Goal: Task Accomplishment & Management: Use online tool/utility

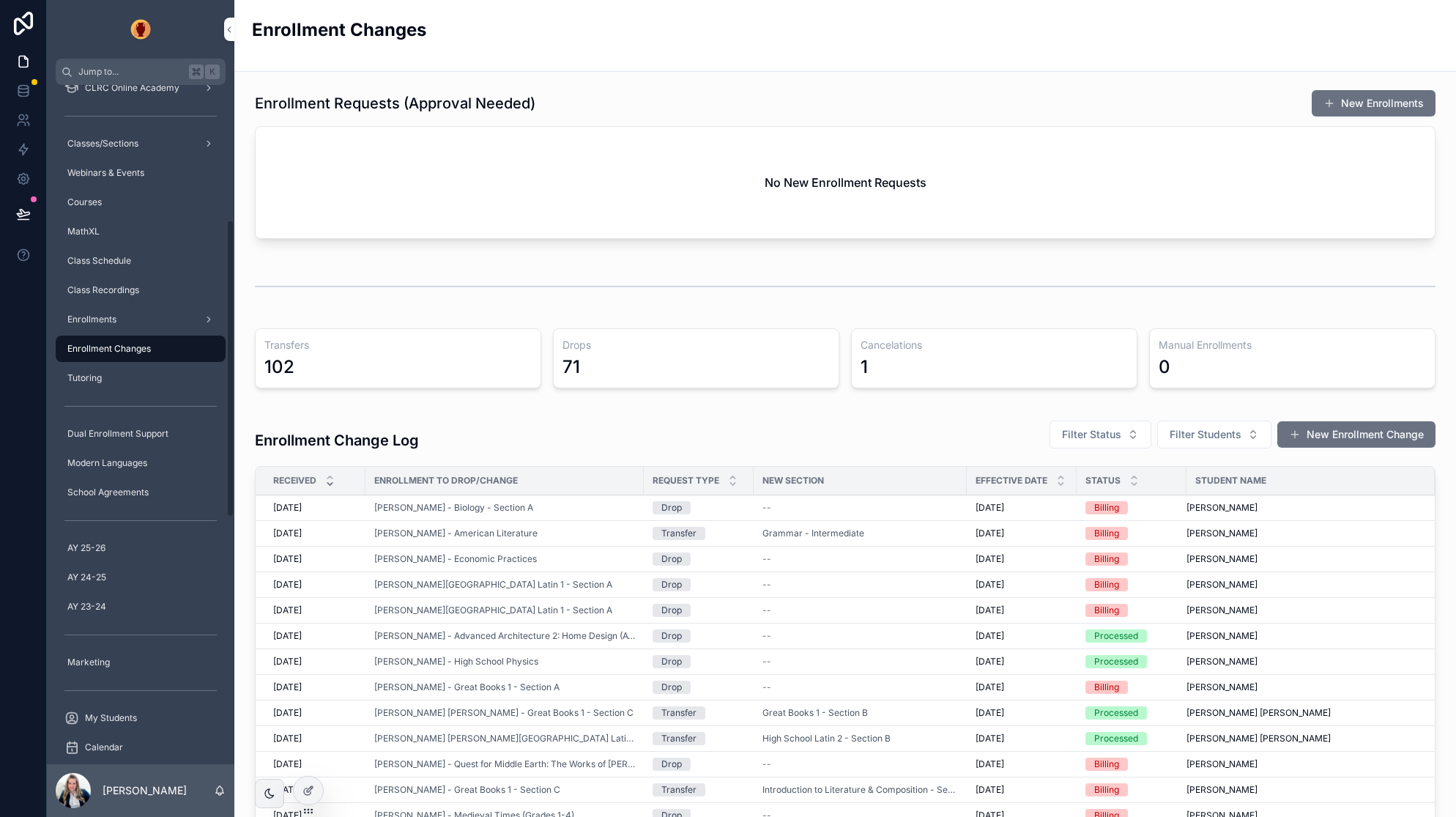
scroll to position [304, 0]
click at [526, 412] on div "Enrollment Change Log Filter Status Filter Students New Enrollment Change" at bounding box center [845, 434] width 1181 height 46
drag, startPoint x: 133, startPoint y: 303, endPoint x: 147, endPoint y: 303, distance: 14.0
click at [133, 303] on div "Class Recordings" at bounding box center [140, 293] width 152 height 23
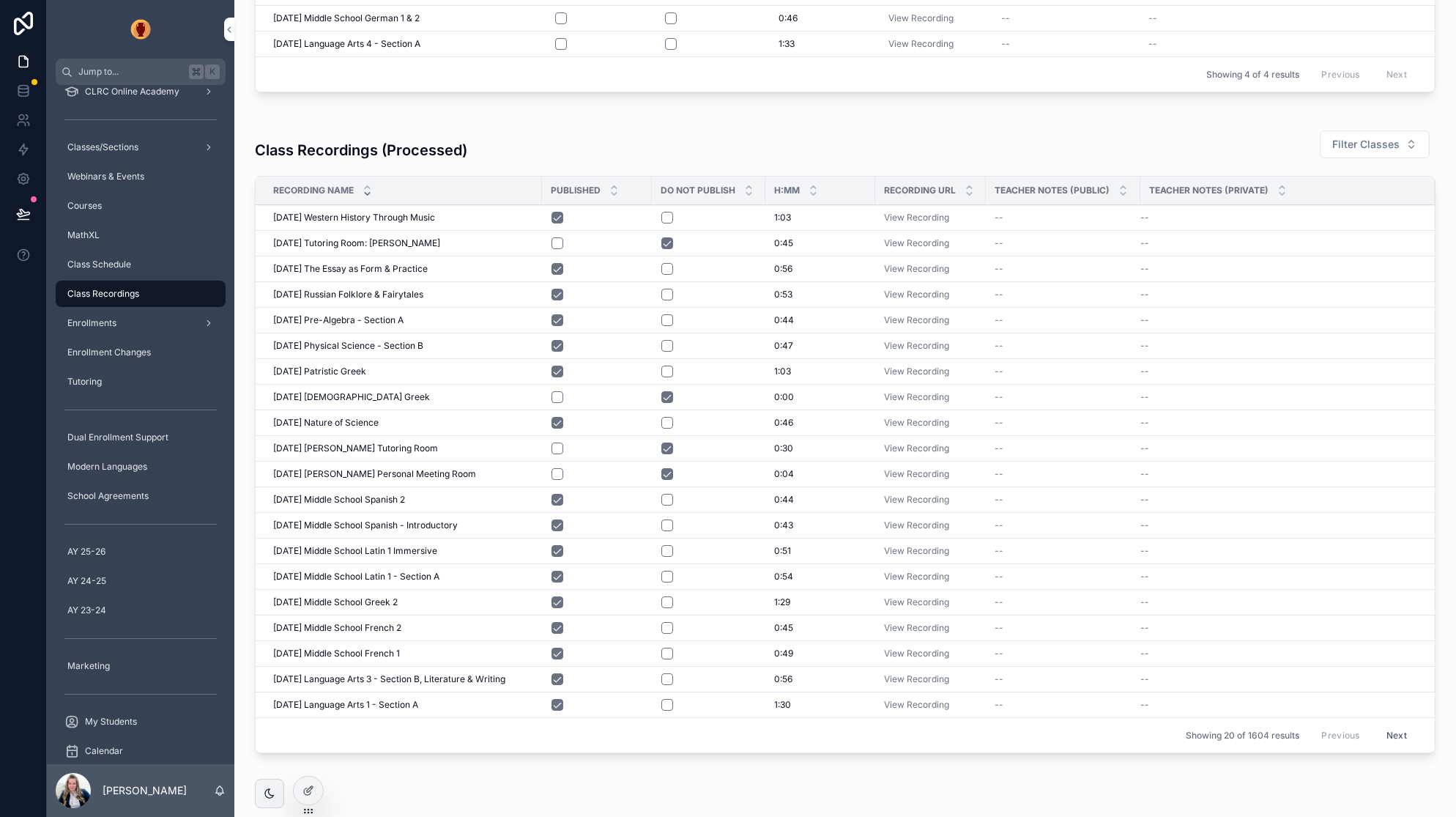
scroll to position [273, 0]
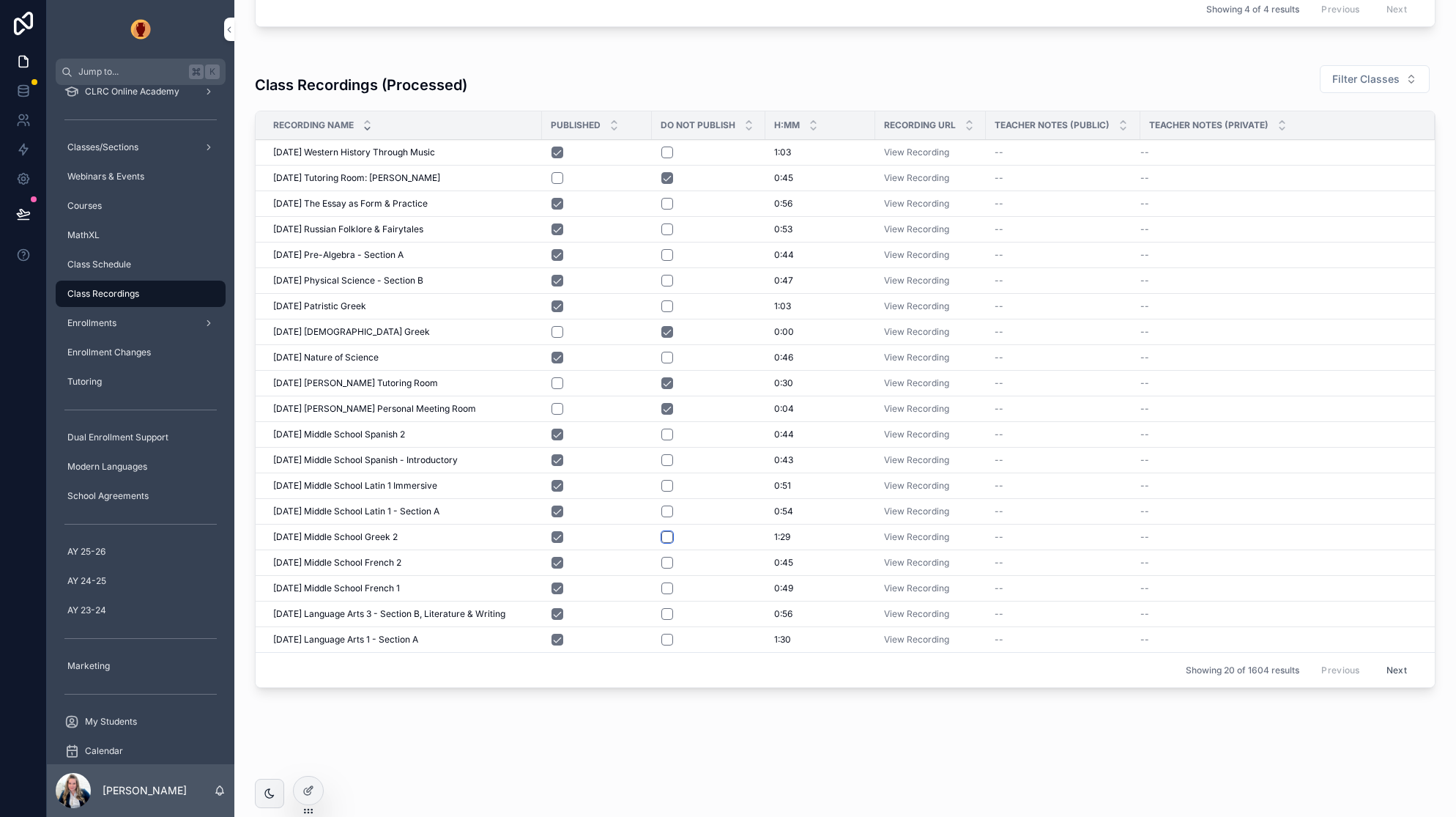
click at [668, 537] on button "scrollable content" at bounding box center [667, 537] width 12 height 12
click at [669, 539] on button "scrollable content" at bounding box center [667, 537] width 12 height 12
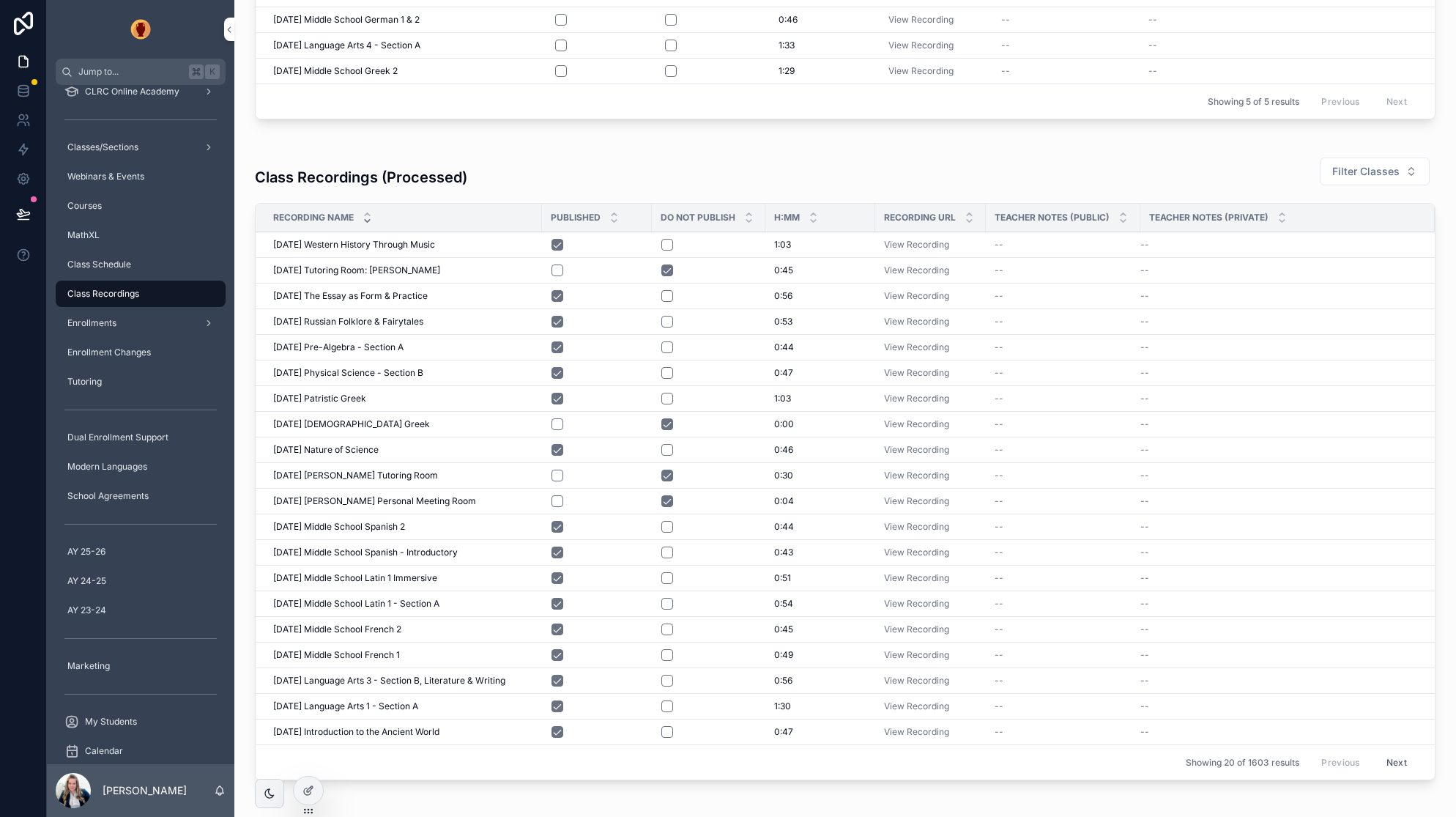
scroll to position [199, 0]
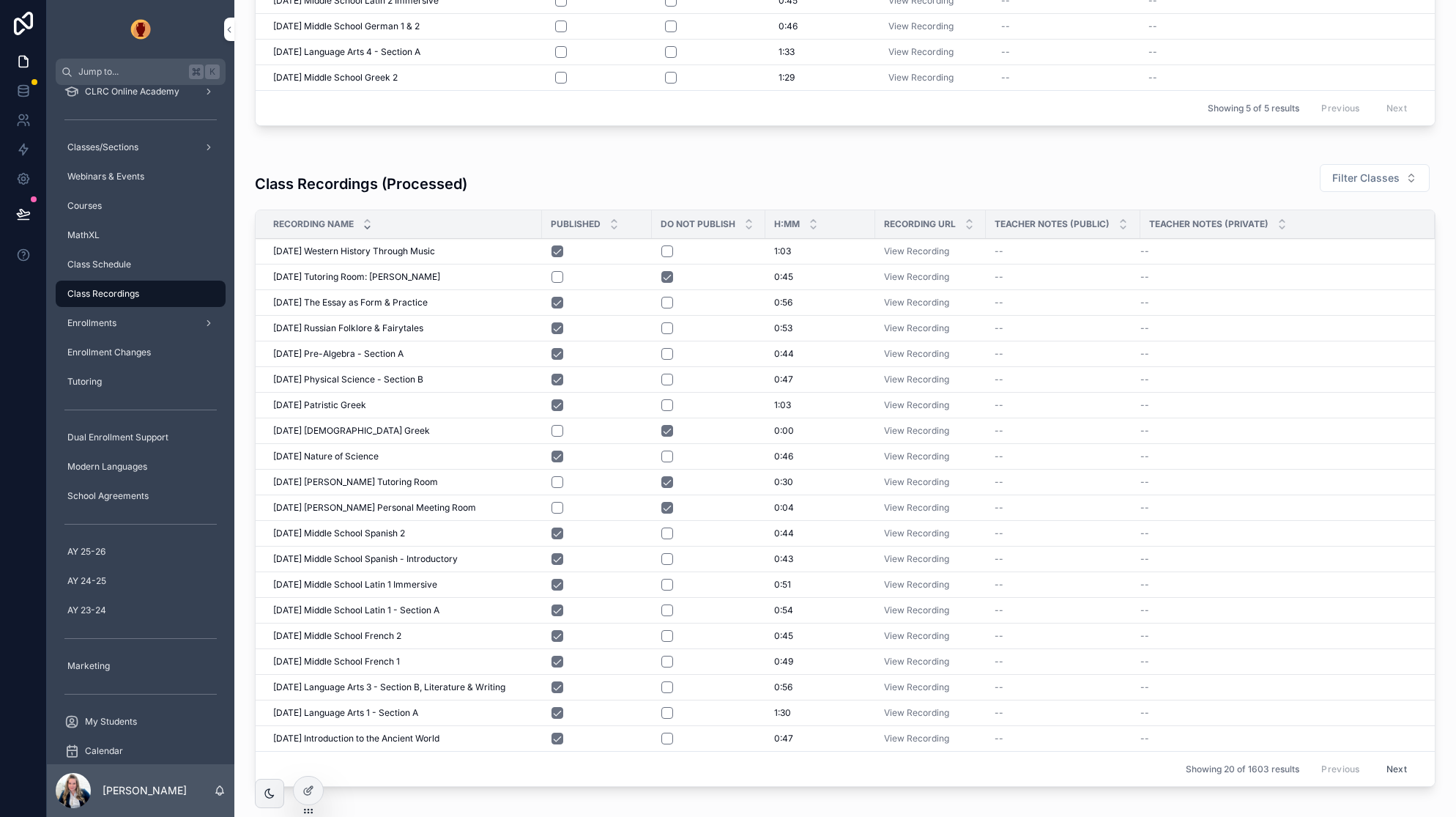
click at [1355, 174] on span "Filter Classes" at bounding box center [1366, 178] width 67 height 15
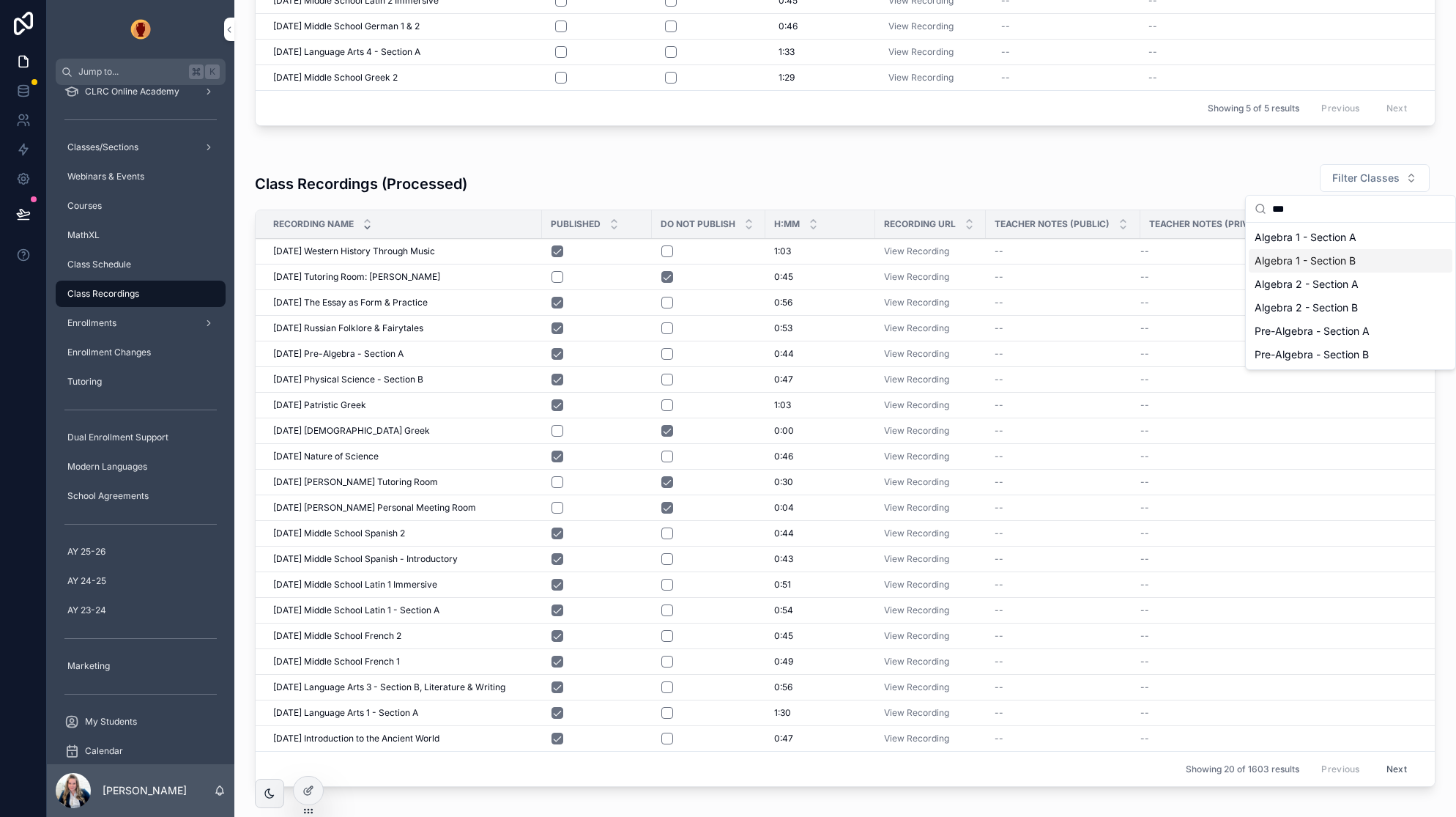
type input "***"
click at [1346, 242] on span "Algebra 1 - Section A" at bounding box center [1305, 237] width 102 height 15
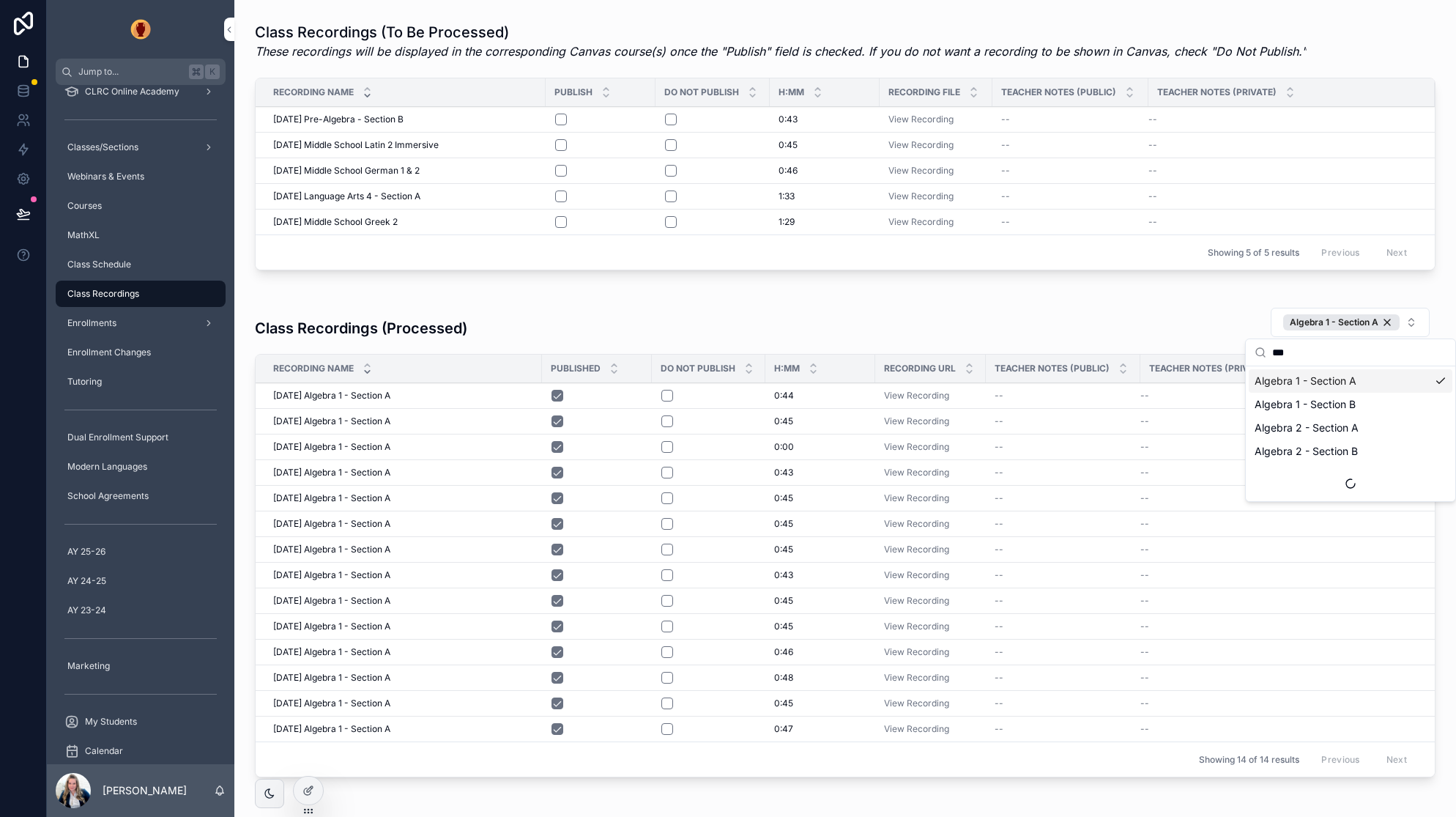
scroll to position [56, 0]
click at [1151, 307] on div "Class Recordings (Processed) Algebra 1 - Section A" at bounding box center [845, 320] width 1181 height 46
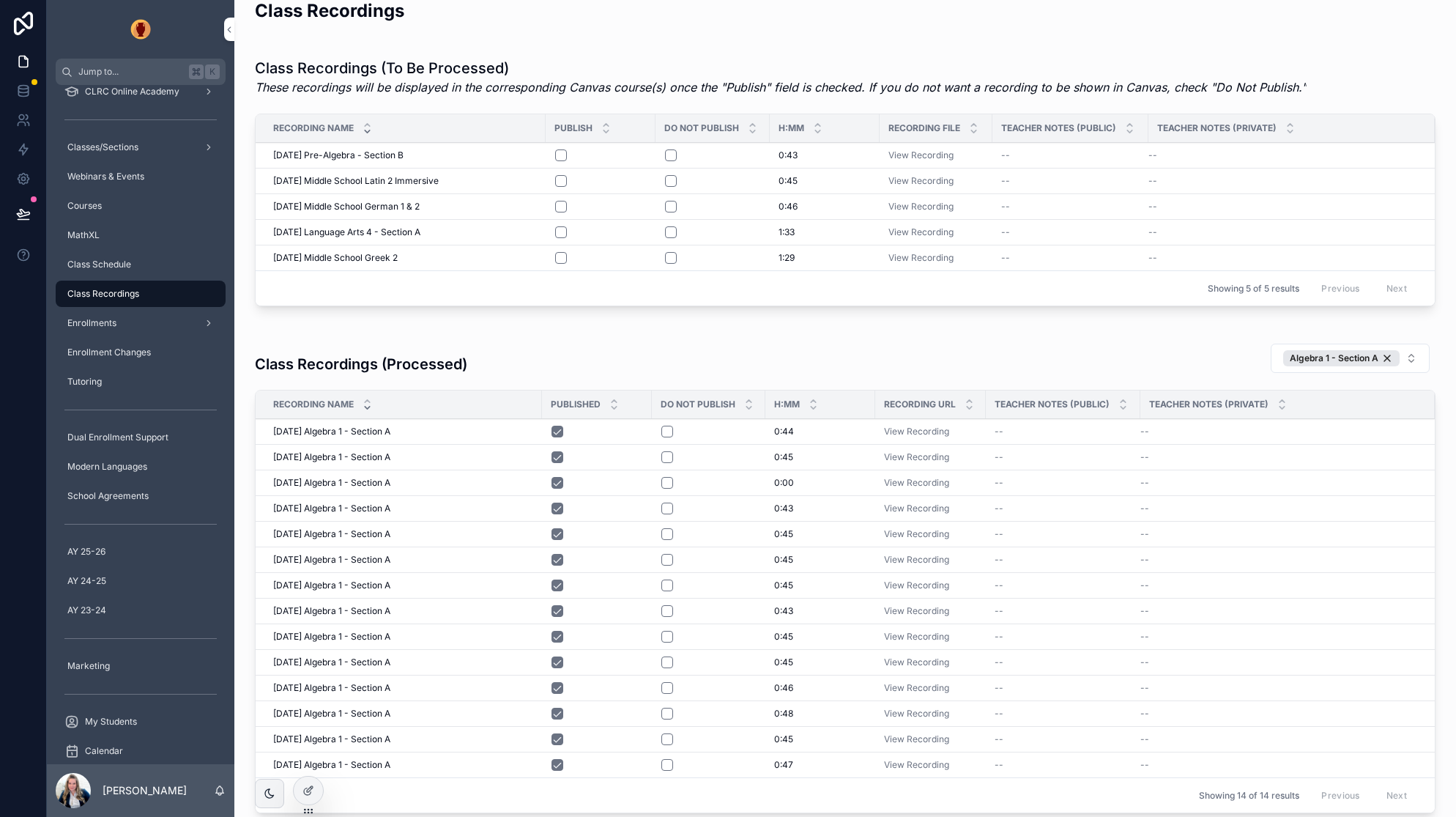
scroll to position [18, 0]
click at [564, 261] on button "scrollable content" at bounding box center [561, 260] width 12 height 12
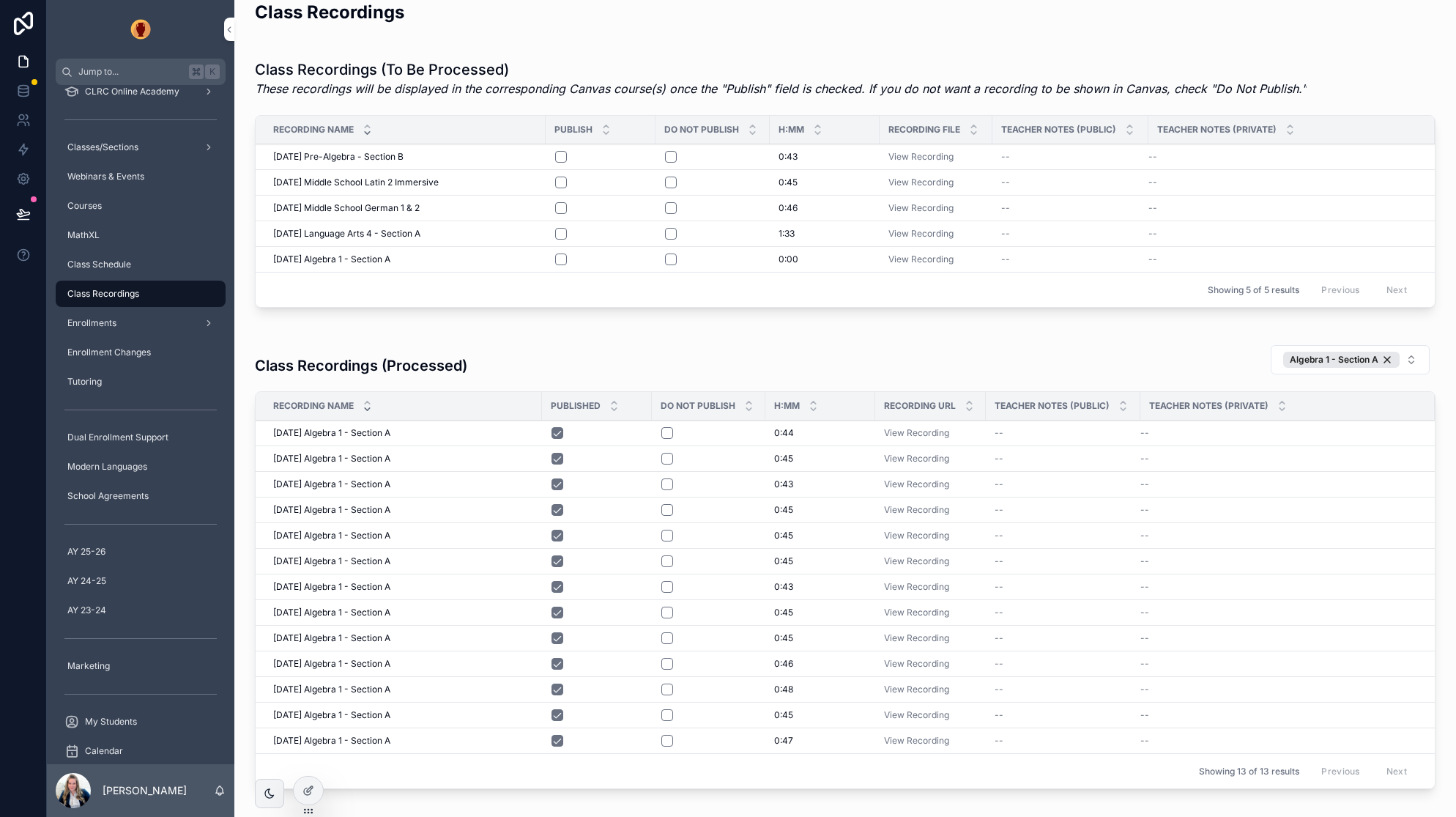
click at [1388, 360] on div "Algebra 1 - Section A" at bounding box center [1341, 359] width 117 height 16
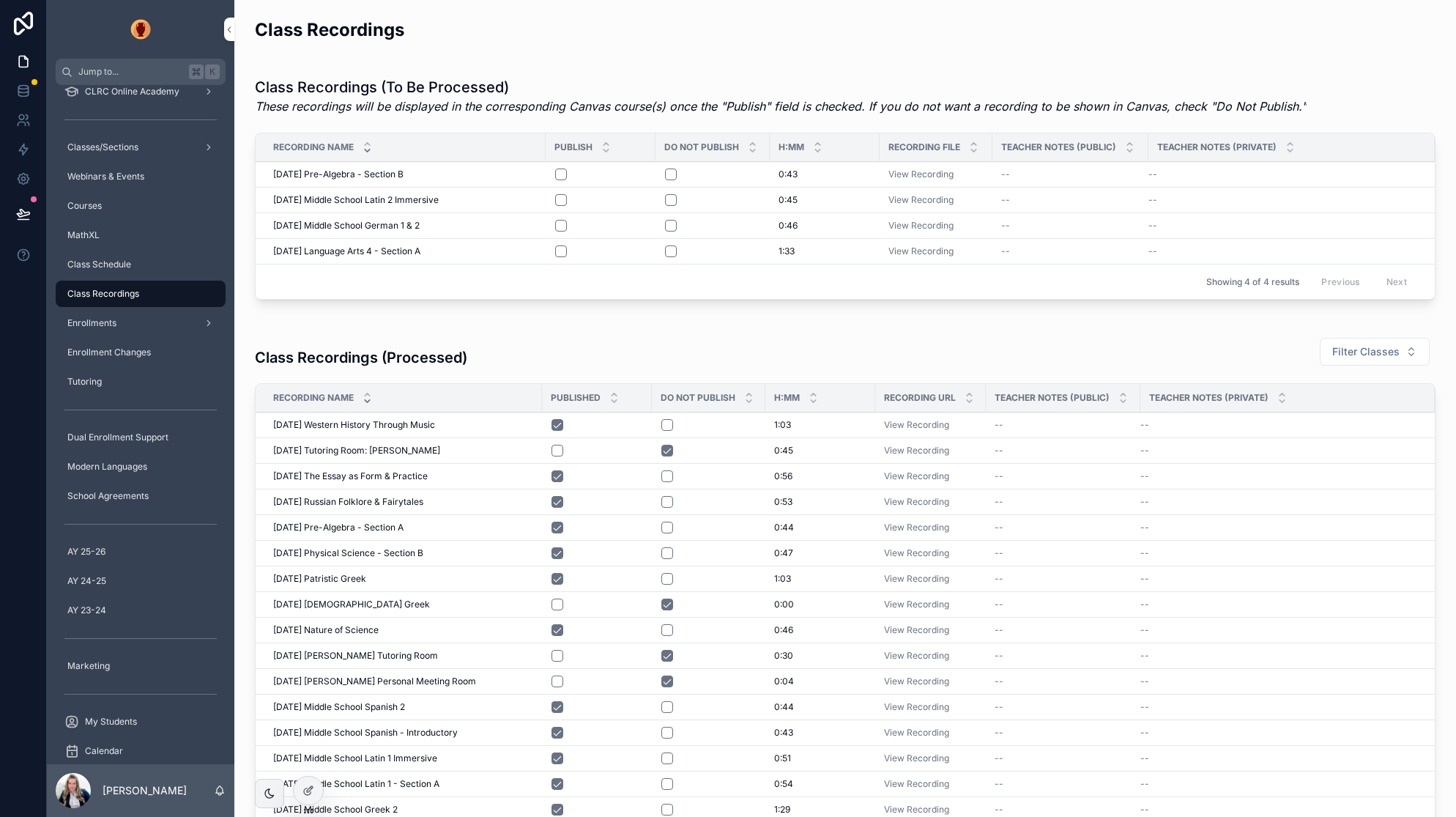
click at [129, 441] on span "Dual Enrollment Support" at bounding box center [118, 437] width 101 height 12
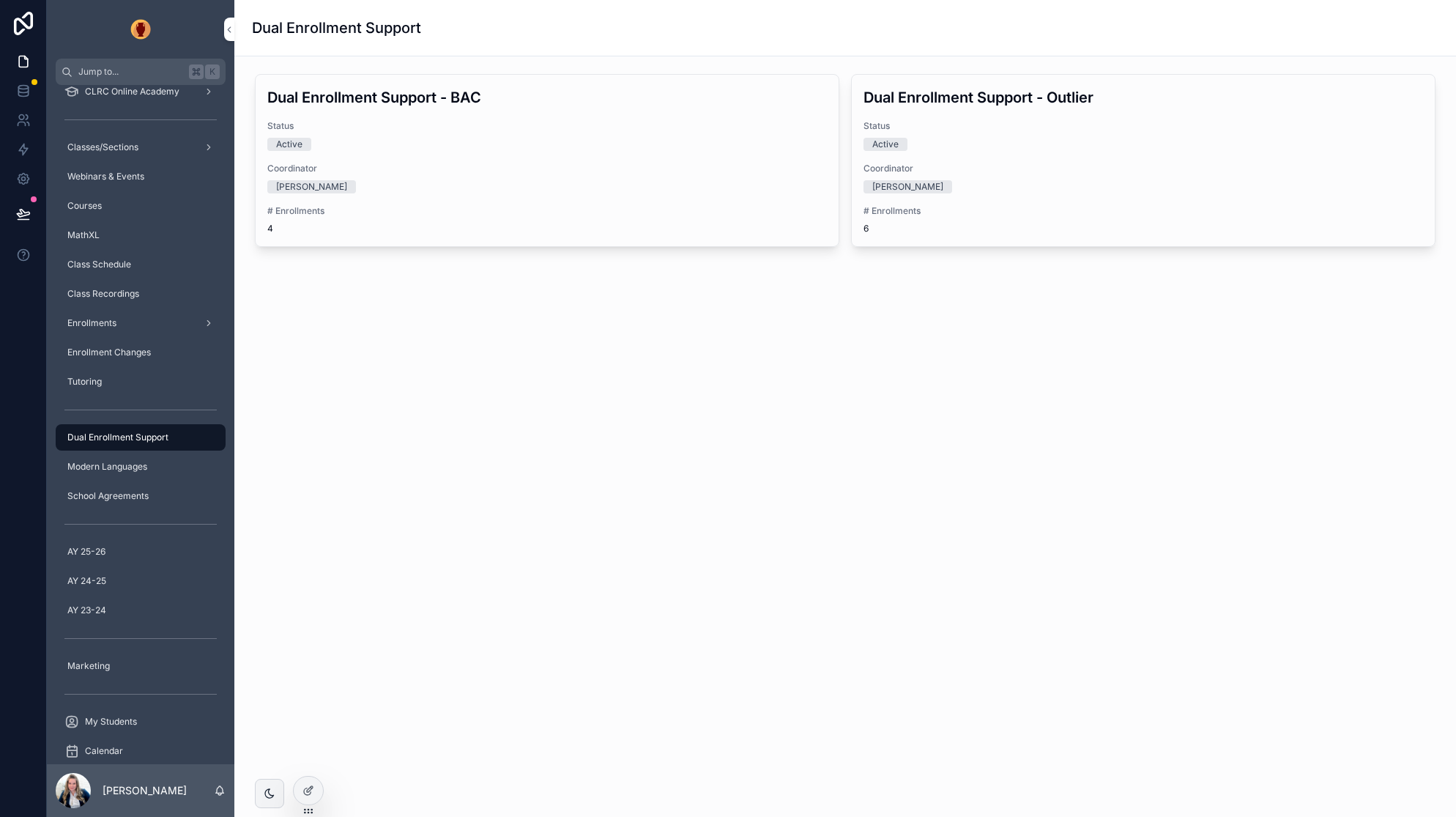
click at [455, 209] on span "# Enrollments" at bounding box center [547, 211] width 560 height 12
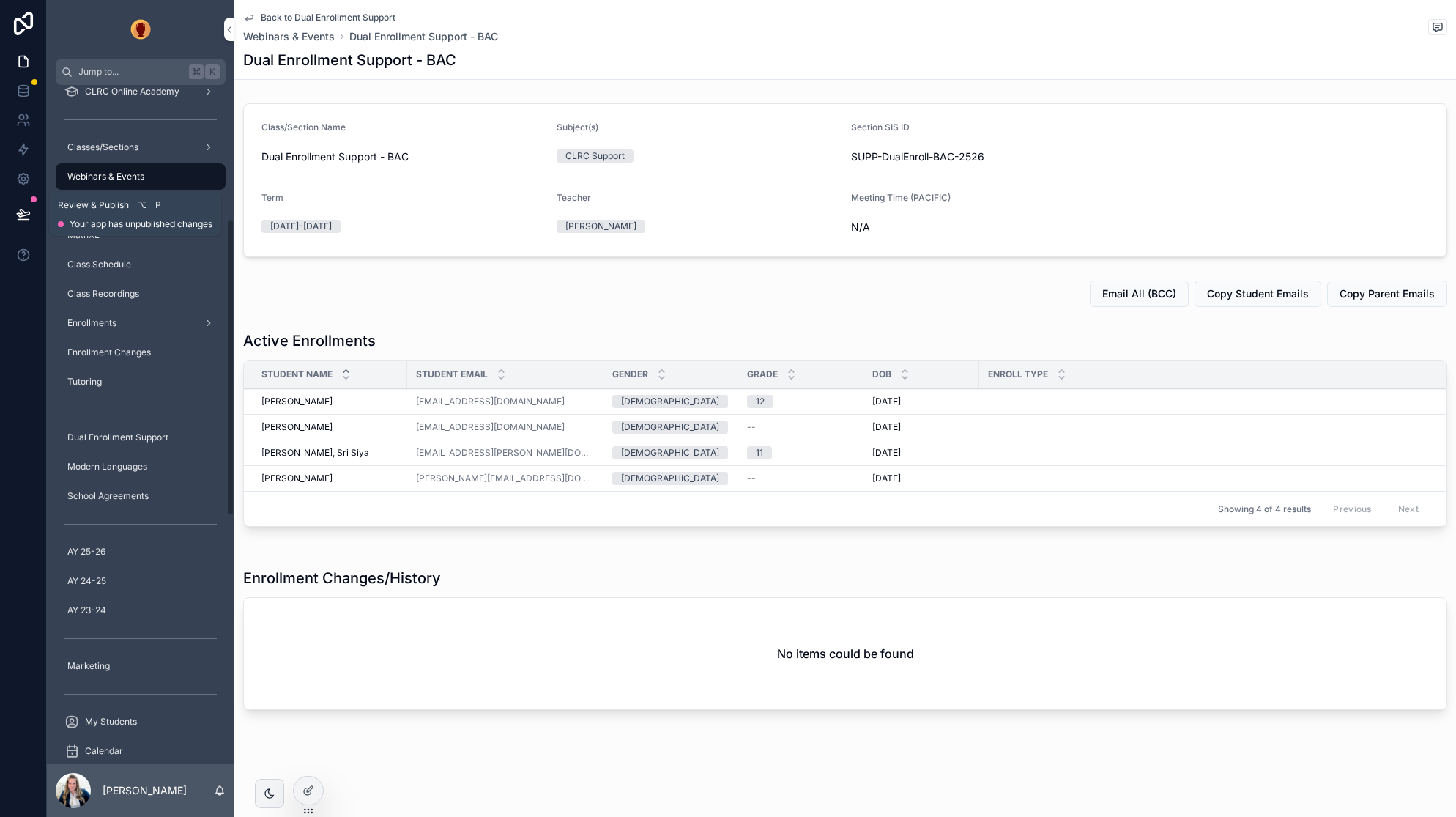
click at [9, 216] on button at bounding box center [23, 214] width 33 height 41
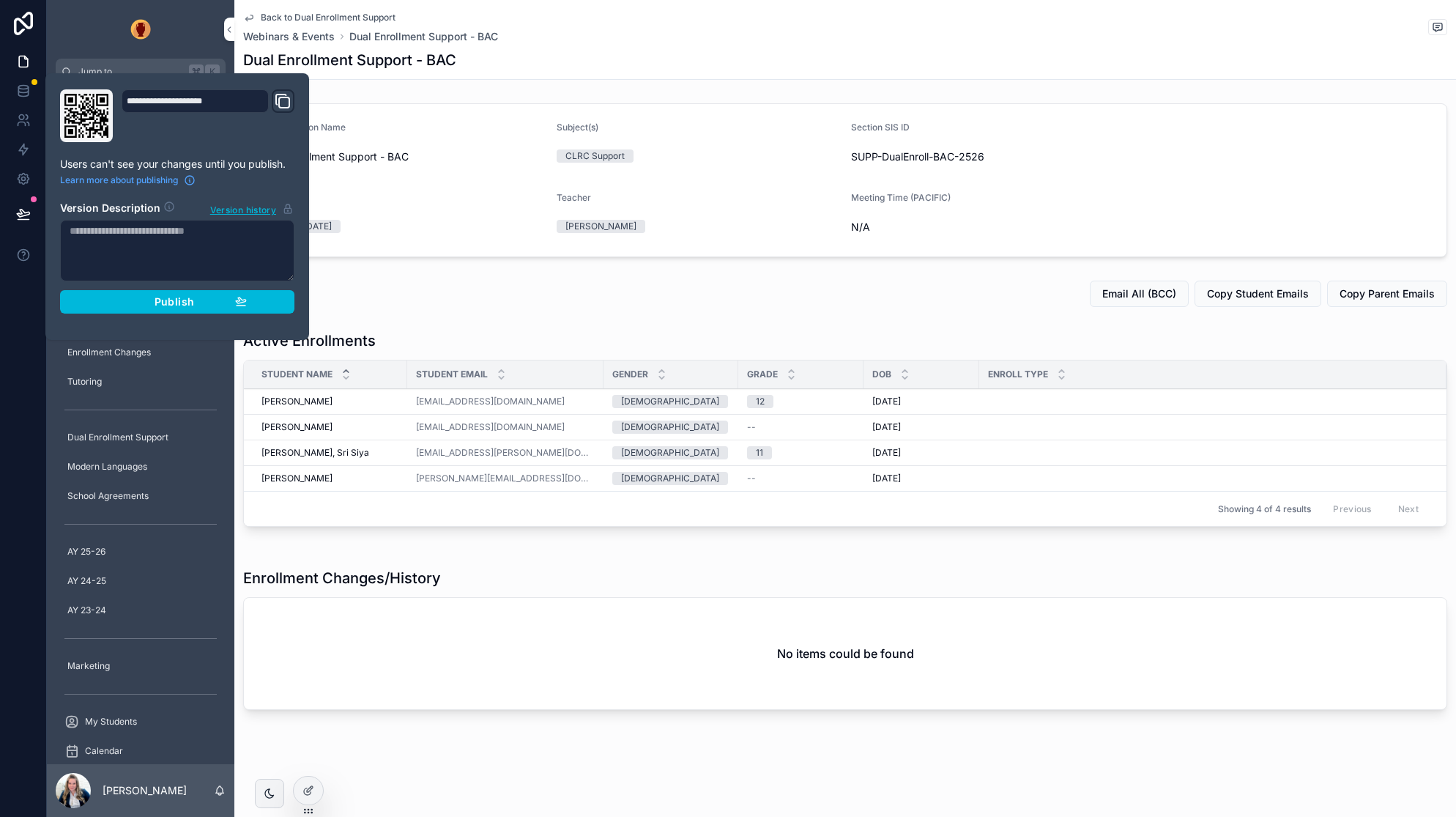
click at [146, 301] on div "Publish" at bounding box center [176, 302] width 139 height 13
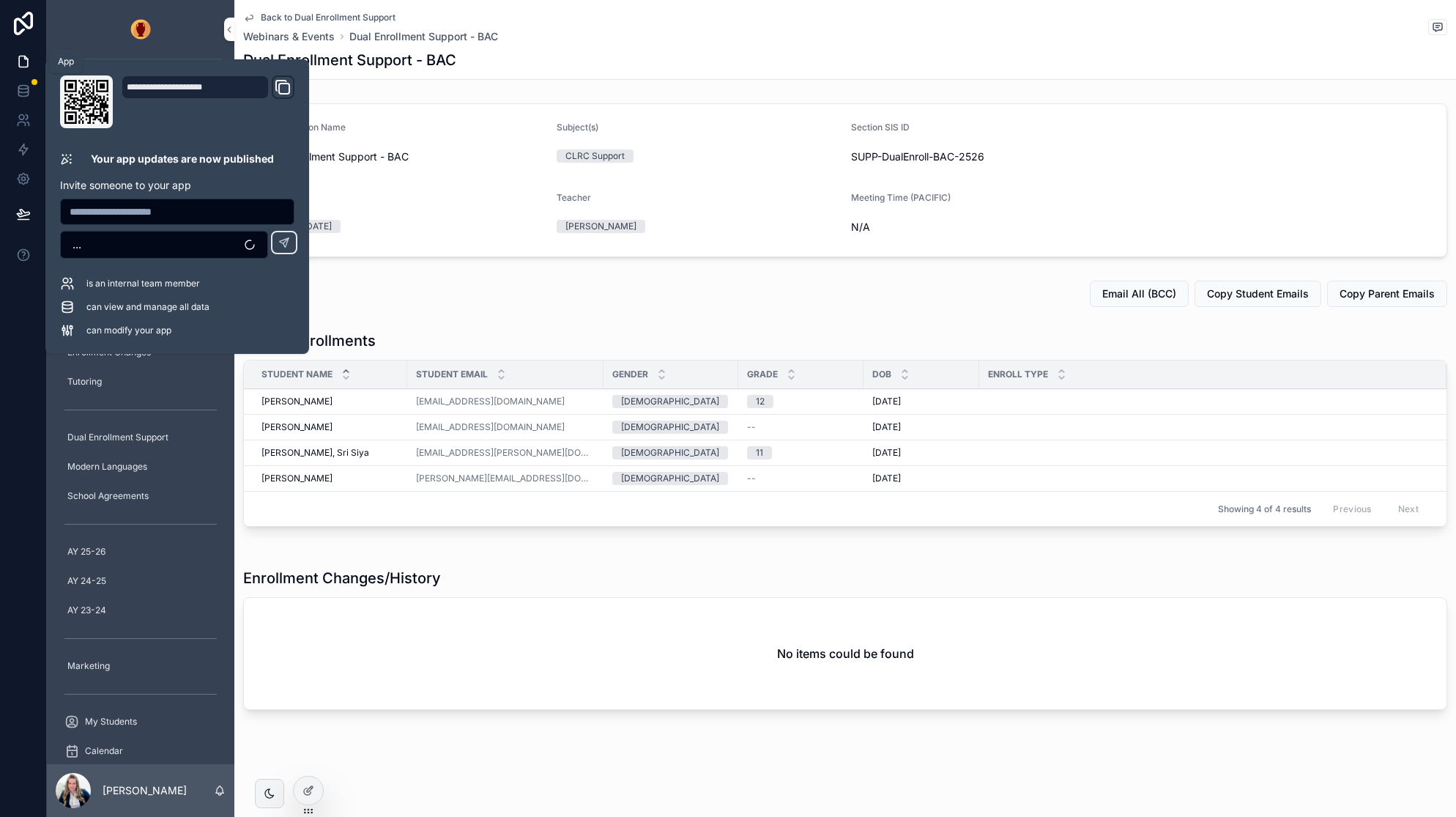
drag, startPoint x: 25, startPoint y: 65, endPoint x: 41, endPoint y: 63, distance: 16.1
click at [25, 65] on icon at bounding box center [23, 62] width 15 height 15
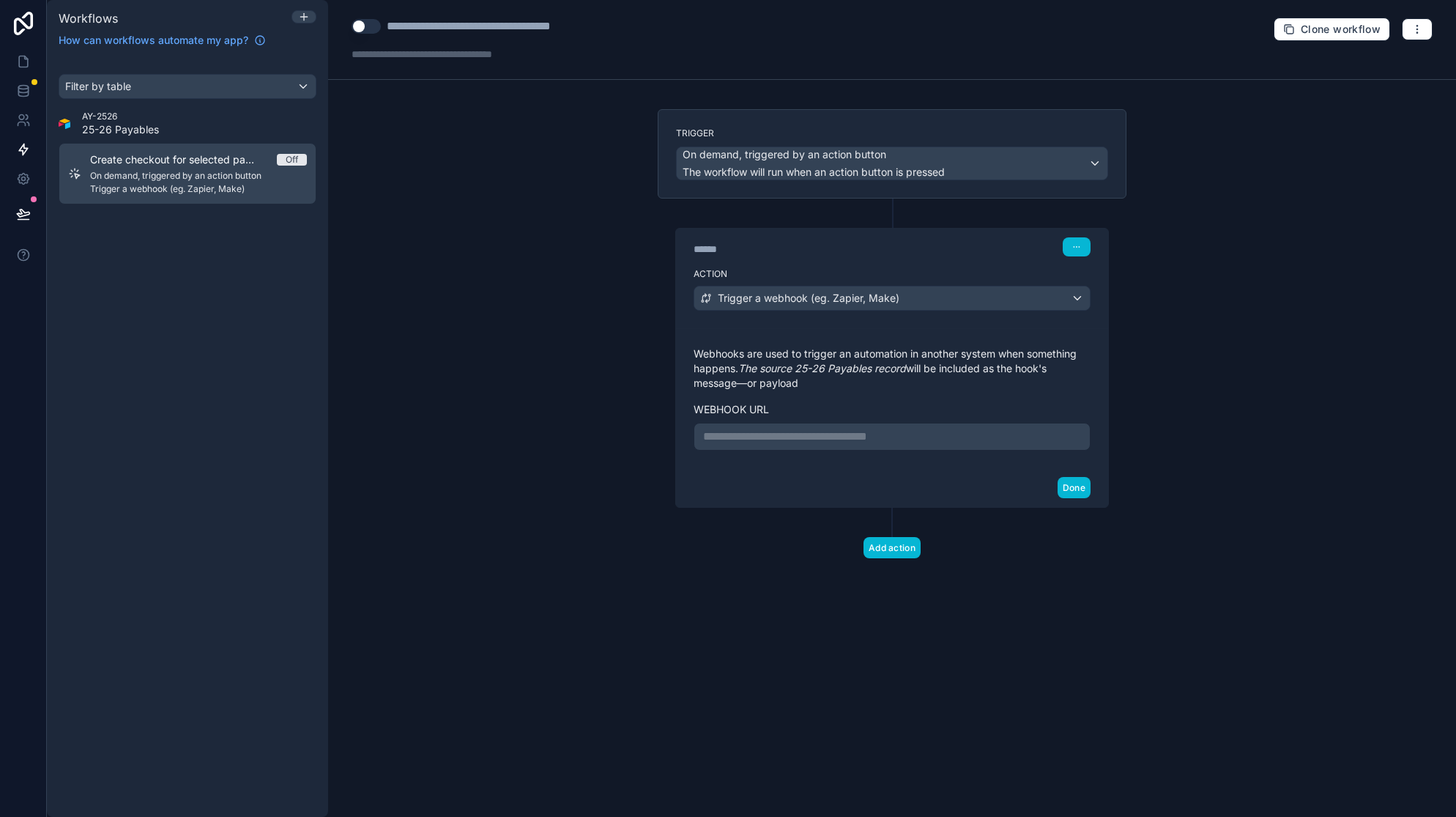
click at [766, 438] on p "**********" at bounding box center [891, 436] width 378 height 18
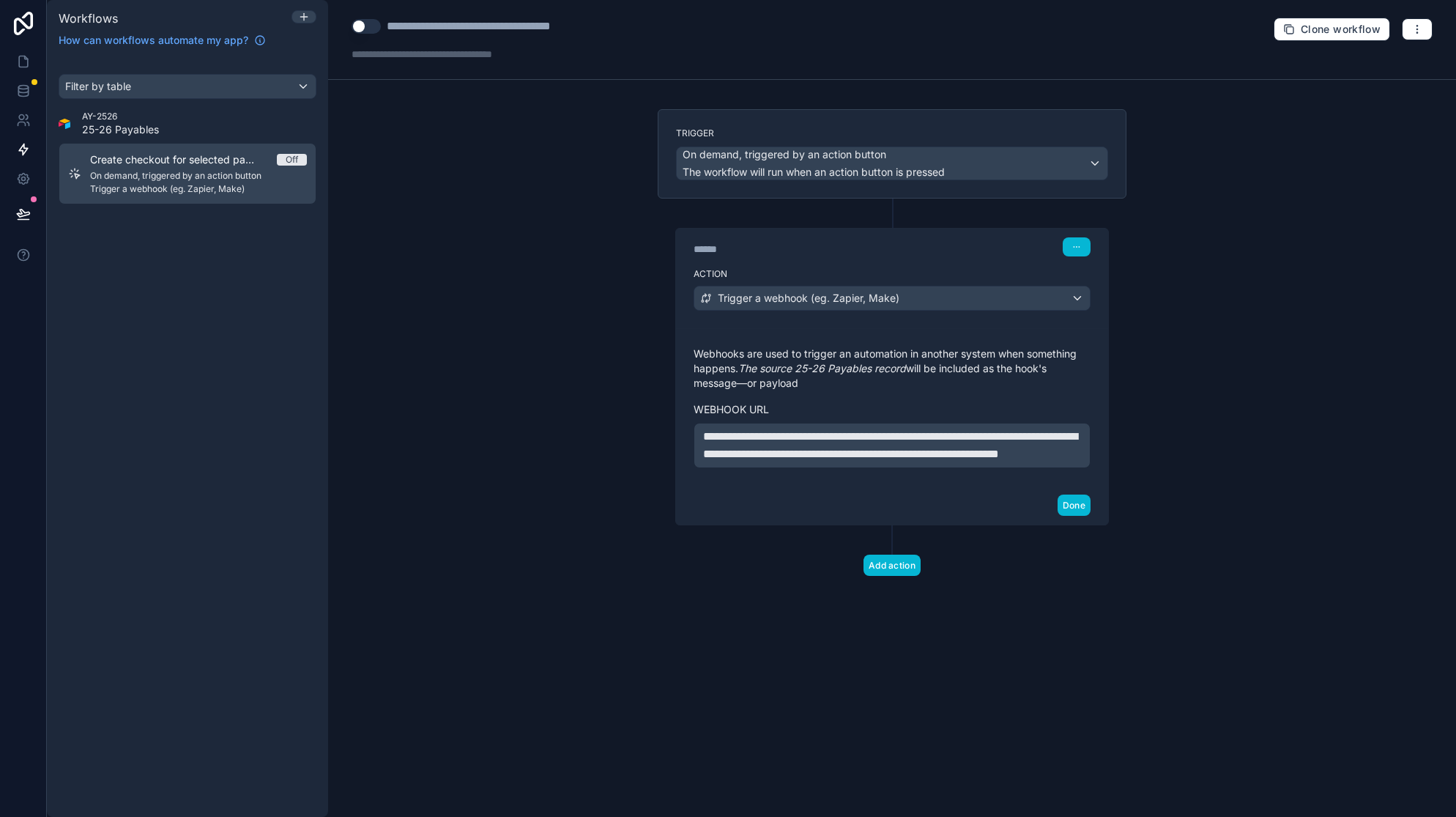
drag, startPoint x: 931, startPoint y: 455, endPoint x: 995, endPoint y: 432, distance: 68.0
click at [931, 455] on span "**********" at bounding box center [889, 444] width 374 height 29
click at [1067, 458] on span "**********" at bounding box center [889, 444] width 374 height 29
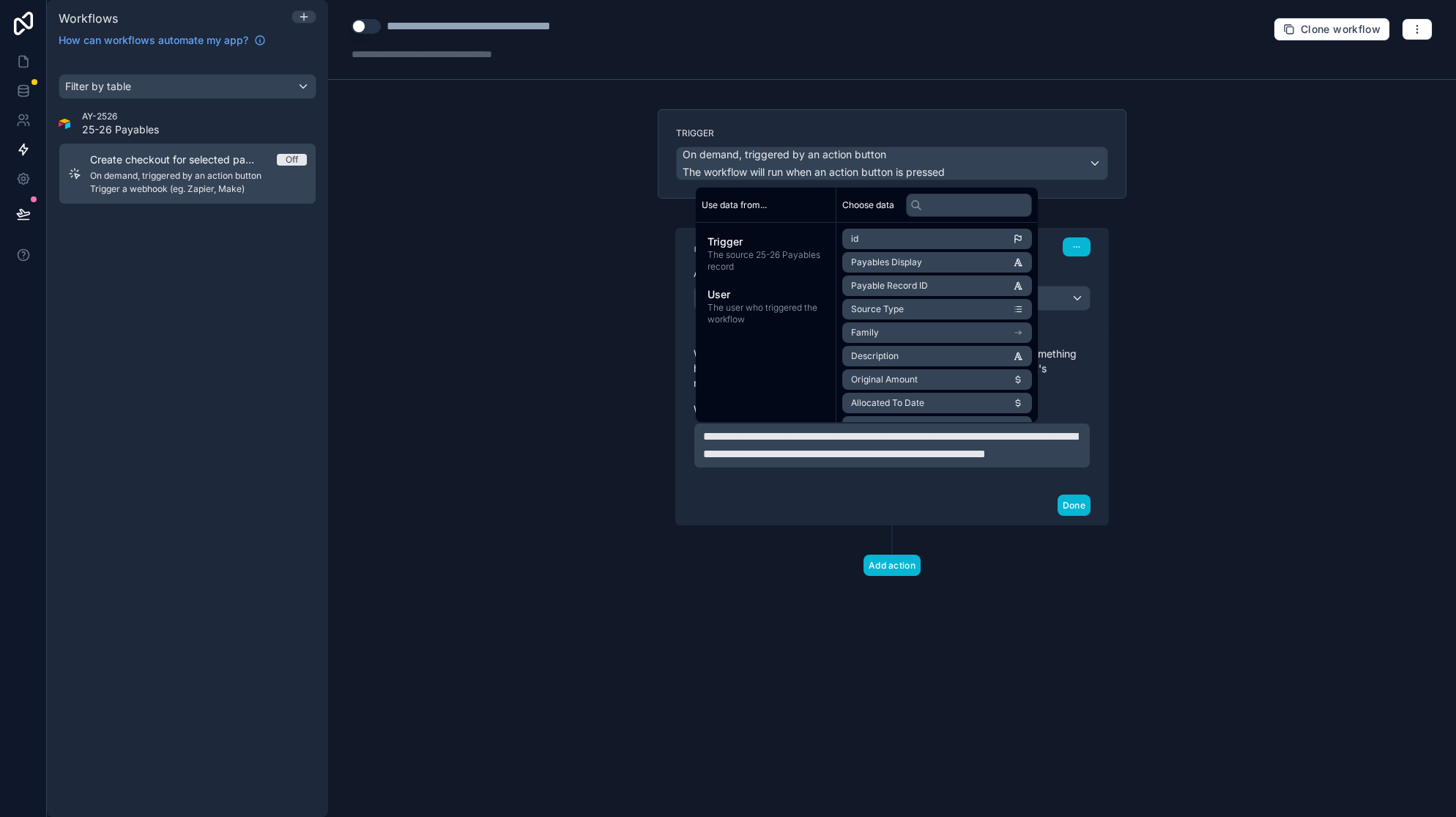
click at [929, 438] on span "**********" at bounding box center [889, 444] width 374 height 29
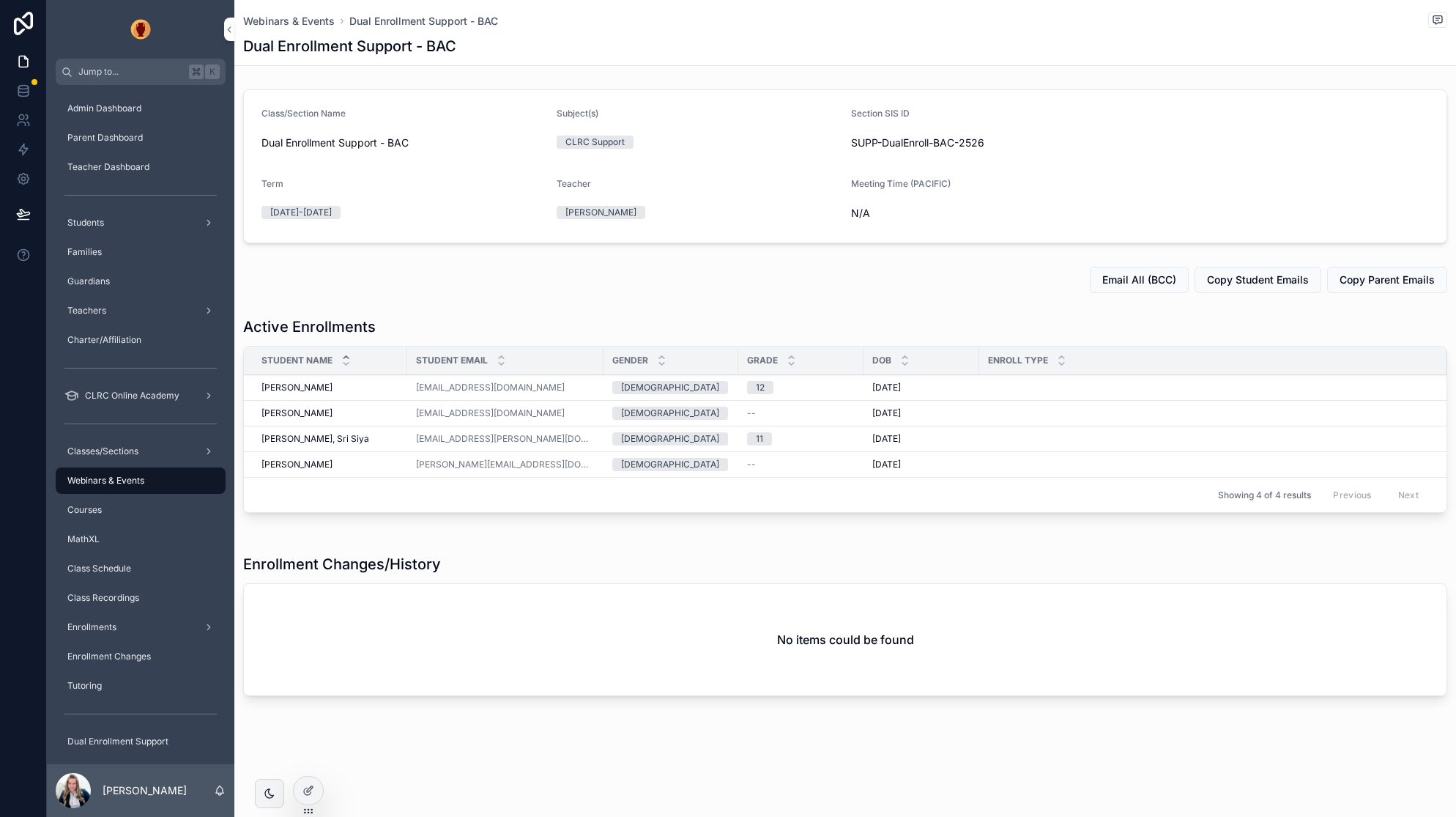
click at [307, 792] on icon at bounding box center [310, 789] width 6 height 6
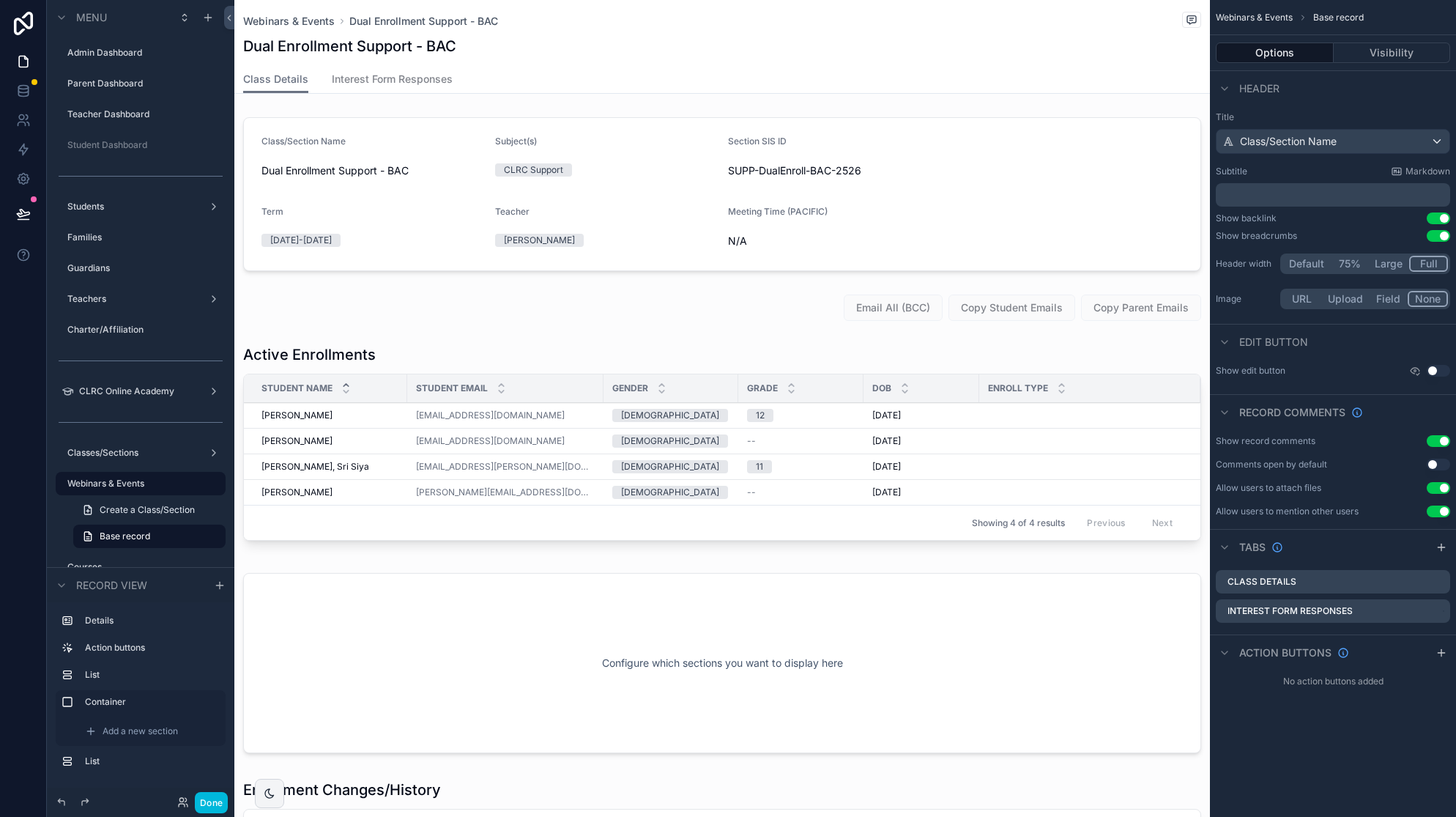
scroll to position [68, 0]
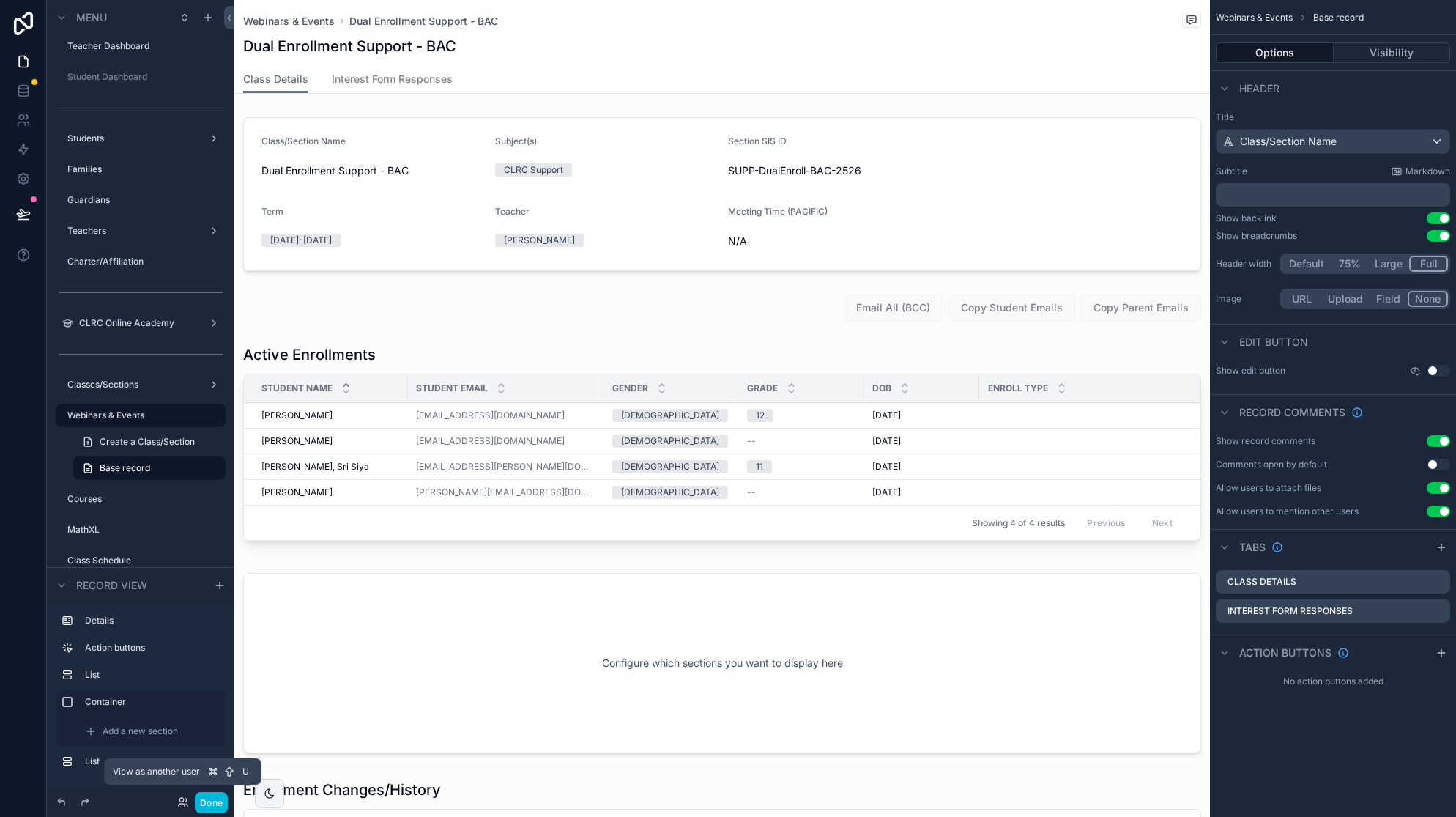
click at [182, 801] on icon at bounding box center [181, 800] width 4 height 4
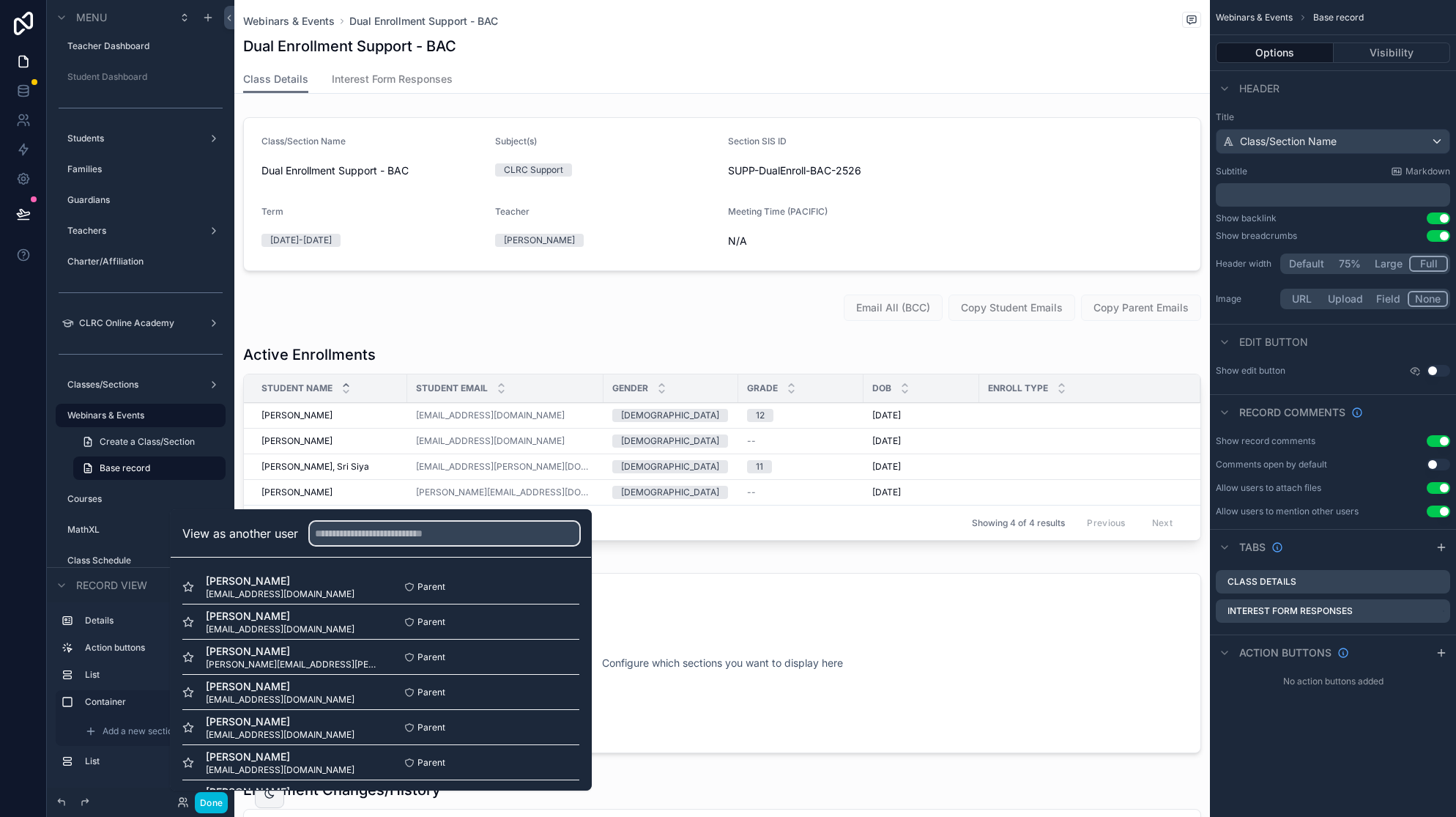
click at [371, 539] on input "text" at bounding box center [444, 533] width 270 height 23
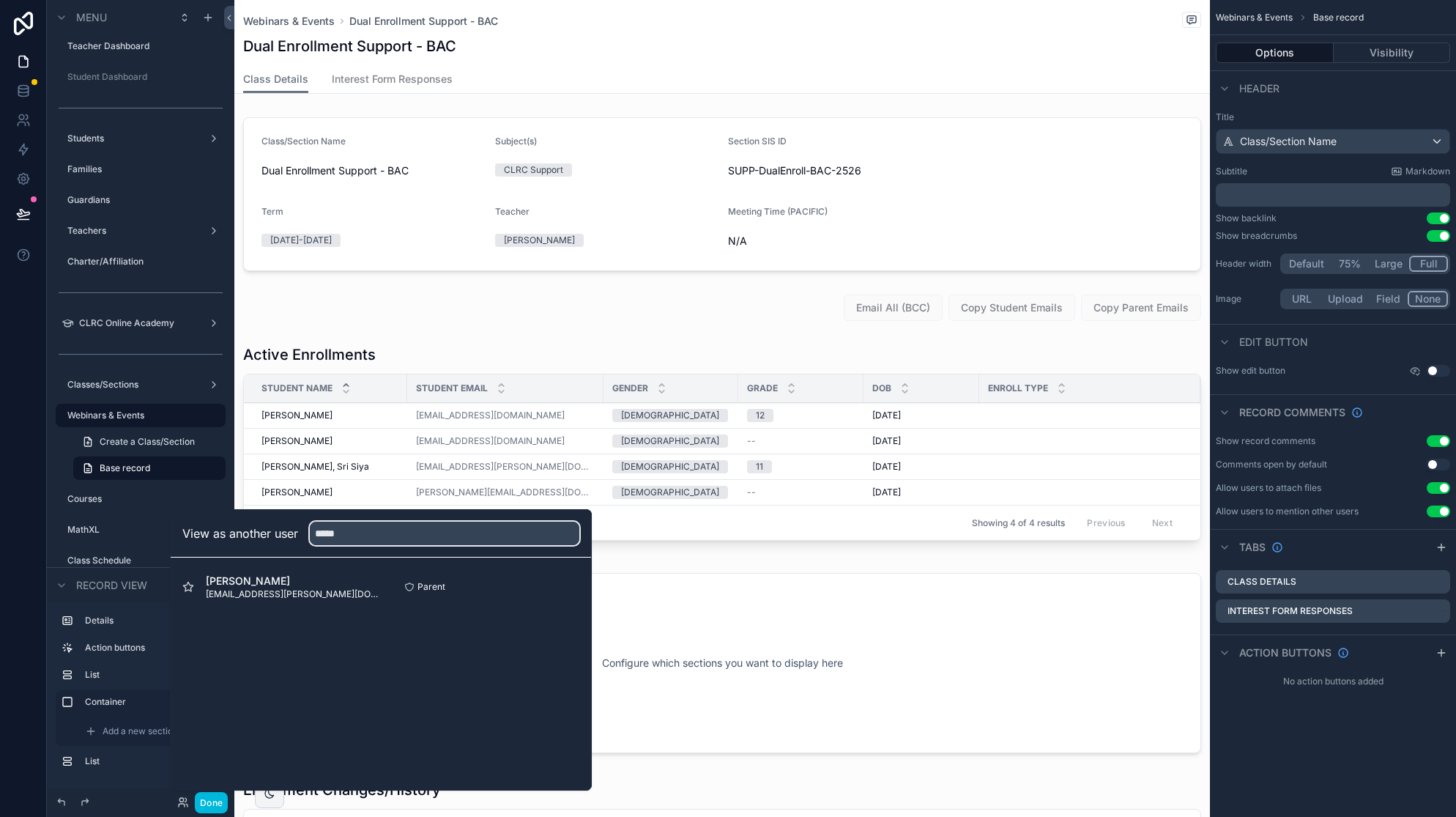
type input "*****"
click at [0, 0] on button "Select" at bounding box center [0, 0] width 0 height 0
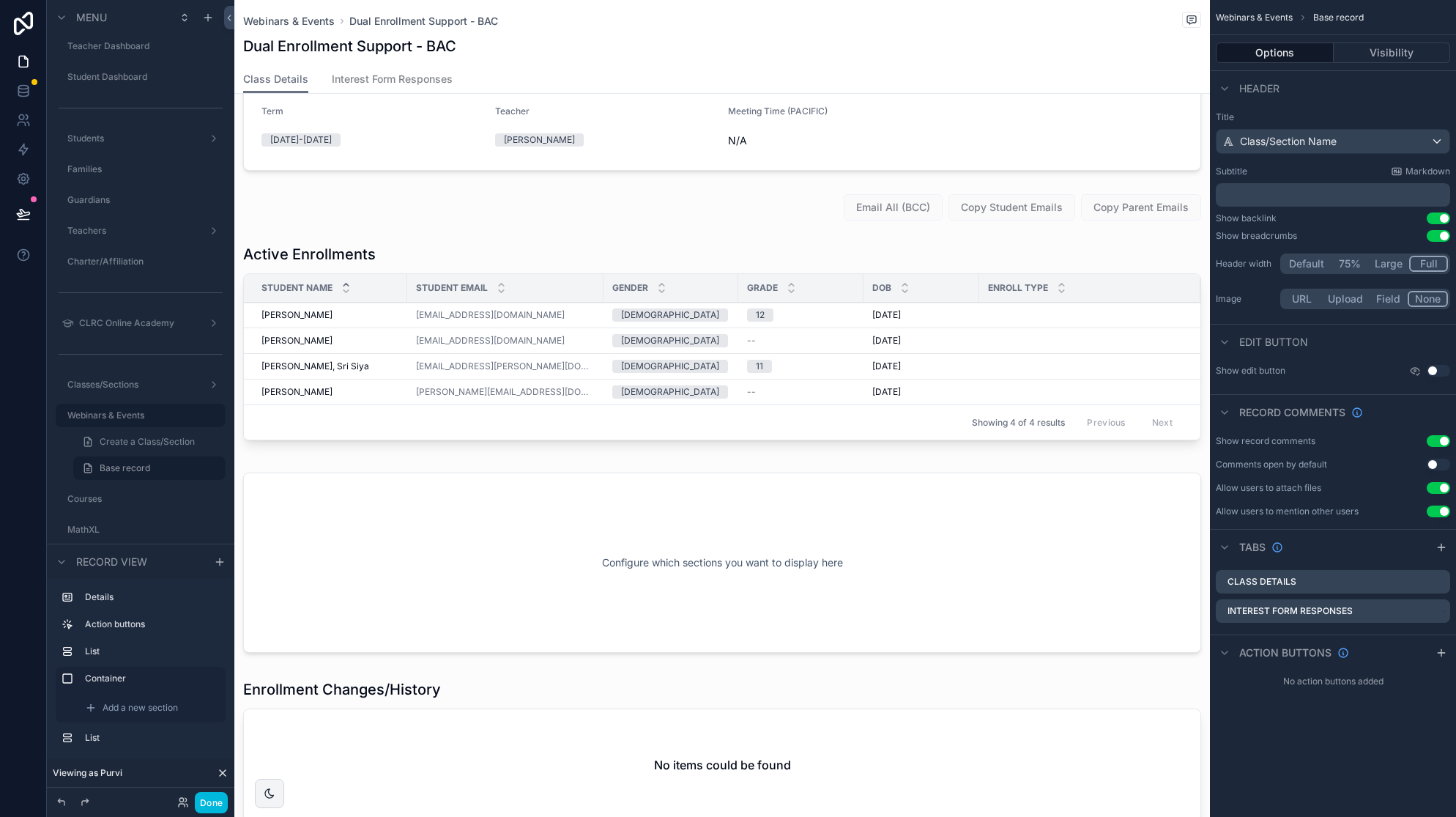
scroll to position [87, 0]
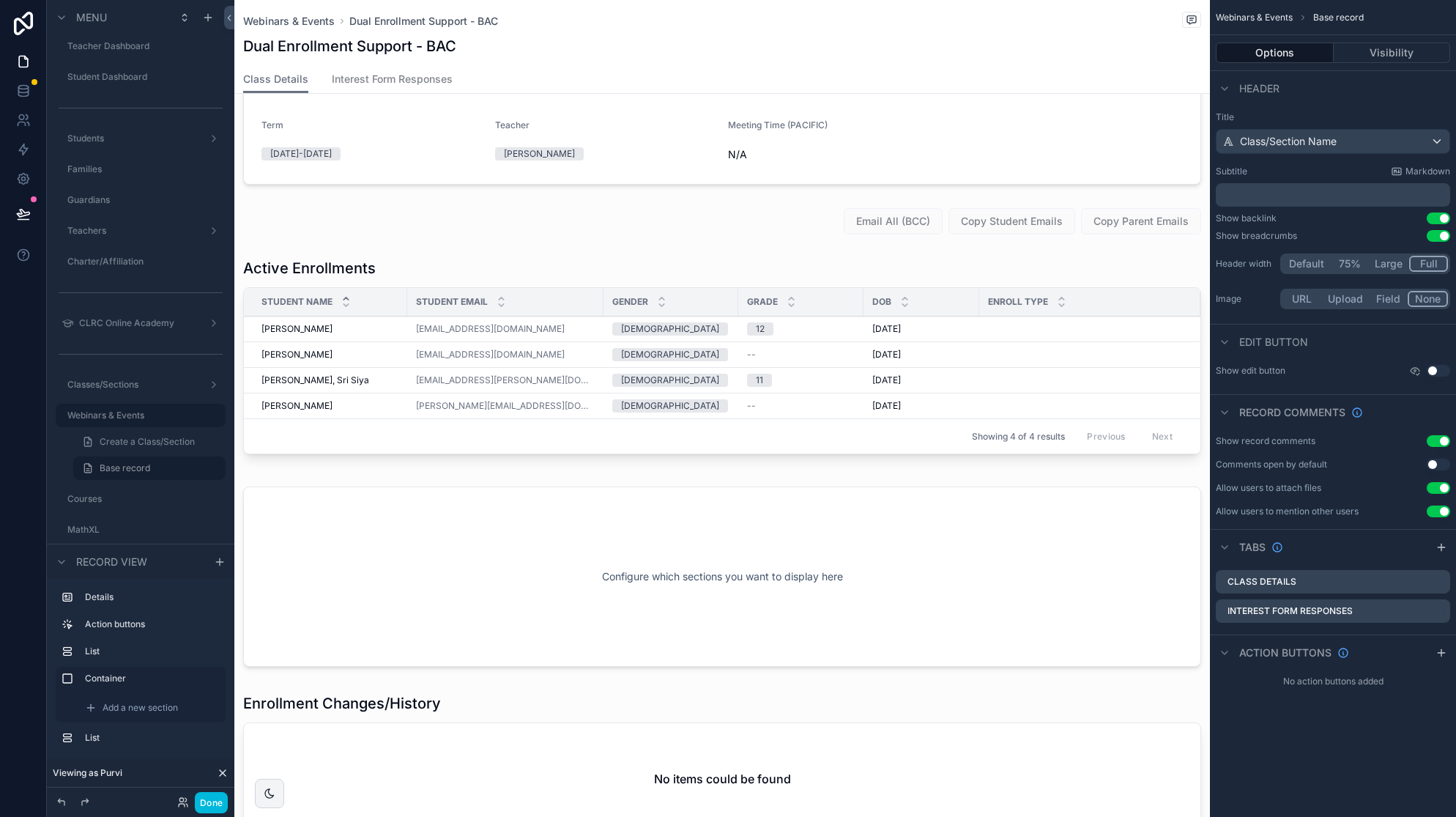
click at [664, 519] on div "scrollable content" at bounding box center [721, 577] width 975 height 198
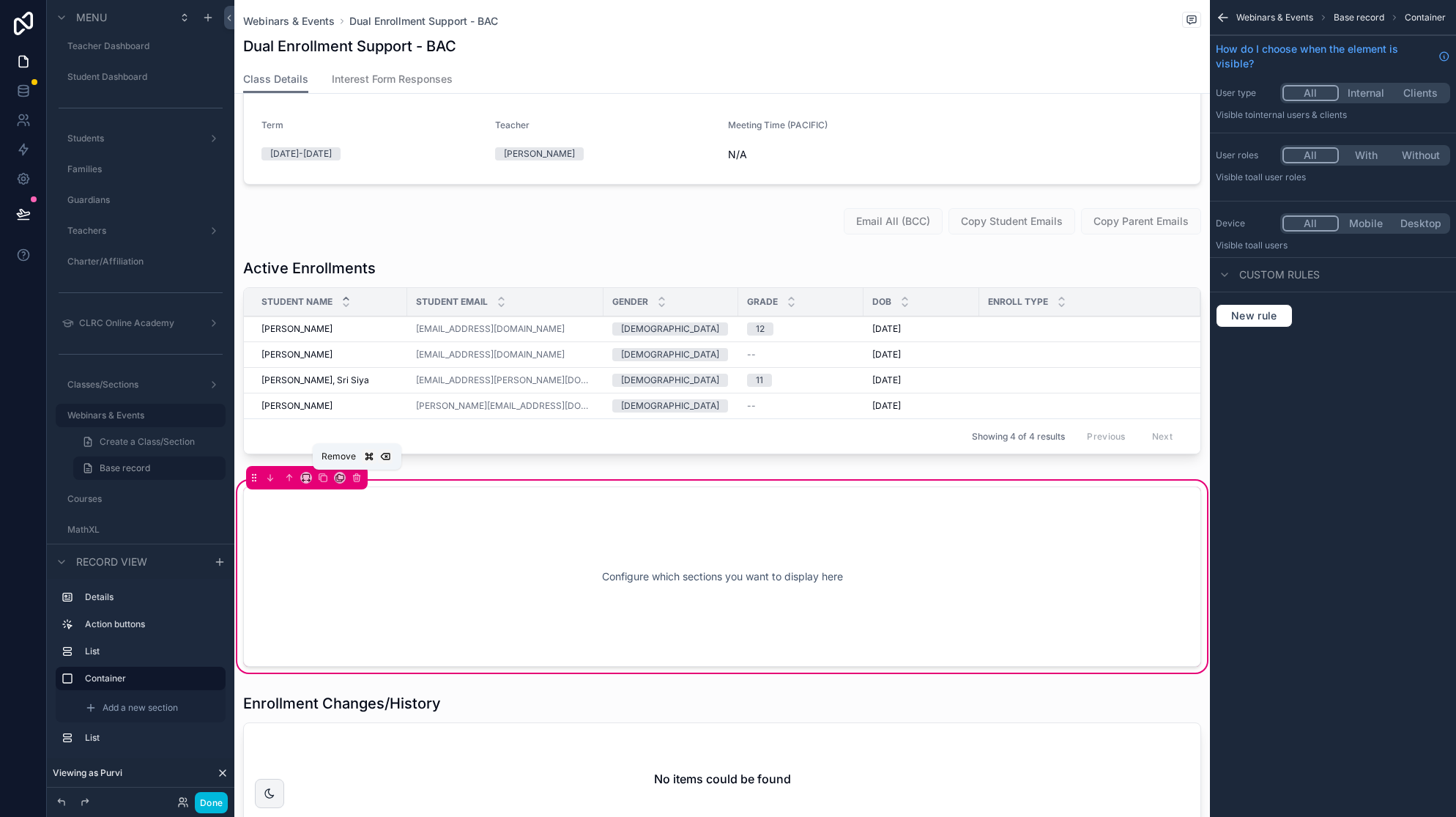
click at [361, 479] on icon "scrollable content" at bounding box center [357, 477] width 10 height 10
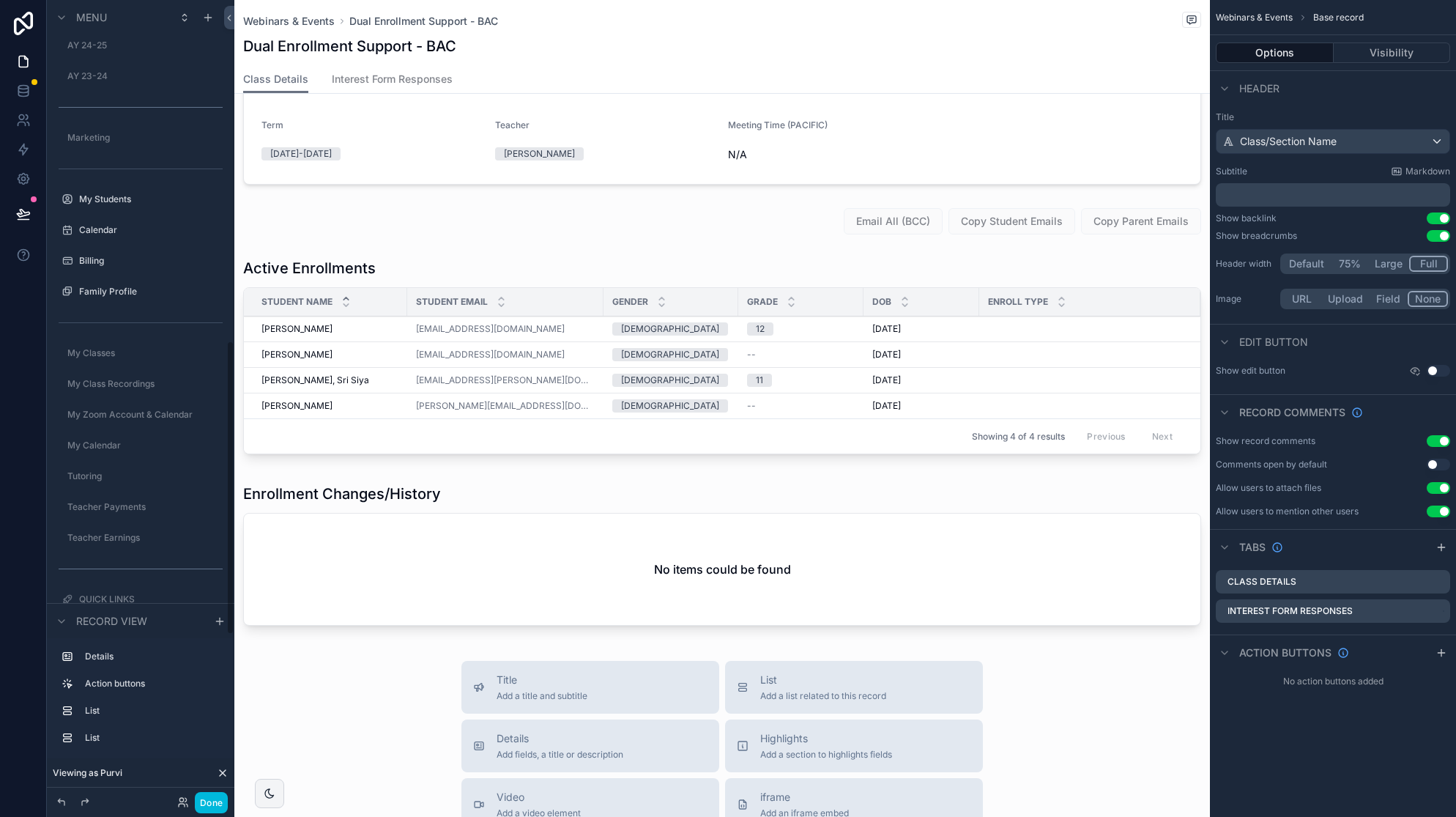
scroll to position [933, 0]
click at [122, 245] on label "Billing" at bounding box center [148, 249] width 138 height 12
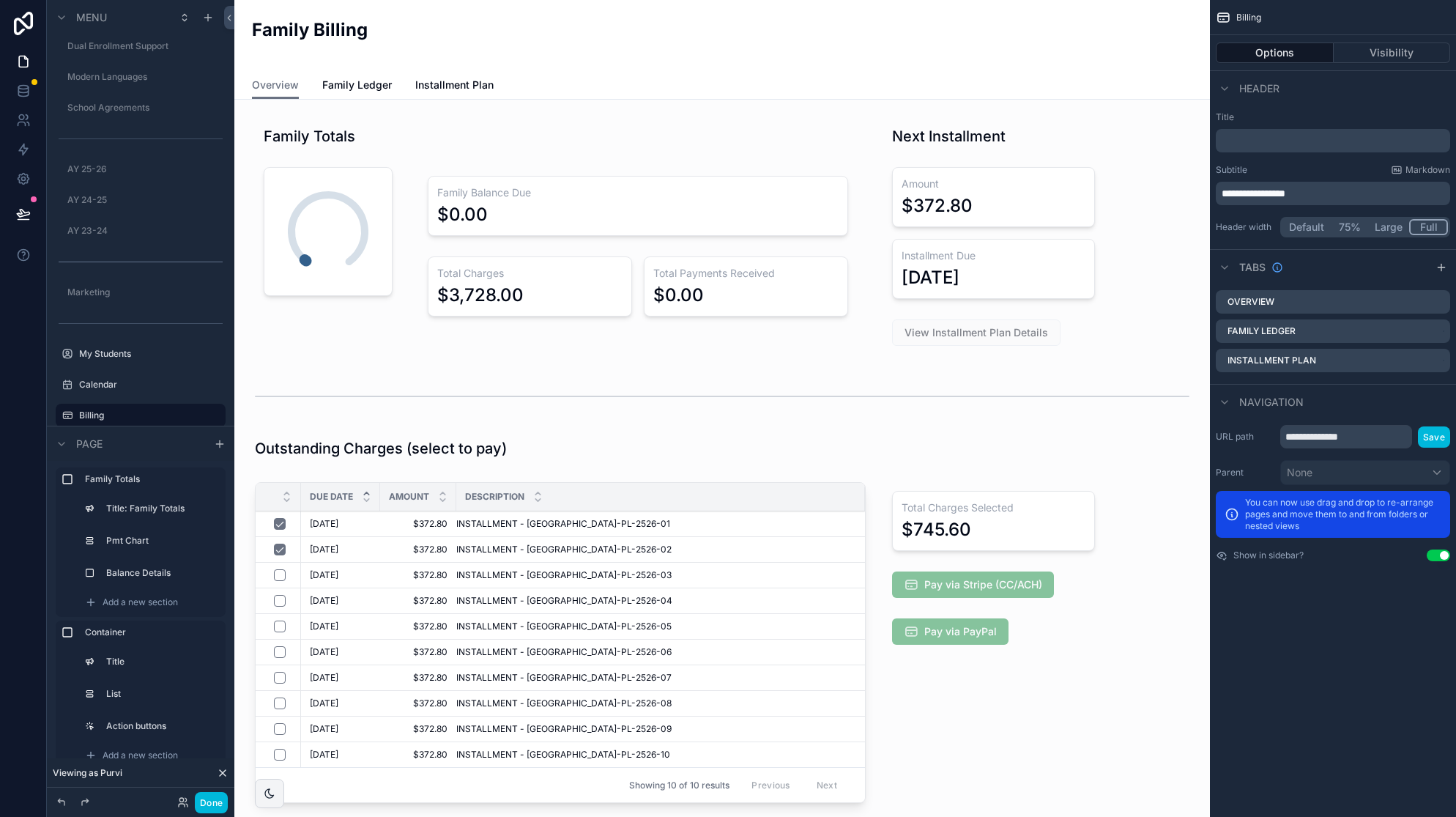
click at [983, 573] on div "scrollable content" at bounding box center [993, 645] width 238 height 339
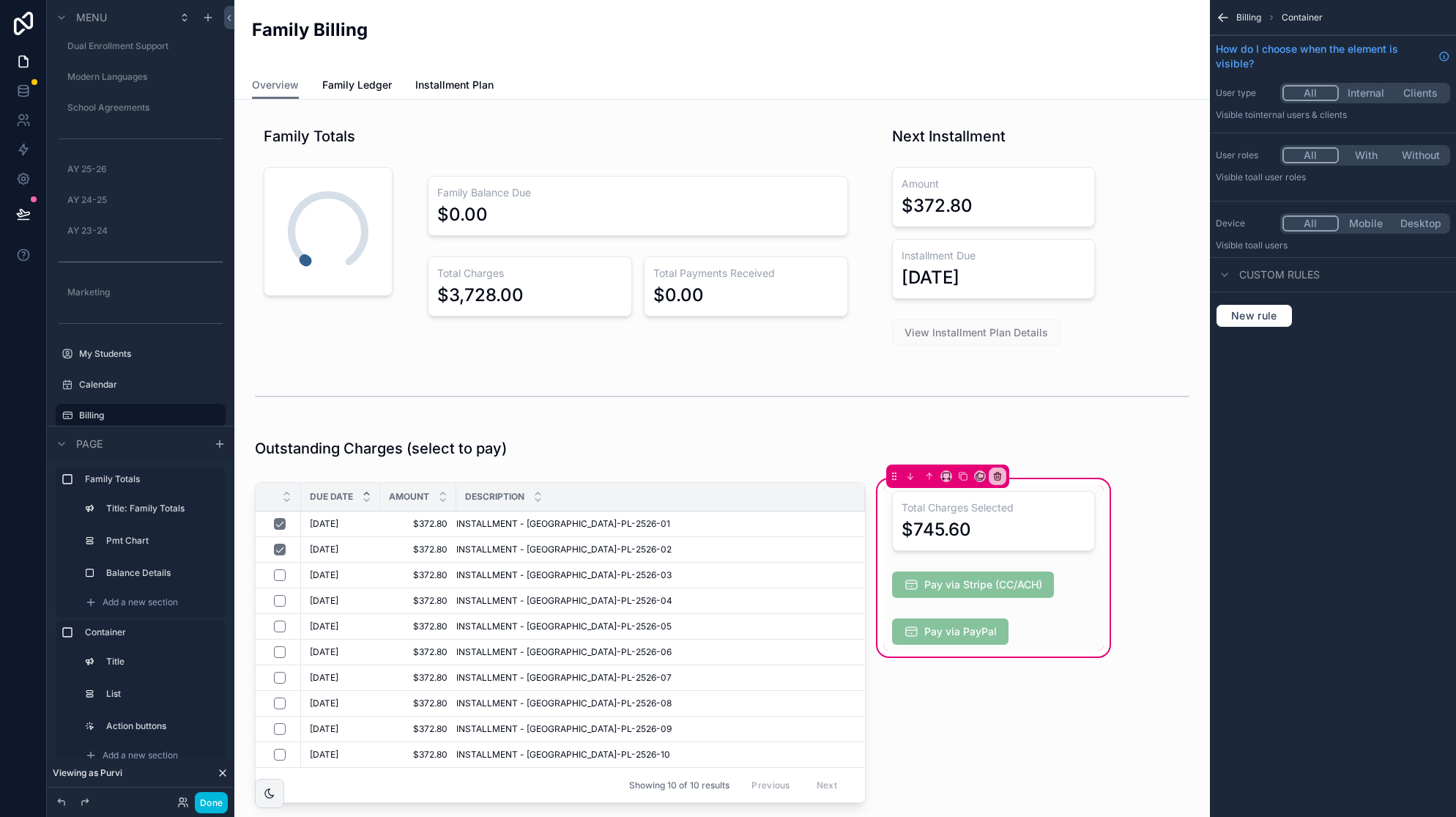
click at [1005, 586] on div "scrollable content" at bounding box center [993, 585] width 220 height 38
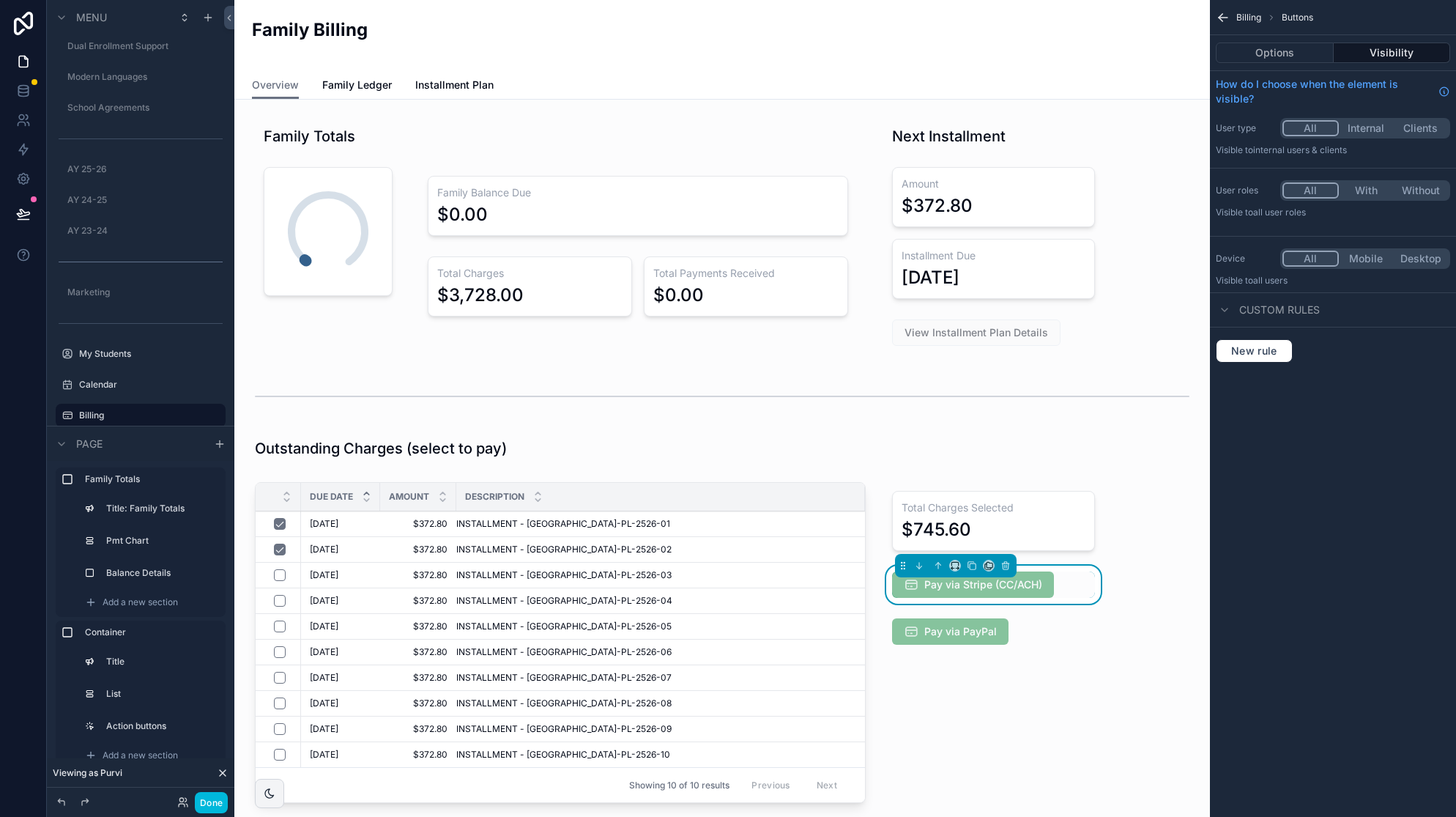
click at [1288, 59] on button "Options" at bounding box center [1275, 53] width 118 height 21
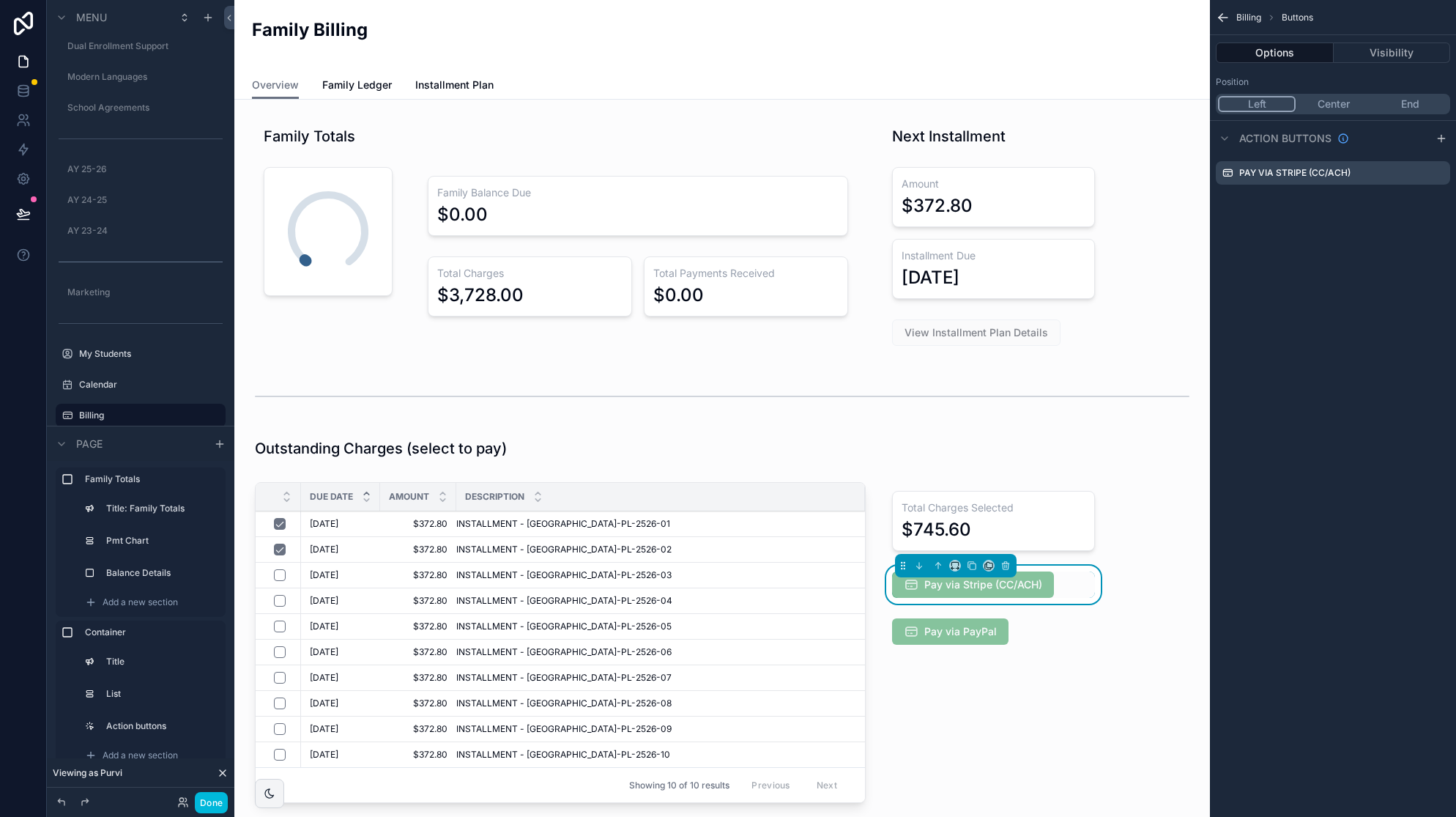
click at [0, 0] on icon "scrollable content" at bounding box center [0, 0] width 0 height 0
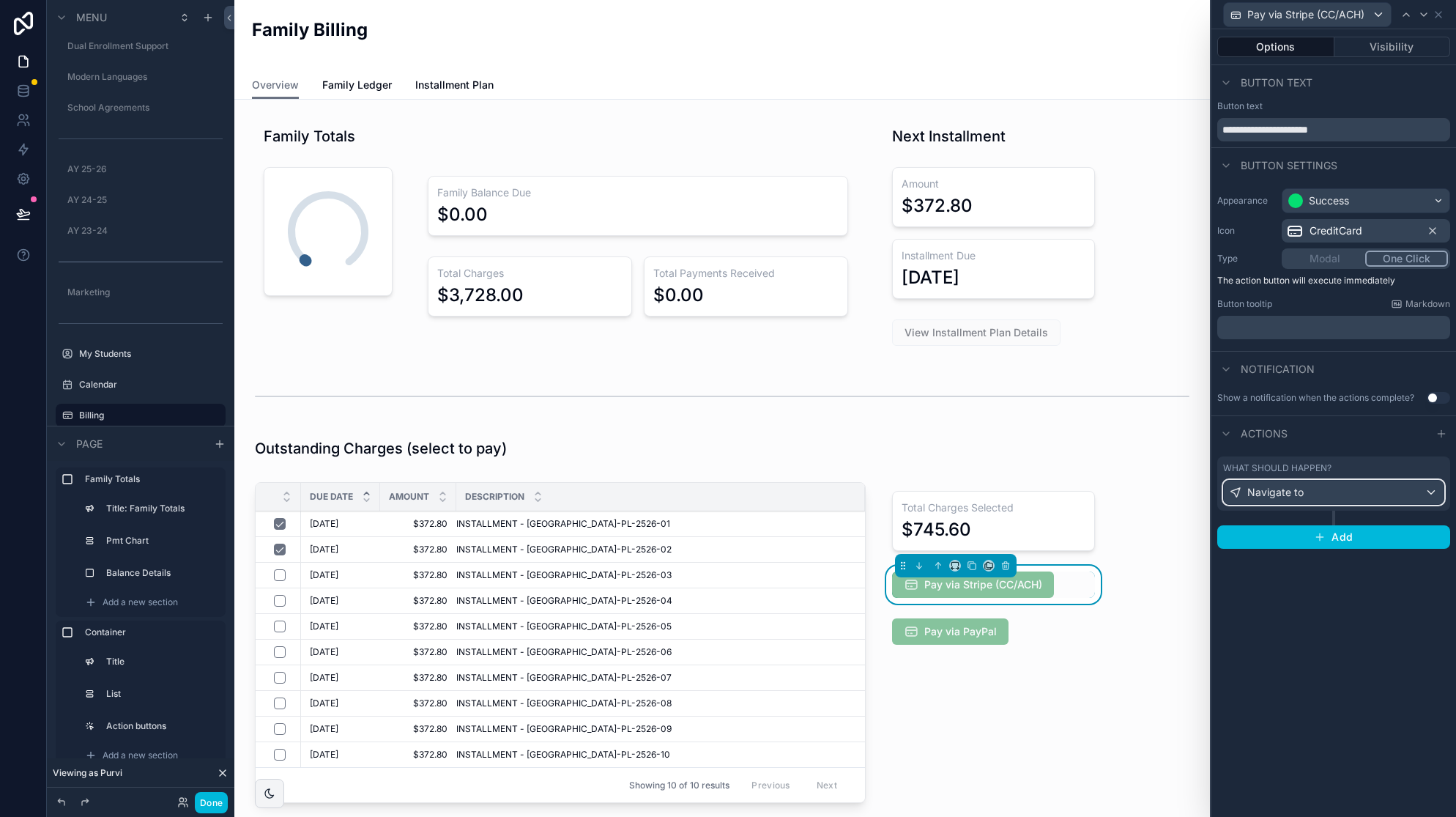
click at [1318, 491] on div "Navigate to" at bounding box center [1333, 492] width 219 height 23
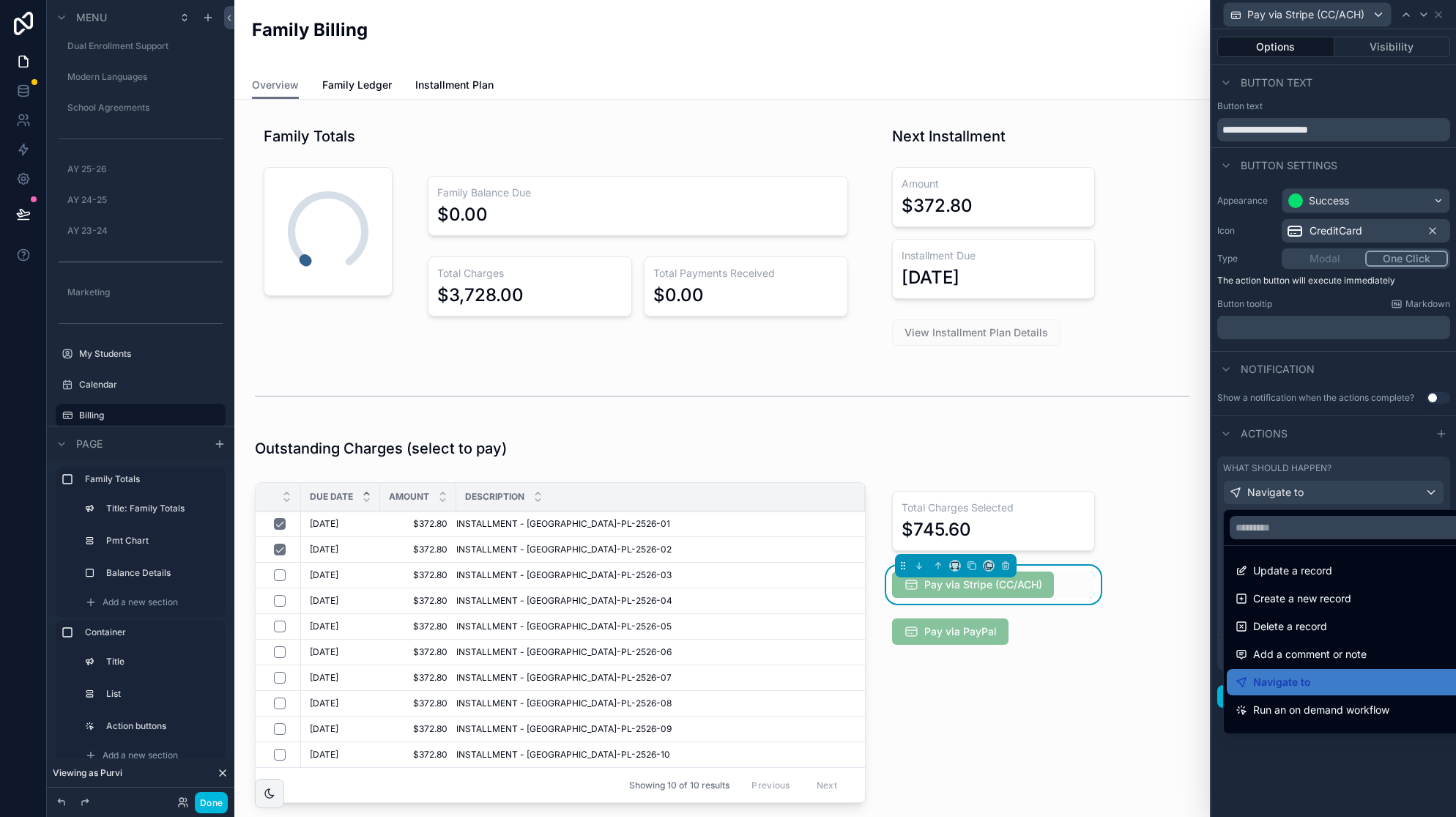
click at [1313, 678] on div "Navigate to" at bounding box center [1351, 682] width 230 height 18
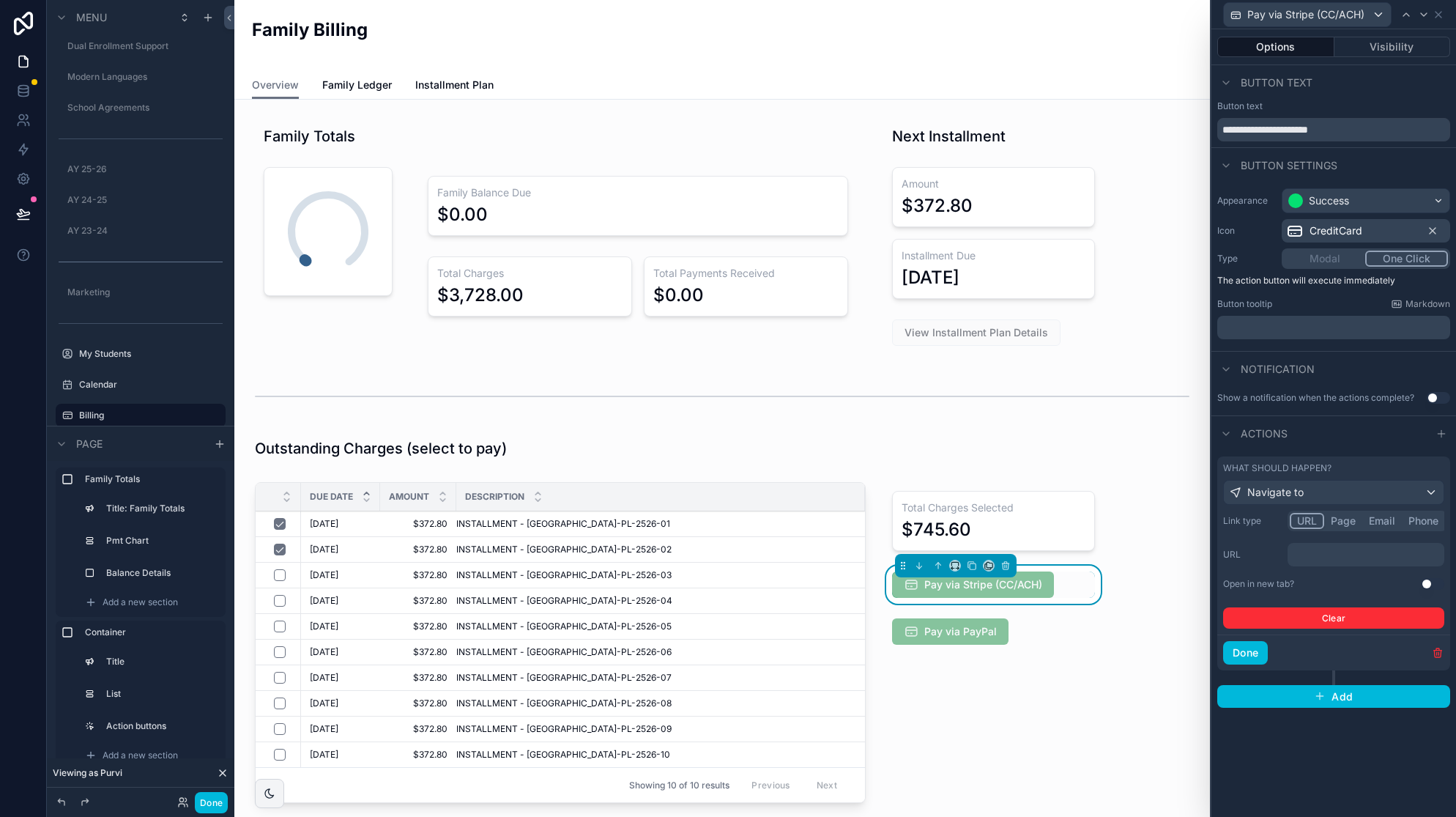
click at [1312, 561] on p "﻿" at bounding box center [1367, 555] width 148 height 15
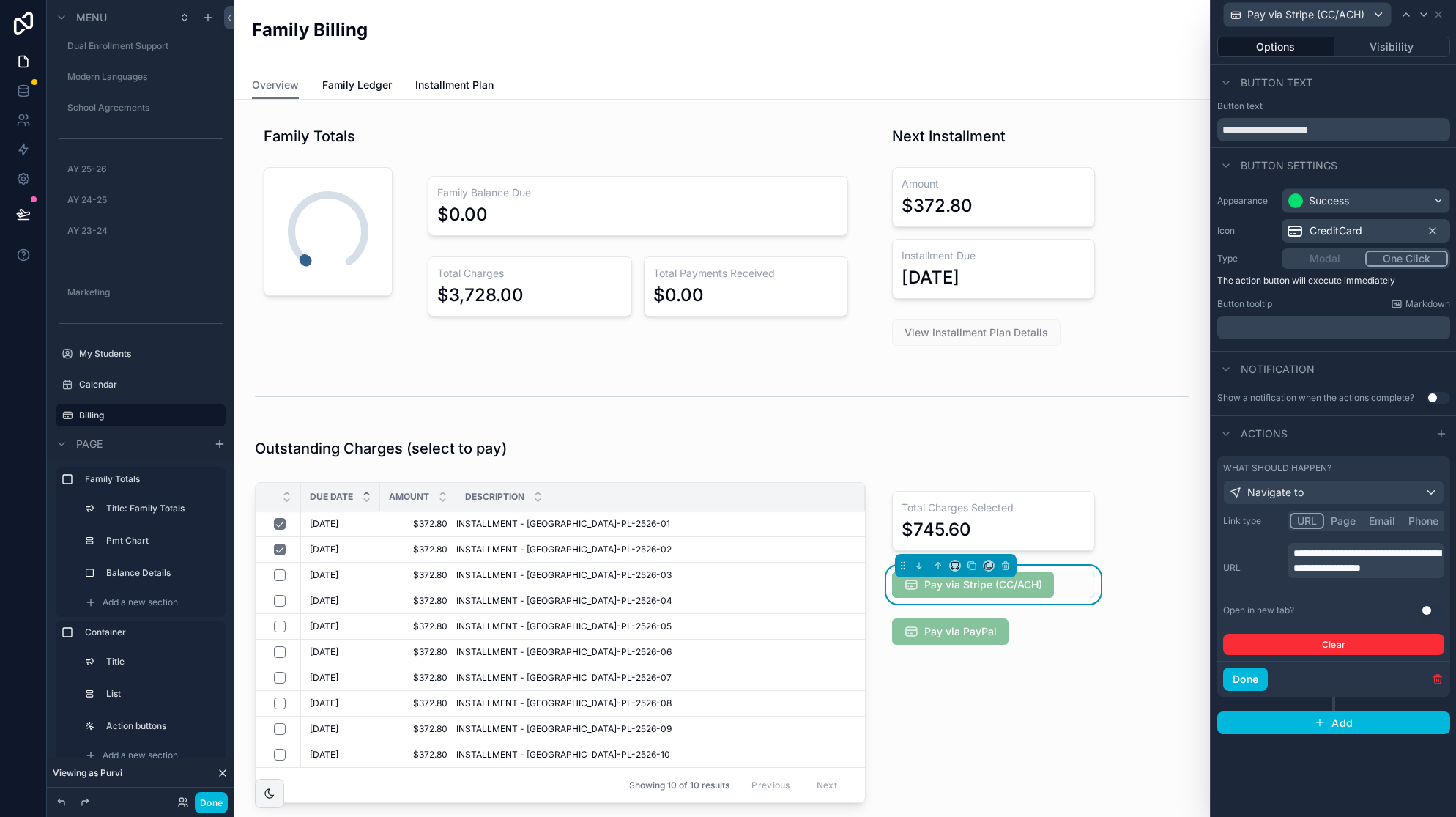
drag, startPoint x: 1259, startPoint y: 683, endPoint x: 1378, endPoint y: 665, distance: 120.4
click at [1337, 681] on div "Done" at bounding box center [1334, 679] width 233 height 35
click at [1435, 613] on button "Use setting" at bounding box center [1433, 610] width 23 height 12
click at [1428, 610] on button "Use setting" at bounding box center [1433, 610] width 23 height 12
click at [1433, 611] on button "Use setting" at bounding box center [1433, 610] width 23 height 12
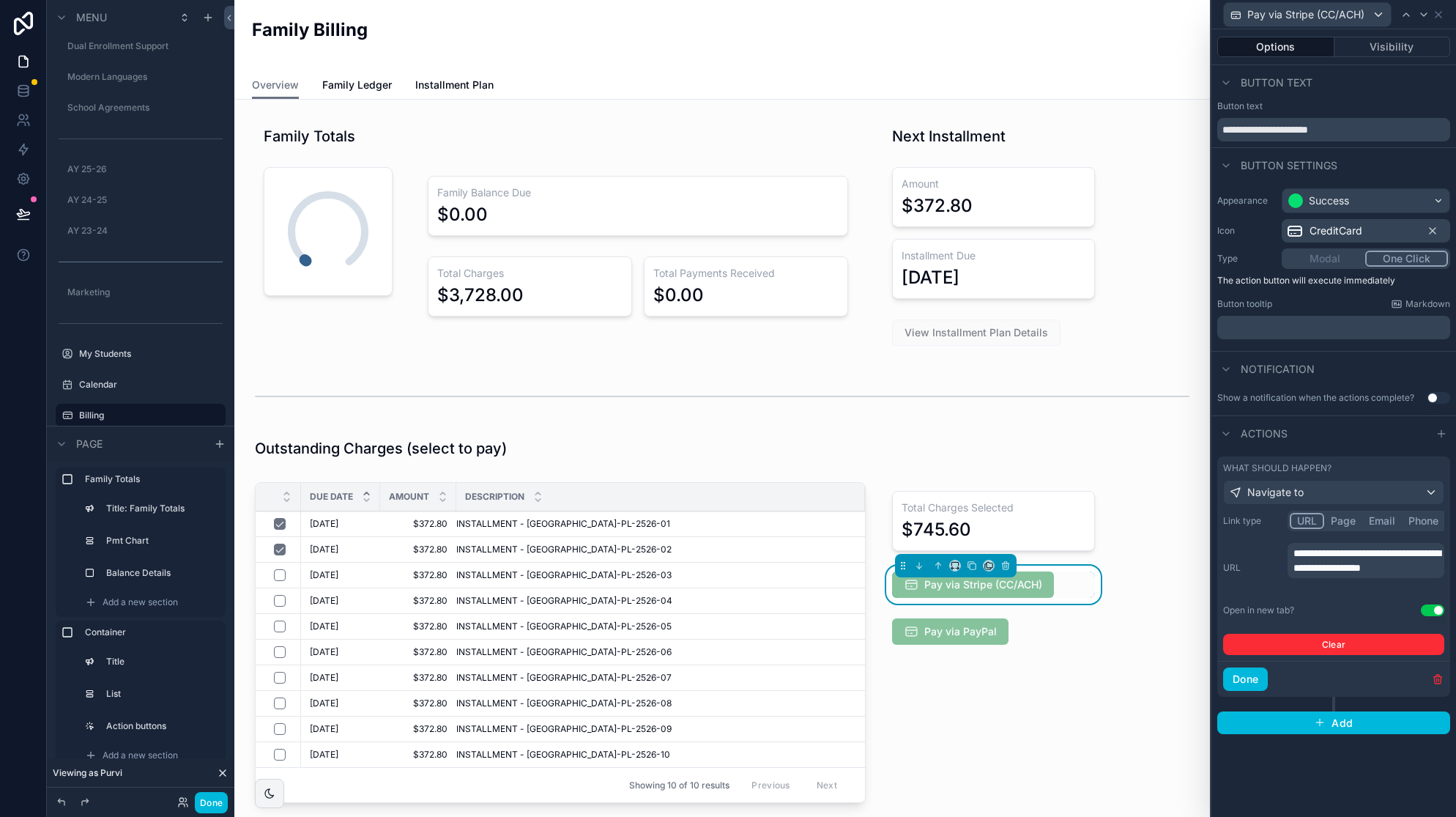
click at [1257, 682] on button "Done" at bounding box center [1246, 679] width 45 height 23
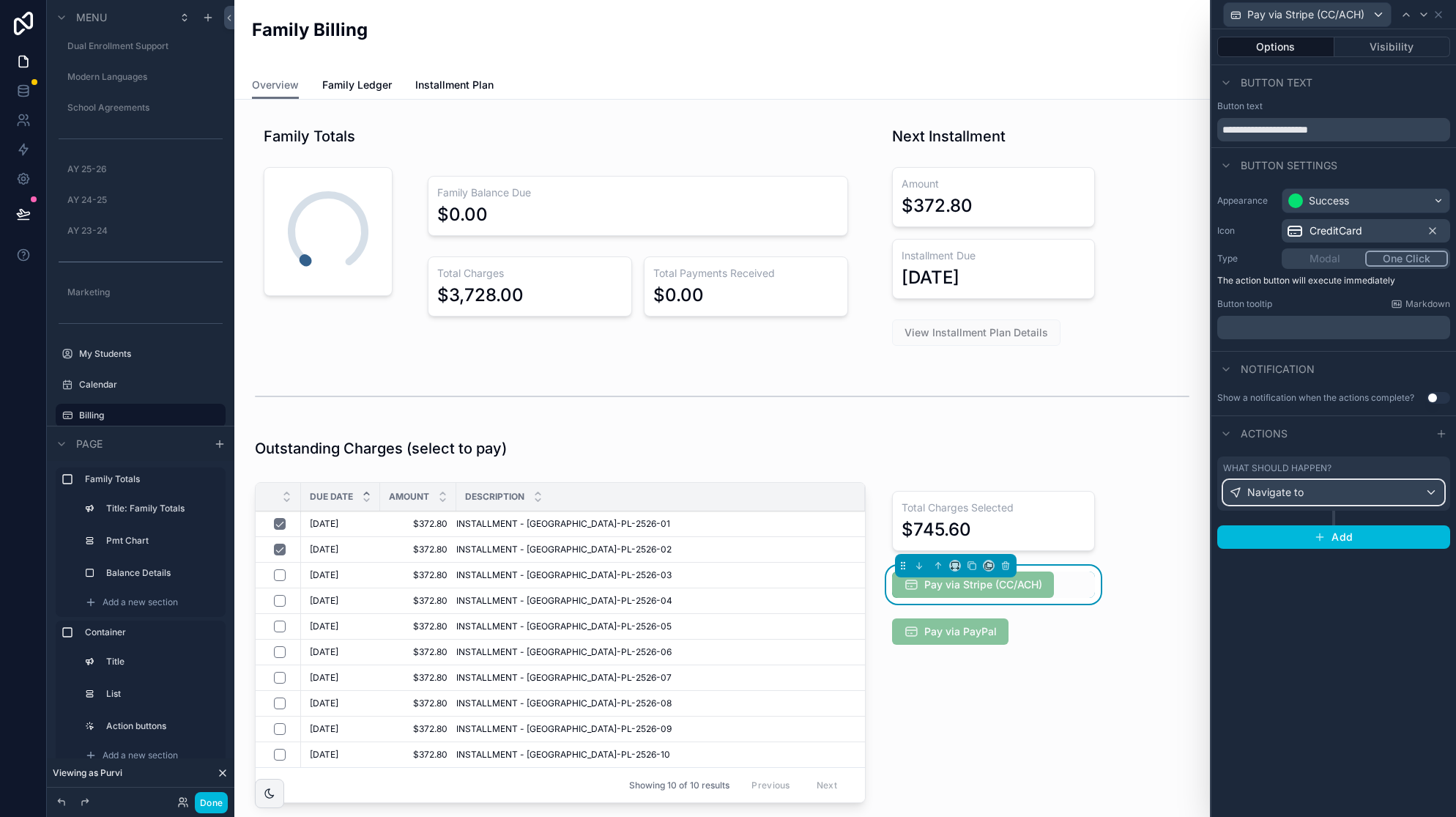
click at [1316, 491] on div "Navigate to" at bounding box center [1333, 492] width 219 height 23
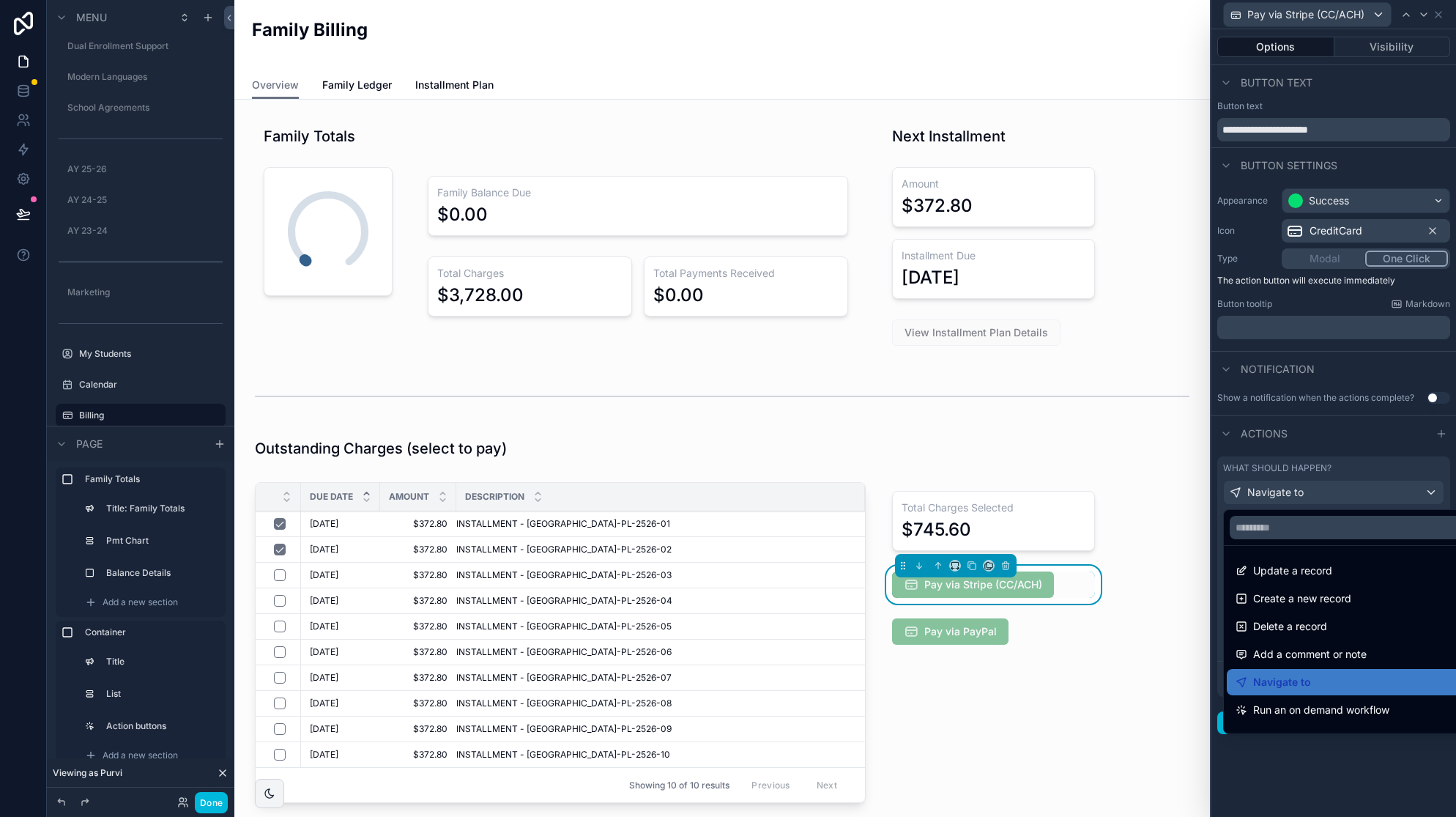
click at [1317, 683] on div "Navigate to" at bounding box center [1351, 682] width 230 height 18
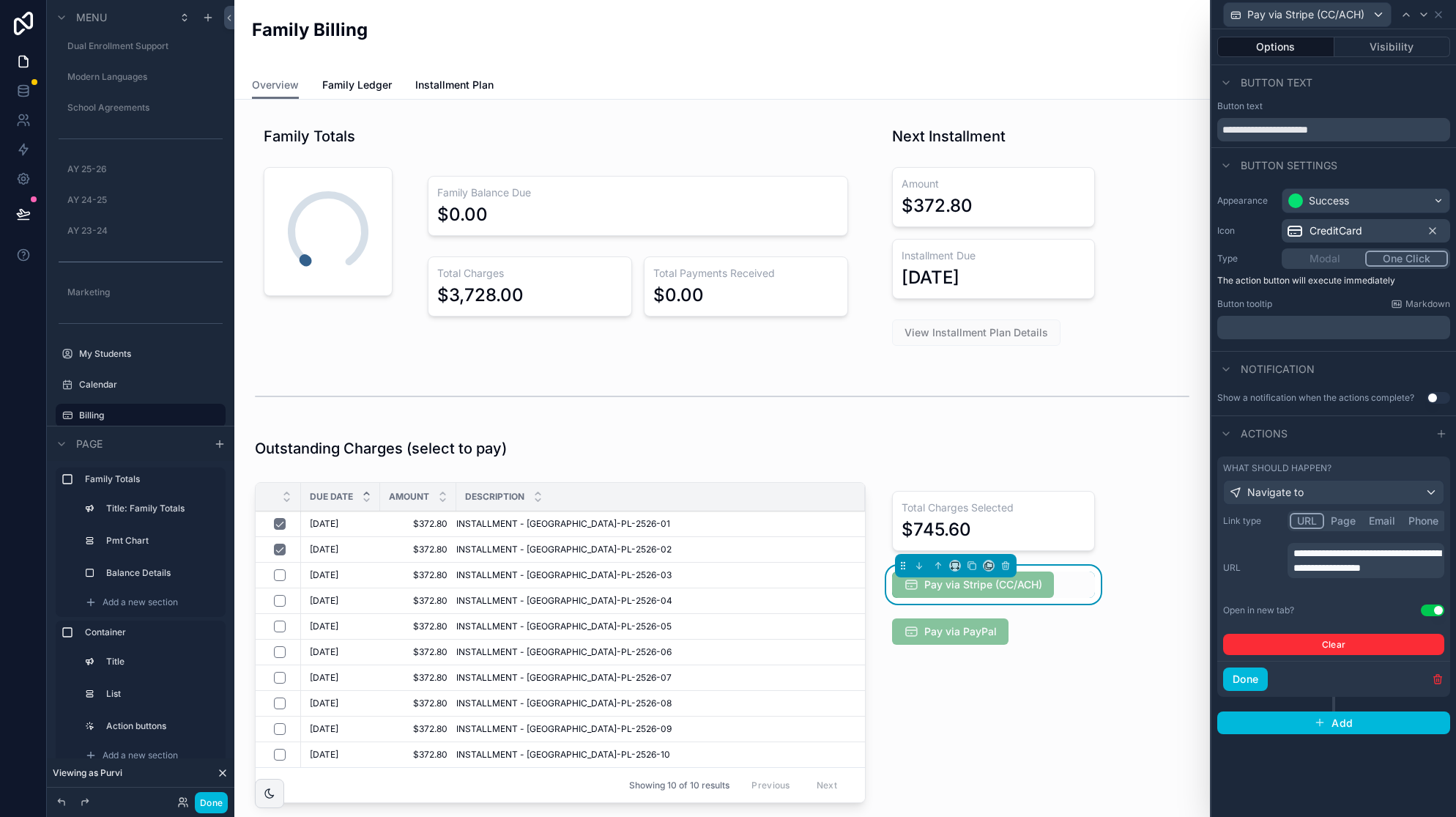
click at [1345, 575] on p "**********" at bounding box center [1367, 560] width 148 height 29
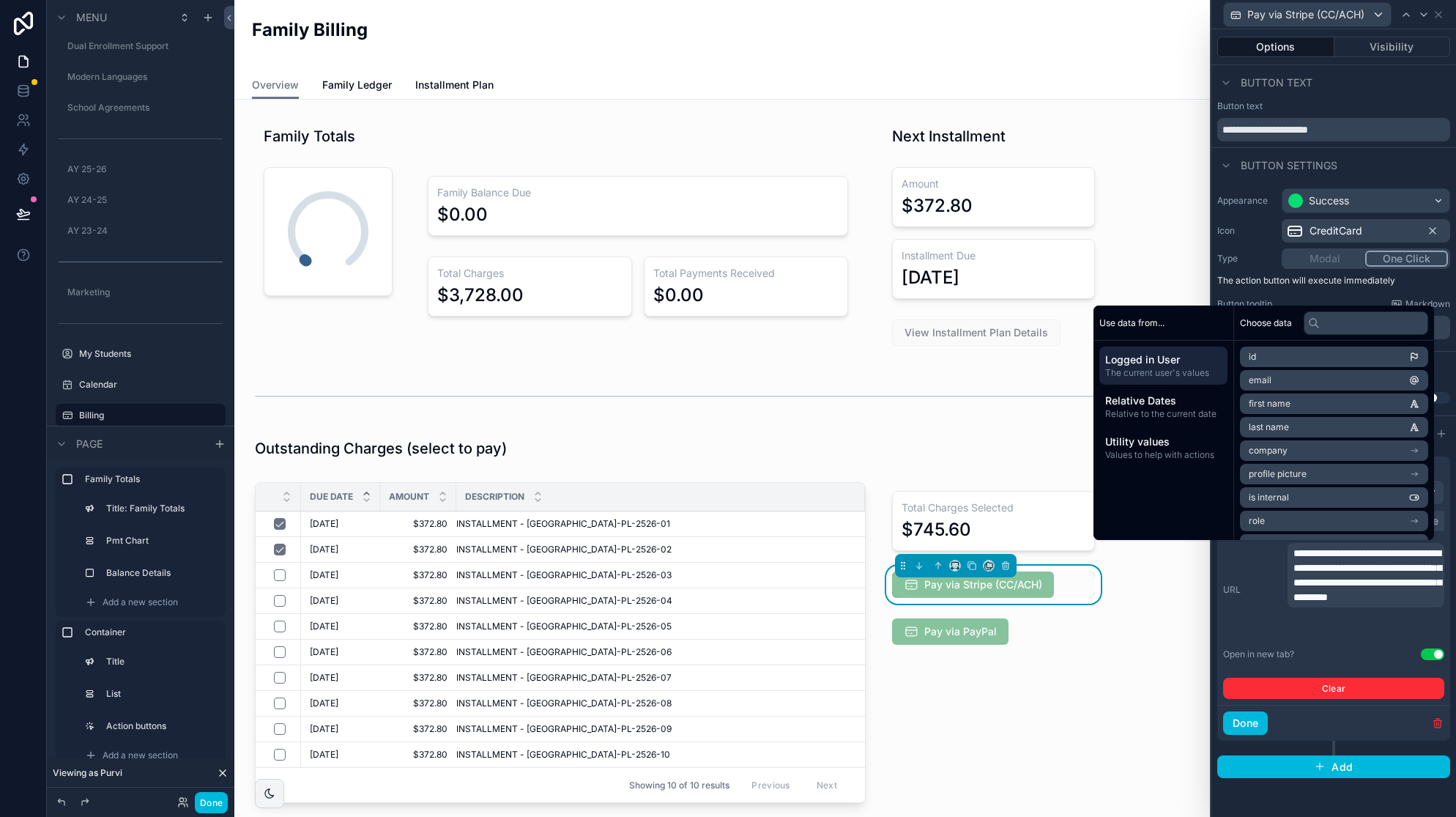
click at [1239, 727] on button "Done" at bounding box center [1246, 723] width 45 height 23
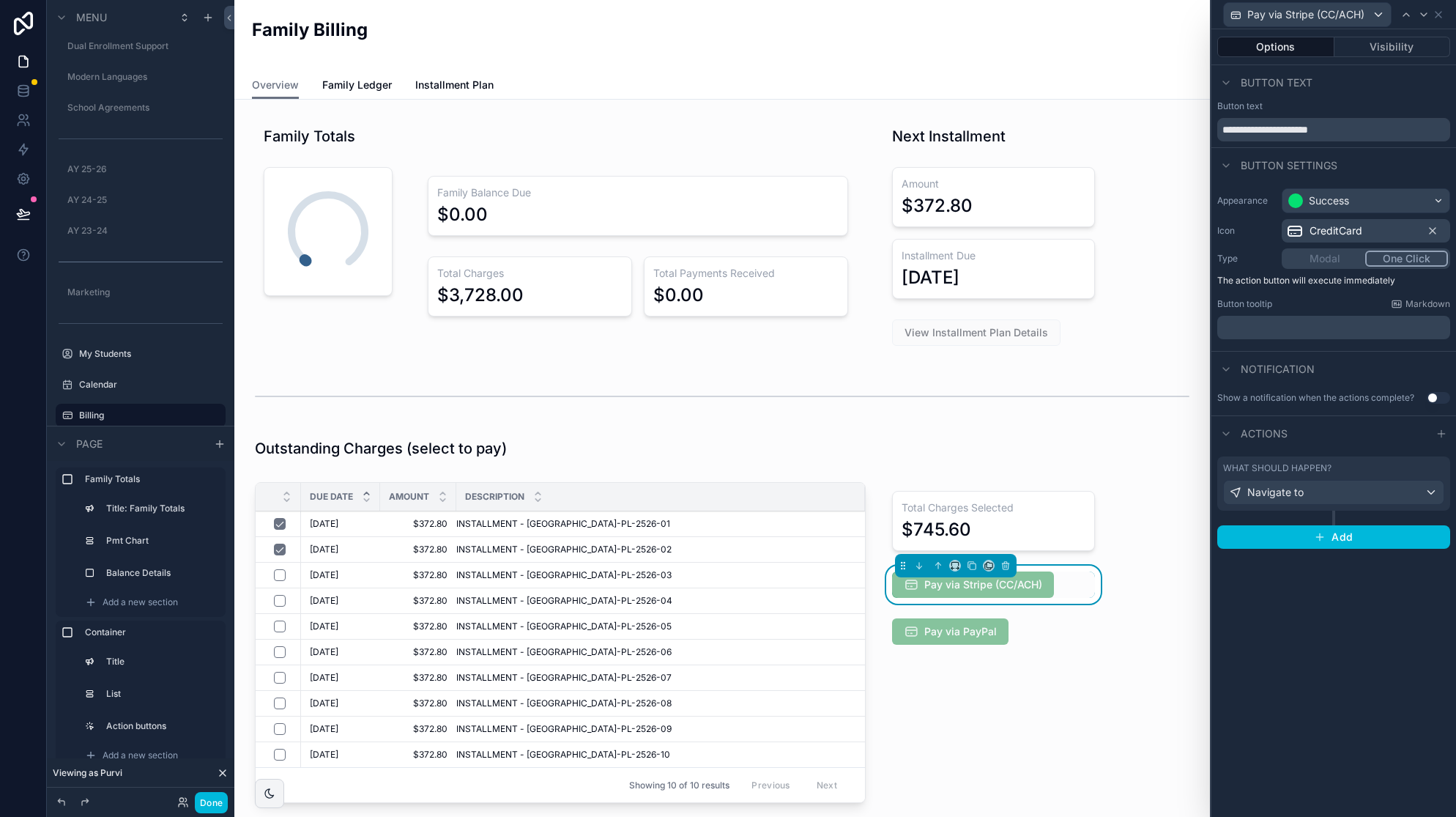
click at [1295, 689] on div "**********" at bounding box center [1334, 423] width 245 height 788
click at [208, 804] on button "Done" at bounding box center [211, 802] width 33 height 21
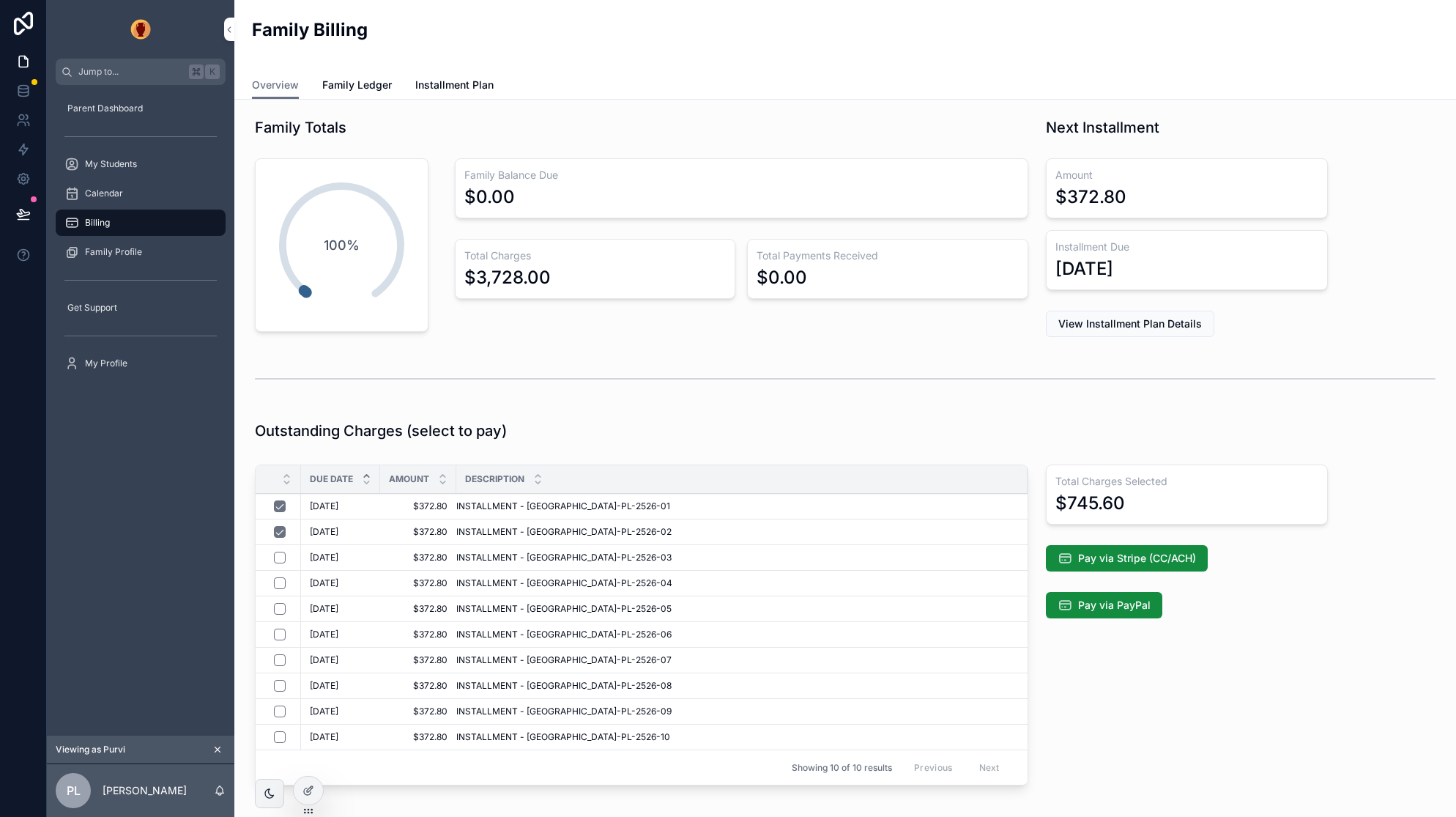
click at [1135, 560] on span "Pay via Stripe (CC/ACH)" at bounding box center [1137, 558] width 118 height 15
click at [1149, 556] on span "Pay via Stripe (CC/ACH)" at bounding box center [1137, 558] width 118 height 15
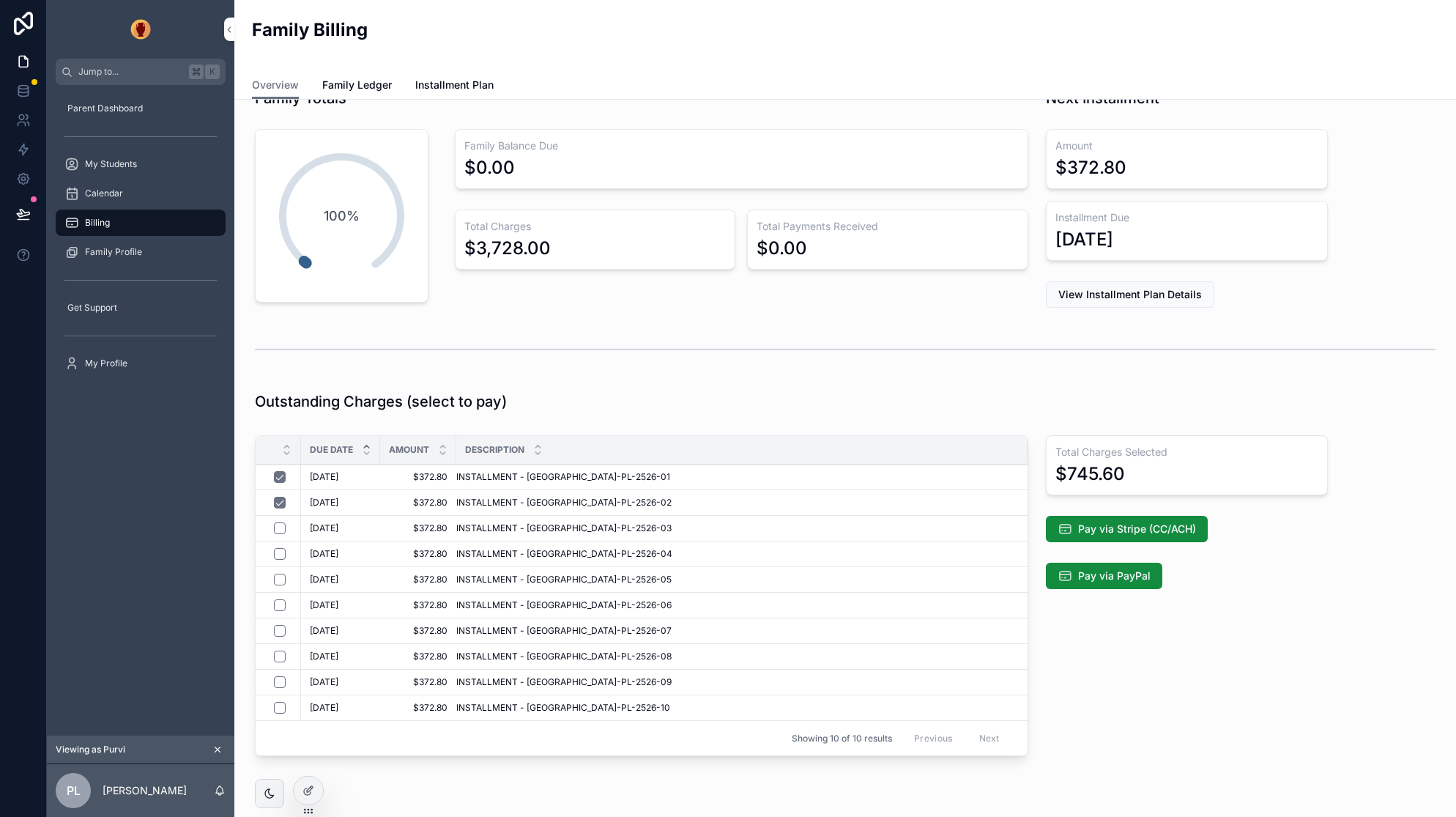
scroll to position [35, 0]
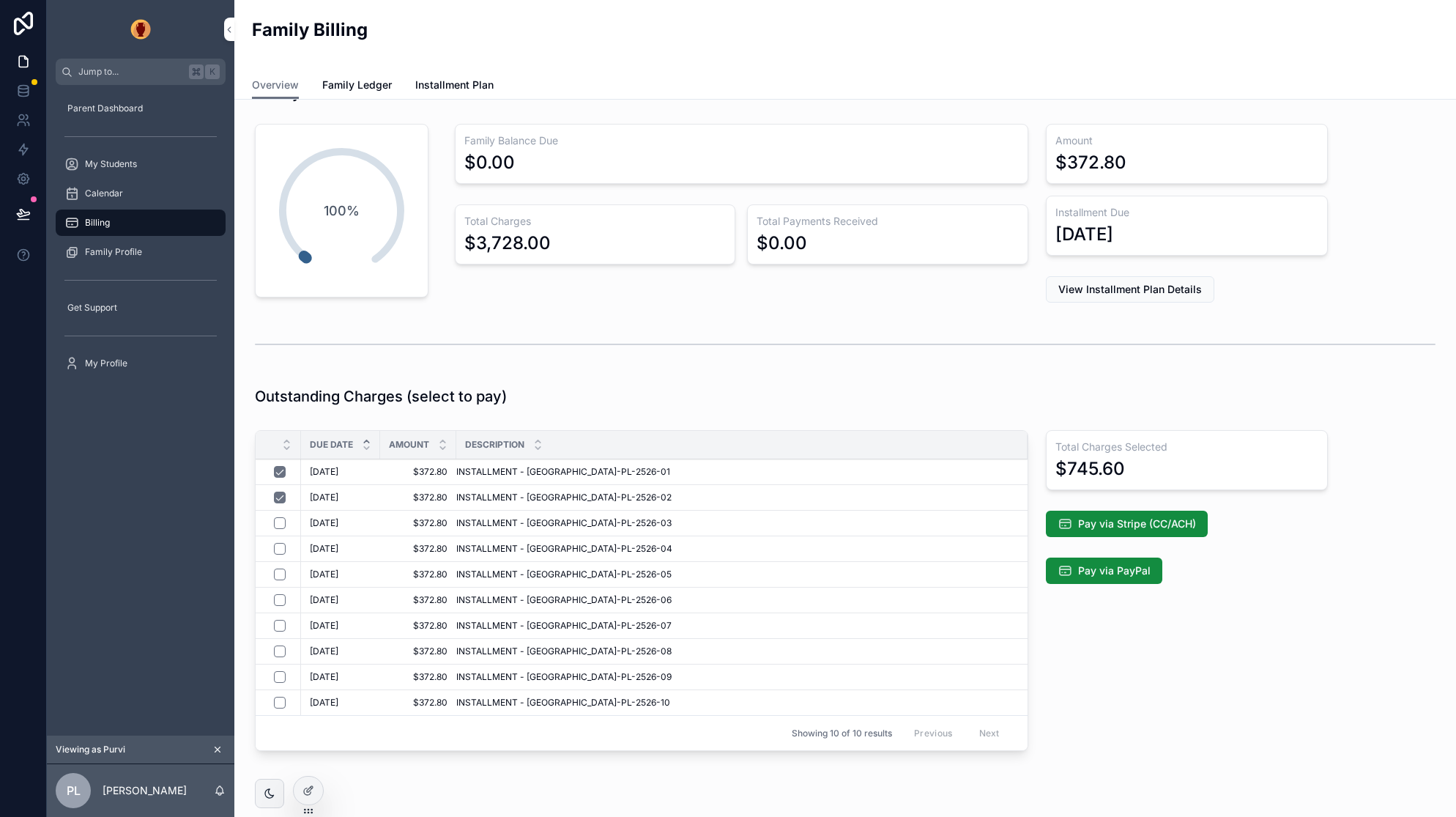
click at [1168, 523] on span "Pay via Stripe (CC/ACH)" at bounding box center [1137, 524] width 118 height 15
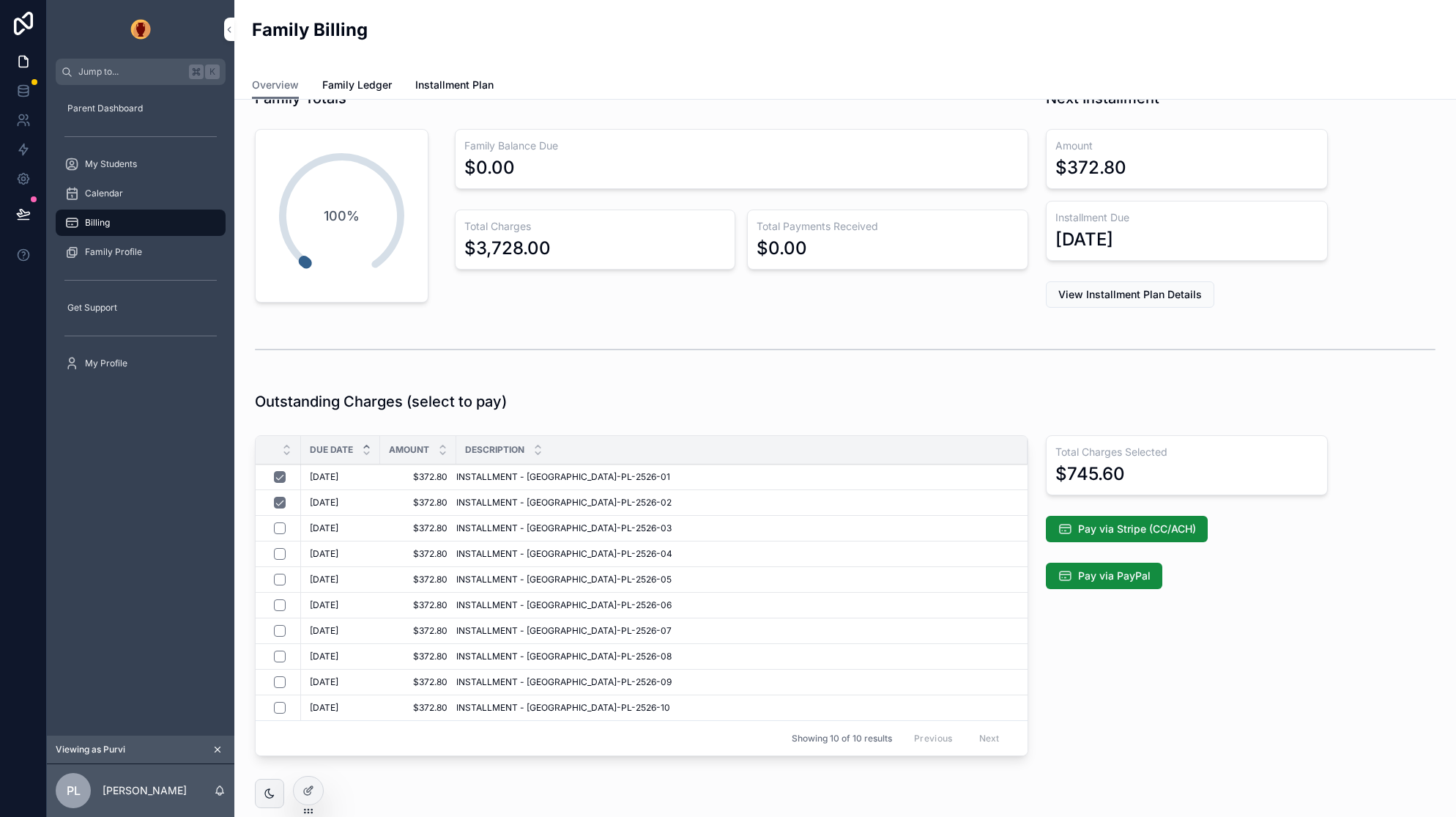
click at [304, 787] on icon at bounding box center [308, 791] width 12 height 12
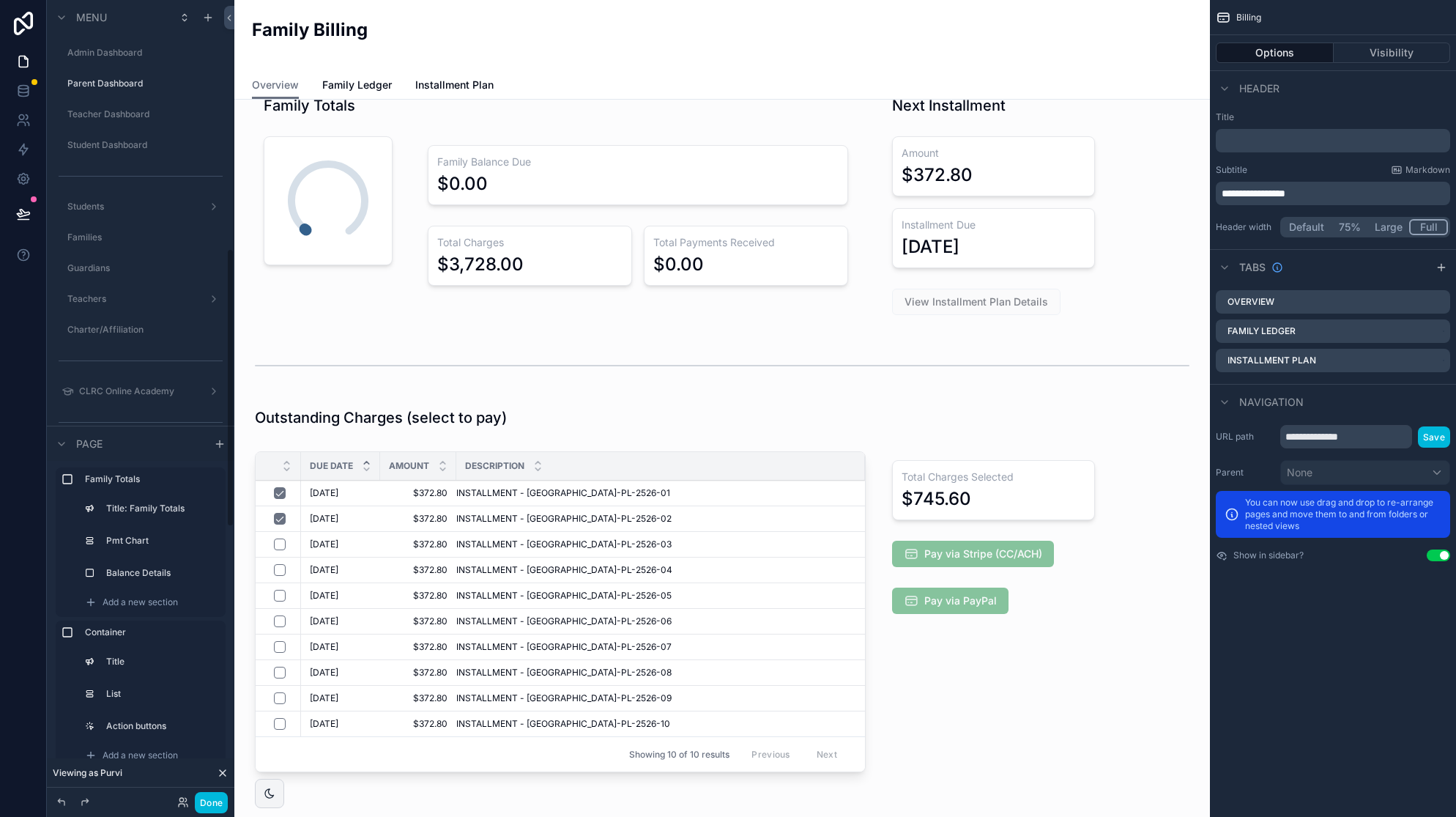
scroll to position [714, 0]
click at [983, 551] on div "scrollable content" at bounding box center [993, 614] width 238 height 339
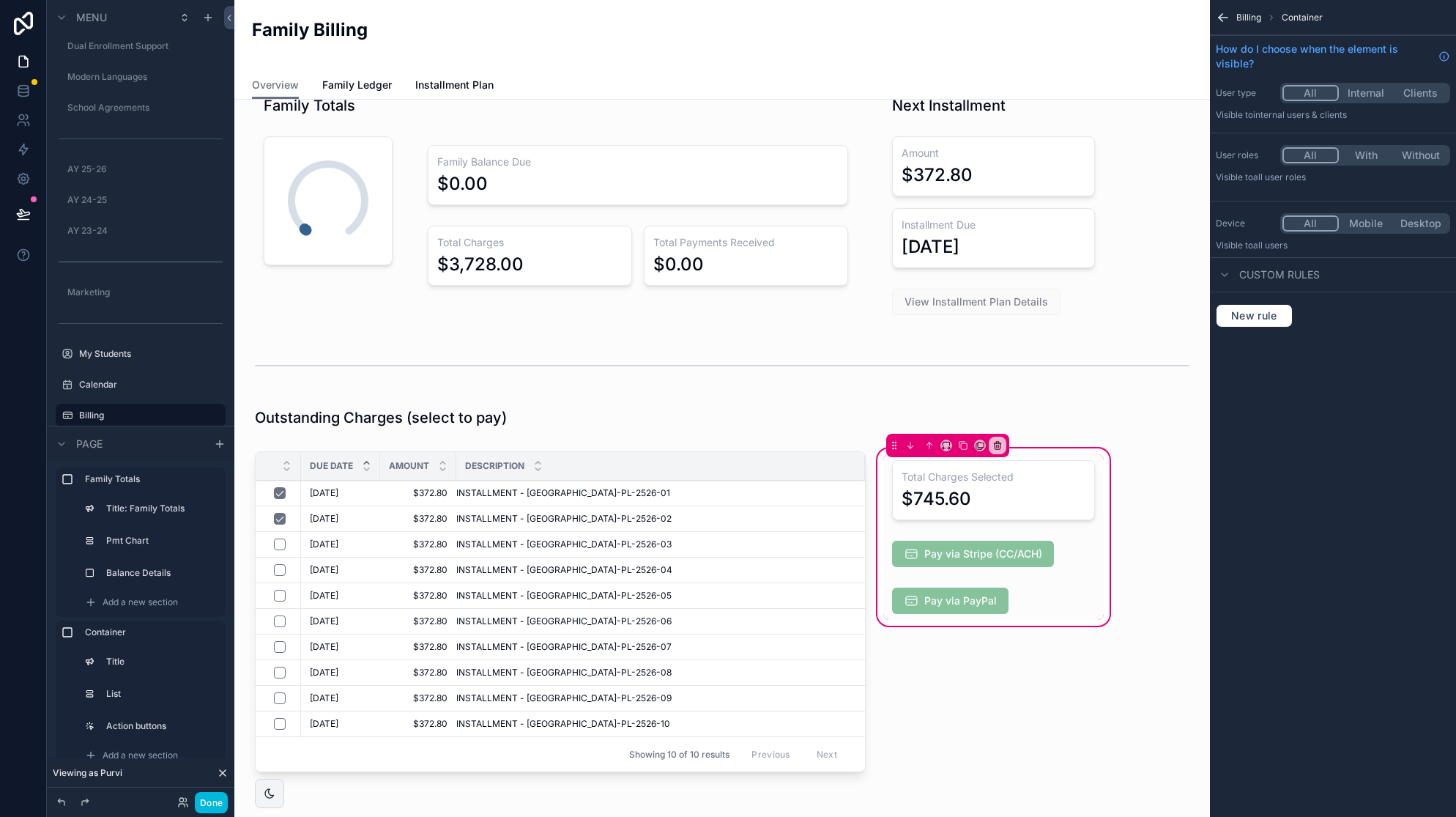
drag, startPoint x: 1009, startPoint y: 558, endPoint x: 1178, endPoint y: 525, distance: 172.2
click at [1009, 558] on div "scrollable content" at bounding box center [993, 554] width 220 height 38
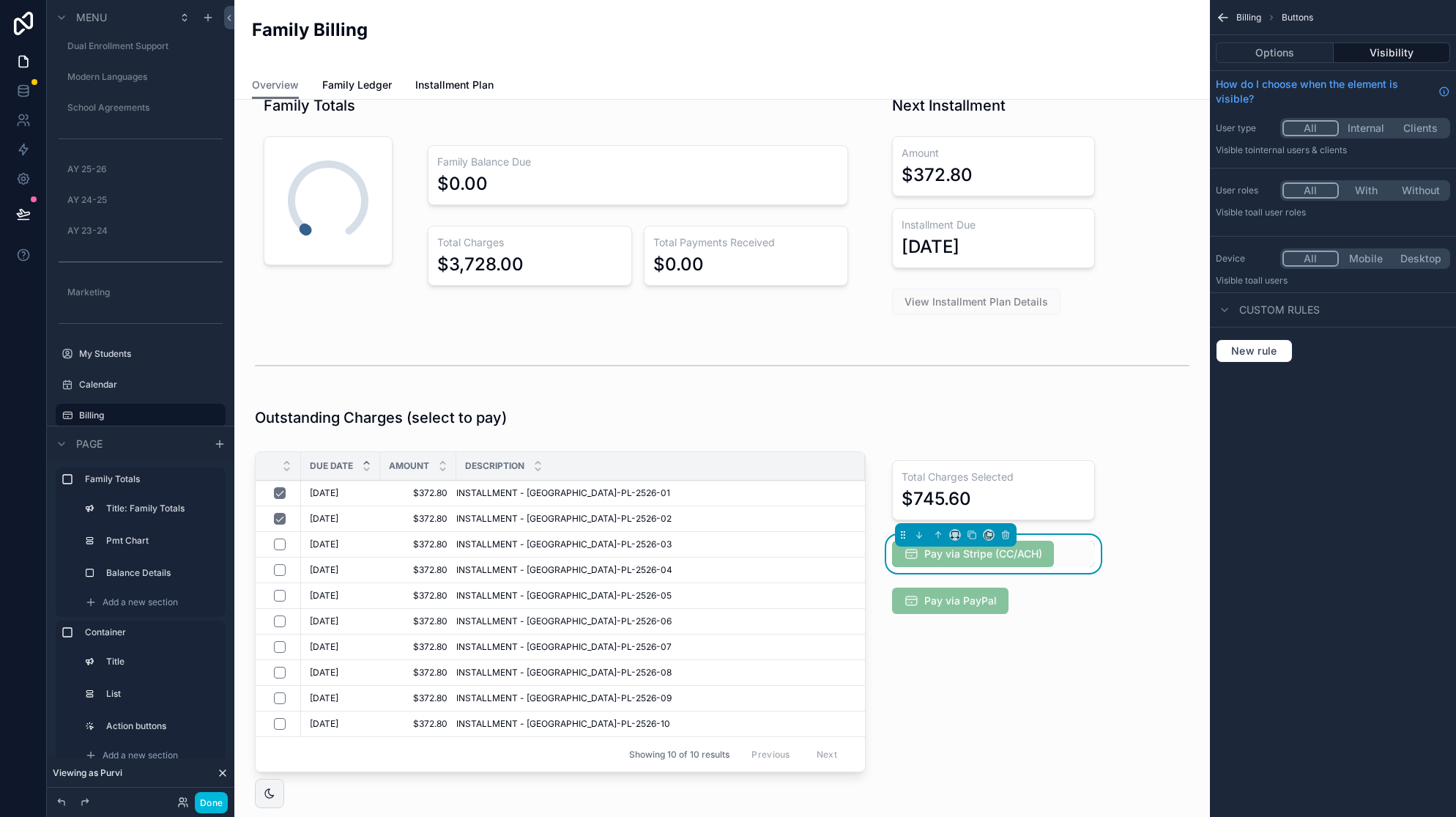
click at [1022, 602] on div "scrollable content" at bounding box center [993, 600] width 220 height 38
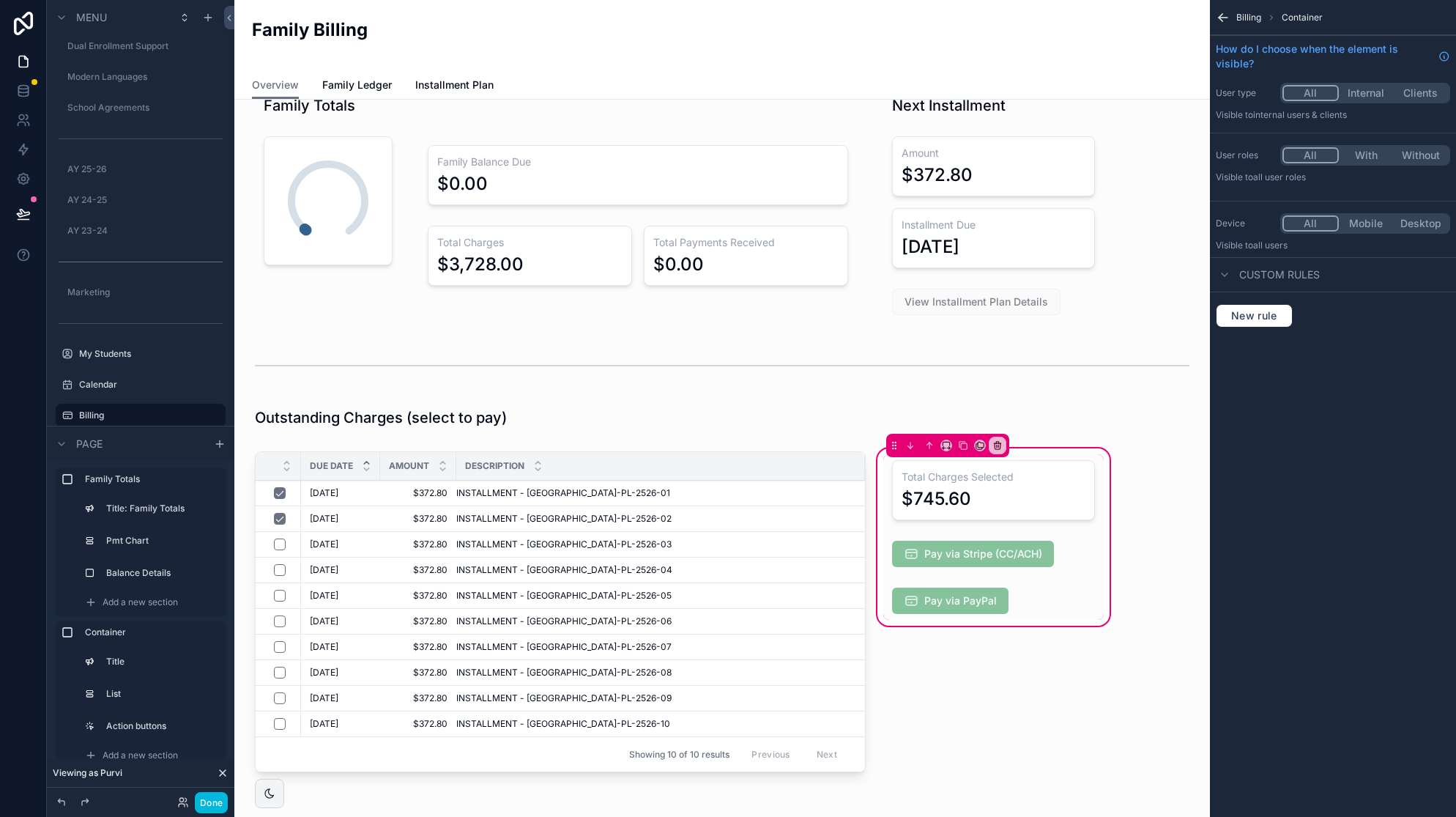
scroll to position [31, 0]
click at [1016, 608] on div "scrollable content" at bounding box center [993, 600] width 220 height 38
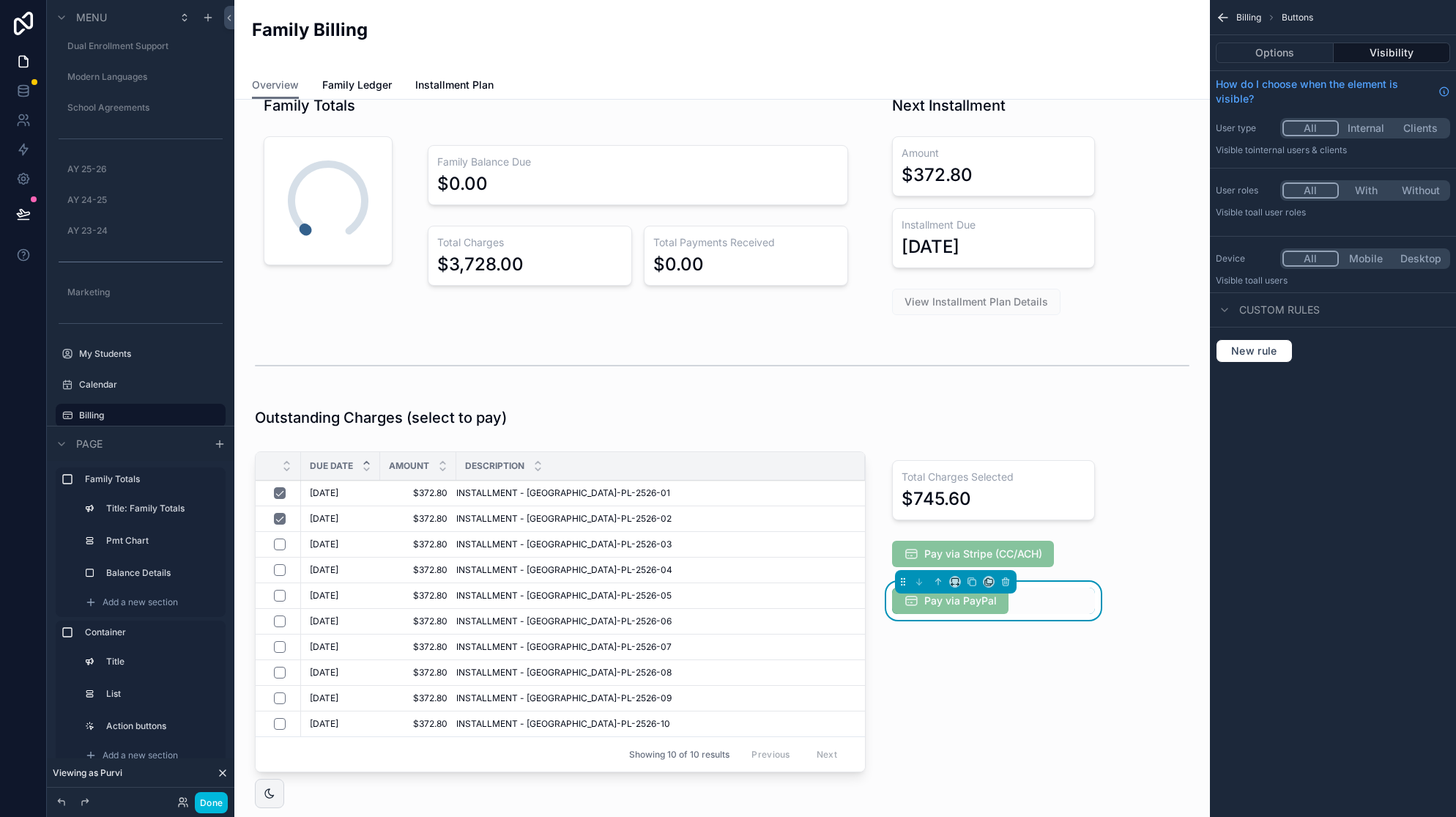
scroll to position [29, 0]
click at [1015, 554] on div "scrollable content" at bounding box center [993, 555] width 220 height 38
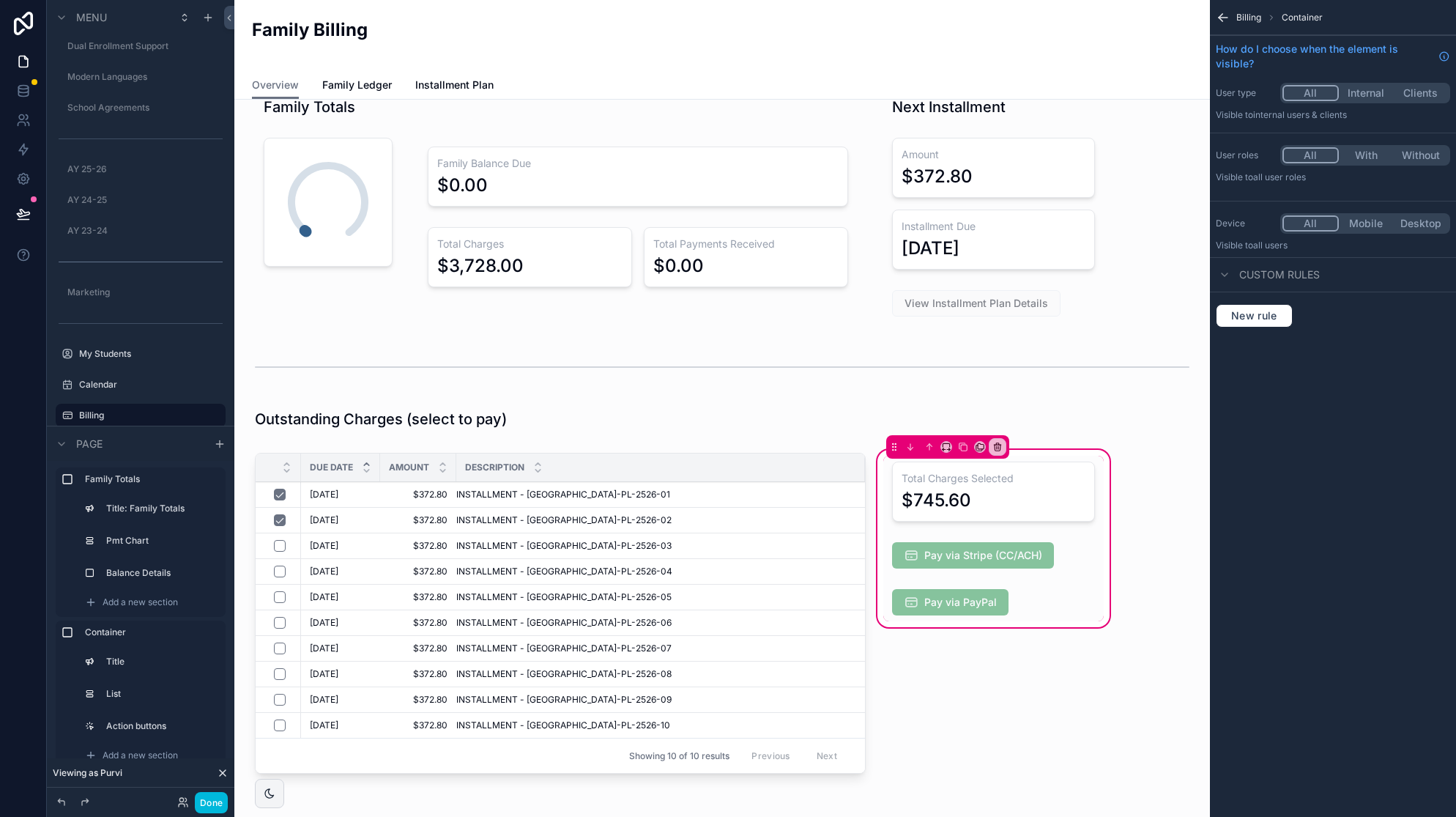
drag, startPoint x: 1072, startPoint y: 556, endPoint x: 1044, endPoint y: 559, distance: 28.2
click at [1072, 556] on div "scrollable content" at bounding box center [993, 555] width 220 height 38
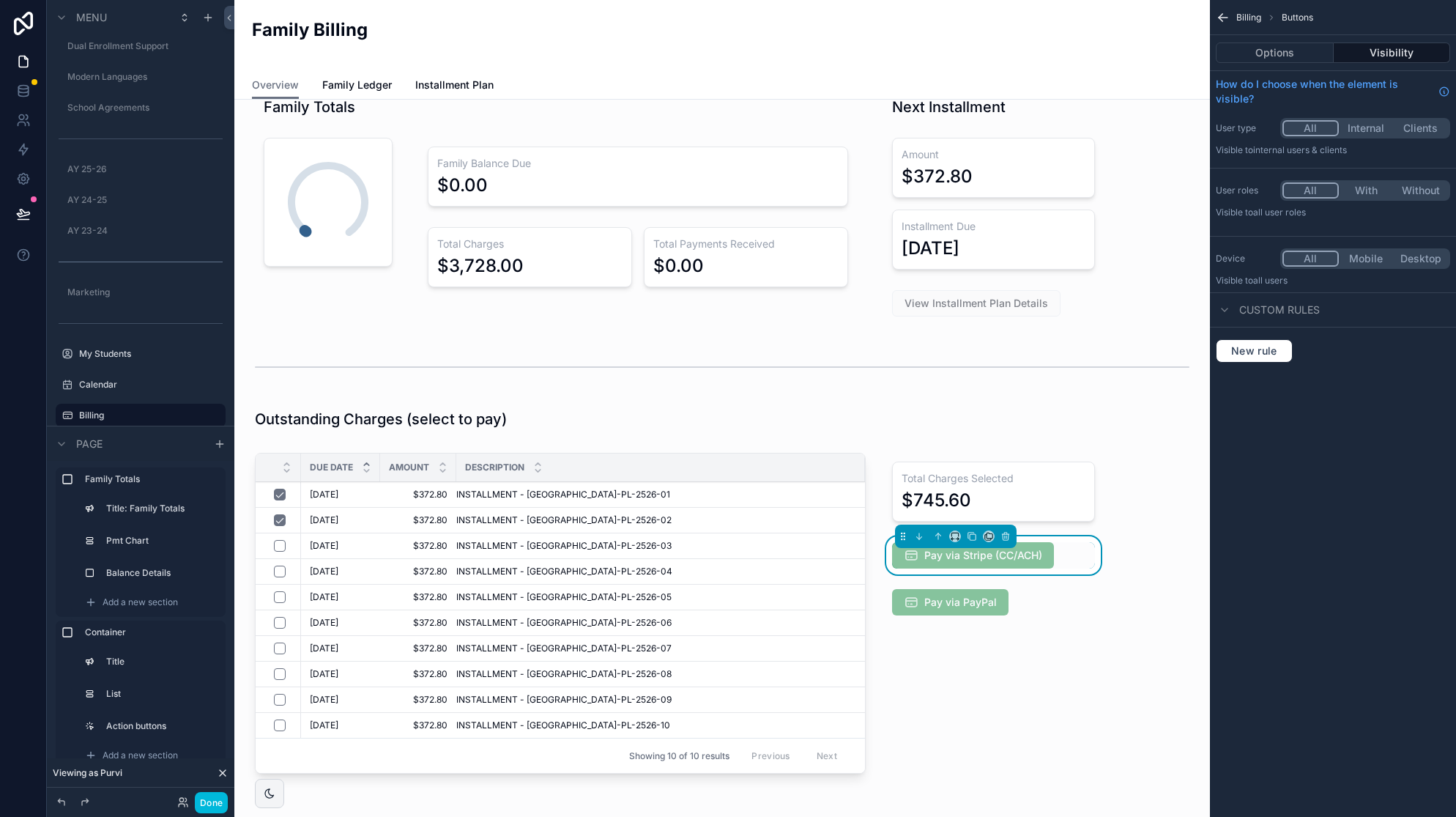
scroll to position [33, 0]
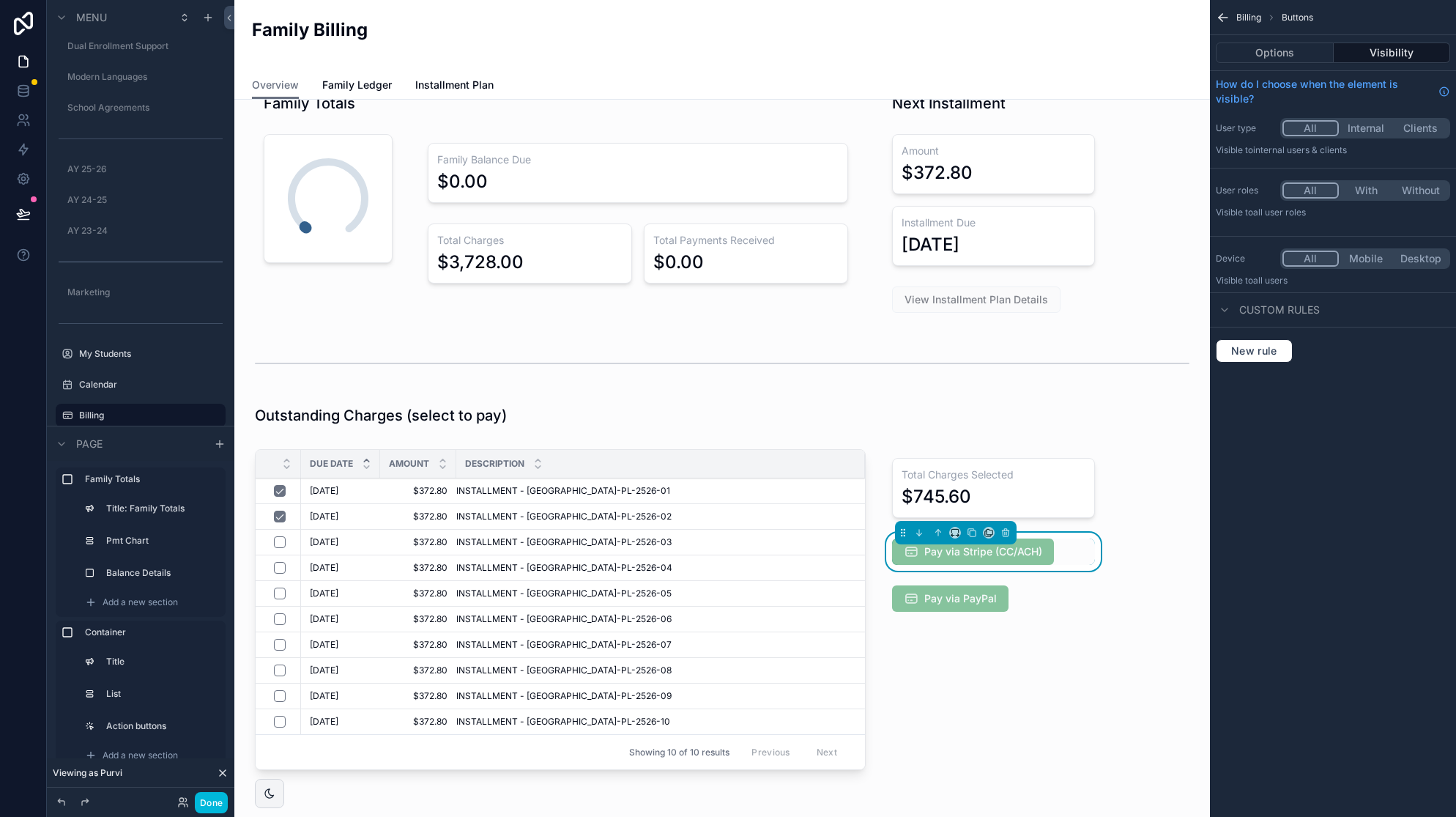
click at [1285, 50] on button "Options" at bounding box center [1275, 53] width 118 height 21
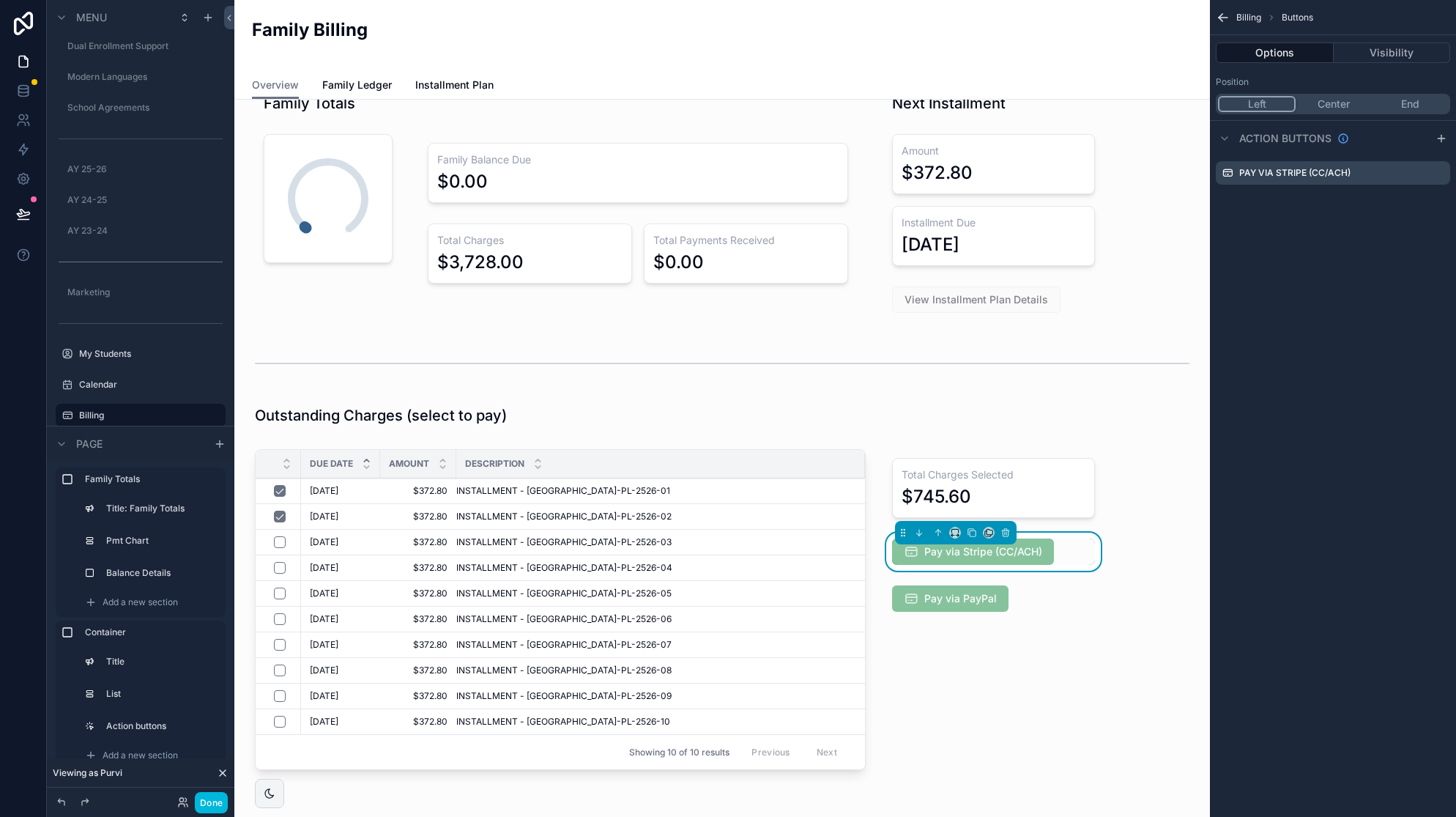
click at [0, 0] on icon "scrollable content" at bounding box center [0, 0] width 0 height 0
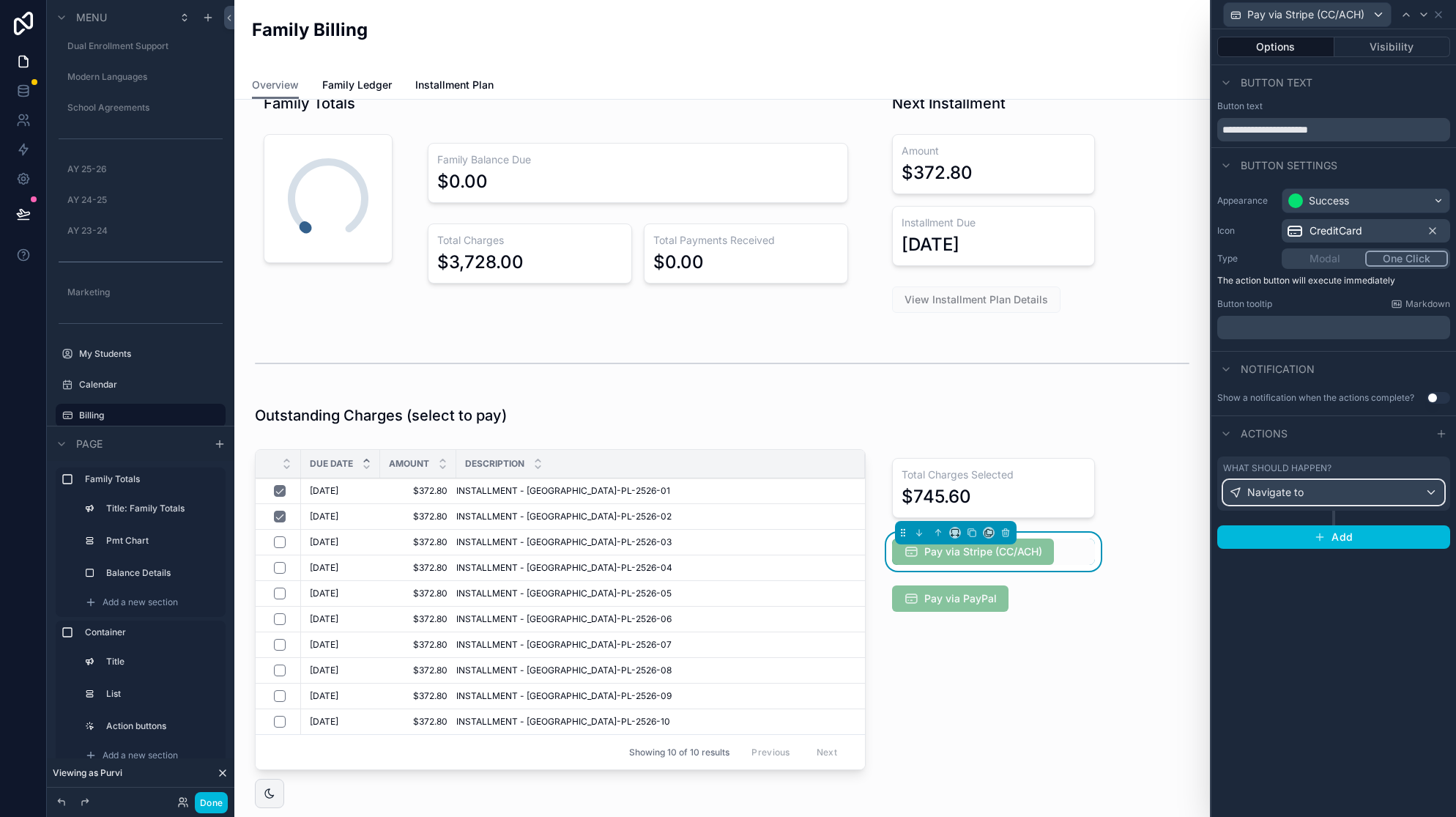
click at [1340, 496] on div "Navigate to" at bounding box center [1333, 492] width 219 height 23
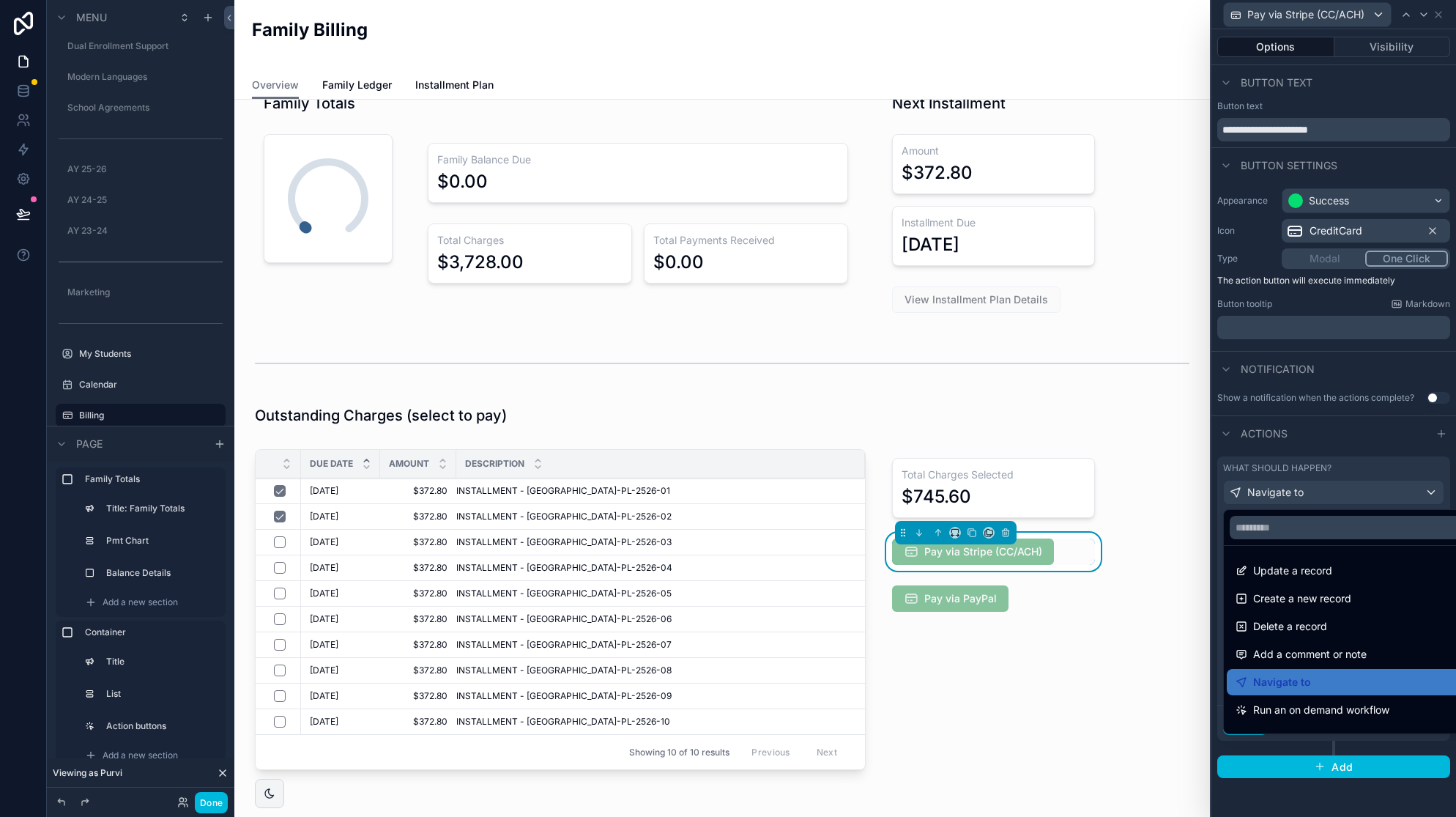
click at [1377, 469] on div at bounding box center [1334, 408] width 245 height 817
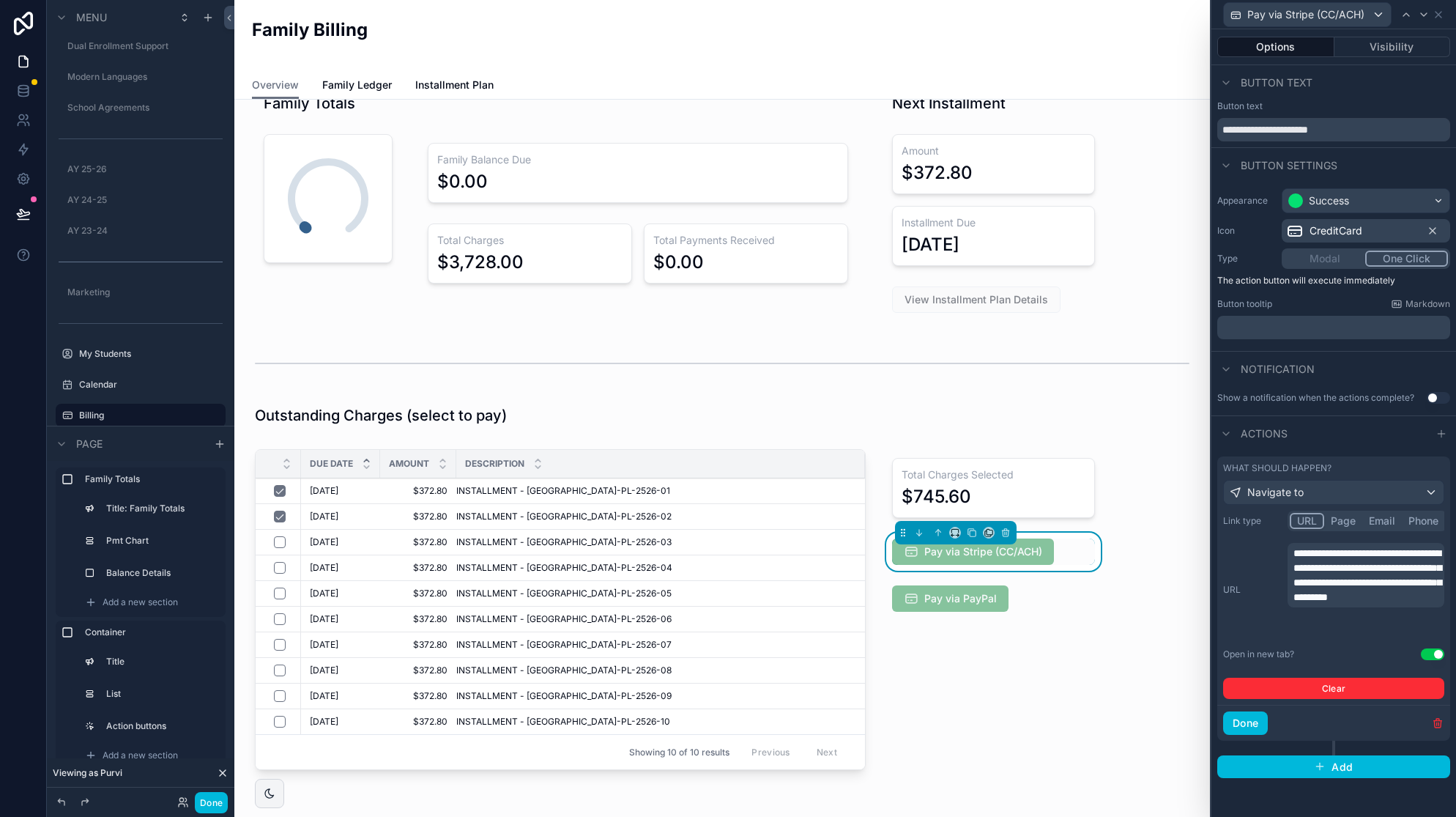
click at [1240, 720] on button "Done" at bounding box center [1246, 723] width 45 height 23
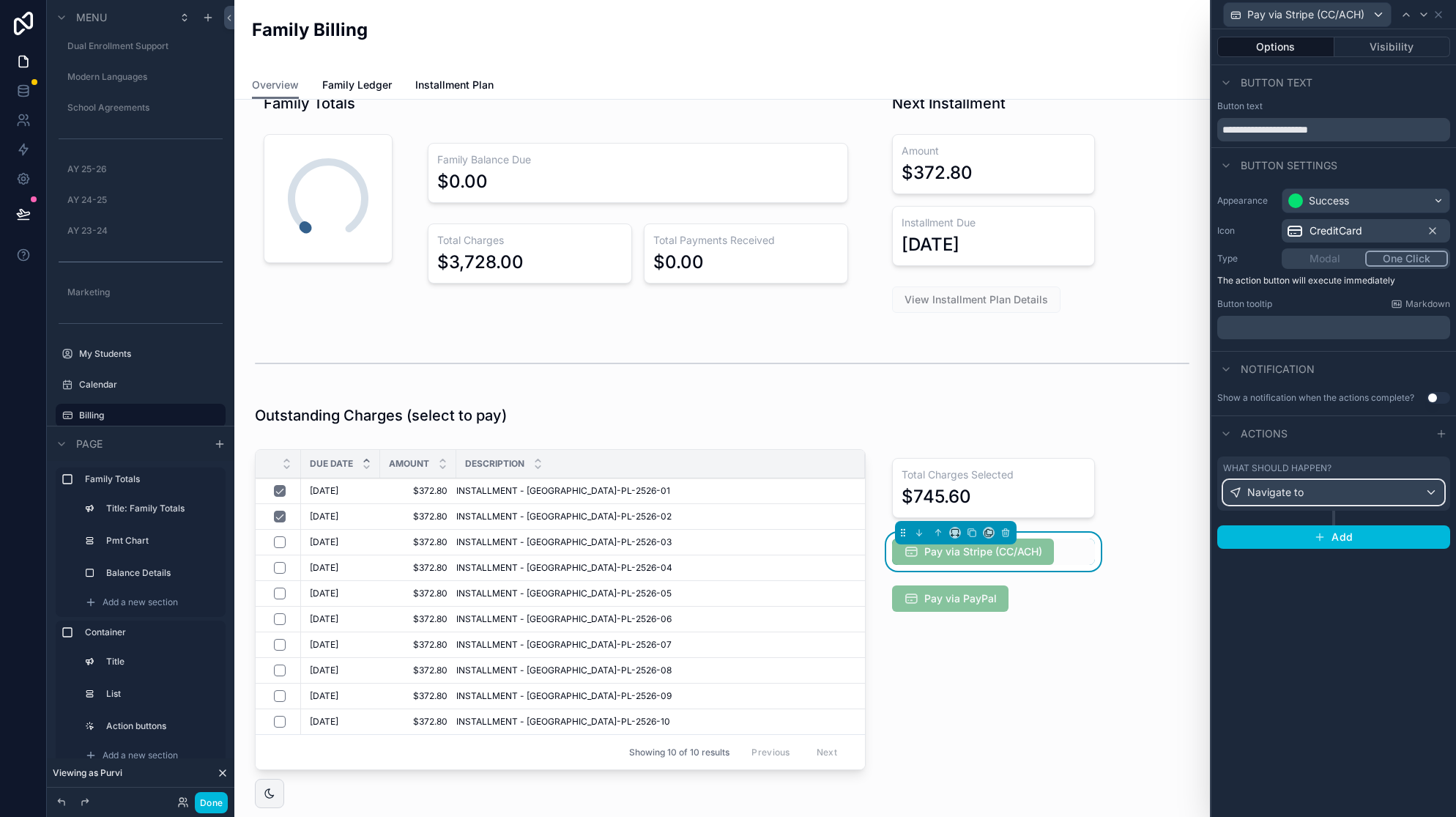
click at [1414, 492] on div "Navigate to" at bounding box center [1333, 492] width 219 height 23
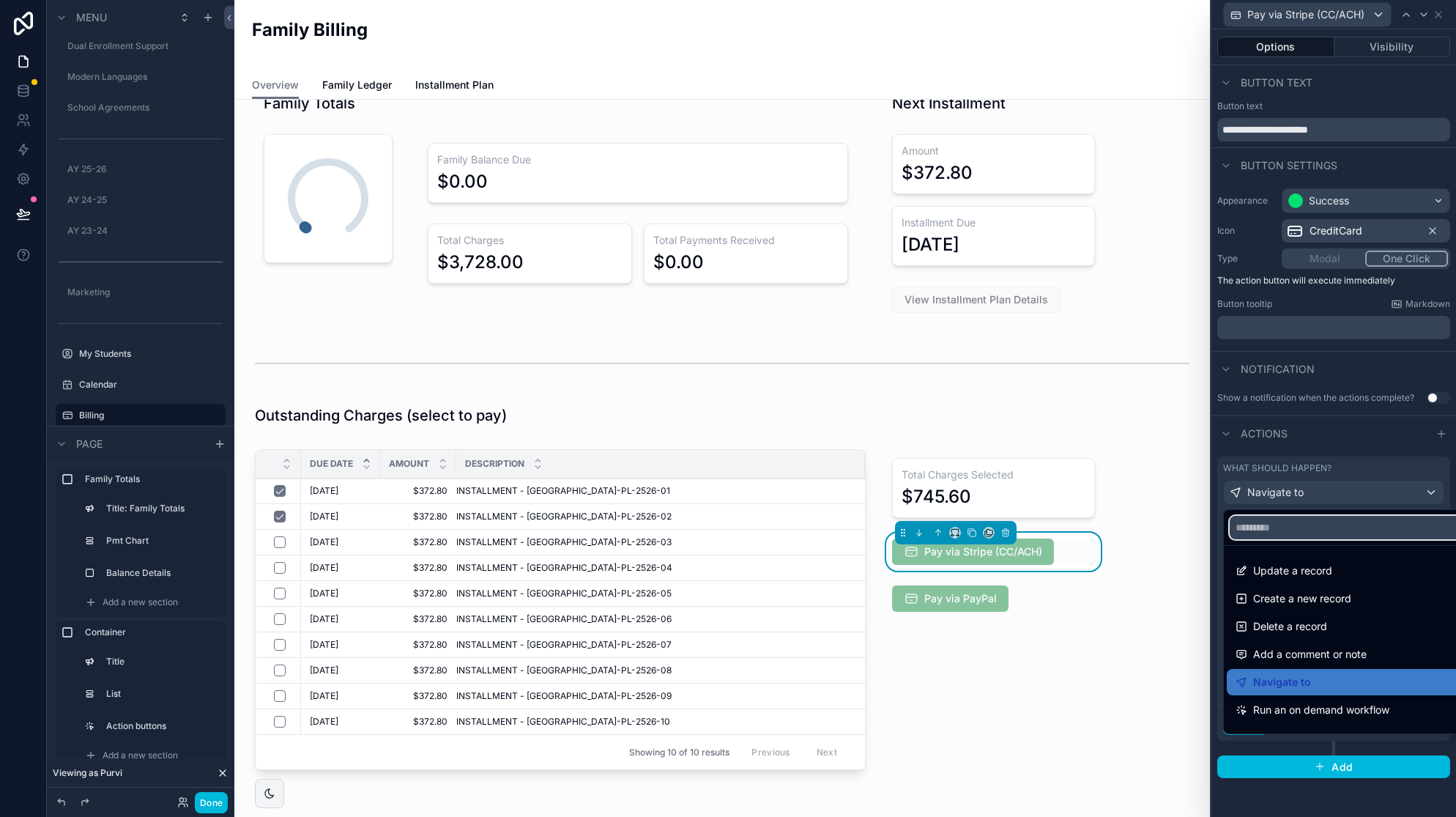
click at [1405, 529] on input "text" at bounding box center [1351, 528] width 242 height 23
click at [1414, 466] on div at bounding box center [1334, 408] width 245 height 817
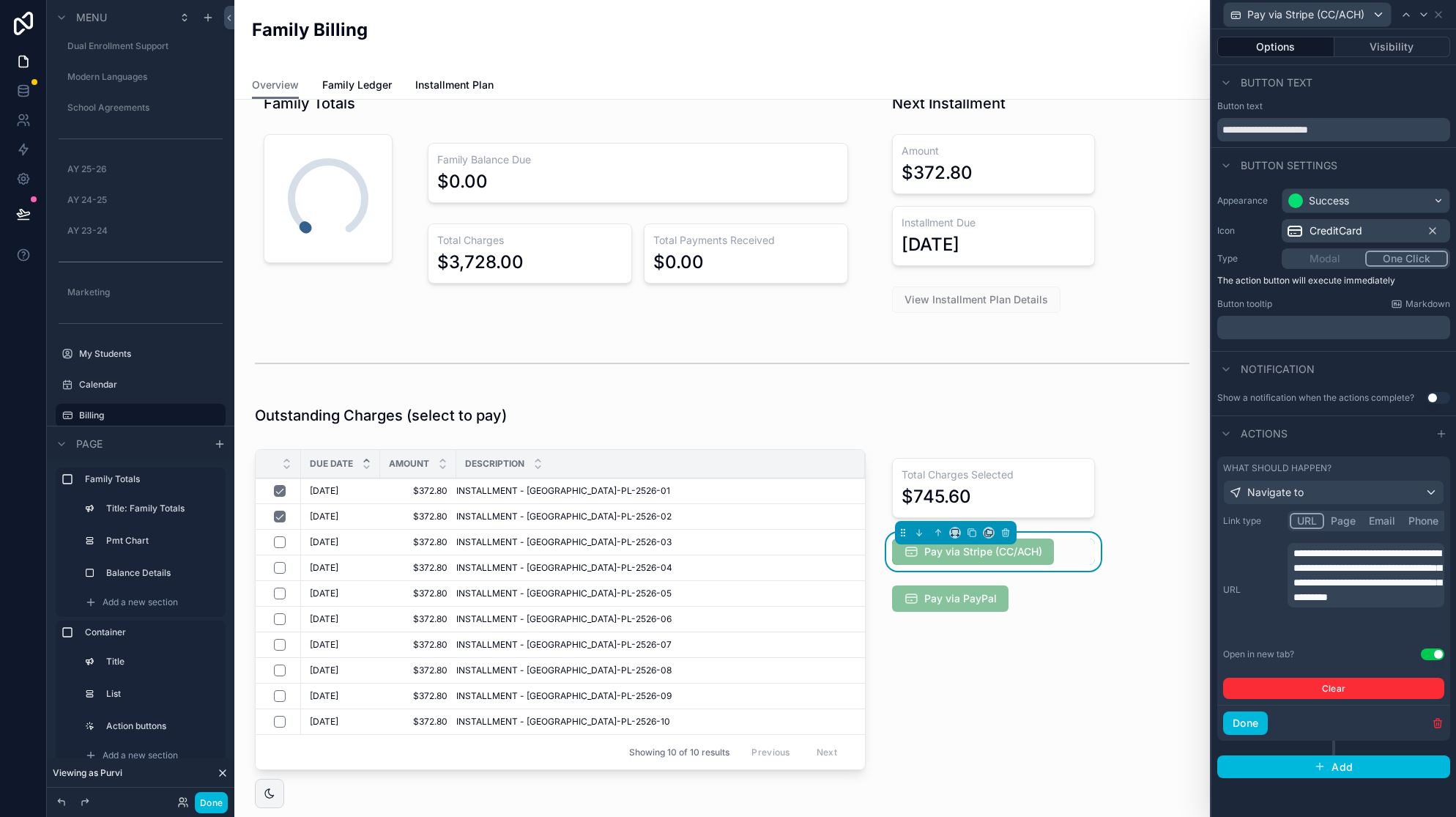
click at [1435, 721] on icon "button" at bounding box center [1437, 723] width 12 height 12
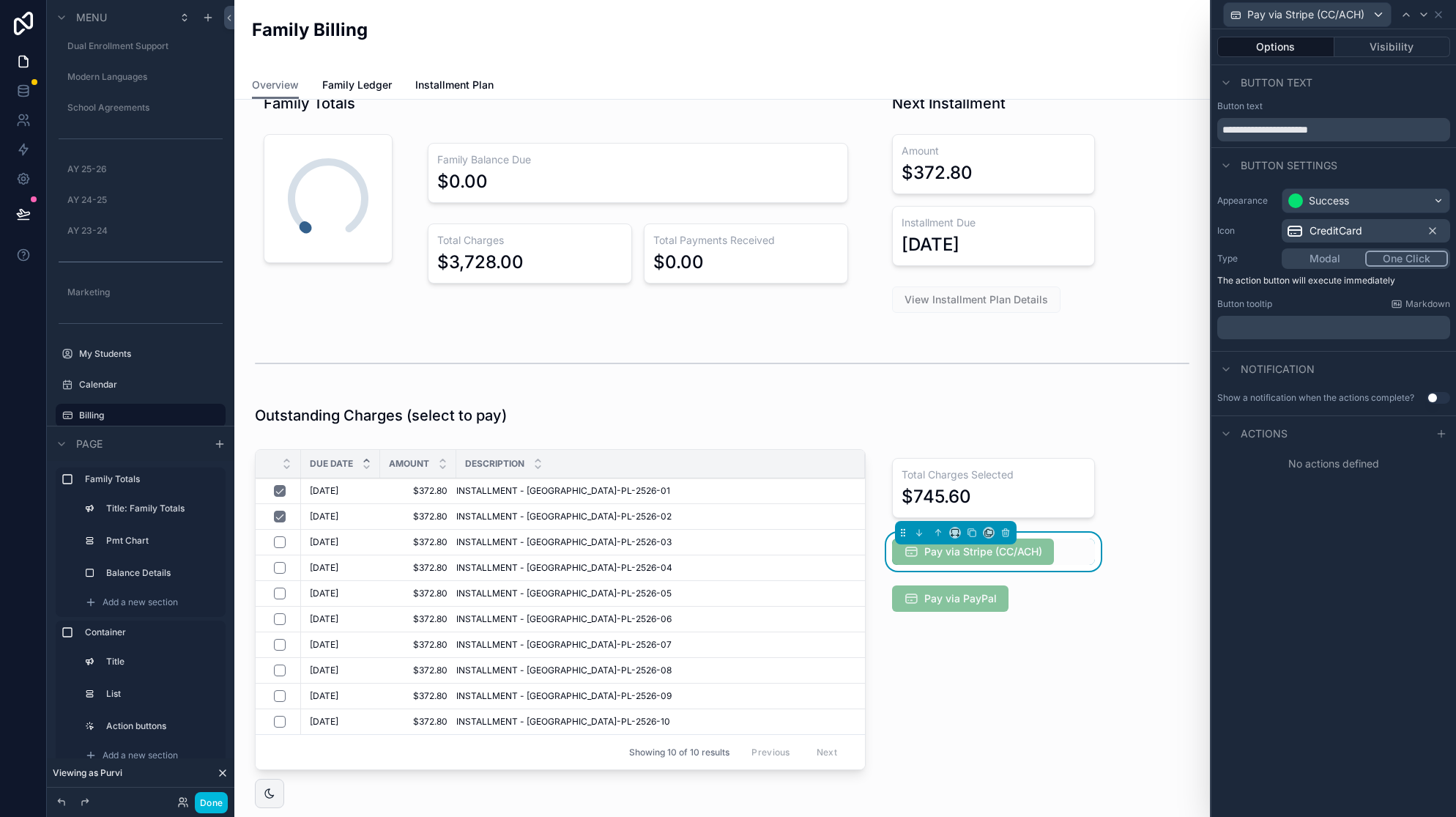
click at [1440, 437] on icon at bounding box center [1441, 433] width 12 height 12
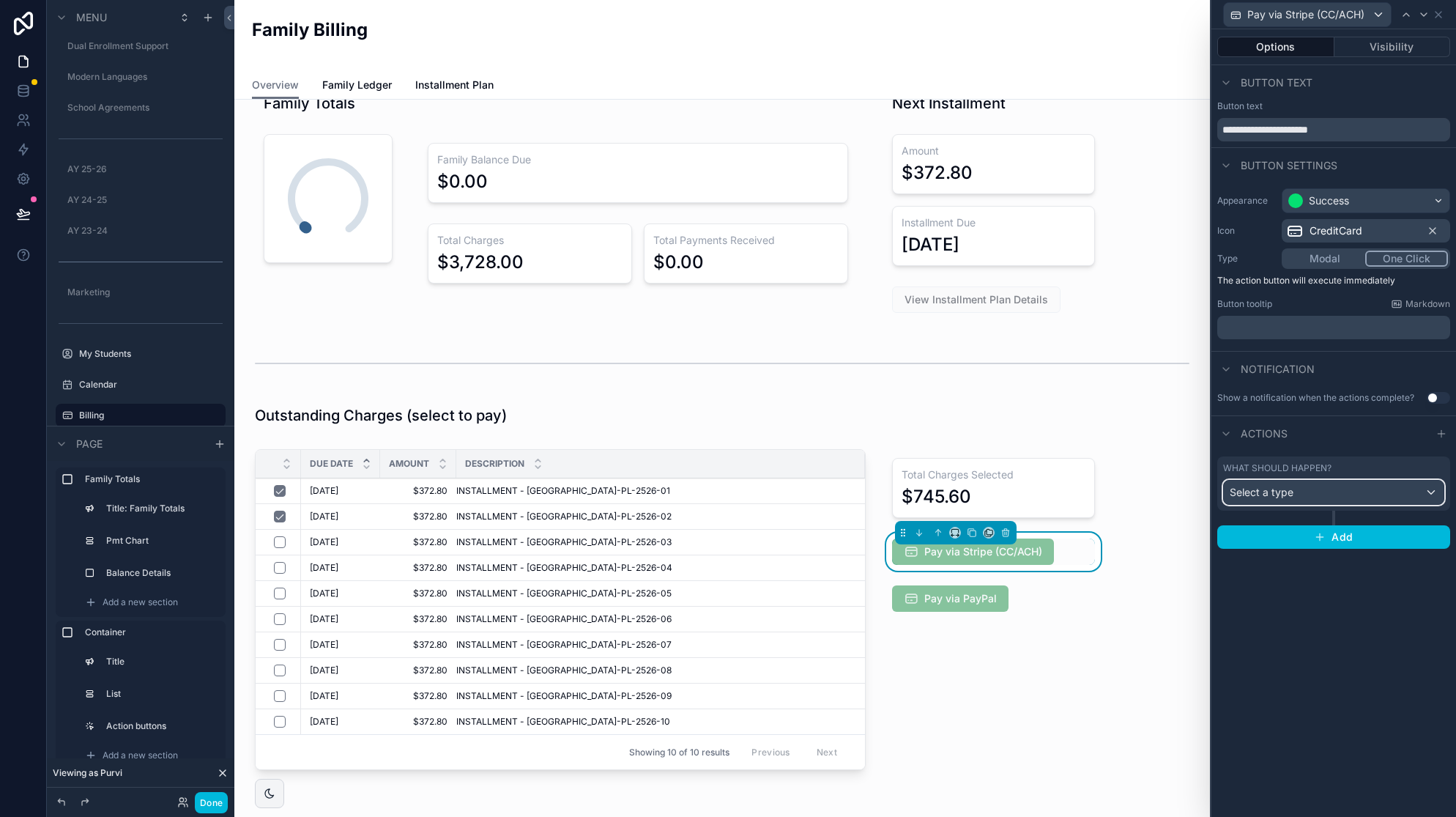
click at [1273, 493] on span "Select a type" at bounding box center [1262, 491] width 63 height 12
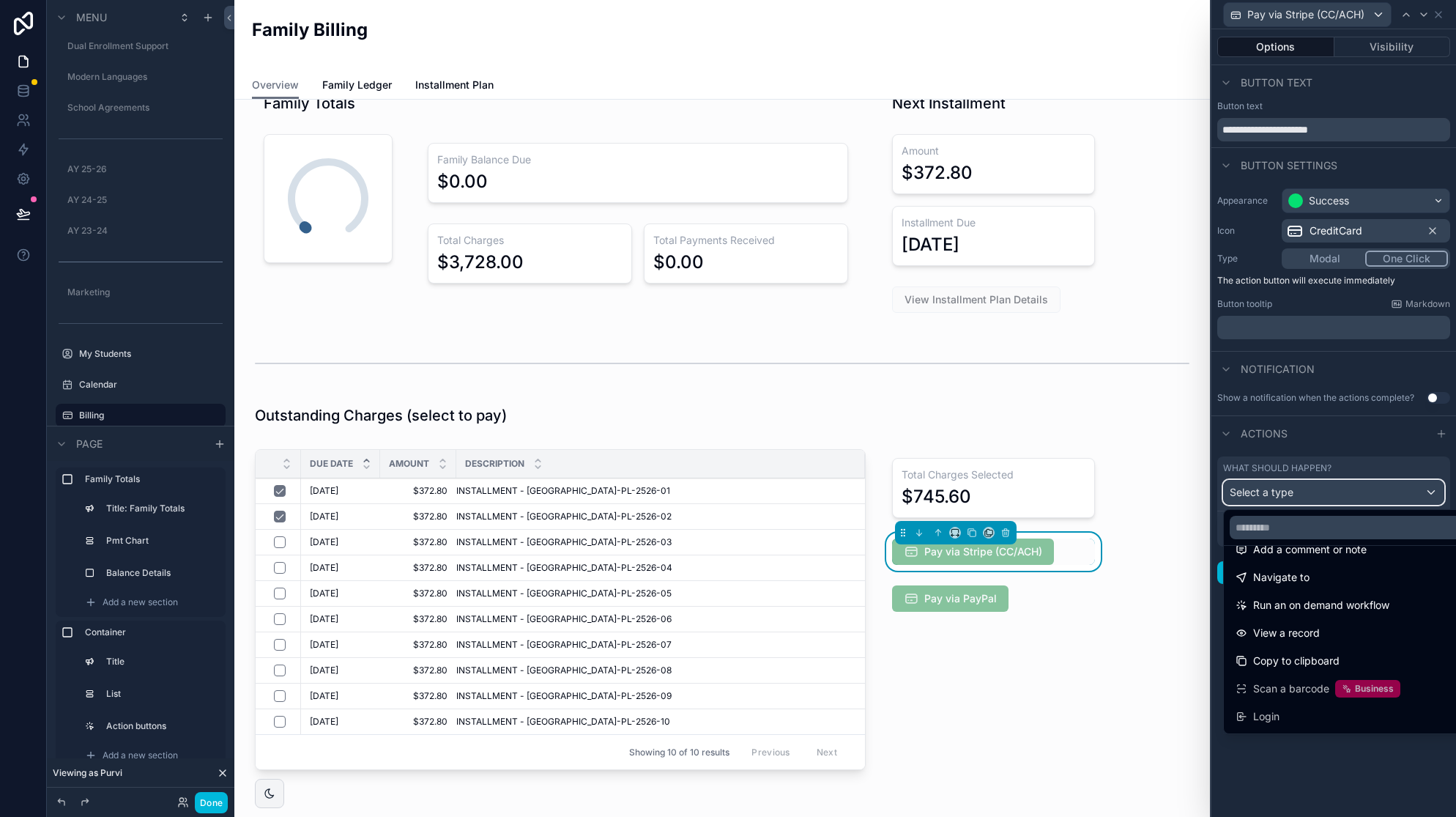
scroll to position [92, 0]
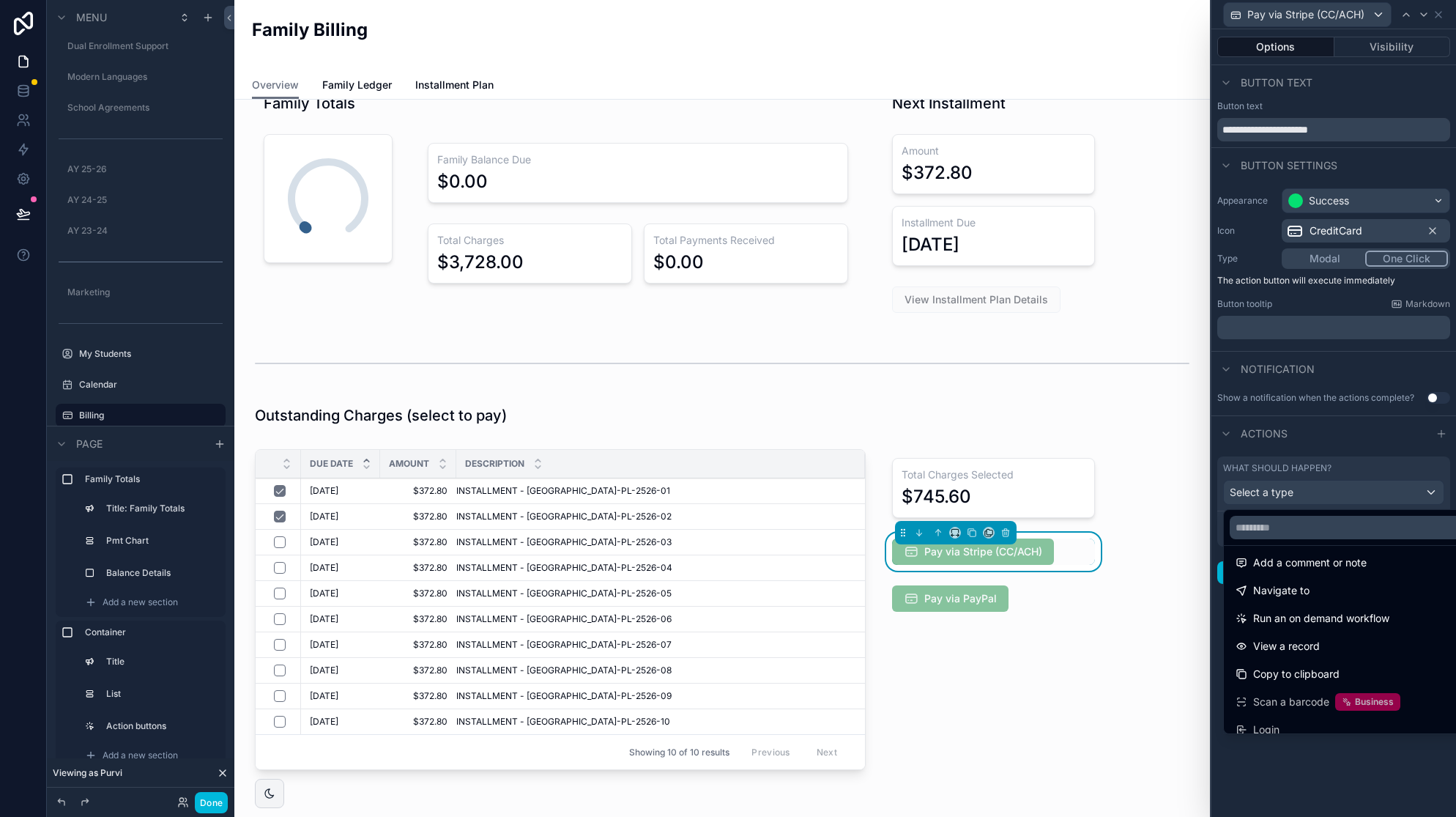
click at [1298, 587] on span "Navigate to" at bounding box center [1281, 590] width 56 height 18
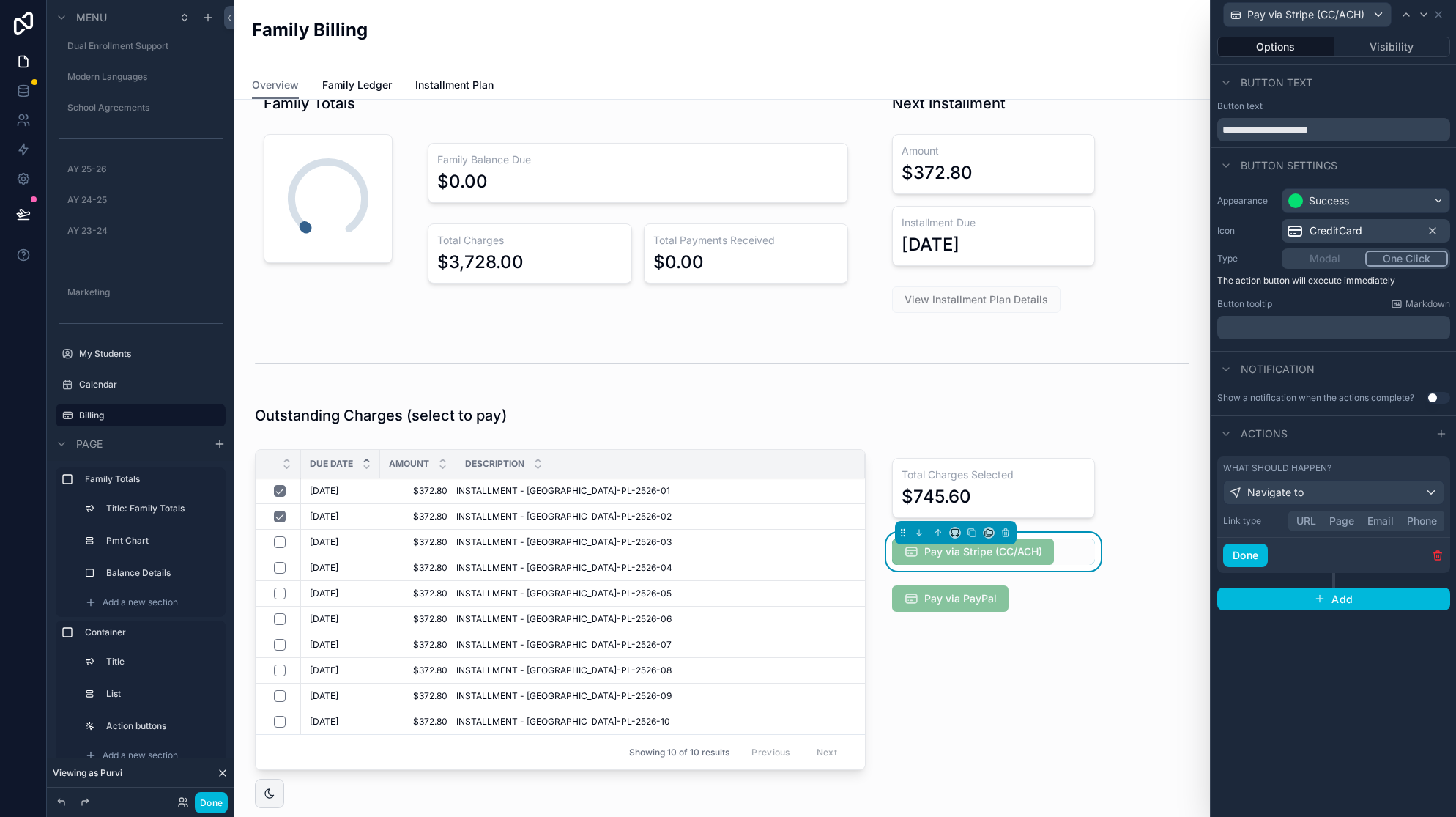
click at [1305, 527] on button "URL" at bounding box center [1306, 520] width 33 height 16
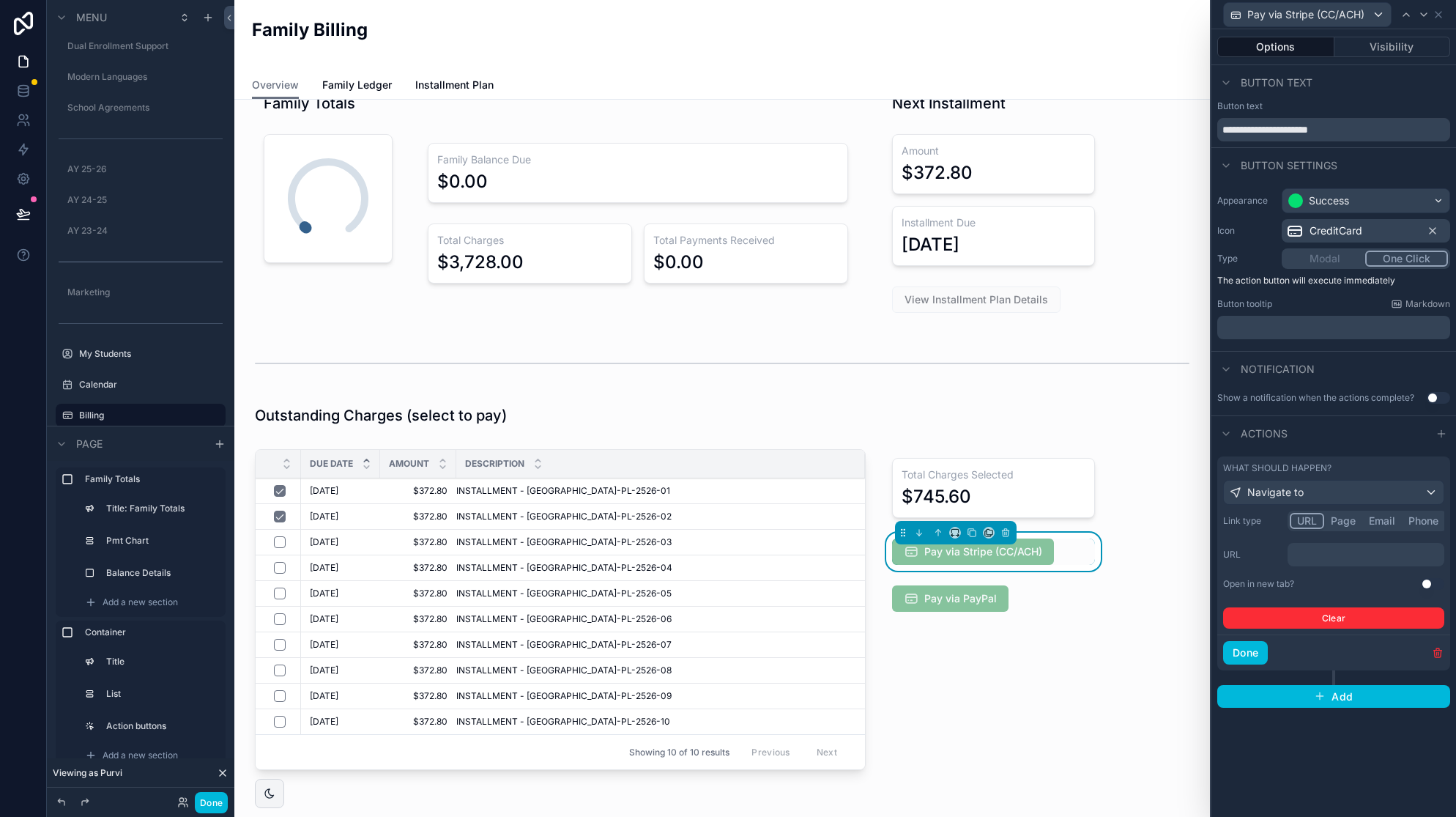
click at [1305, 550] on p "﻿" at bounding box center [1367, 555] width 148 height 15
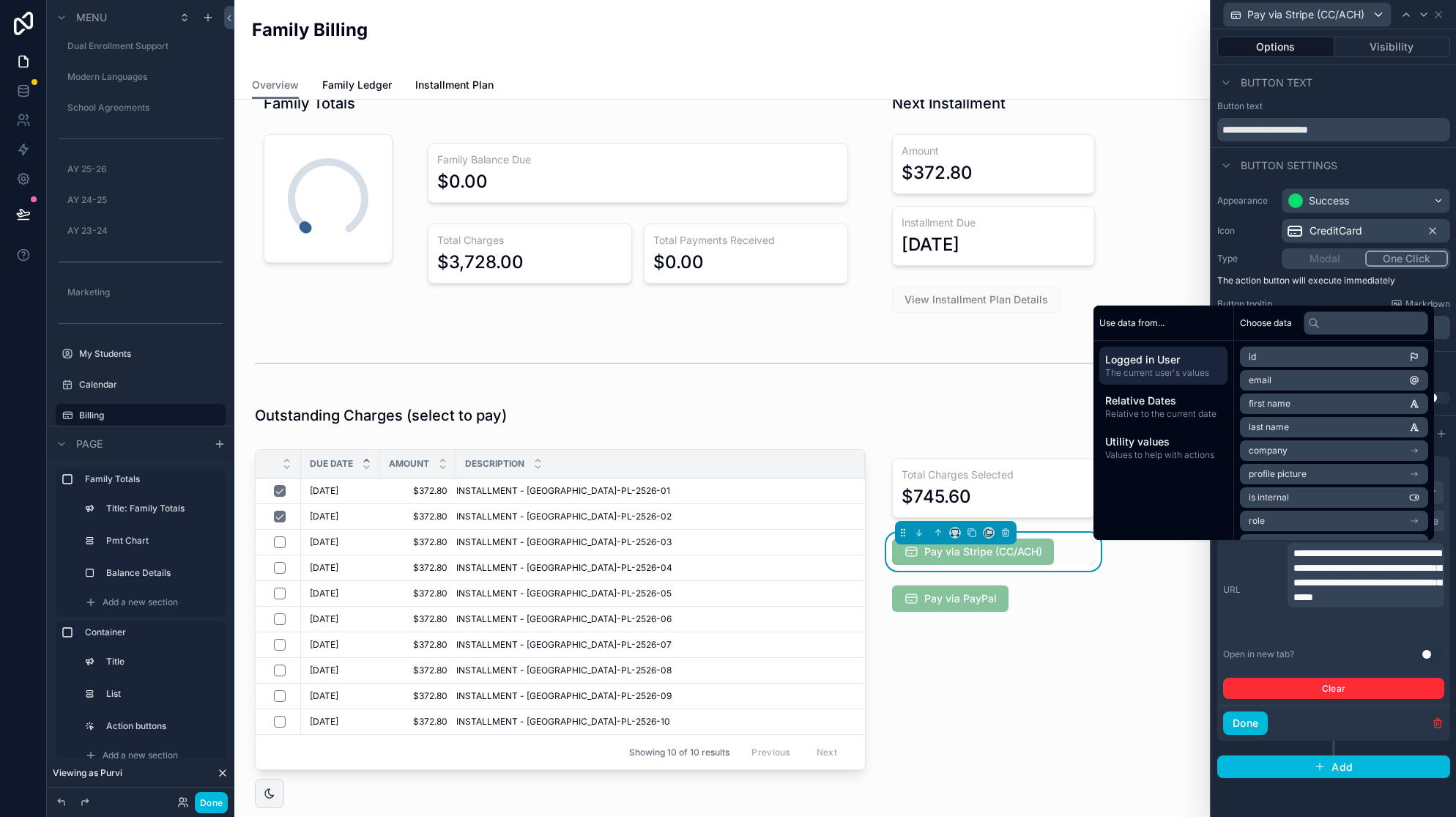
scroll to position [0, 0]
click at [1432, 655] on button "Use setting" at bounding box center [1433, 655] width 23 height 12
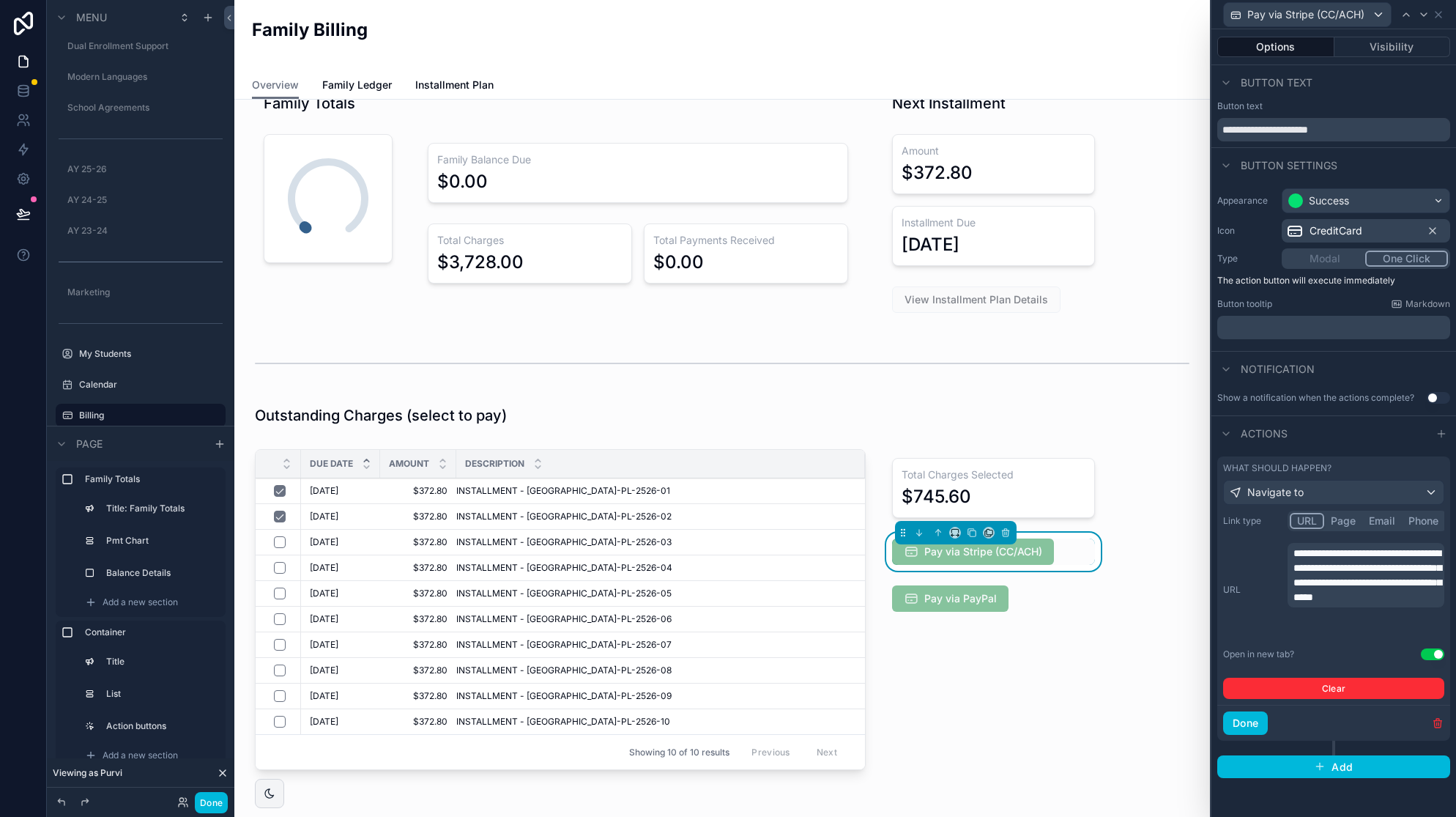
click at [1258, 727] on button "Done" at bounding box center [1246, 723] width 45 height 23
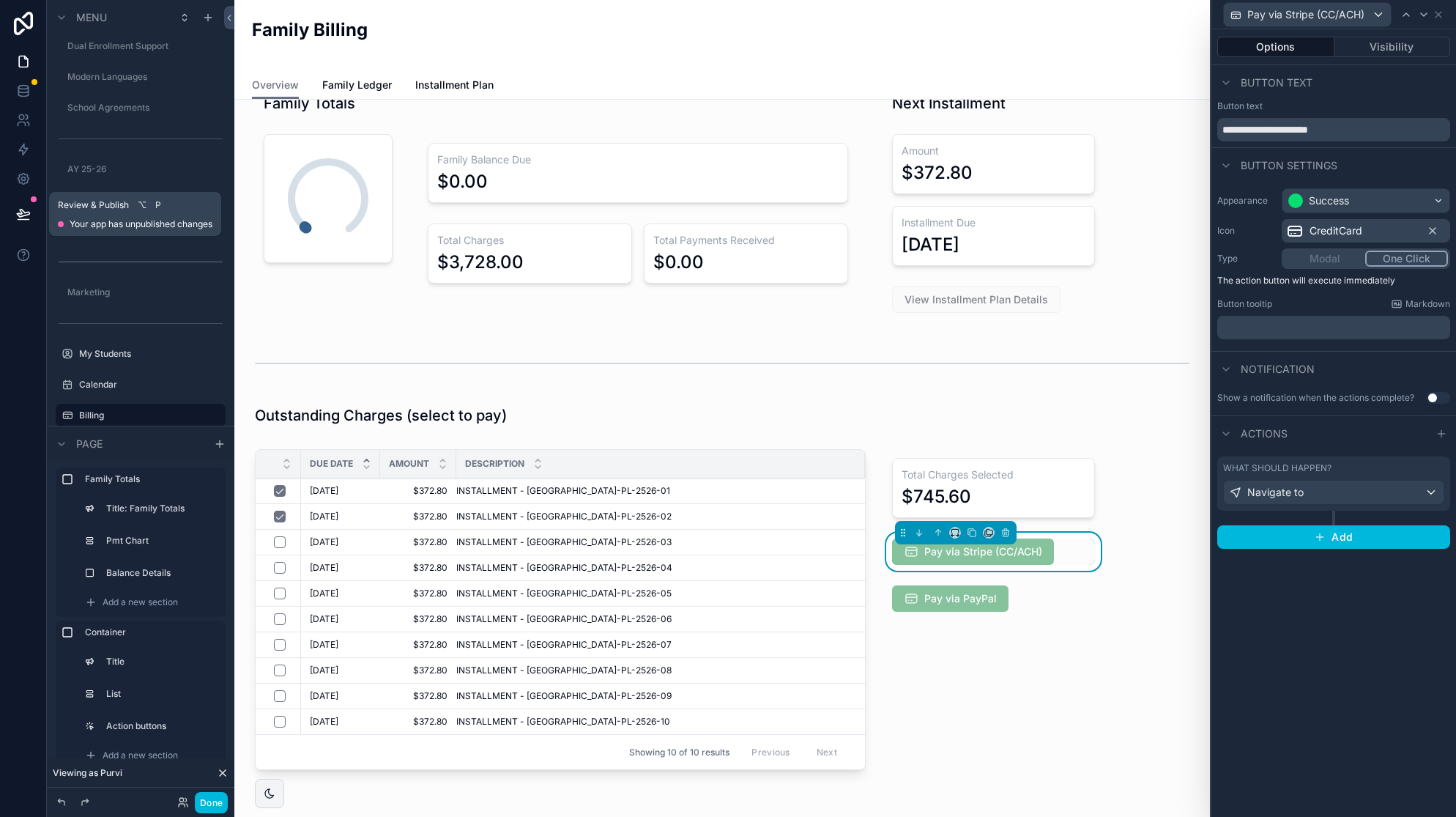
click at [22, 213] on icon at bounding box center [23, 214] width 15 height 15
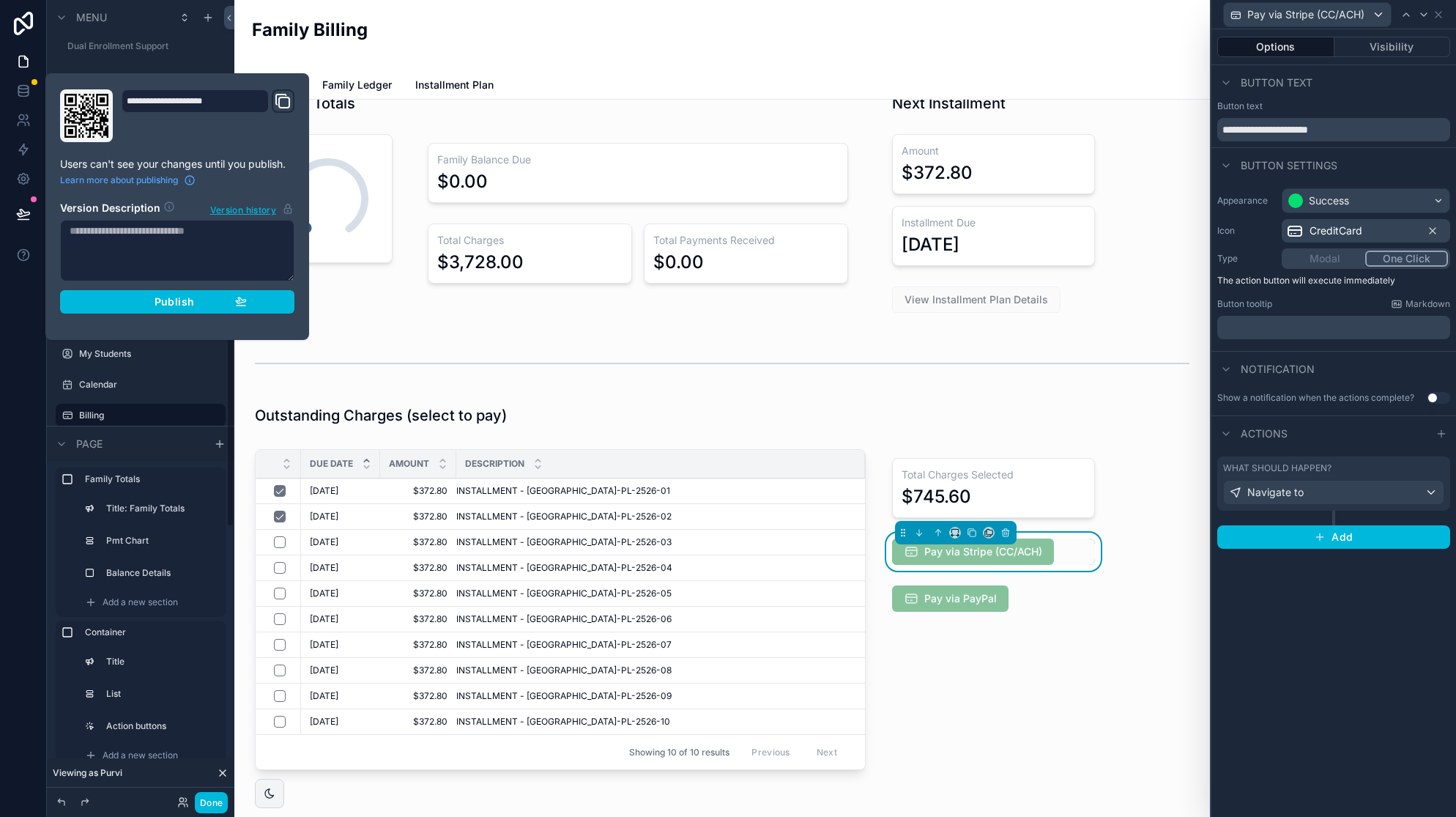
click at [179, 299] on span "Publish" at bounding box center [175, 302] width 39 height 13
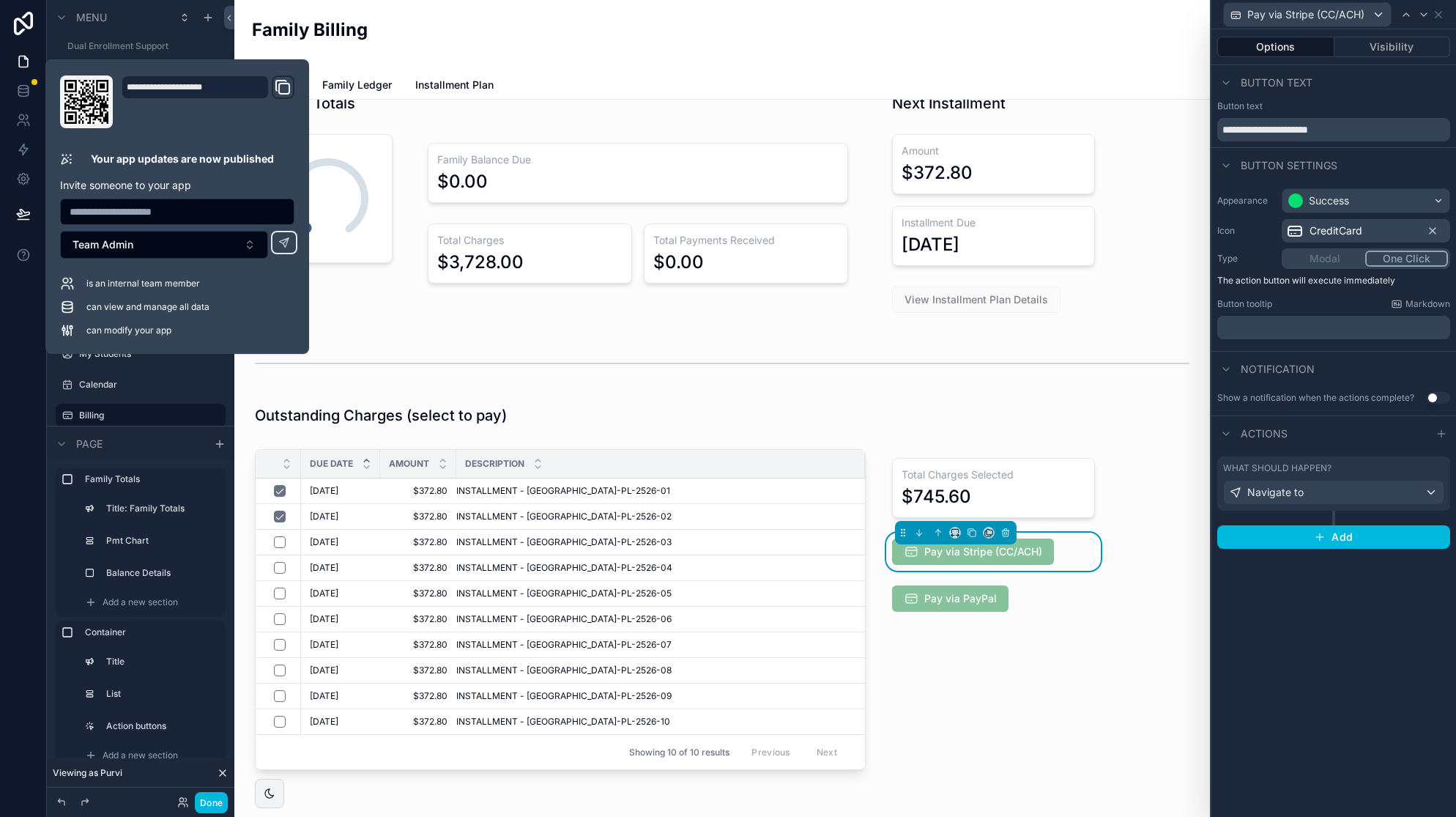
click at [20, 332] on div at bounding box center [23, 408] width 47 height 817
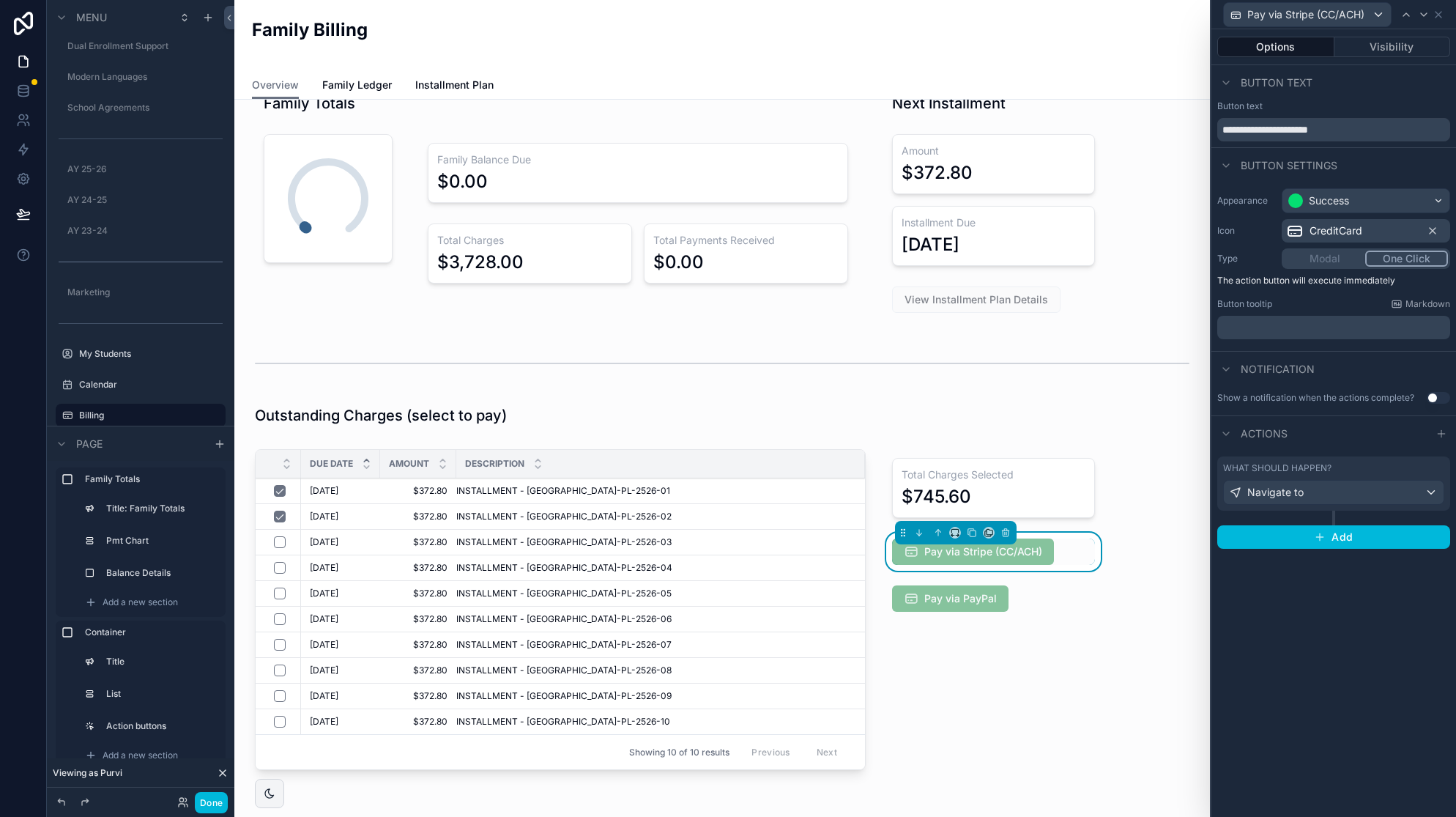
click at [1364, 579] on div "**********" at bounding box center [1334, 423] width 245 height 788
click at [1415, 492] on div "Navigate to" at bounding box center [1333, 492] width 219 height 23
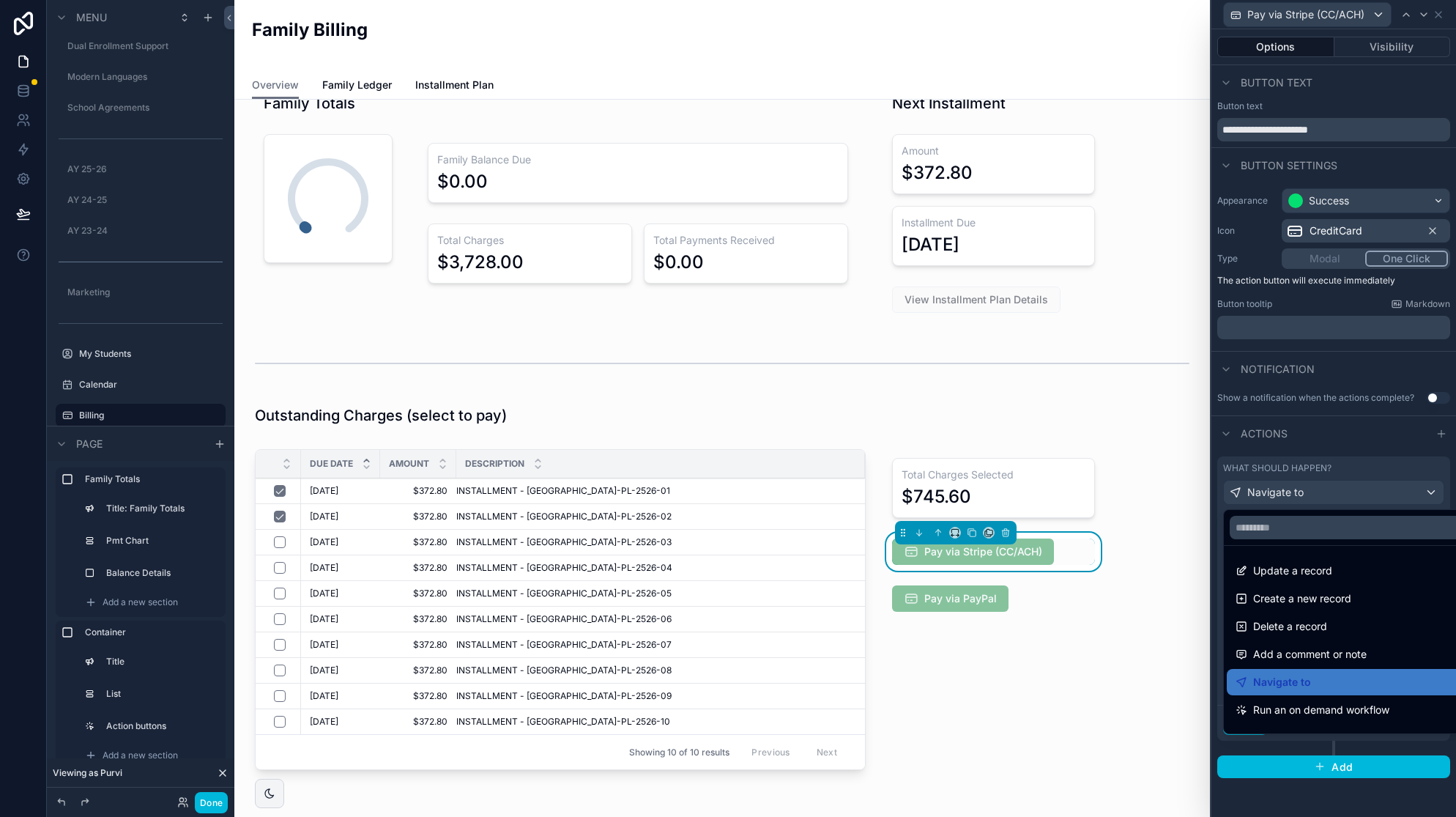
click at [1452, 467] on div at bounding box center [1334, 408] width 245 height 817
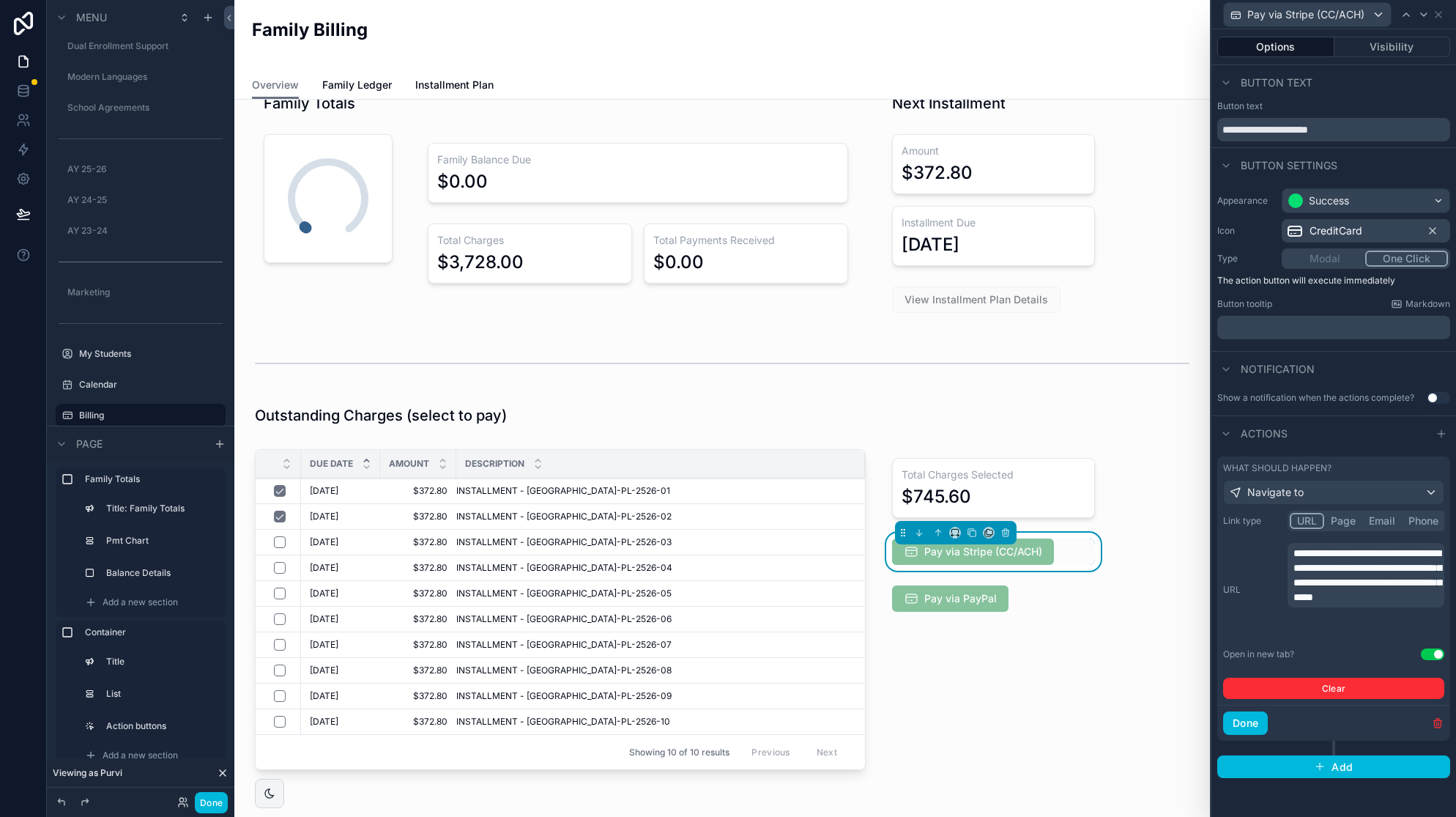
click at [1363, 598] on span "**********" at bounding box center [1367, 575] width 148 height 54
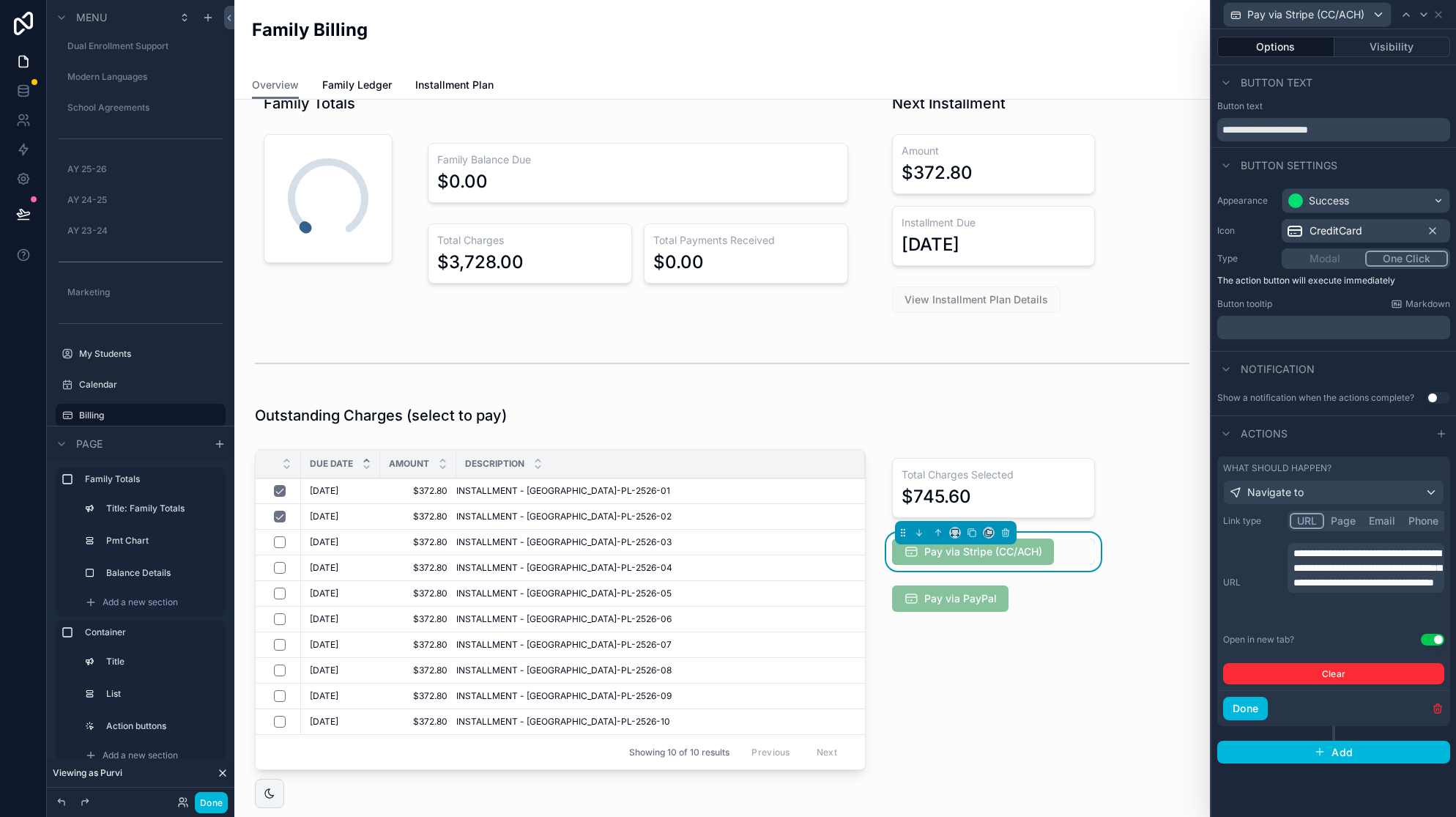
drag, startPoint x: 1262, startPoint y: 702, endPoint x: 1253, endPoint y: 704, distance: 9.2
click at [1262, 702] on button "Done" at bounding box center [1246, 708] width 45 height 23
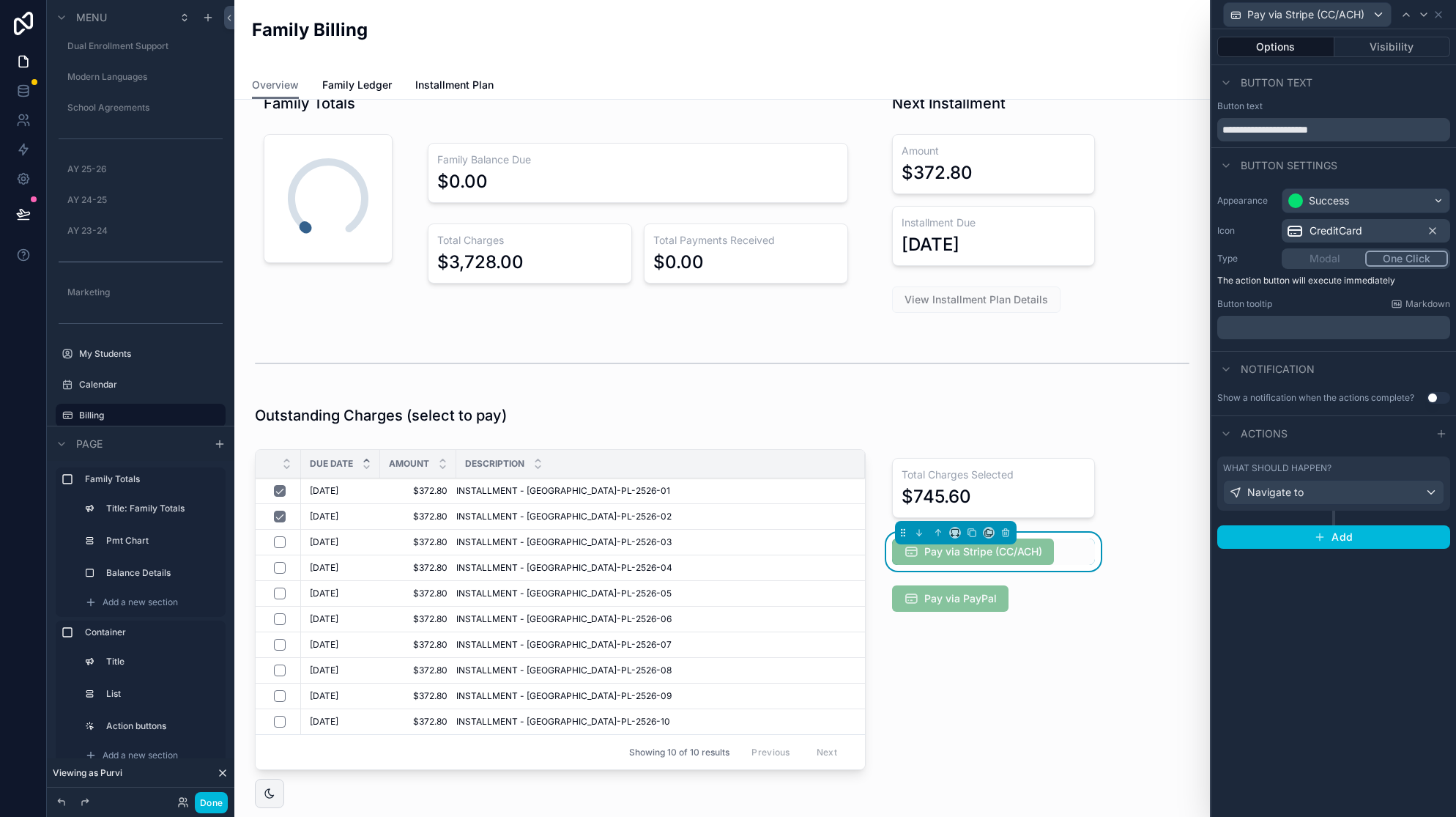
click at [1335, 610] on div "**********" at bounding box center [1334, 423] width 245 height 788
click at [219, 806] on button "Done" at bounding box center [211, 802] width 33 height 21
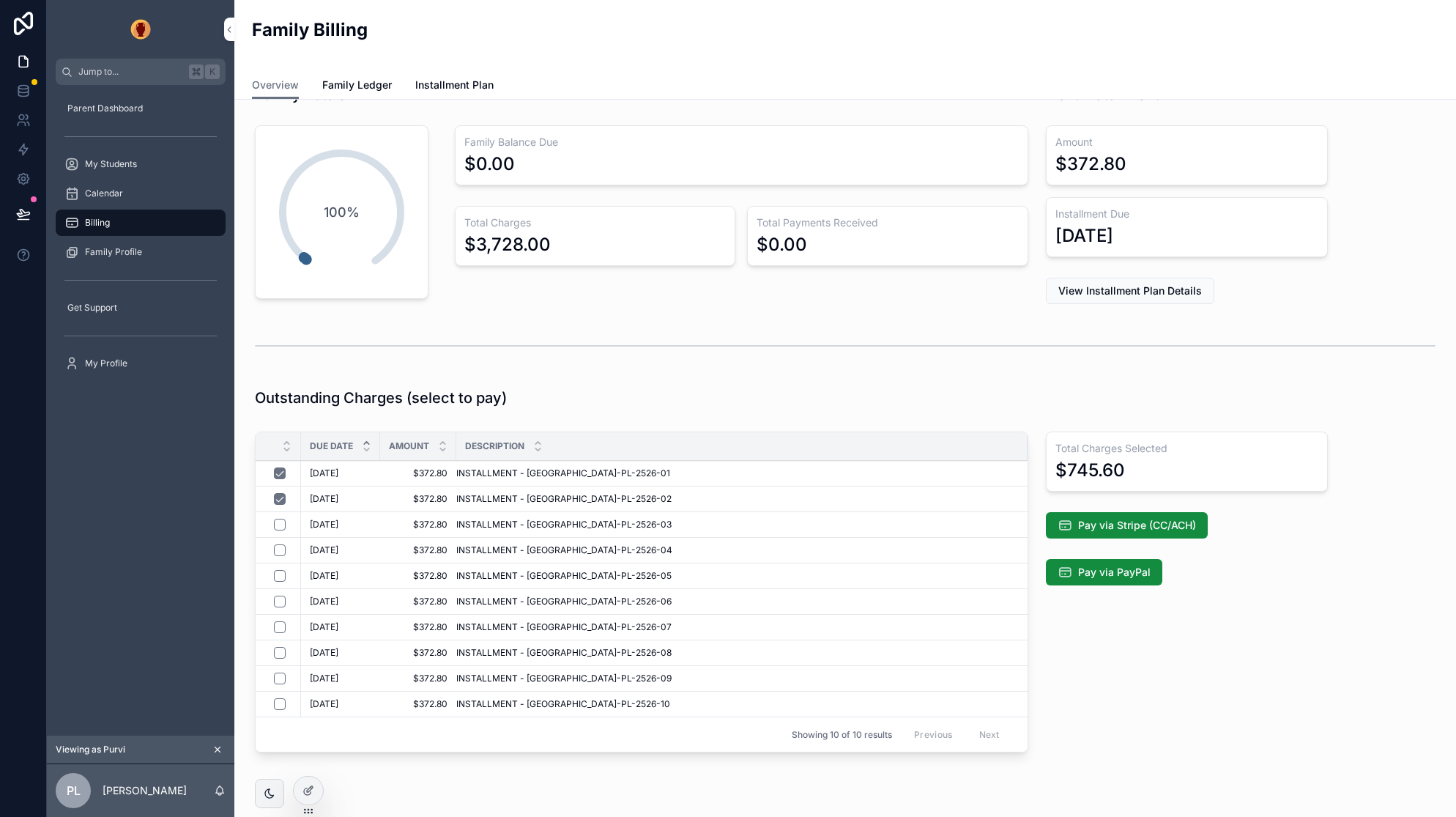
click at [1163, 527] on span "Pay via Stripe (CC/ACH)" at bounding box center [1137, 526] width 118 height 15
click at [311, 792] on icon at bounding box center [307, 791] width 7 height 7
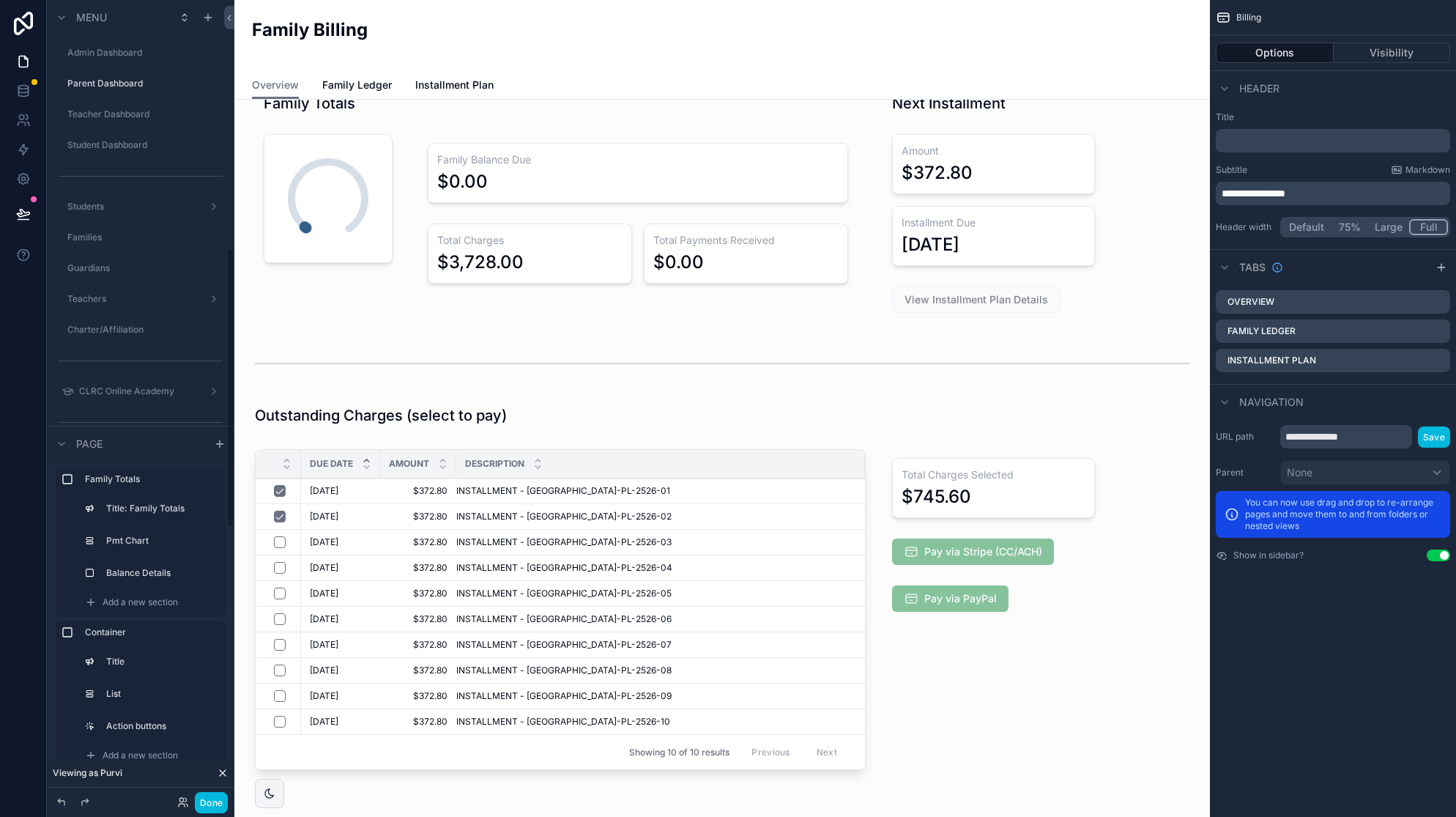
scroll to position [714, 0]
click at [979, 564] on div "scrollable content" at bounding box center [993, 613] width 238 height 339
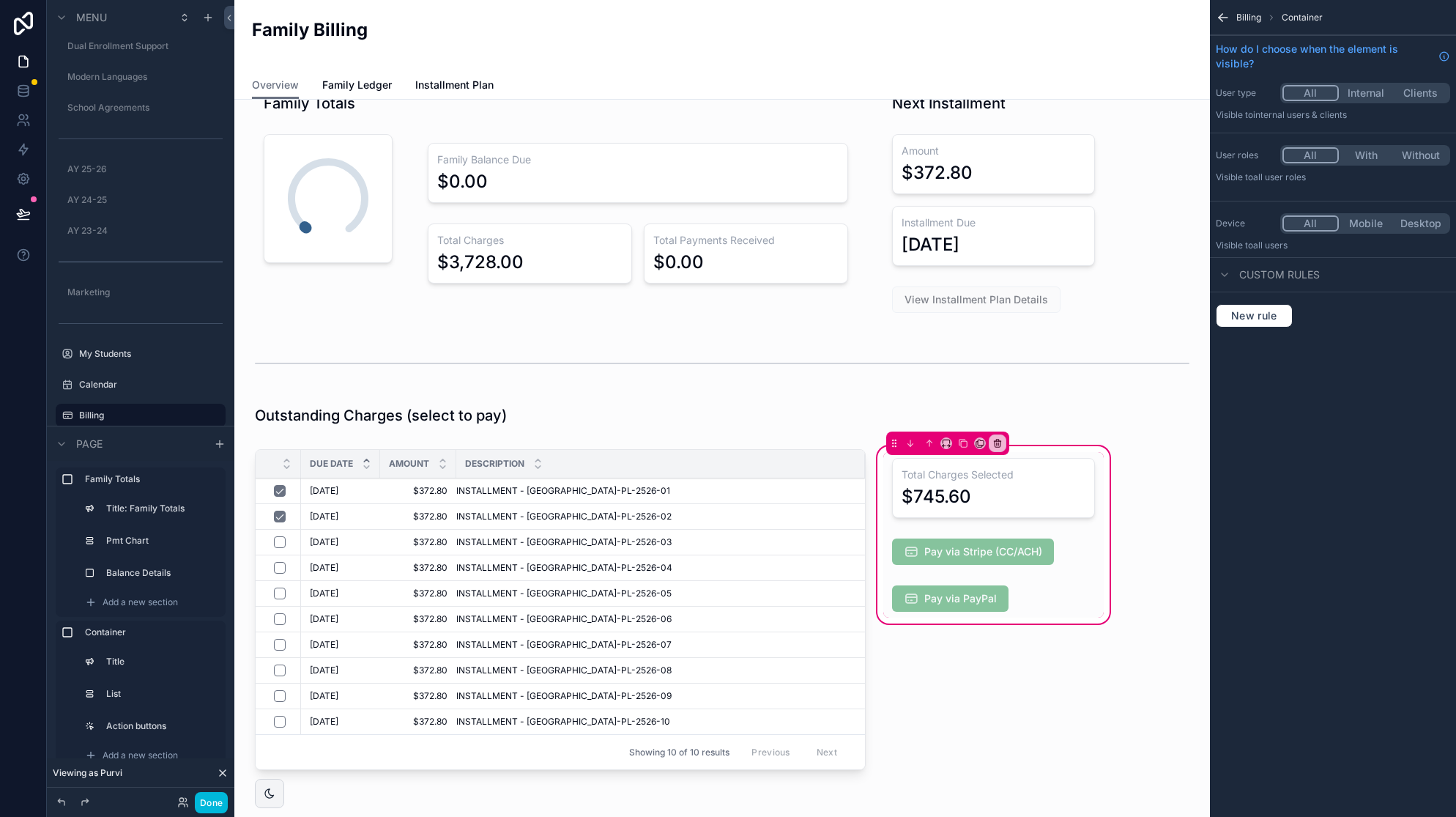
click at [983, 550] on div "scrollable content" at bounding box center [993, 552] width 220 height 38
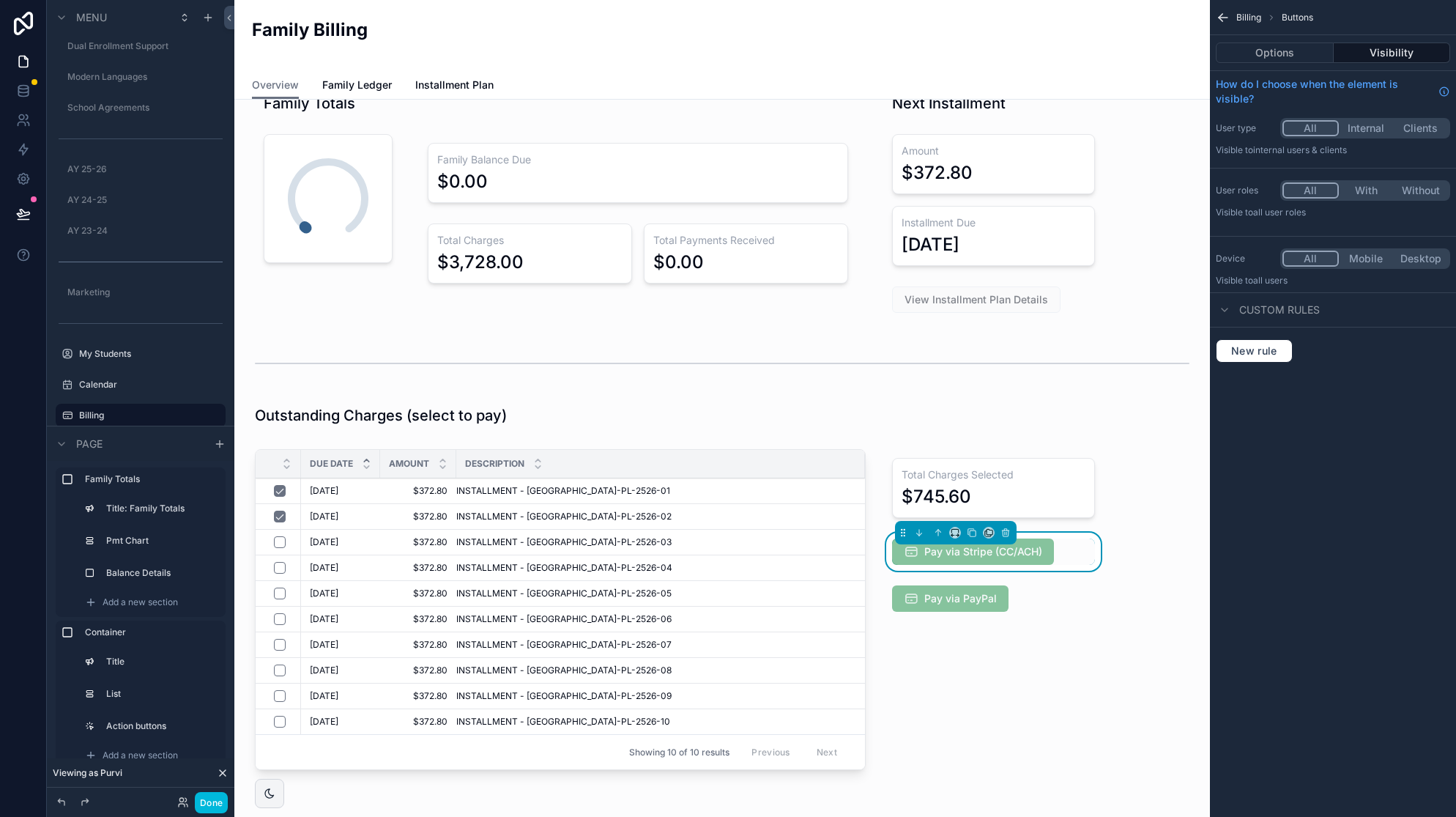
click at [1266, 56] on button "Options" at bounding box center [1275, 53] width 118 height 21
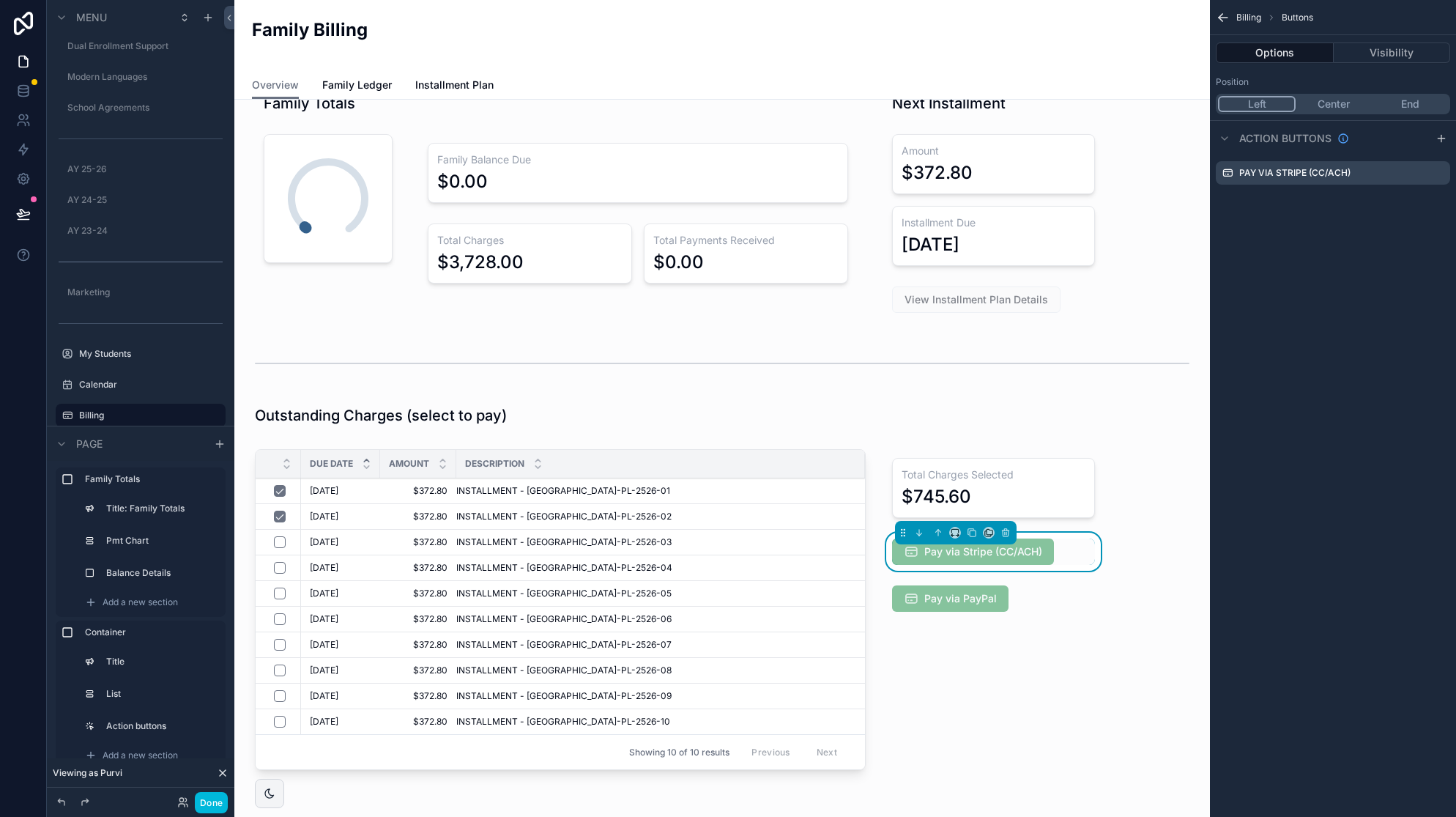
click at [0, 0] on icon "scrollable content" at bounding box center [0, 0] width 0 height 0
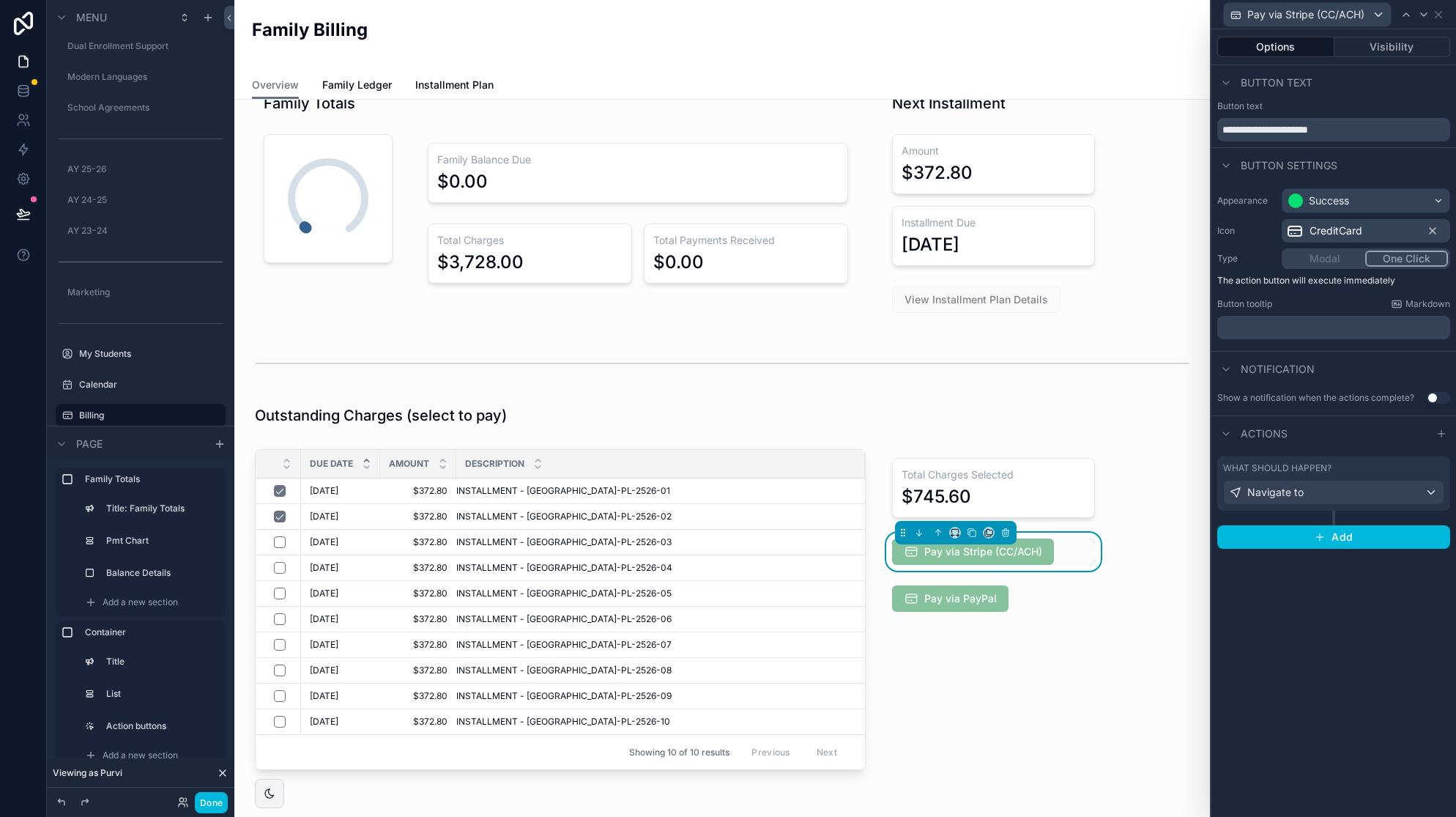
click at [1427, 463] on div "What should happen?" at bounding box center [1334, 468] width 221 height 12
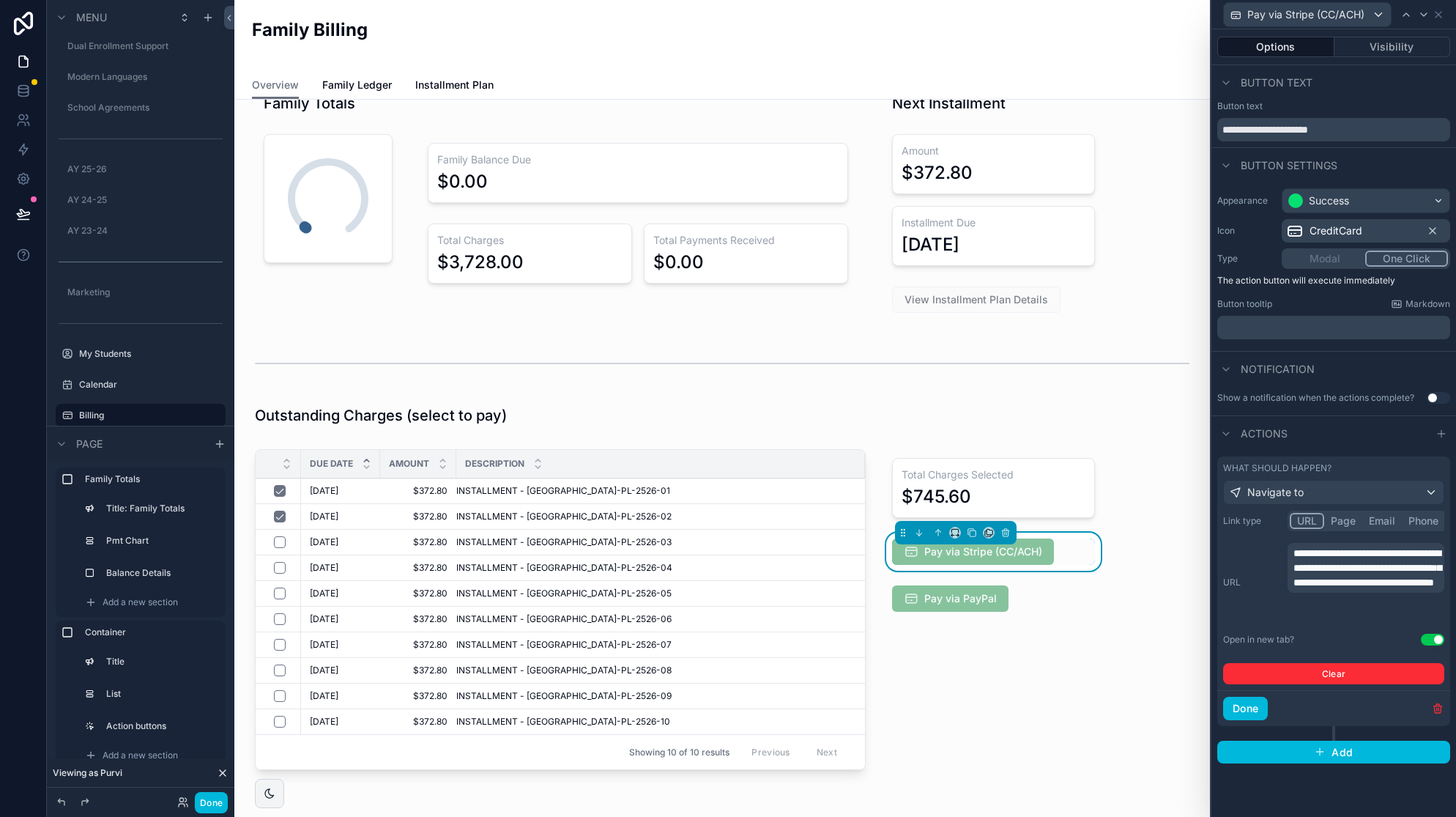
click at [1361, 576] on p "**********" at bounding box center [1367, 568] width 148 height 44
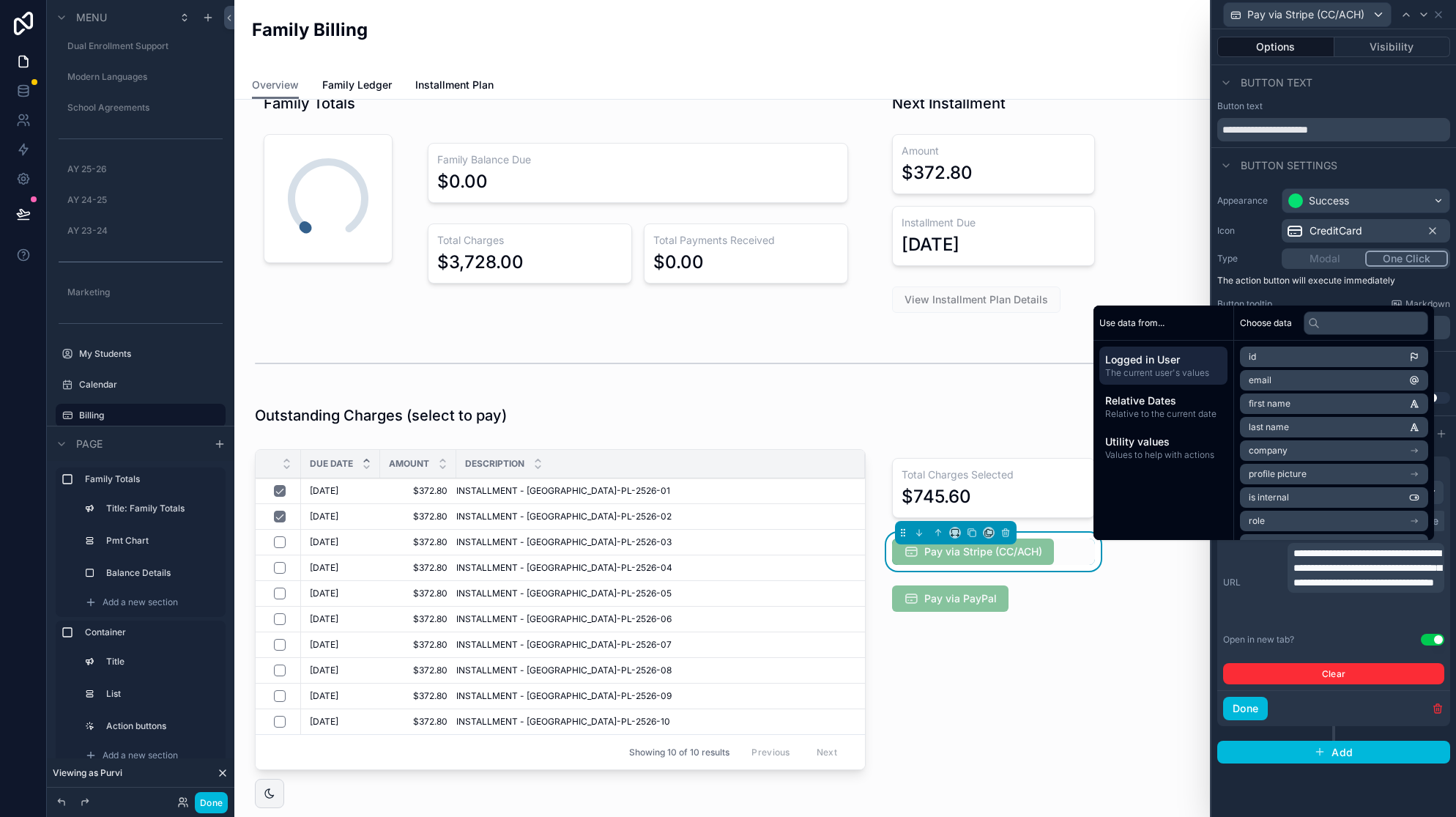
click at [1371, 587] on span "**********" at bounding box center [1367, 568] width 148 height 39
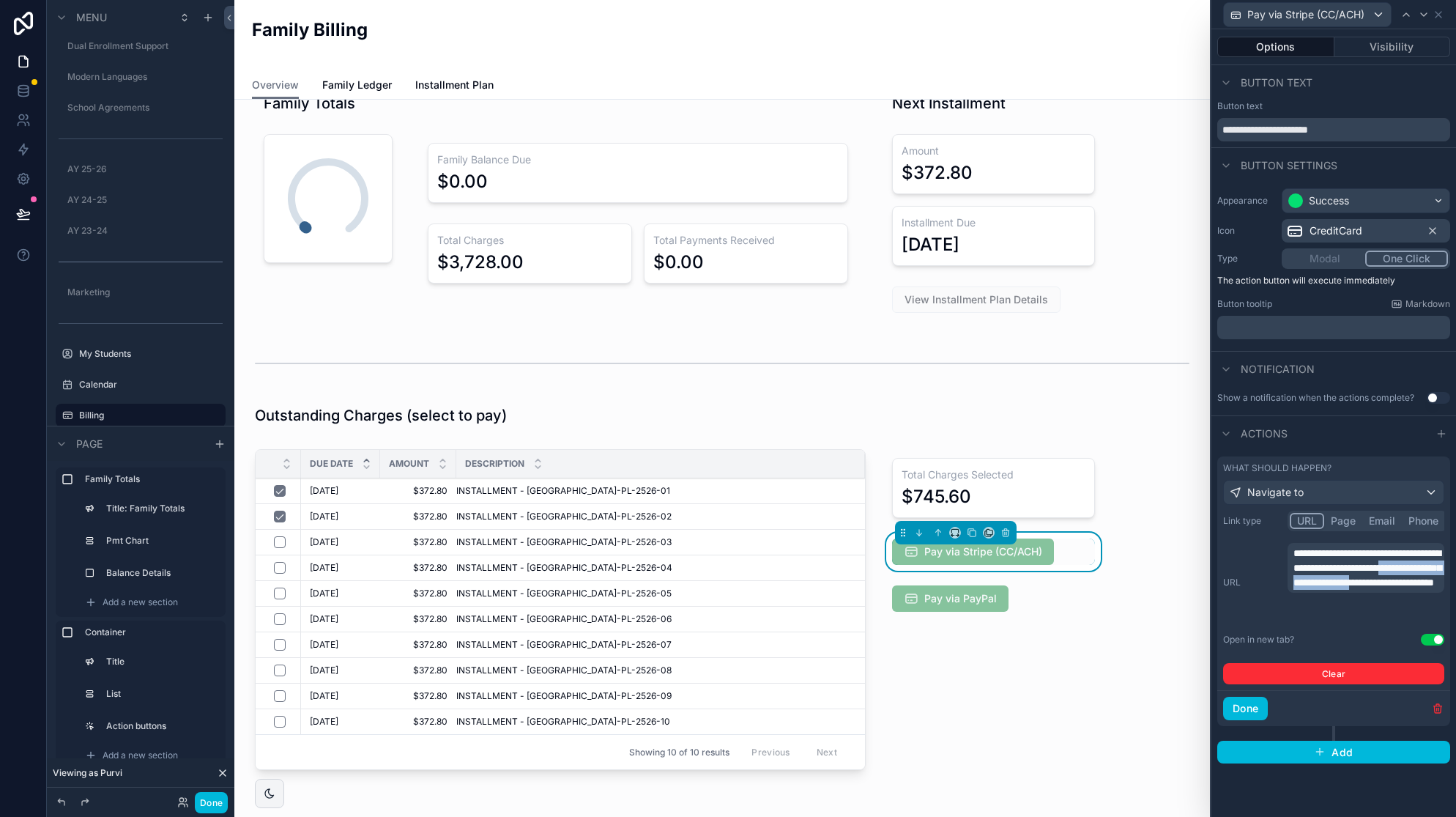
drag, startPoint x: 1295, startPoint y: 598, endPoint x: 1310, endPoint y: 607, distance: 17.5
click at [1310, 587] on span "**********" at bounding box center [1367, 568] width 148 height 39
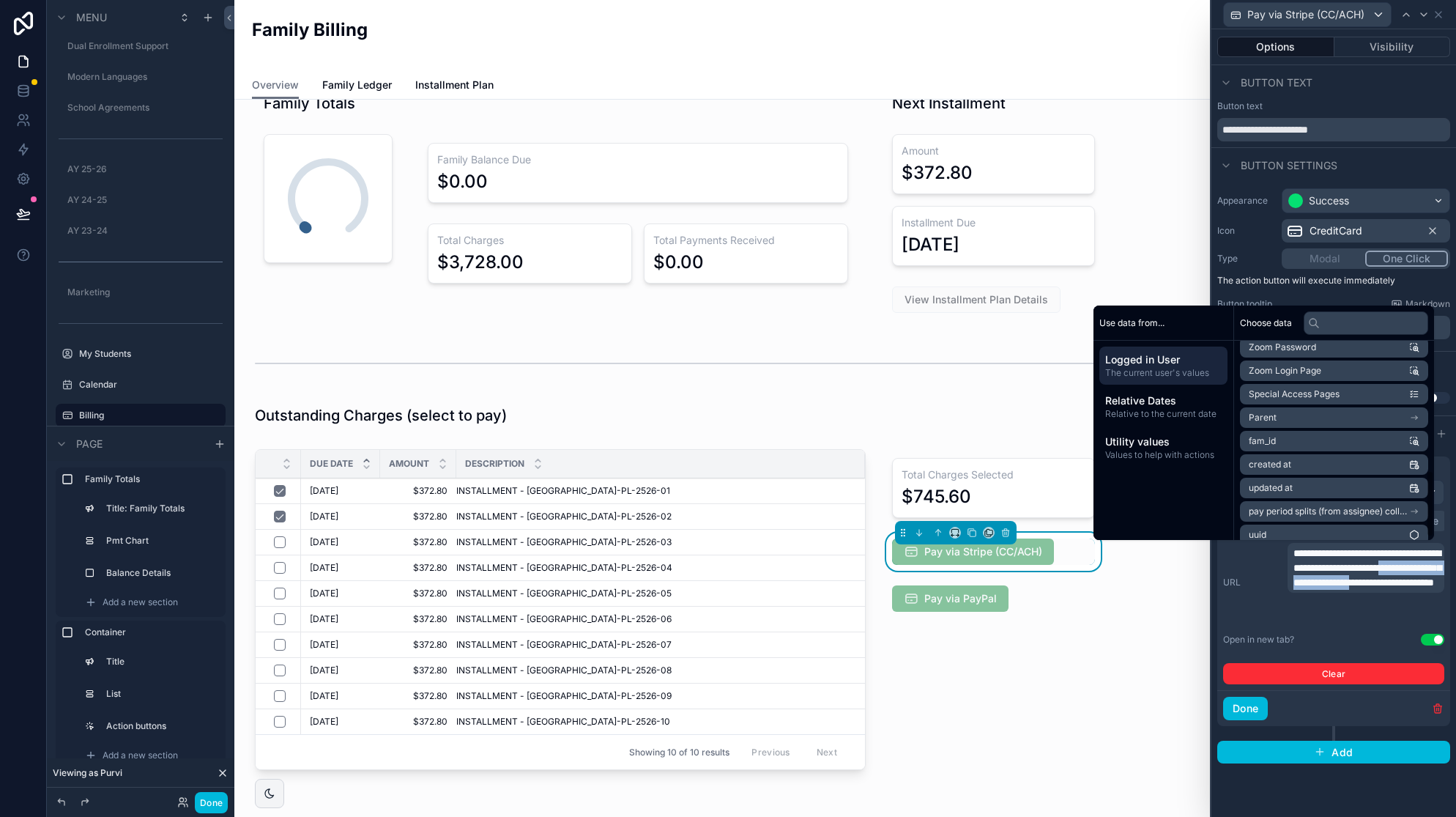
scroll to position [389, 0]
click at [1332, 437] on li "fam_id" at bounding box center [1335, 437] width 189 height 21
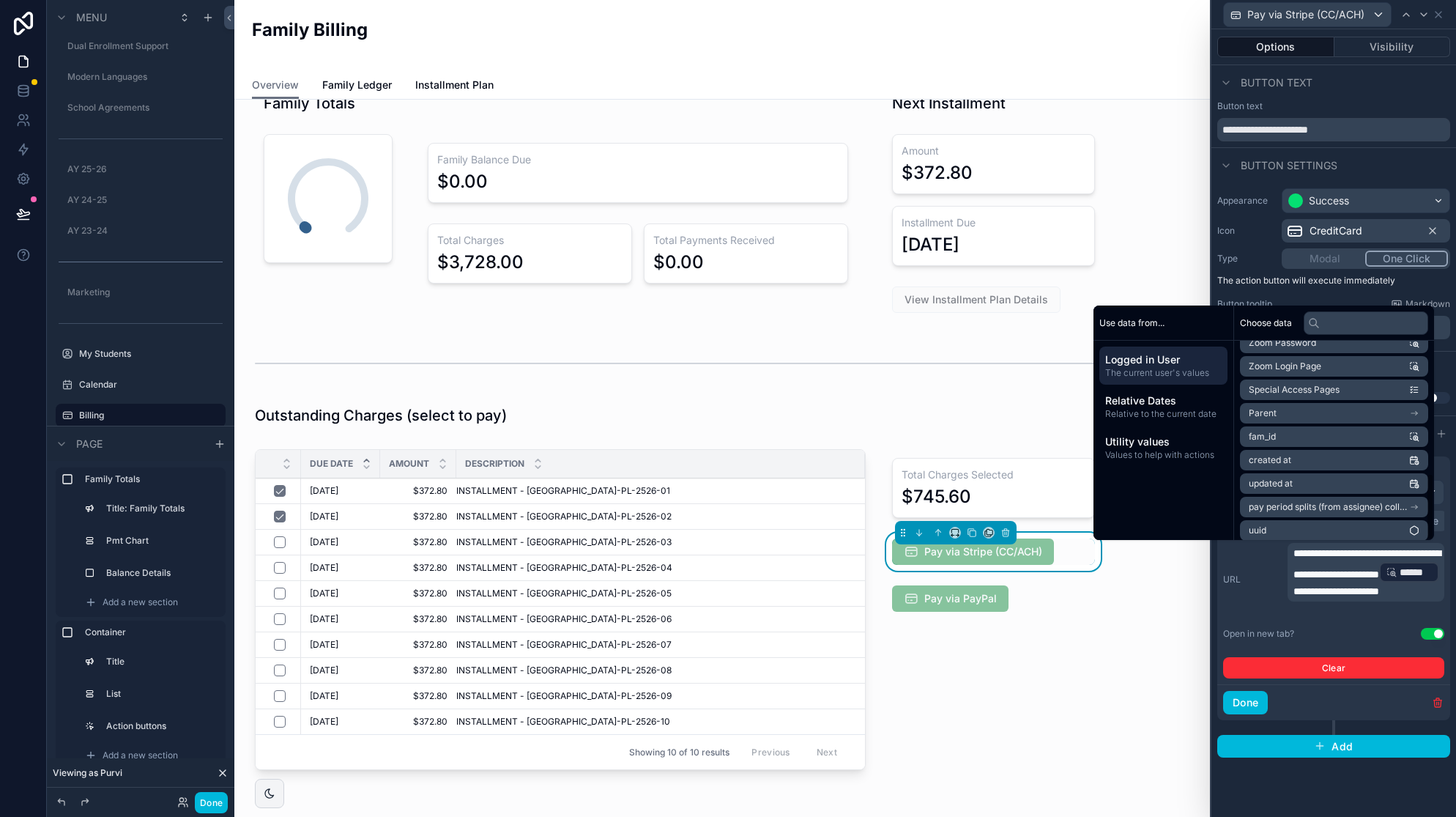
scroll to position [396, 0]
click at [1379, 597] on span "**********" at bounding box center [1337, 591] width 86 height 10
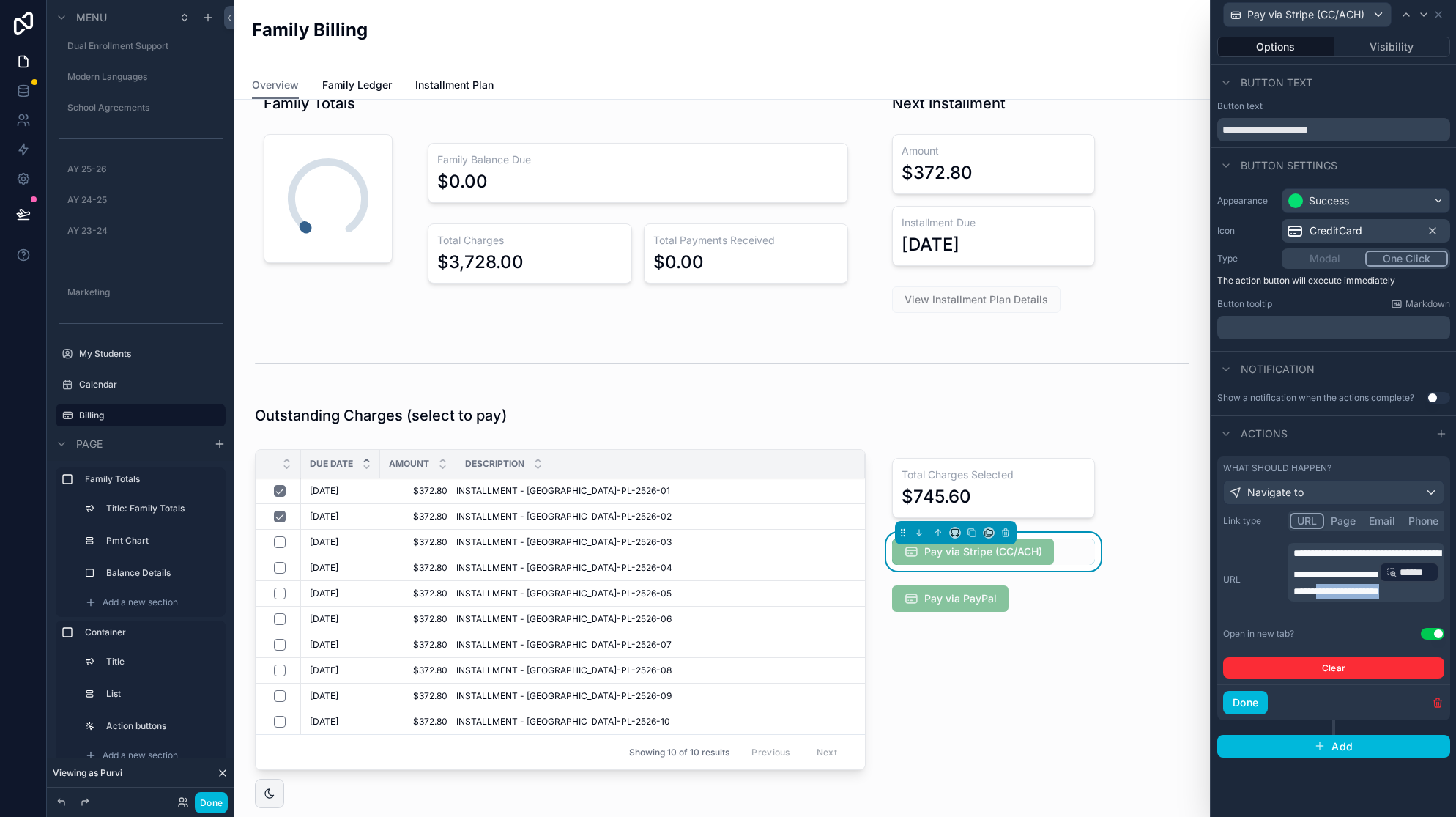
drag, startPoint x: 1411, startPoint y: 606, endPoint x: 1325, endPoint y: 607, distance: 86.0
click at [1325, 599] on p "**********" at bounding box center [1367, 572] width 148 height 53
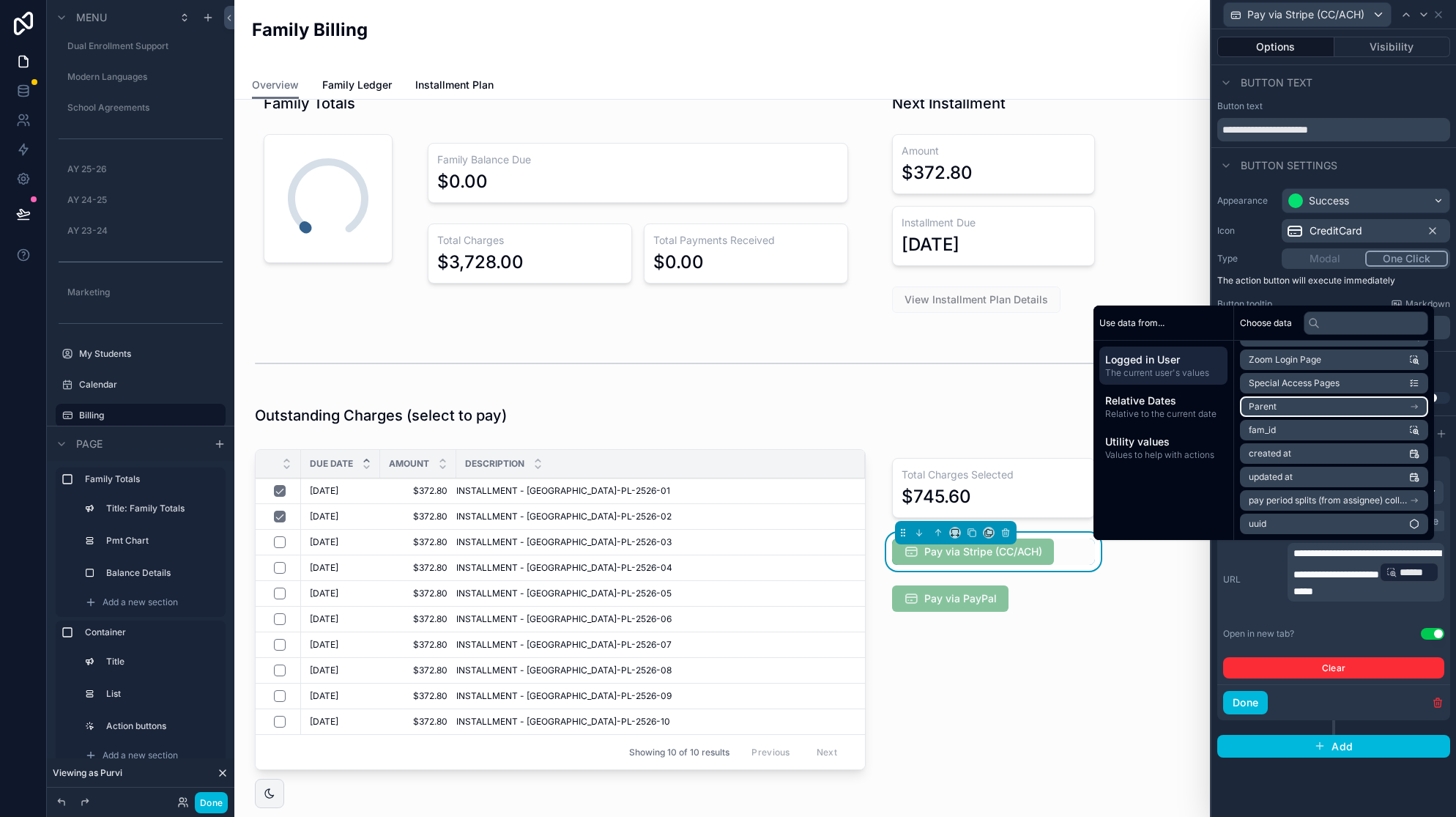
click at [1416, 402] on icon "scrollable content" at bounding box center [1414, 406] width 10 height 10
click at [1342, 598] on p "**********" at bounding box center [1367, 572] width 148 height 53
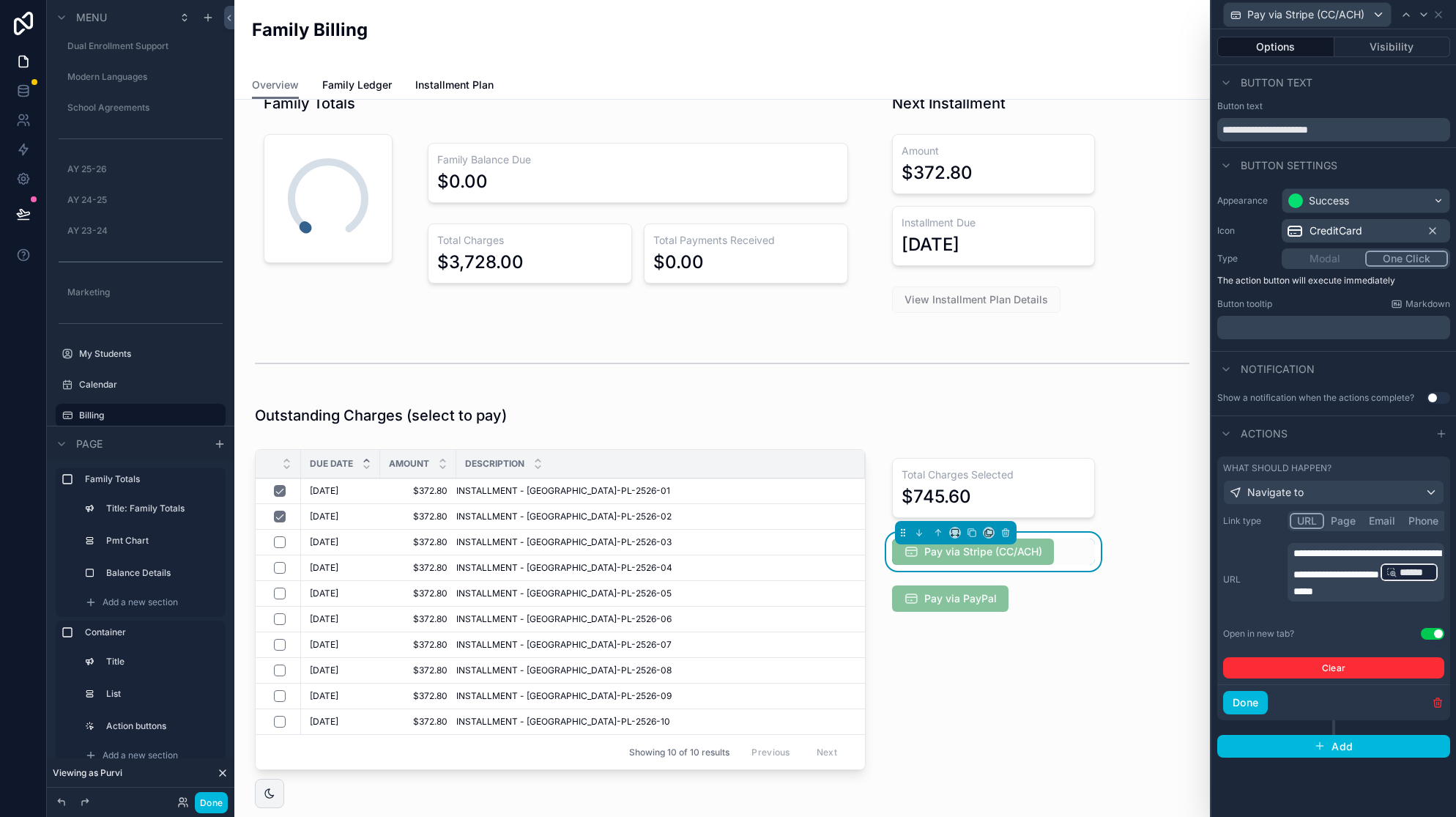
click at [1415, 585] on p "**********" at bounding box center [1367, 572] width 148 height 53
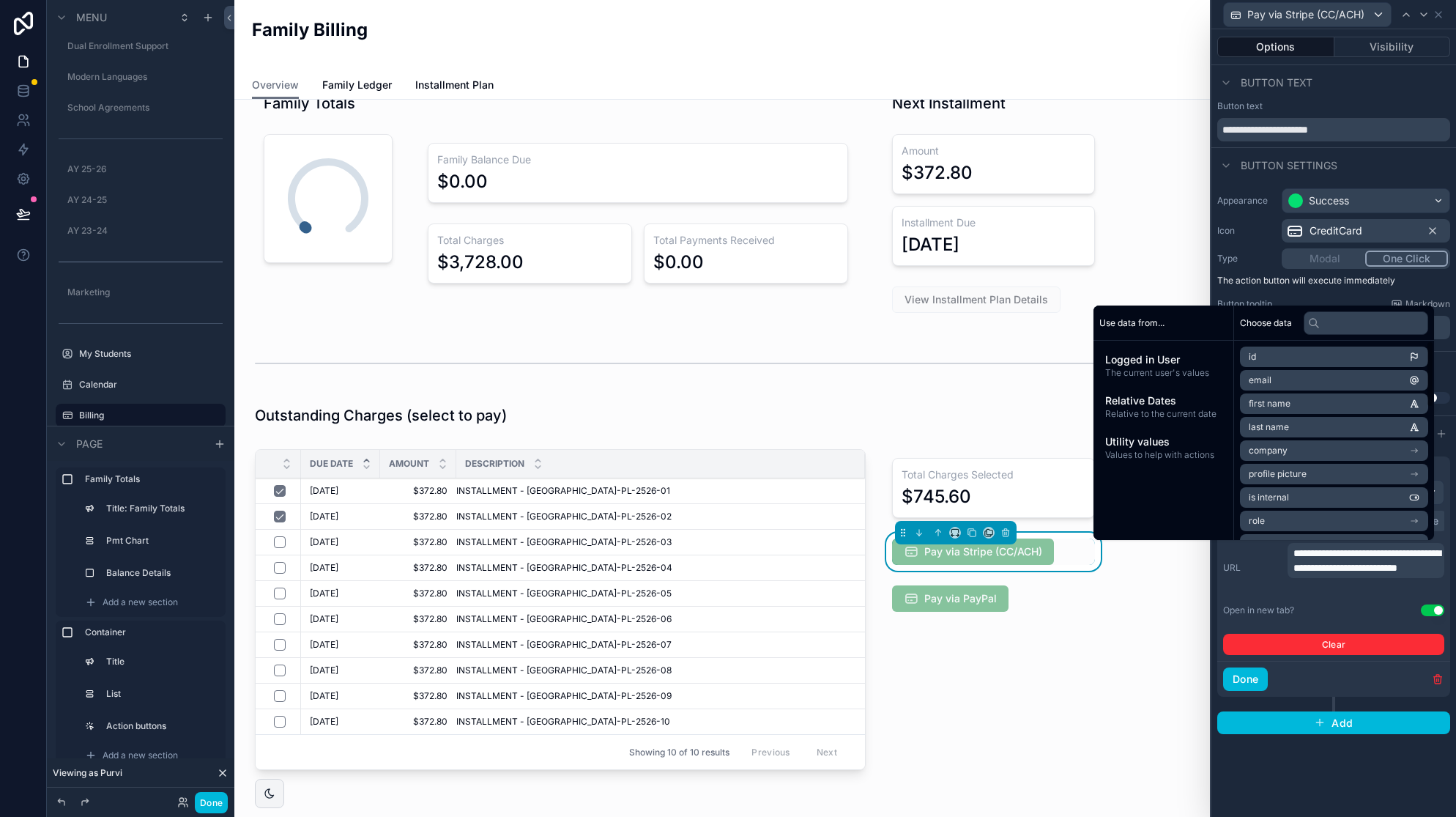
click at [1324, 771] on div "**********" at bounding box center [1334, 423] width 245 height 788
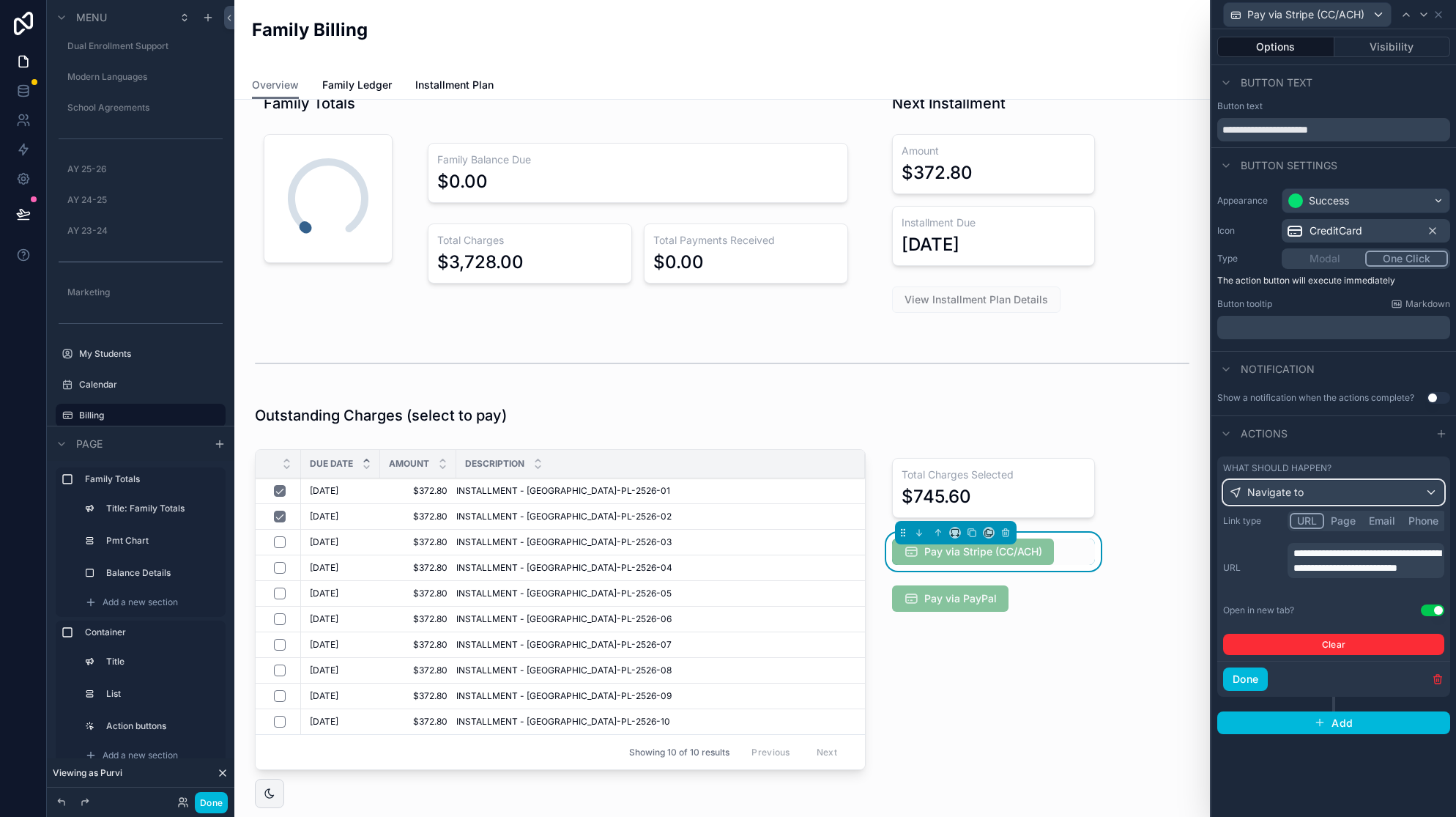
click at [1346, 492] on div "Navigate to" at bounding box center [1333, 492] width 219 height 23
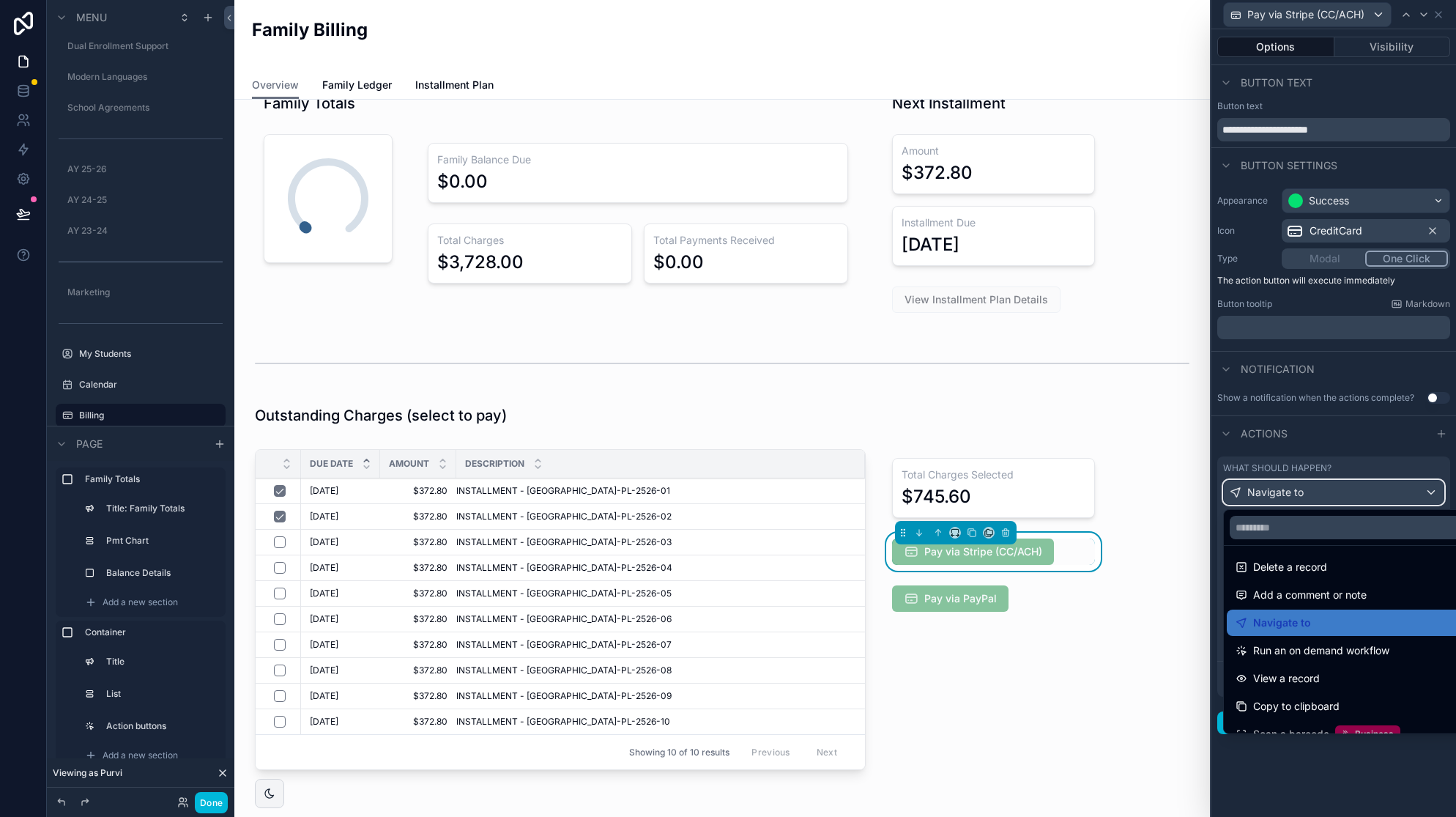
scroll to position [0, 0]
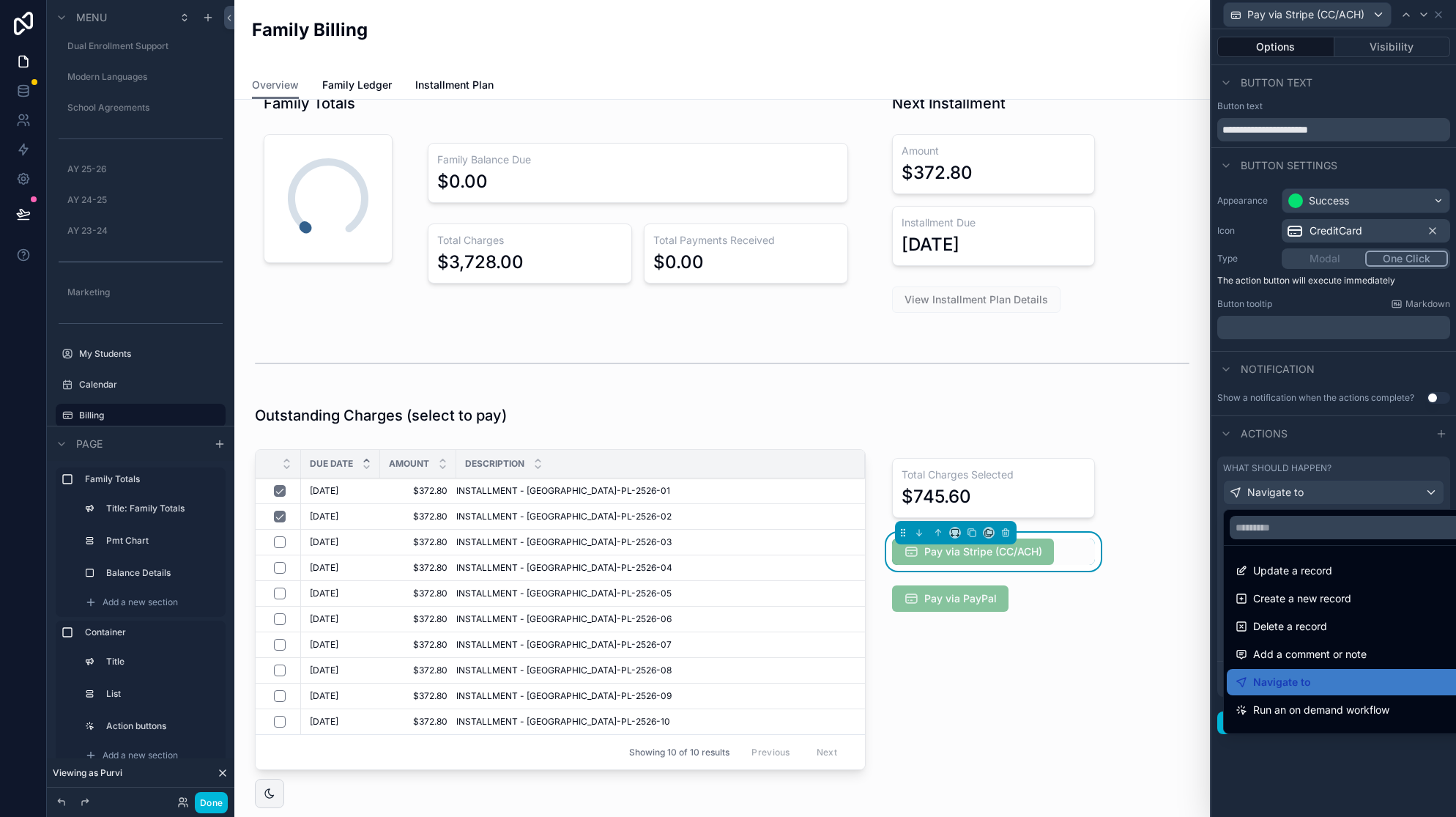
click at [1288, 768] on div at bounding box center [1334, 408] width 245 height 817
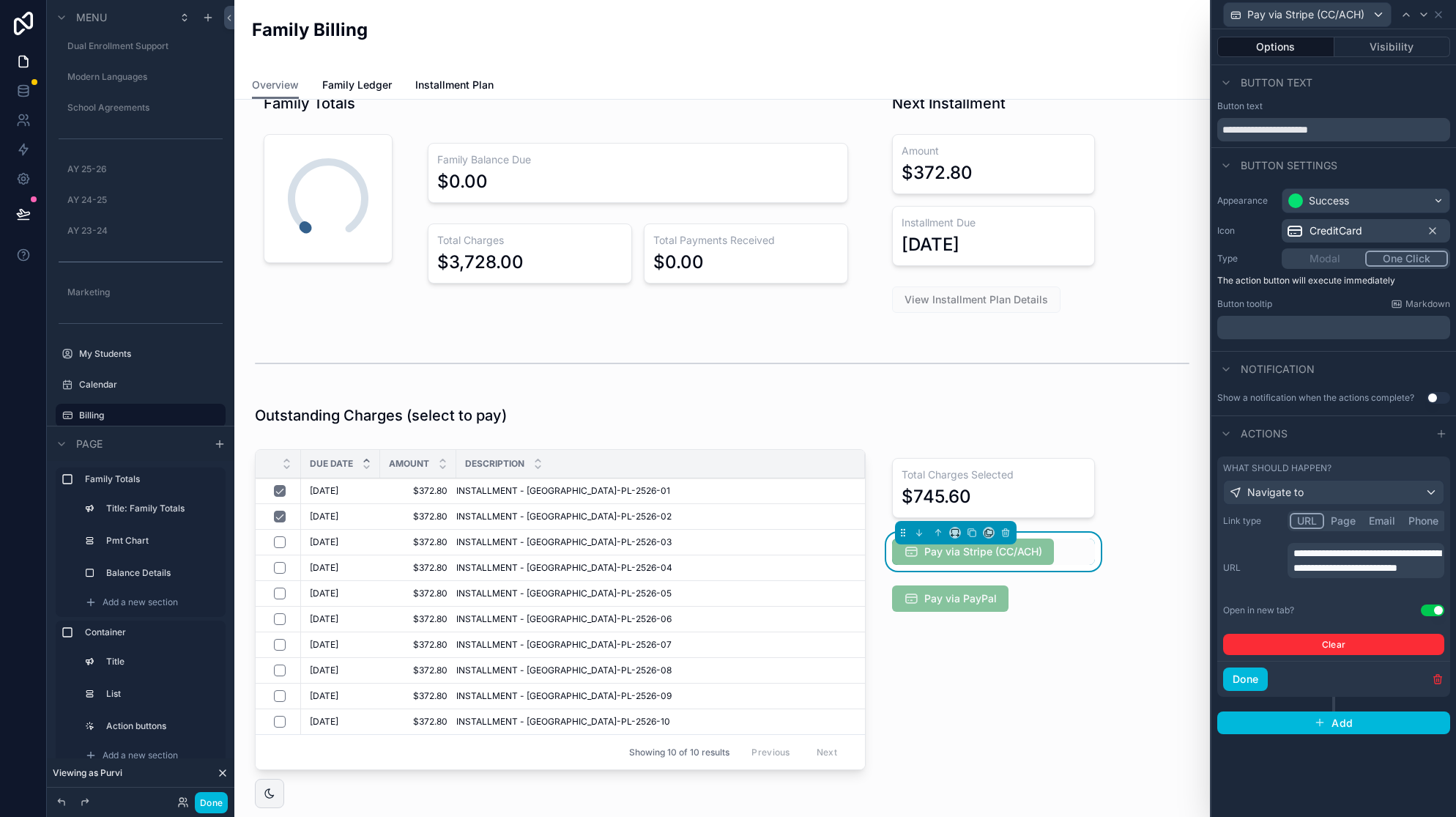
click at [1361, 573] on span "**********" at bounding box center [1367, 560] width 147 height 25
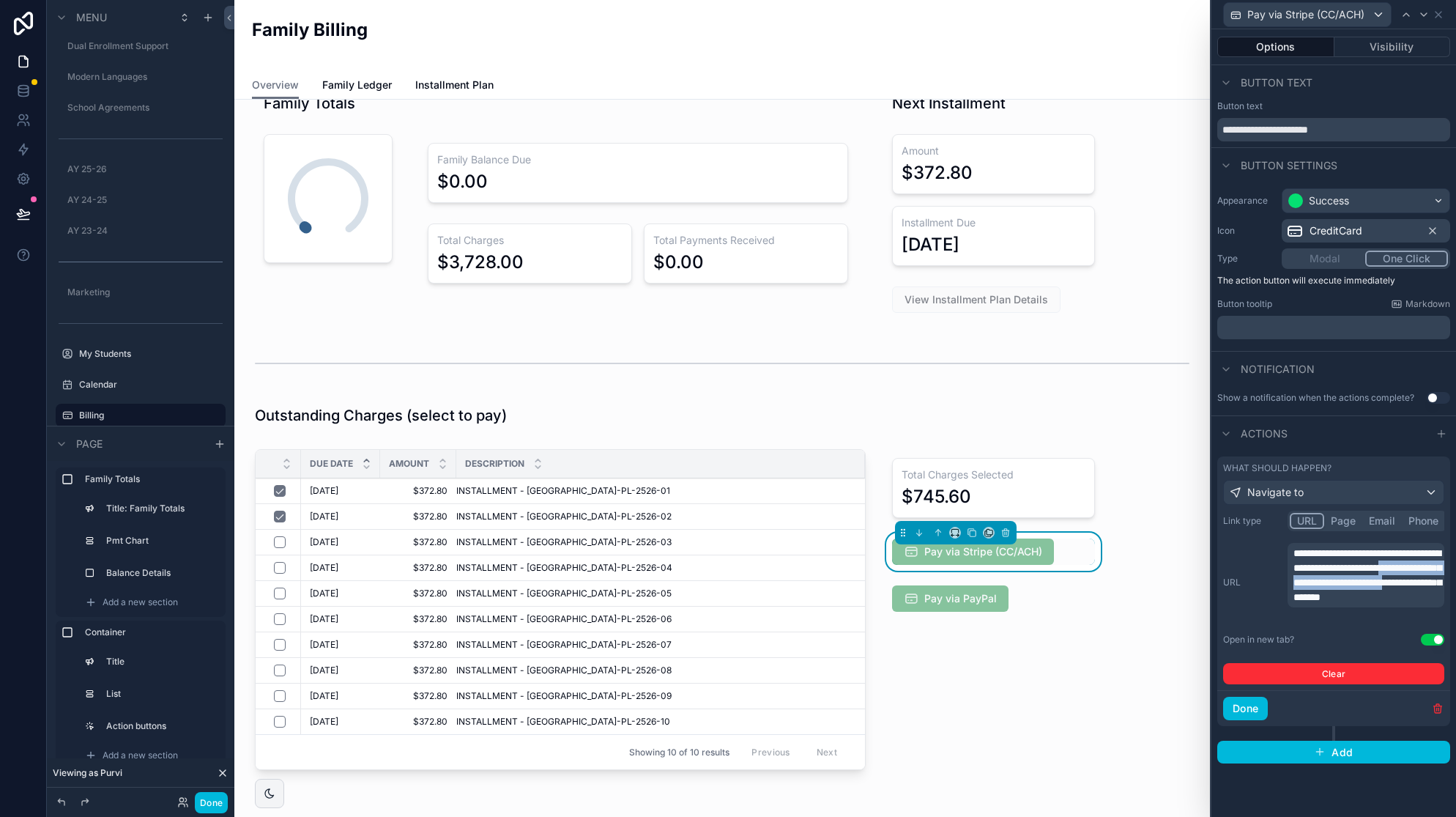
drag, startPoint x: 1306, startPoint y: 611, endPoint x: 1352, endPoint y: 585, distance: 52.8
click at [1352, 585] on span "**********" at bounding box center [1367, 575] width 148 height 54
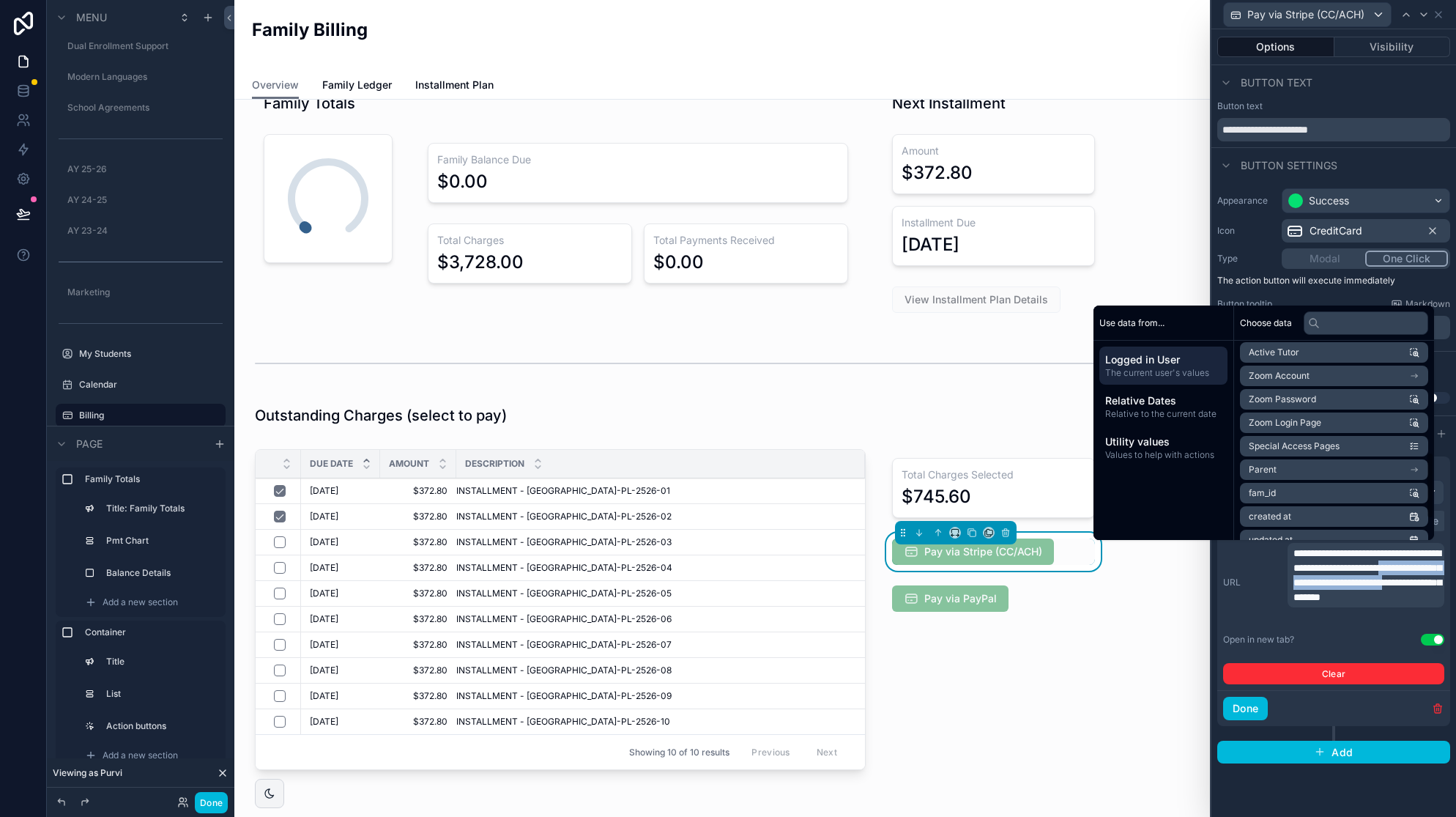
scroll to position [348, 0]
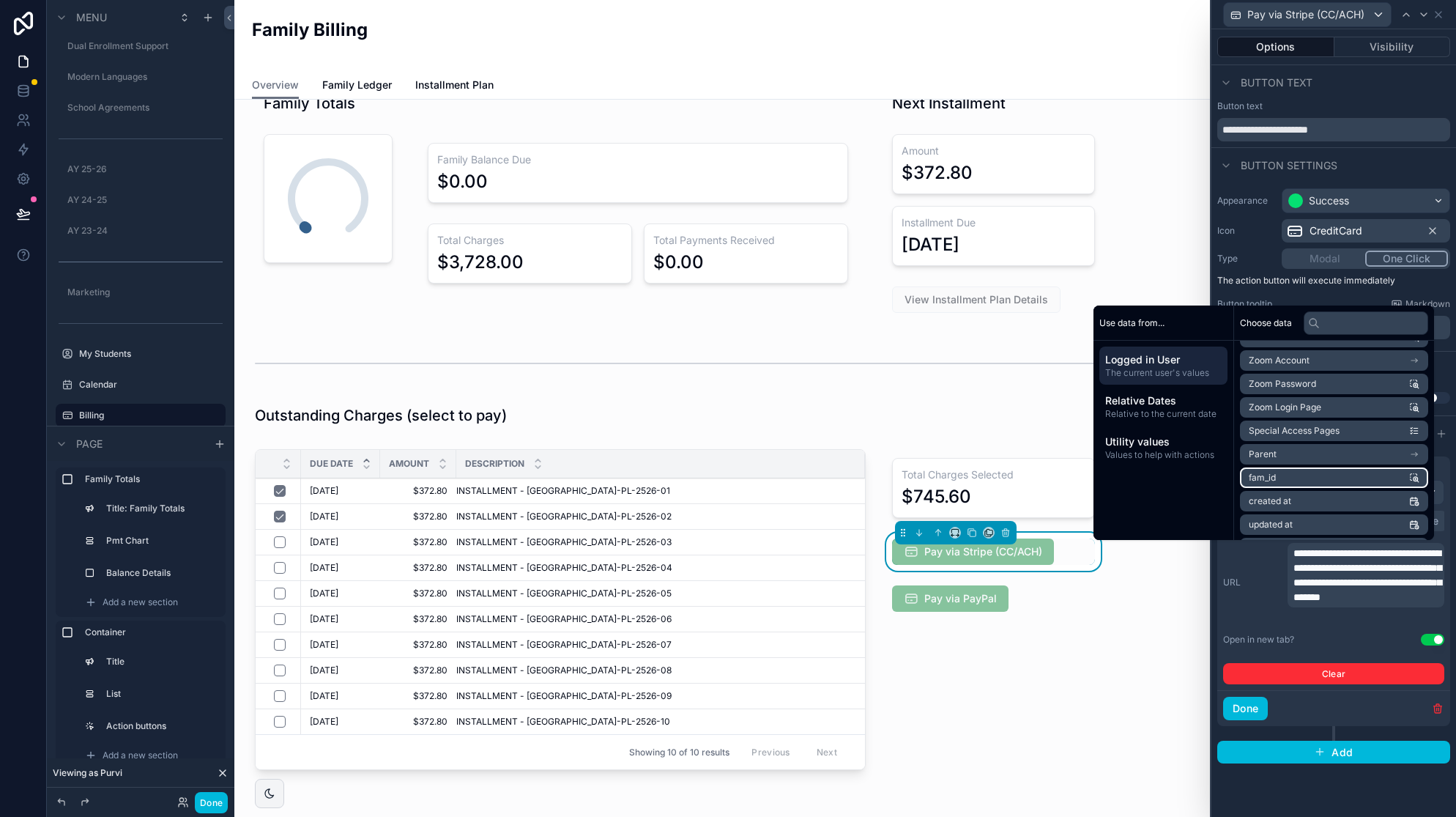
click at [1302, 476] on li "fam_id" at bounding box center [1335, 478] width 189 height 21
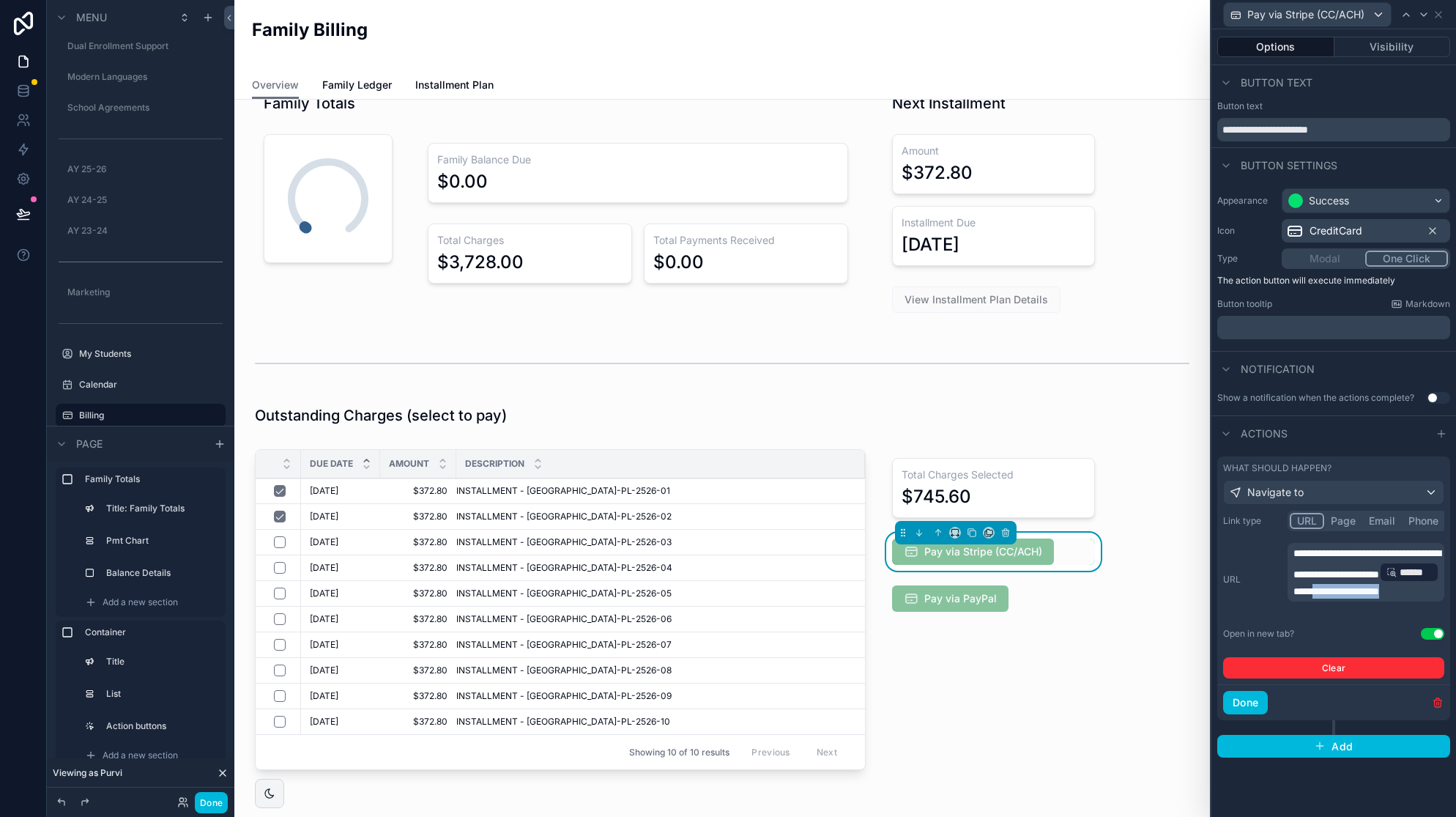
drag, startPoint x: 1413, startPoint y: 608, endPoint x: 1323, endPoint y: 612, distance: 90.1
click at [1323, 599] on p "**********" at bounding box center [1367, 572] width 148 height 53
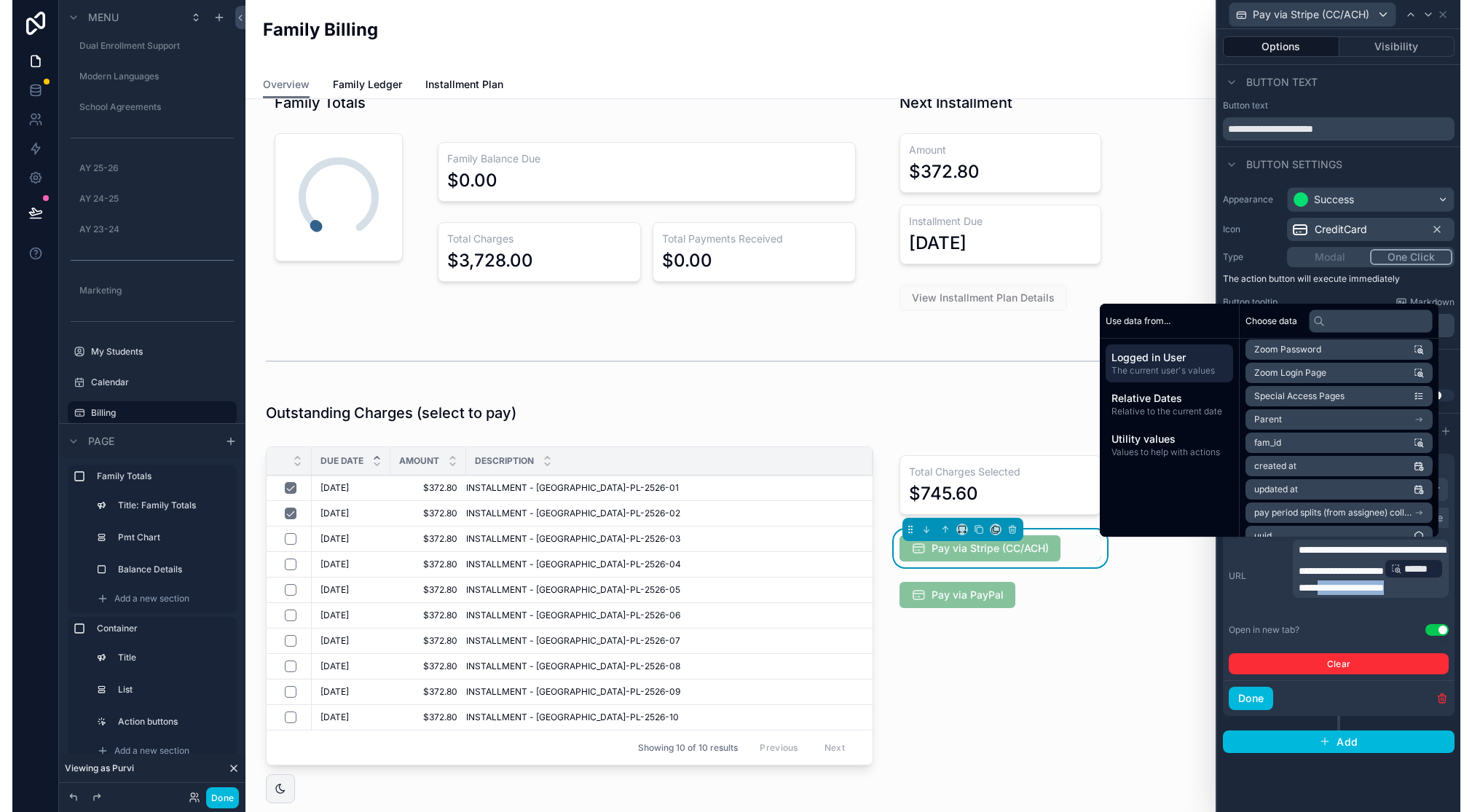
scroll to position [393, 0]
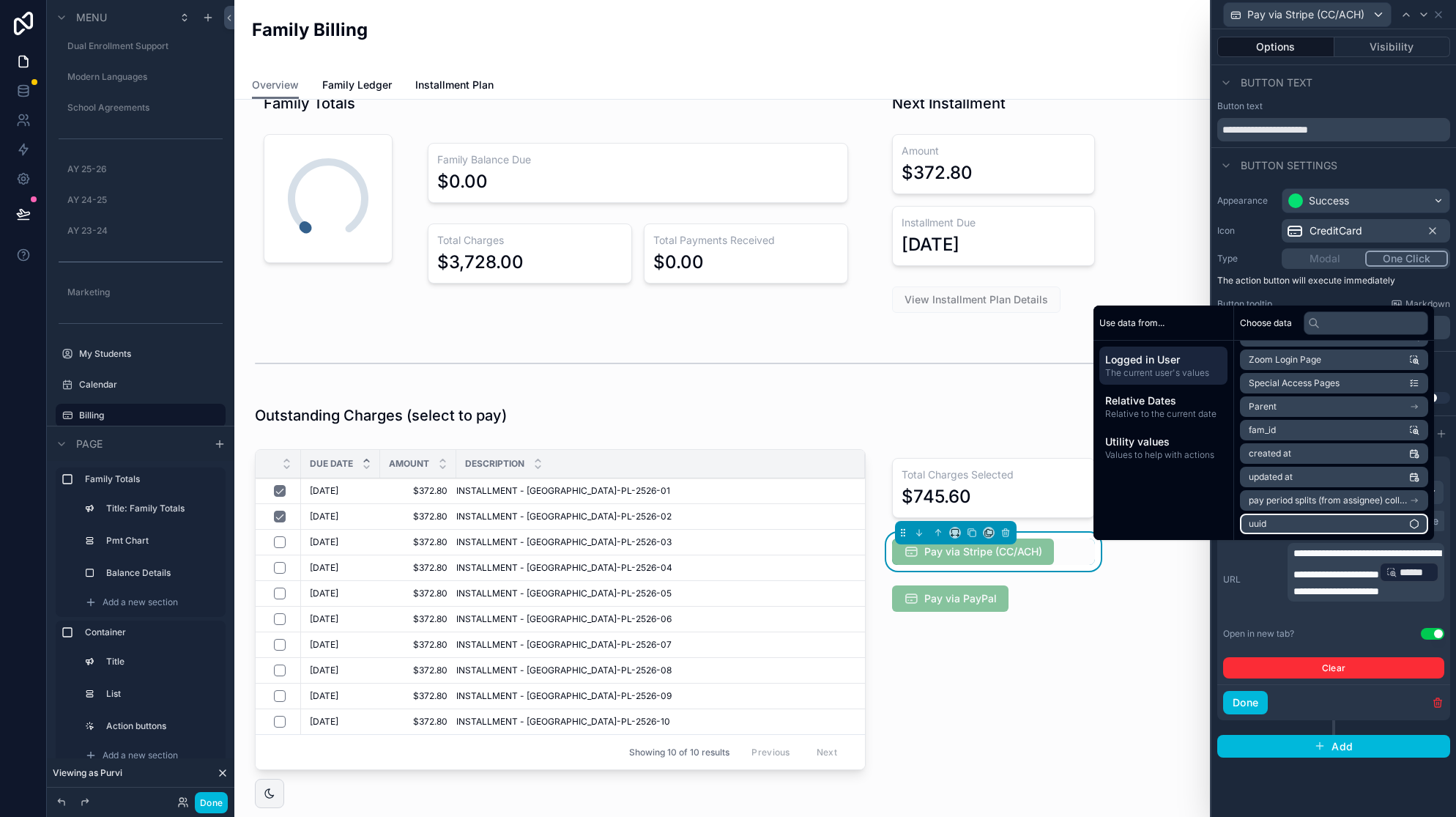
click at [1378, 523] on li "uuid" at bounding box center [1335, 524] width 189 height 21
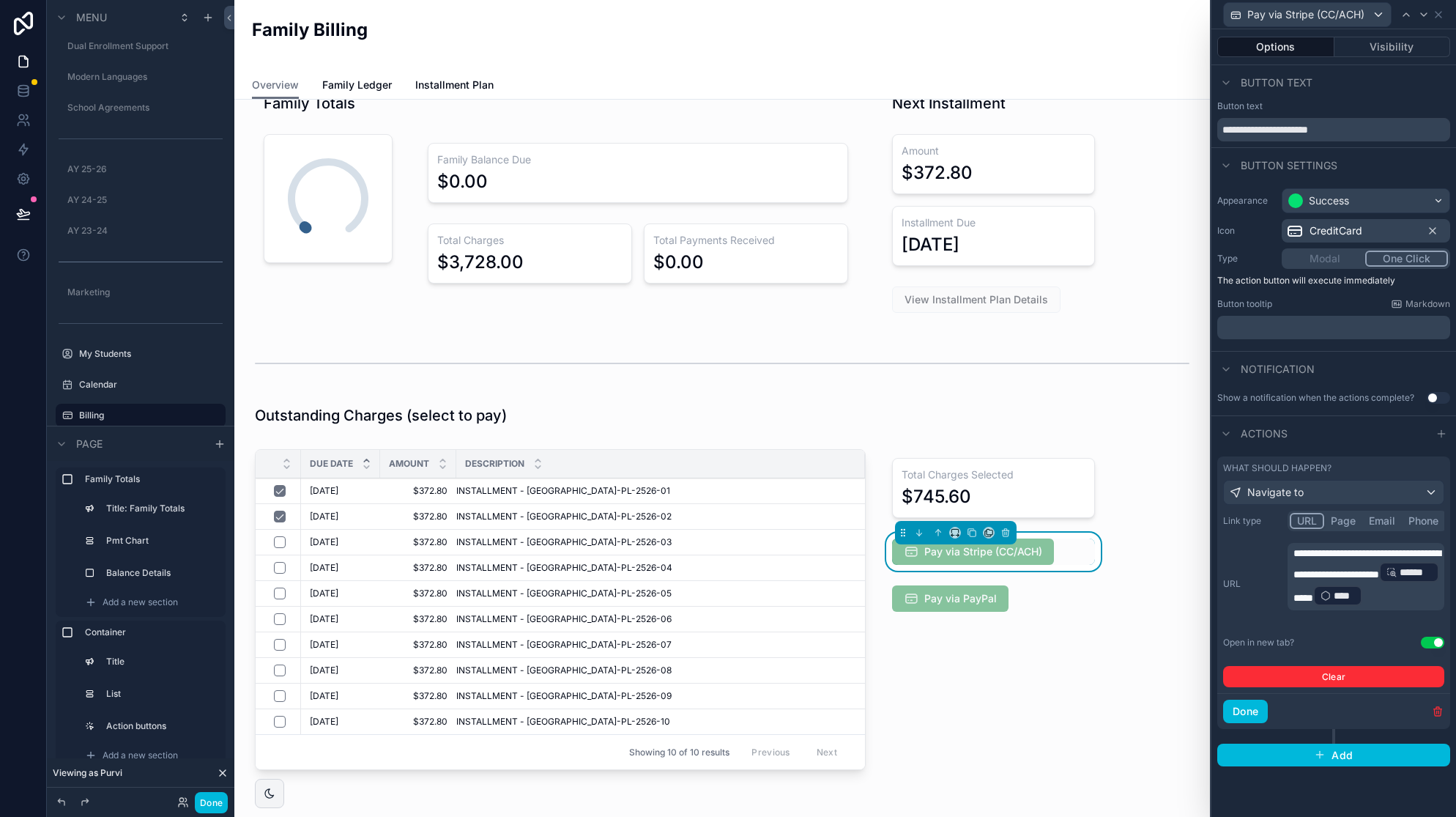
click at [1244, 709] on button "Done" at bounding box center [1246, 711] width 45 height 23
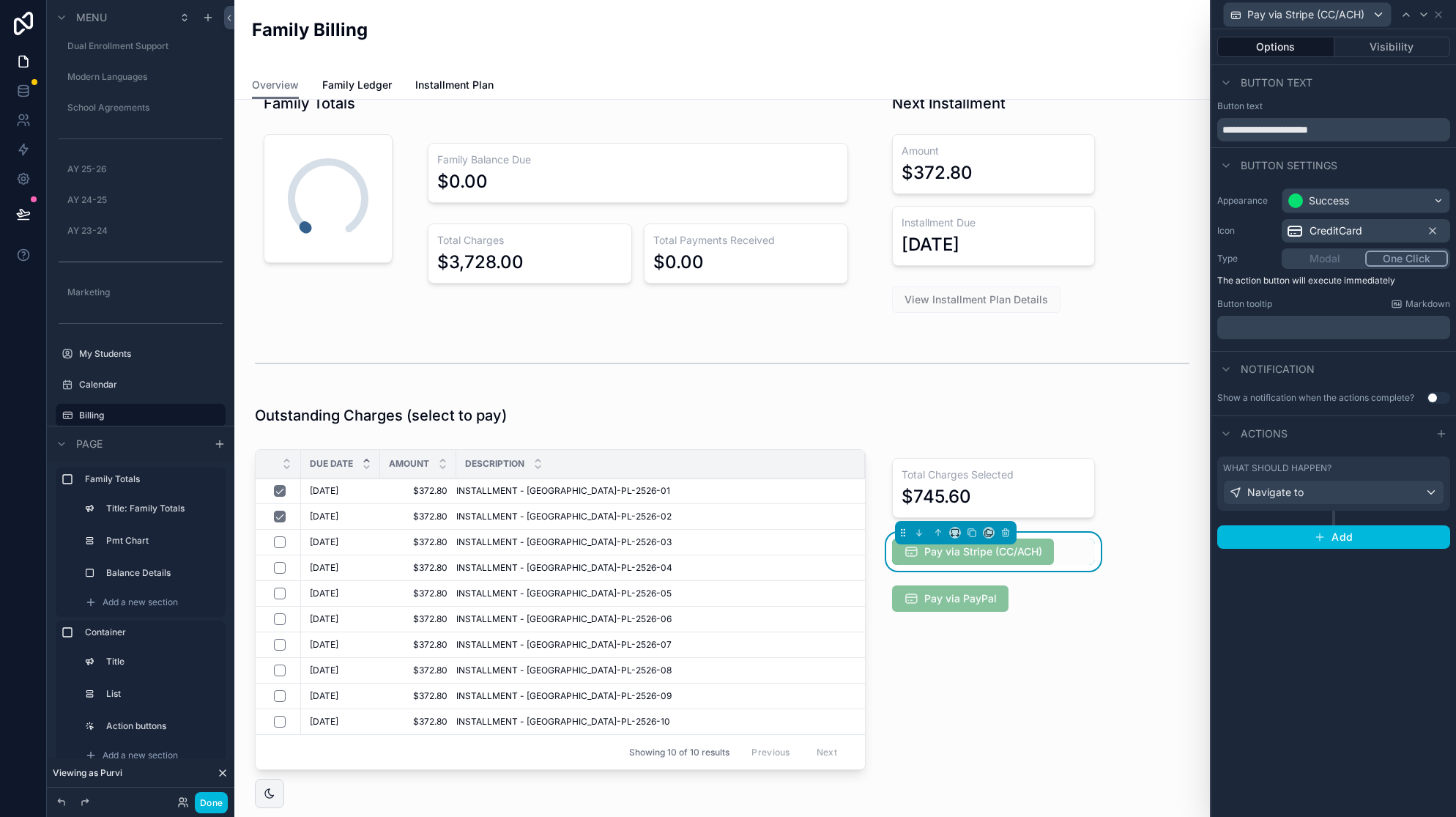
click at [215, 804] on button "Done" at bounding box center [211, 802] width 33 height 21
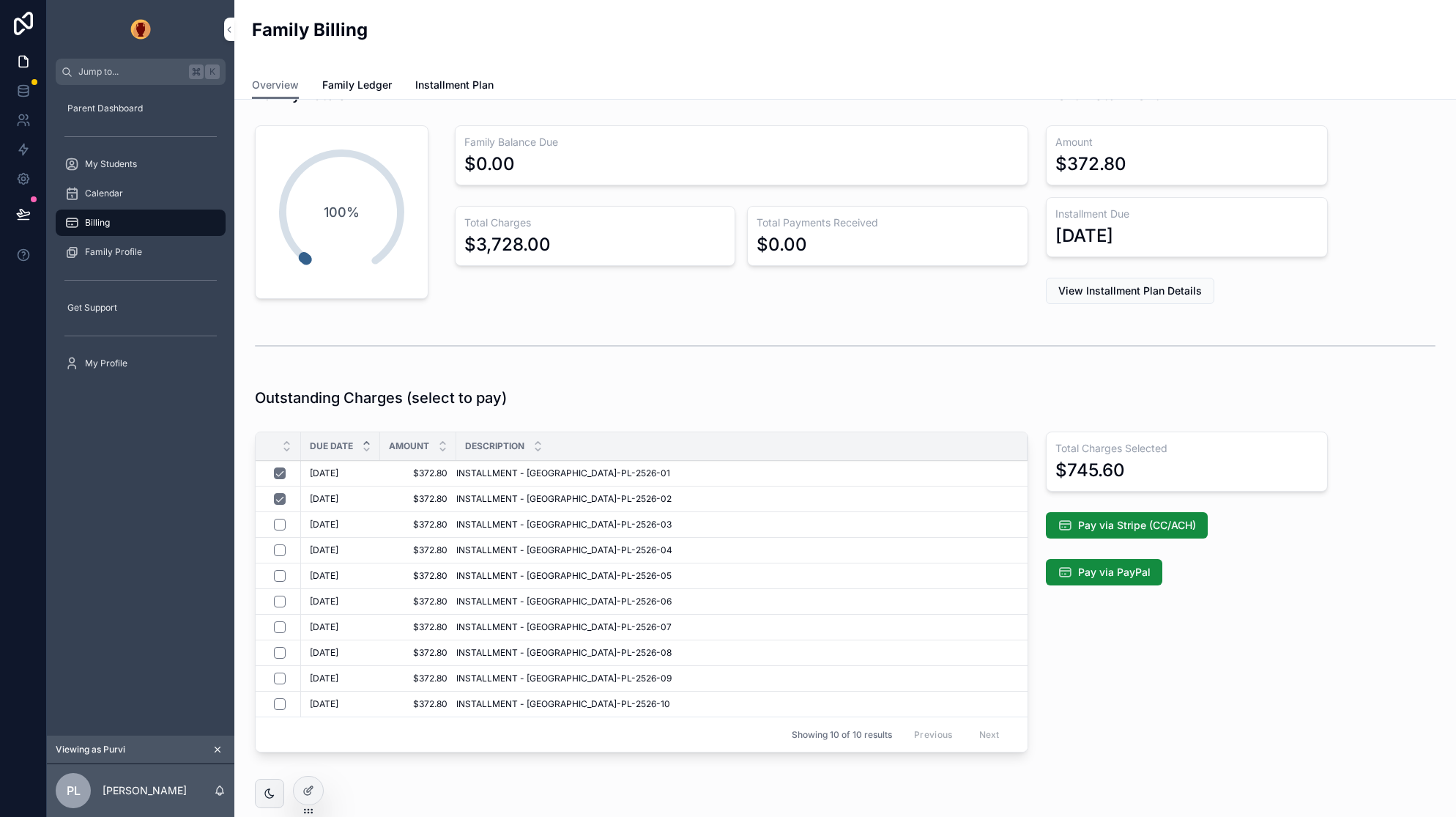
click at [1118, 524] on span "Pay via Stripe (CC/ACH)" at bounding box center [1137, 526] width 118 height 15
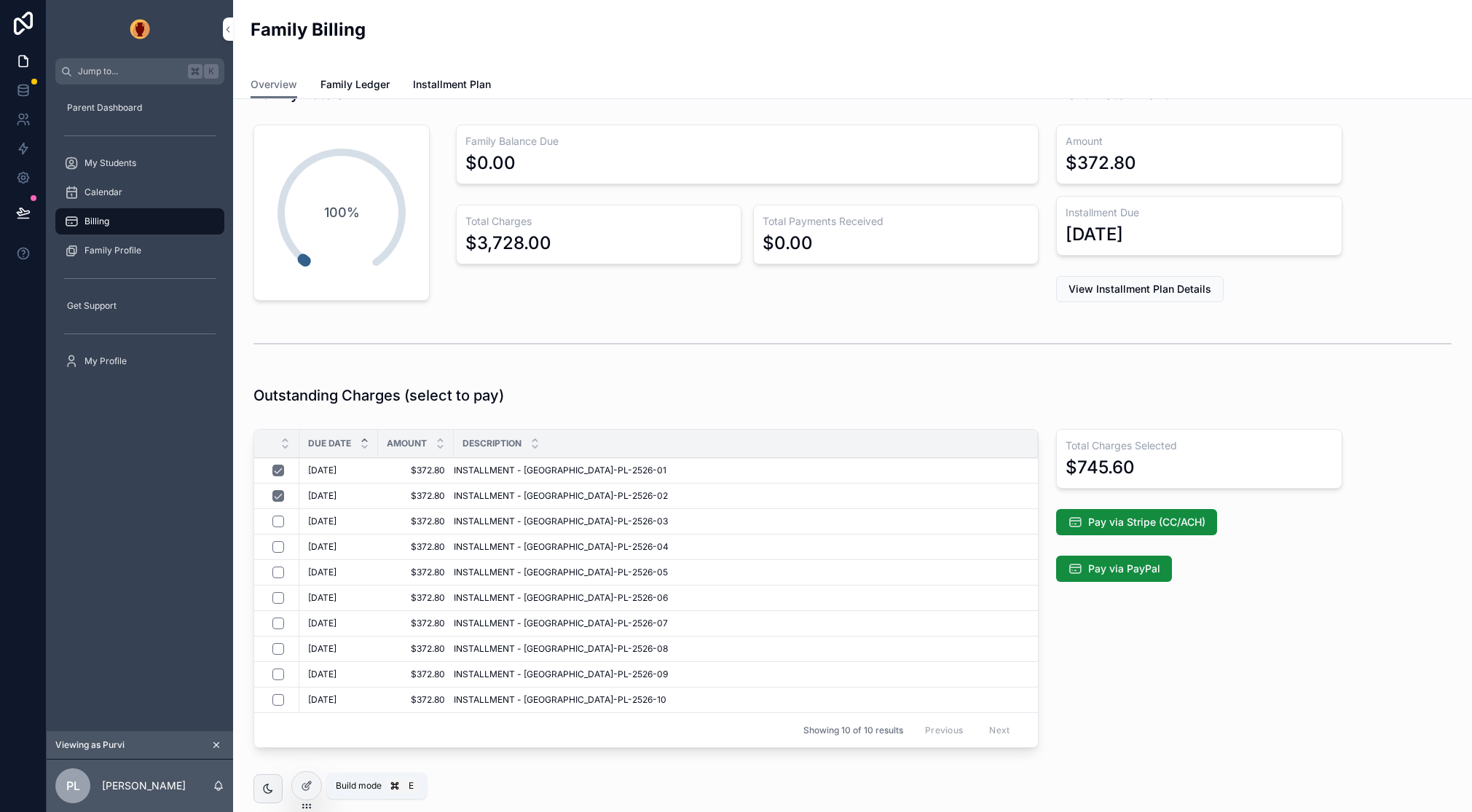
click at [306, 784] on icon at bounding box center [308, 784] width 6 height 6
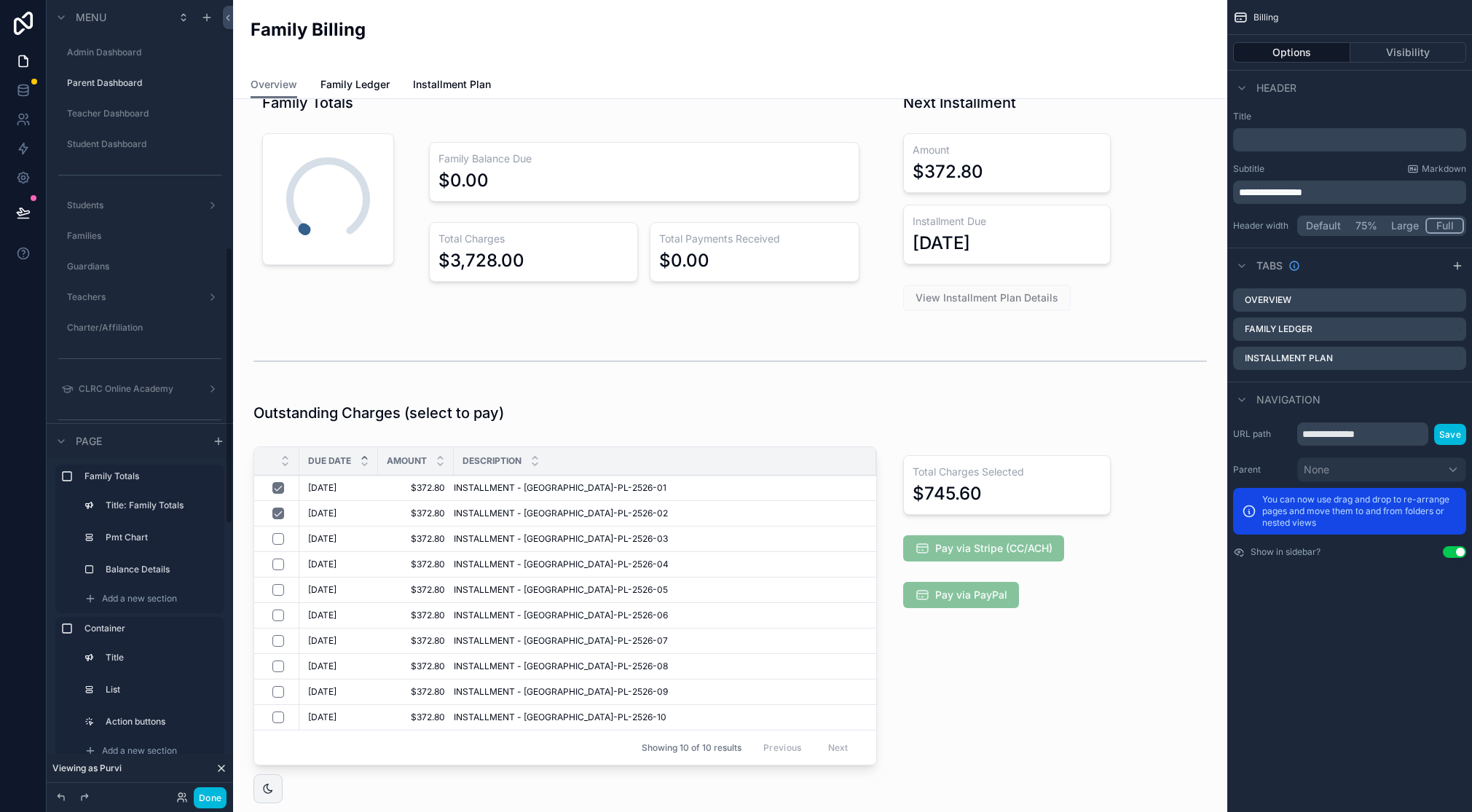
scroll to position [710, 0]
click at [1001, 547] on div "scrollable content" at bounding box center [1006, 609] width 242 height 337
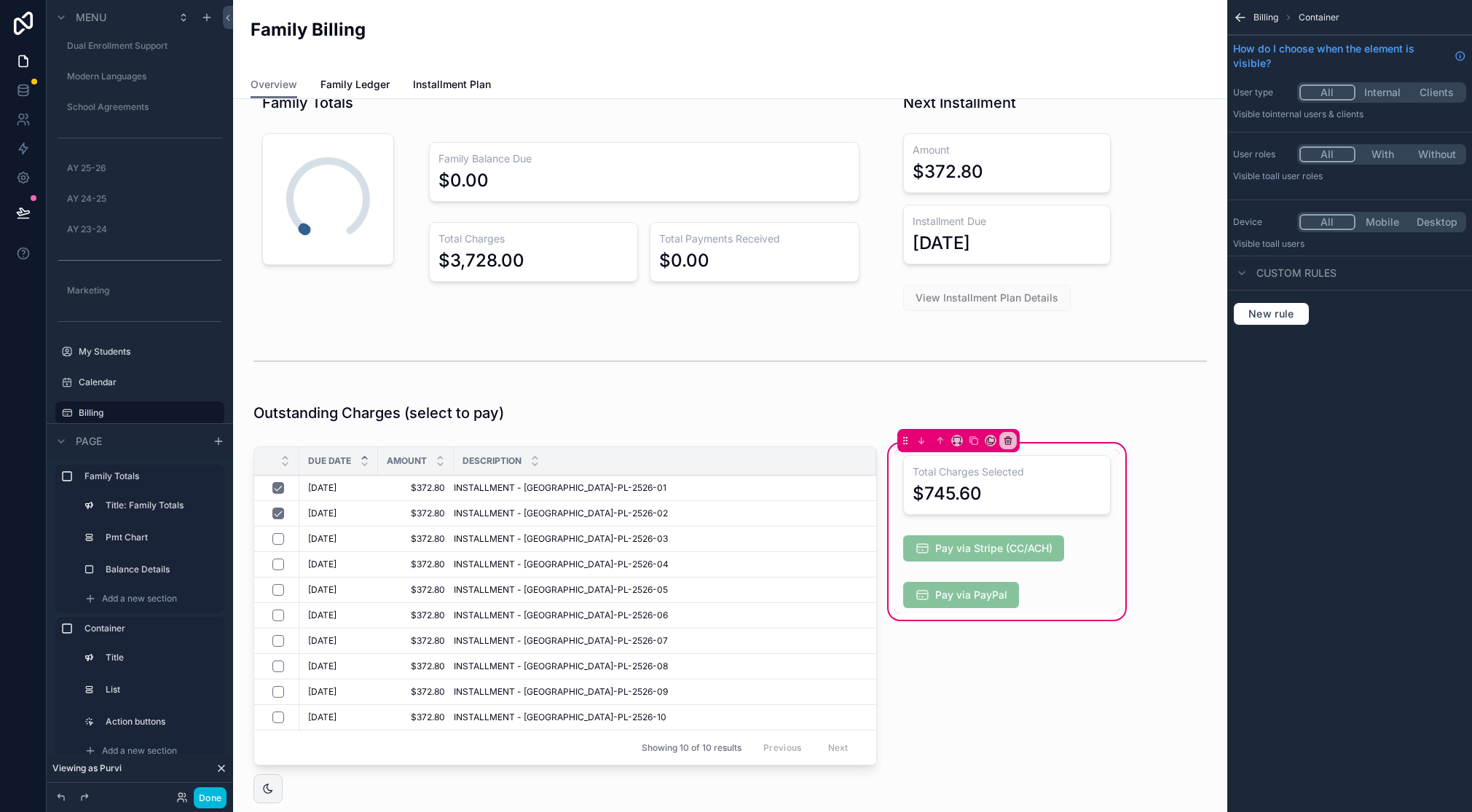
click at [1027, 548] on div "scrollable content" at bounding box center [1007, 548] width 226 height 38
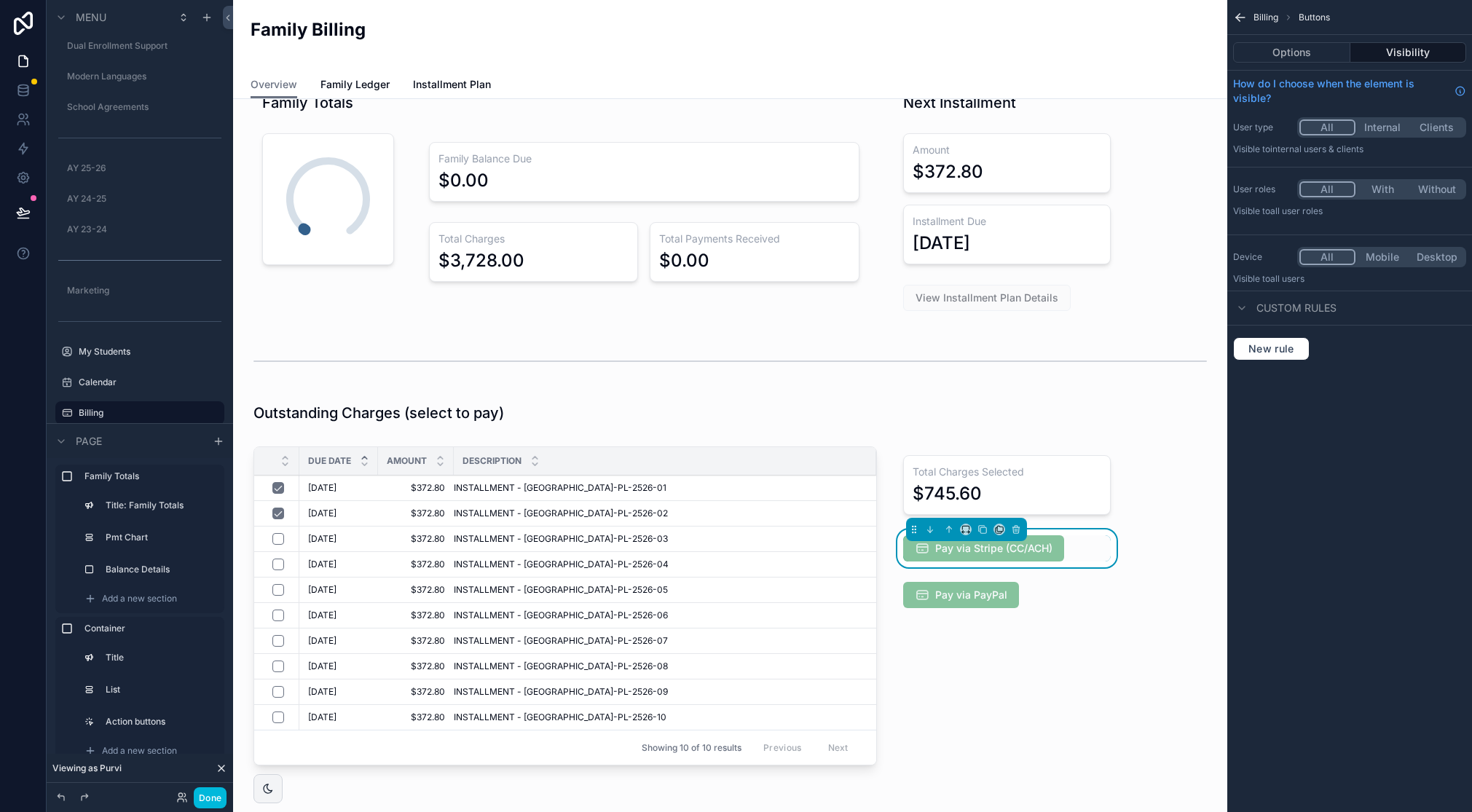
click at [1308, 58] on button "Options" at bounding box center [1292, 53] width 117 height 20
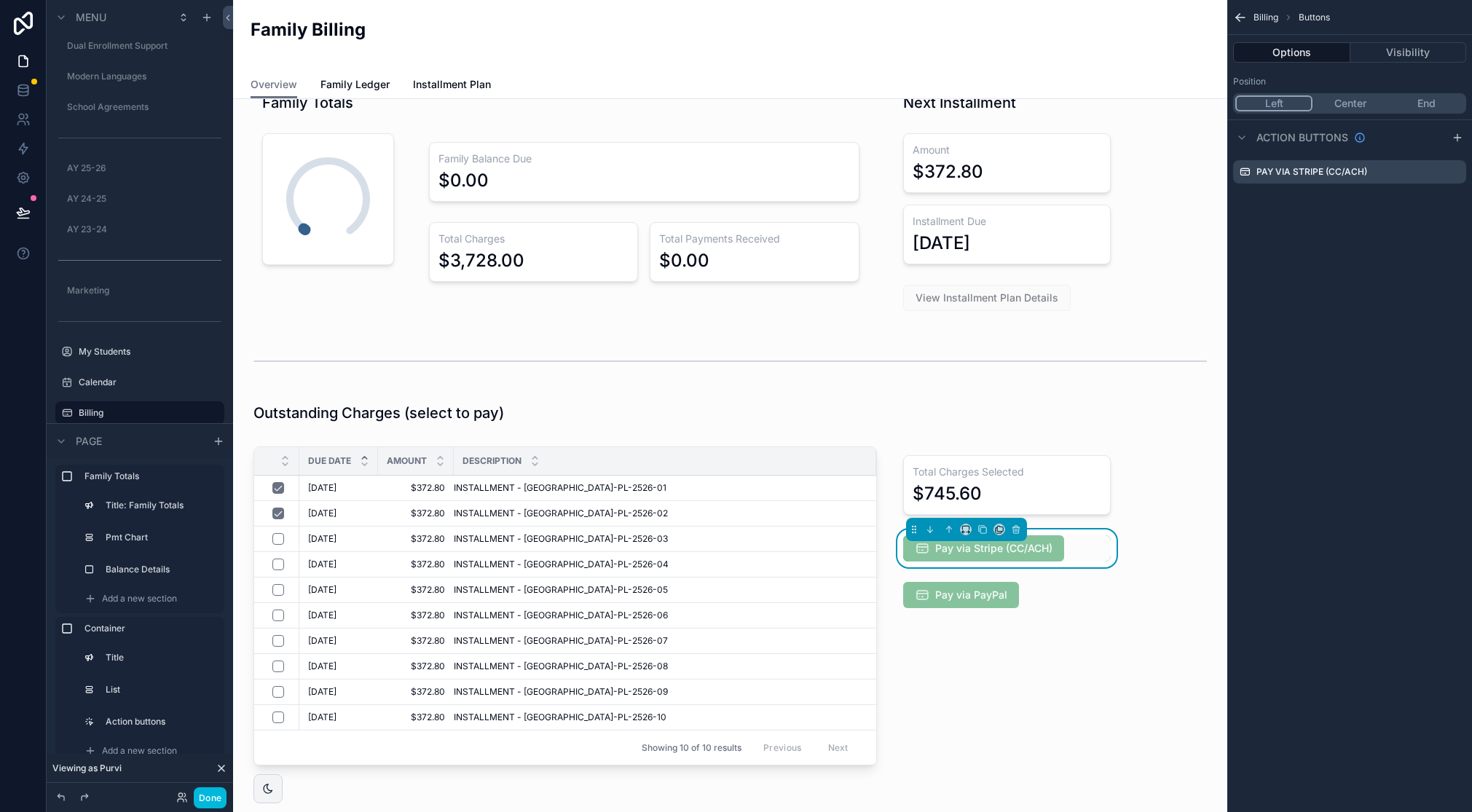
click at [0, 0] on icon "scrollable content" at bounding box center [0, 0] width 0 height 0
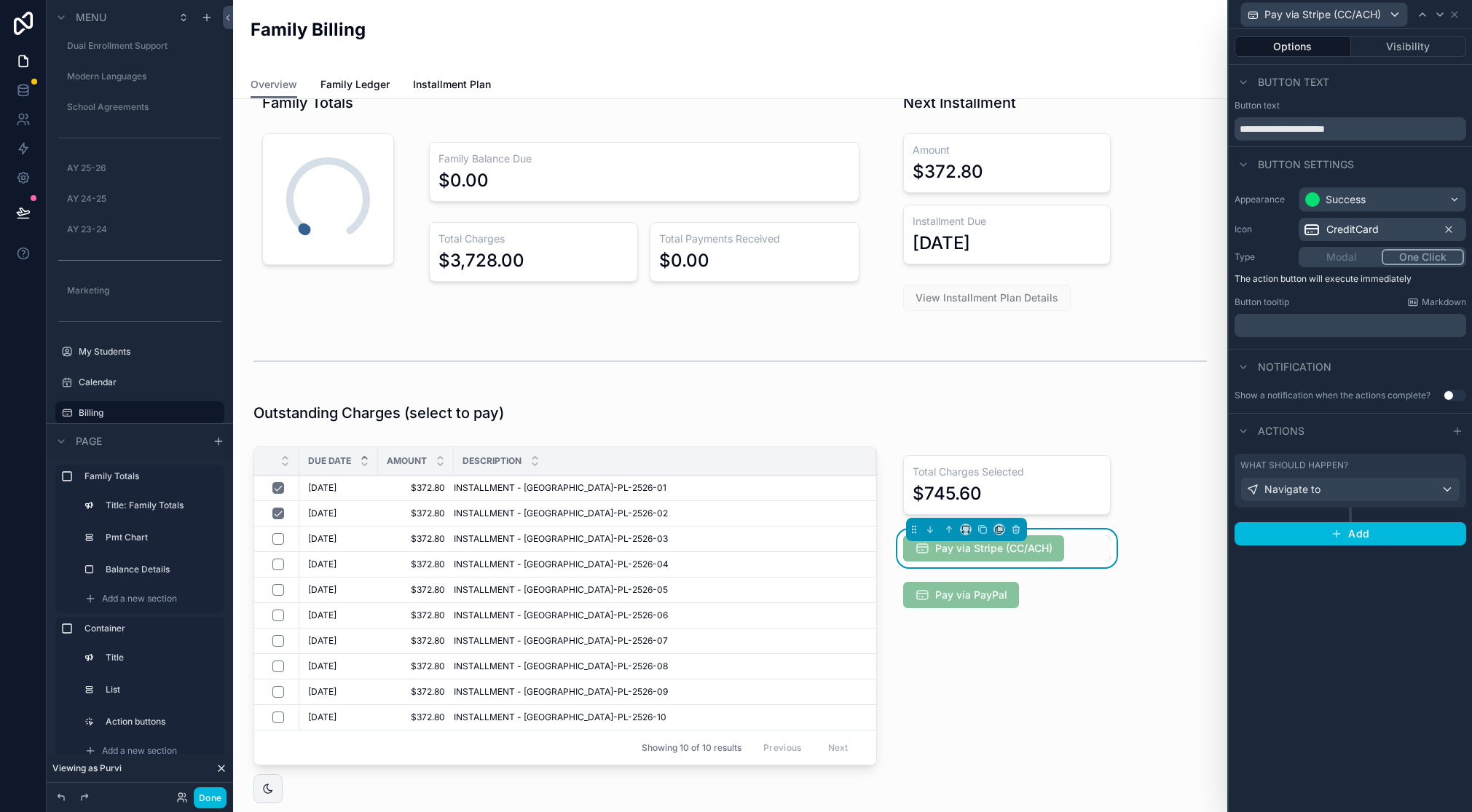
click at [1447, 470] on div "What should happen?" at bounding box center [1350, 465] width 220 height 12
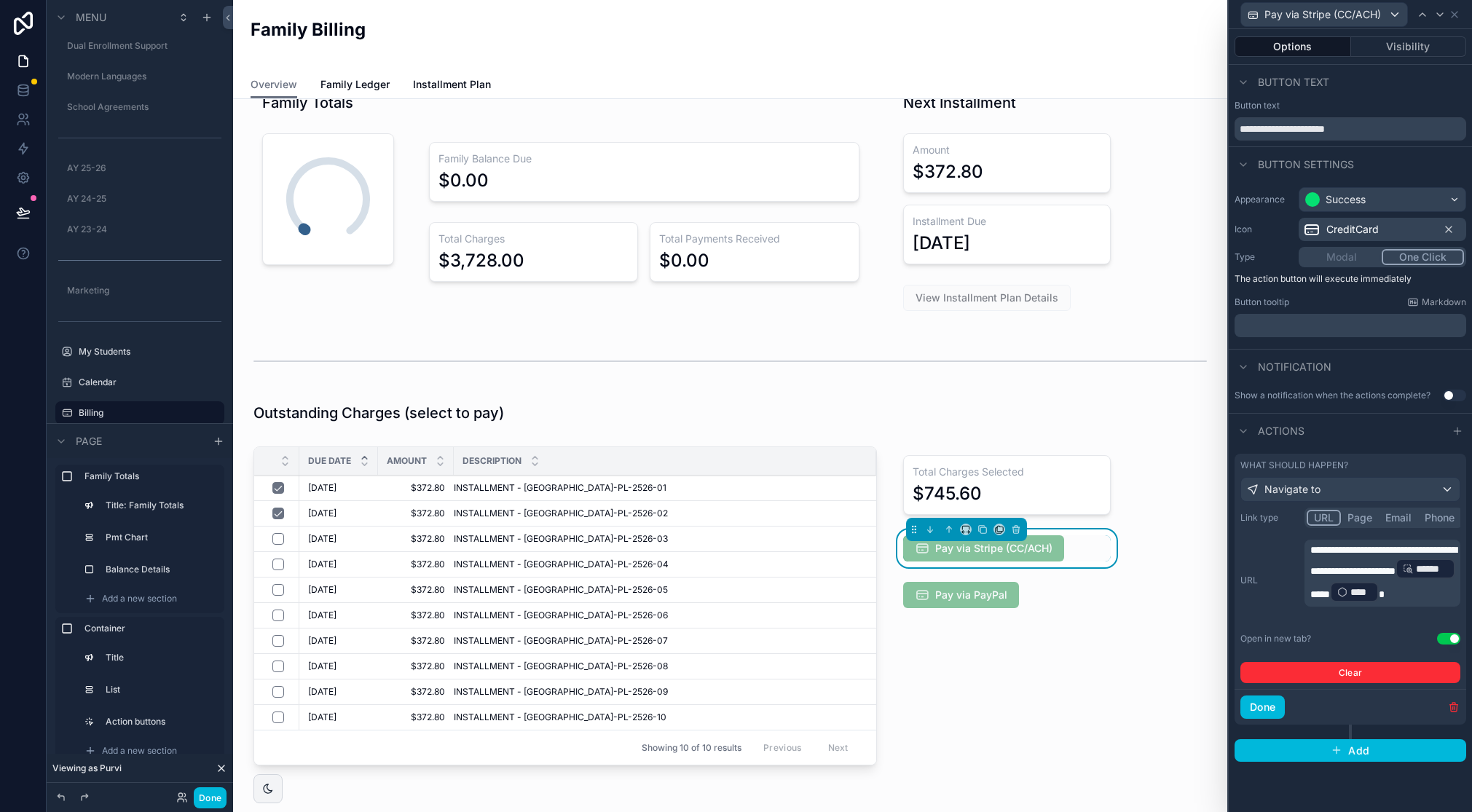
click at [1431, 584] on p "**********" at bounding box center [1384, 574] width 148 height 61
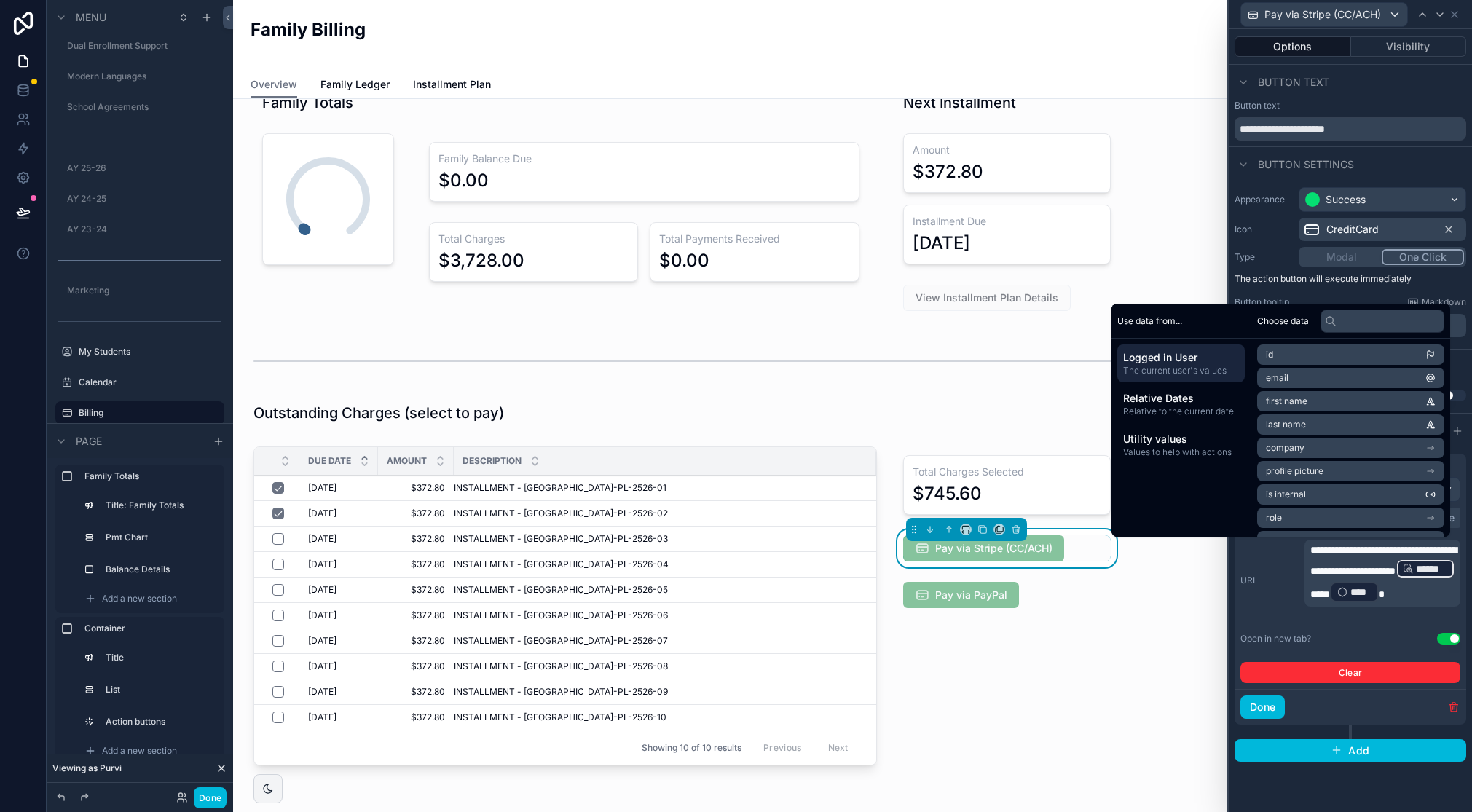
click at [1391, 630] on div "**********" at bounding box center [1350, 595] width 220 height 175
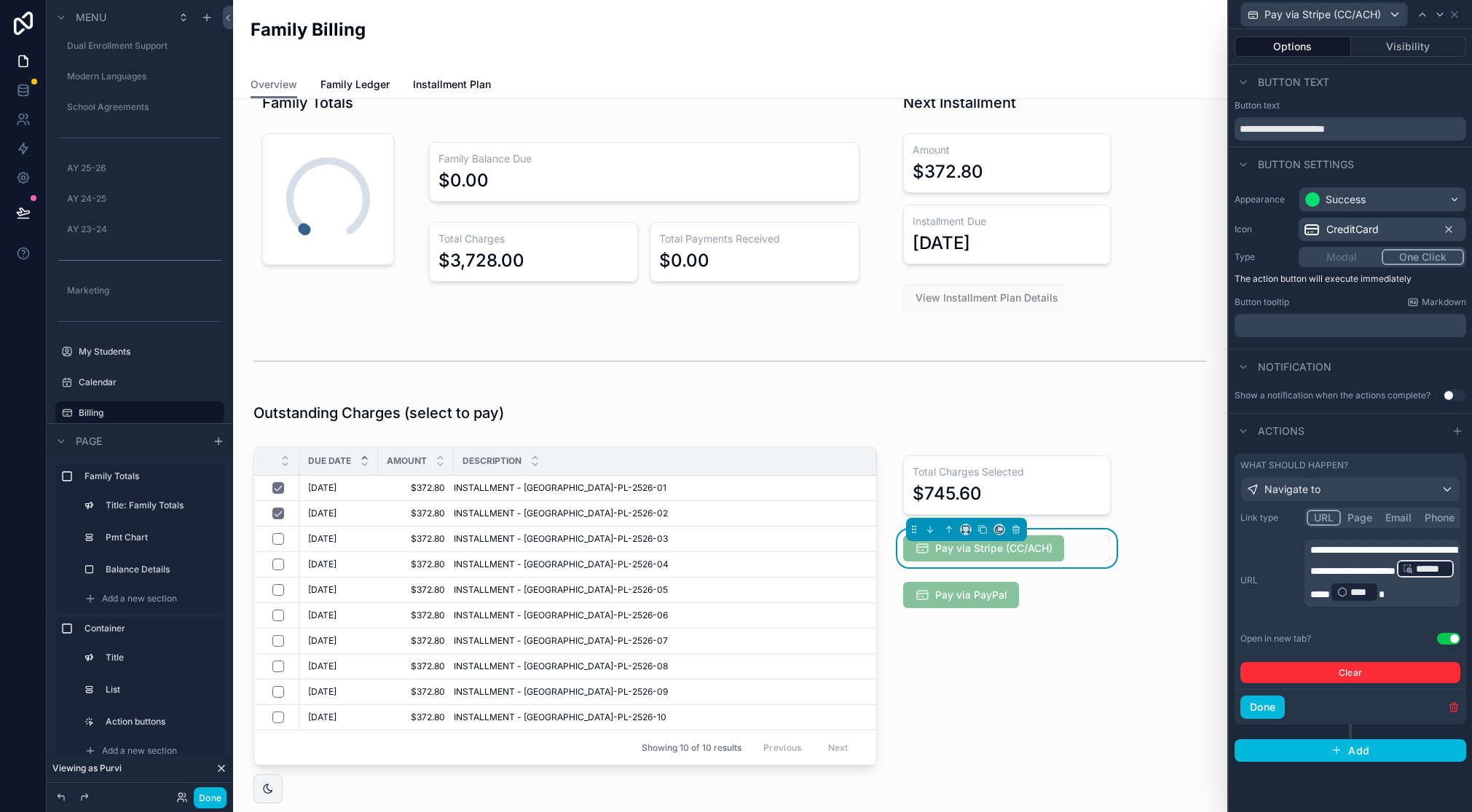
click at [1444, 585] on p "**********" at bounding box center [1384, 574] width 148 height 61
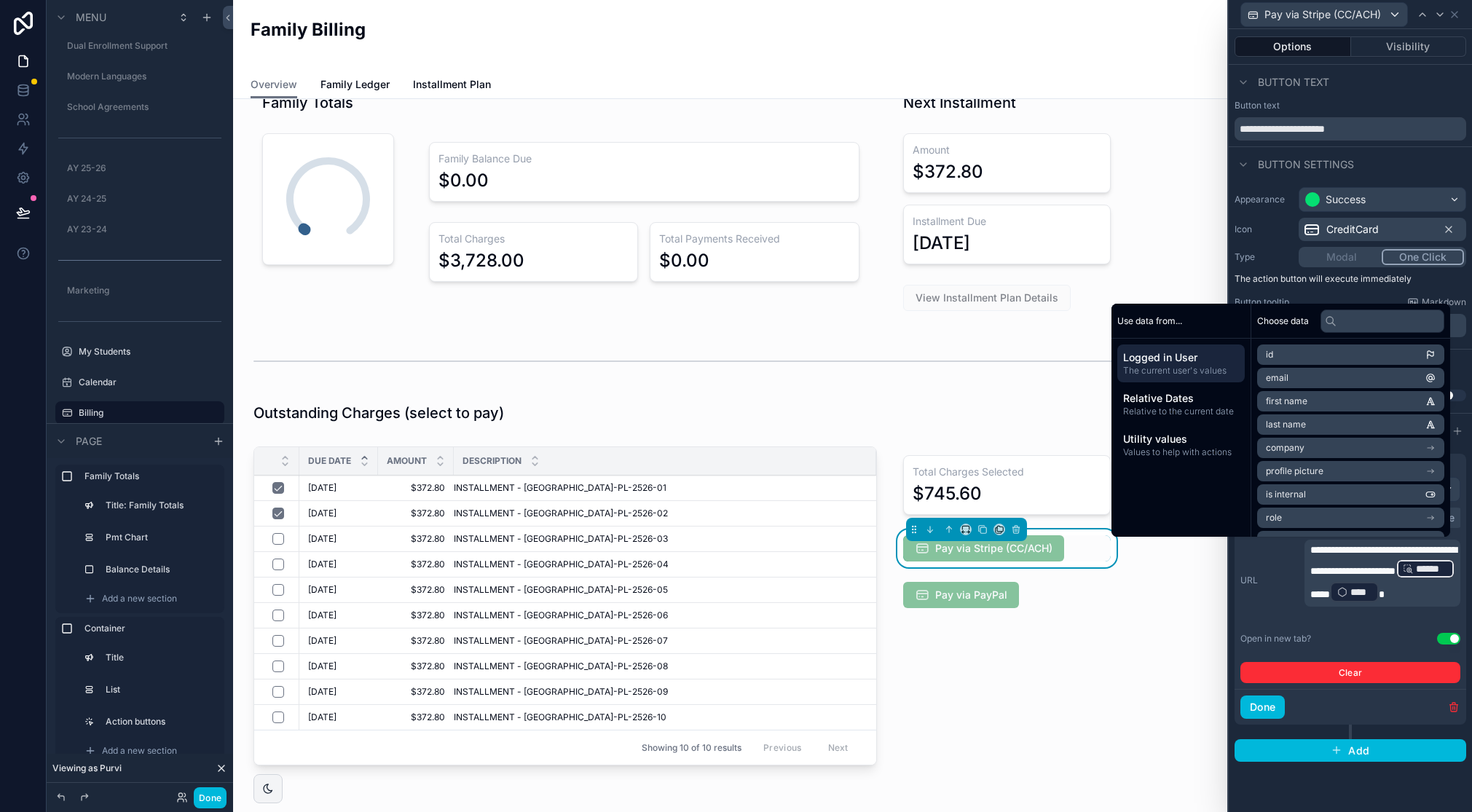
click at [1440, 585] on p "**********" at bounding box center [1384, 574] width 148 height 61
click at [1181, 446] on span "Values to help with actions" at bounding box center [1181, 452] width 116 height 12
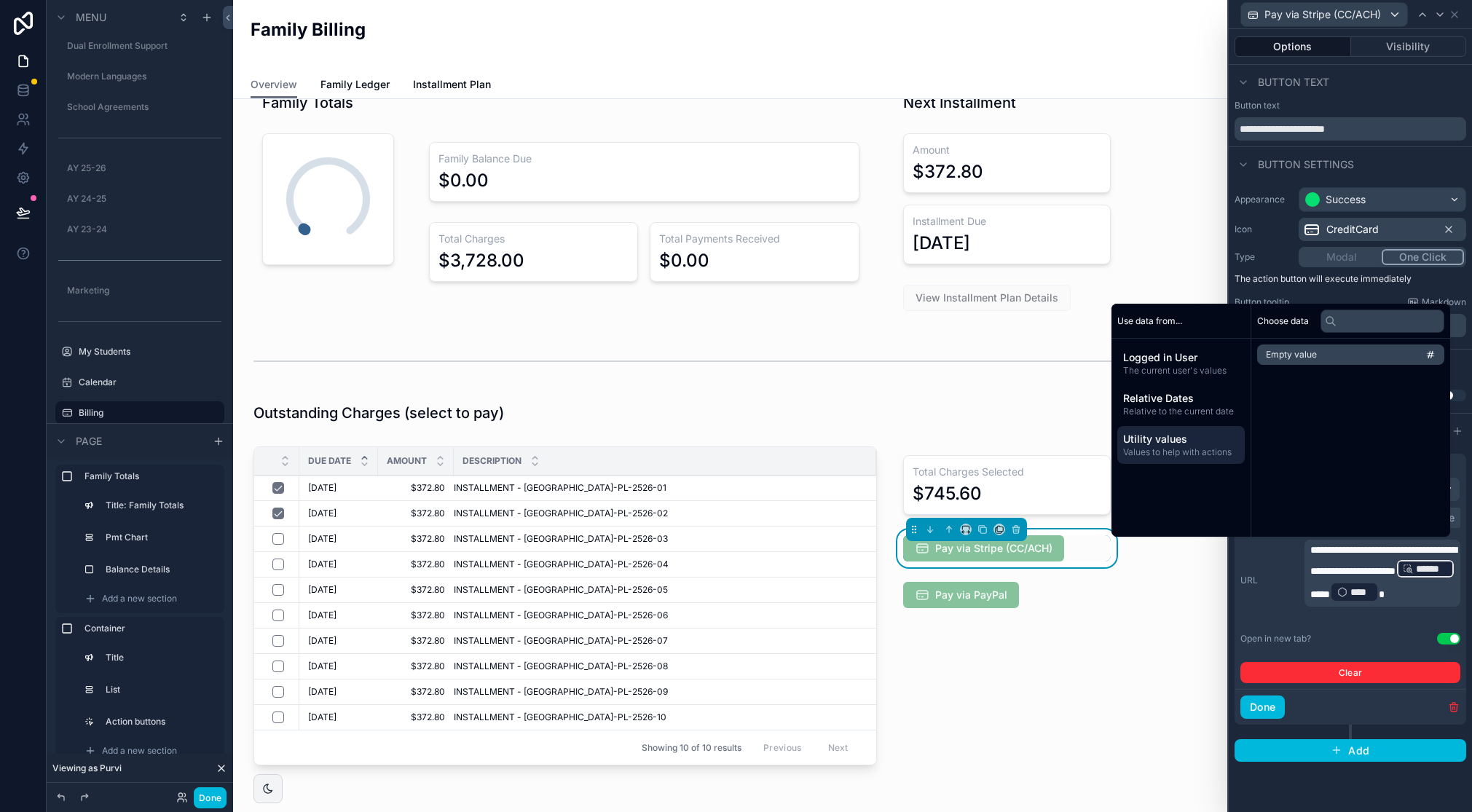
click at [1187, 419] on div "Relative Dates Relative to the current date" at bounding box center [1181, 404] width 127 height 38
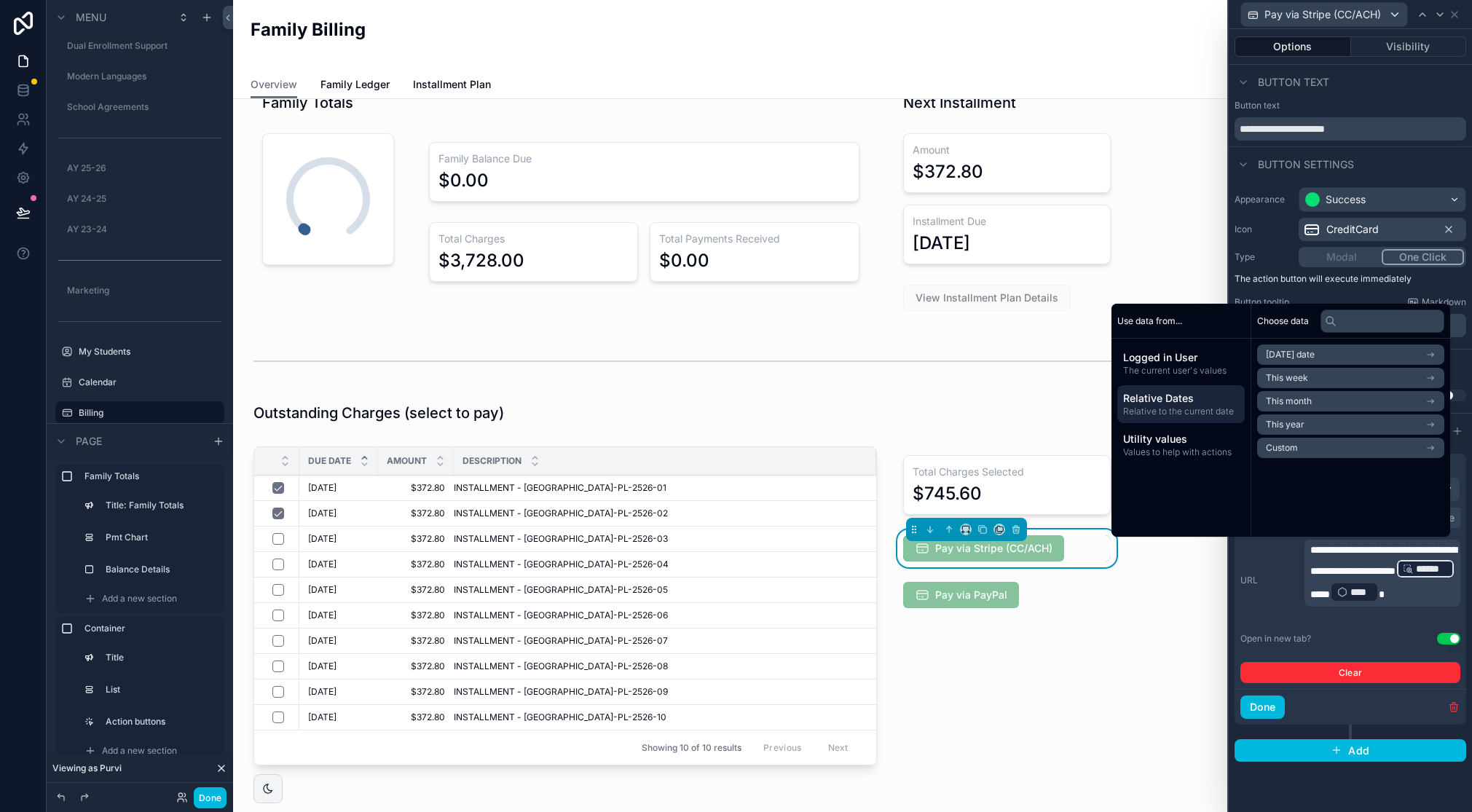
click at [1191, 367] on span "The current user's values" at bounding box center [1181, 370] width 116 height 12
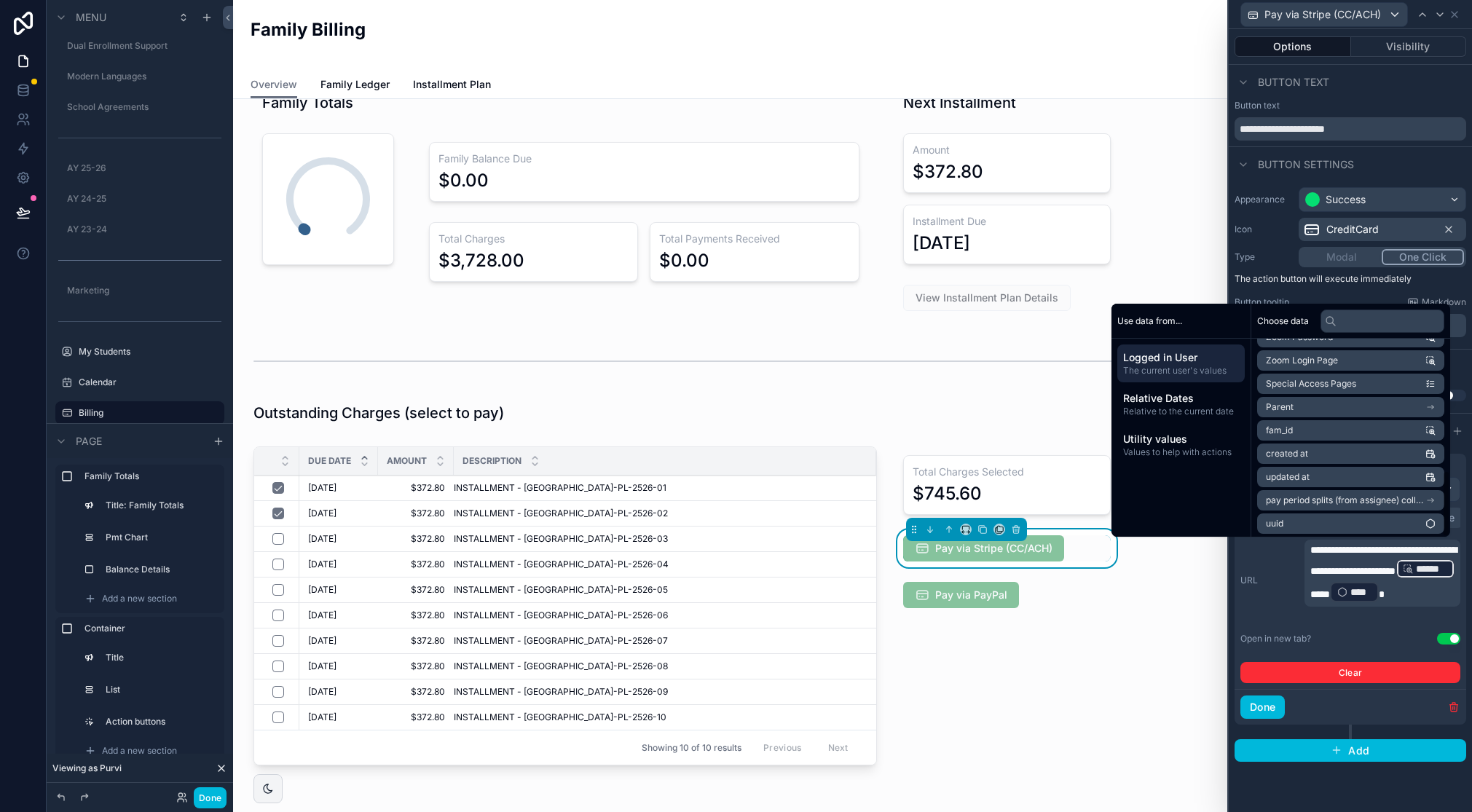
scroll to position [393, 0]
click at [1434, 401] on icon "scrollable content" at bounding box center [1430, 404] width 10 height 10
click at [1266, 350] on icon at bounding box center [1271, 354] width 10 height 10
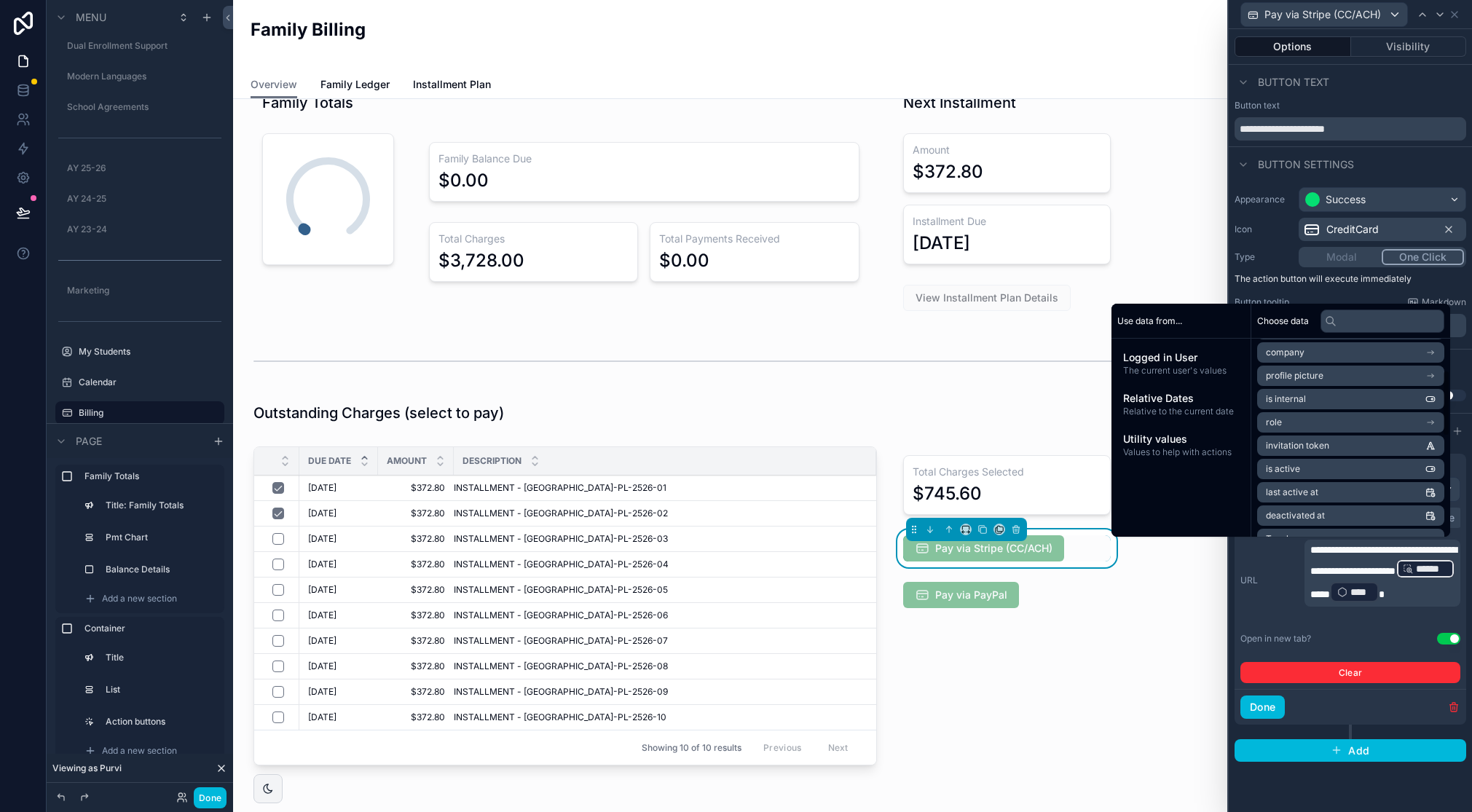
click at [1159, 366] on span "The current user's values" at bounding box center [1181, 370] width 116 height 12
click at [1156, 413] on span "Relative to the current date" at bounding box center [1181, 411] width 116 height 12
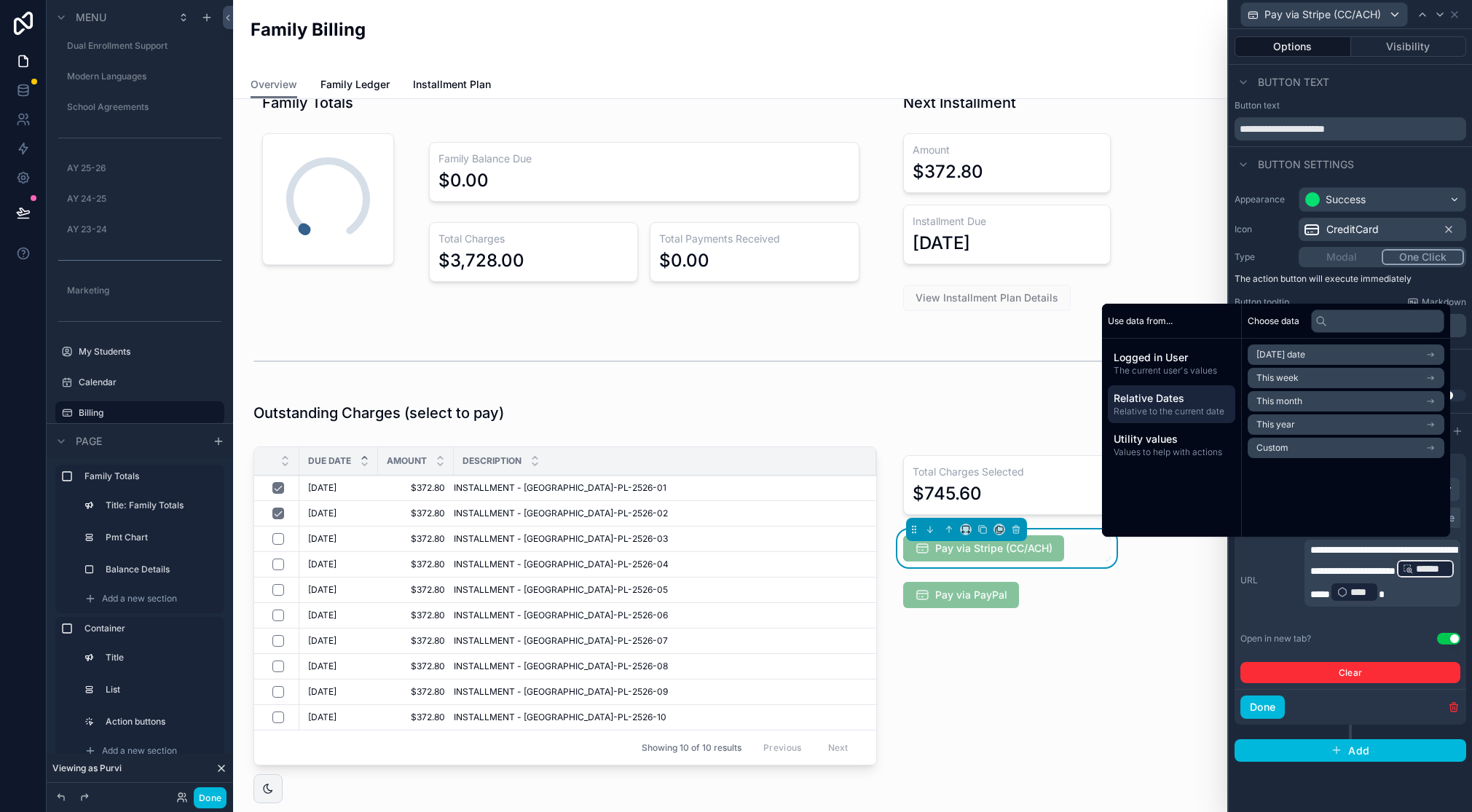
scroll to position [0, 0]
click at [1159, 363] on span "Logged in User" at bounding box center [1181, 357] width 116 height 15
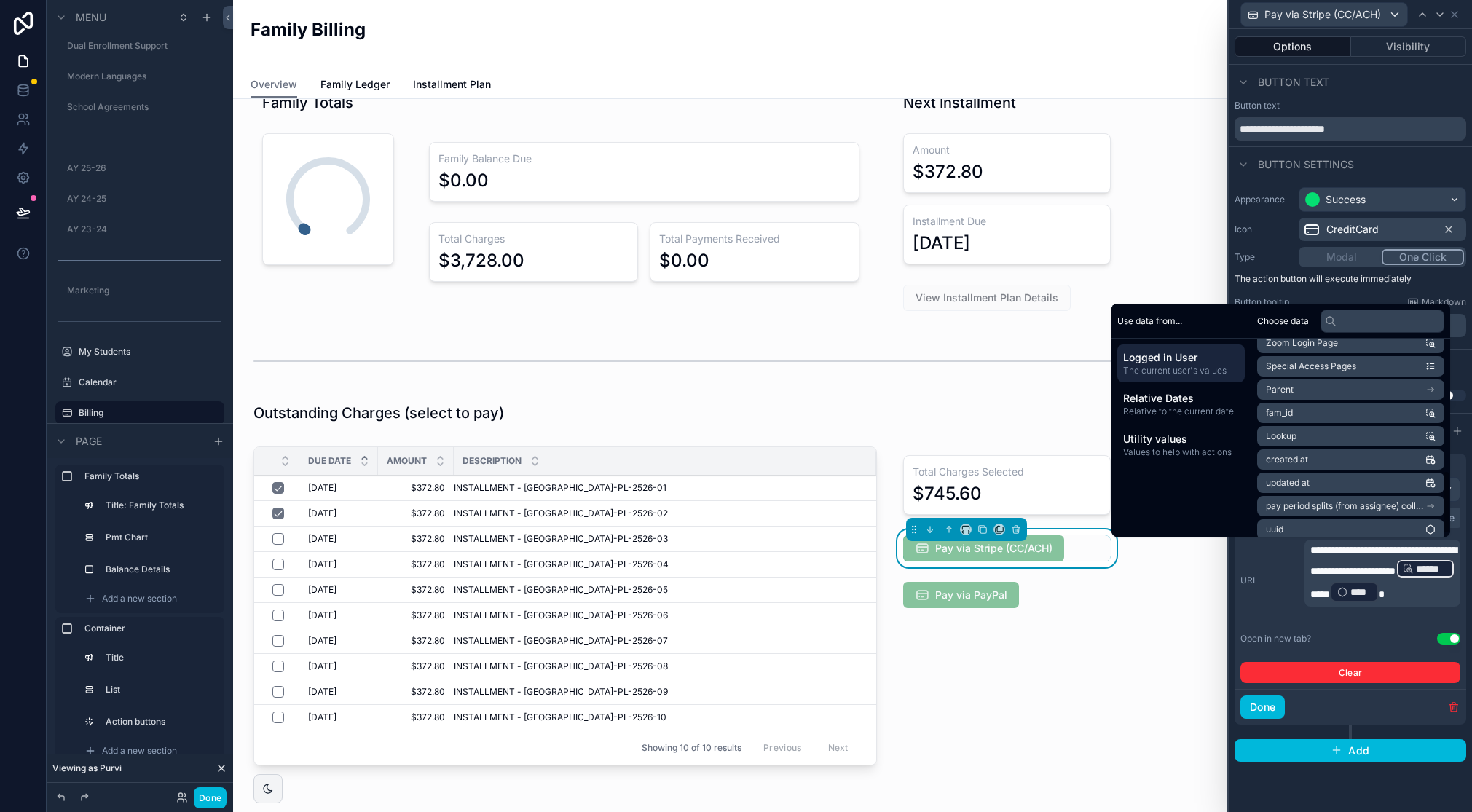
scroll to position [417, 0]
click at [1148, 643] on div "Family Totals 100% Family Balance Due $0.00 Total Charges $3,728.00 Total Payme…" at bounding box center [730, 756] width 994 height 1381
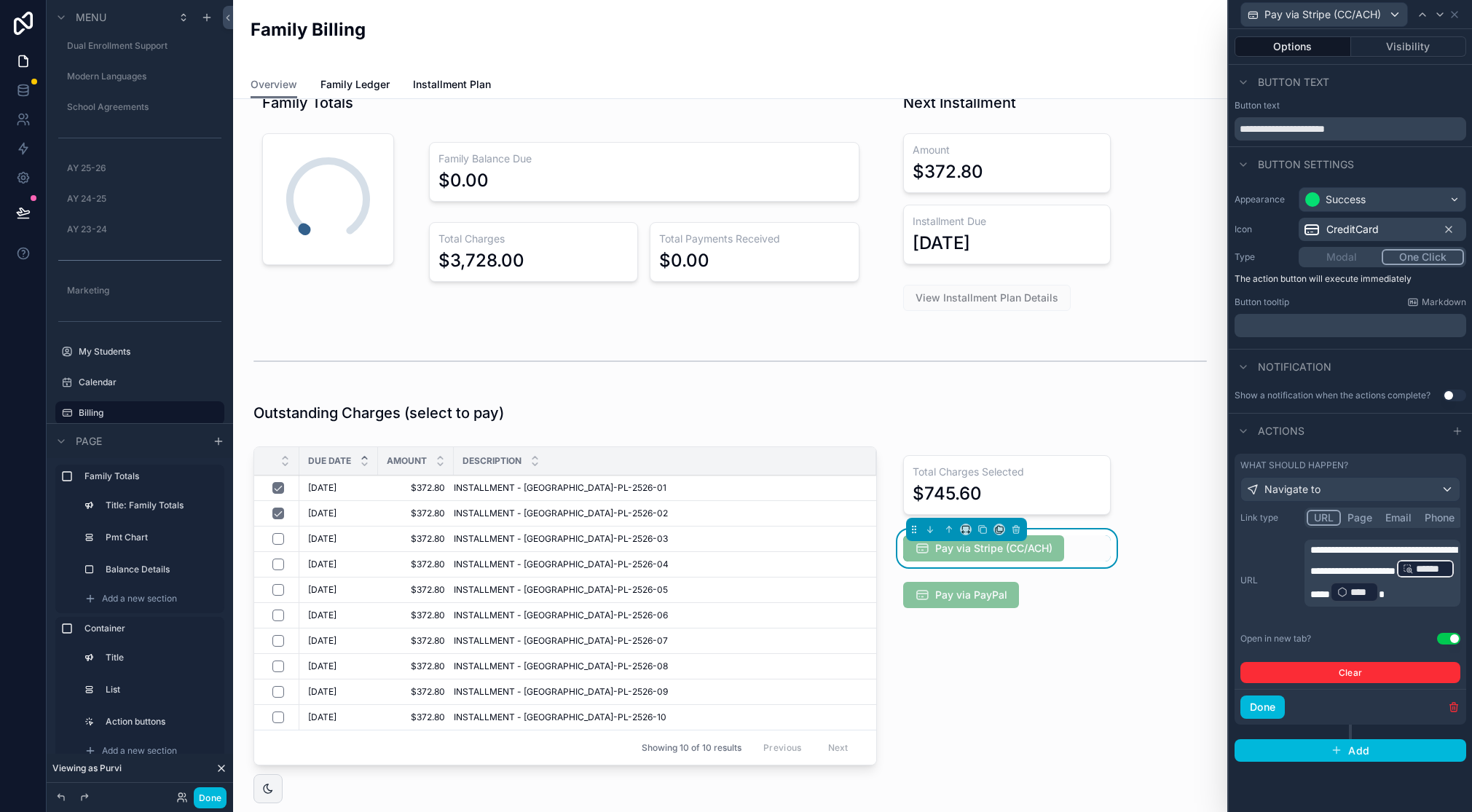
click at [1268, 711] on button "Done" at bounding box center [1263, 707] width 45 height 23
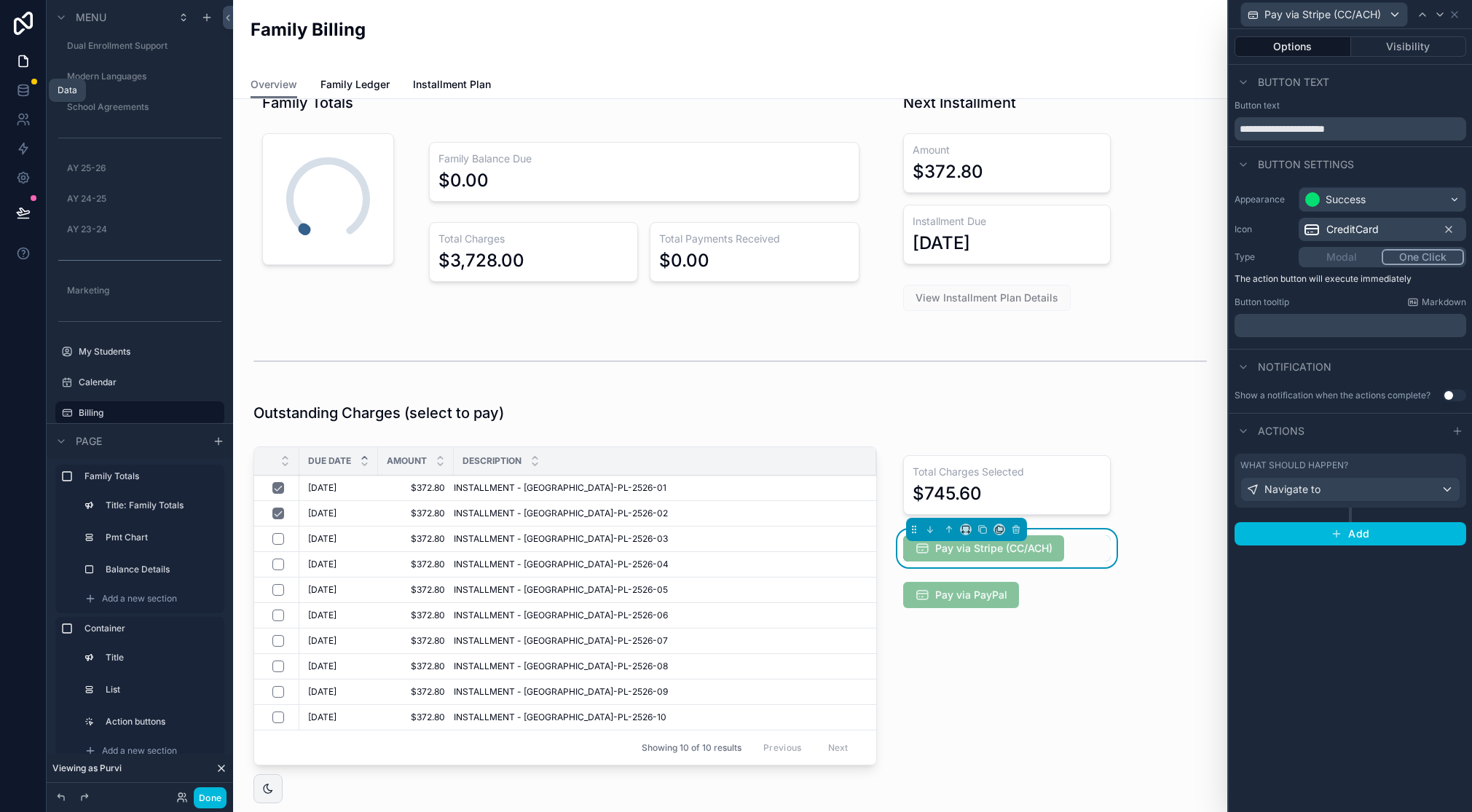
click at [20, 88] on icon at bounding box center [23, 87] width 9 height 4
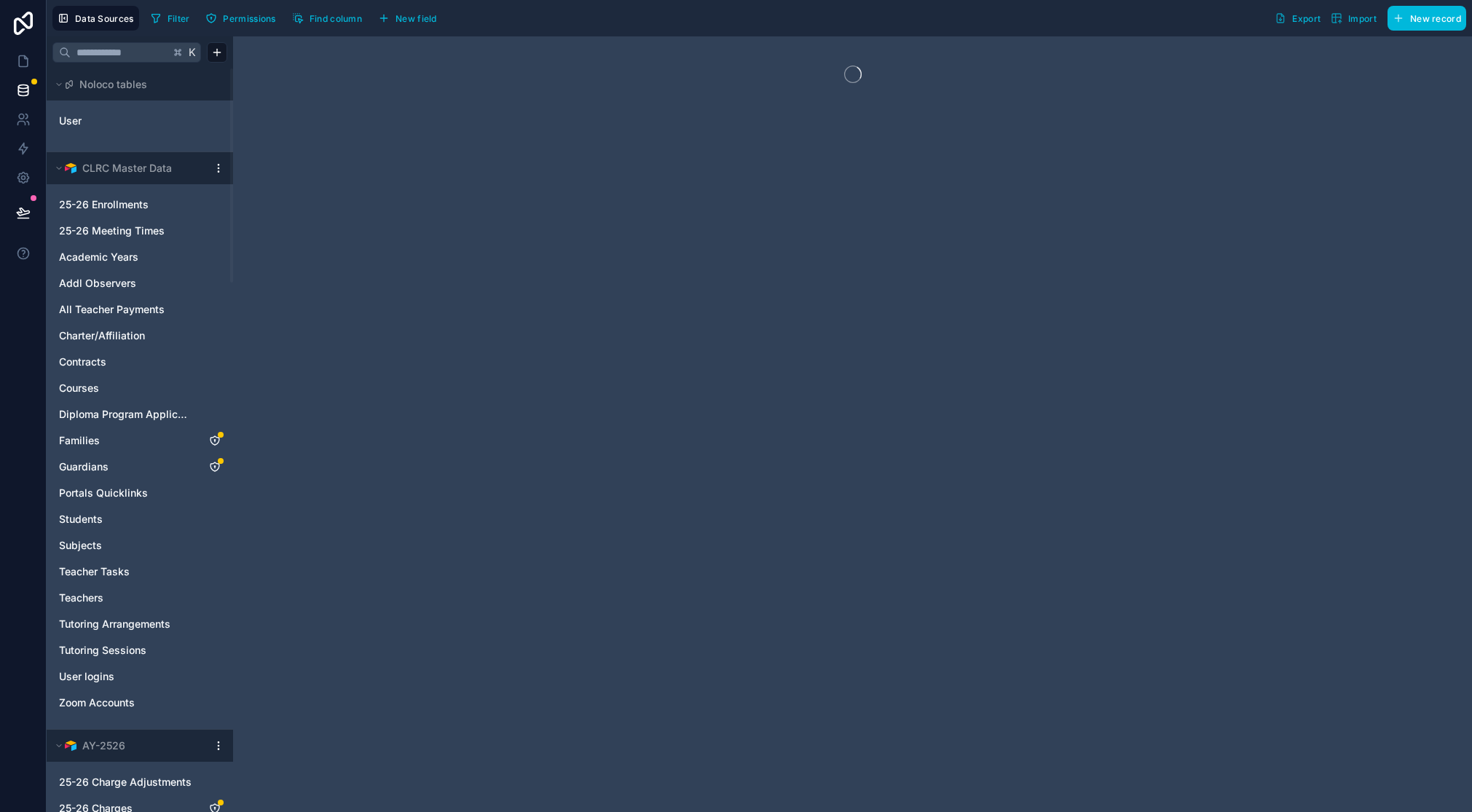
click at [214, 440] on icon "Families" at bounding box center [214, 440] width 1 height 1
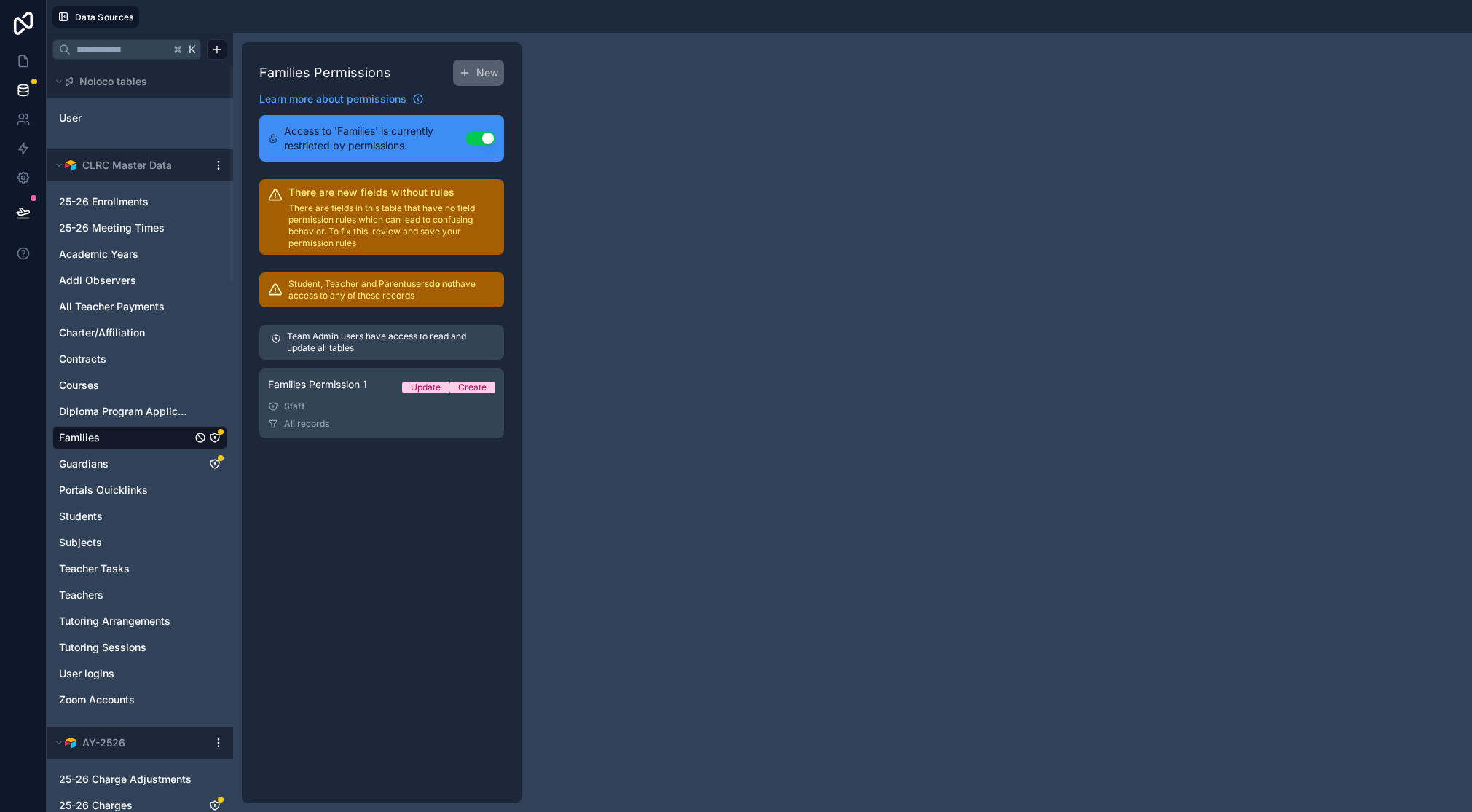
click at [358, 398] on link "Families Permission 1 Update Create Staff All records" at bounding box center [381, 403] width 245 height 70
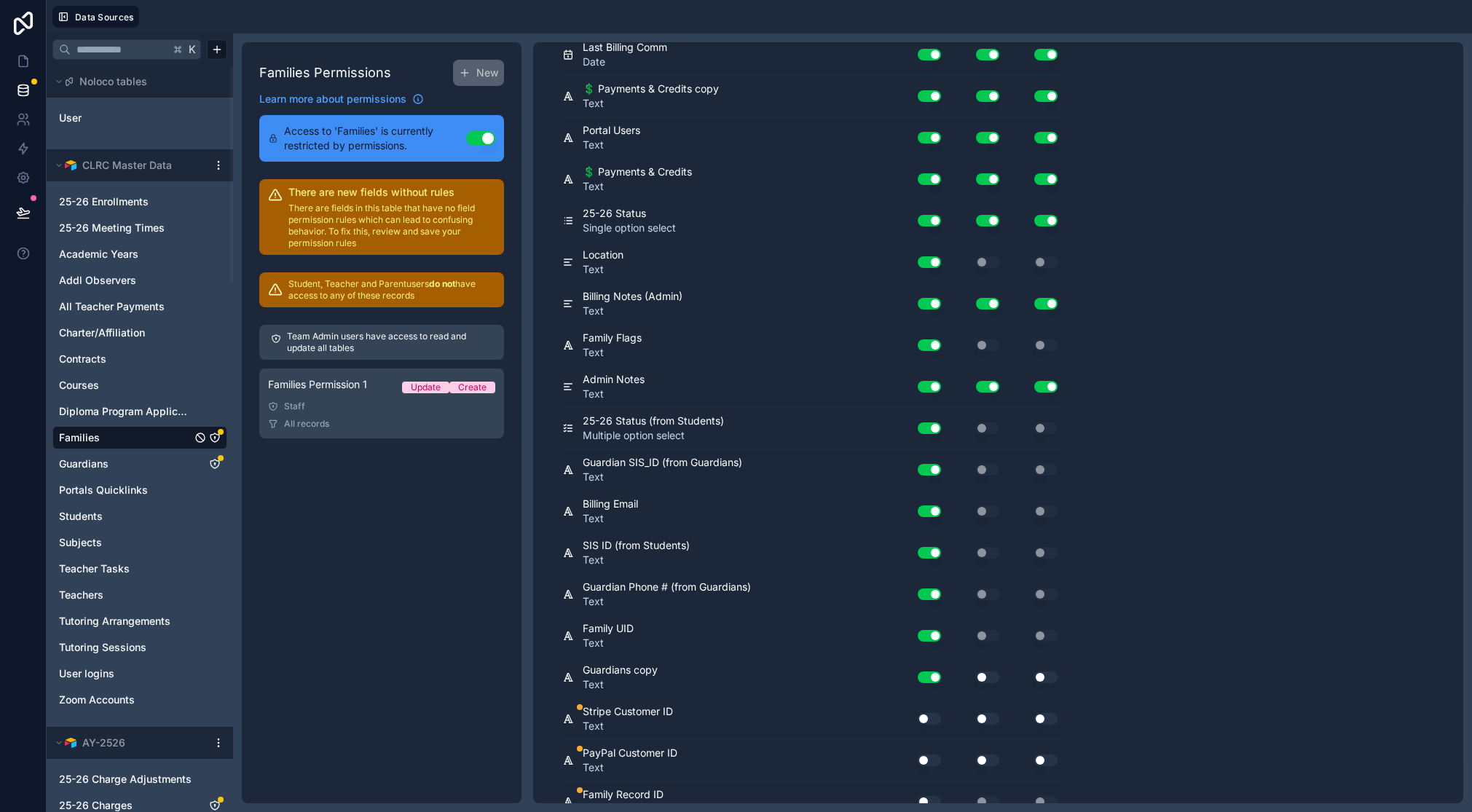
scroll to position [1274, 0]
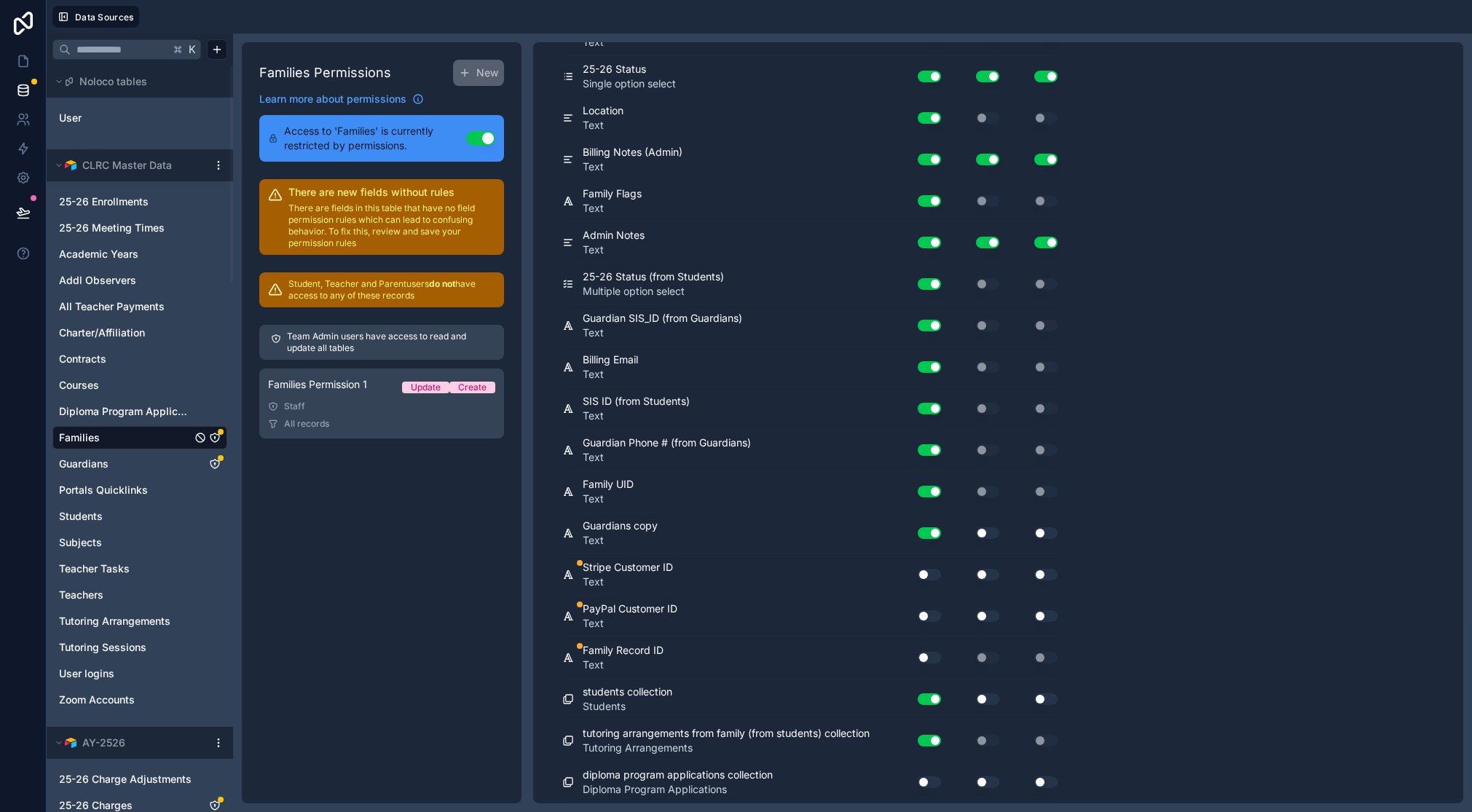
drag, startPoint x: 926, startPoint y: 574, endPoint x: 927, endPoint y: 608, distance: 34.0
click at [926, 574] on button "Use setting" at bounding box center [929, 574] width 23 height 12
click at [928, 614] on button "Use setting" at bounding box center [929, 616] width 23 height 12
click at [930, 657] on button "Use setting" at bounding box center [929, 657] width 23 height 12
click at [933, 783] on button "Use setting" at bounding box center [929, 782] width 23 height 12
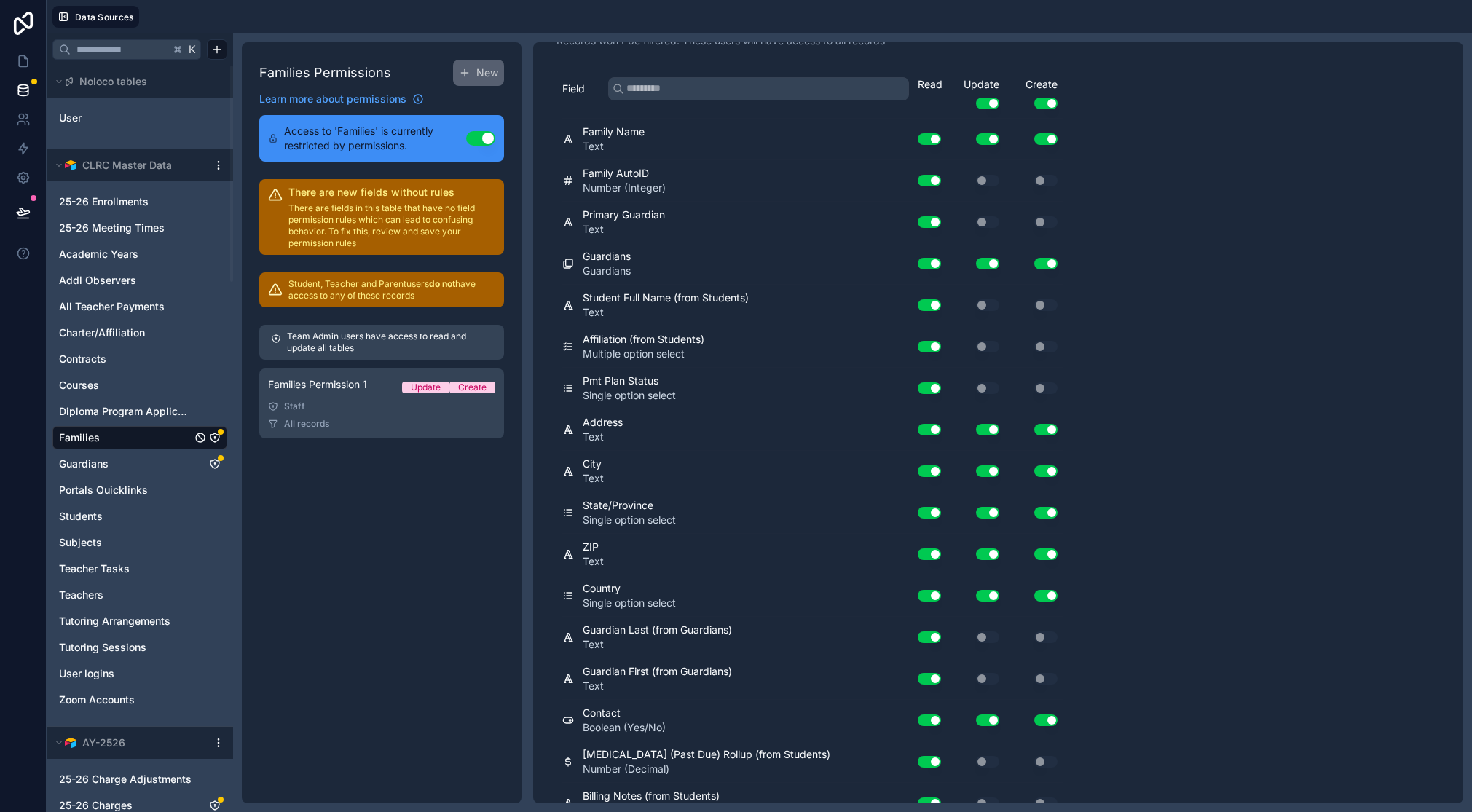
scroll to position [0, 0]
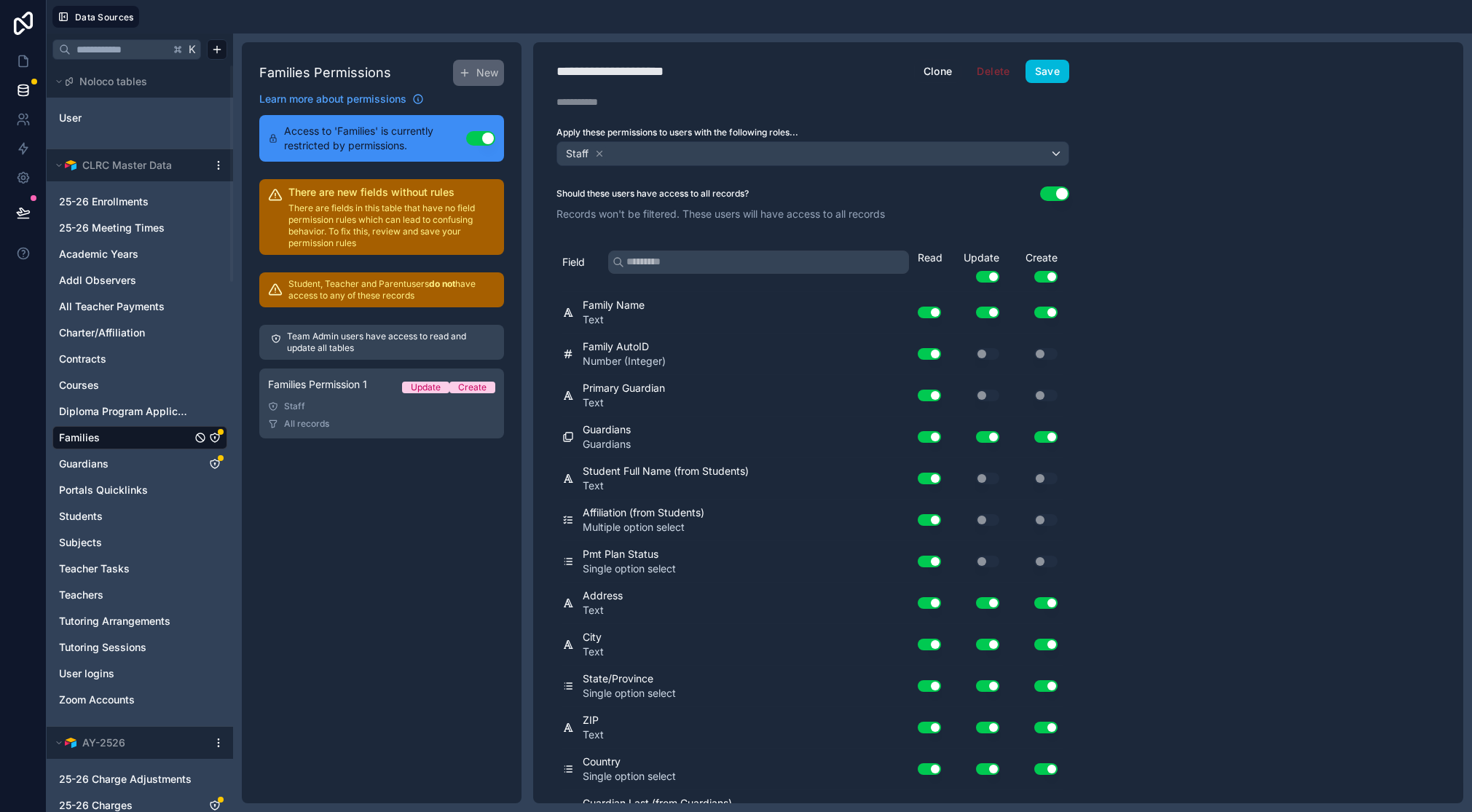
click at [1061, 64] on button "Save" at bounding box center [1047, 71] width 44 height 23
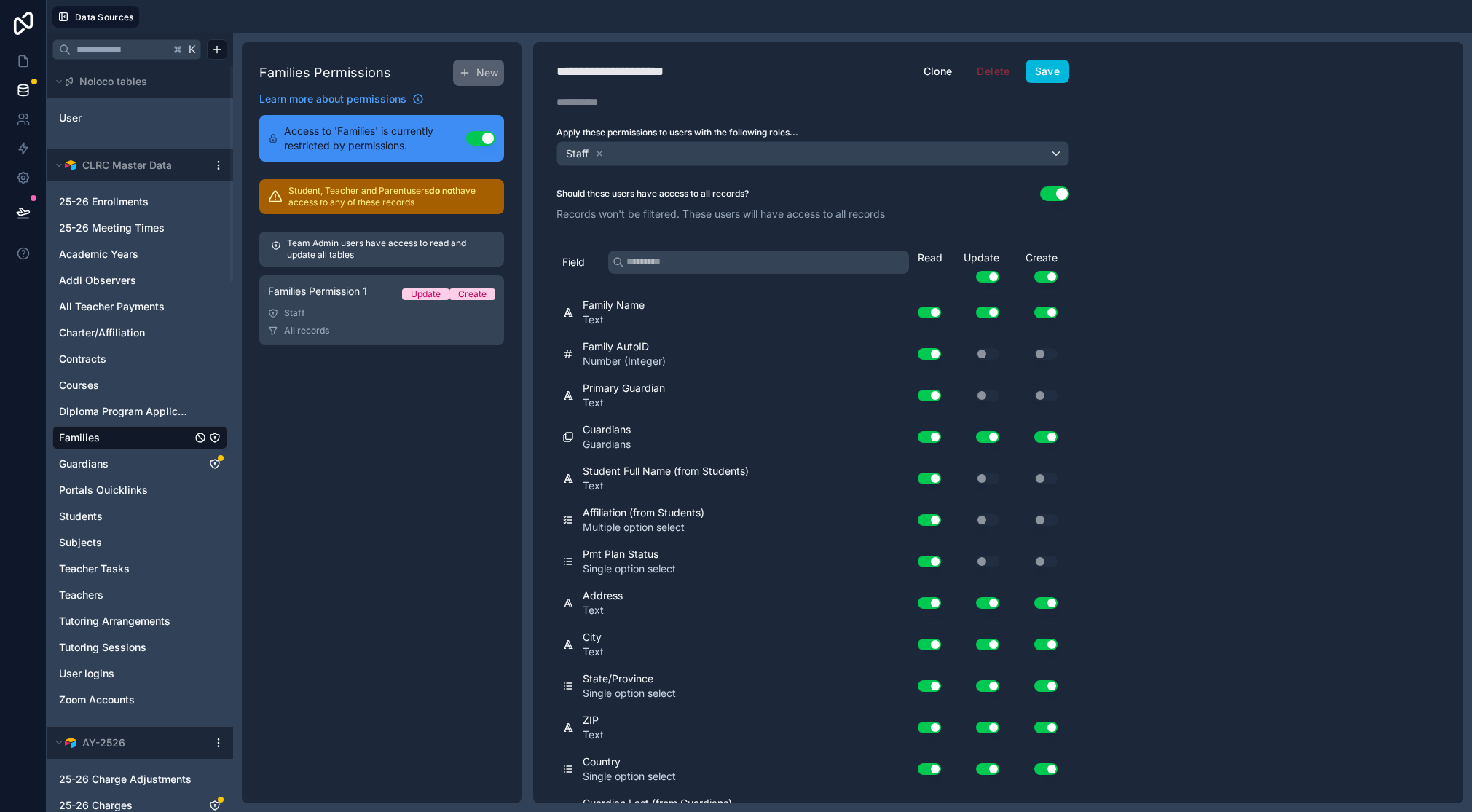
click at [215, 461] on icon "Guardians" at bounding box center [214, 464] width 12 height 12
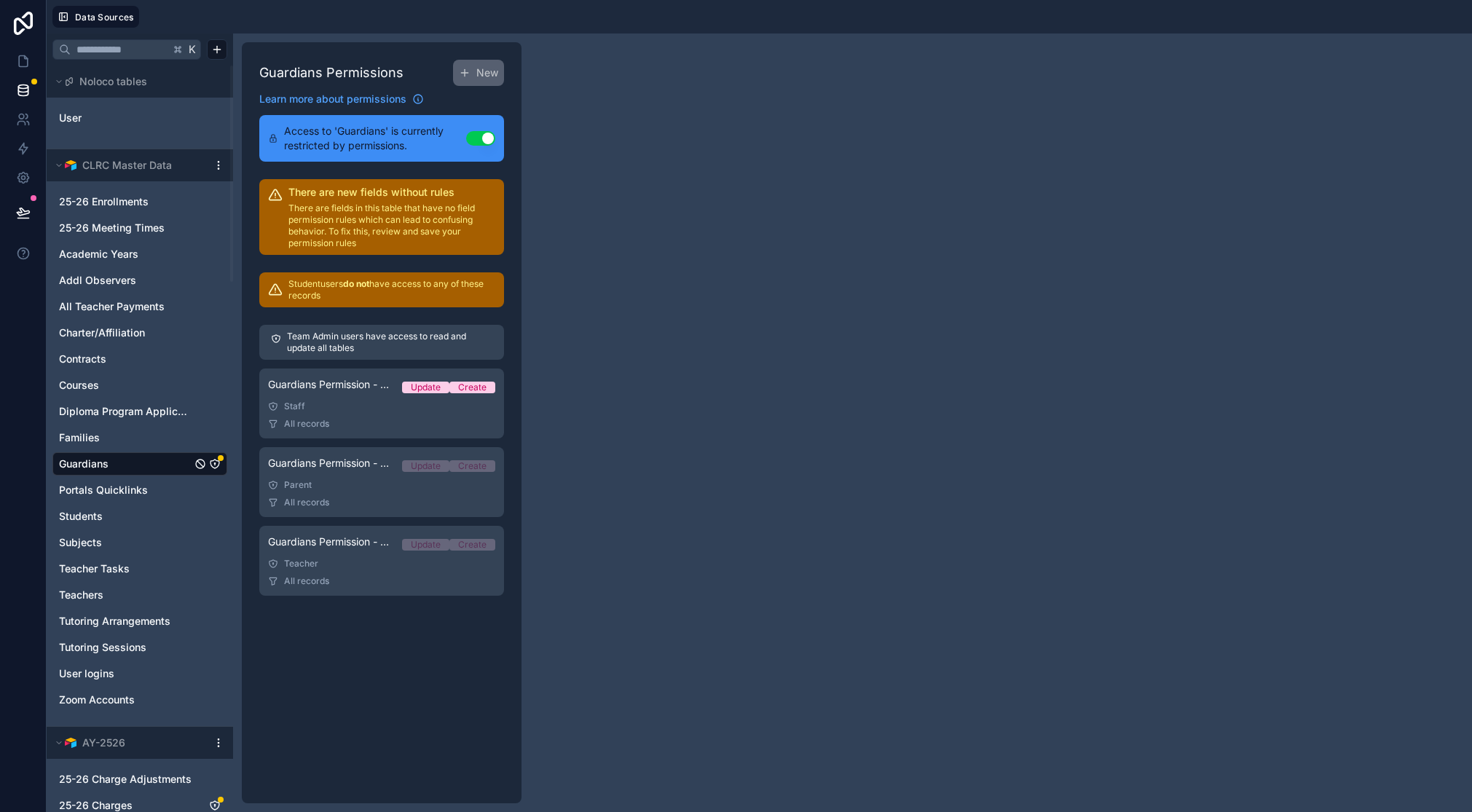
drag, startPoint x: 358, startPoint y: 420, endPoint x: 347, endPoint y: 425, distance: 12.1
click at [357, 420] on div "All records" at bounding box center [381, 423] width 227 height 12
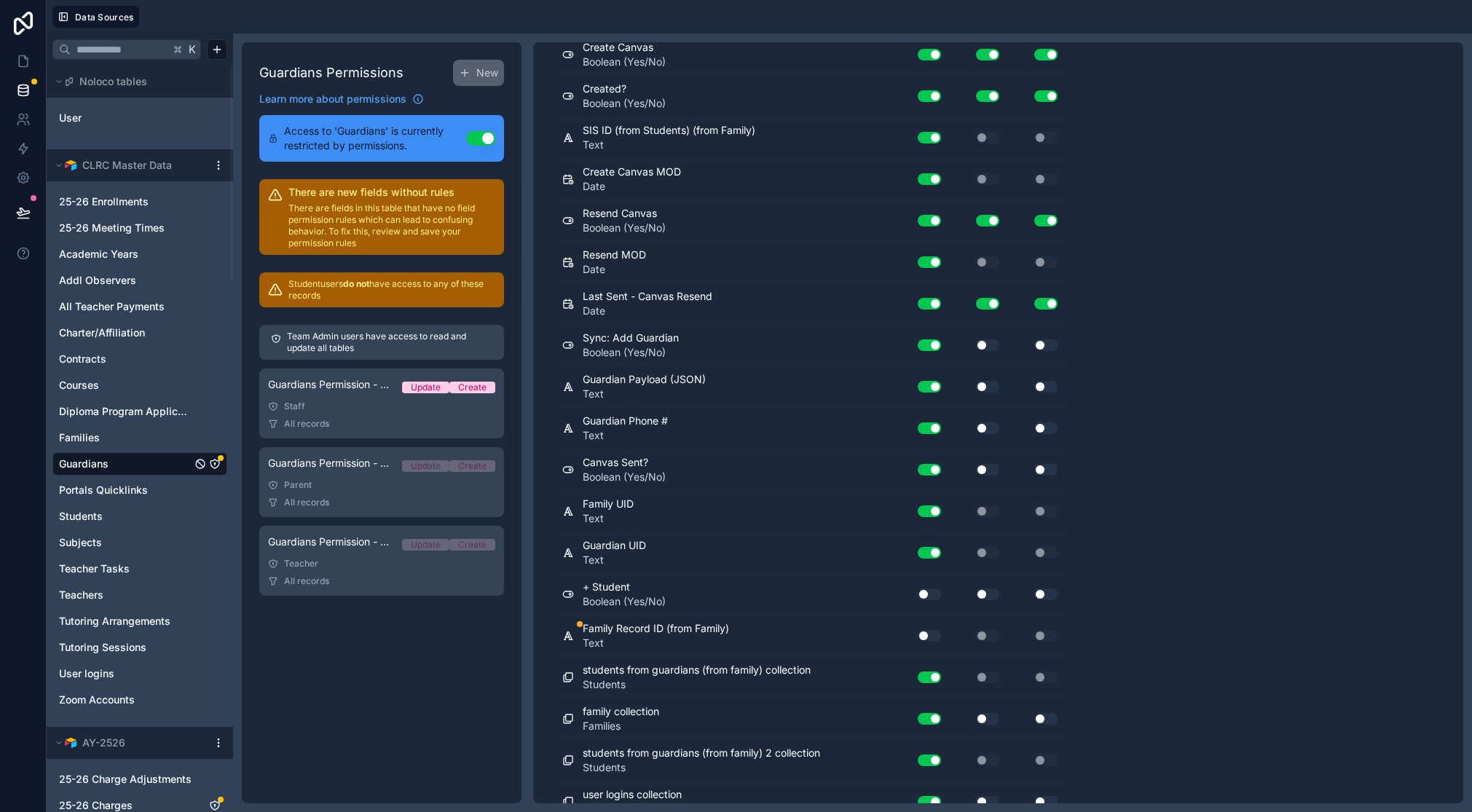
scroll to position [1398, 0]
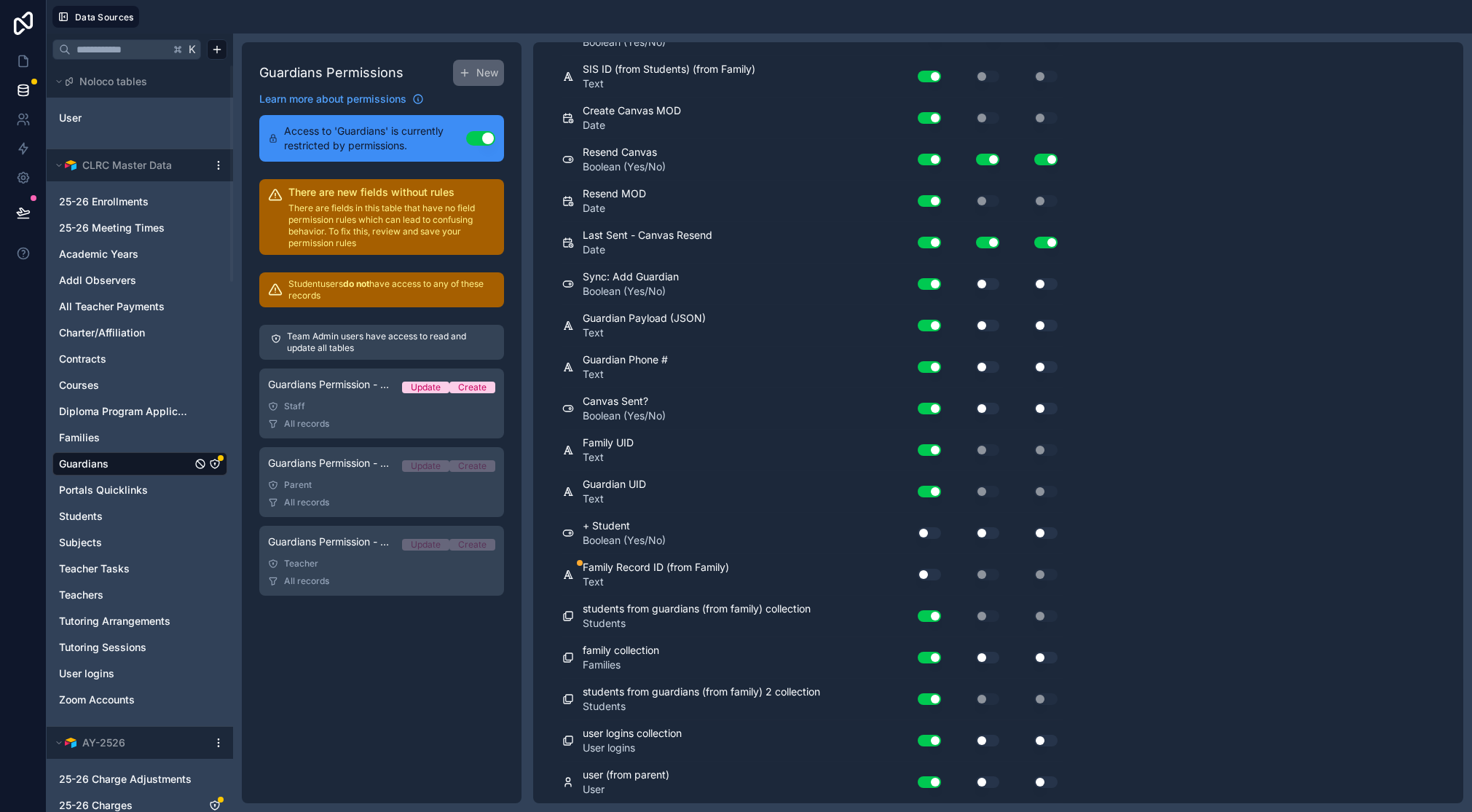
click at [936, 533] on button "Use setting" at bounding box center [929, 533] width 23 height 12
click at [933, 574] on button "Use setting" at bounding box center [929, 574] width 23 height 12
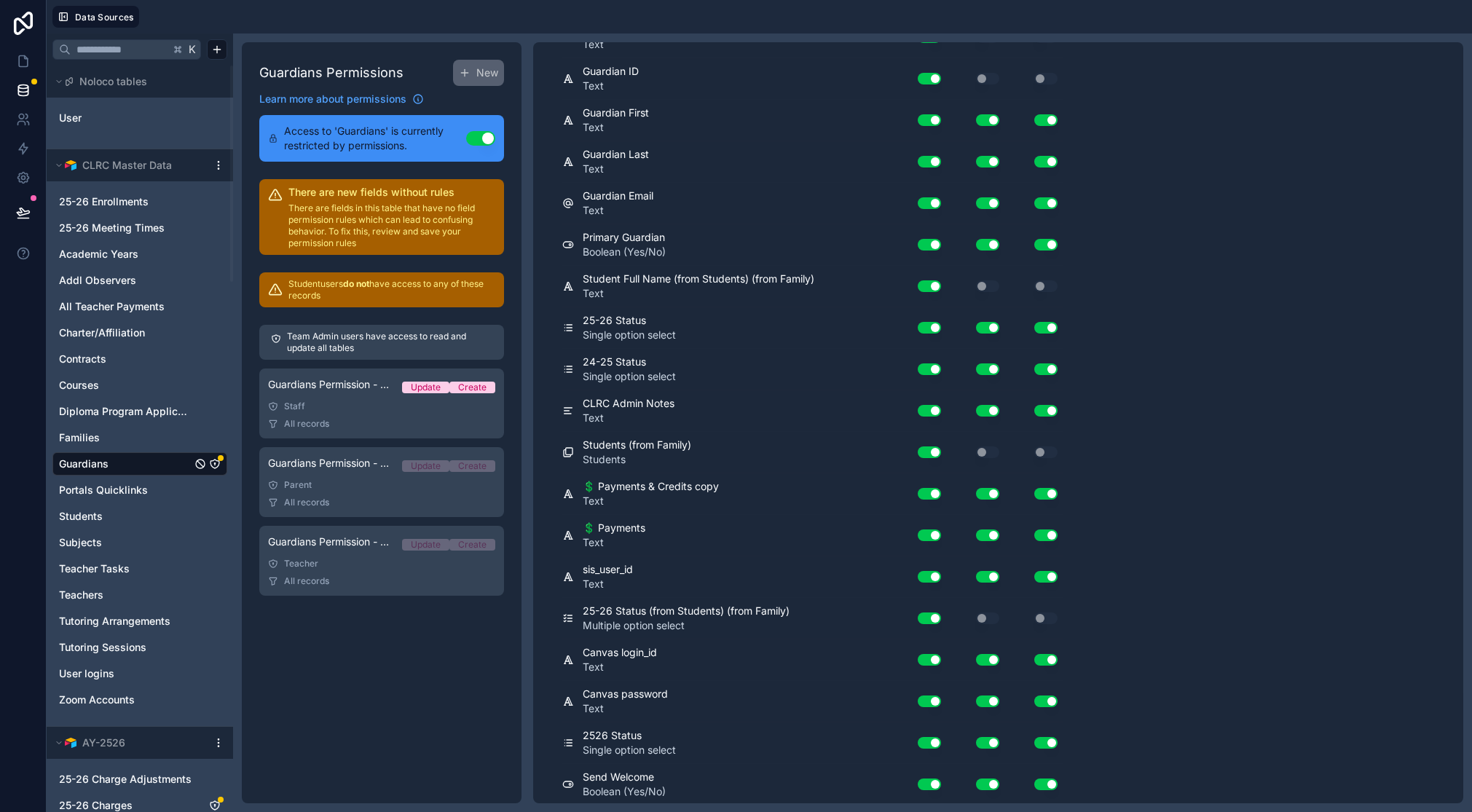
scroll to position [0, 0]
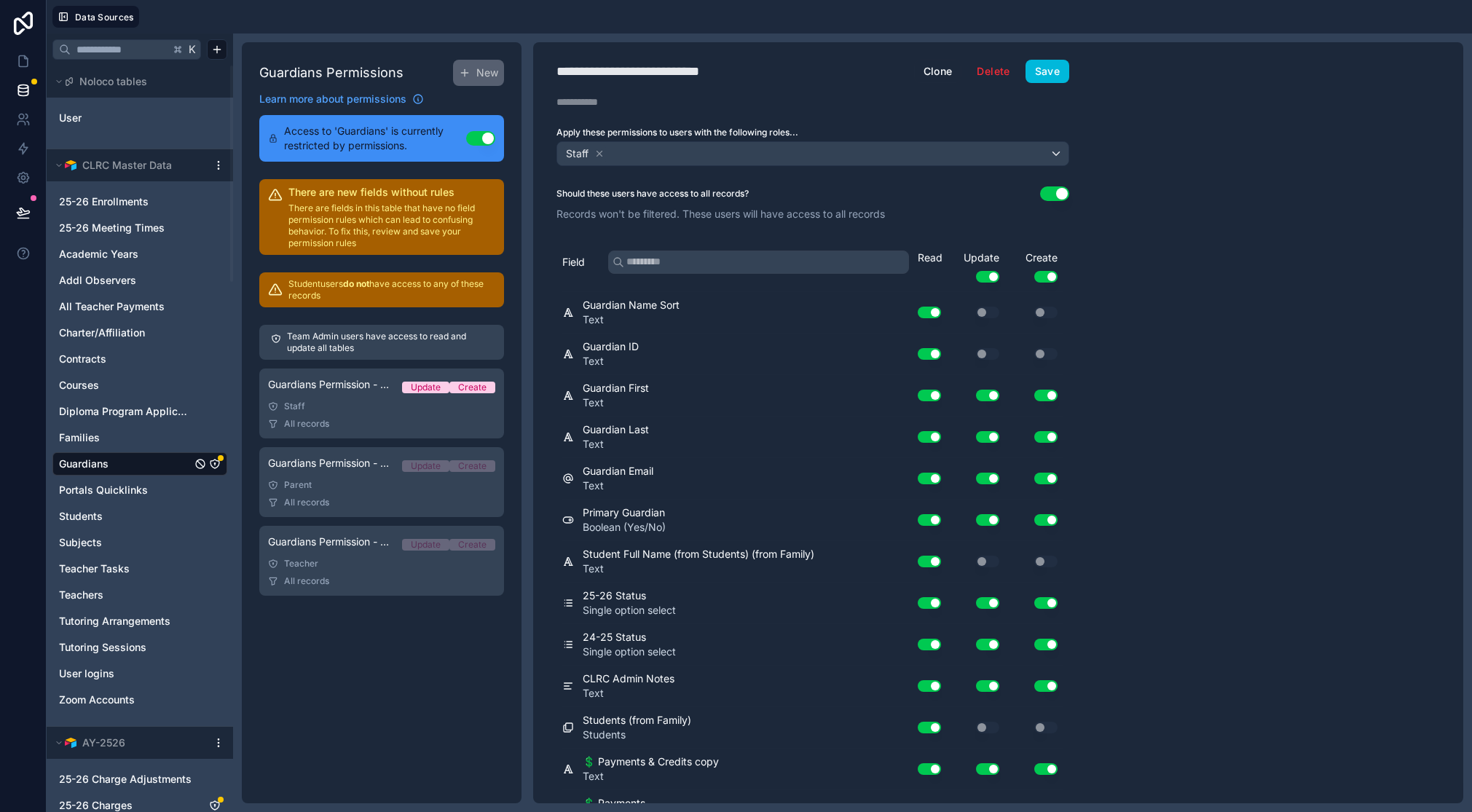
click at [1053, 76] on button "Save" at bounding box center [1047, 71] width 44 height 23
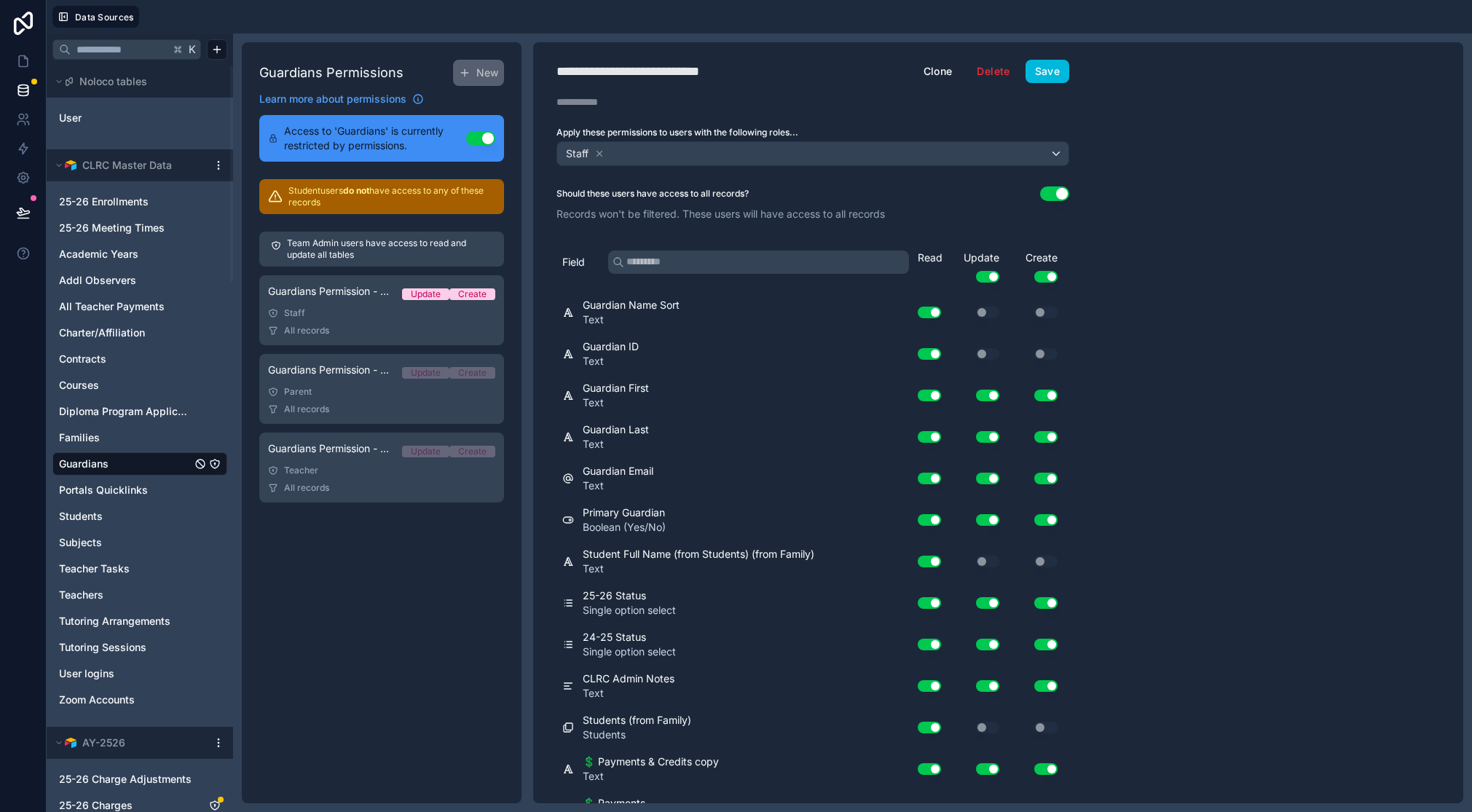
click at [362, 400] on link "Guardians Permission - Parent Update Create Parent All records" at bounding box center [381, 388] width 245 height 70
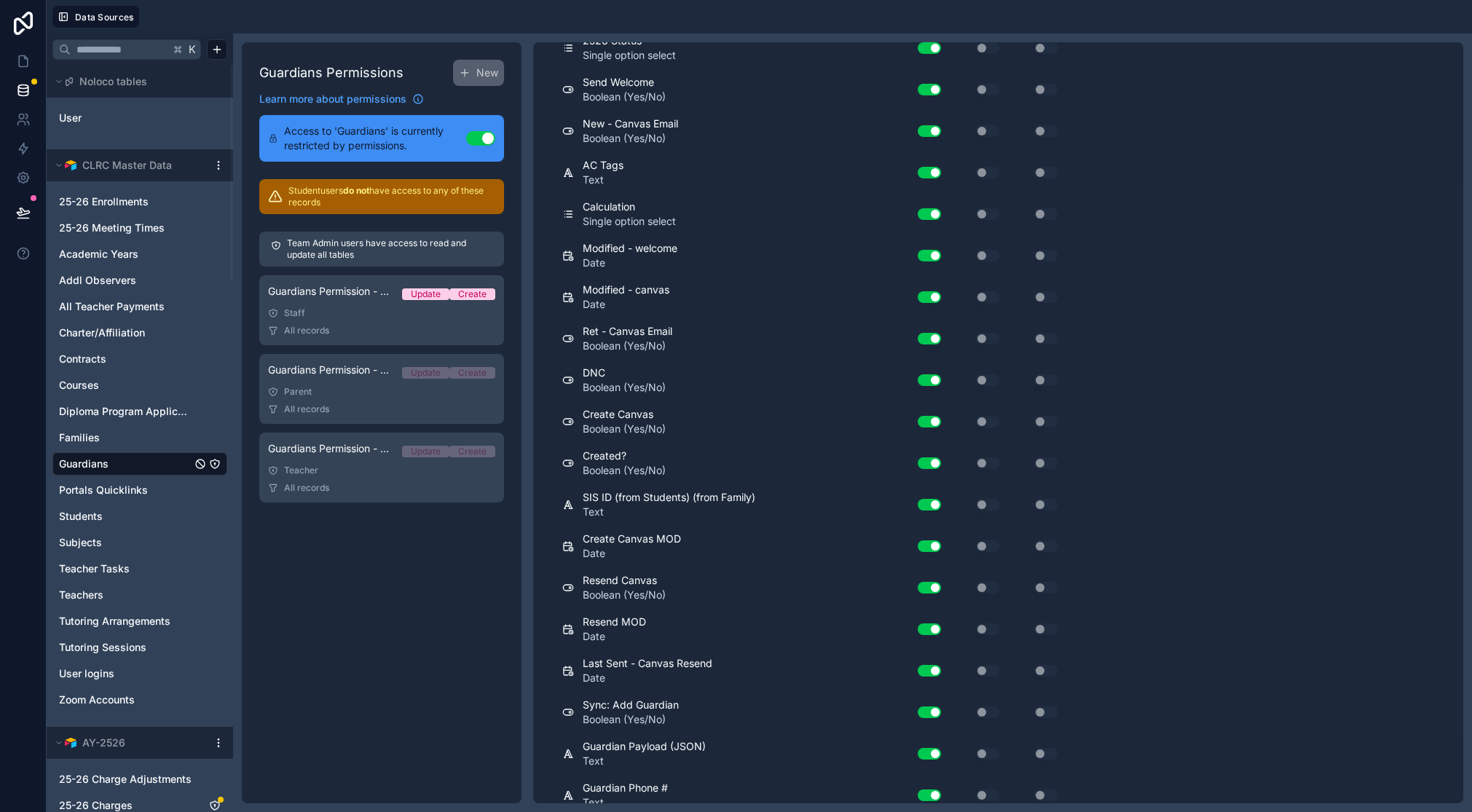
scroll to position [1398, 0]
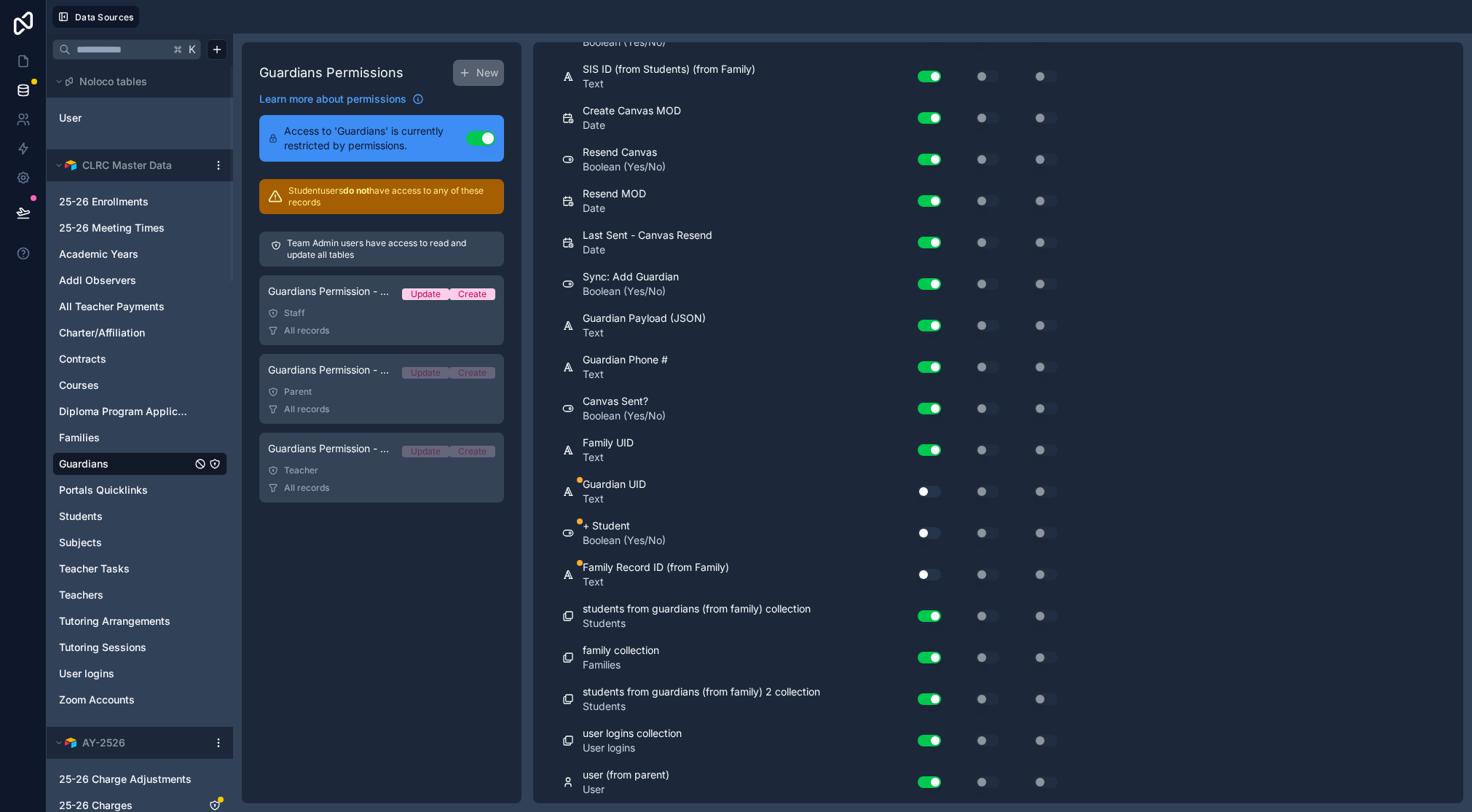
drag, startPoint x: 934, startPoint y: 491, endPoint x: 934, endPoint y: 511, distance: 20.0
click at [934, 491] on button "Use setting" at bounding box center [929, 491] width 23 height 12
drag, startPoint x: 931, startPoint y: 532, endPoint x: 932, endPoint y: 550, distance: 18.0
click at [931, 532] on button "Use setting" at bounding box center [929, 533] width 23 height 12
click at [932, 581] on div "Use setting" at bounding box center [923, 574] width 46 height 23
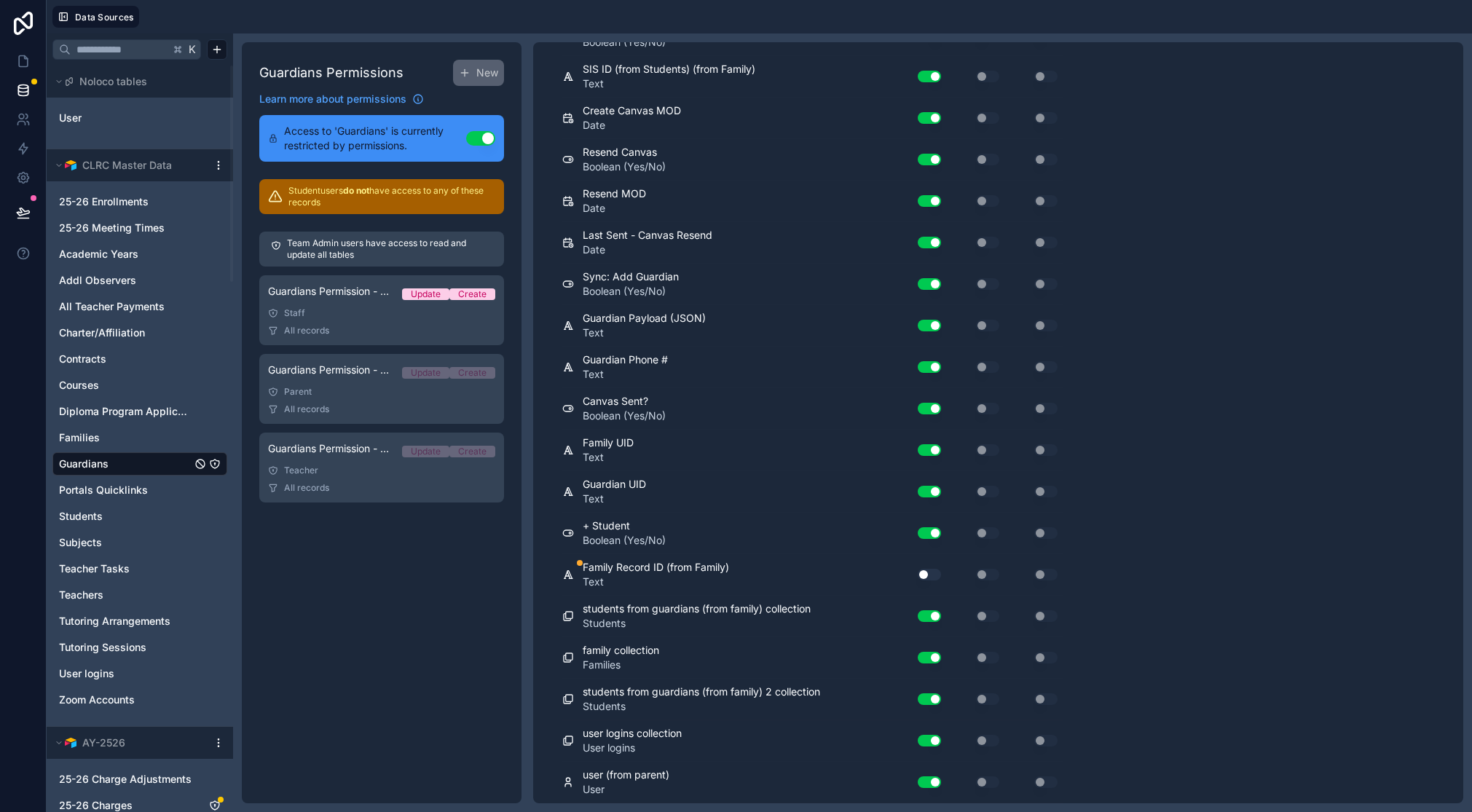
click at [936, 576] on button "Use setting" at bounding box center [929, 574] width 23 height 12
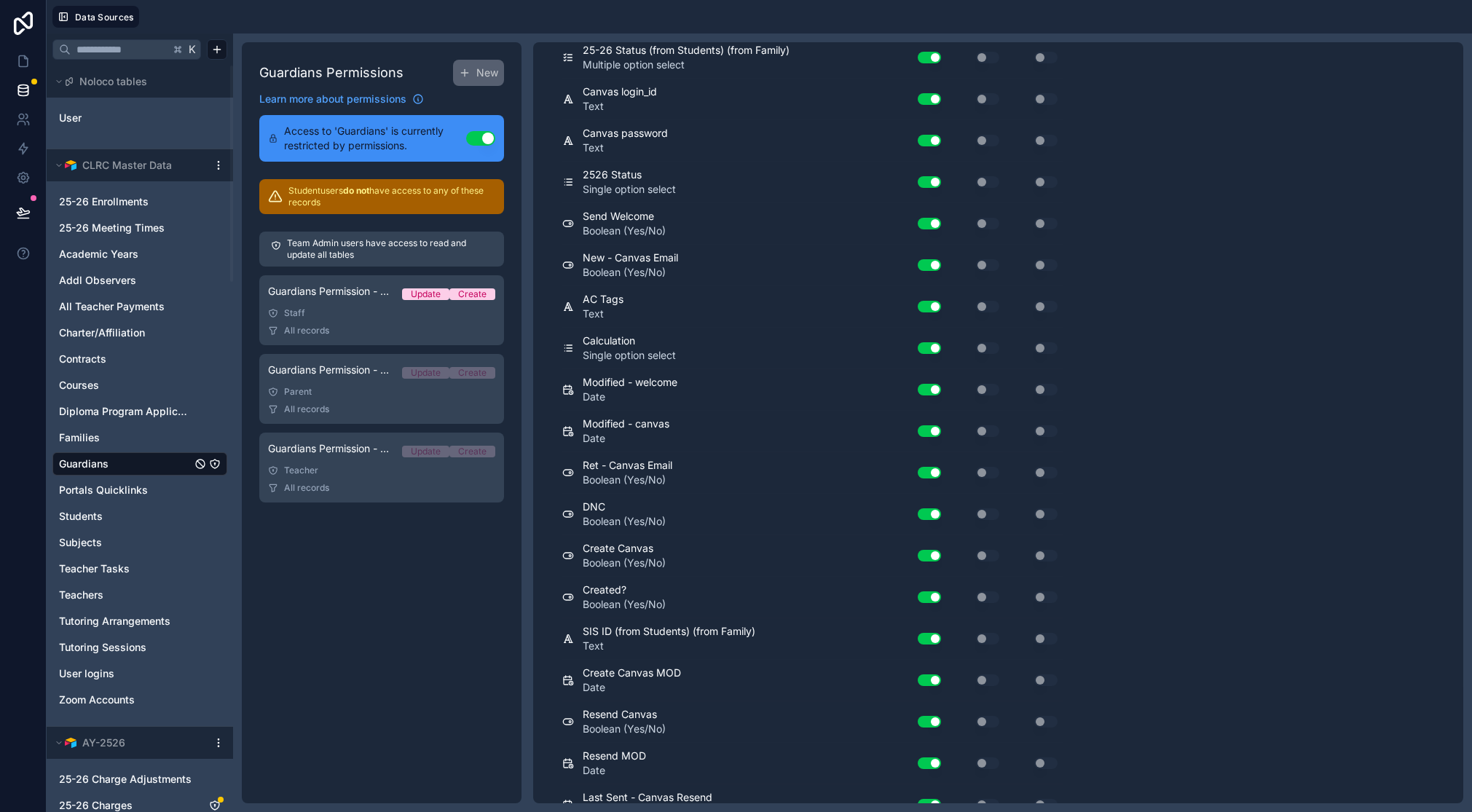
scroll to position [0, 0]
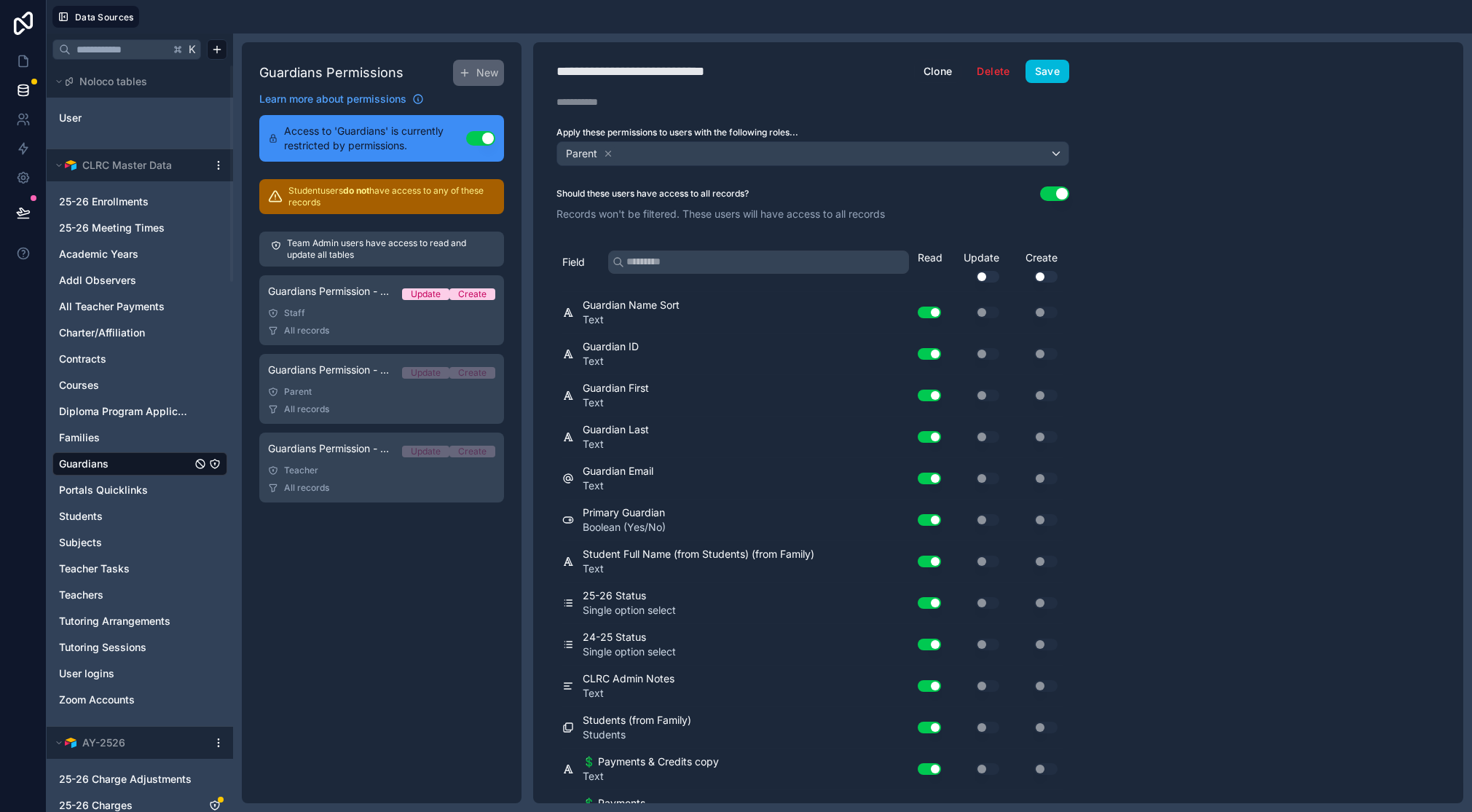
click at [1041, 74] on button "Save" at bounding box center [1047, 71] width 44 height 23
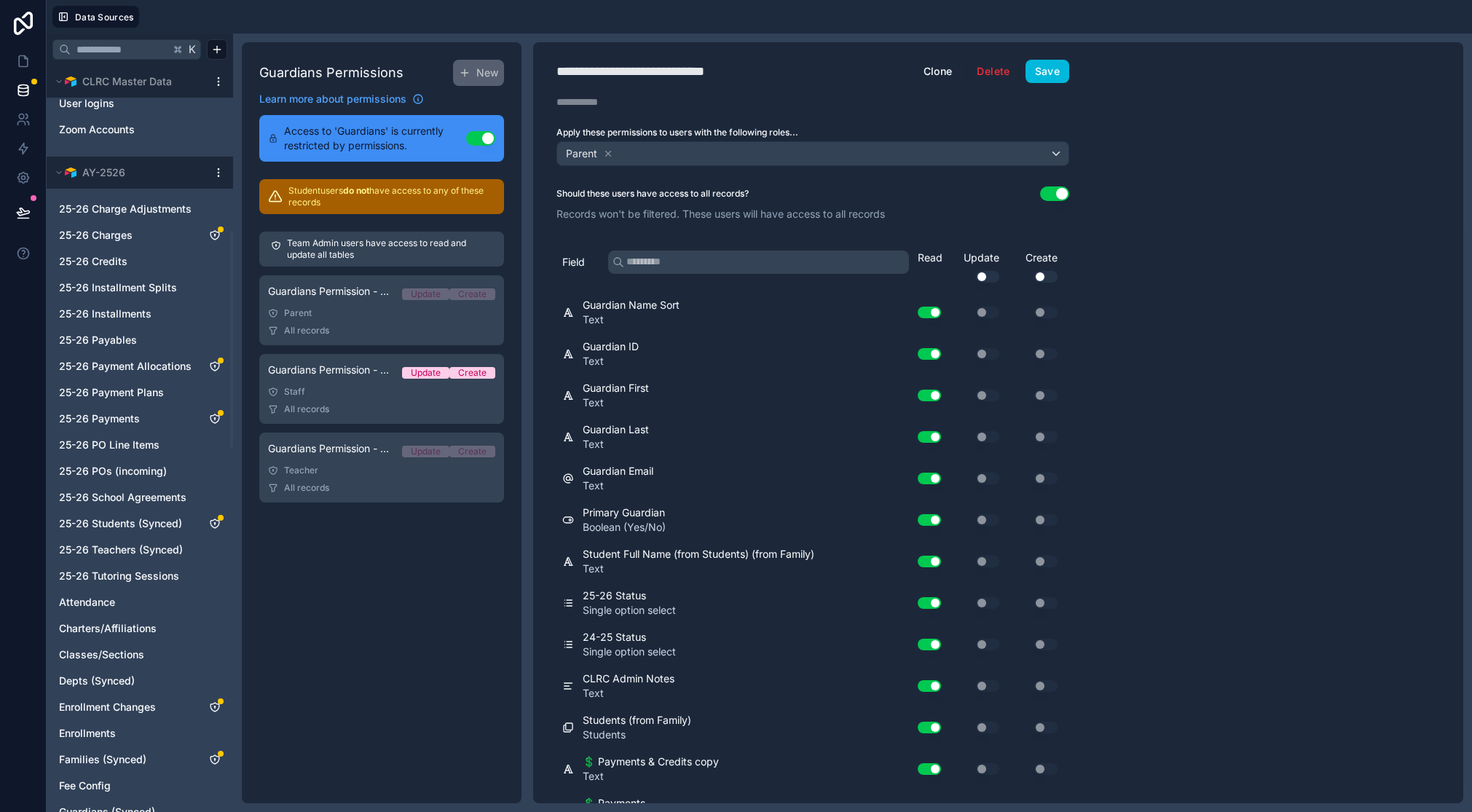
scroll to position [574, 0]
click at [214, 232] on icon "25-26 Charges" at bounding box center [214, 232] width 1 height 1
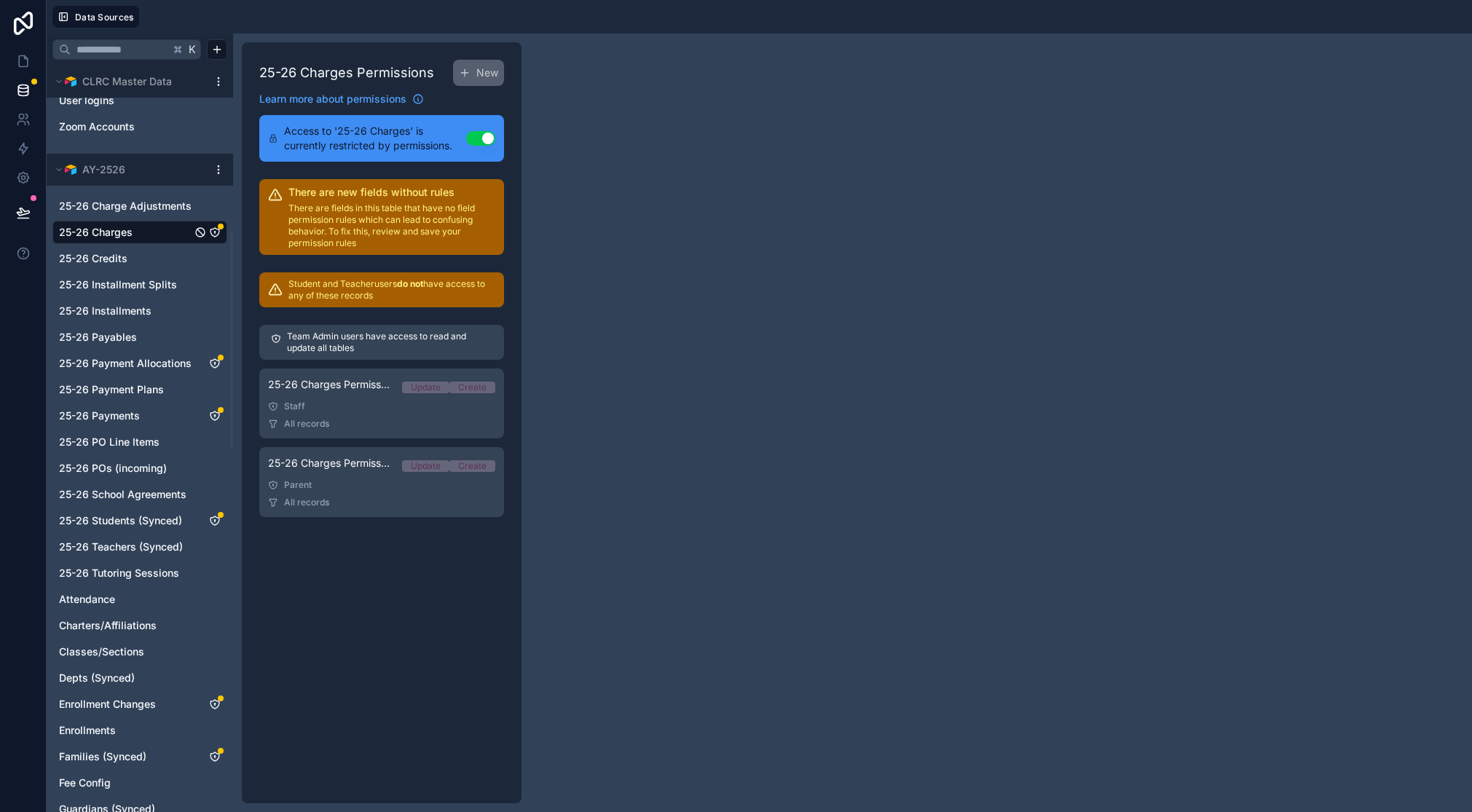
click at [341, 406] on div "Staff" at bounding box center [381, 406] width 227 height 12
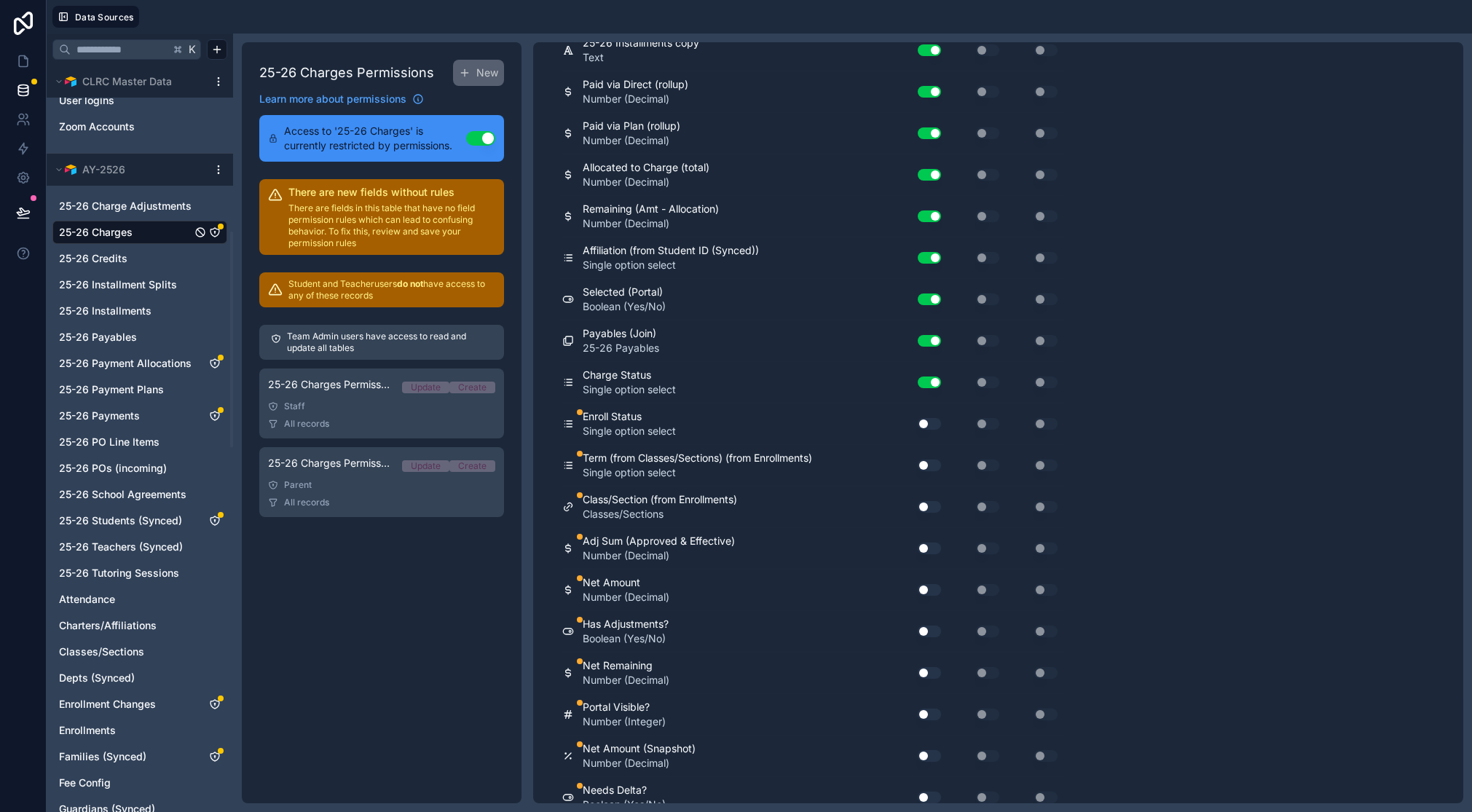
scroll to position [3267, 0]
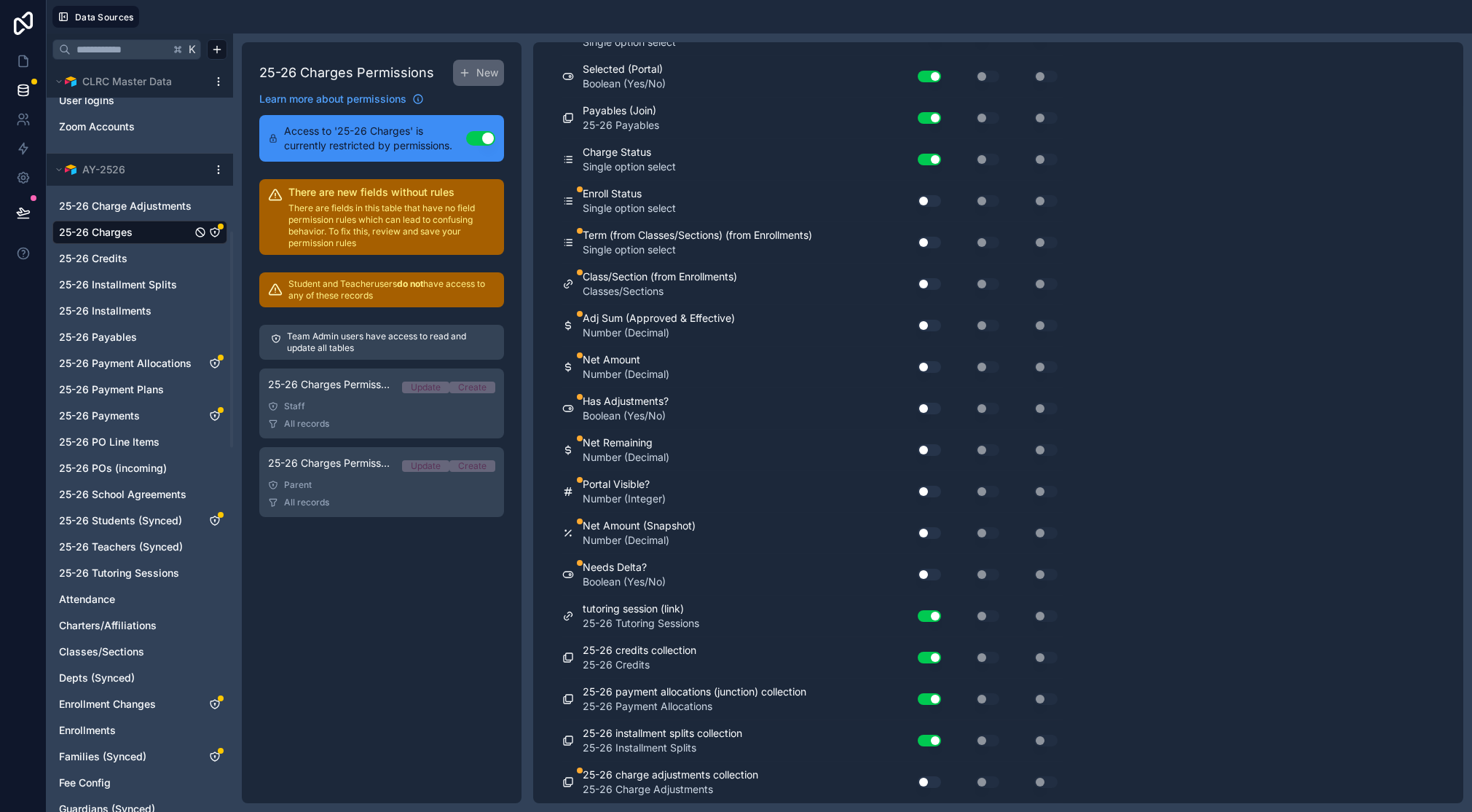
click at [933, 200] on button "Use setting" at bounding box center [929, 200] width 23 height 12
drag, startPoint x: 931, startPoint y: 239, endPoint x: 931, endPoint y: 255, distance: 16.0
click at [931, 242] on button "Use setting" at bounding box center [929, 242] width 23 height 12
click at [932, 281] on button "Use setting" at bounding box center [929, 284] width 23 height 12
click at [933, 325] on button "Use setting" at bounding box center [929, 326] width 23 height 12
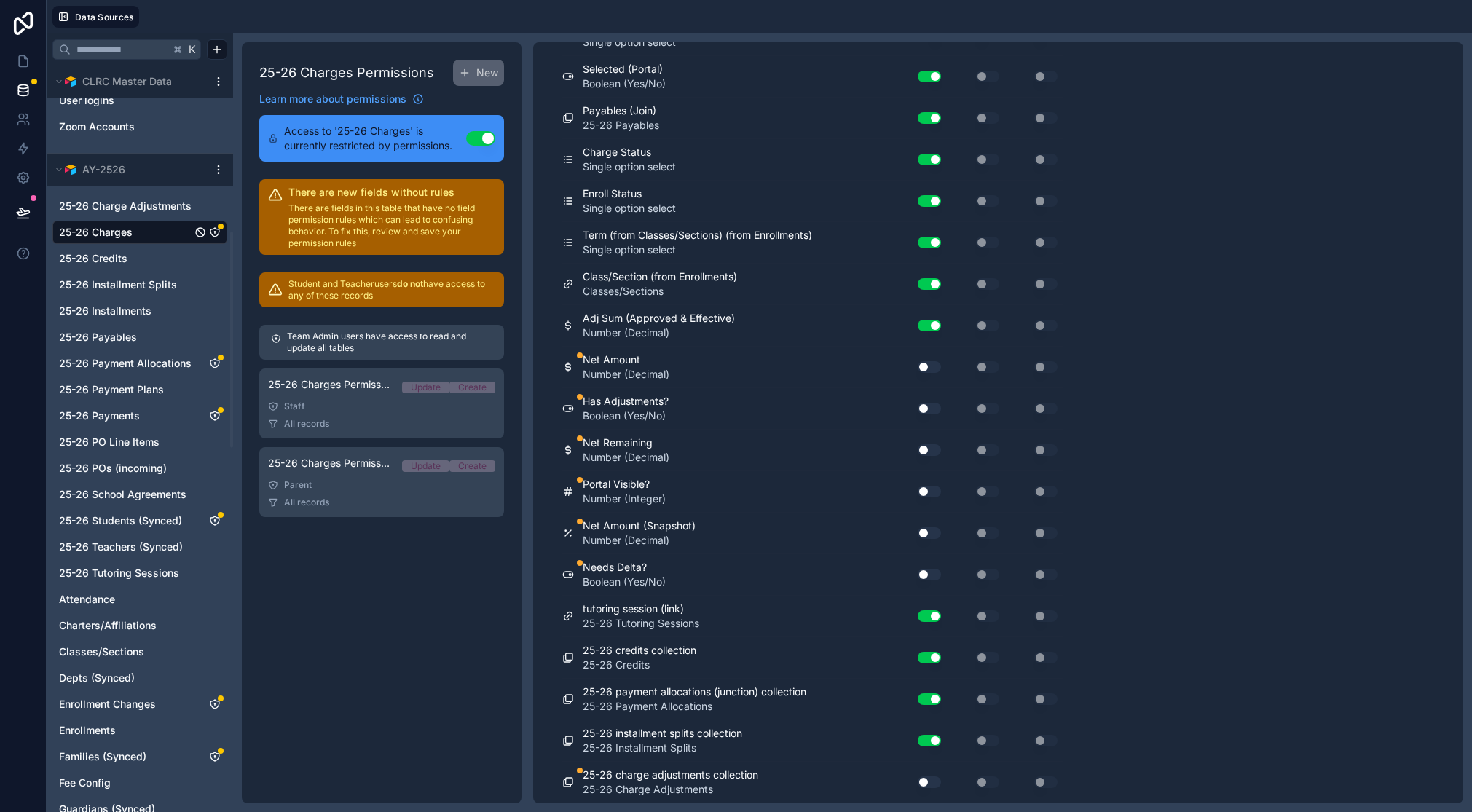
click at [929, 374] on div "Use setting" at bounding box center [923, 367] width 46 height 23
drag, startPoint x: 930, startPoint y: 407, endPoint x: 931, endPoint y: 401, distance: 6.1
click at [930, 407] on button "Use setting" at bounding box center [929, 408] width 23 height 12
click at [933, 362] on button "Use setting" at bounding box center [929, 367] width 23 height 12
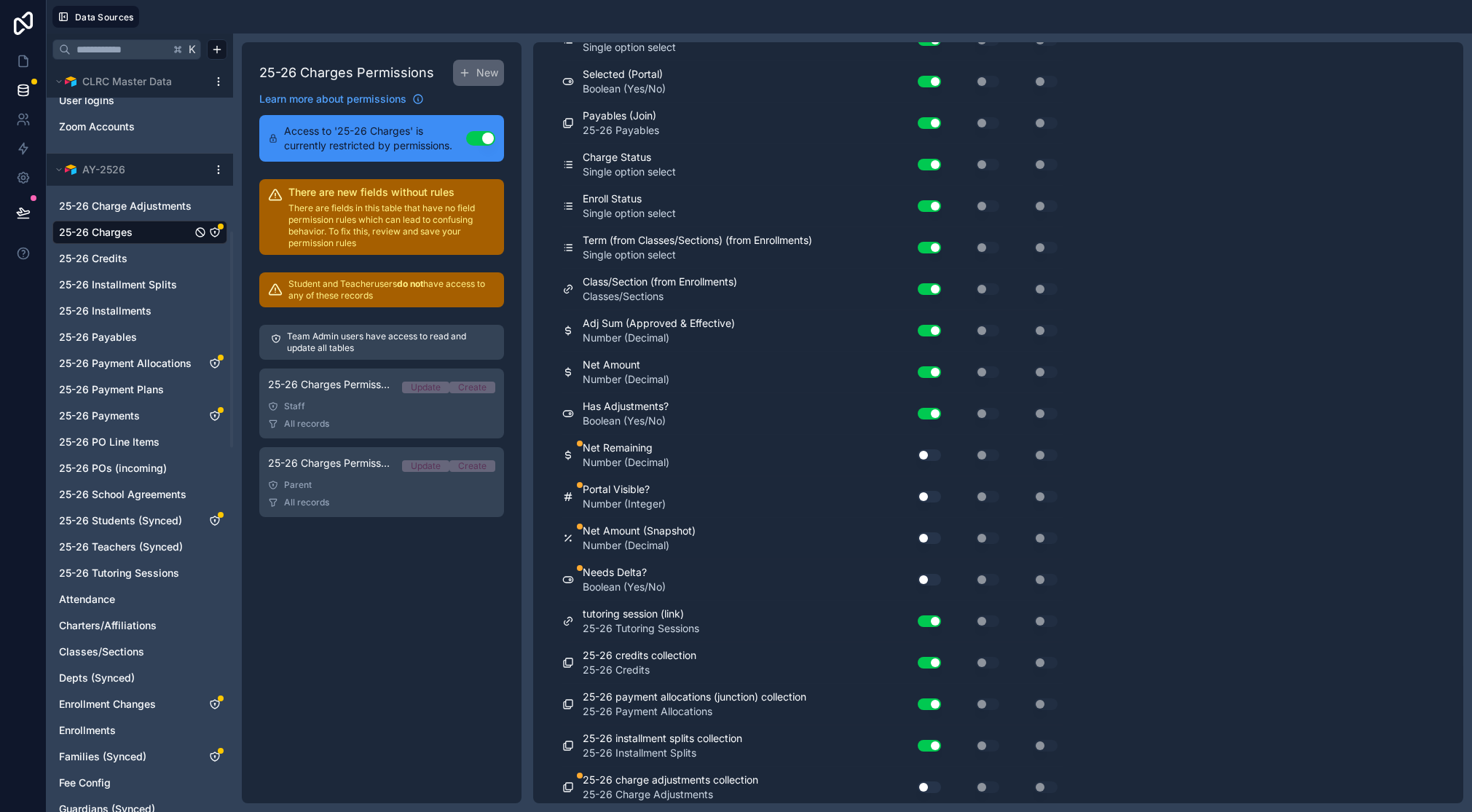
drag, startPoint x: 934, startPoint y: 451, endPoint x: 936, endPoint y: 466, distance: 15.1
click at [934, 451] on button "Use setting" at bounding box center [929, 455] width 23 height 12
drag, startPoint x: 936, startPoint y: 494, endPoint x: 935, endPoint y: 530, distance: 36.0
click at [936, 494] on button "Use setting" at bounding box center [929, 496] width 23 height 12
click at [936, 536] on button "Use setting" at bounding box center [929, 535] width 23 height 12
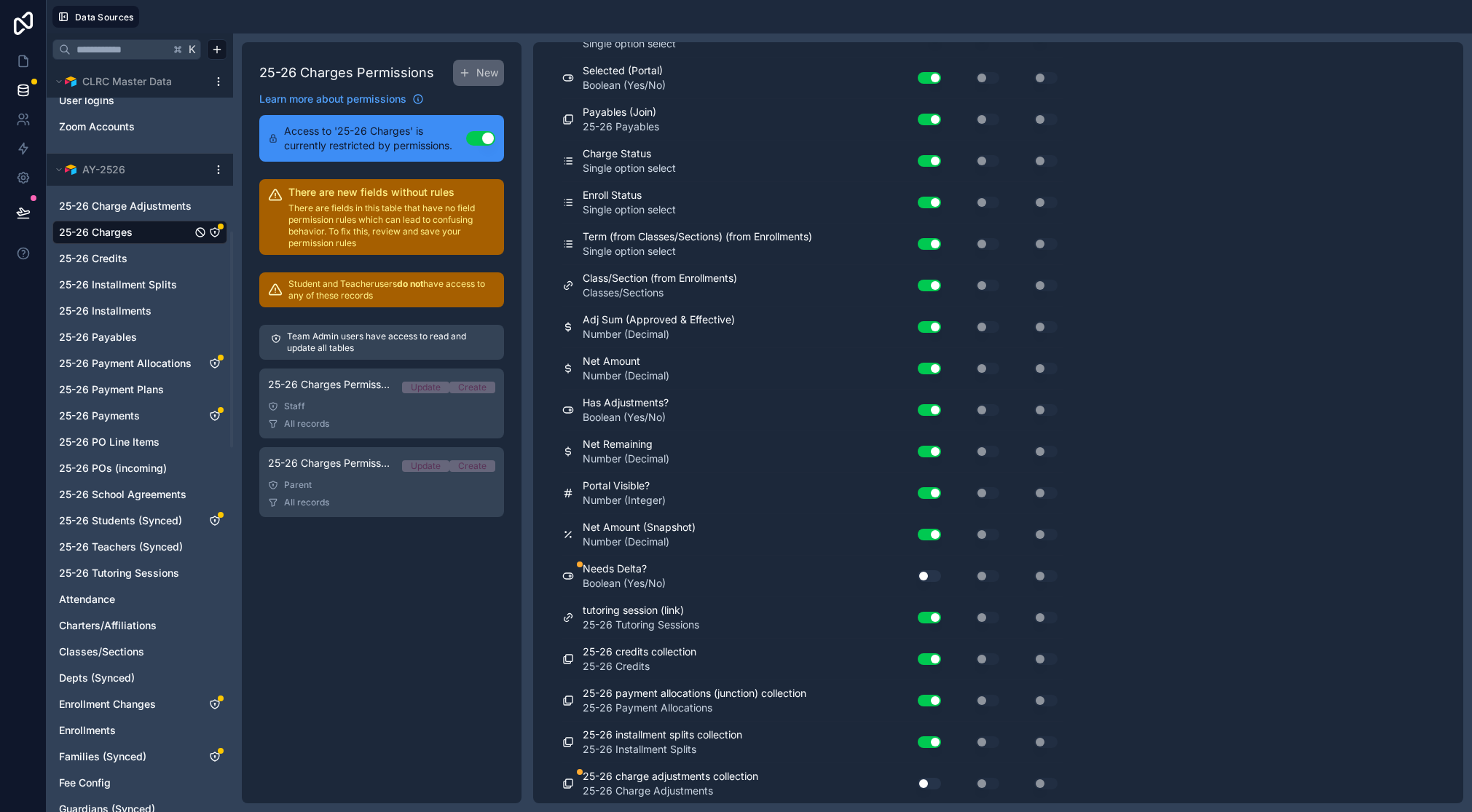
click at [934, 577] on button "Use setting" at bounding box center [929, 576] width 23 height 12
click at [934, 780] on button "Use setting" at bounding box center [929, 782] width 23 height 12
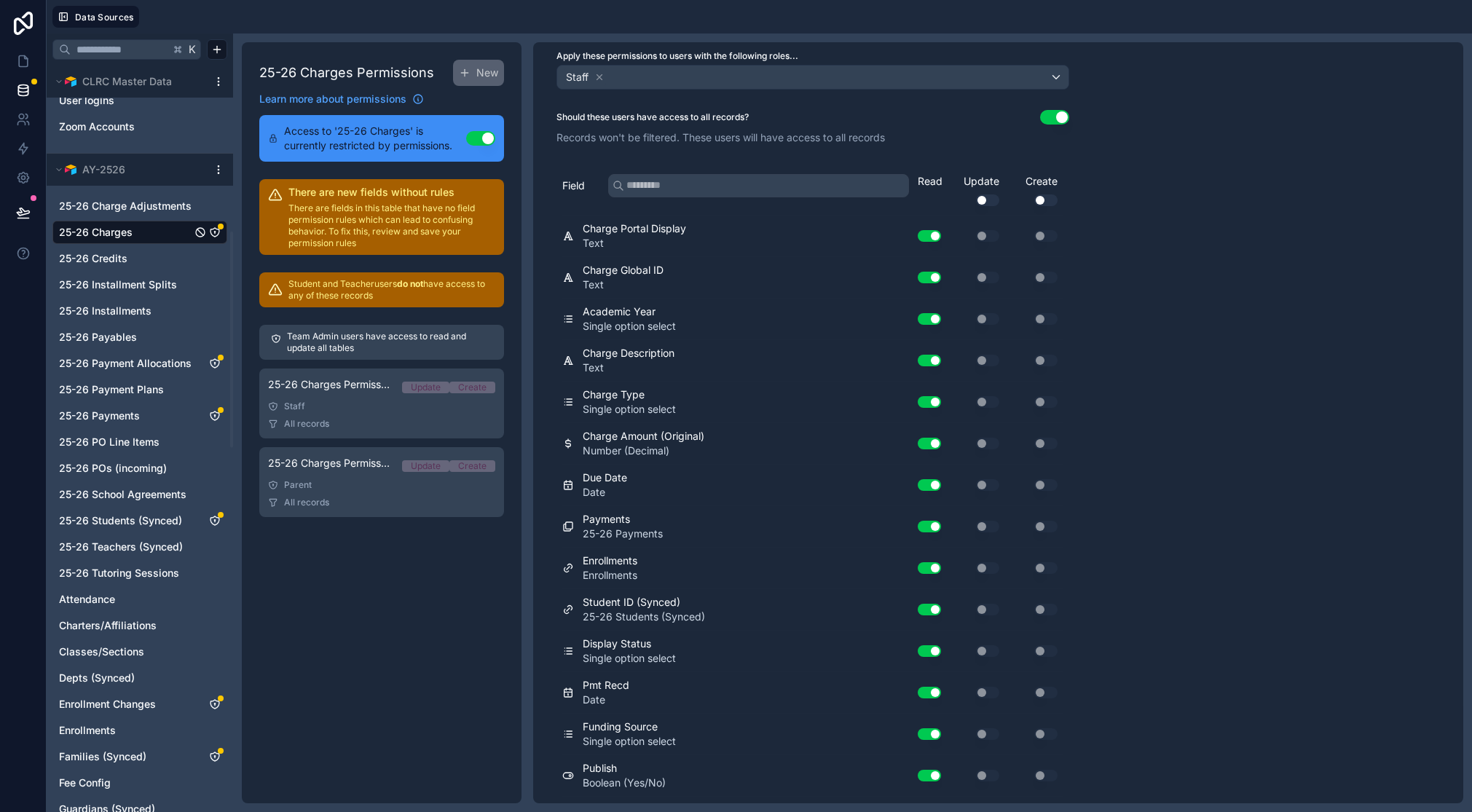
scroll to position [0, 0]
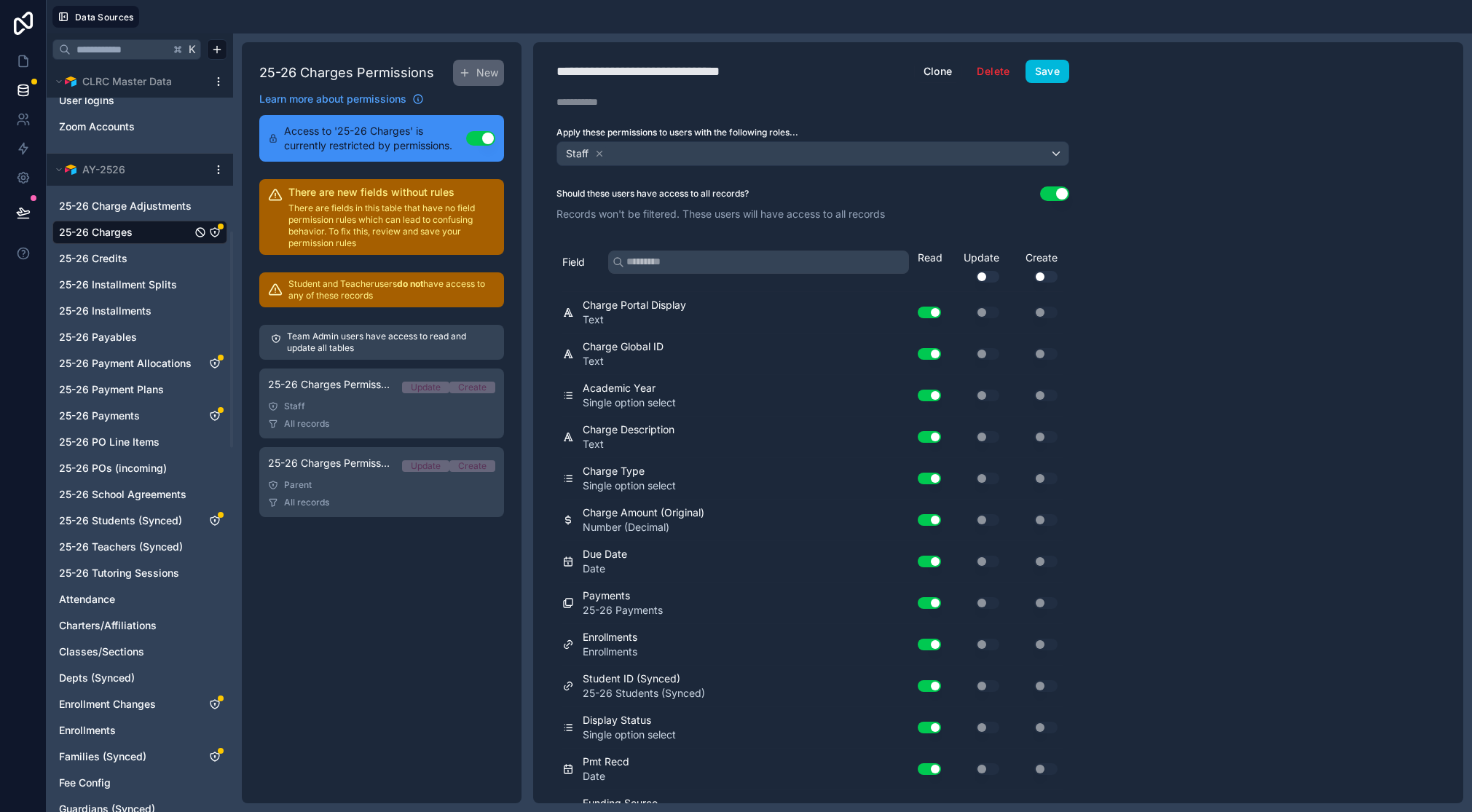
click at [1054, 66] on button "Save" at bounding box center [1047, 71] width 44 height 23
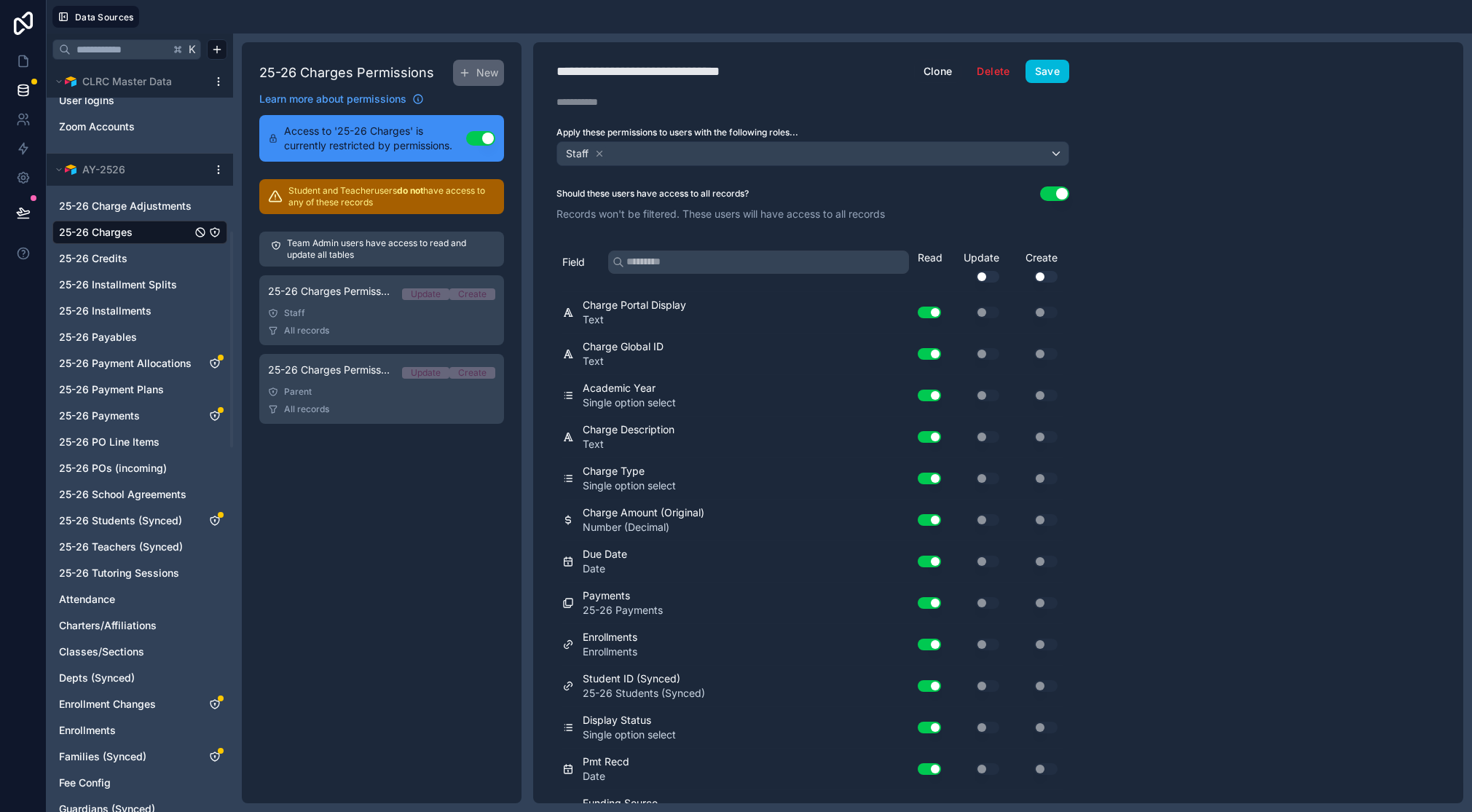
click at [362, 391] on div "Parent" at bounding box center [381, 392] width 227 height 12
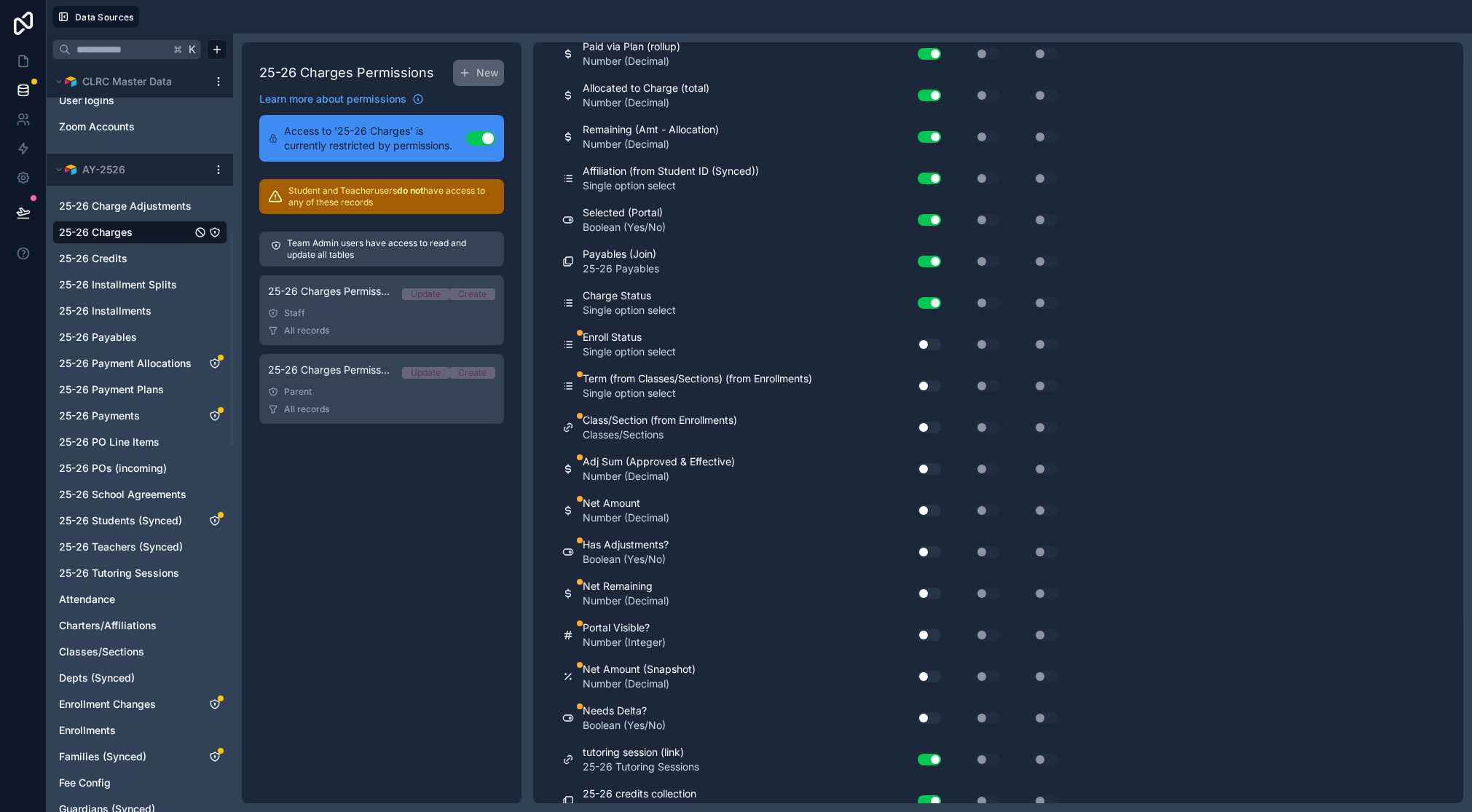
scroll to position [3267, 0]
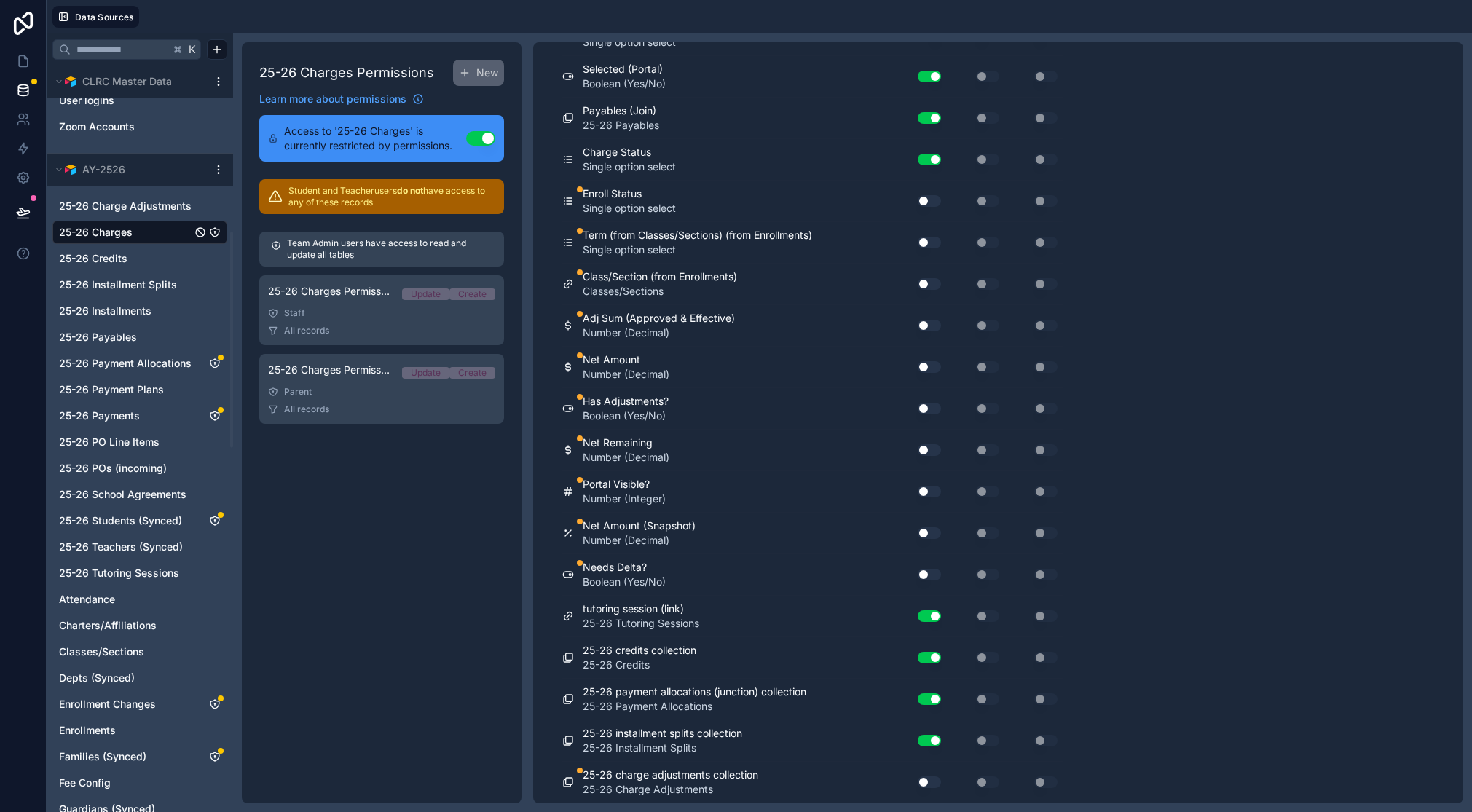
drag, startPoint x: 938, startPoint y: 200, endPoint x: 933, endPoint y: 222, distance: 22.6
click at [938, 200] on button "Use setting" at bounding box center [929, 200] width 23 height 12
drag, startPoint x: 932, startPoint y: 245, endPoint x: 931, endPoint y: 263, distance: 18.0
click at [932, 245] on button "Use setting" at bounding box center [929, 242] width 23 height 12
click at [932, 283] on button "Use setting" at bounding box center [929, 284] width 23 height 12
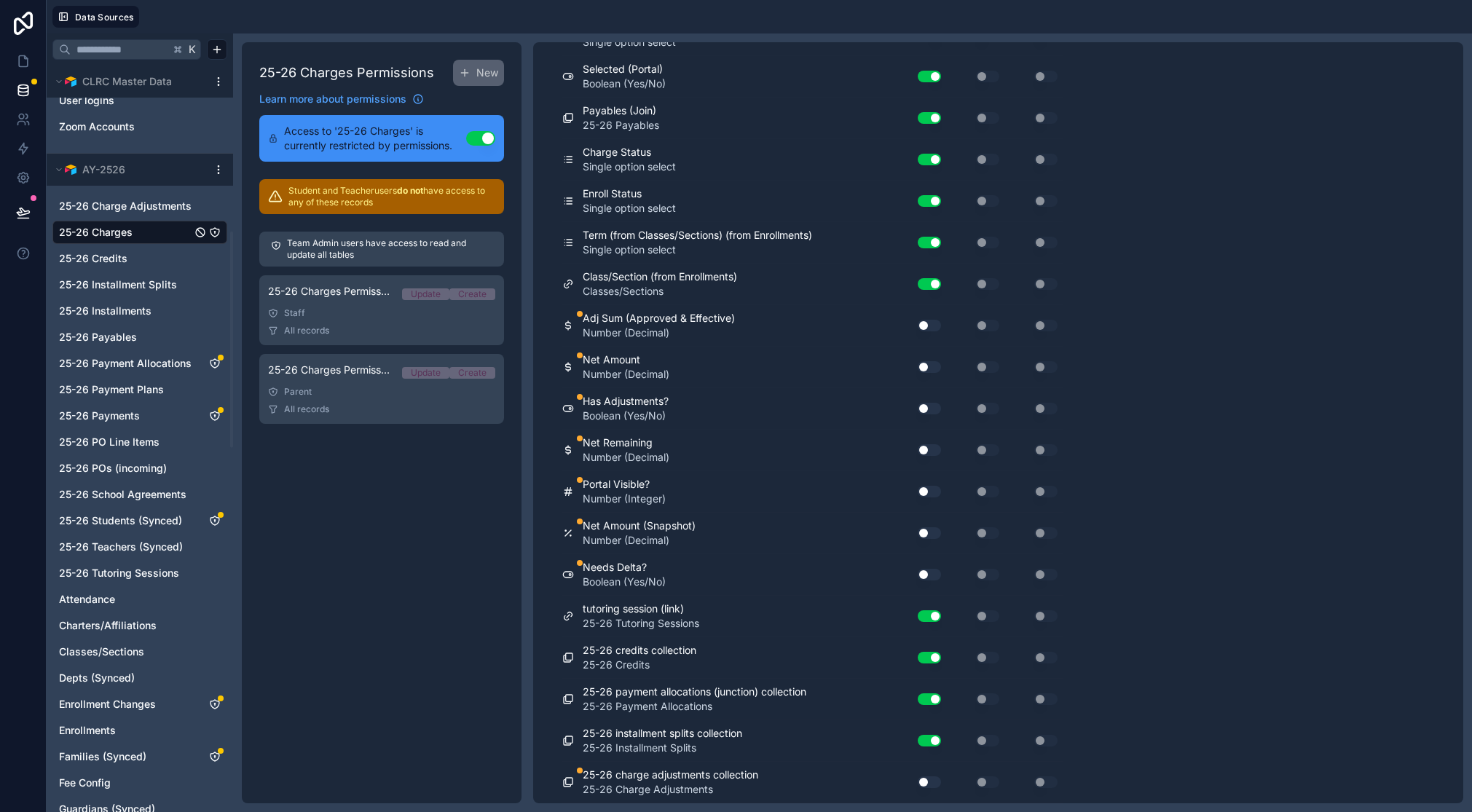
drag, startPoint x: 933, startPoint y: 323, endPoint x: 933, endPoint y: 333, distance: 10.0
click at [933, 323] on button "Use setting" at bounding box center [929, 326] width 23 height 12
click at [935, 368] on button "Use setting" at bounding box center [929, 367] width 23 height 12
drag, startPoint x: 934, startPoint y: 408, endPoint x: 935, endPoint y: 416, distance: 8.1
click at [934, 408] on button "Use setting" at bounding box center [929, 408] width 23 height 12
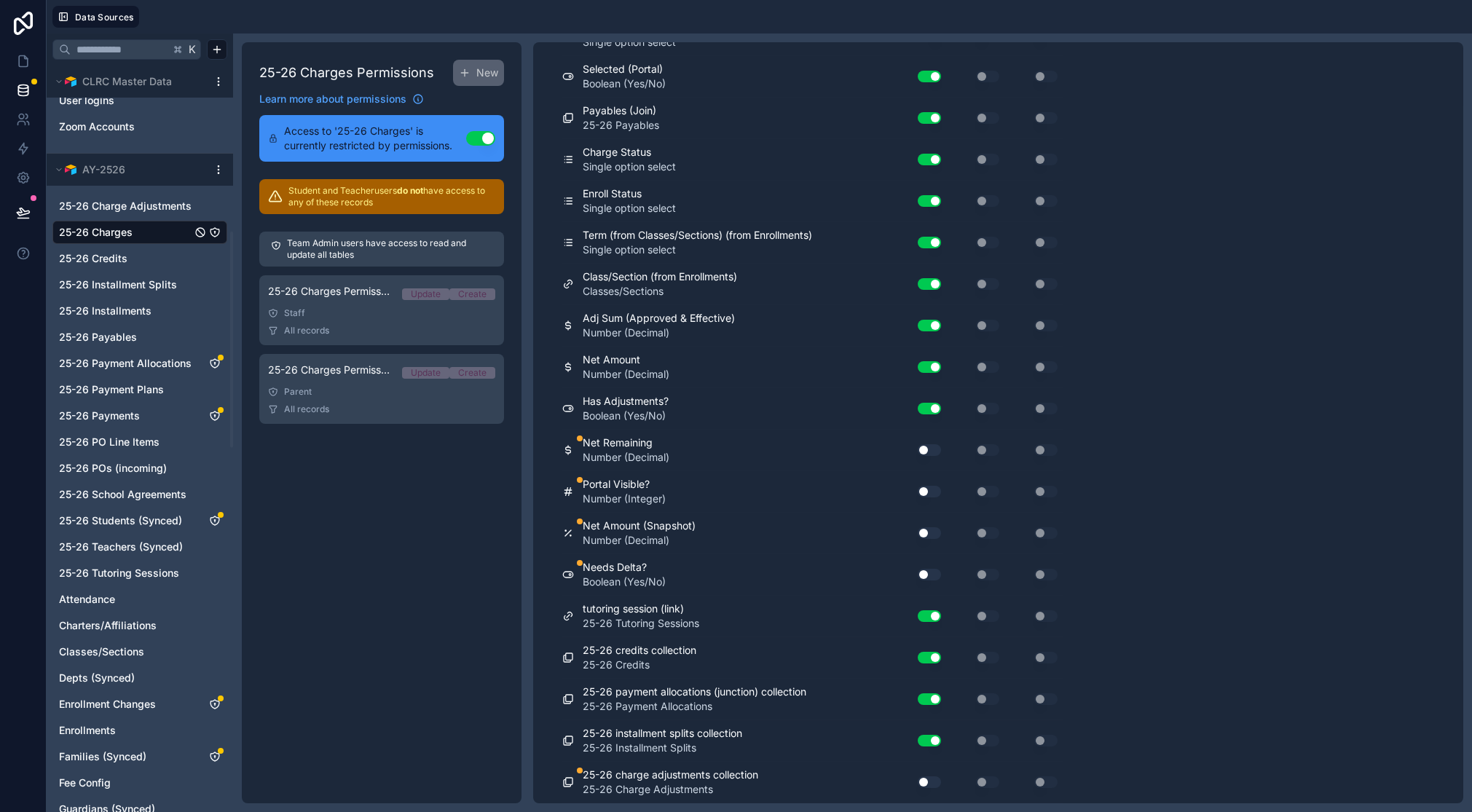
click at [936, 448] on button "Use setting" at bounding box center [929, 450] width 23 height 12
click at [934, 489] on button "Use setting" at bounding box center [929, 491] width 23 height 12
click at [929, 532] on button "Use setting" at bounding box center [929, 533] width 23 height 12
click at [927, 570] on button "Use setting" at bounding box center [929, 574] width 23 height 12
click at [933, 782] on button "Use setting" at bounding box center [929, 782] width 23 height 12
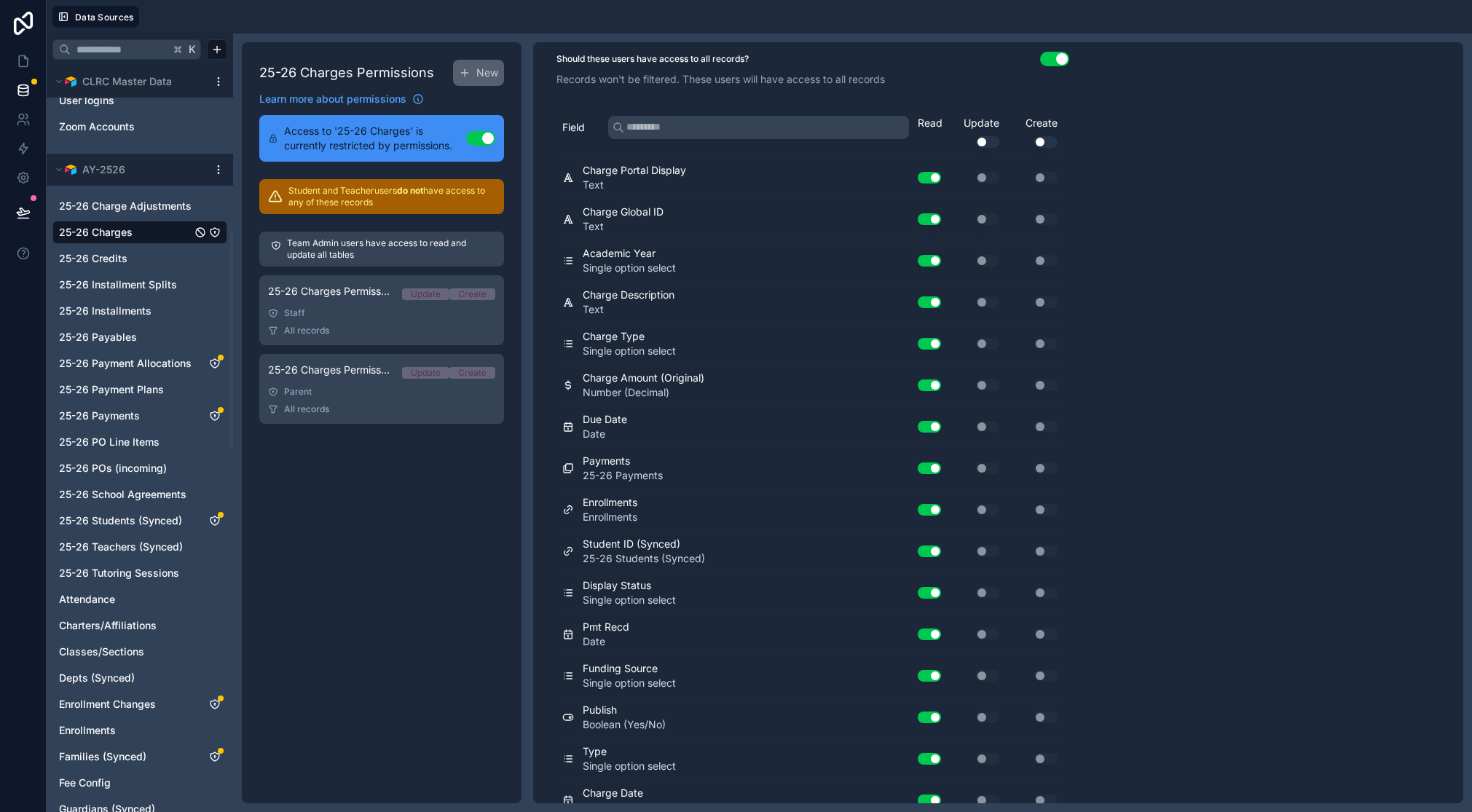
scroll to position [0, 0]
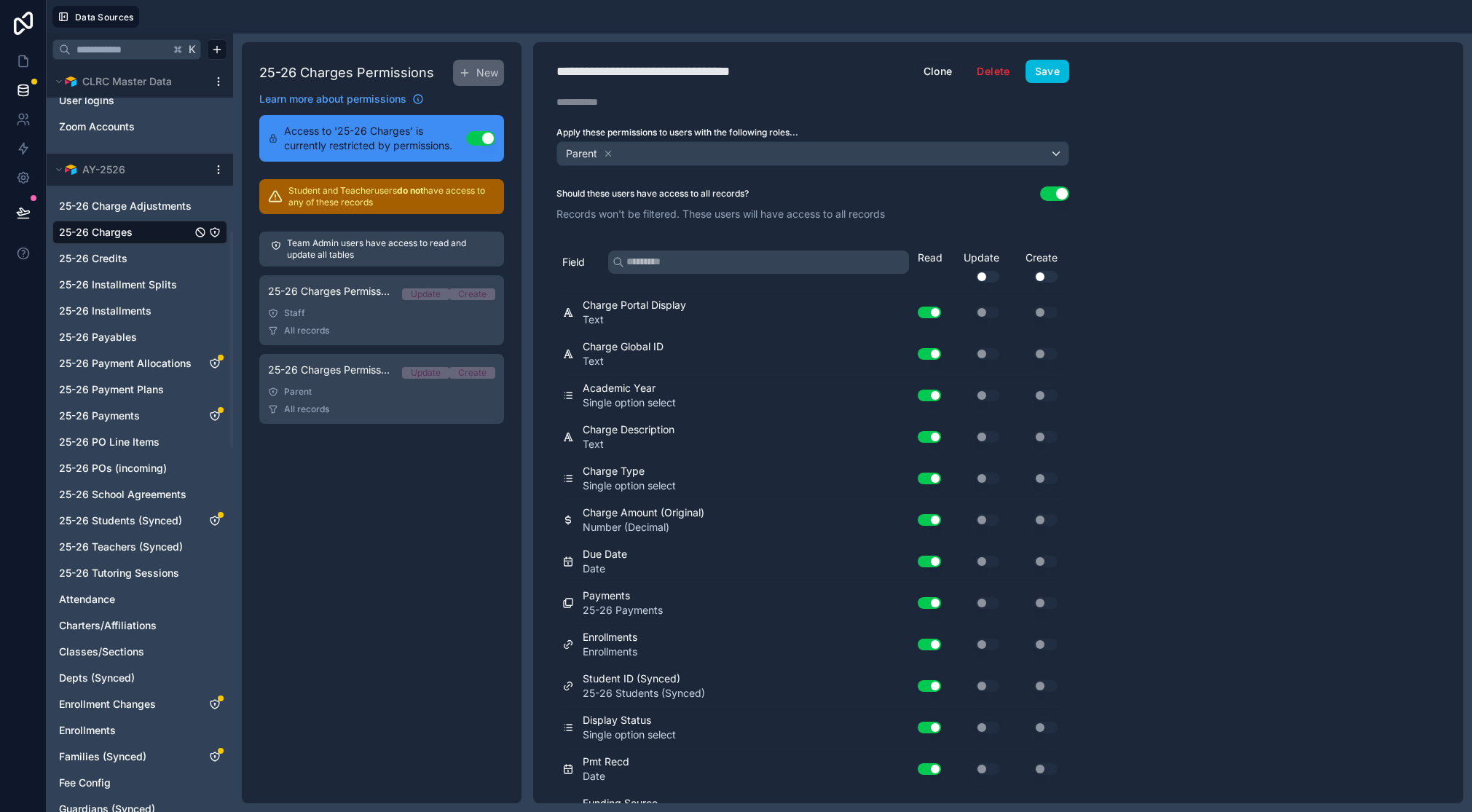
click at [1044, 68] on button "Save" at bounding box center [1047, 71] width 44 height 23
drag, startPoint x: 1049, startPoint y: 67, endPoint x: 1036, endPoint y: 73, distance: 14.3
click at [1049, 67] on button "Save" at bounding box center [1047, 71] width 44 height 23
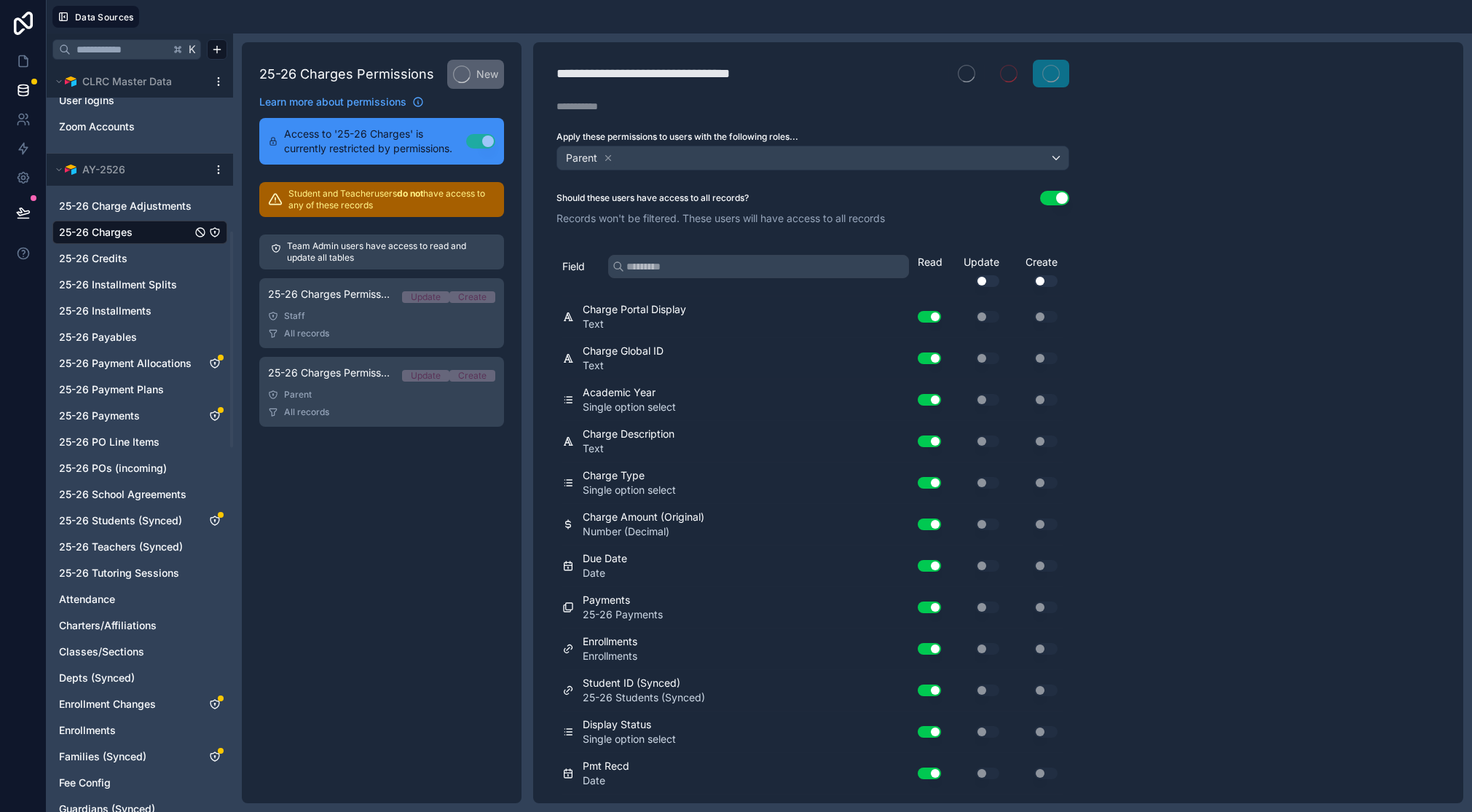
click at [213, 361] on icon "25-26 Payment Allocations" at bounding box center [214, 363] width 12 height 12
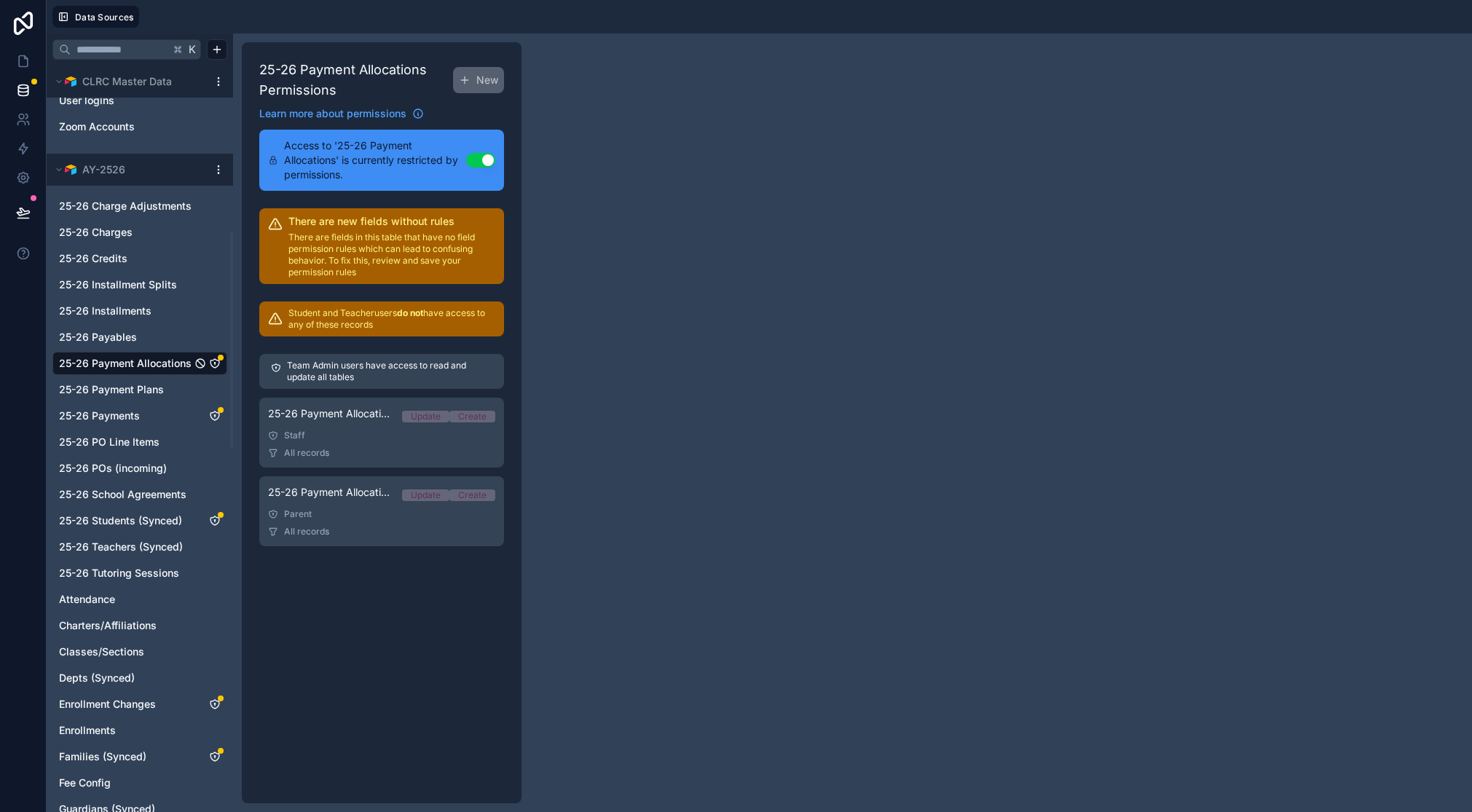
click at [338, 438] on div "Staff" at bounding box center [381, 435] width 227 height 12
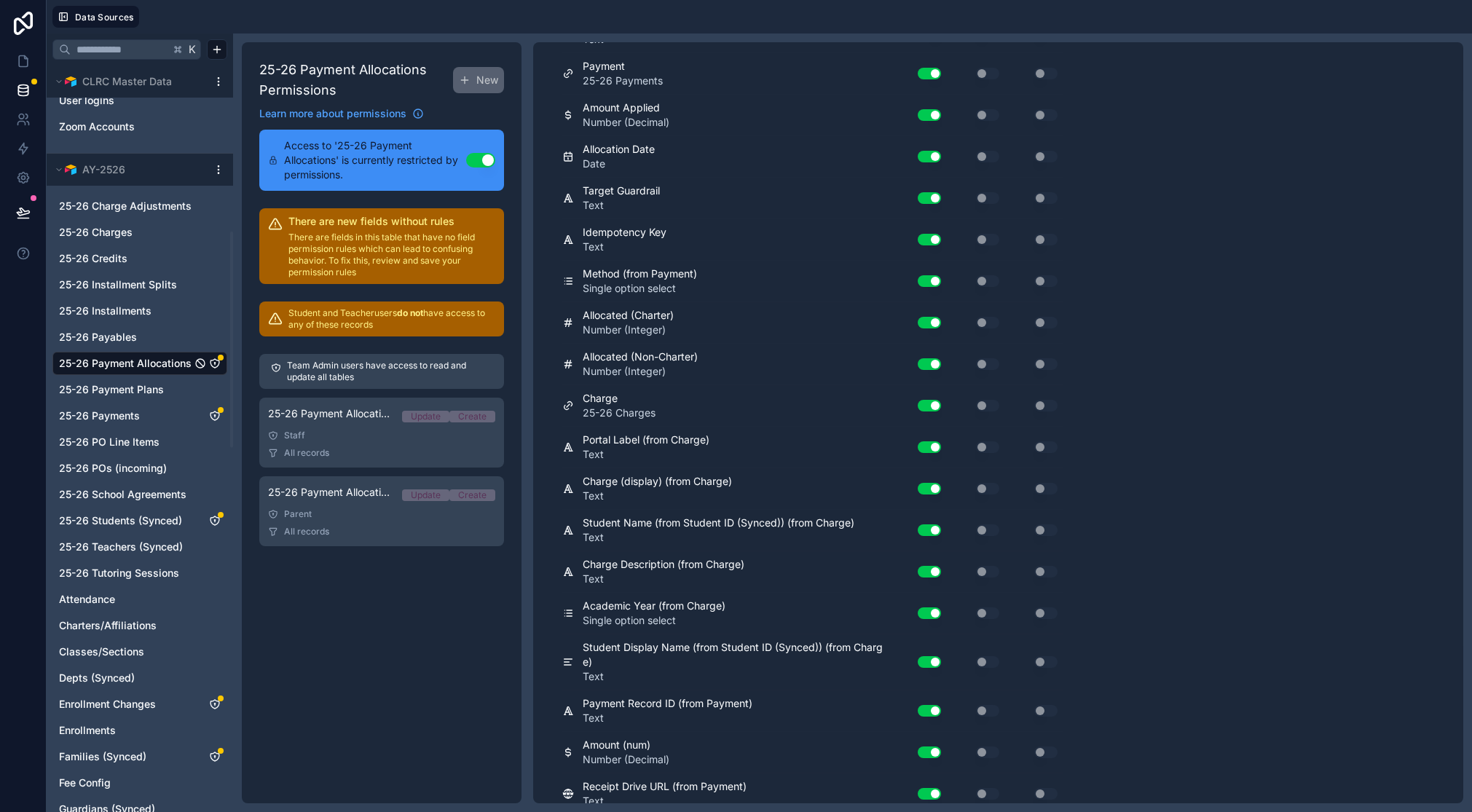
scroll to position [625, 0]
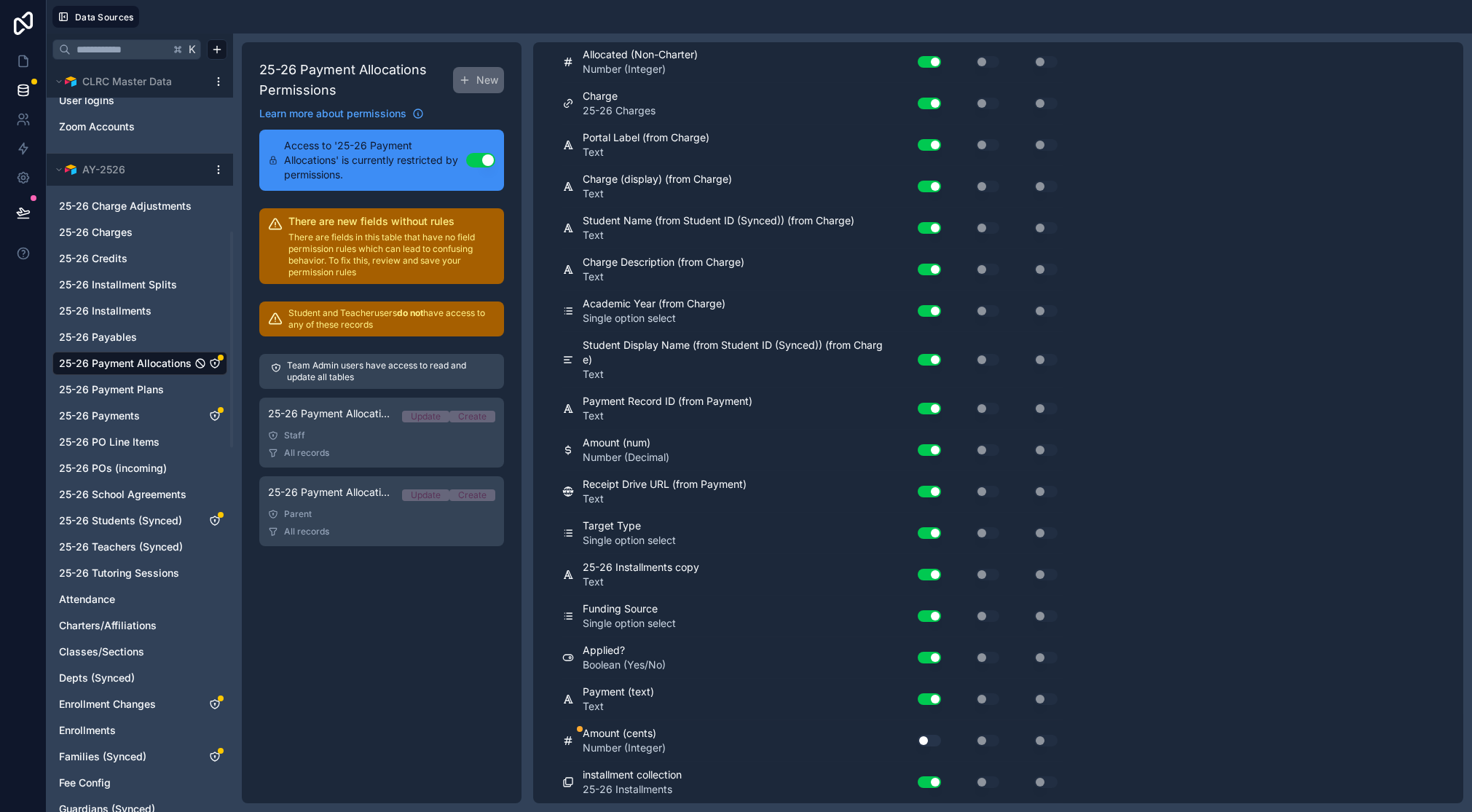
click at [934, 740] on button "Use setting" at bounding box center [929, 741] width 23 height 12
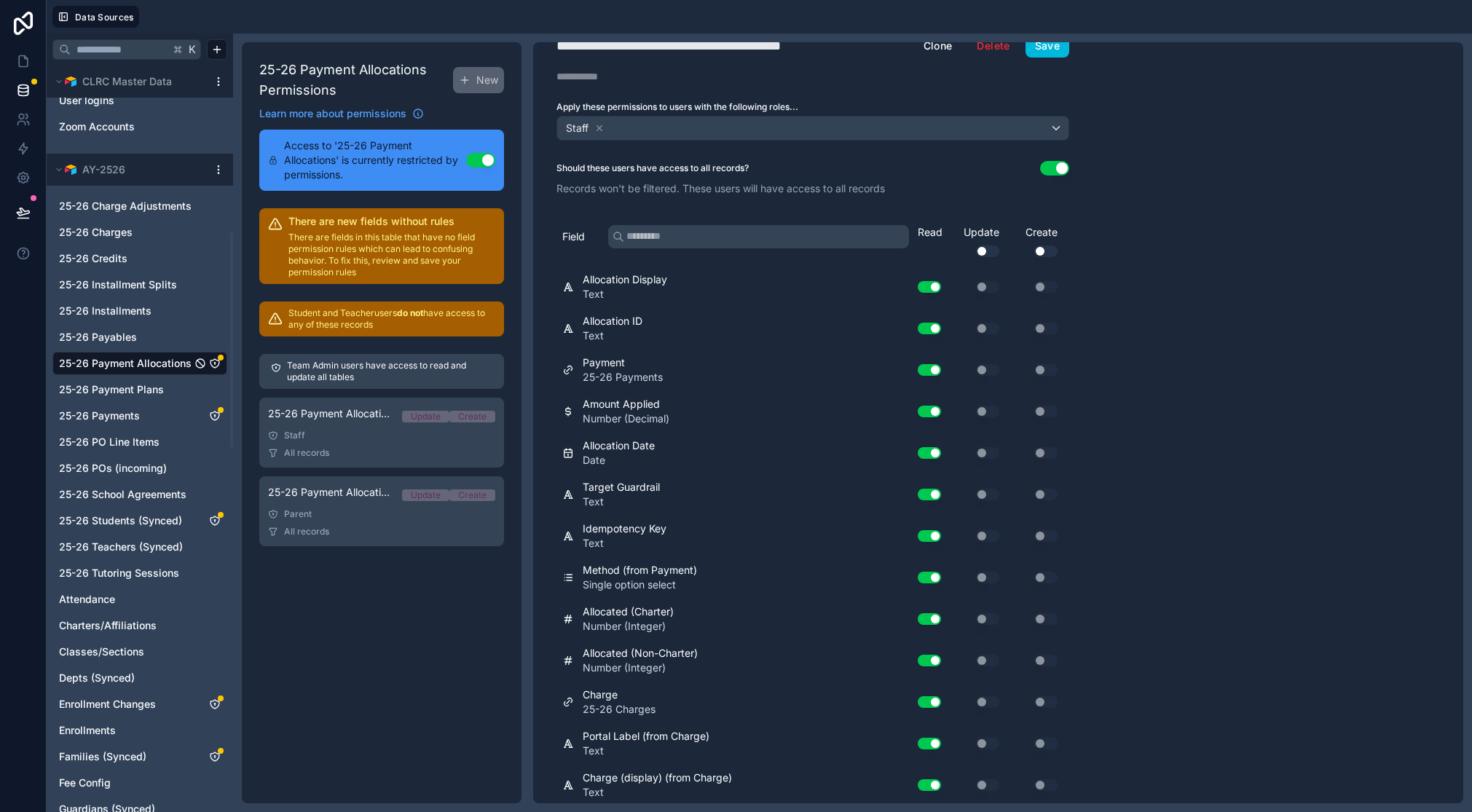
scroll to position [0, 0]
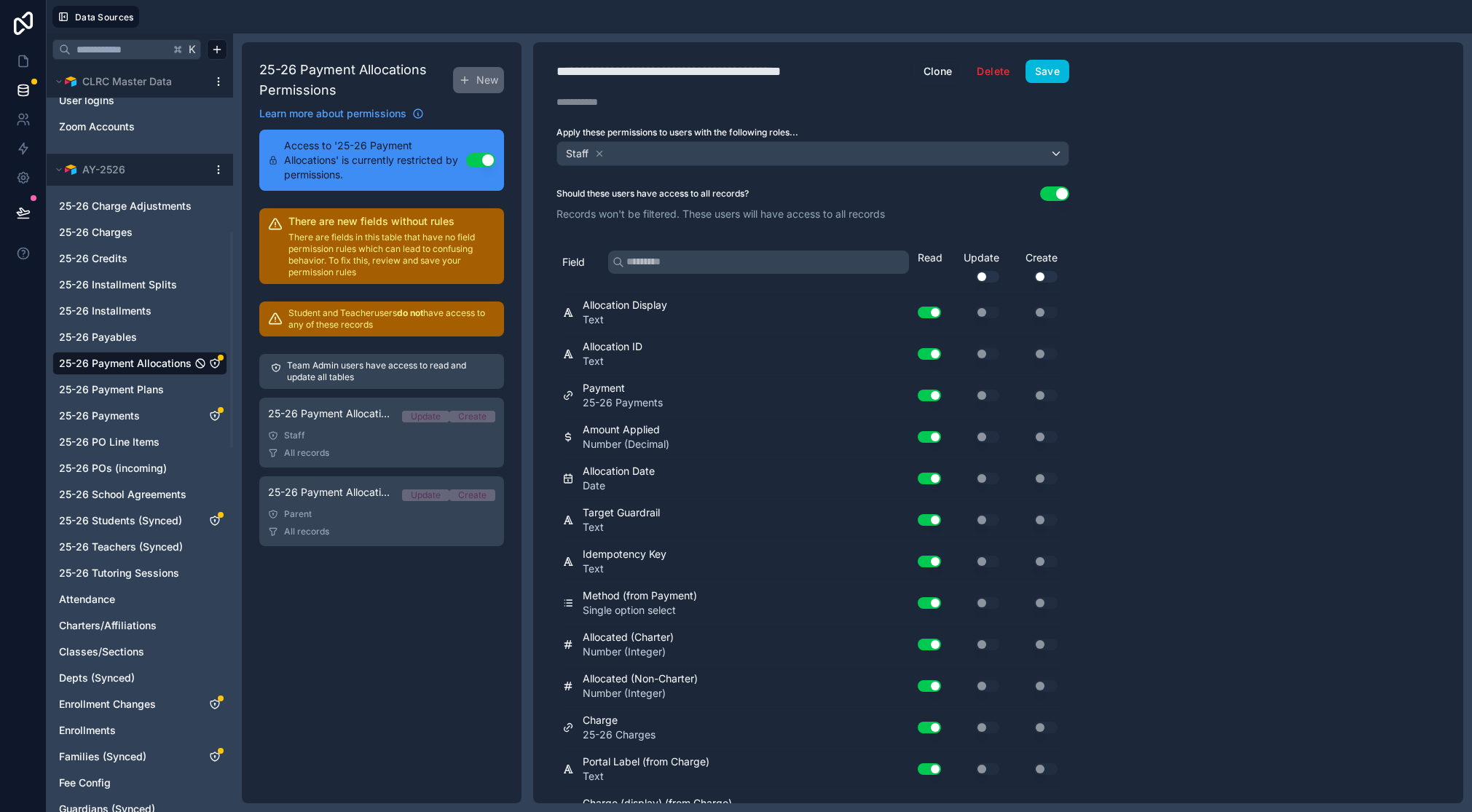
click at [1048, 68] on button "Save" at bounding box center [1047, 71] width 44 height 23
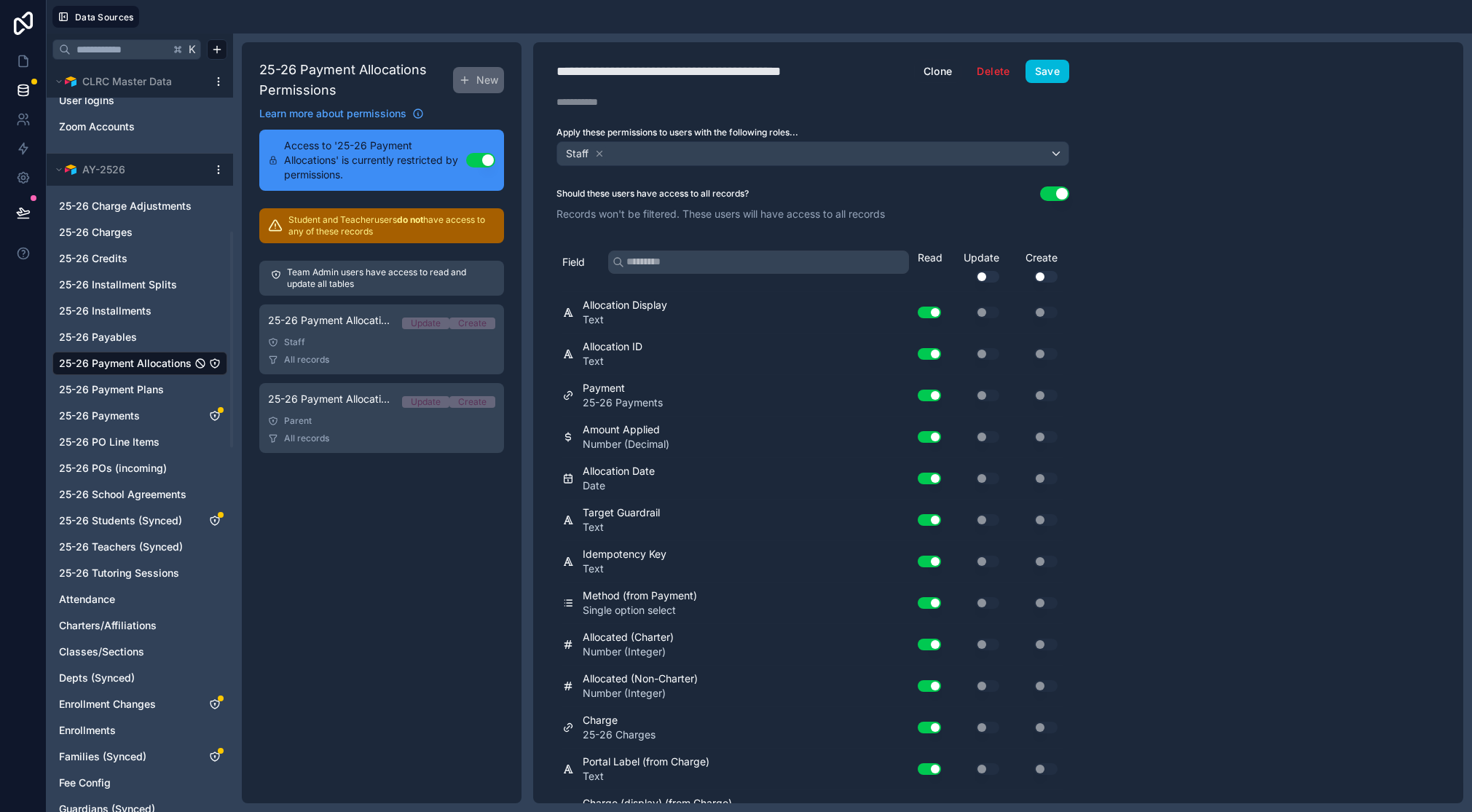
click at [370, 429] on link "25-26 Payment Allocations Permission - Parent Update Create Parent All records" at bounding box center [381, 418] width 245 height 70
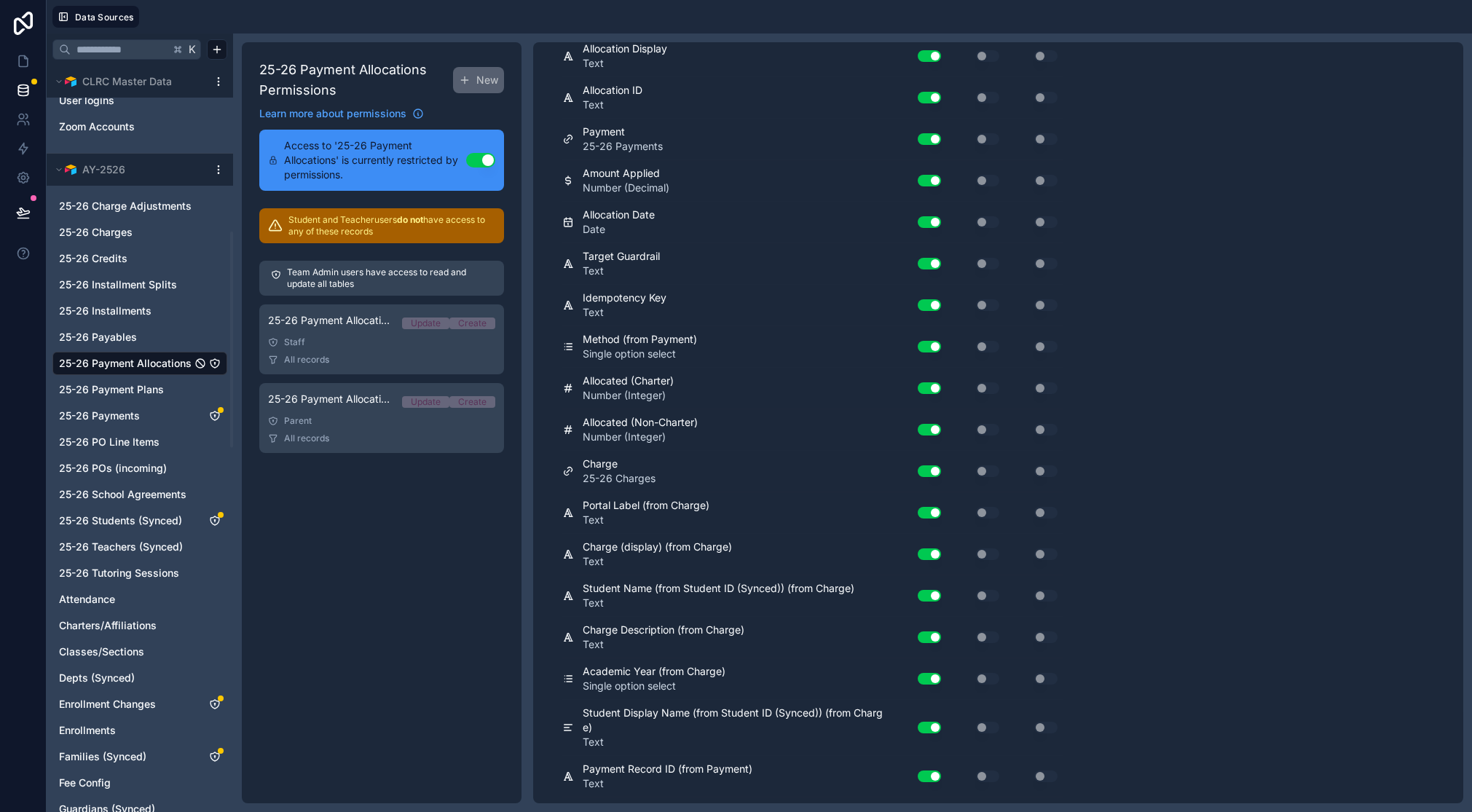
scroll to position [625, 0]
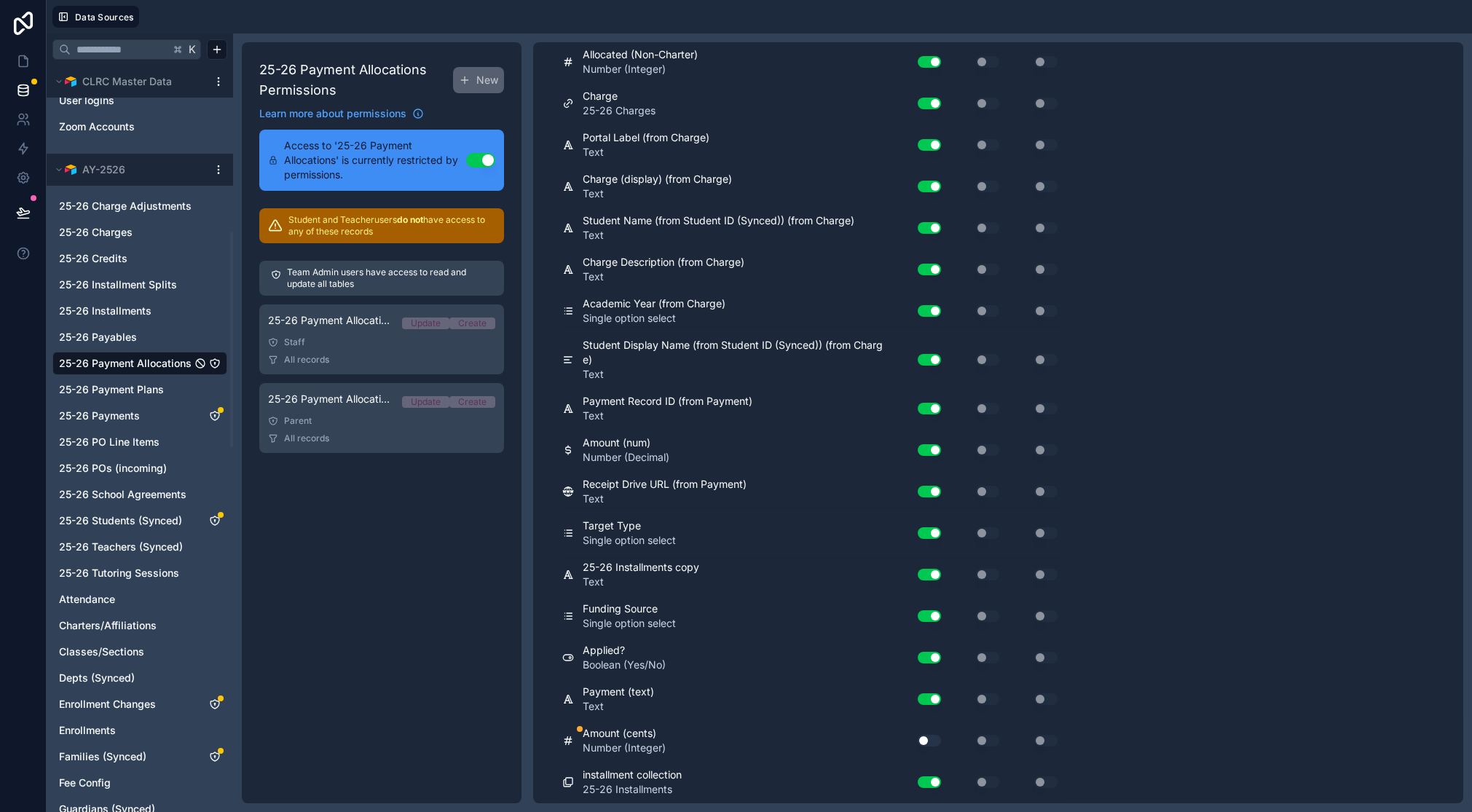
drag, startPoint x: 934, startPoint y: 741, endPoint x: 960, endPoint y: 698, distance: 50.2
click at [934, 741] on button "Use setting" at bounding box center [929, 741] width 23 height 12
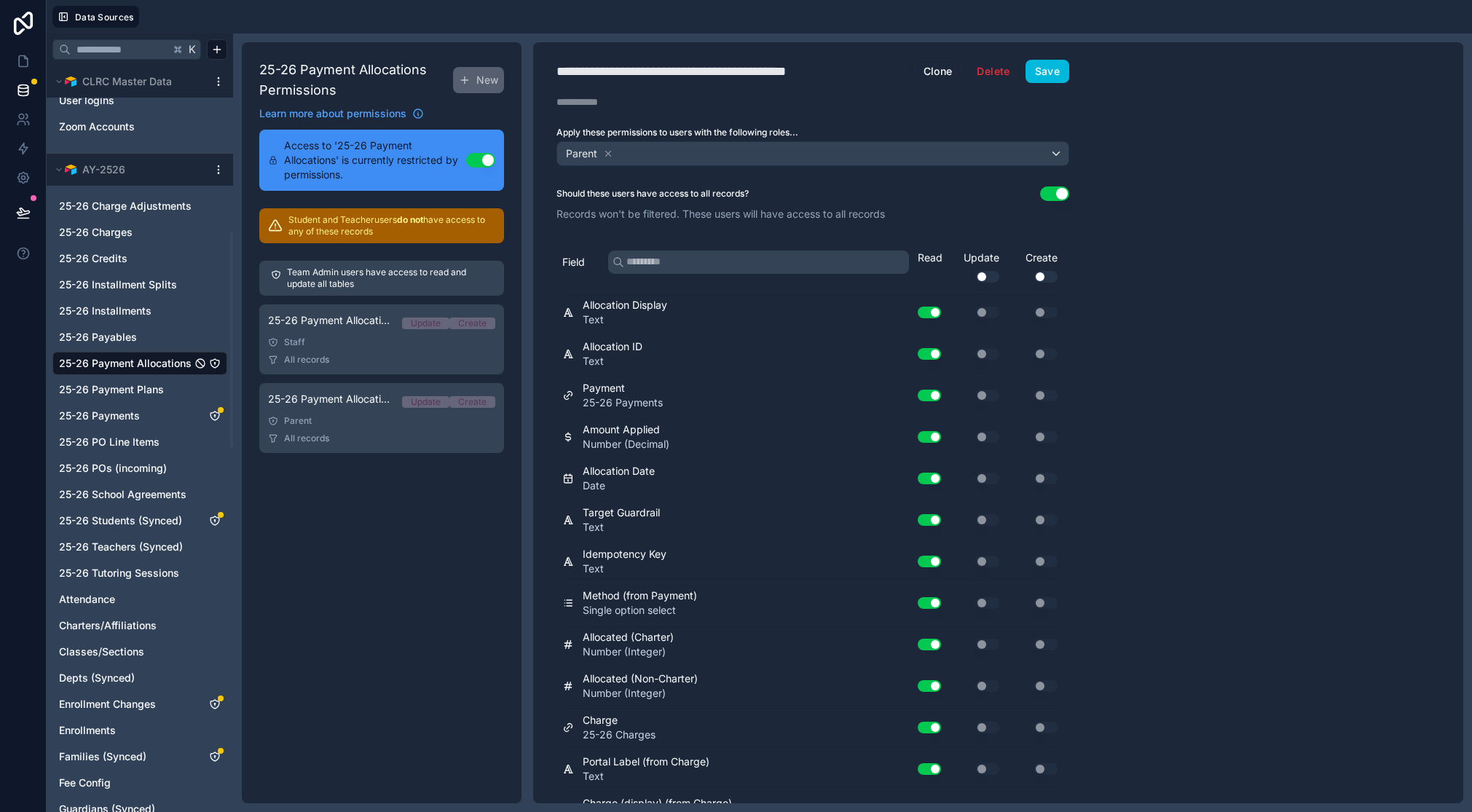
click at [1052, 72] on button "Save" at bounding box center [1047, 71] width 44 height 23
drag, startPoint x: 215, startPoint y: 415, endPoint x: 252, endPoint y: 438, distance: 43.6
click at [215, 415] on icon "25-26 Payments" at bounding box center [214, 415] width 1 height 1
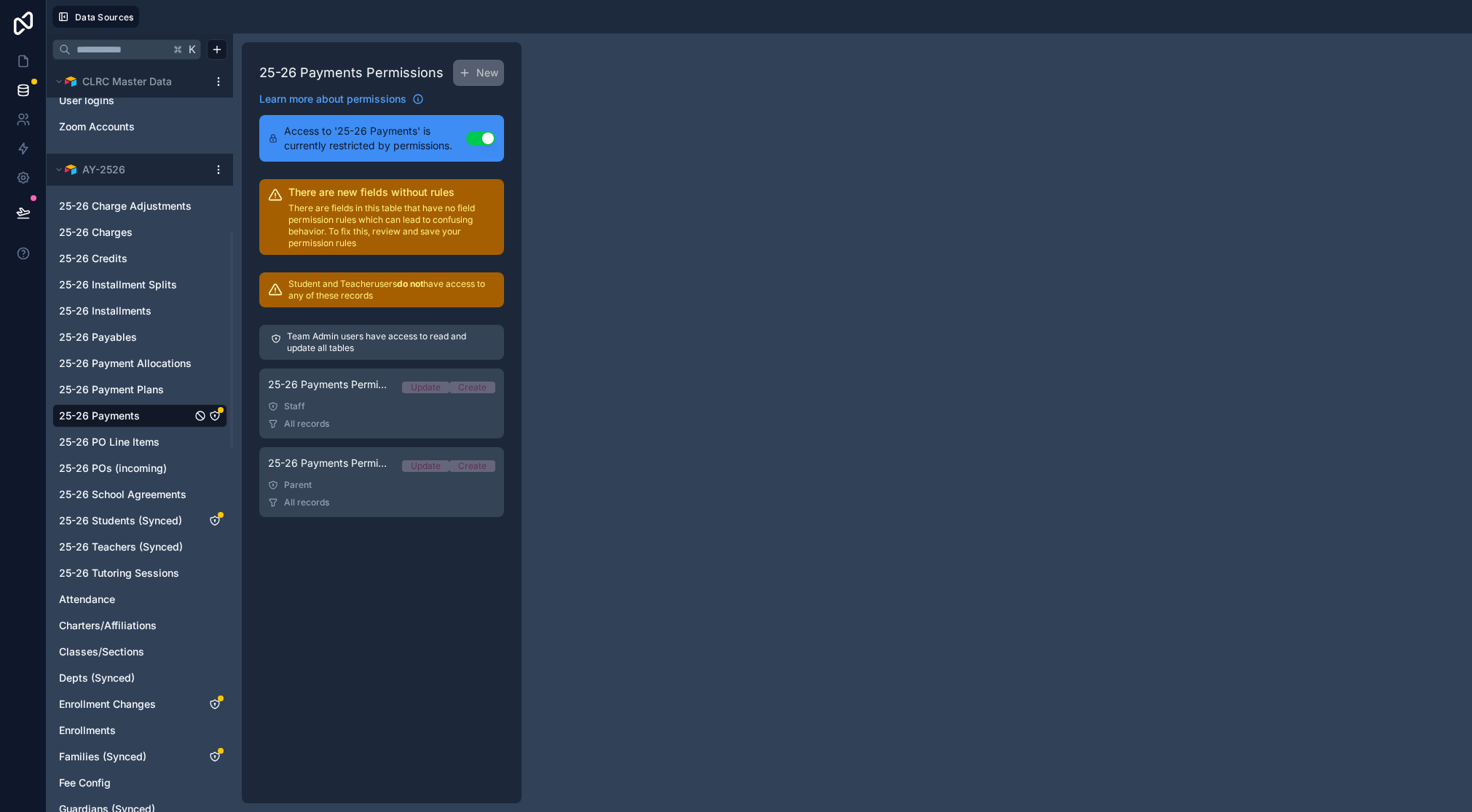
click at [337, 403] on div "Staff" at bounding box center [381, 406] width 227 height 12
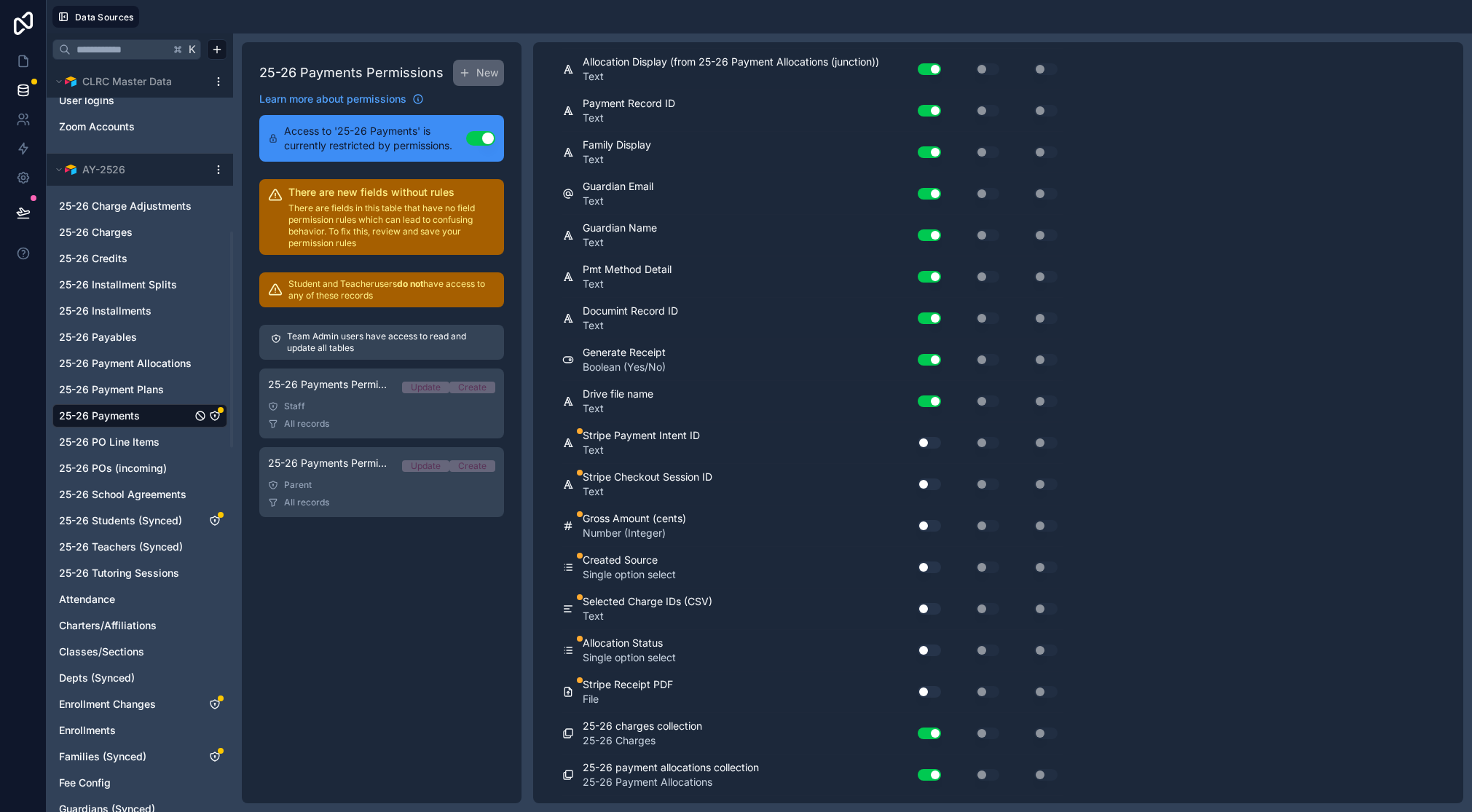
scroll to position [2367, 0]
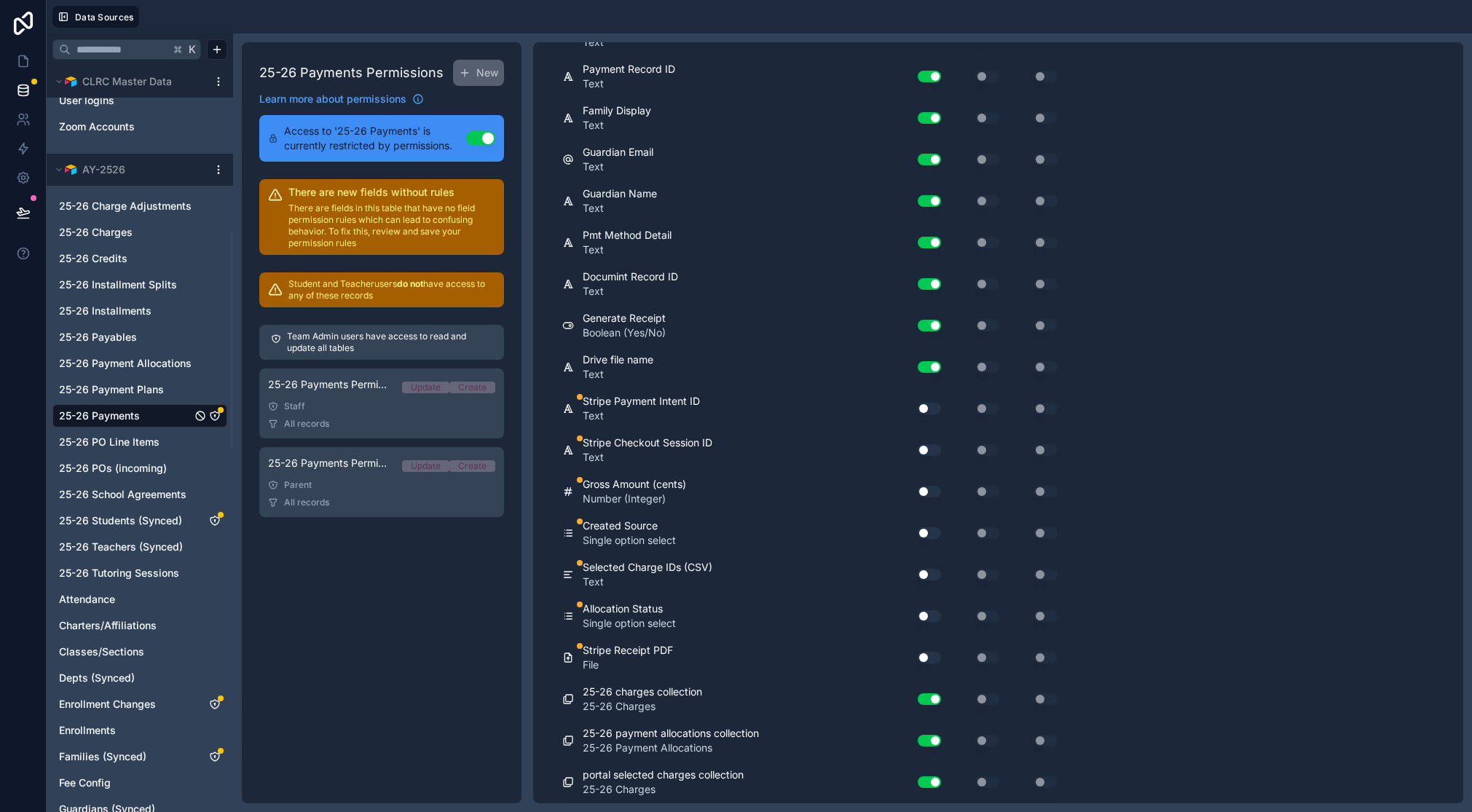
drag, startPoint x: 933, startPoint y: 406, endPoint x: 930, endPoint y: 417, distance: 11.4
click at [933, 406] on button "Use setting" at bounding box center [929, 408] width 23 height 12
click at [934, 448] on button "Use setting" at bounding box center [929, 450] width 23 height 12
click at [926, 495] on button "Use setting" at bounding box center [929, 491] width 23 height 12
click at [933, 531] on button "Use setting" at bounding box center [929, 533] width 23 height 12
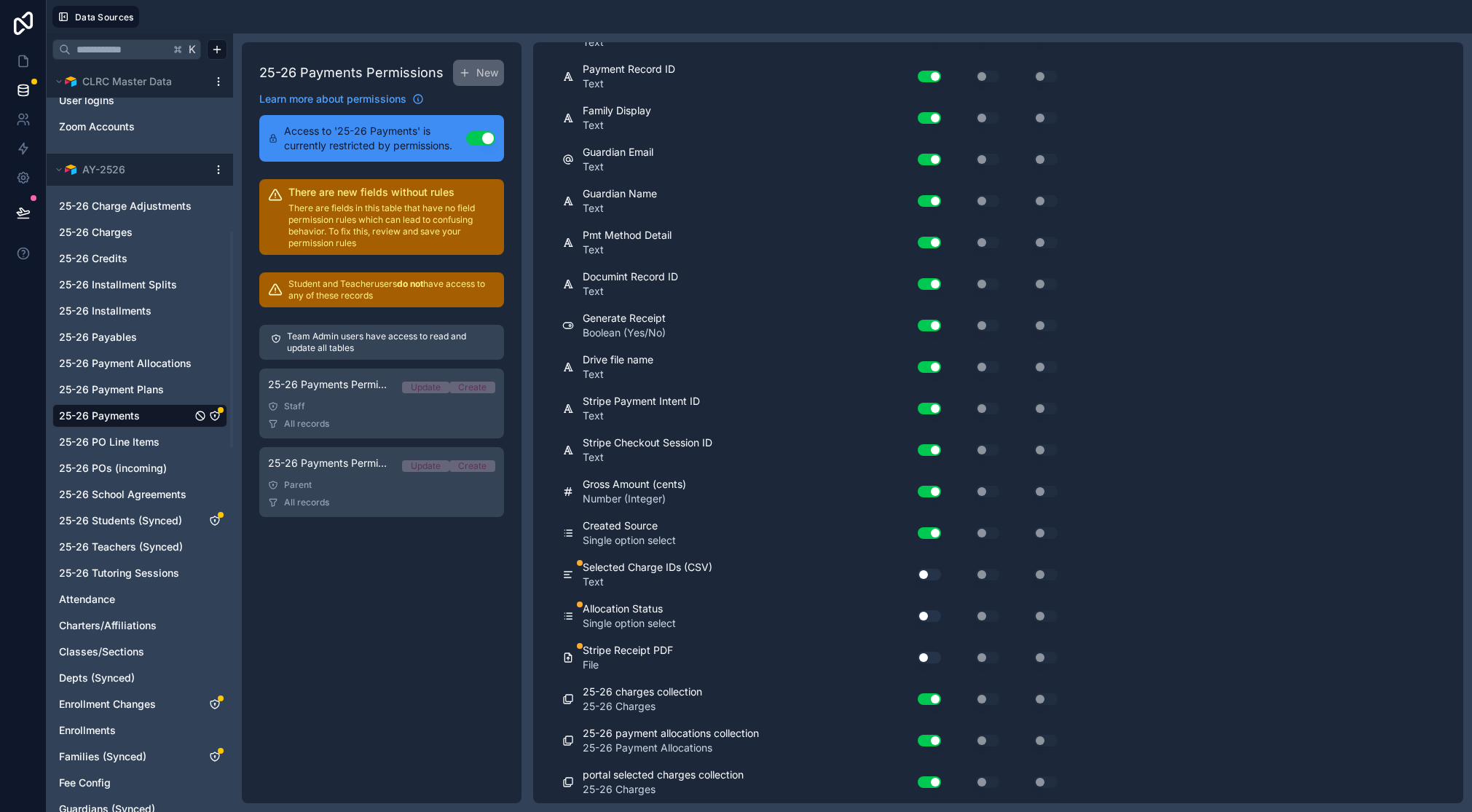
click at [929, 577] on button "Use setting" at bounding box center [929, 574] width 23 height 12
click at [934, 616] on button "Use setting" at bounding box center [929, 616] width 23 height 12
drag, startPoint x: 935, startPoint y: 655, endPoint x: 981, endPoint y: 655, distance: 46.0
click at [935, 655] on button "Use setting" at bounding box center [929, 657] width 23 height 12
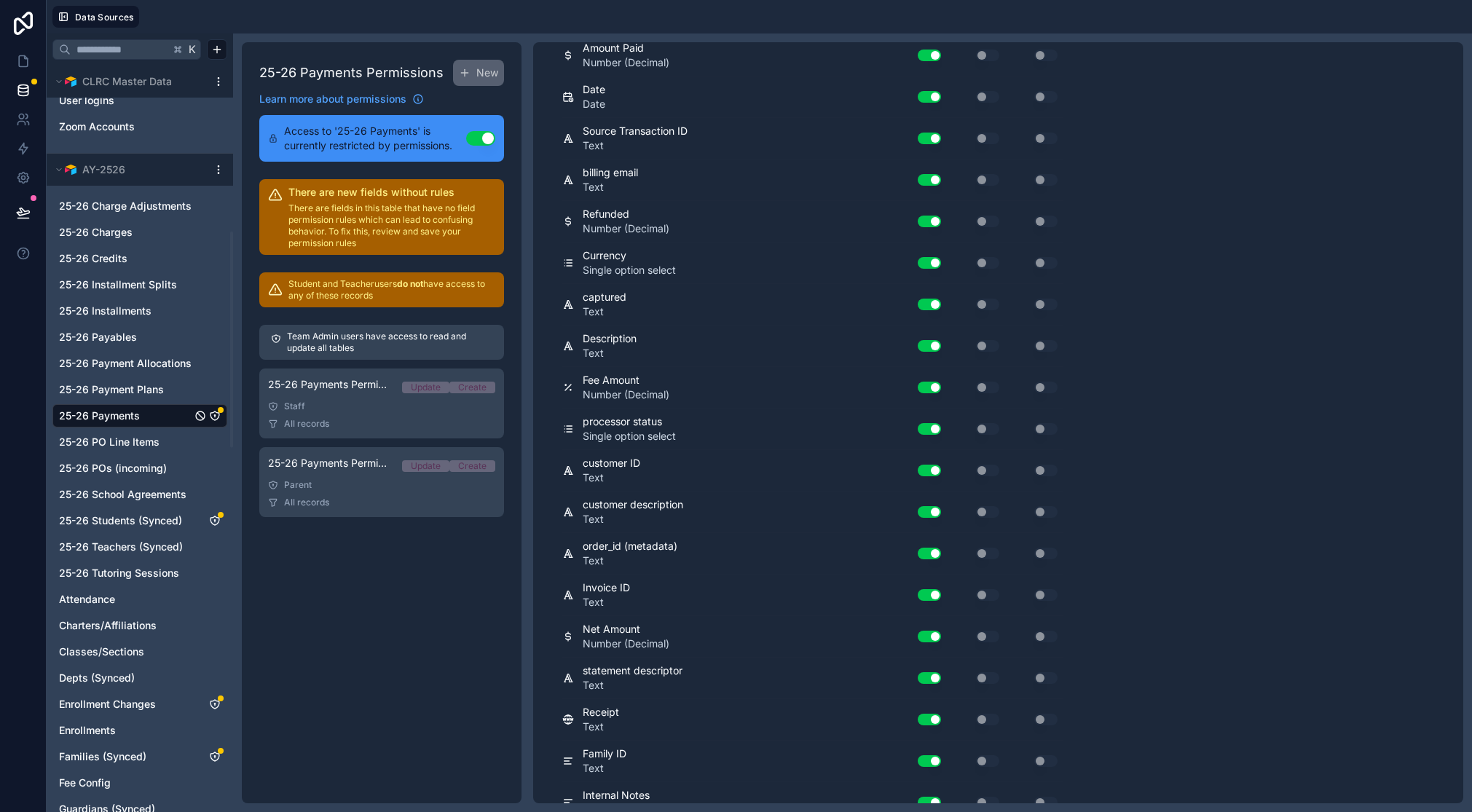
scroll to position [0, 0]
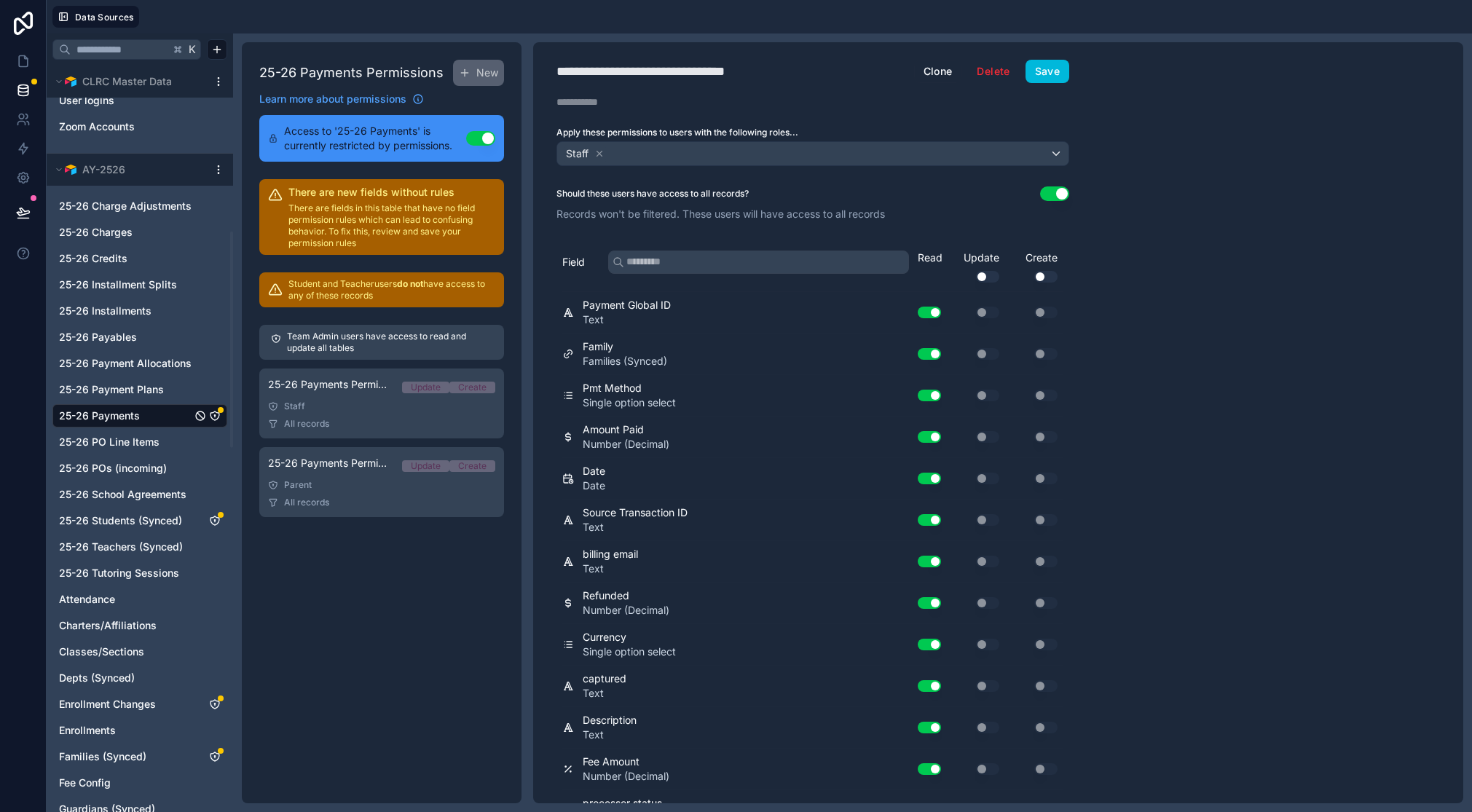
click at [1049, 73] on button "Save" at bounding box center [1047, 71] width 44 height 23
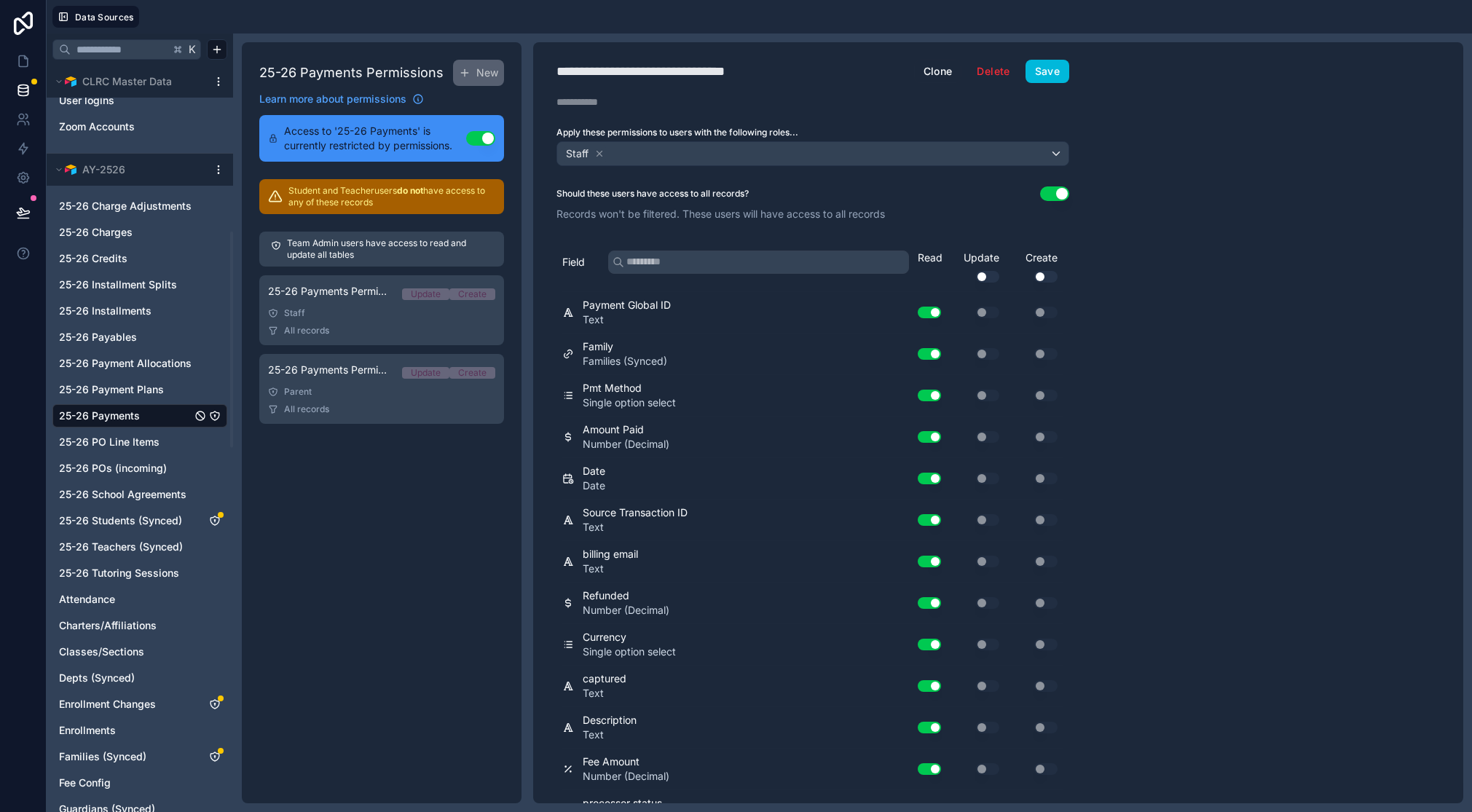
click at [357, 391] on div "Parent" at bounding box center [381, 392] width 227 height 12
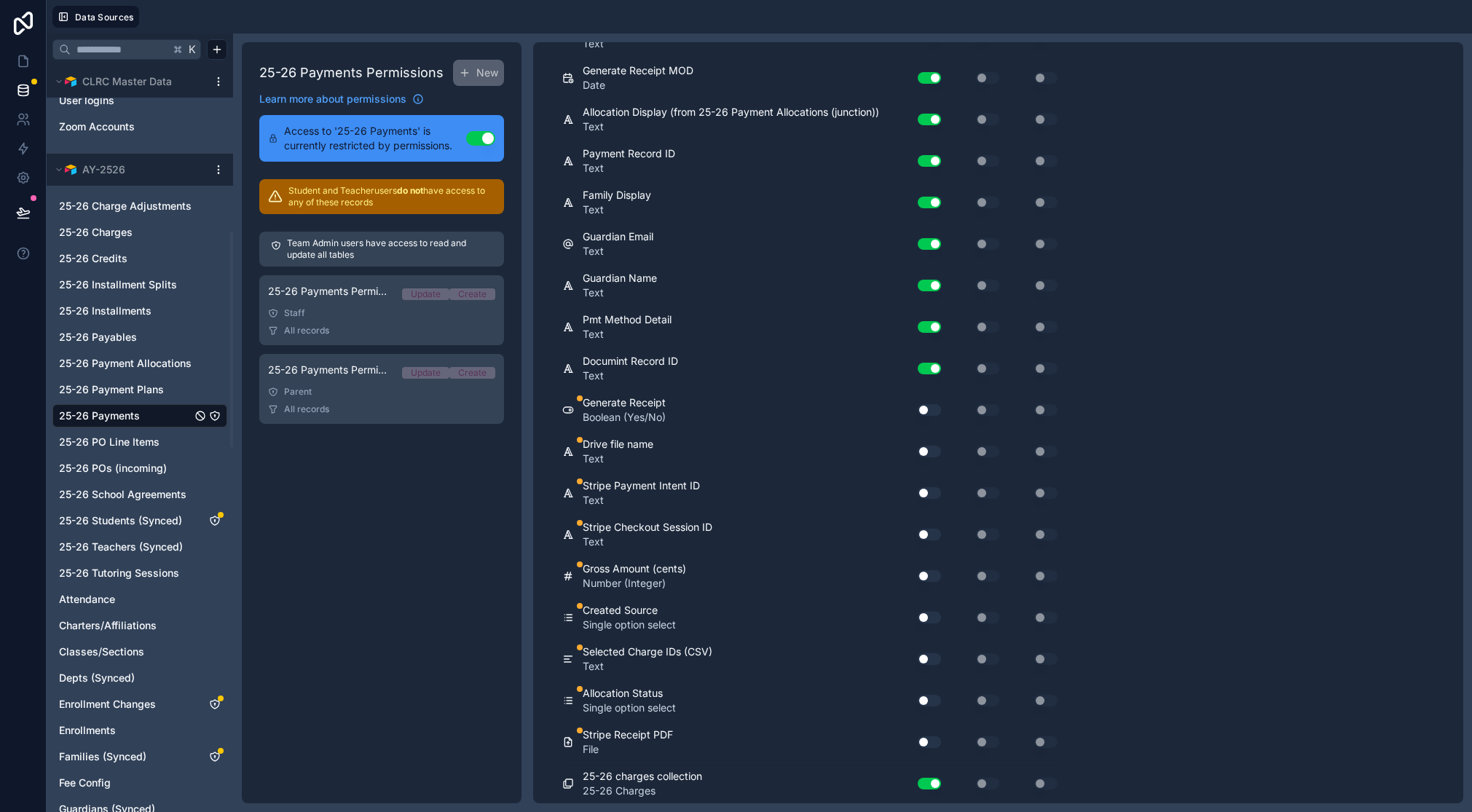
scroll to position [2367, 0]
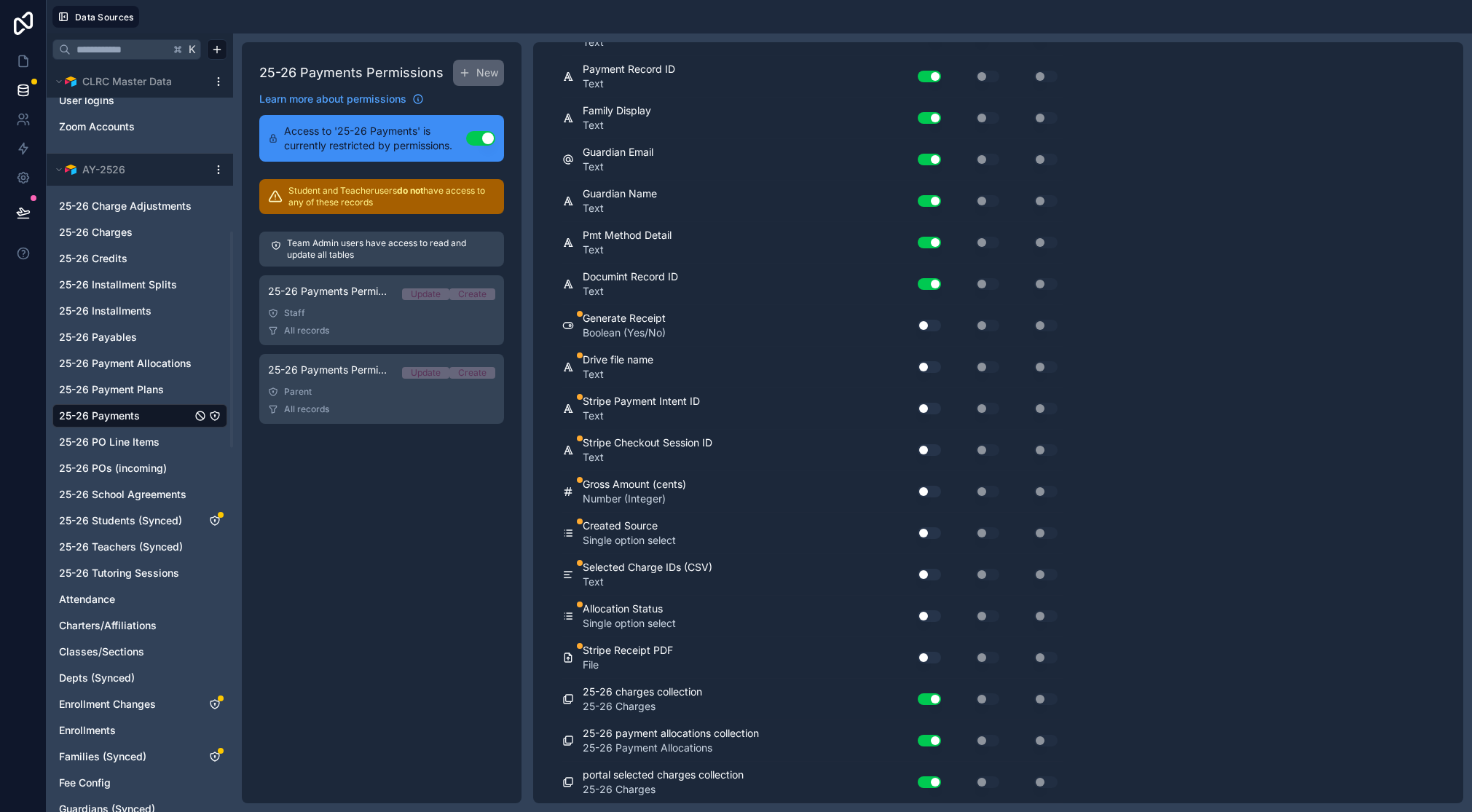
drag, startPoint x: 936, startPoint y: 323, endPoint x: 936, endPoint y: 350, distance: 27.0
click at [936, 323] on button "Use setting" at bounding box center [929, 326] width 23 height 12
drag, startPoint x: 936, startPoint y: 367, endPoint x: 936, endPoint y: 384, distance: 17.0
click at [936, 367] on button "Use setting" at bounding box center [929, 367] width 23 height 12
drag, startPoint x: 934, startPoint y: 406, endPoint x: 935, endPoint y: 415, distance: 9.1
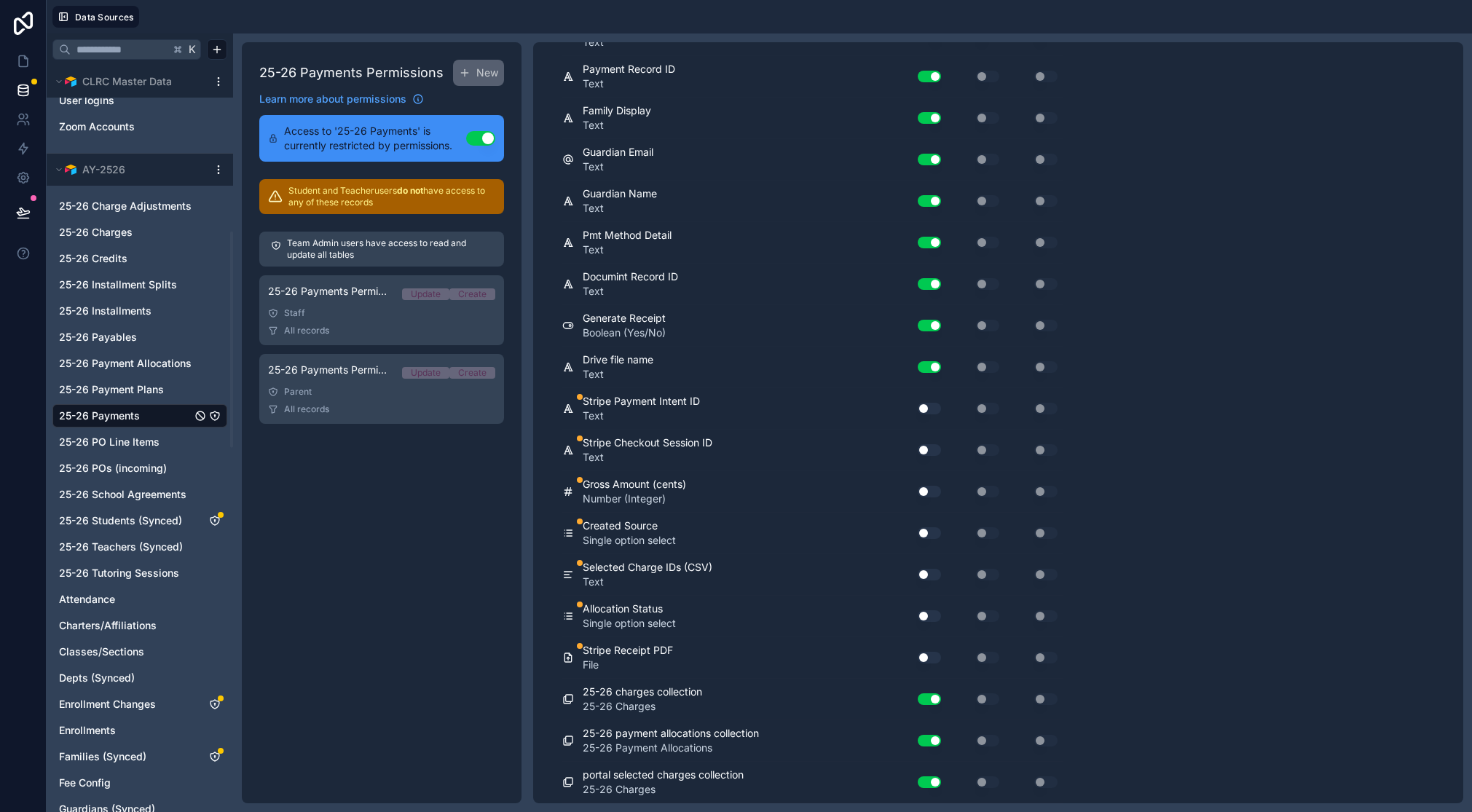
click at [934, 406] on button "Use setting" at bounding box center [929, 408] width 23 height 12
click at [933, 452] on button "Use setting" at bounding box center [929, 450] width 23 height 12
click at [933, 489] on button "Use setting" at bounding box center [929, 491] width 23 height 12
click at [930, 532] on button "Use setting" at bounding box center [929, 533] width 23 height 12
drag, startPoint x: 929, startPoint y: 574, endPoint x: 927, endPoint y: 581, distance: 7.3
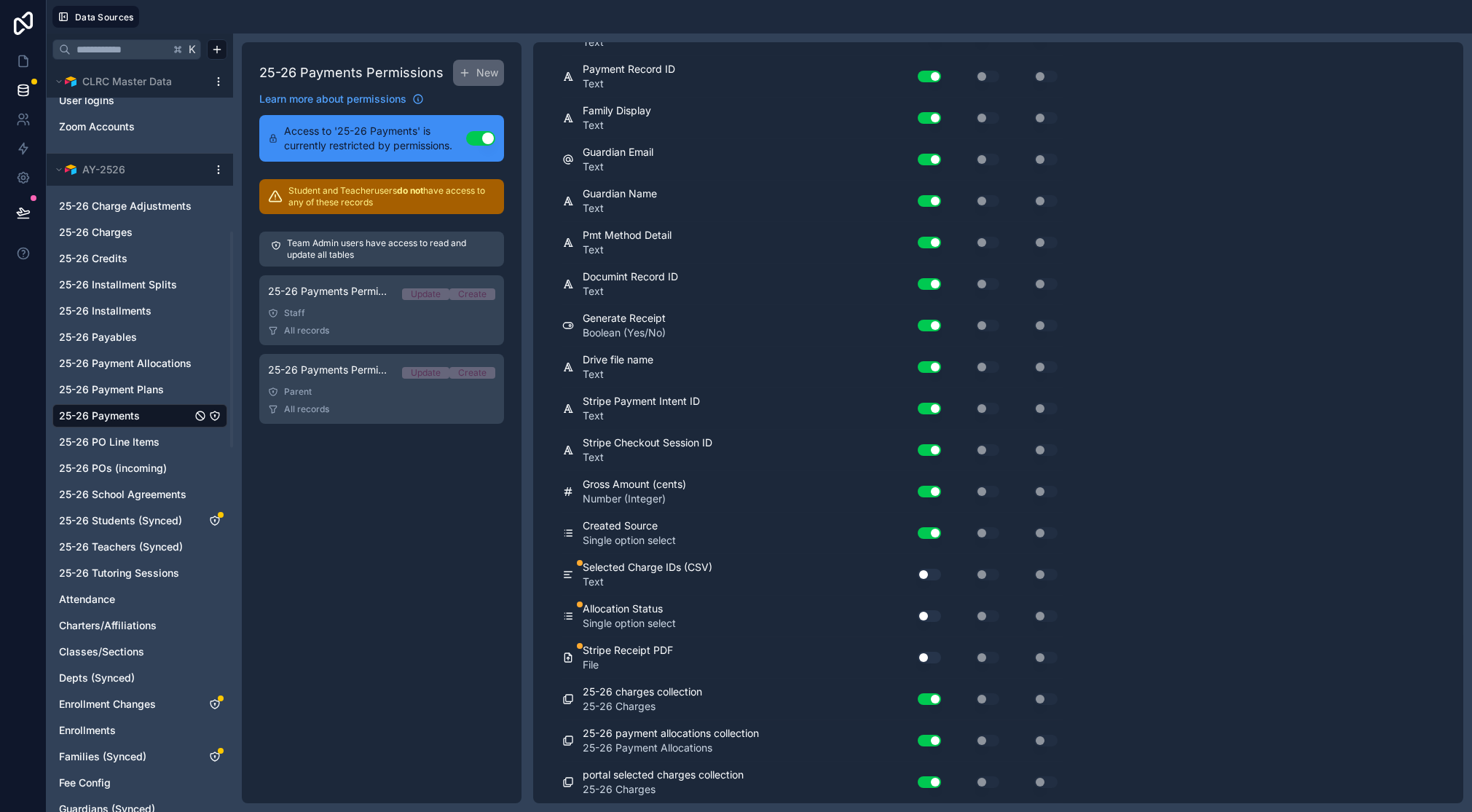
click at [929, 574] on button "Use setting" at bounding box center [929, 574] width 23 height 12
click at [930, 614] on button "Use setting" at bounding box center [929, 616] width 23 height 12
drag, startPoint x: 934, startPoint y: 656, endPoint x: 968, endPoint y: 582, distance: 81.4
click at [934, 656] on button "Use setting" at bounding box center [929, 657] width 23 height 12
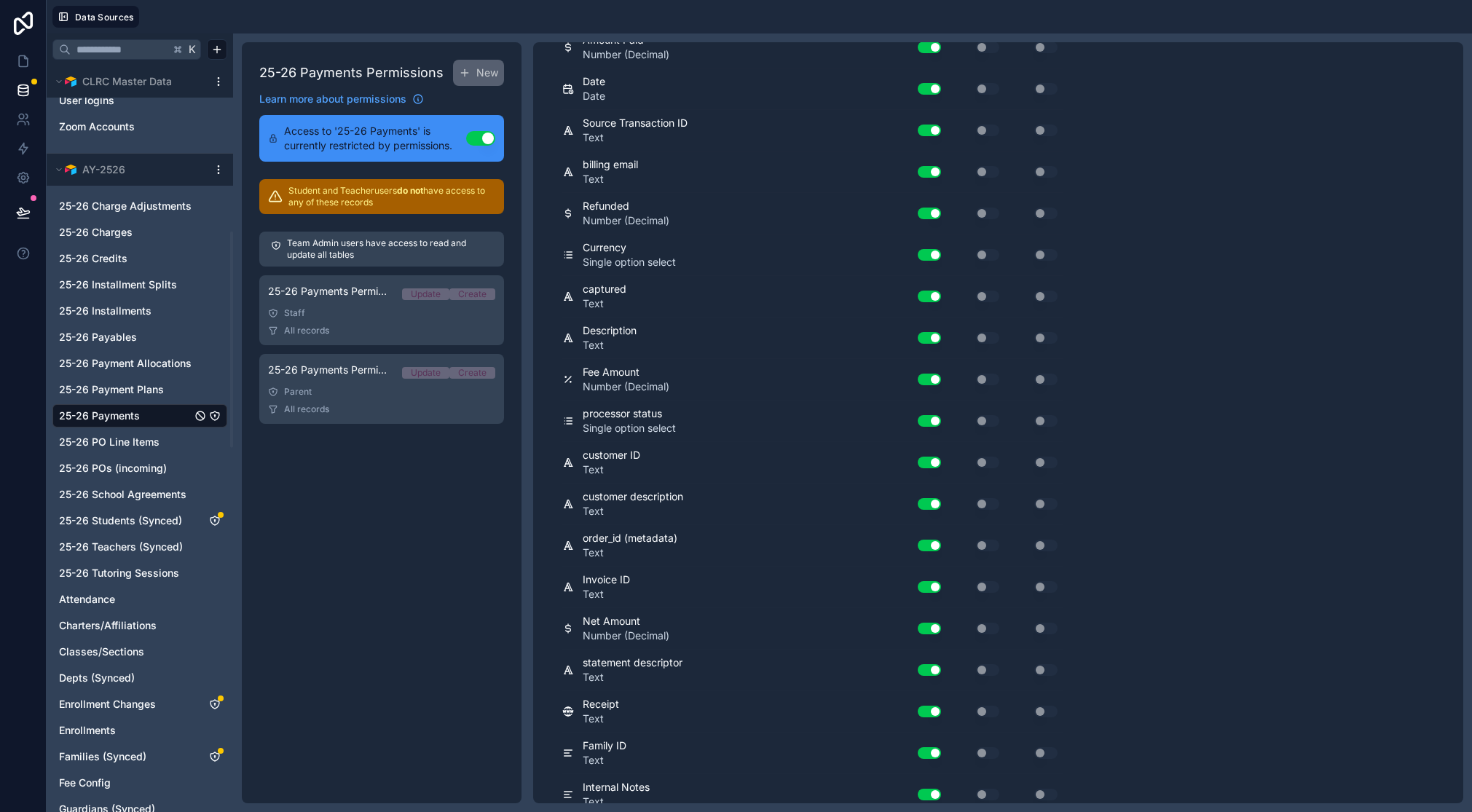
scroll to position [0, 0]
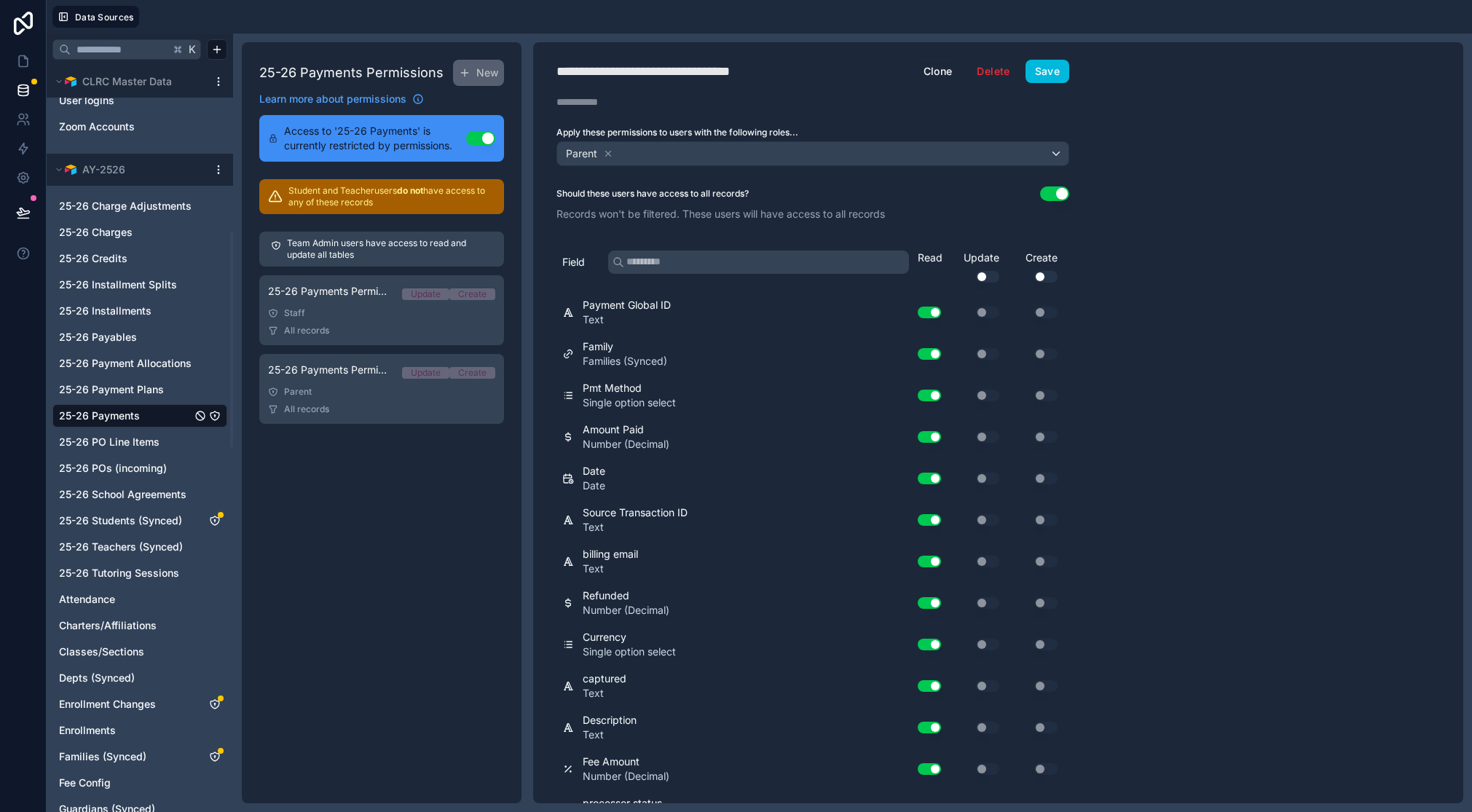
click at [1044, 72] on button "Save" at bounding box center [1047, 71] width 44 height 23
click at [218, 517] on link "25-26 Students (Synced)" at bounding box center [214, 521] width 12 height 12
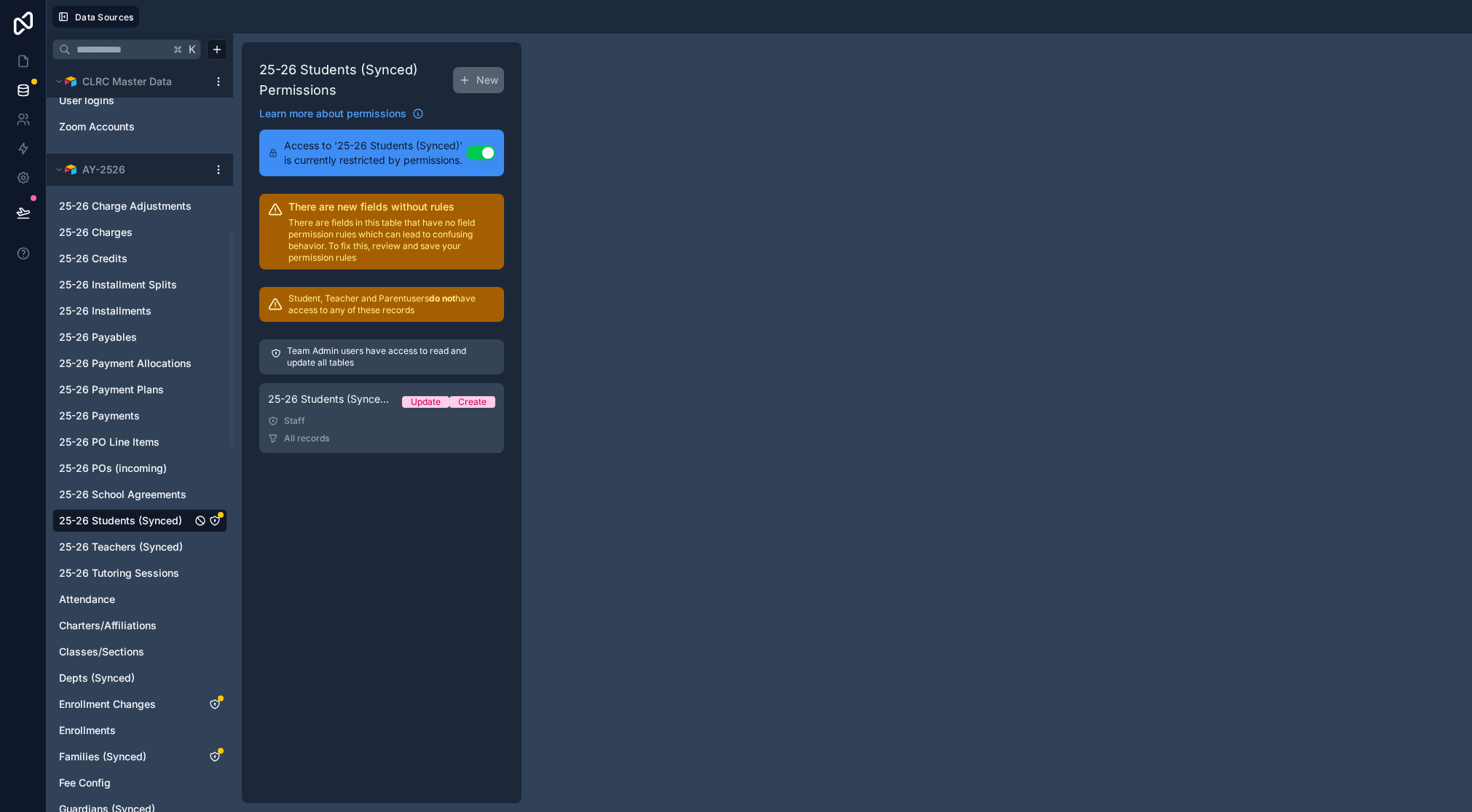
click at [357, 428] on link "25-26 Students (Synced) Permission - Staff Update Create Staff All records" at bounding box center [381, 418] width 245 height 70
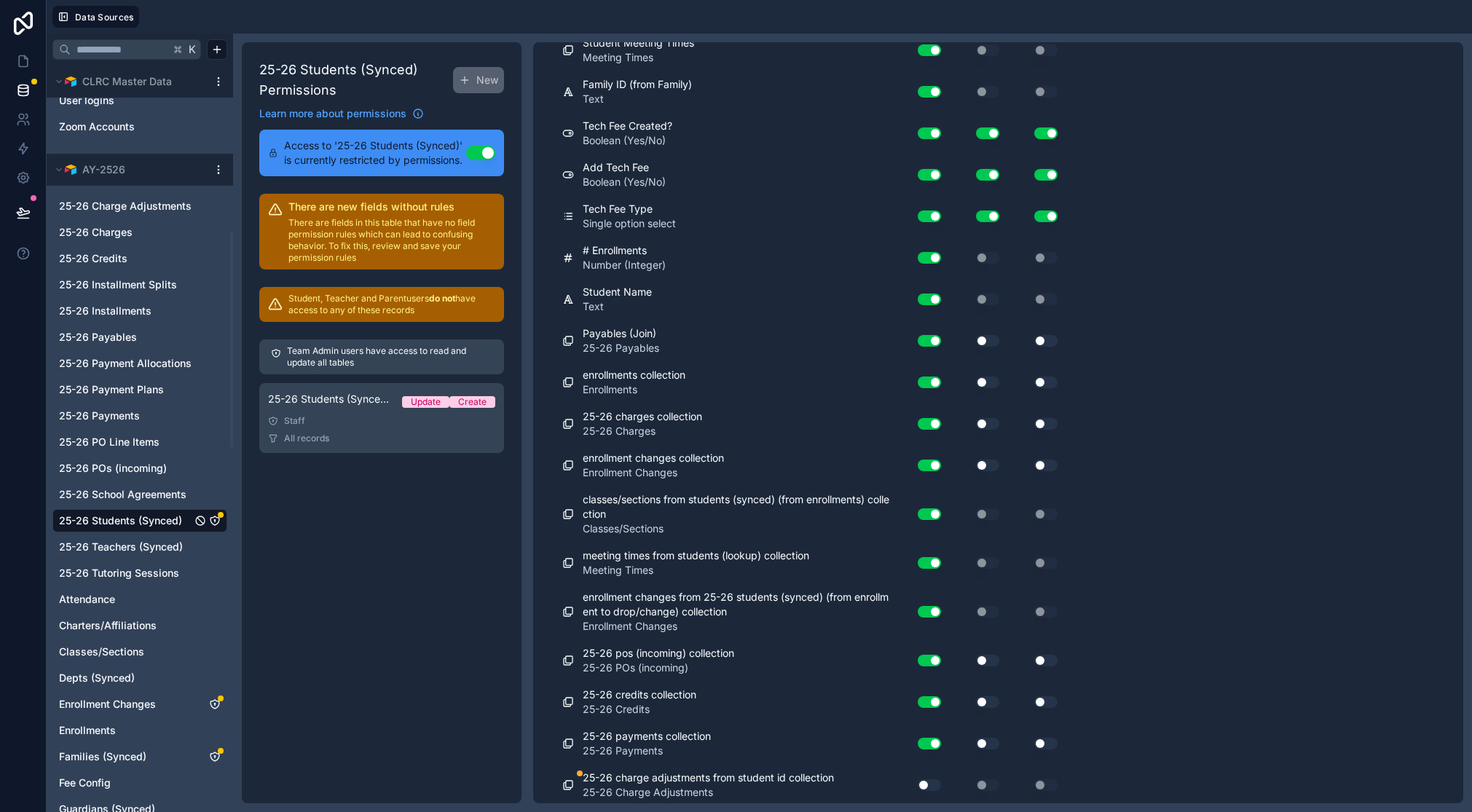
scroll to position [2009, 0]
drag, startPoint x: 936, startPoint y: 780, endPoint x: 950, endPoint y: 771, distance: 16.6
click at [936, 780] on button "Use setting" at bounding box center [929, 782] width 23 height 12
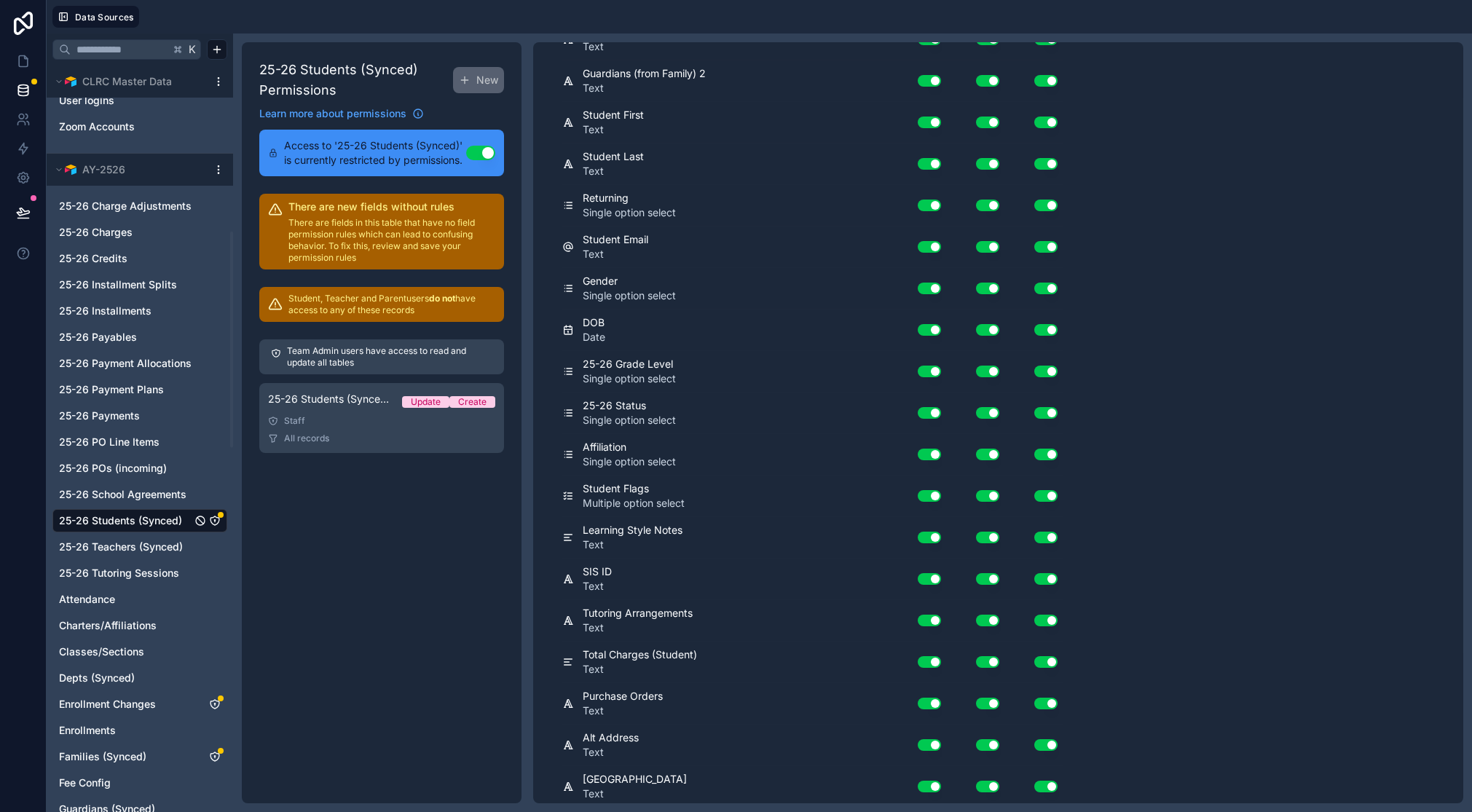
scroll to position [0, 0]
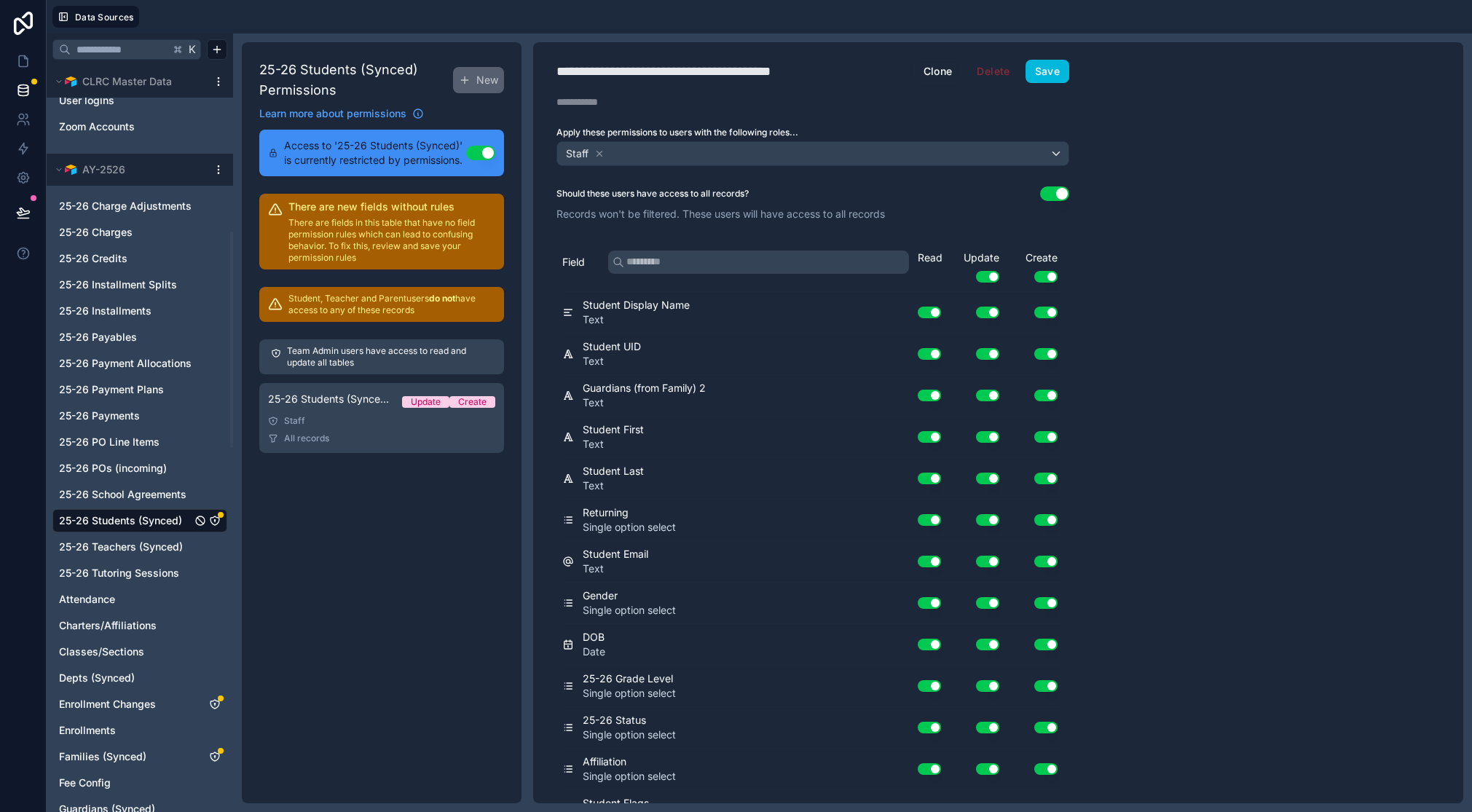
click at [1052, 76] on button "Save" at bounding box center [1047, 71] width 44 height 23
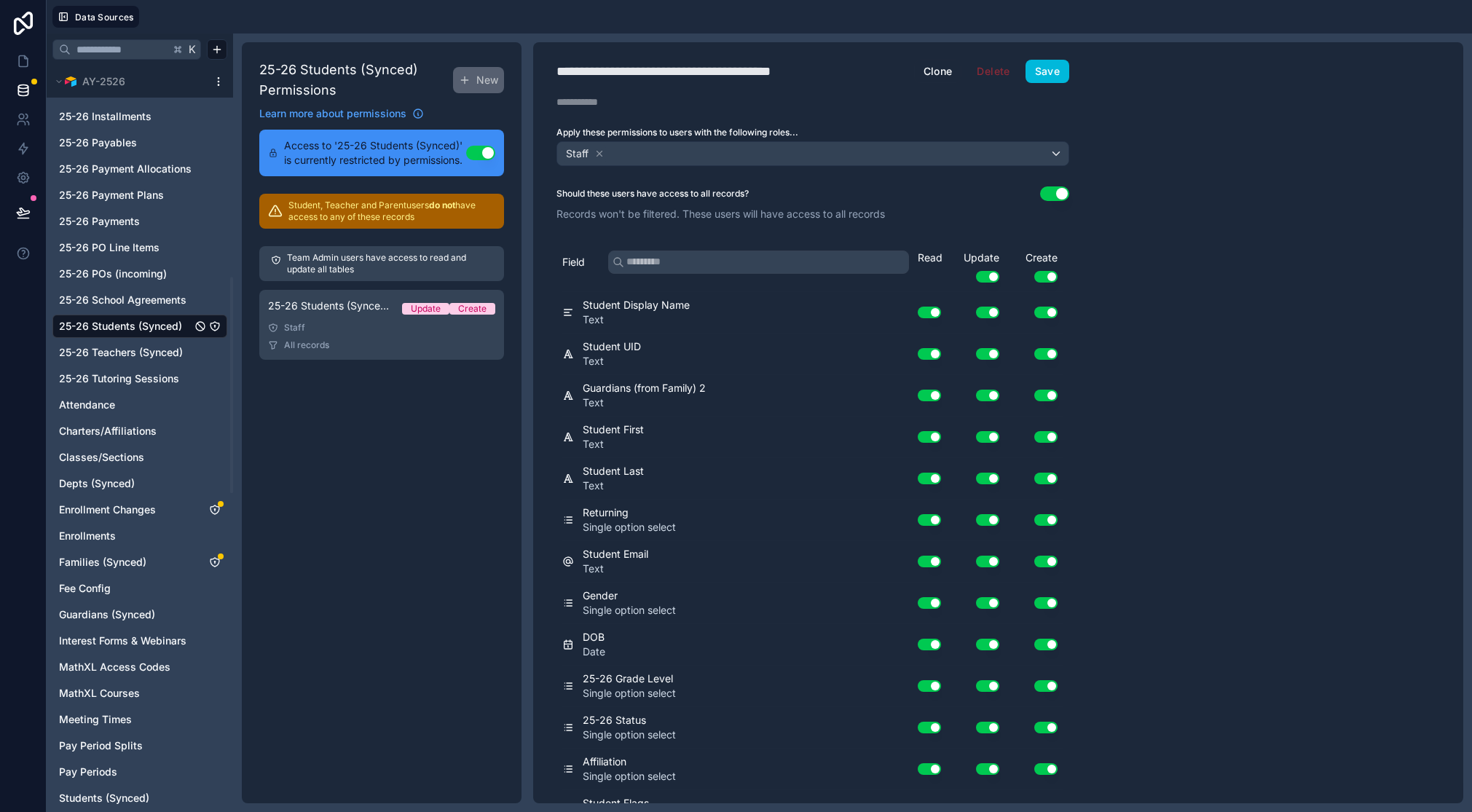
scroll to position [699, 0]
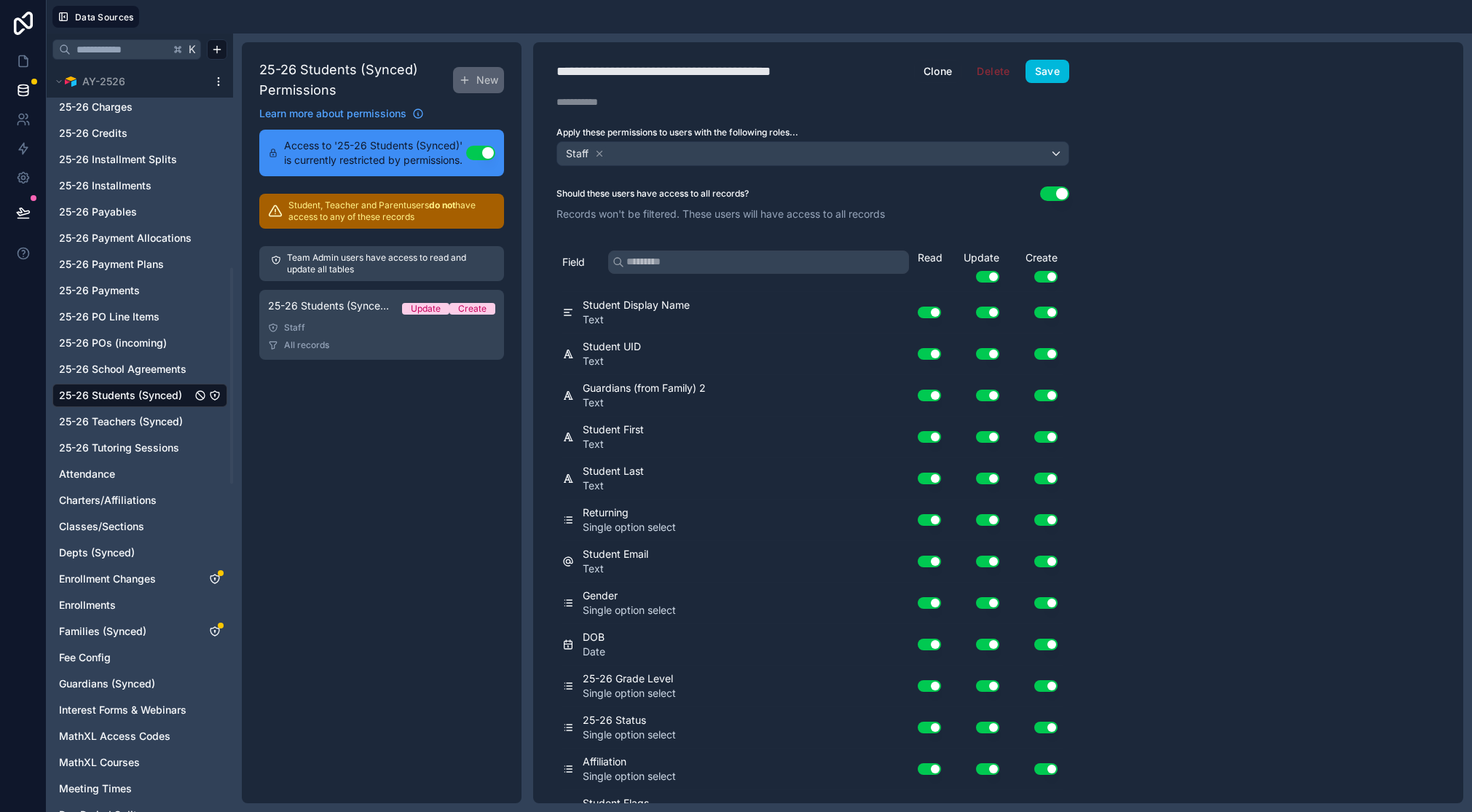
click at [215, 576] on icon "Enrollment Changes" at bounding box center [214, 579] width 12 height 12
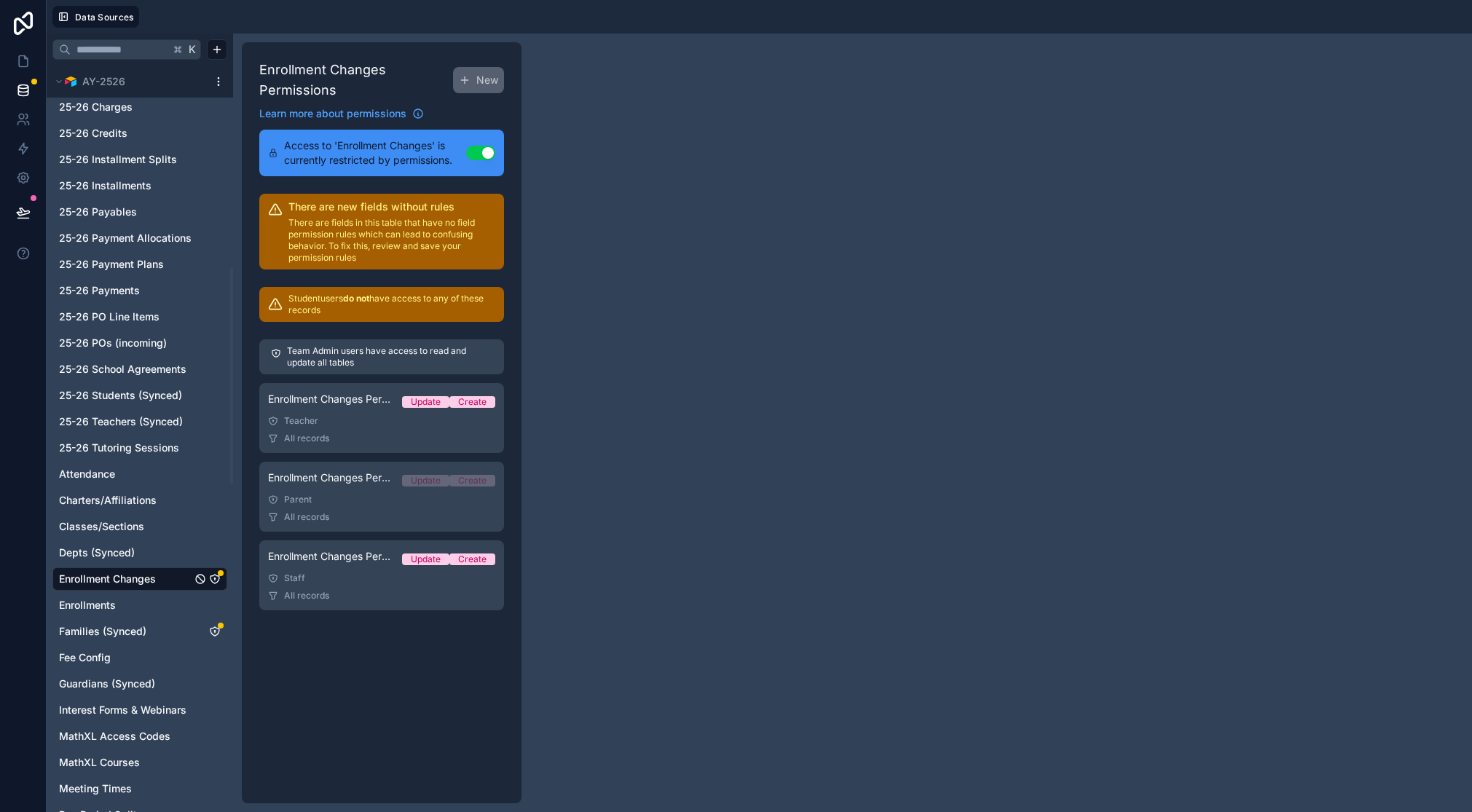
click at [348, 434] on div "All records" at bounding box center [381, 438] width 227 height 12
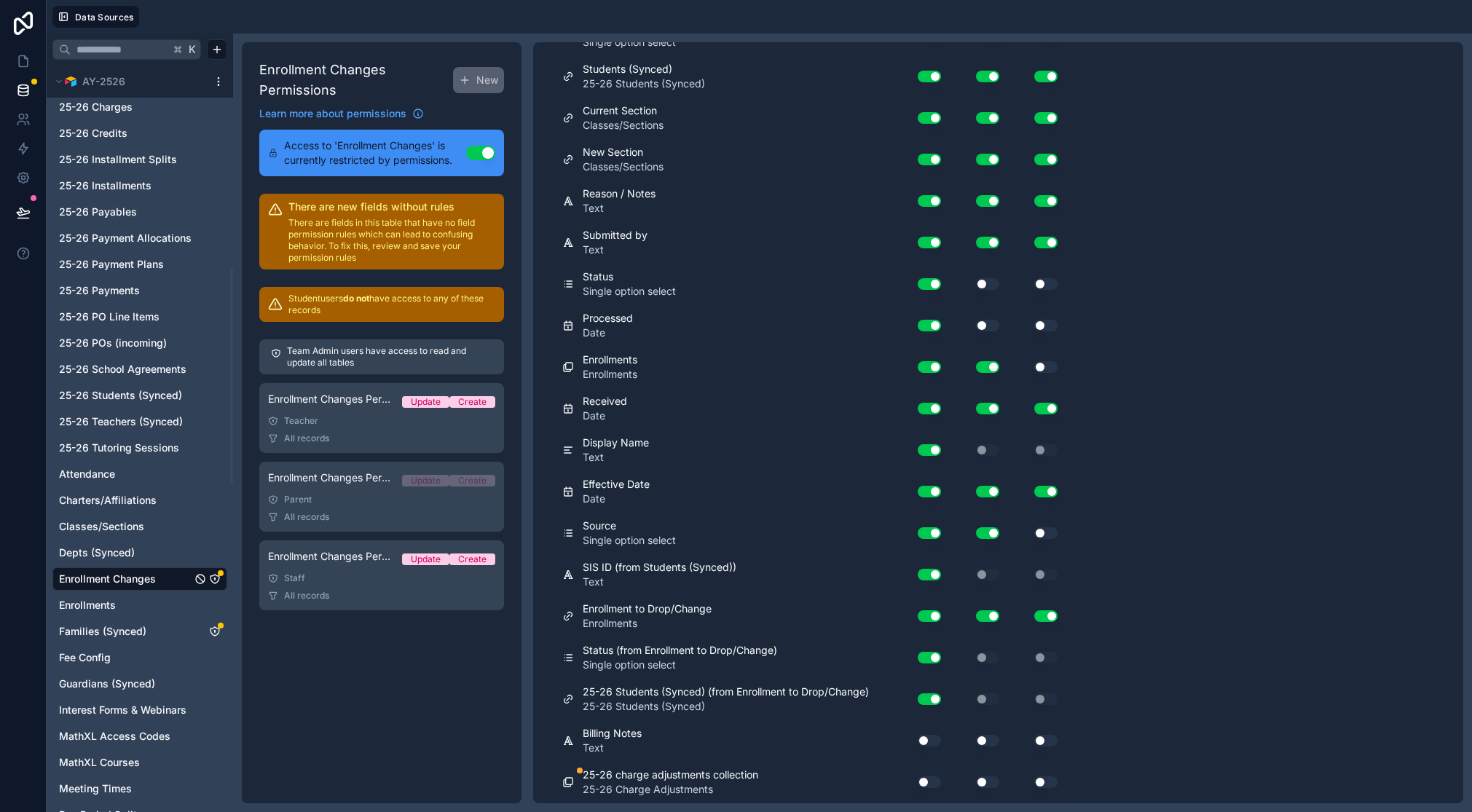
scroll to position [319, 0]
click at [936, 780] on button "Use setting" at bounding box center [929, 782] width 23 height 12
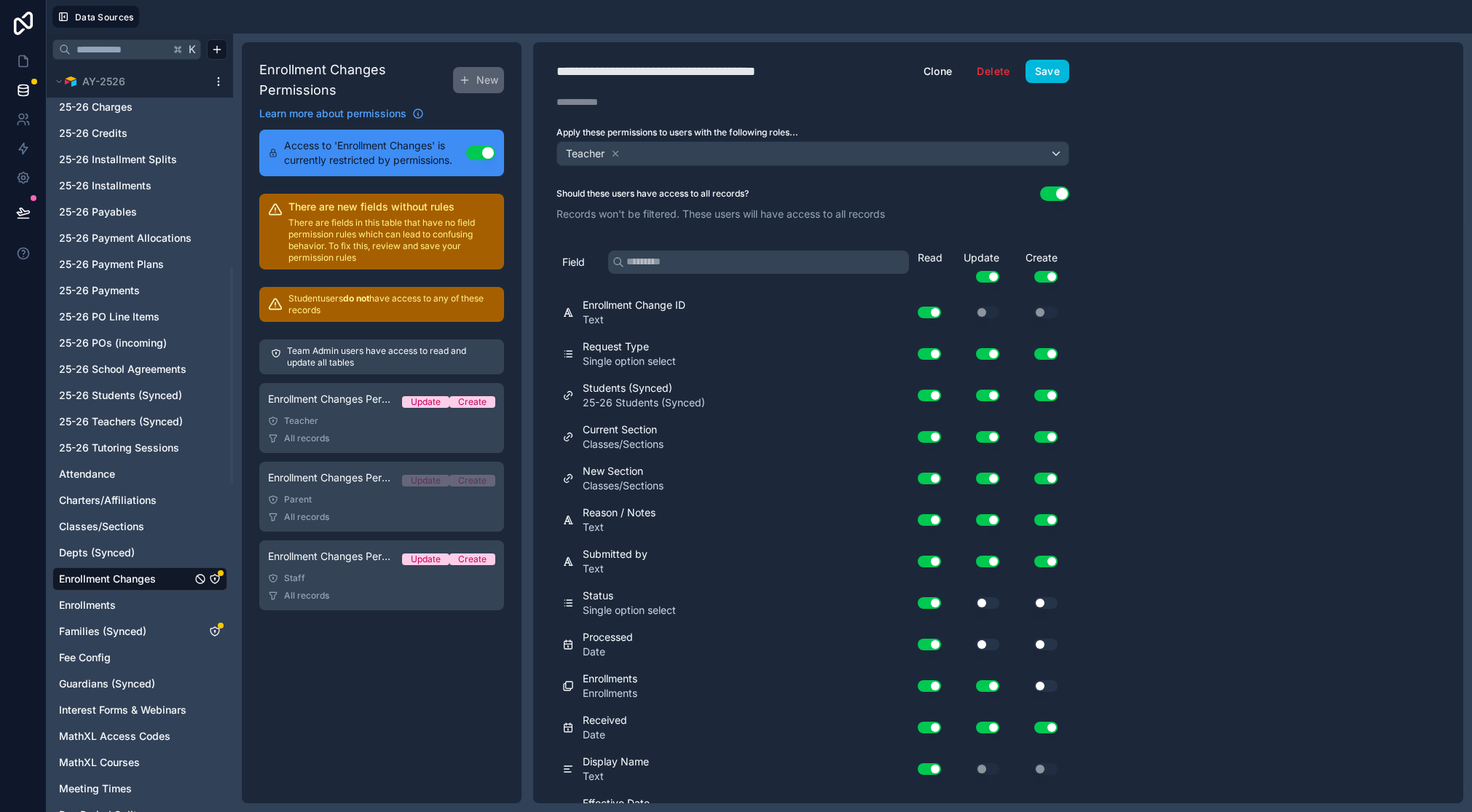
click at [1036, 73] on button "Save" at bounding box center [1047, 71] width 44 height 23
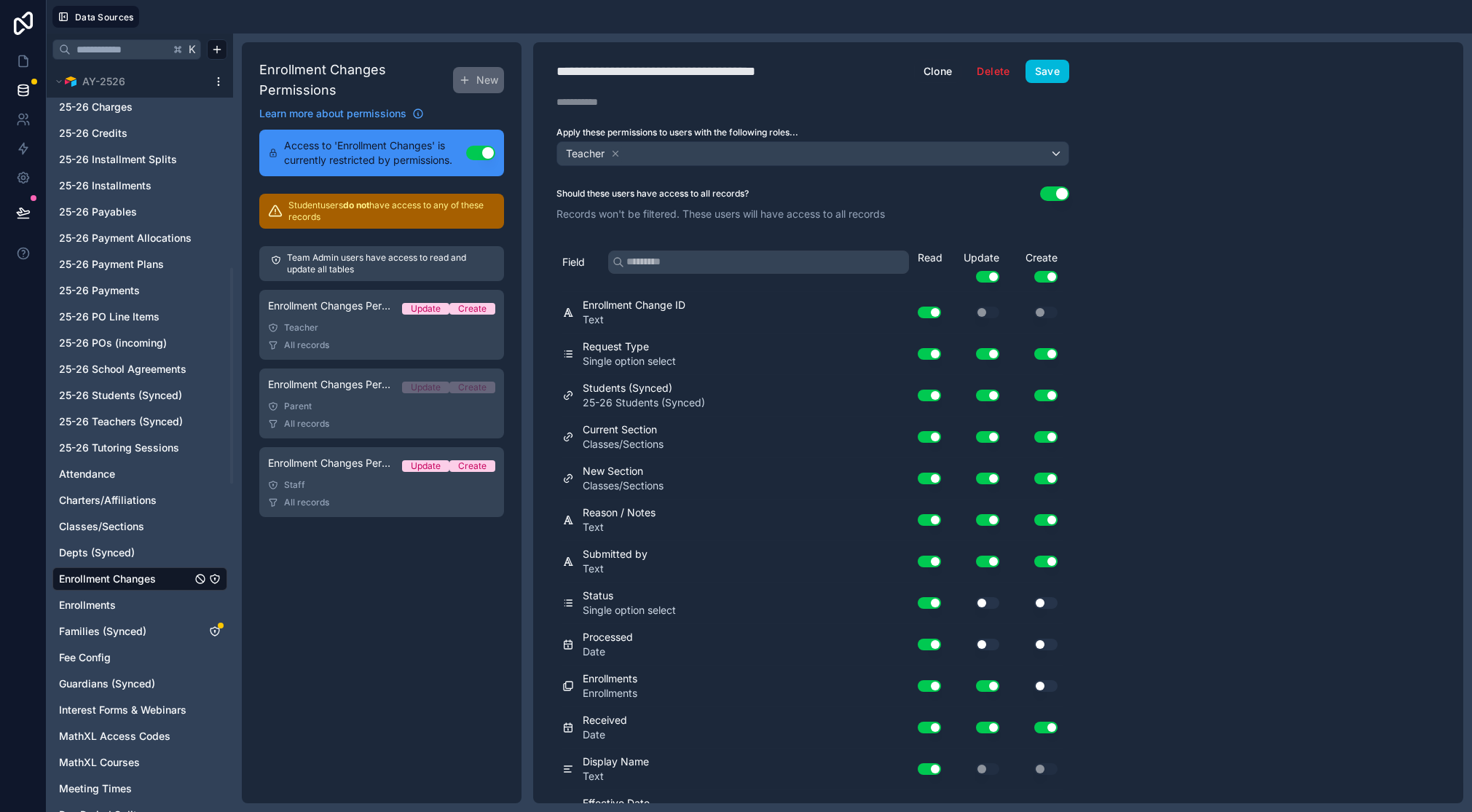
click at [356, 410] on div "Parent" at bounding box center [381, 406] width 227 height 12
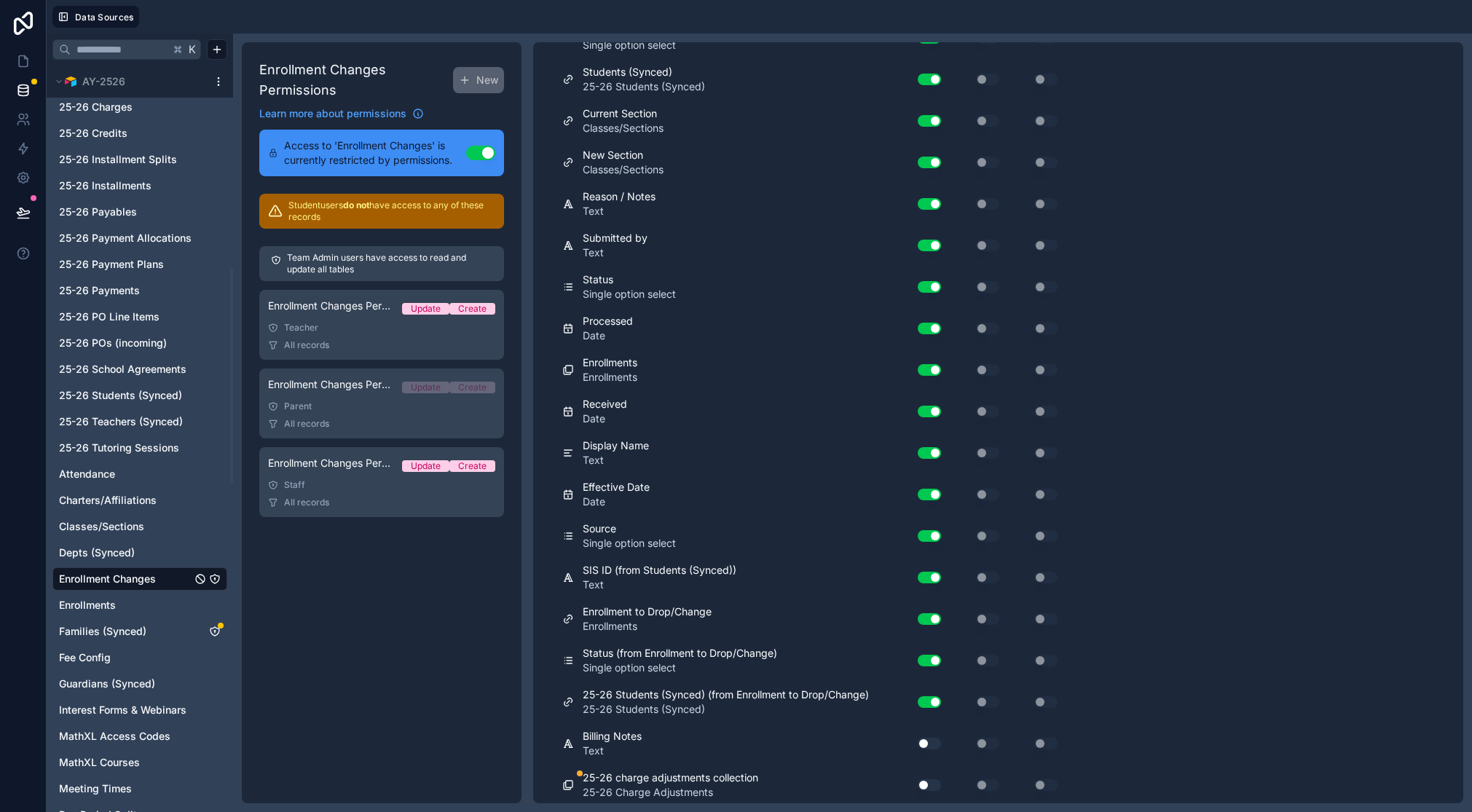
scroll to position [319, 0]
click at [933, 783] on button "Use setting" at bounding box center [929, 782] width 23 height 12
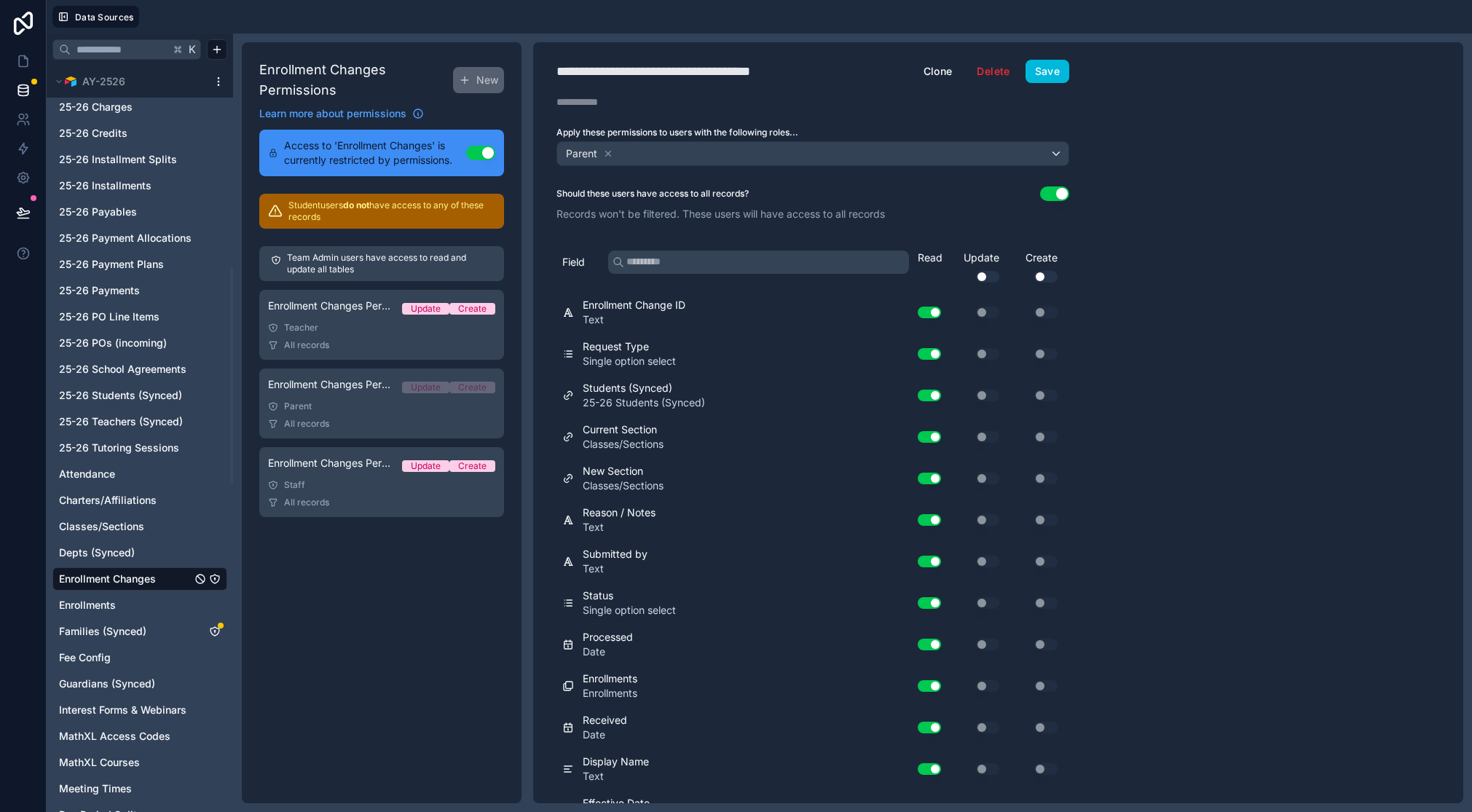
click at [1051, 76] on button "Save" at bounding box center [1047, 71] width 44 height 23
drag, startPoint x: 343, startPoint y: 483, endPoint x: 329, endPoint y: 496, distance: 19.1
click at [343, 483] on div "Staff" at bounding box center [381, 484] width 227 height 12
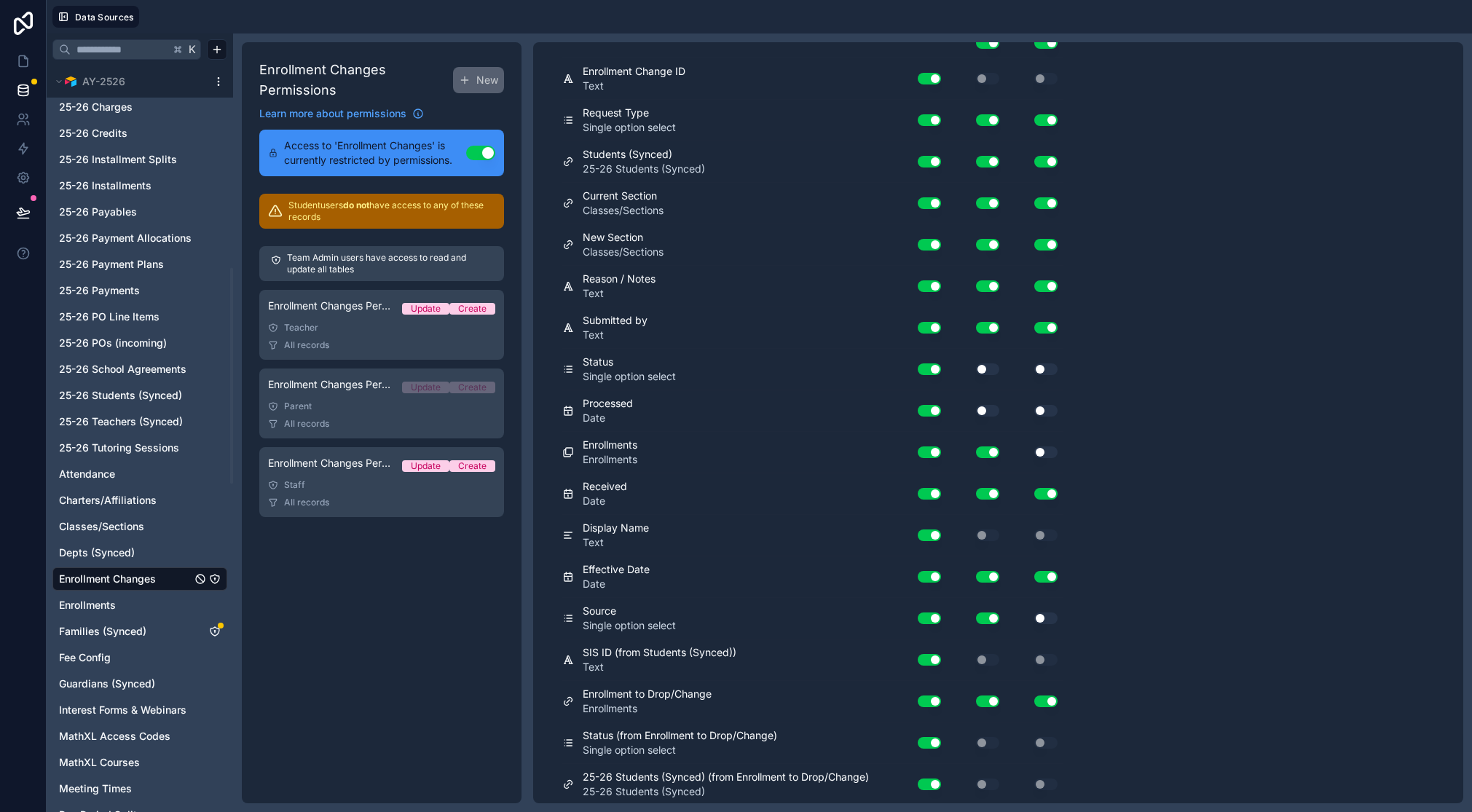
scroll to position [319, 0]
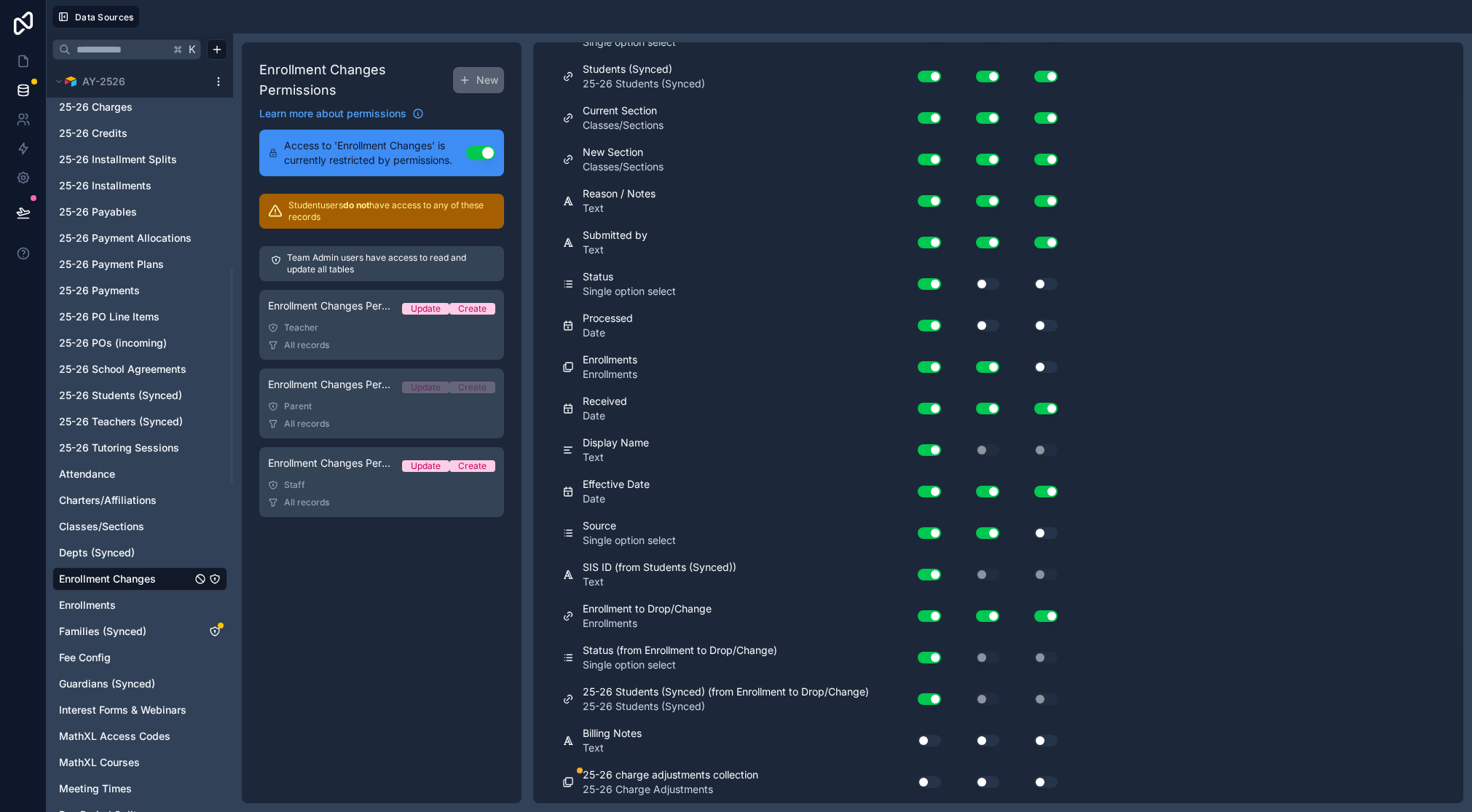
click at [934, 784] on button "Use setting" at bounding box center [929, 782] width 23 height 12
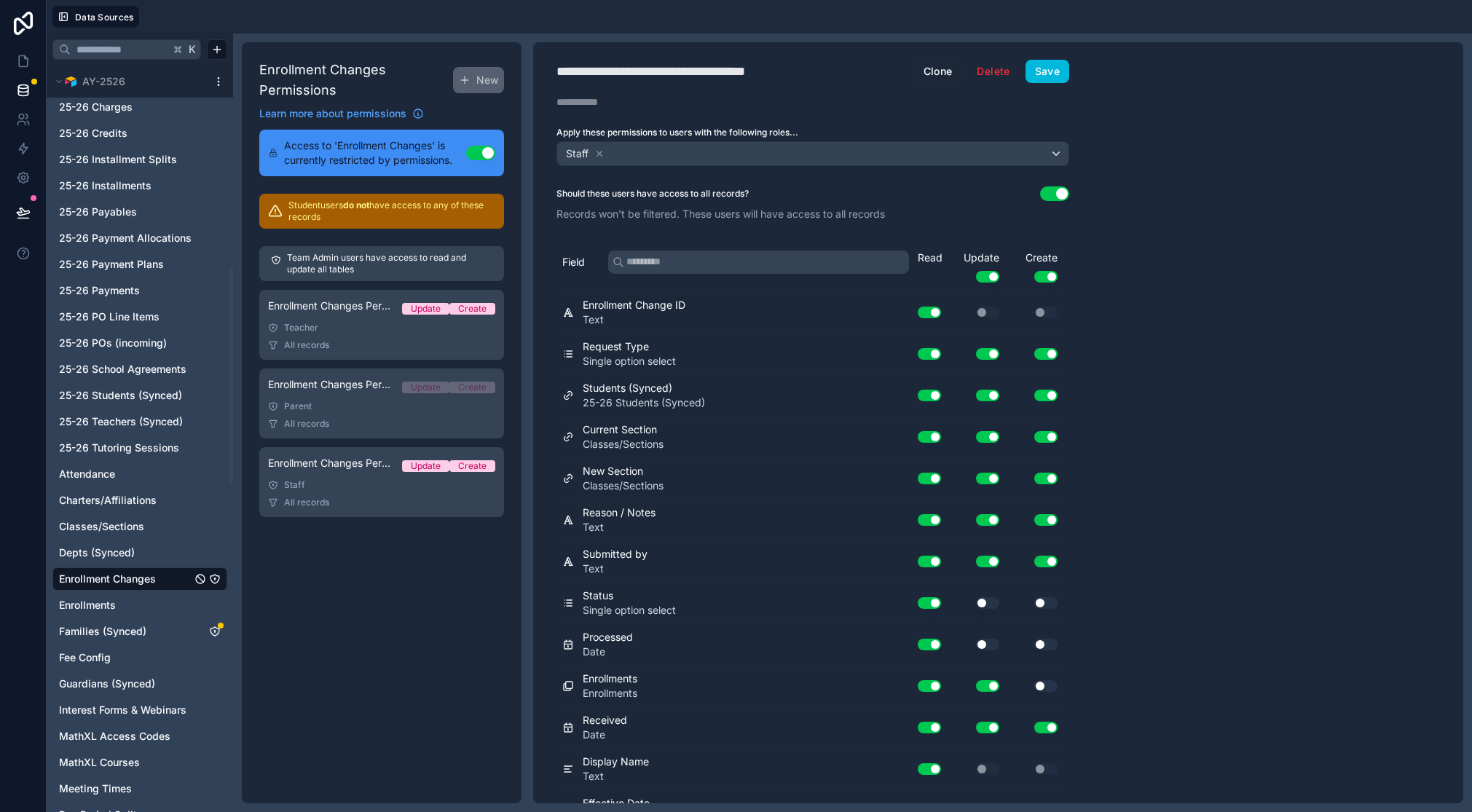
click at [1055, 65] on button "Save" at bounding box center [1047, 71] width 44 height 23
click at [218, 629] on icon "Families (Synced)" at bounding box center [214, 631] width 12 height 12
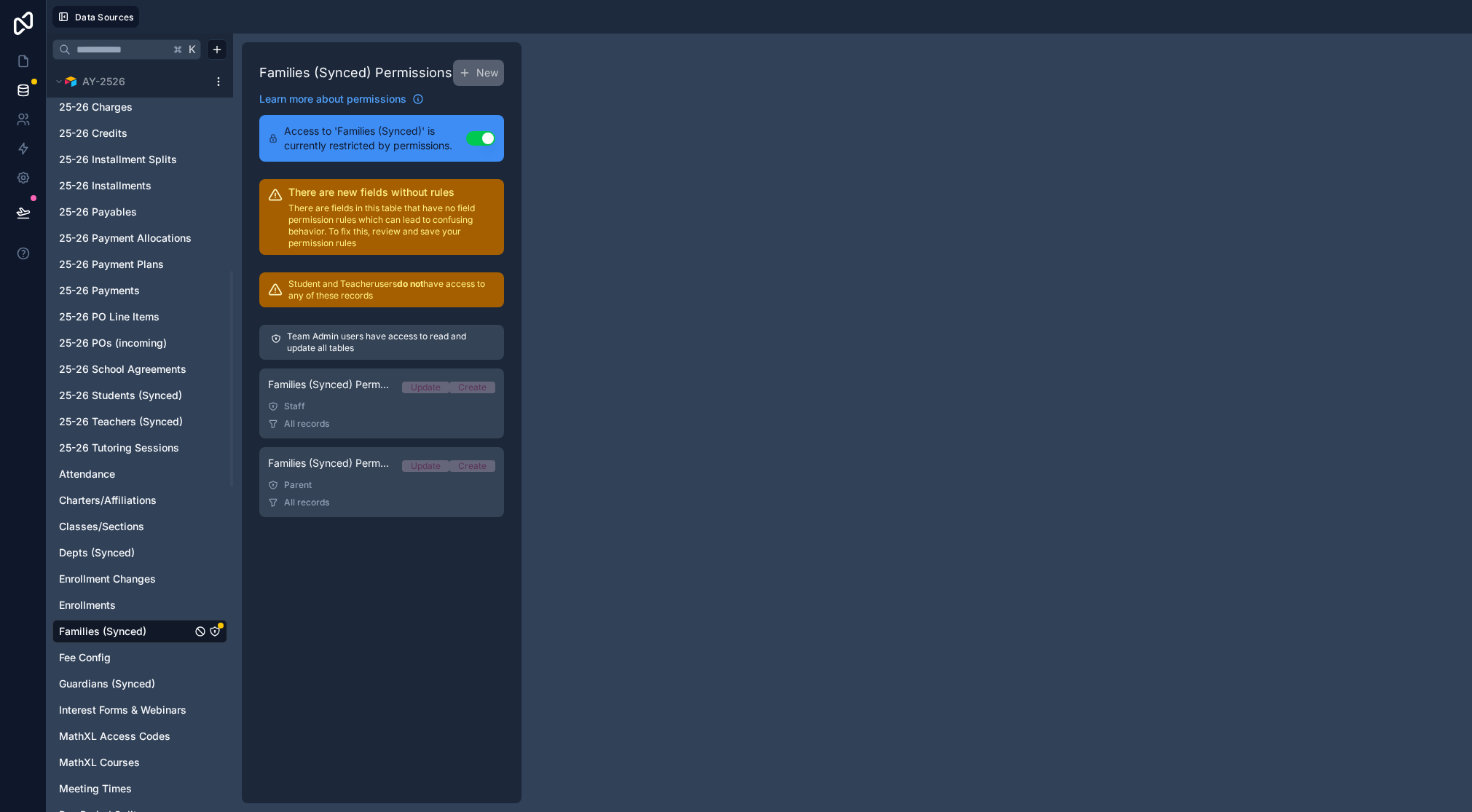
scroll to position [710, 0]
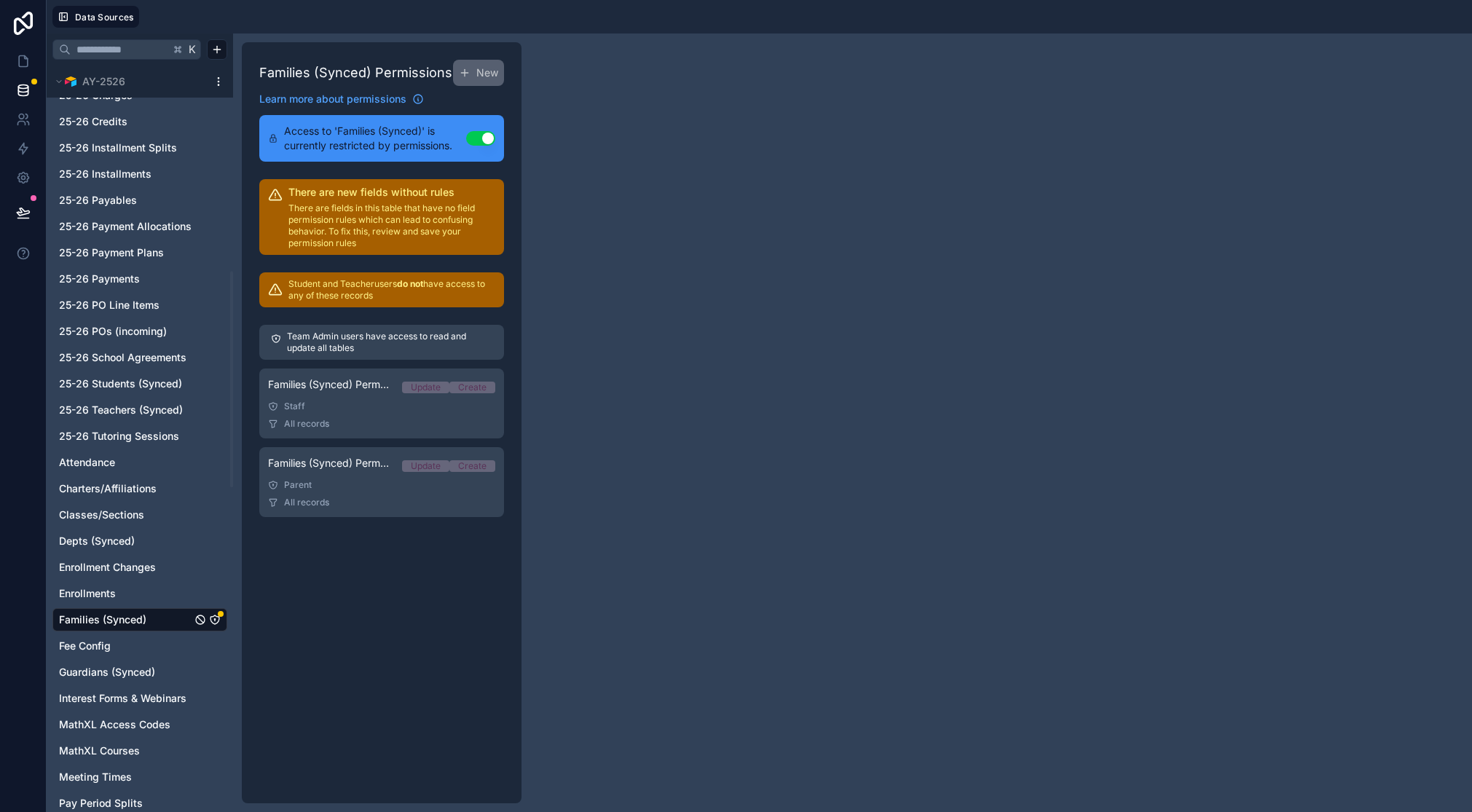
click at [346, 406] on div "Staff" at bounding box center [381, 406] width 227 height 12
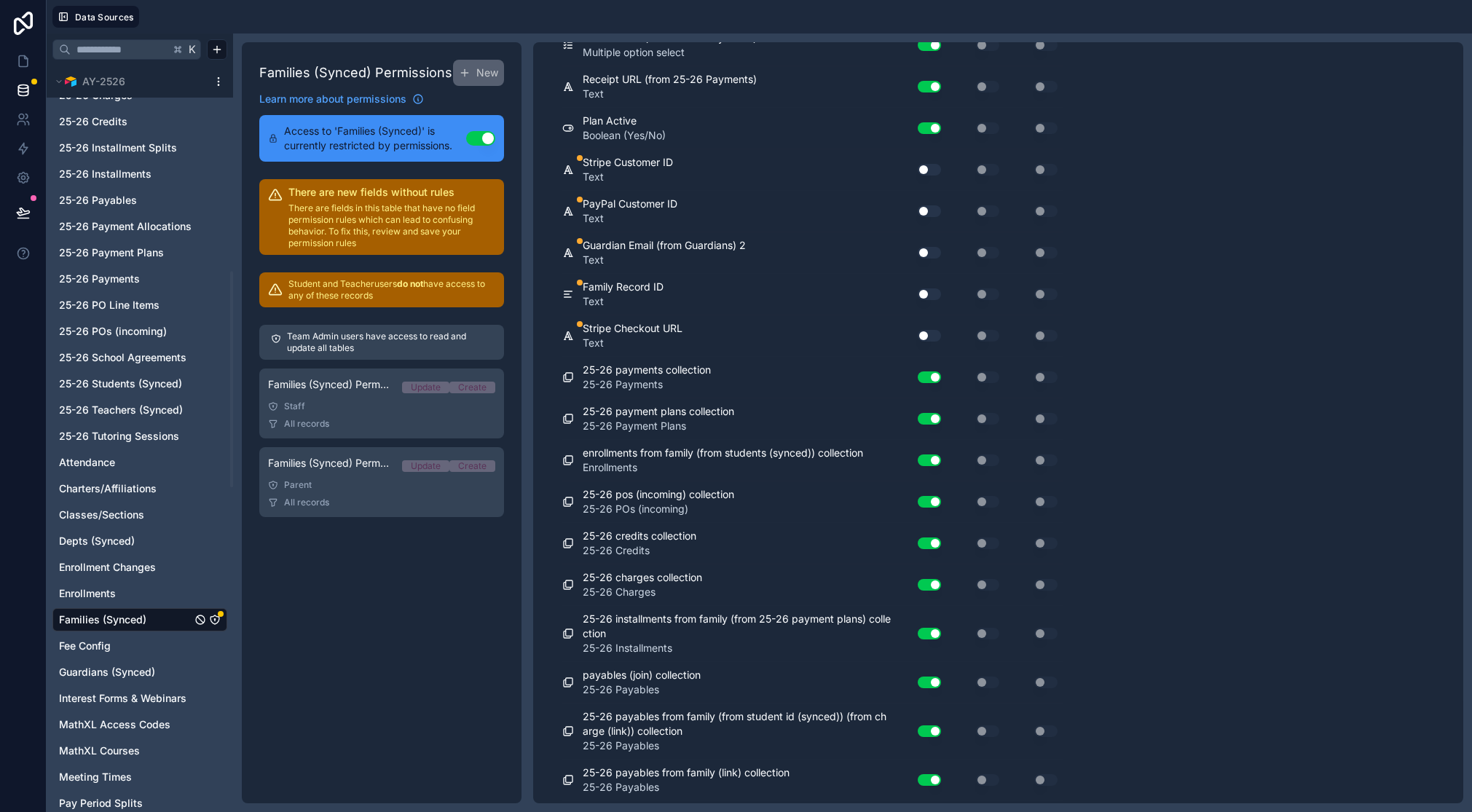
scroll to position [2297, 0]
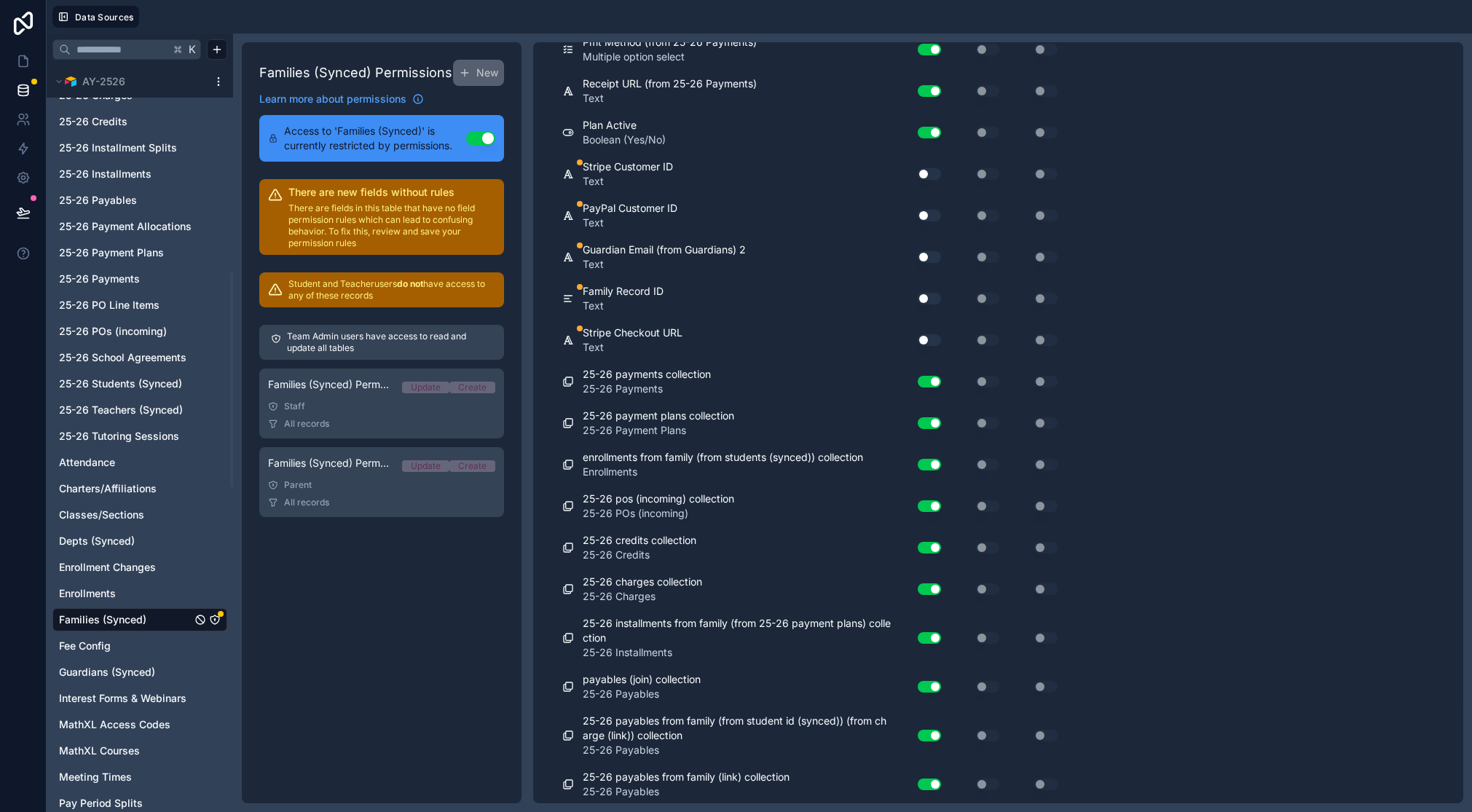
click at [933, 174] on button "Use setting" at bounding box center [929, 174] width 23 height 12
drag, startPoint x: 930, startPoint y: 217, endPoint x: 931, endPoint y: 237, distance: 20.0
click at [930, 217] on button "Use setting" at bounding box center [929, 215] width 23 height 12
click at [930, 256] on button "Use setting" at bounding box center [929, 257] width 23 height 12
click at [936, 297] on button "Use setting" at bounding box center [929, 298] width 23 height 12
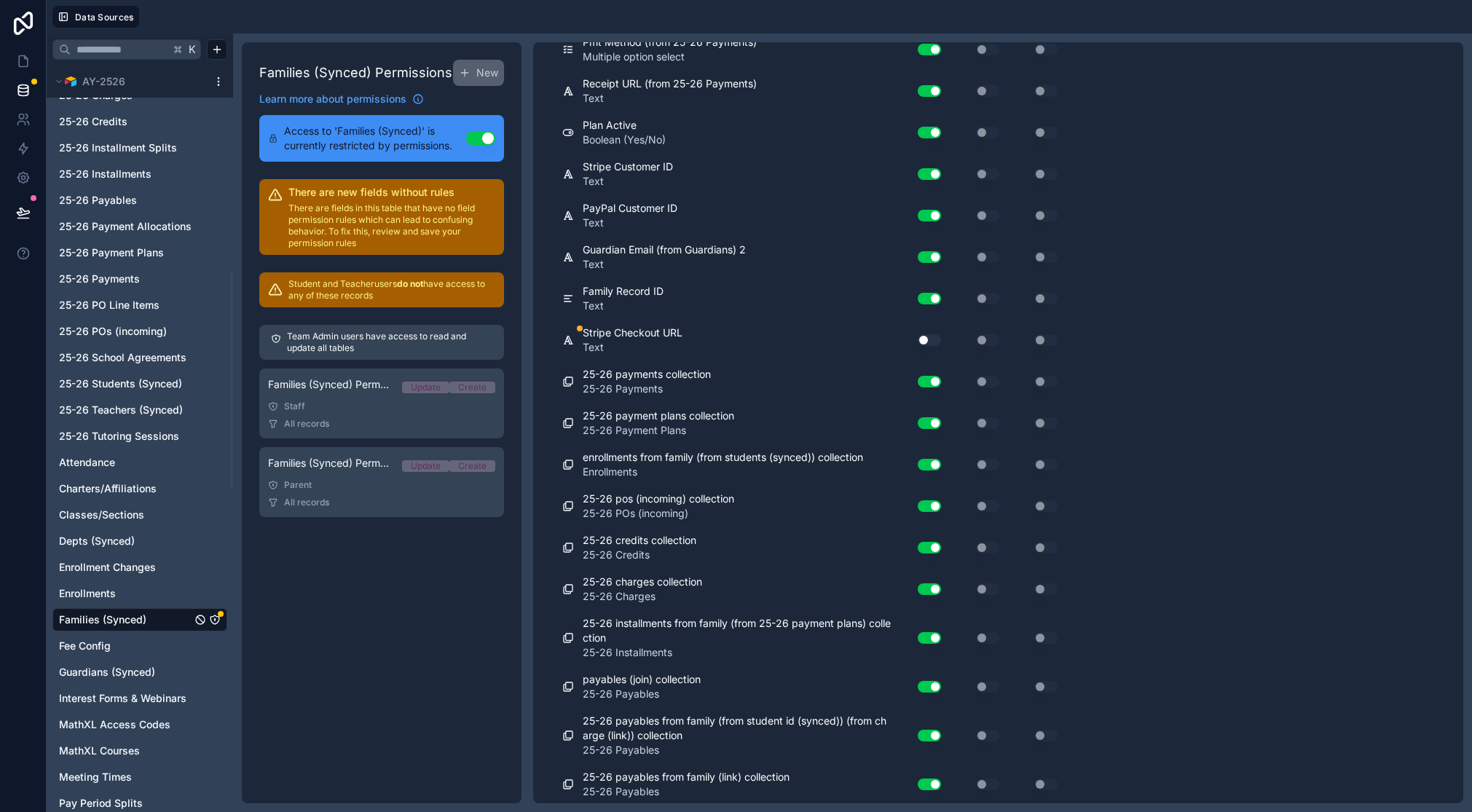
drag, startPoint x: 929, startPoint y: 341, endPoint x: 936, endPoint y: 390, distance: 49.5
click at [929, 341] on button "Use setting" at bounding box center [929, 340] width 23 height 12
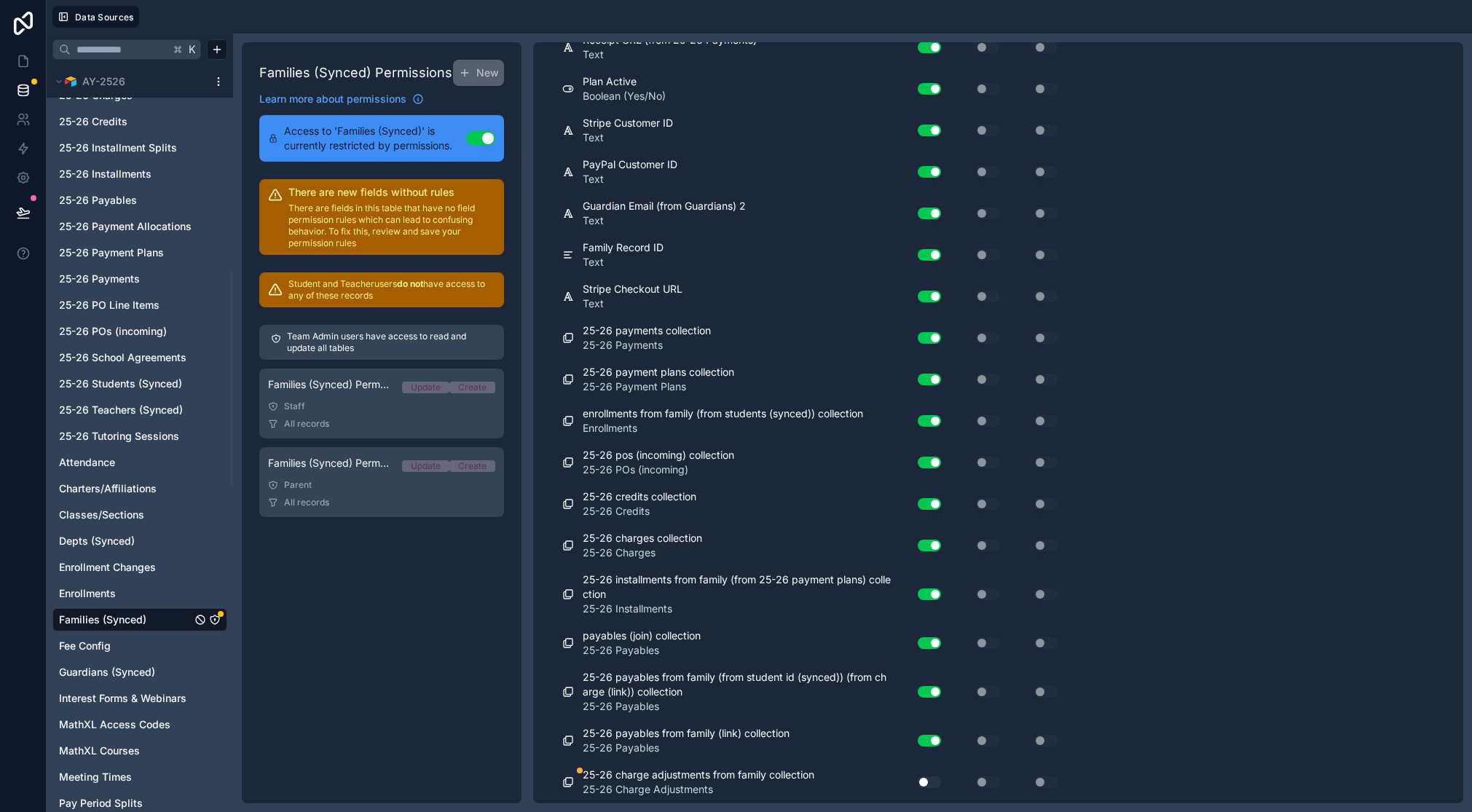
scroll to position [2337, 0]
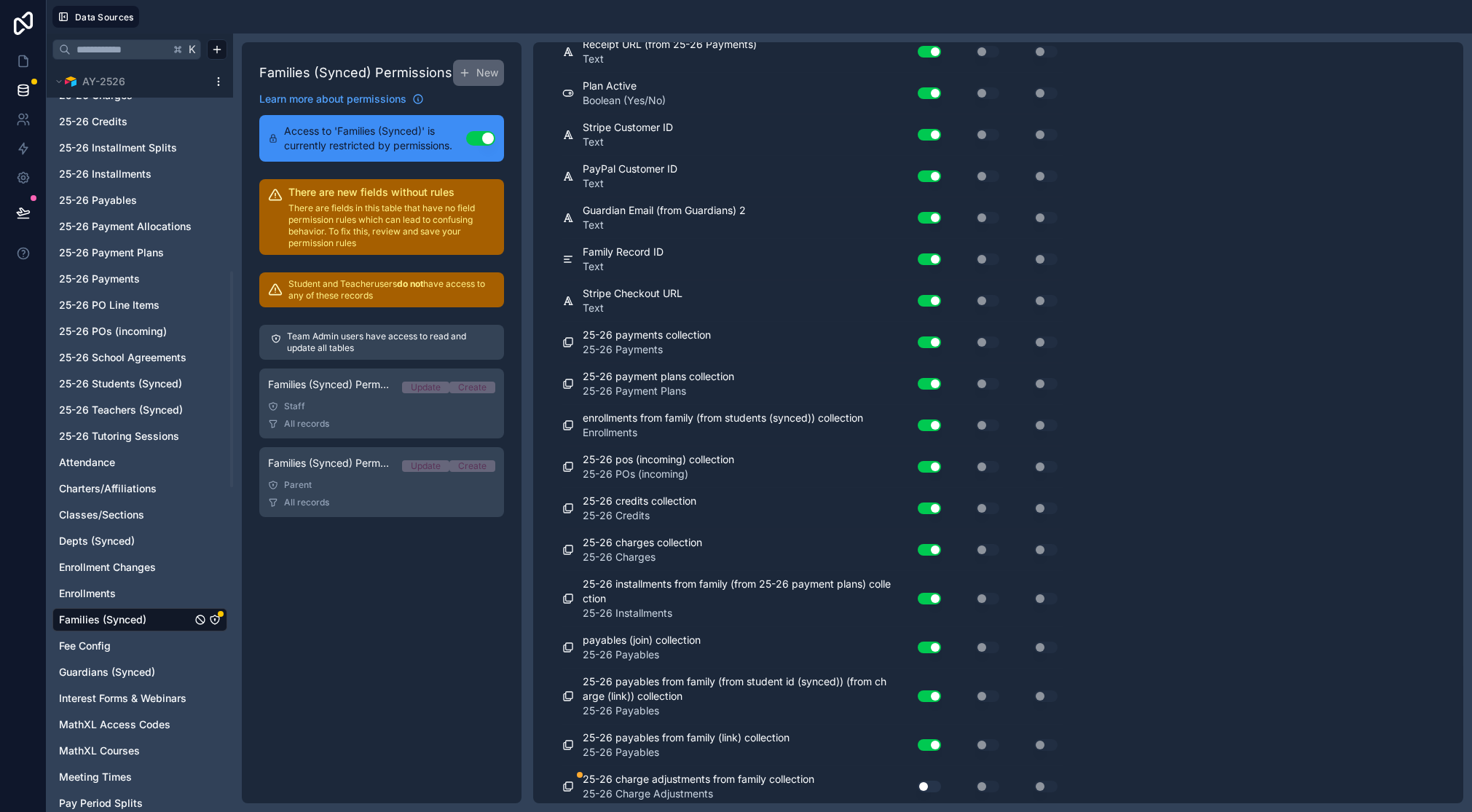
click at [933, 785] on button "Use setting" at bounding box center [929, 786] width 23 height 12
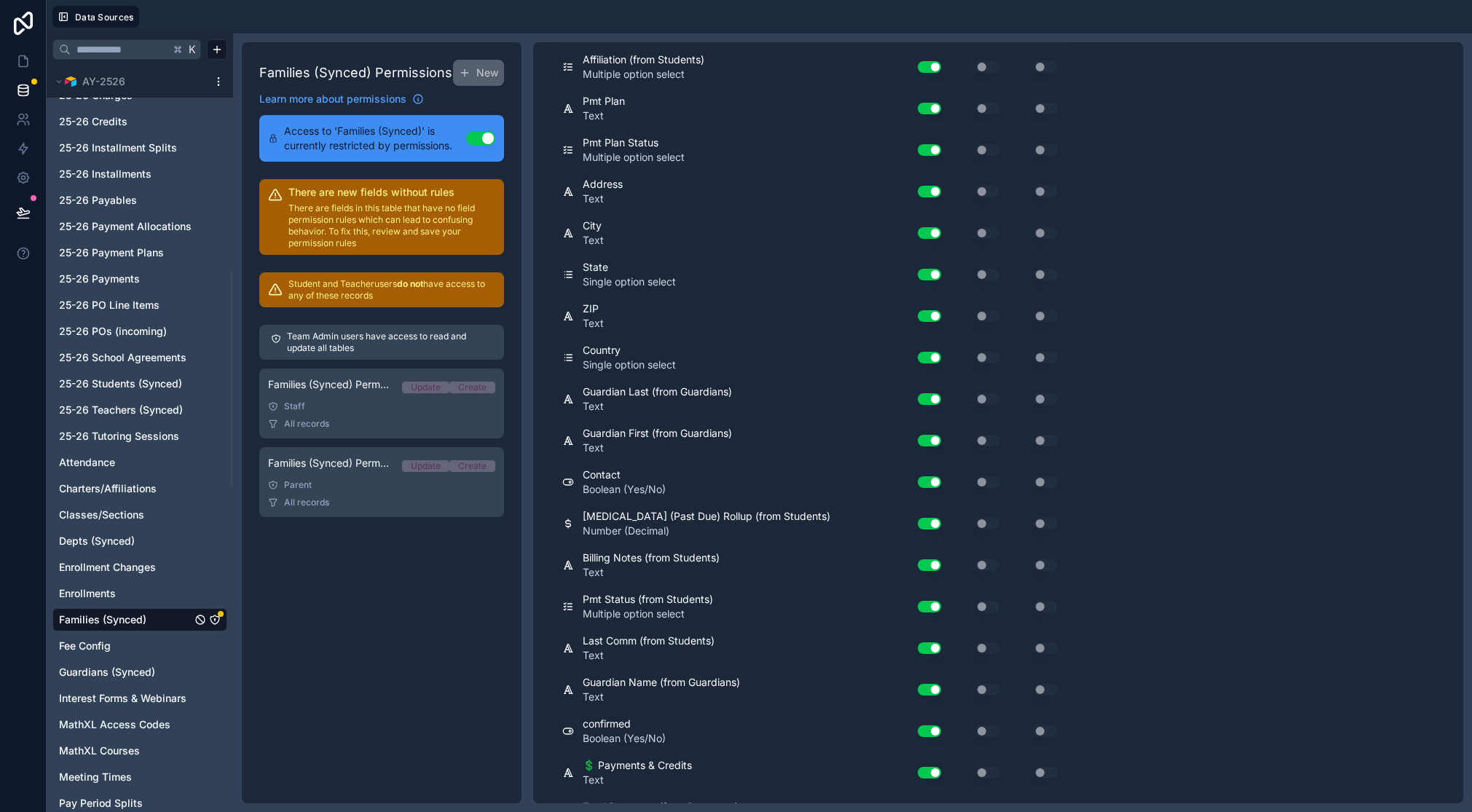
scroll to position [0, 0]
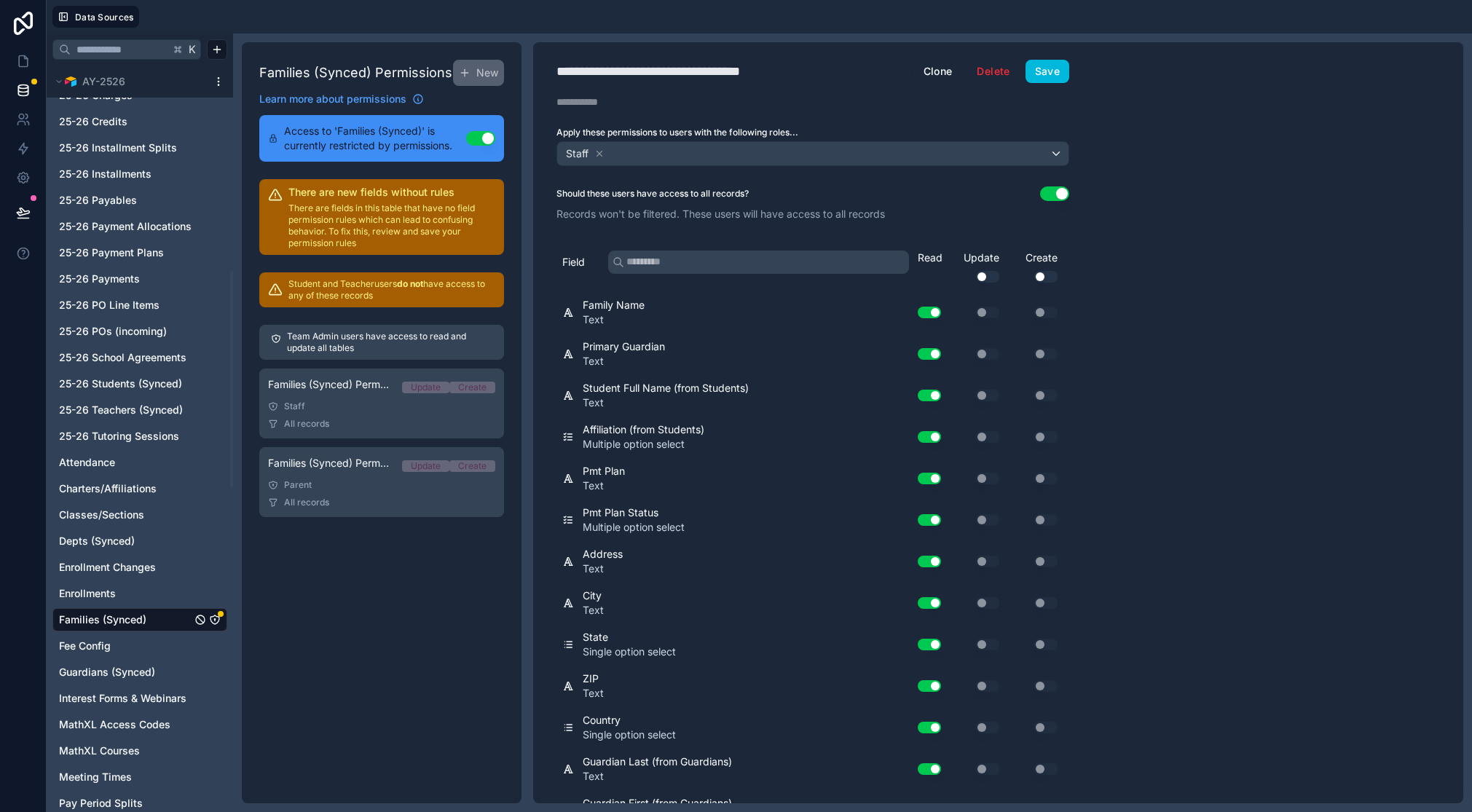
click at [1044, 62] on button "Save" at bounding box center [1047, 71] width 44 height 23
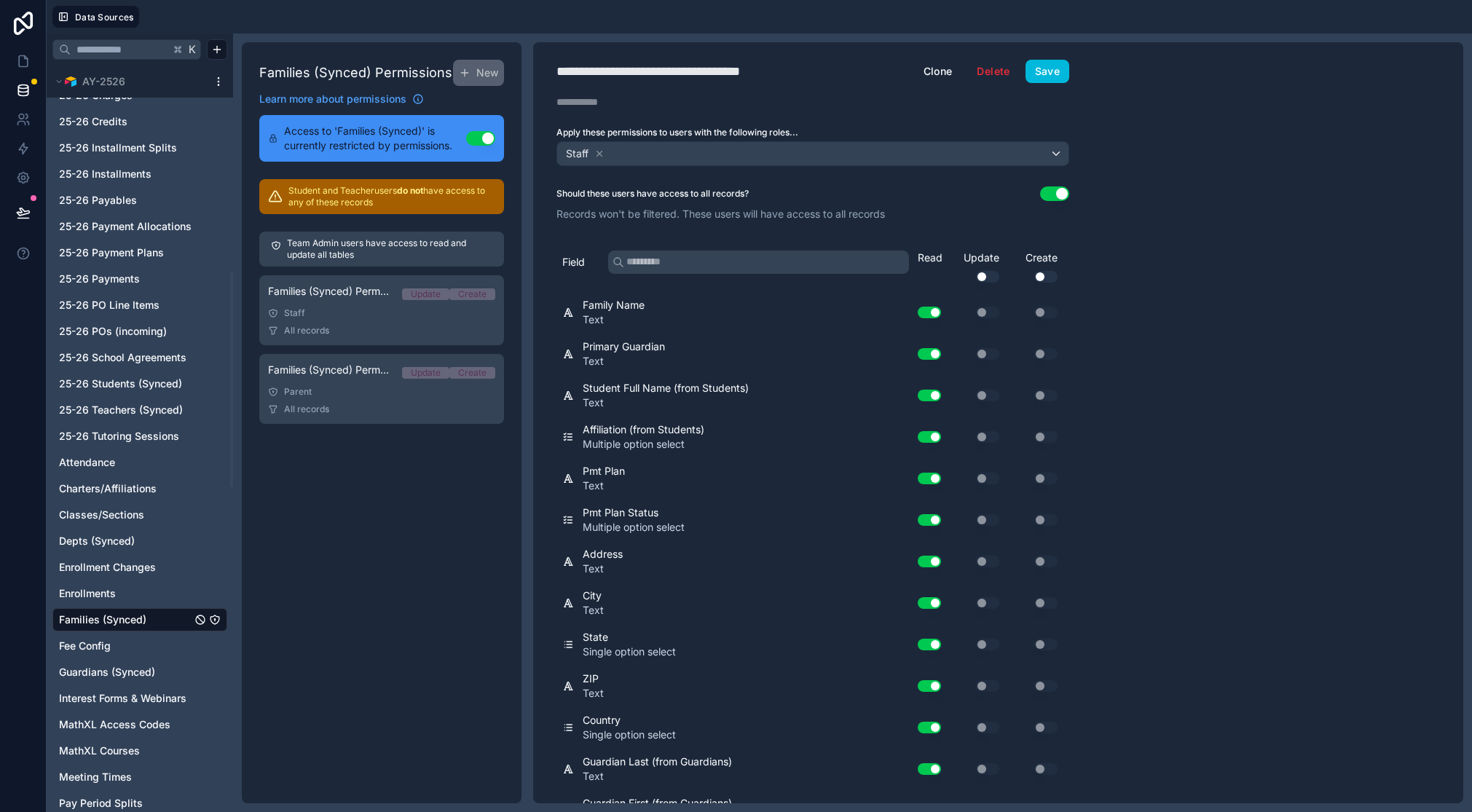
click at [342, 386] on div "Parent" at bounding box center [381, 392] width 227 height 12
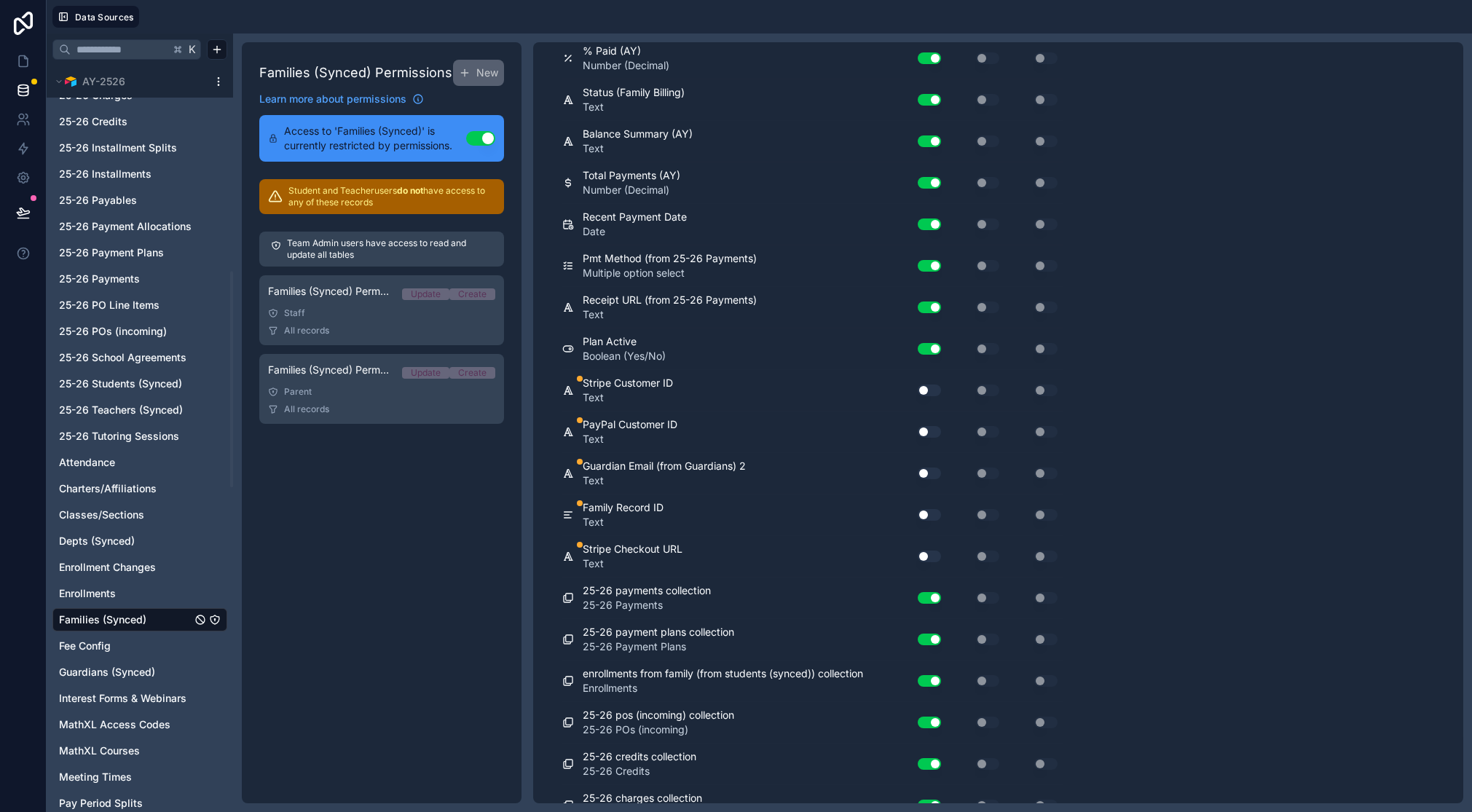
scroll to position [2108, 0]
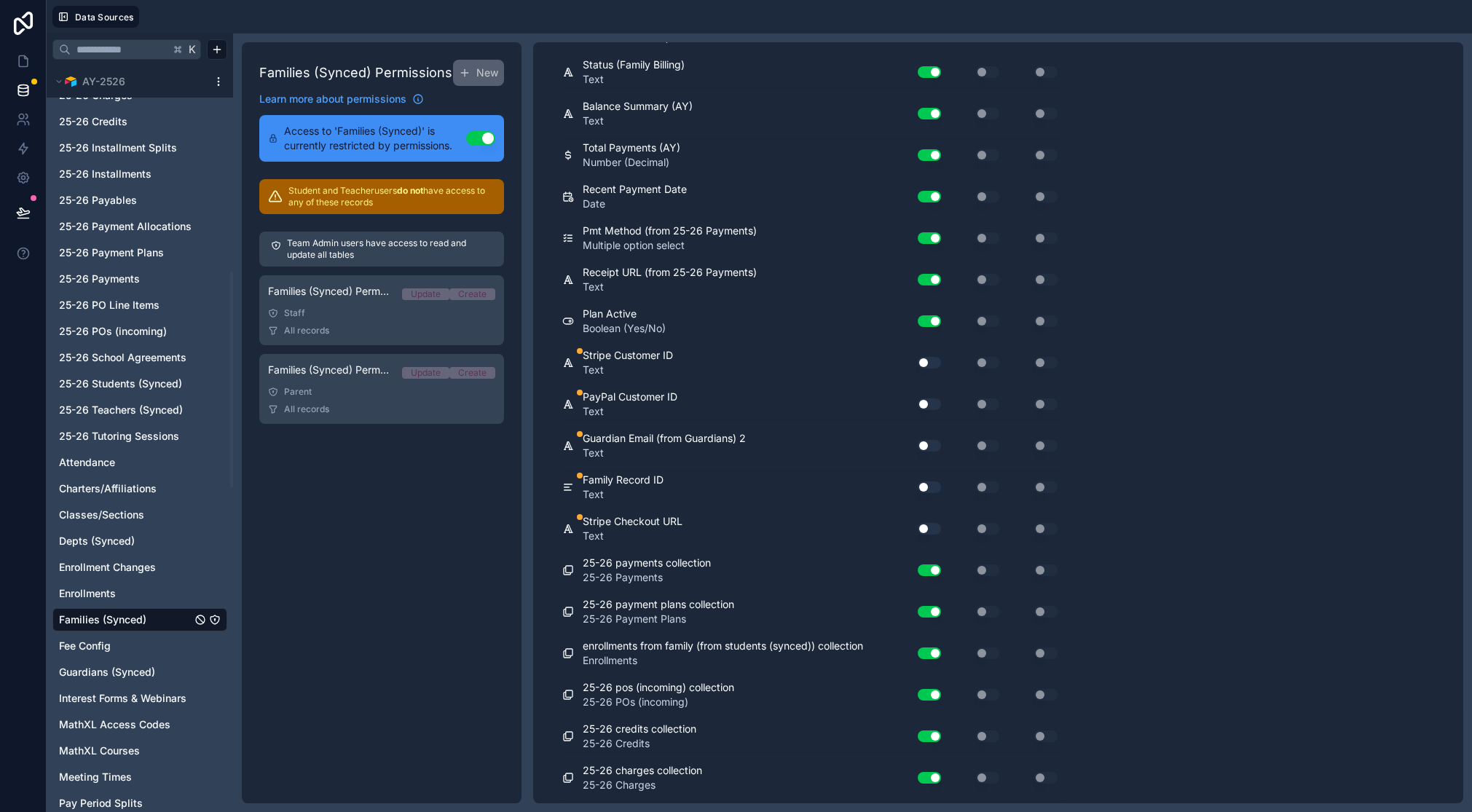
click at [931, 358] on button "Use setting" at bounding box center [929, 363] width 23 height 12
drag, startPoint x: 927, startPoint y: 404, endPoint x: 929, endPoint y: 432, distance: 28.1
click at [927, 404] on button "Use setting" at bounding box center [929, 404] width 23 height 12
click at [929, 449] on button "Use setting" at bounding box center [929, 445] width 23 height 12
drag, startPoint x: 930, startPoint y: 486, endPoint x: 929, endPoint y: 506, distance: 20.0
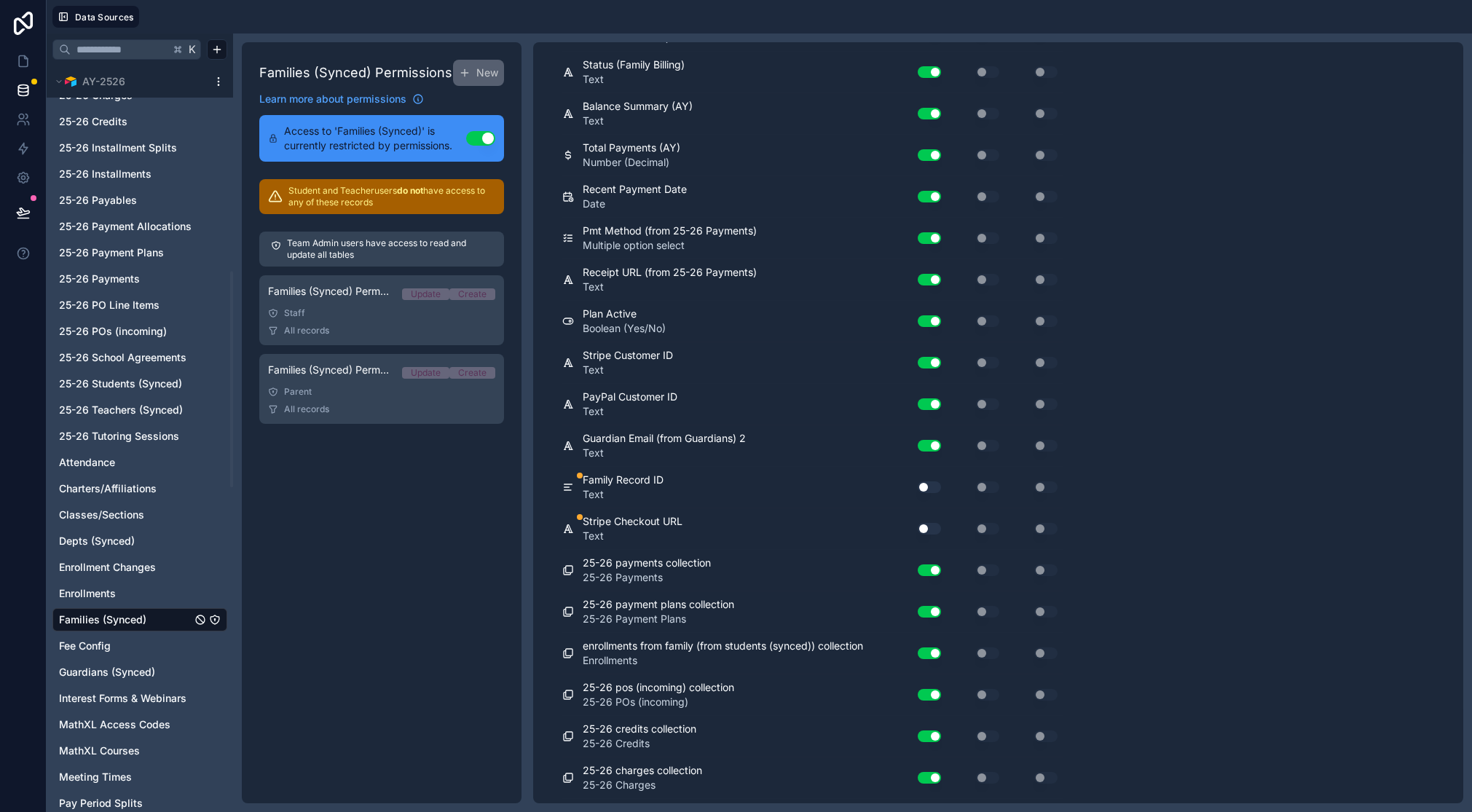
click at [930, 486] on button "Use setting" at bounding box center [929, 487] width 23 height 12
drag, startPoint x: 931, startPoint y: 529, endPoint x: 926, endPoint y: 536, distance: 8.6
click at [931, 529] on button "Use setting" at bounding box center [929, 529] width 23 height 12
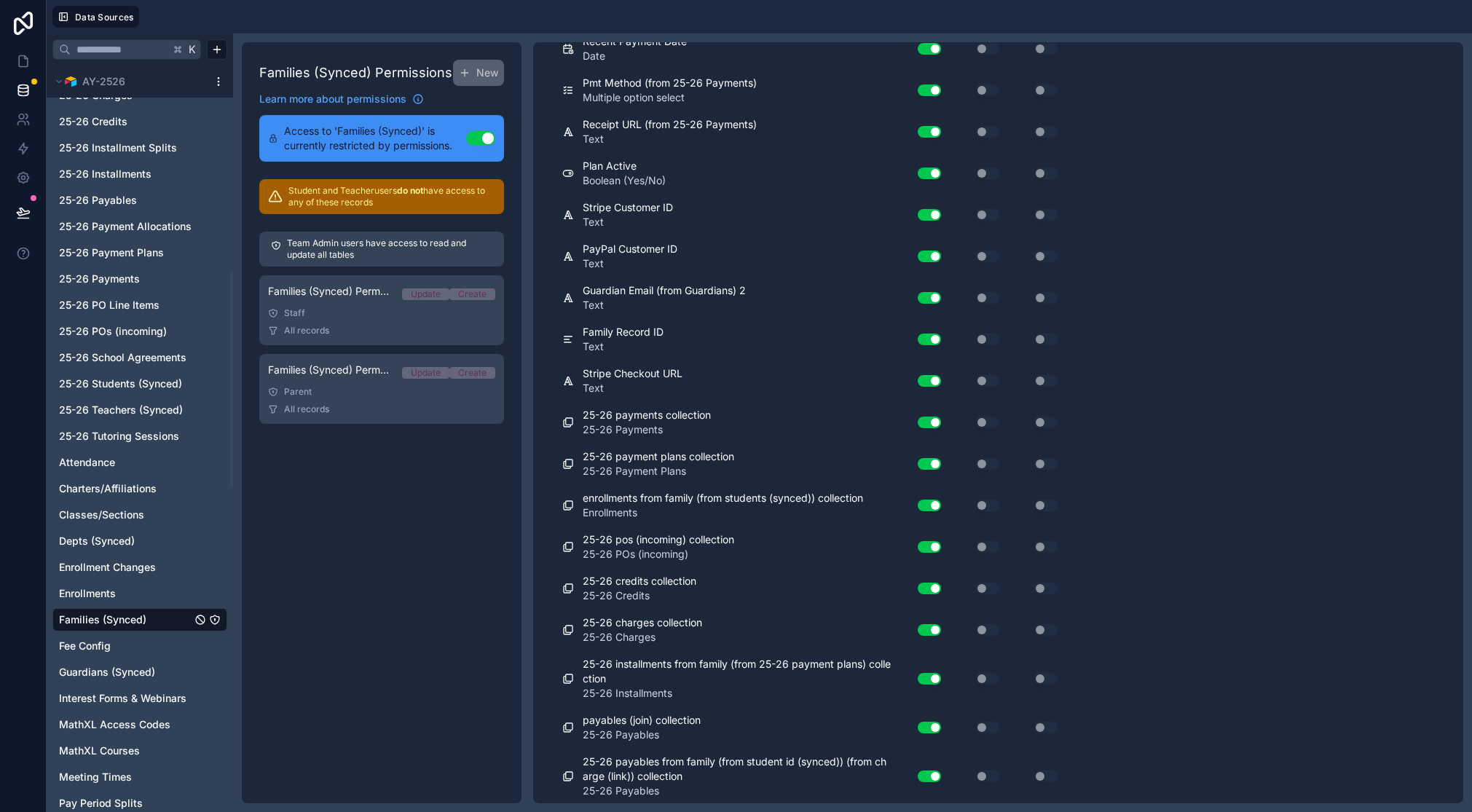
scroll to position [2340, 0]
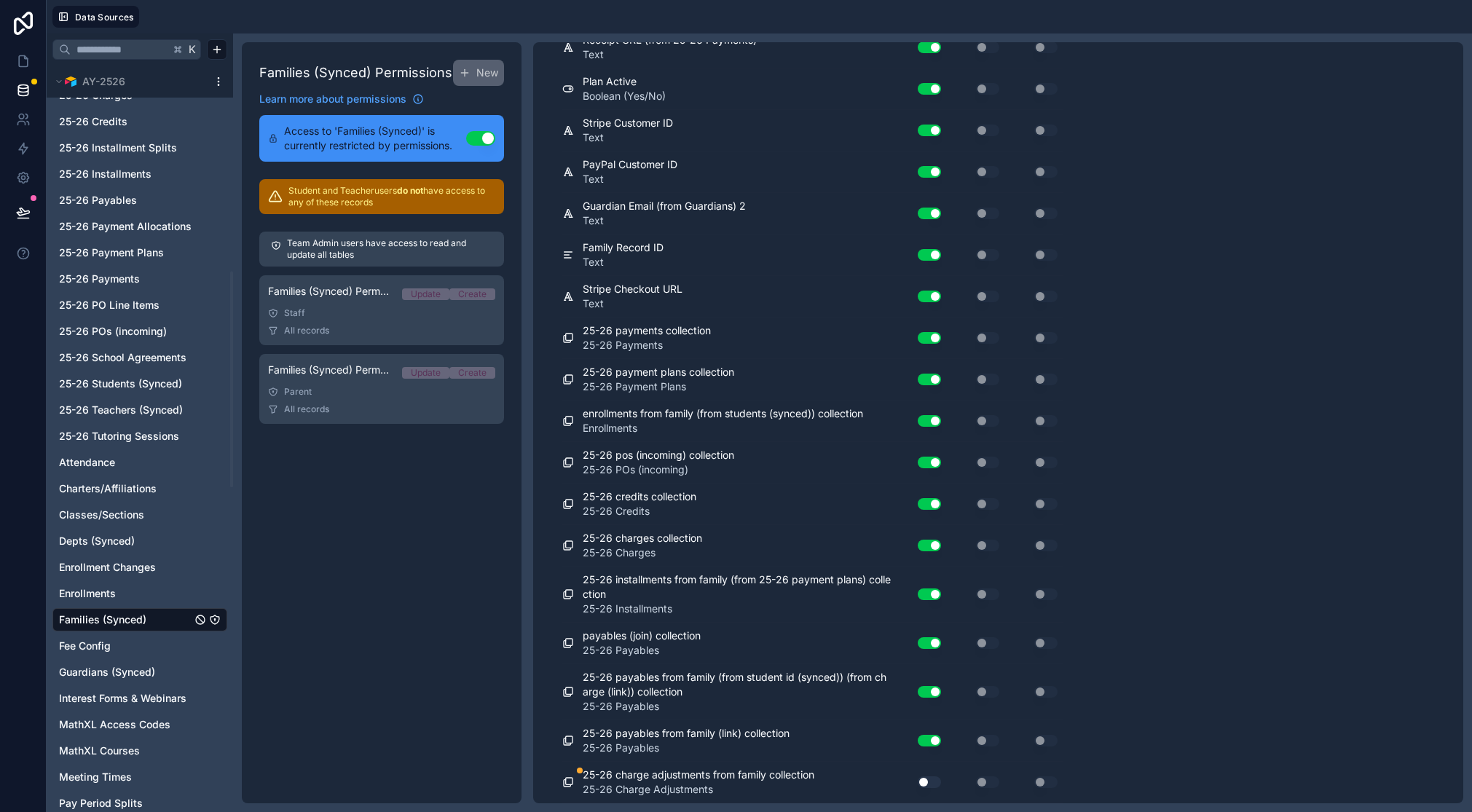
click at [933, 778] on button "Use setting" at bounding box center [929, 782] width 23 height 12
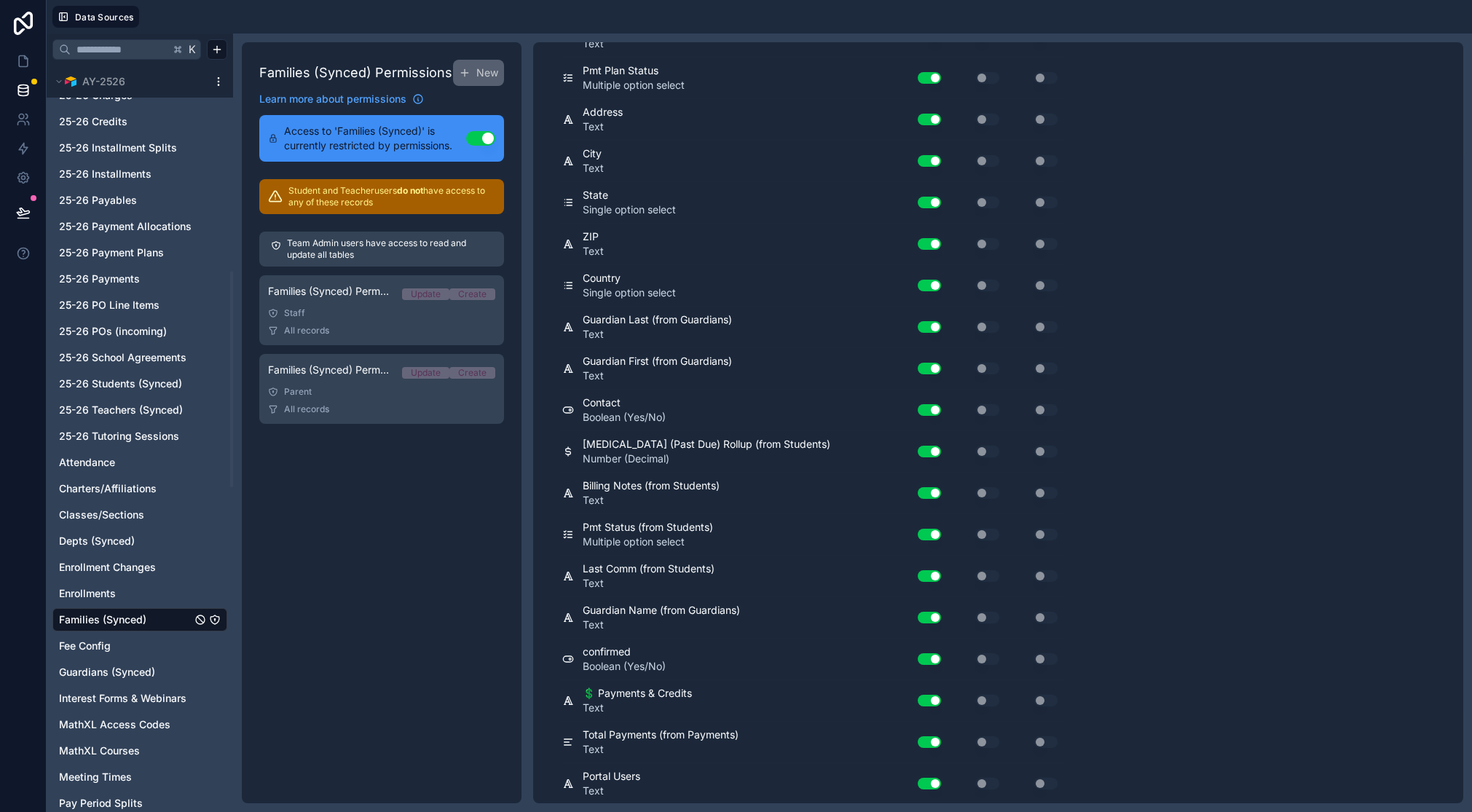
scroll to position [0, 0]
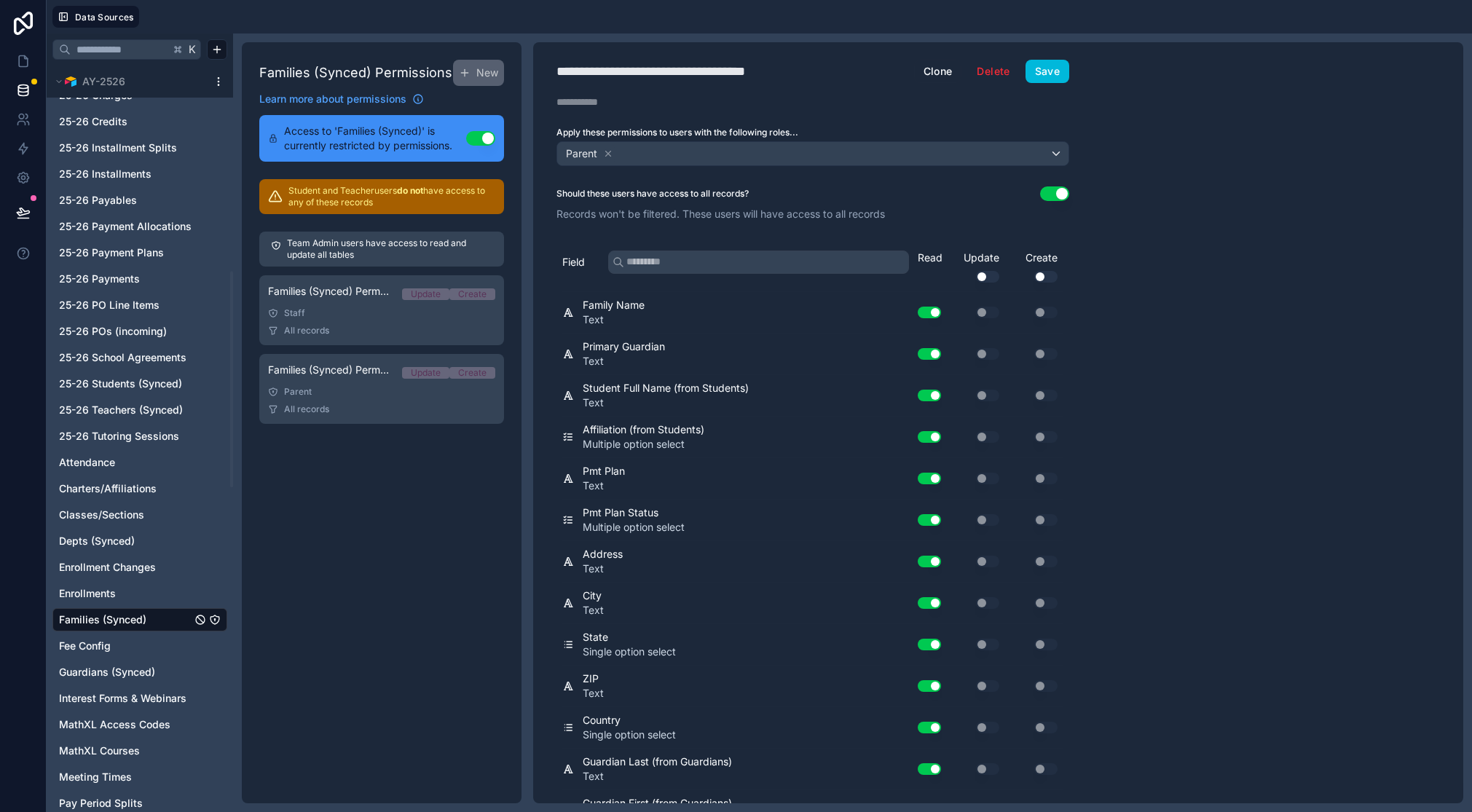
drag, startPoint x: 1043, startPoint y: 72, endPoint x: 693, endPoint y: 127, distance: 354.3
click at [1043, 72] on button "Save" at bounding box center [1047, 71] width 44 height 23
click at [1045, 71] on button "Save" at bounding box center [1047, 71] width 44 height 23
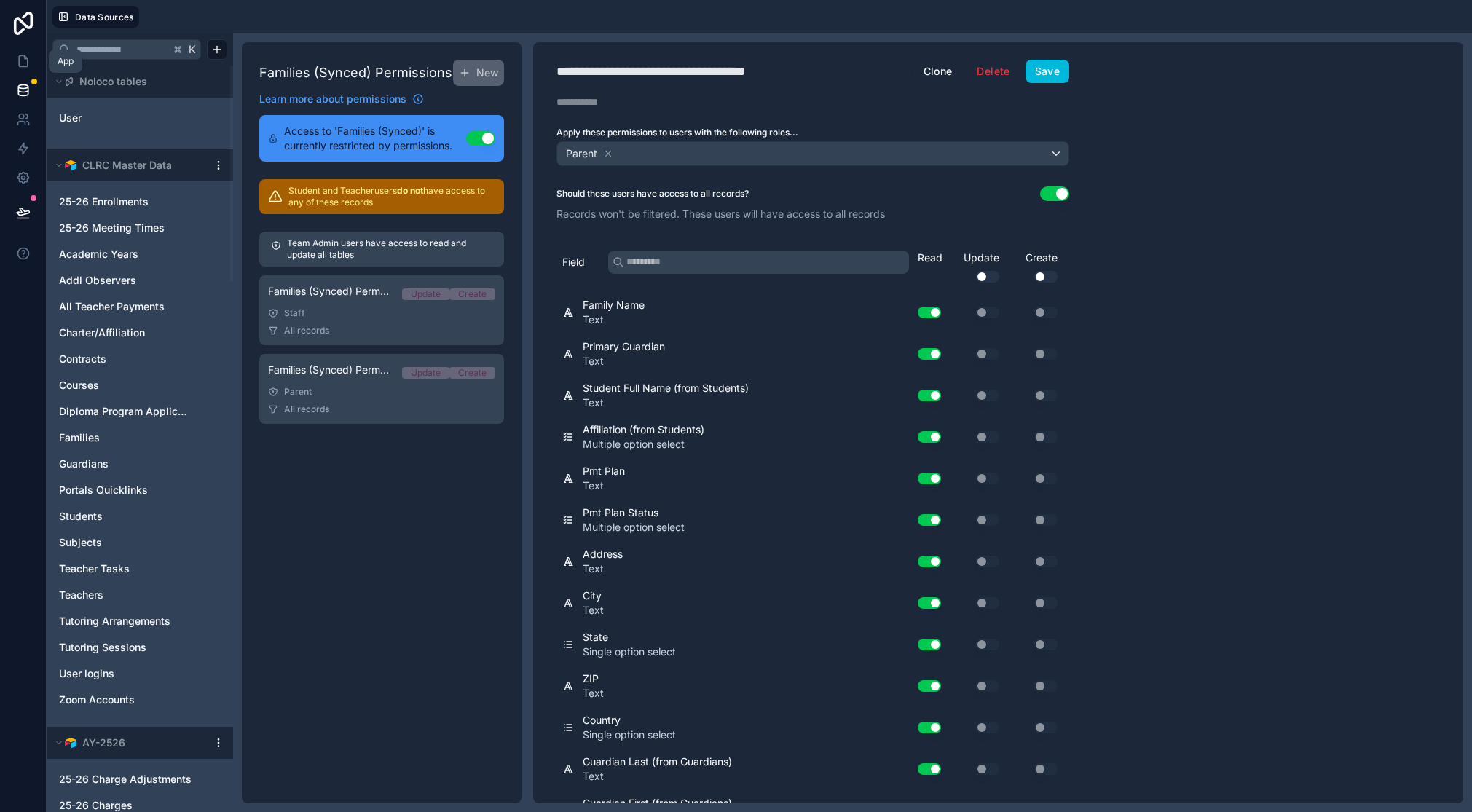
click at [19, 57] on icon at bounding box center [23, 61] width 15 height 15
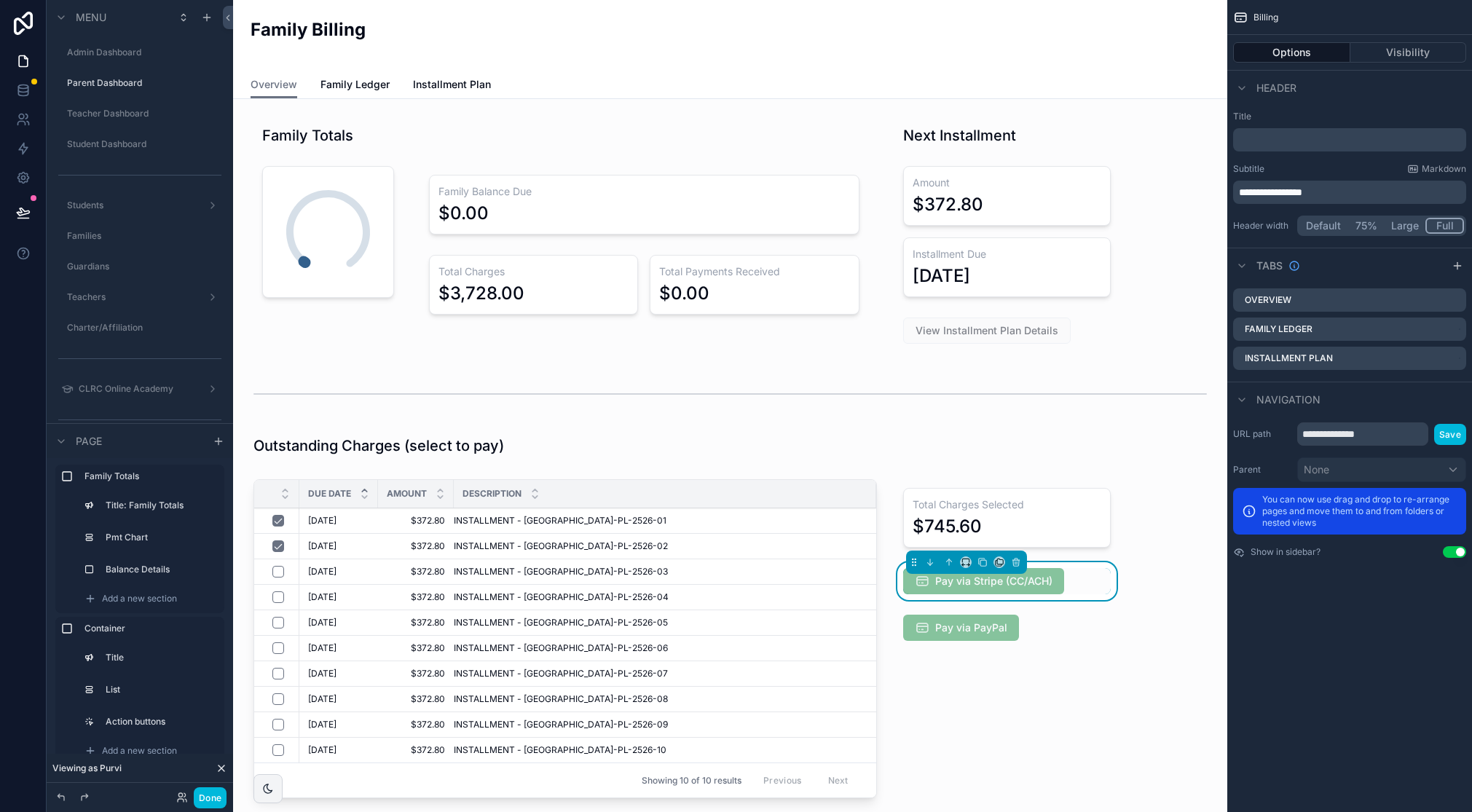
scroll to position [710, 0]
click at [1066, 574] on div "Pay via Stripe (CC/ACH)" at bounding box center [1007, 581] width 208 height 26
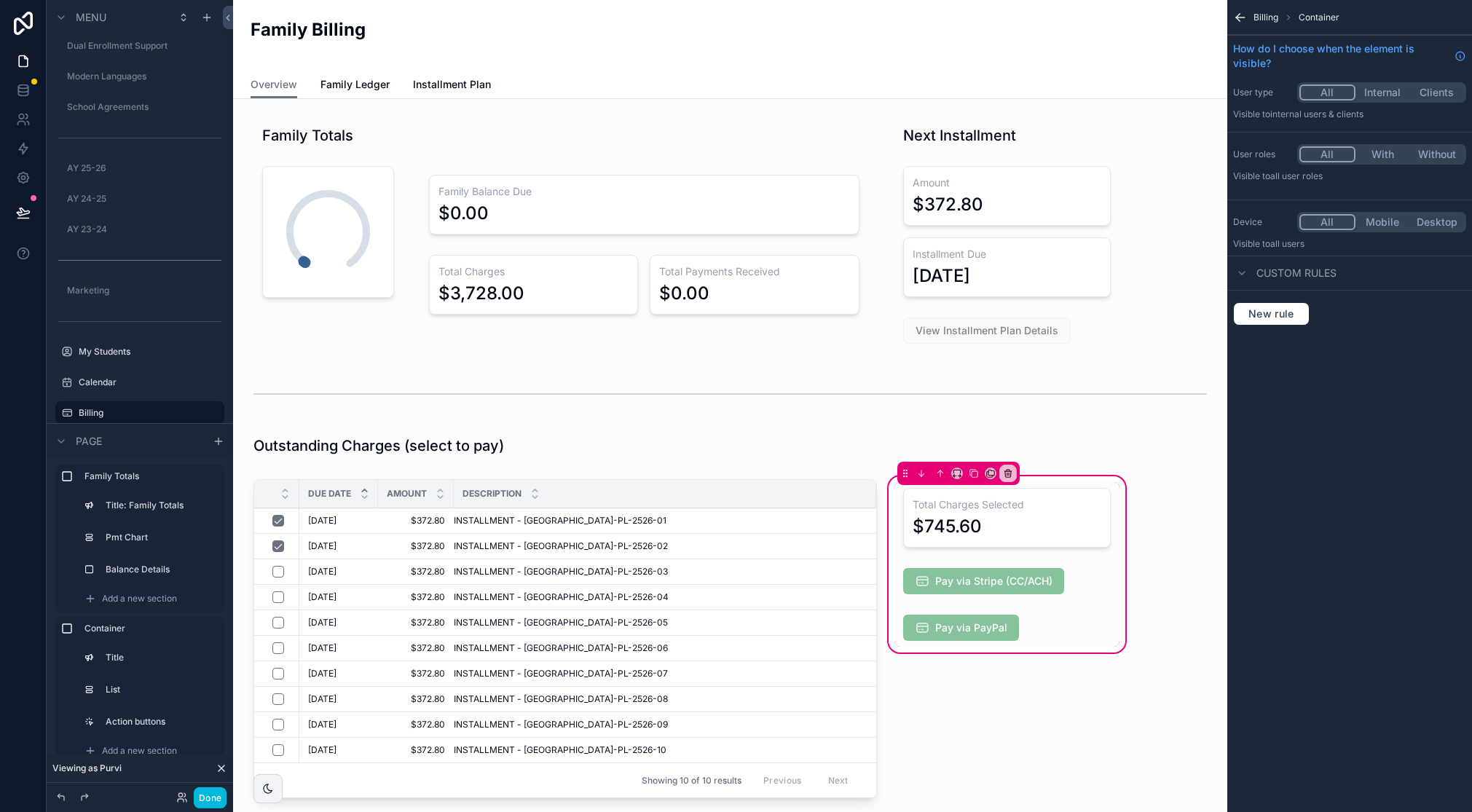
click at [1068, 583] on div "scrollable content" at bounding box center [1007, 581] width 226 height 38
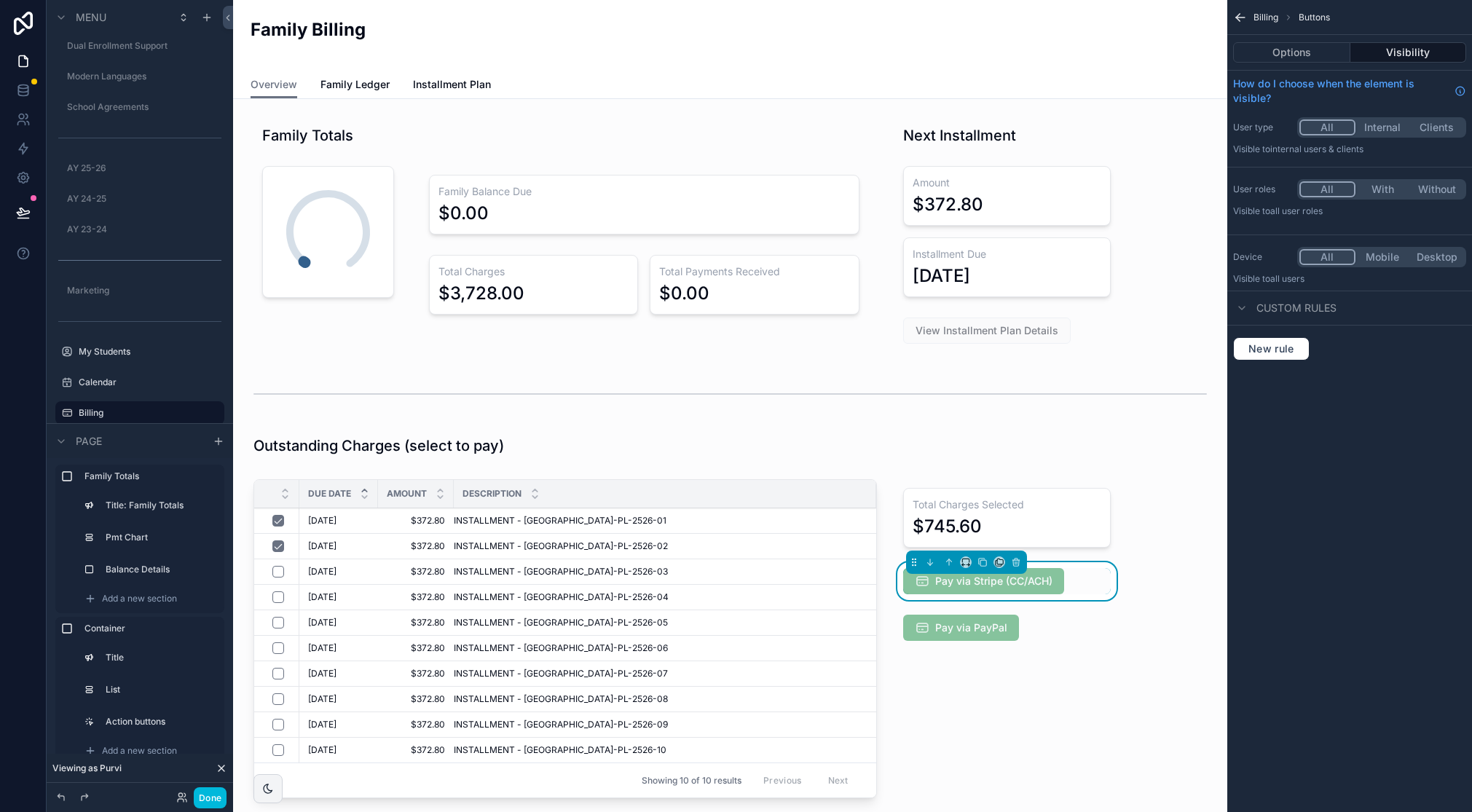
click at [1314, 56] on button "Options" at bounding box center [1292, 53] width 117 height 20
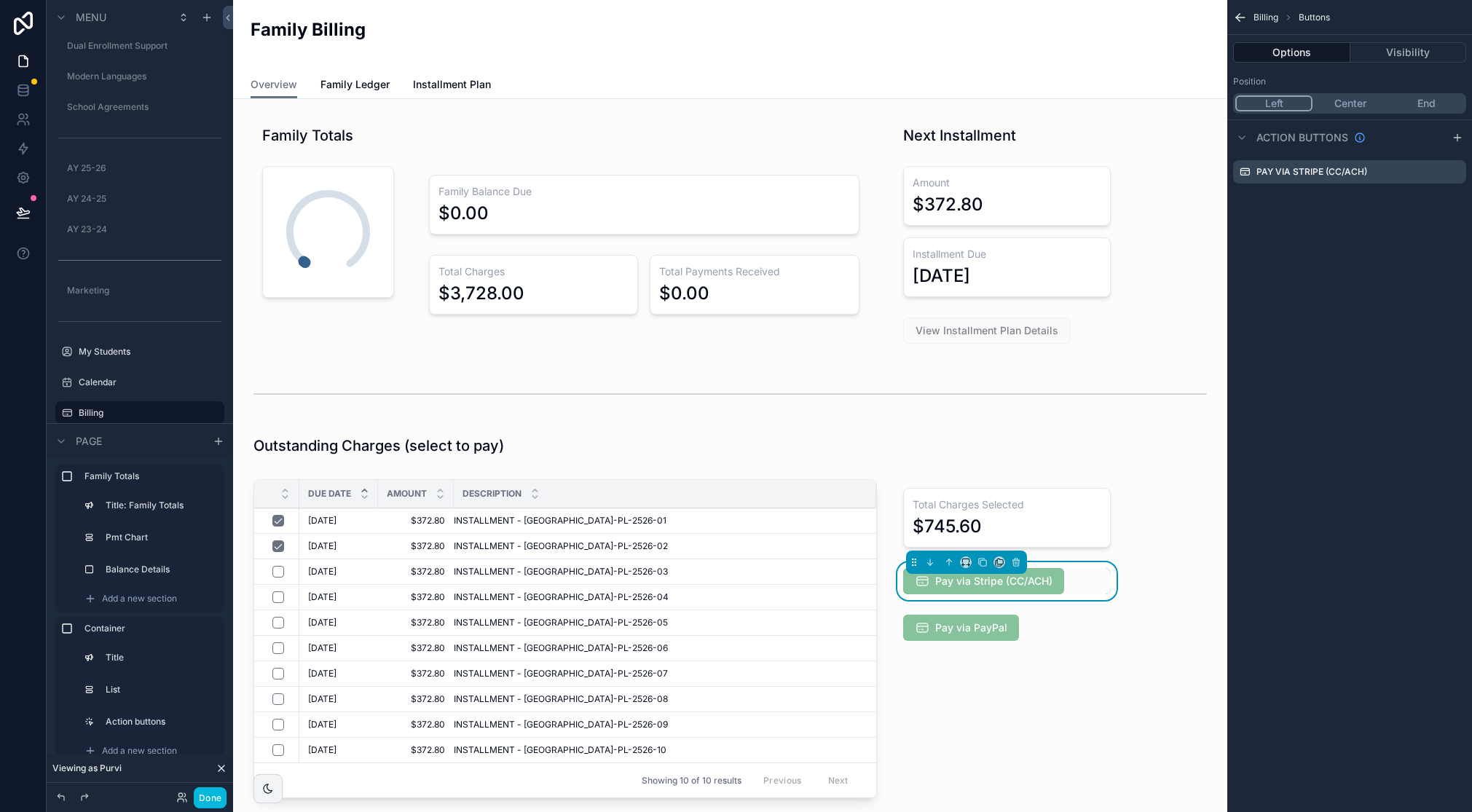
click at [0, 0] on icon "scrollable content" at bounding box center [0, 0] width 0 height 0
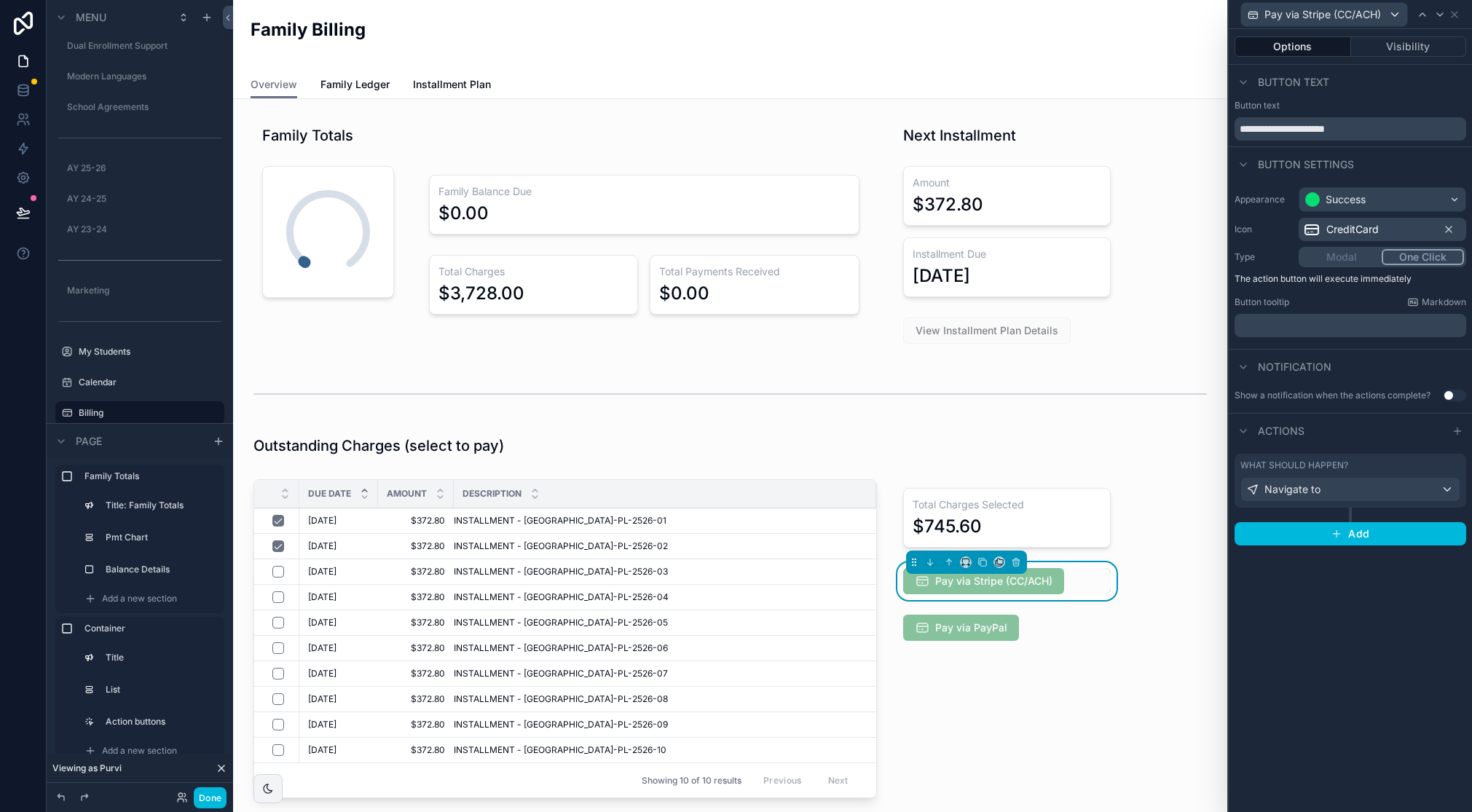
click at [1425, 467] on div "What should happen?" at bounding box center [1350, 465] width 220 height 12
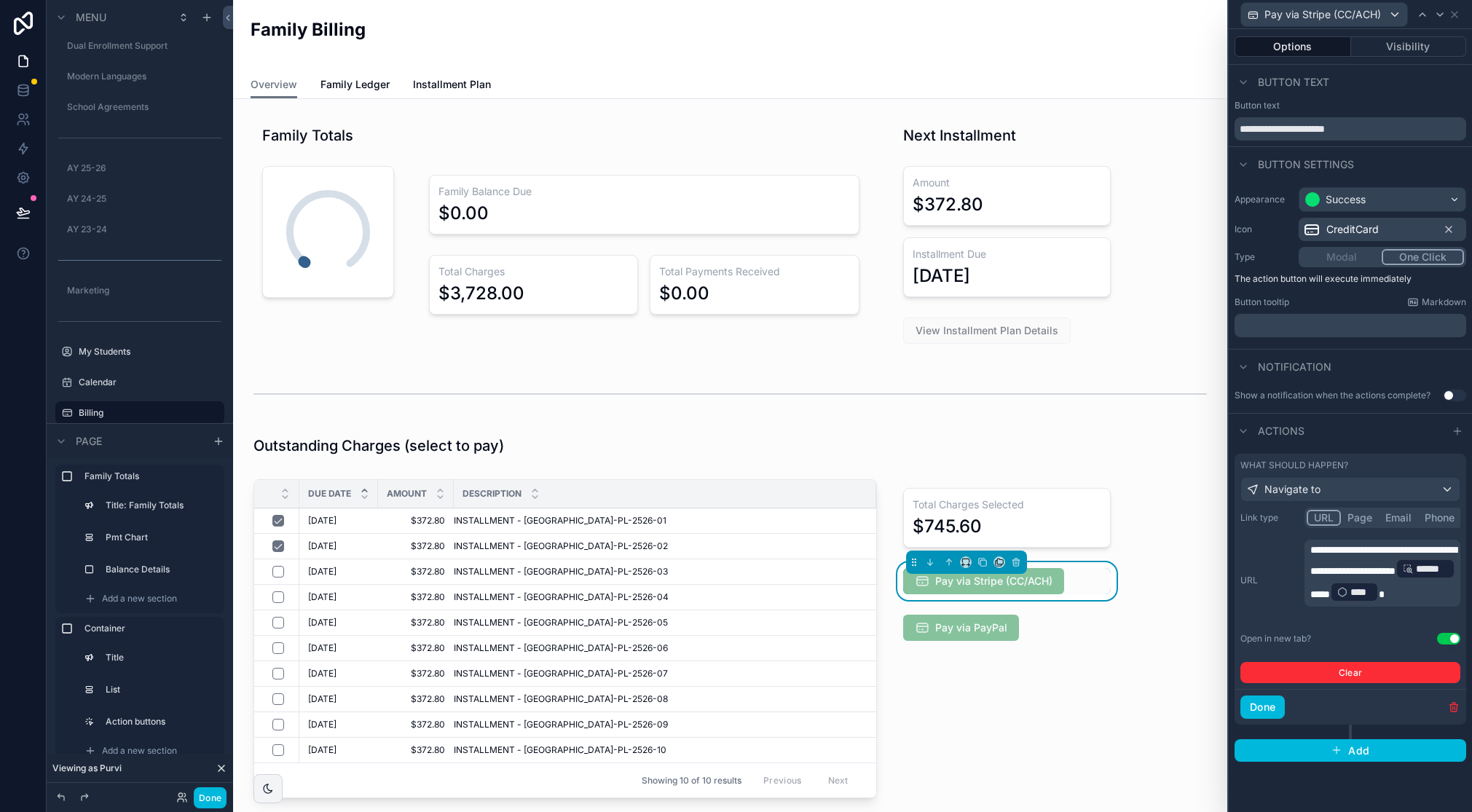
click at [1433, 581] on p "**********" at bounding box center [1384, 574] width 148 height 61
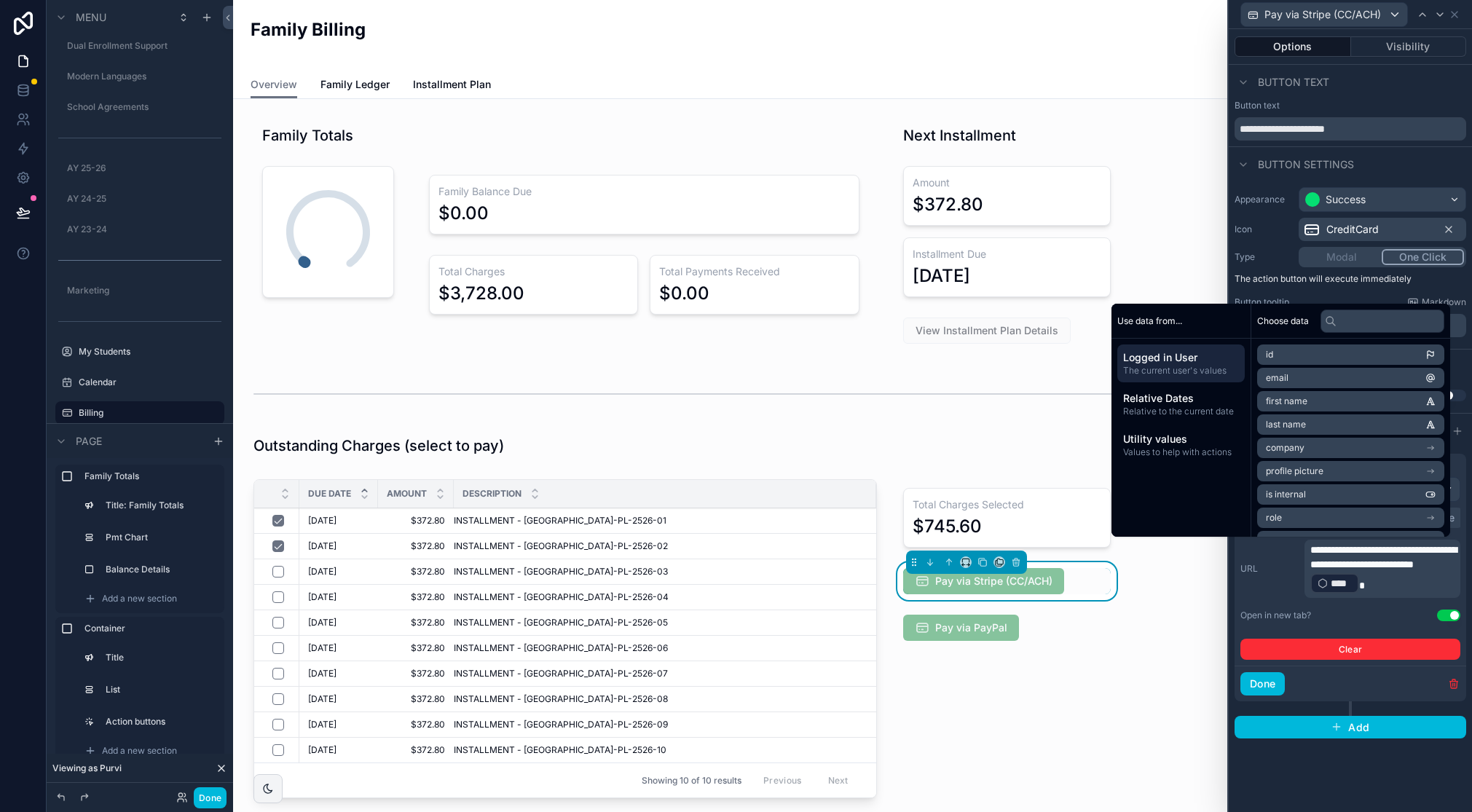
click at [1210, 356] on span "Logged in User" at bounding box center [1181, 357] width 116 height 15
click at [1390, 432] on li "Lookup" at bounding box center [1351, 432] width 187 height 20
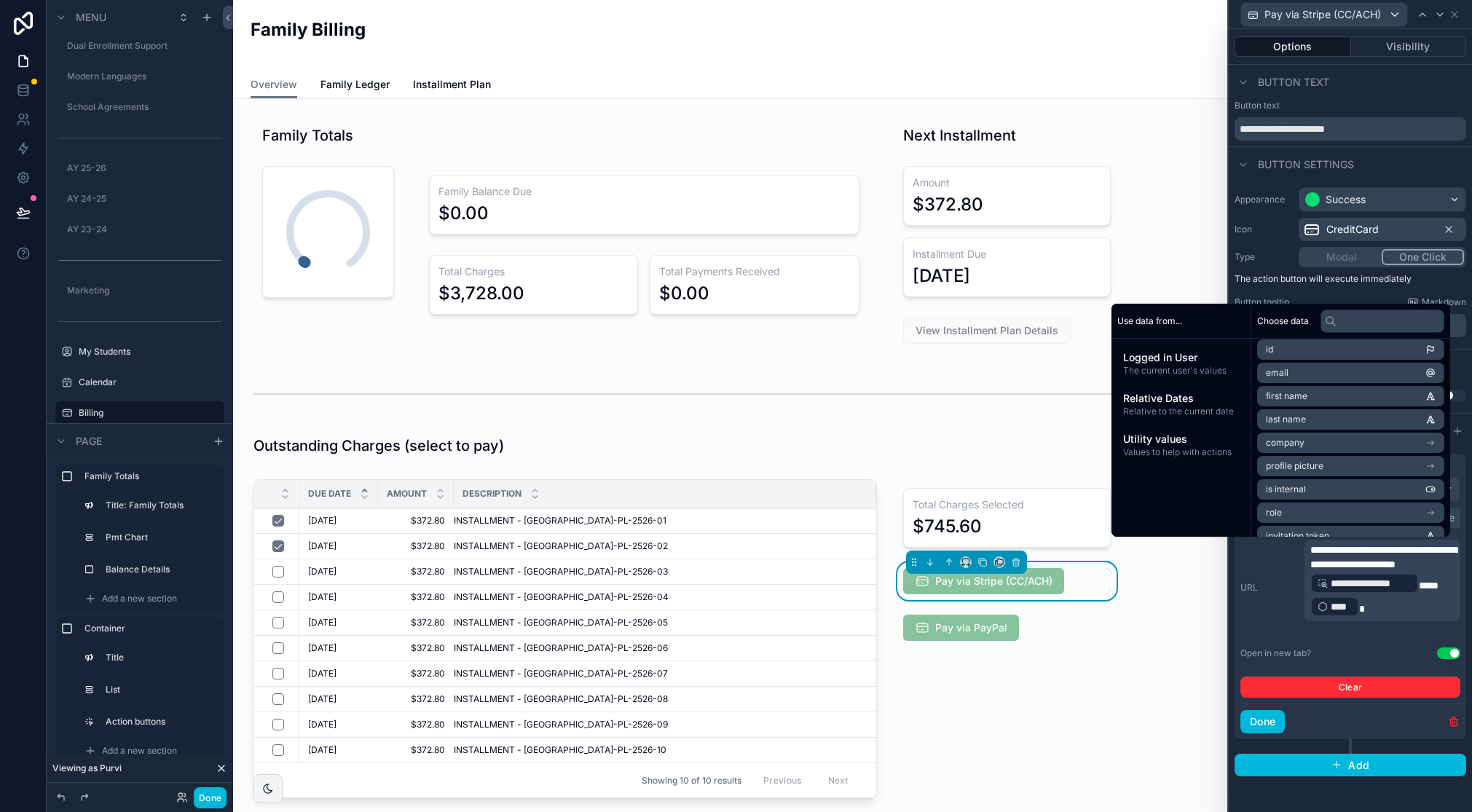
scroll to position [0, 0]
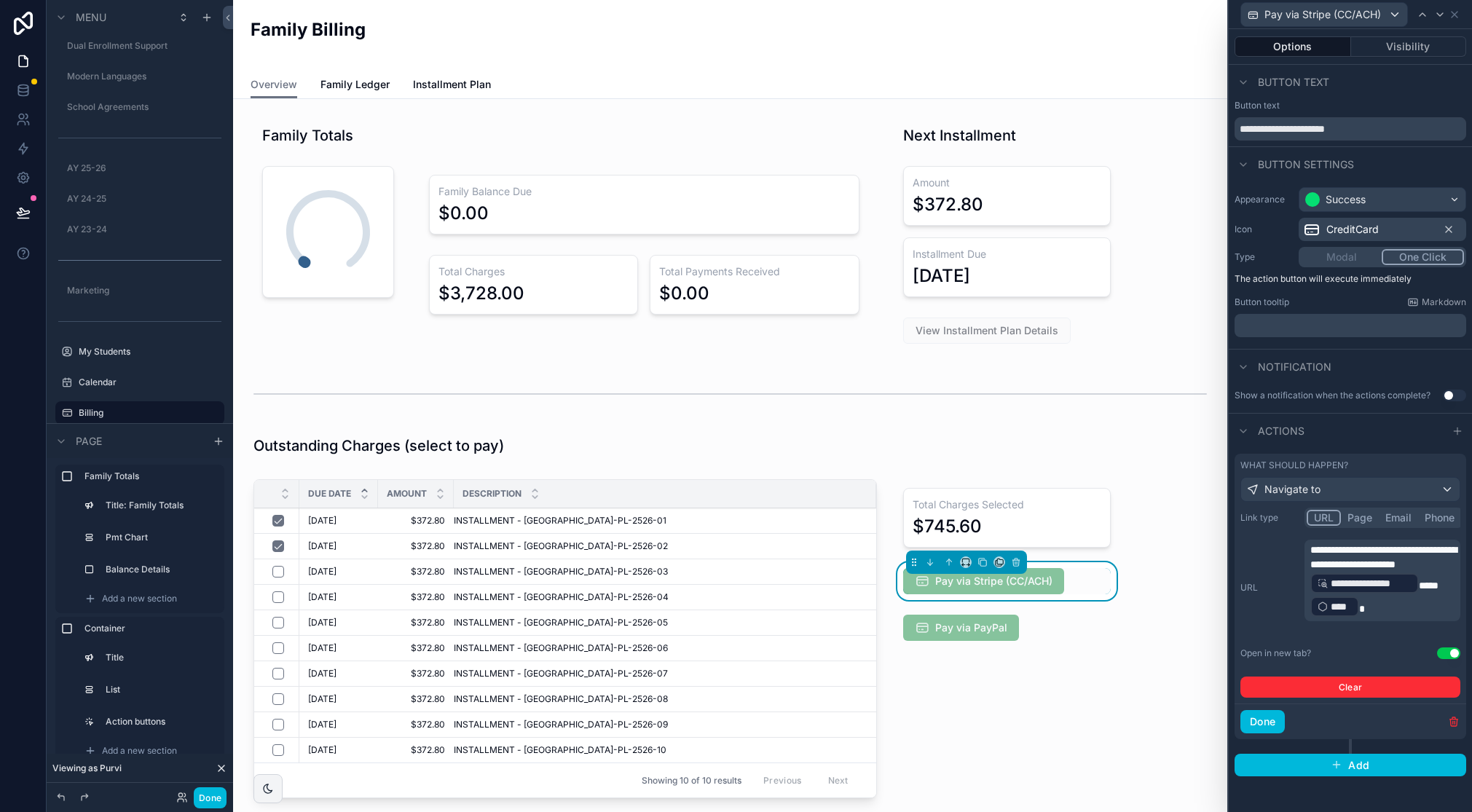
click at [1415, 618] on p "**********" at bounding box center [1384, 581] width 148 height 76
click at [1368, 645] on div "**********" at bounding box center [1350, 602] width 220 height 190
click at [1272, 723] on button "Done" at bounding box center [1263, 721] width 45 height 23
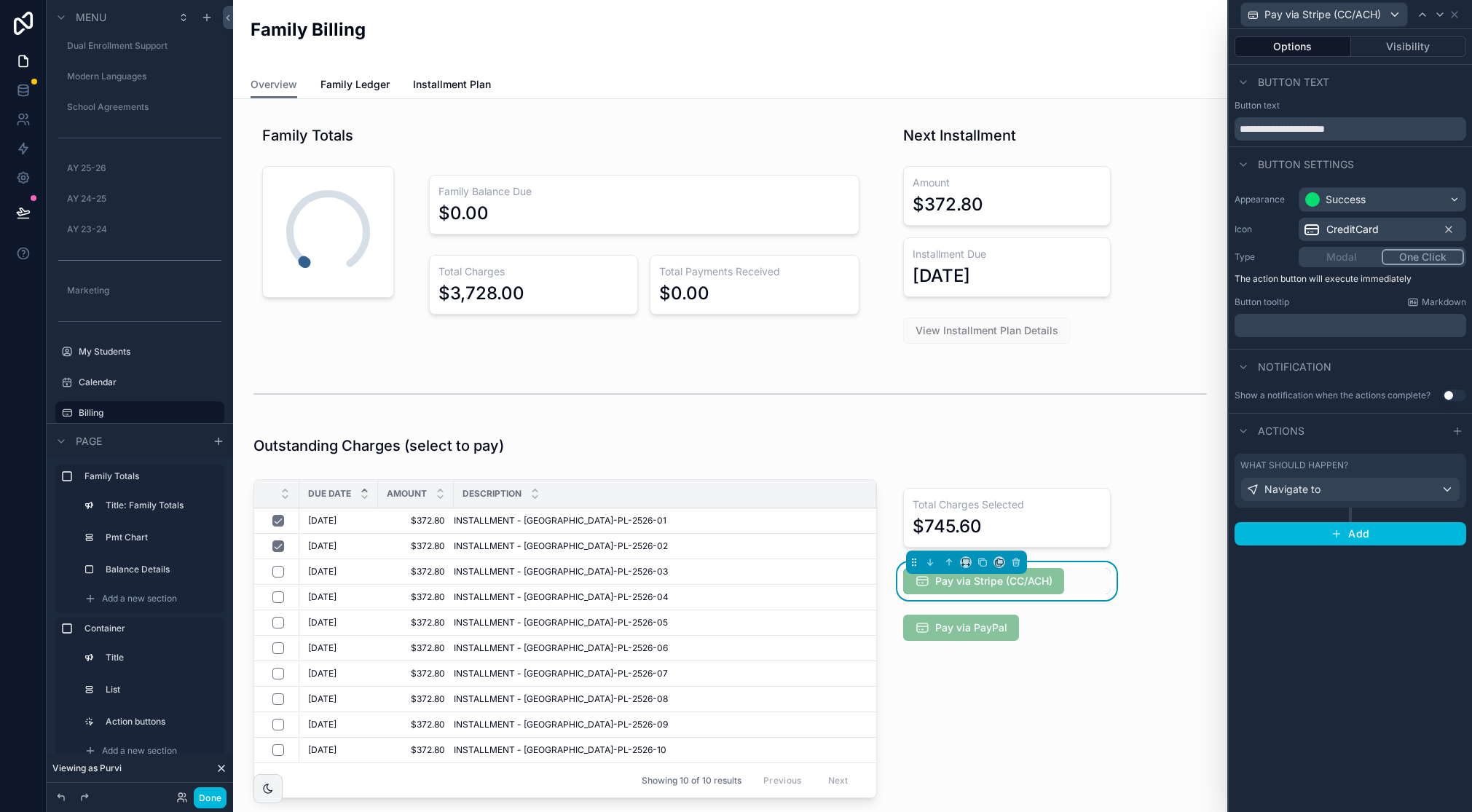
click at [1412, 466] on div "What should happen?" at bounding box center [1350, 465] width 220 height 12
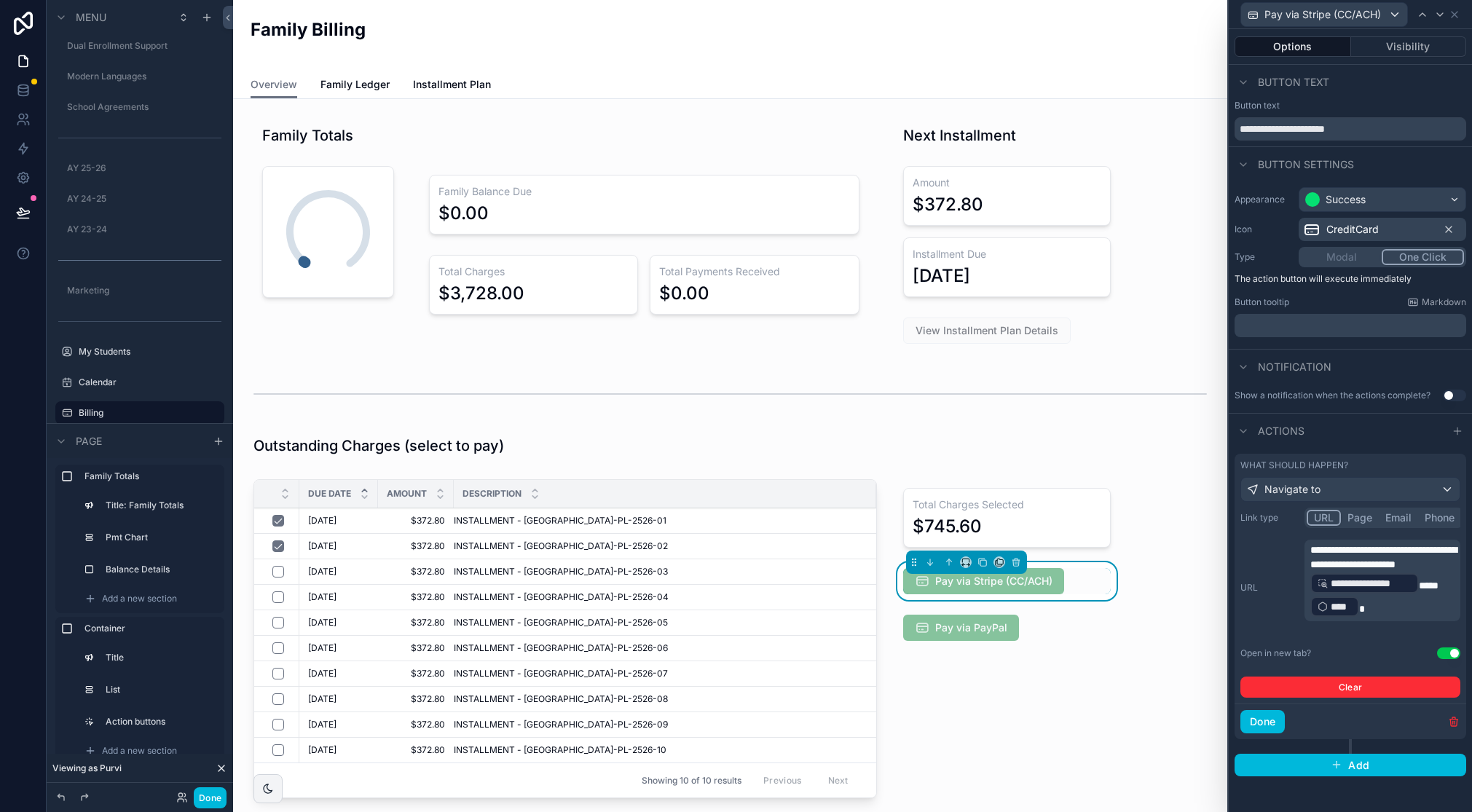
click at [1265, 723] on button "Done" at bounding box center [1263, 721] width 45 height 23
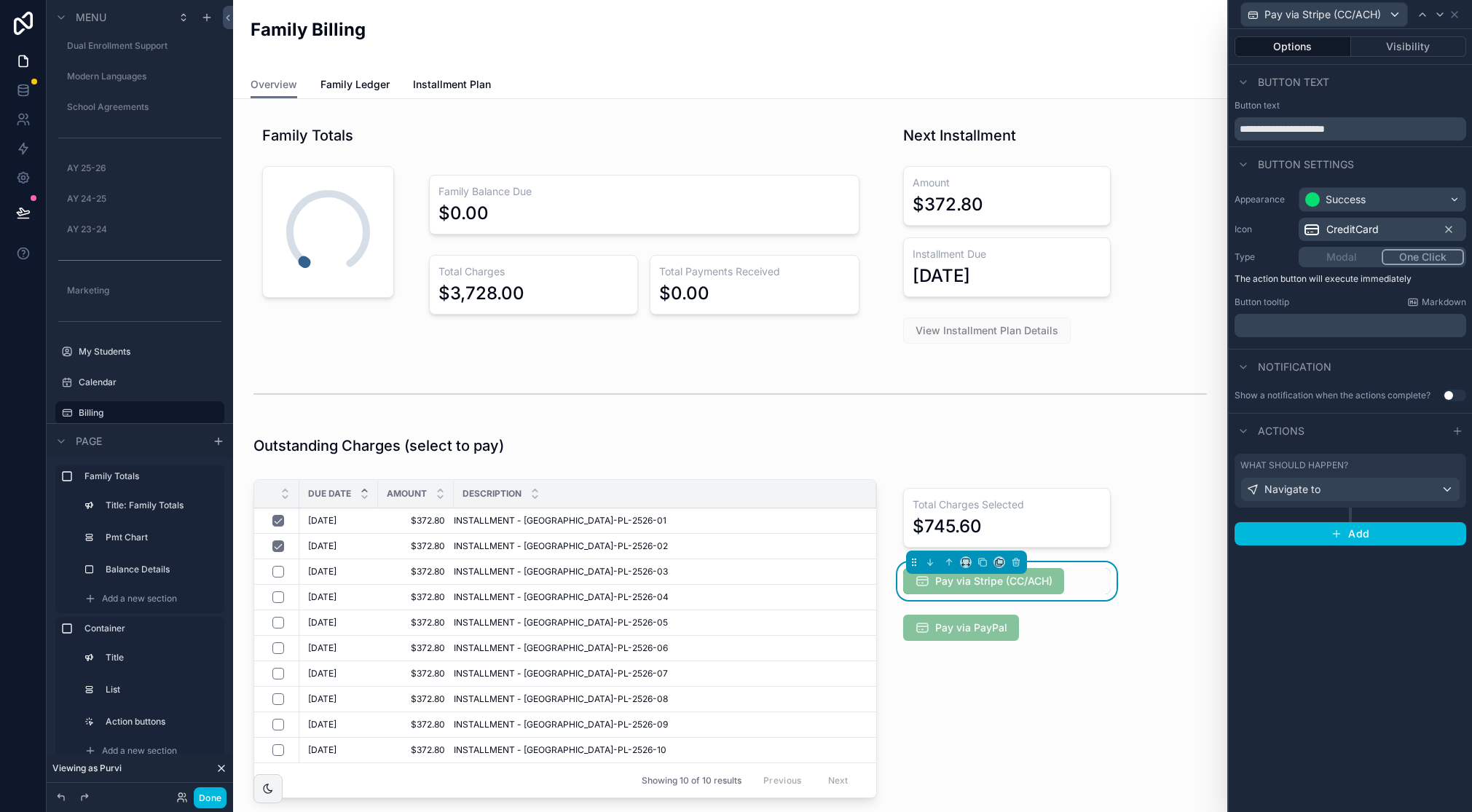
click at [201, 794] on button "Done" at bounding box center [210, 797] width 32 height 21
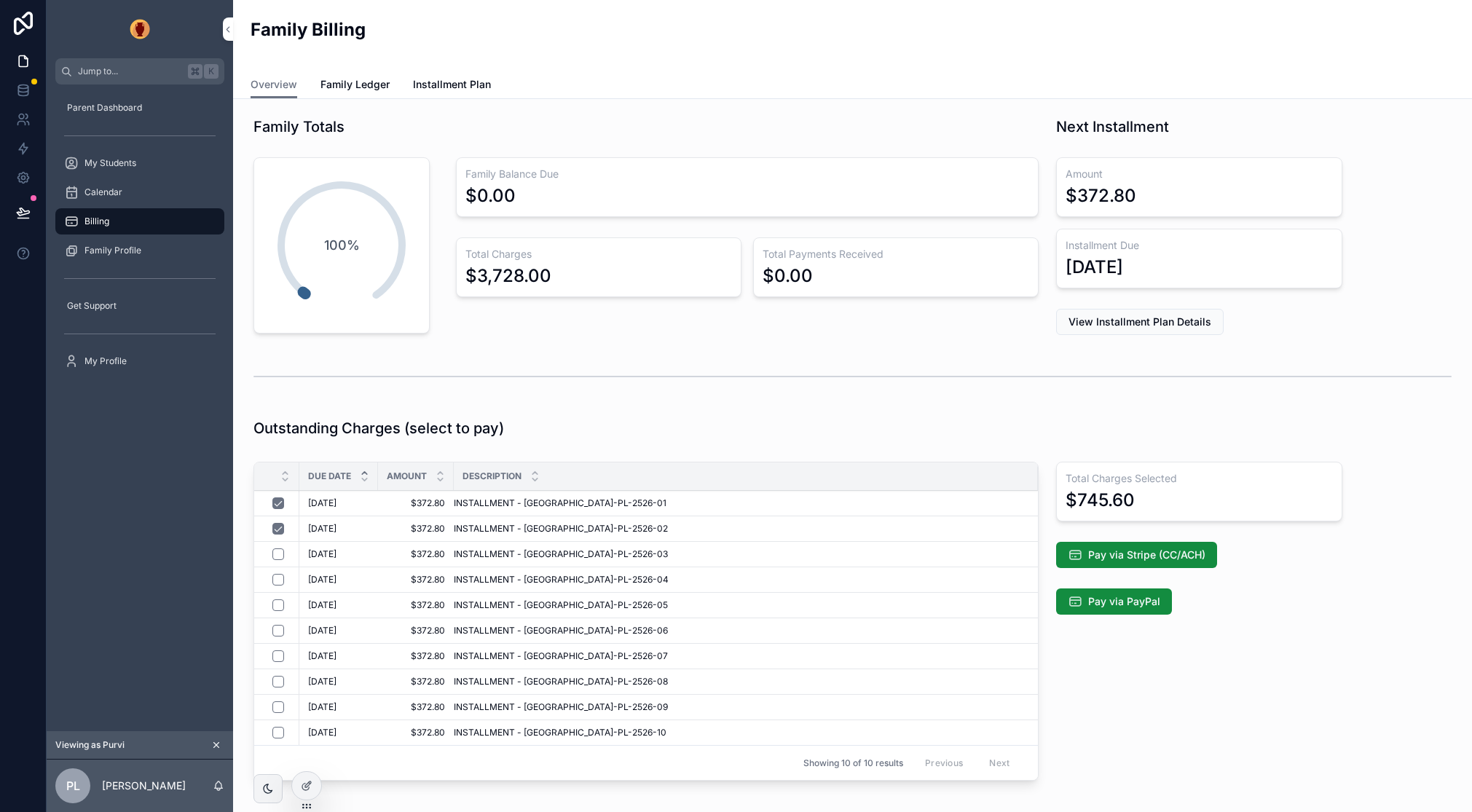
click at [1164, 554] on span "Pay via Stripe (CC/ACH)" at bounding box center [1147, 555] width 117 height 15
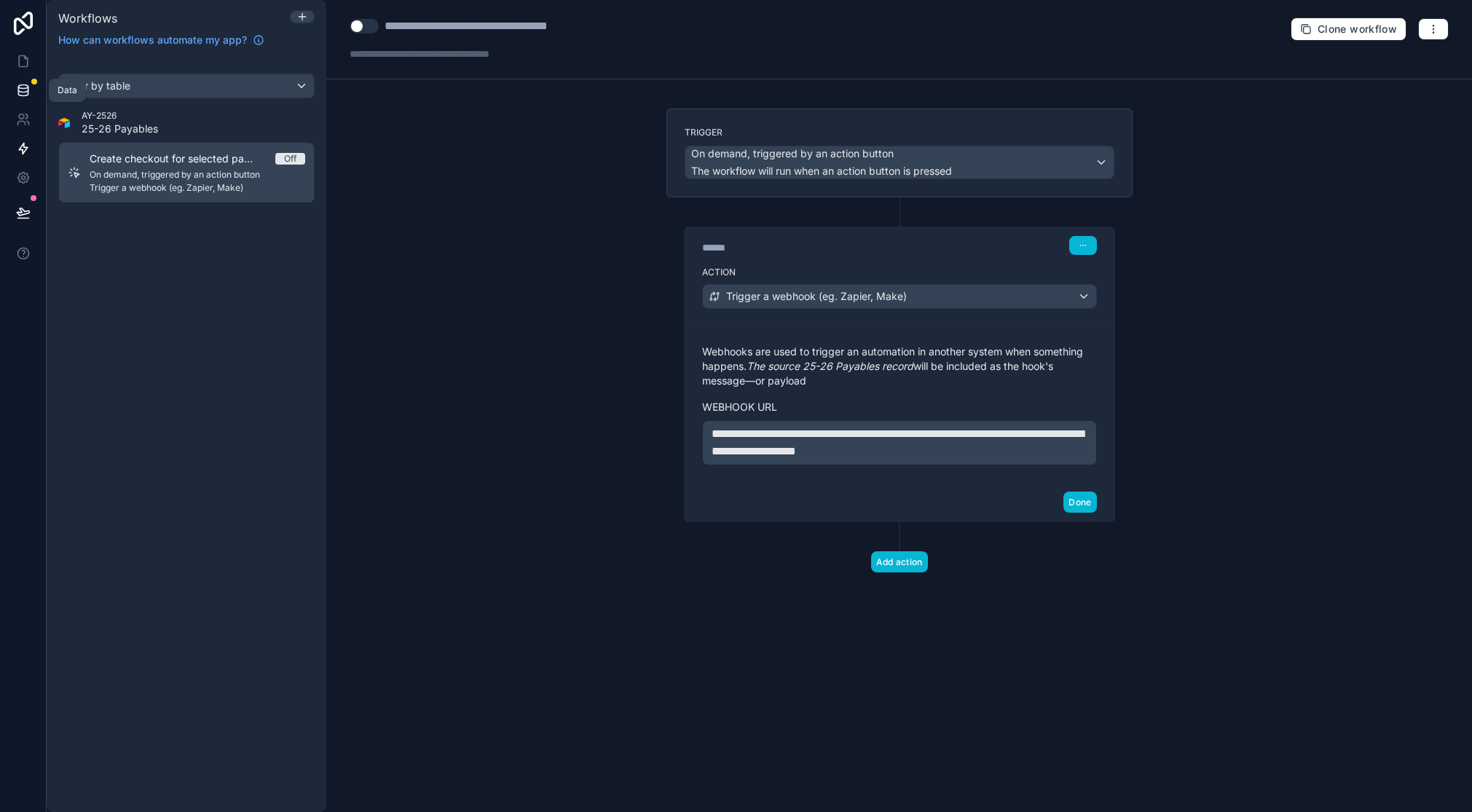
click at [19, 93] on icon at bounding box center [23, 90] width 15 height 15
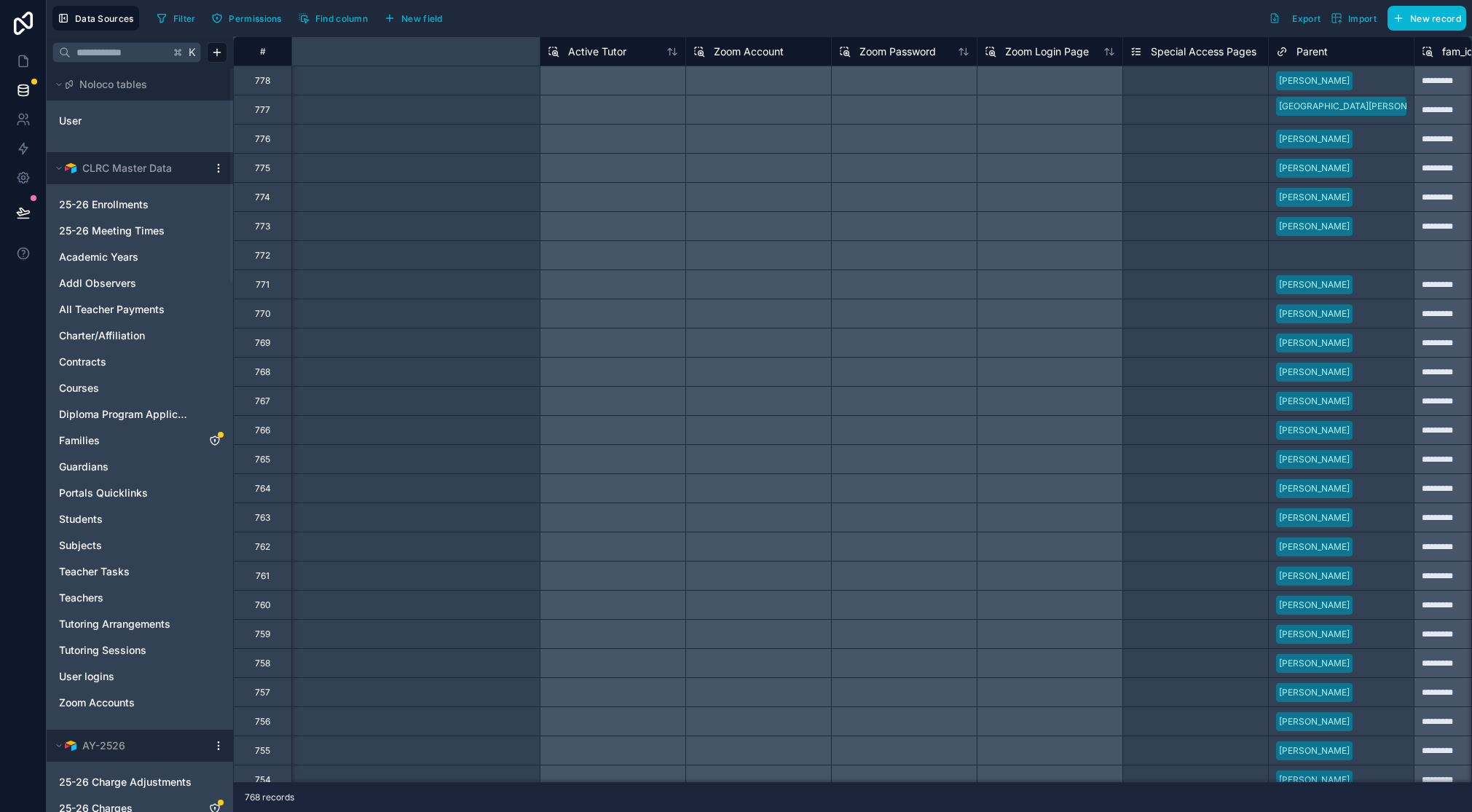
scroll to position [0, 2171]
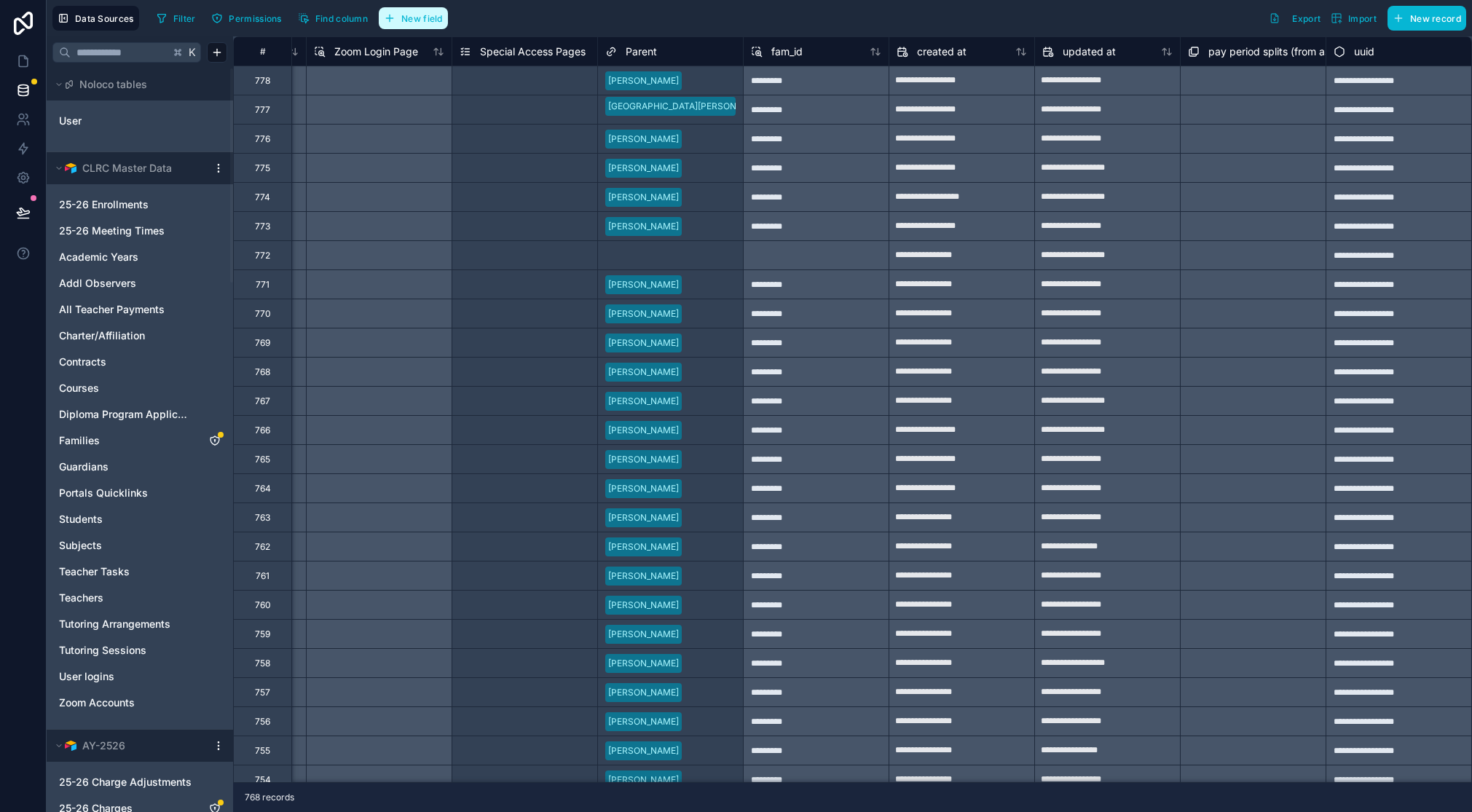
click at [422, 19] on span "New field" at bounding box center [421, 19] width 42 height 11
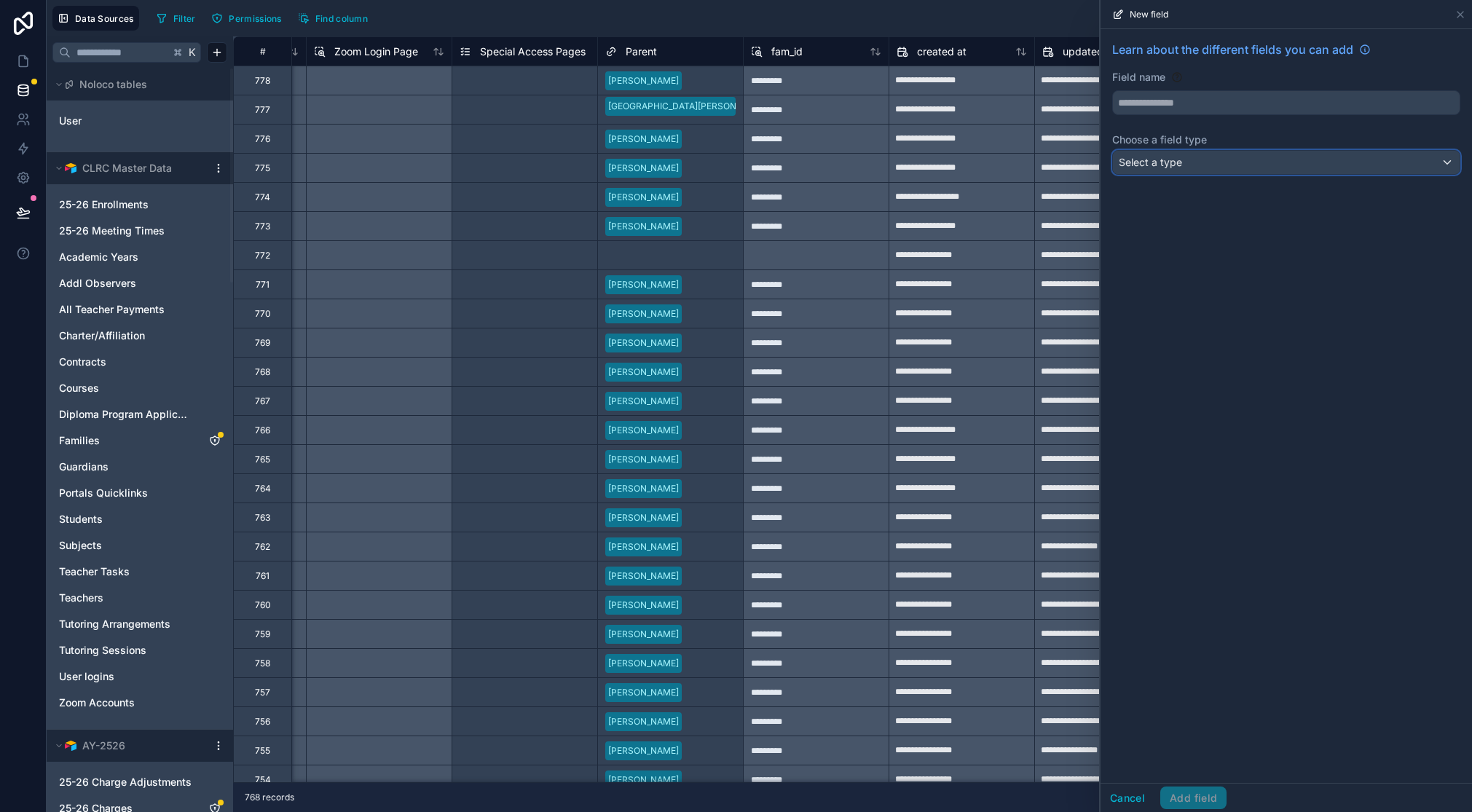
click at [1192, 161] on div "Select a type" at bounding box center [1286, 161] width 347 height 23
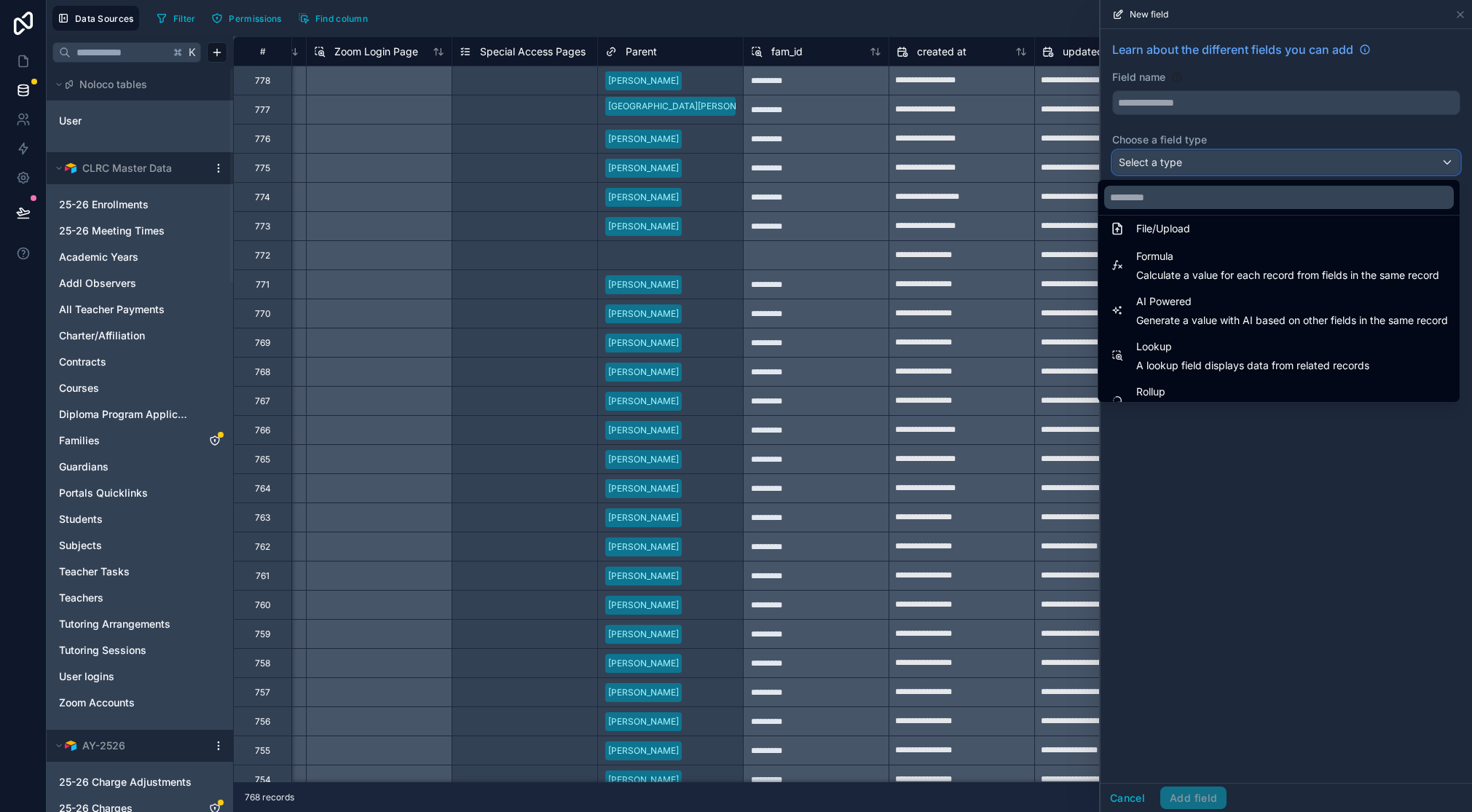
scroll to position [422, 0]
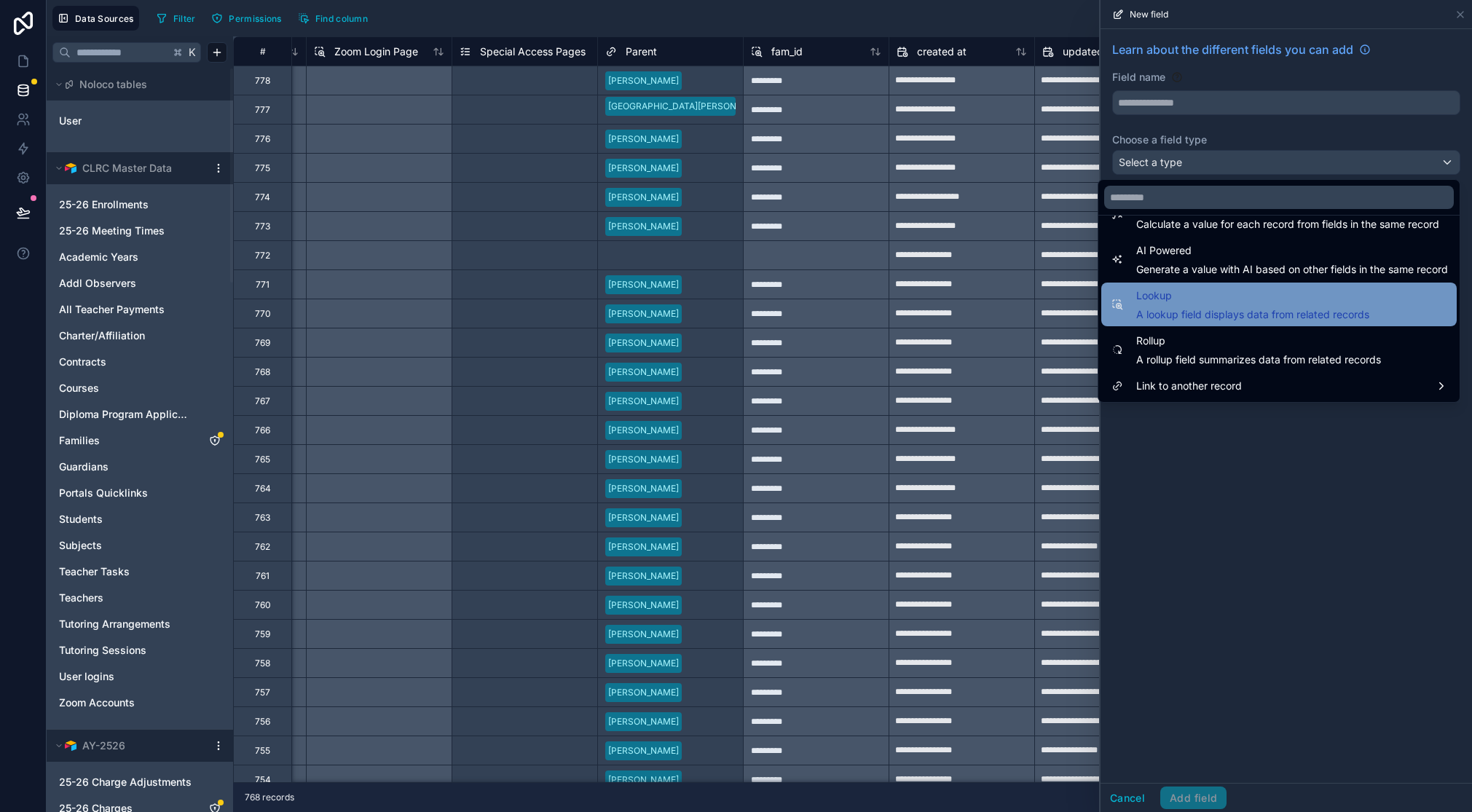
click at [1334, 315] on span "A lookup field displays data from related records" at bounding box center [1252, 315] width 233 height 15
type input "******"
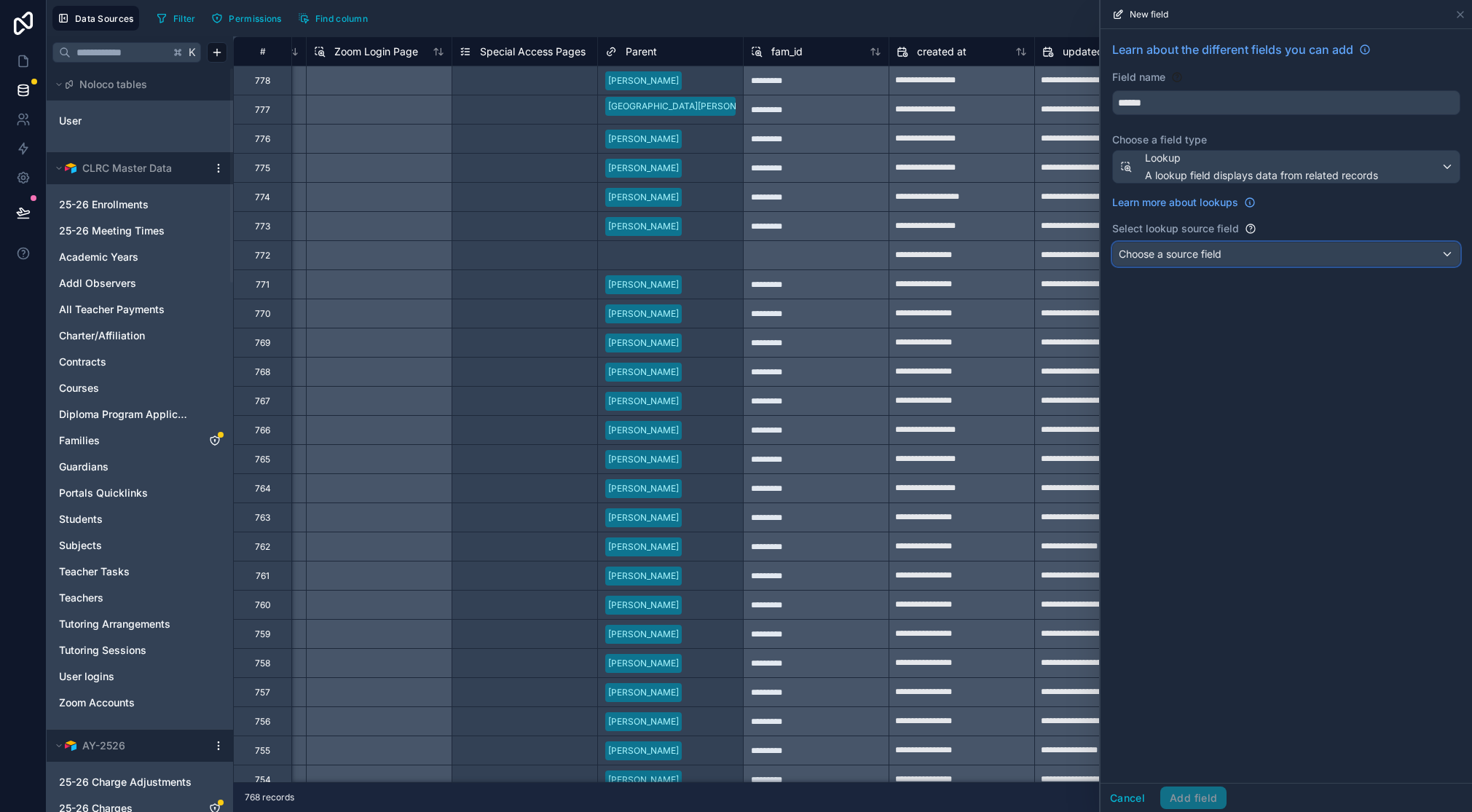
click at [1278, 255] on div "Choose a source field" at bounding box center [1286, 253] width 347 height 23
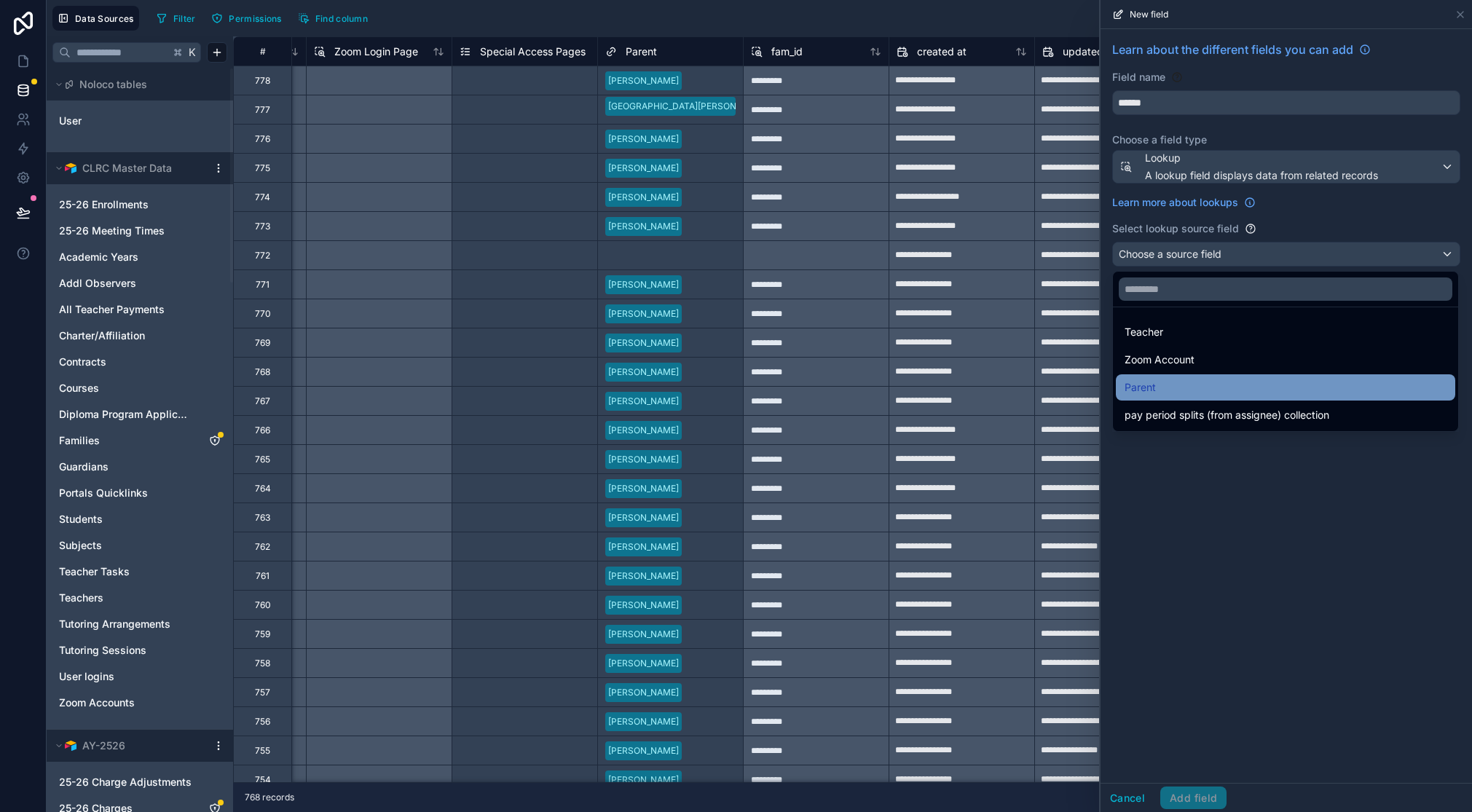
click at [1253, 380] on div "Parent" at bounding box center [1285, 387] width 322 height 18
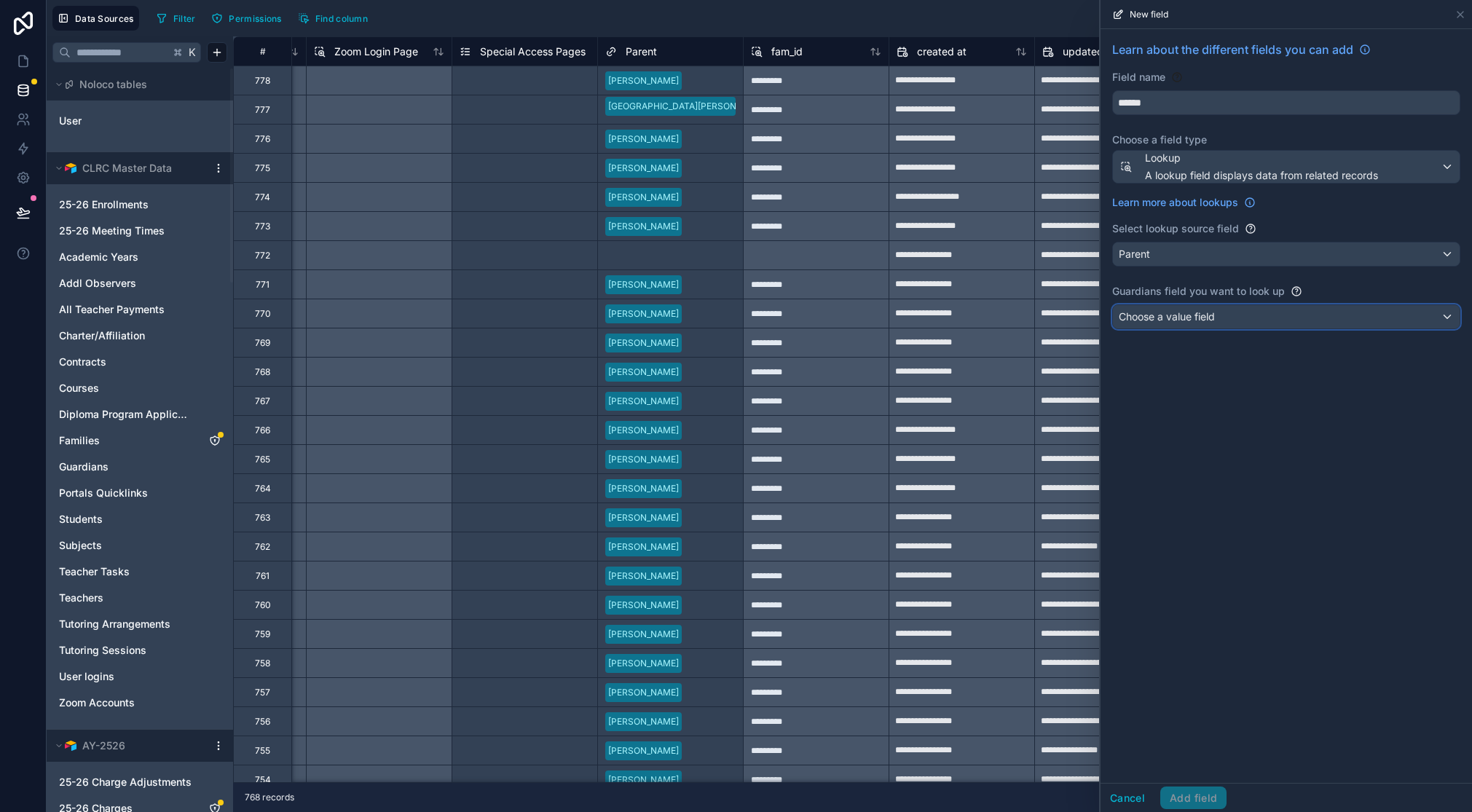
click at [1307, 314] on div "Choose a value field" at bounding box center [1286, 316] width 347 height 23
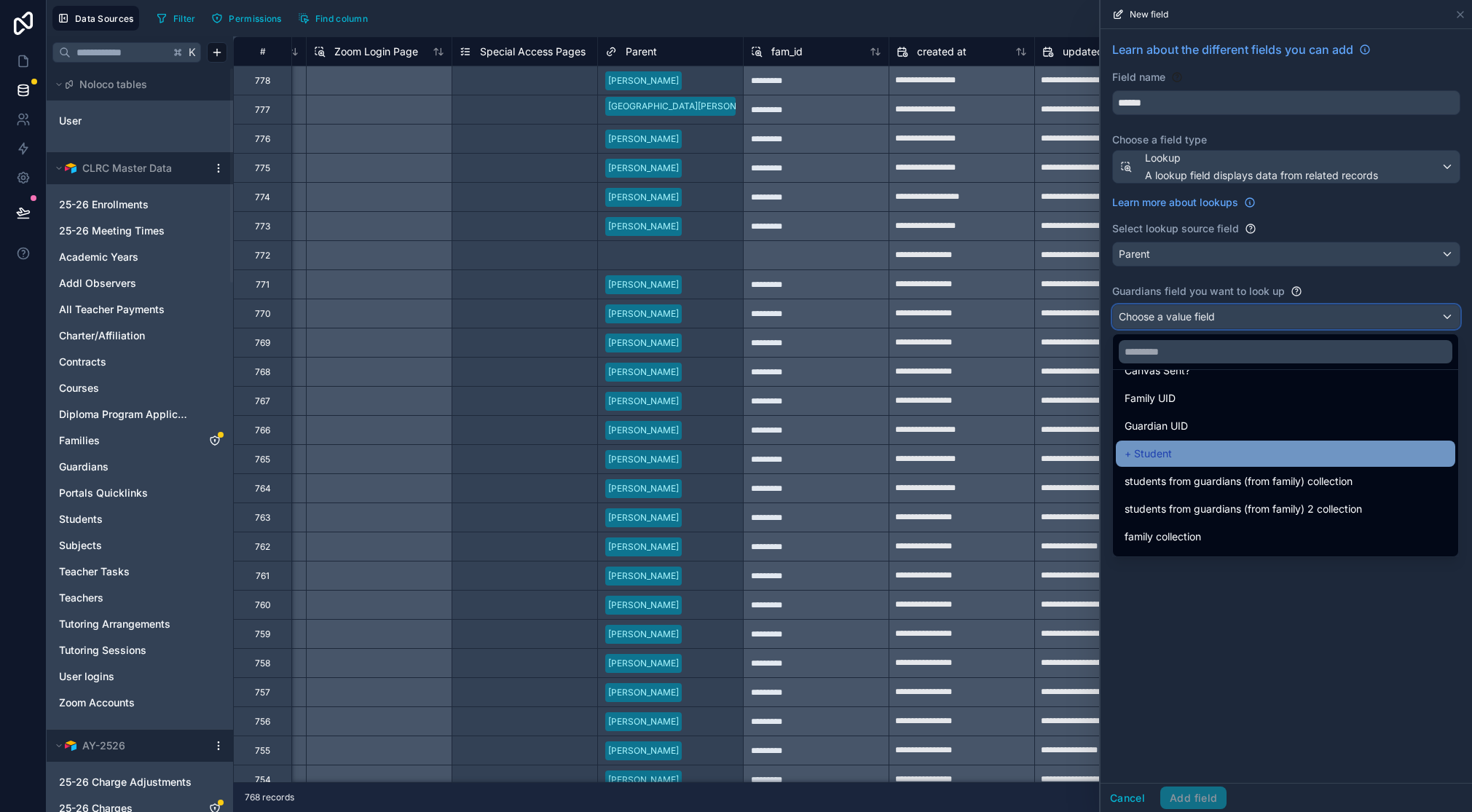
scroll to position [1044, 0]
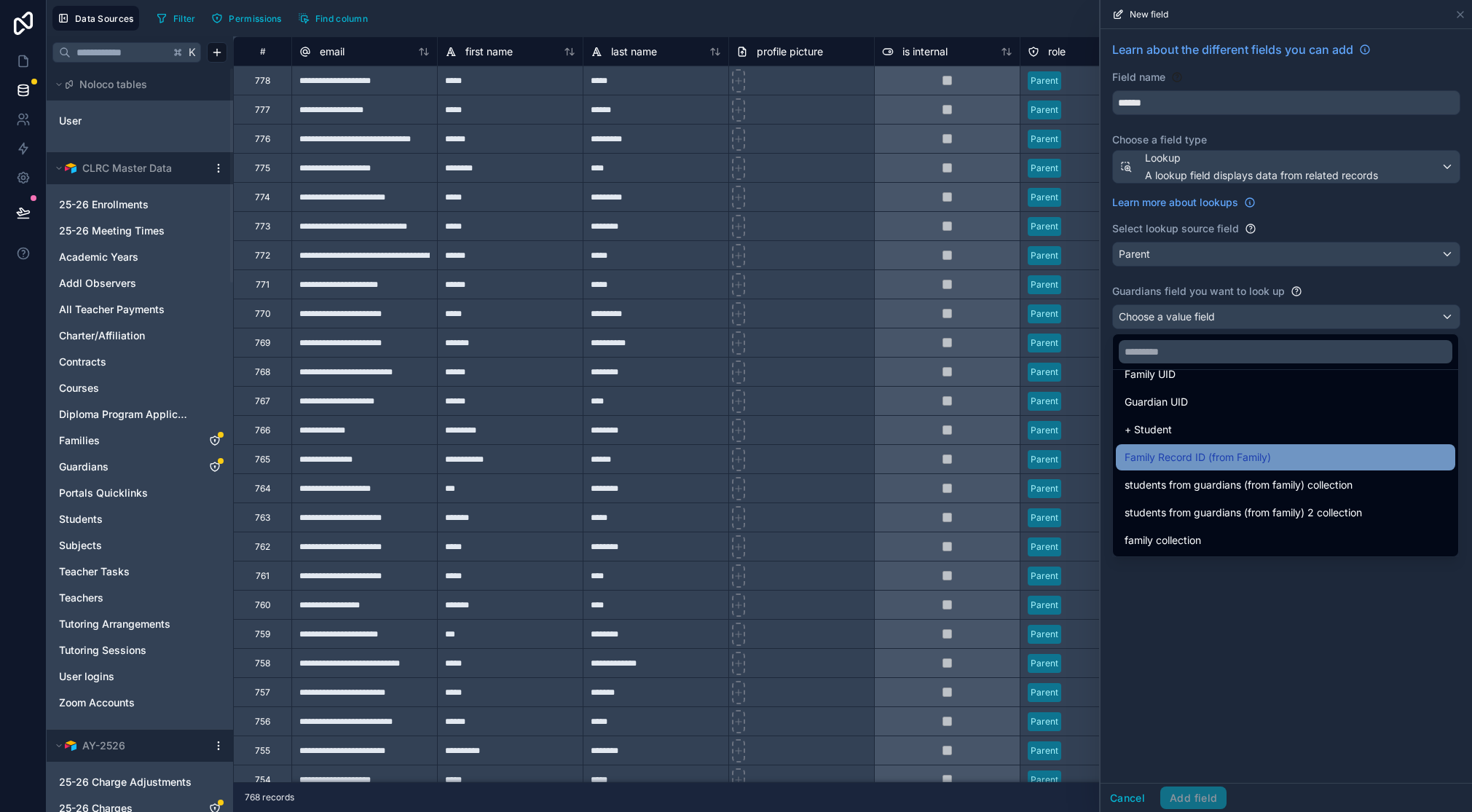
click at [1187, 457] on span "Family Record ID (from Family)" at bounding box center [1198, 457] width 147 height 18
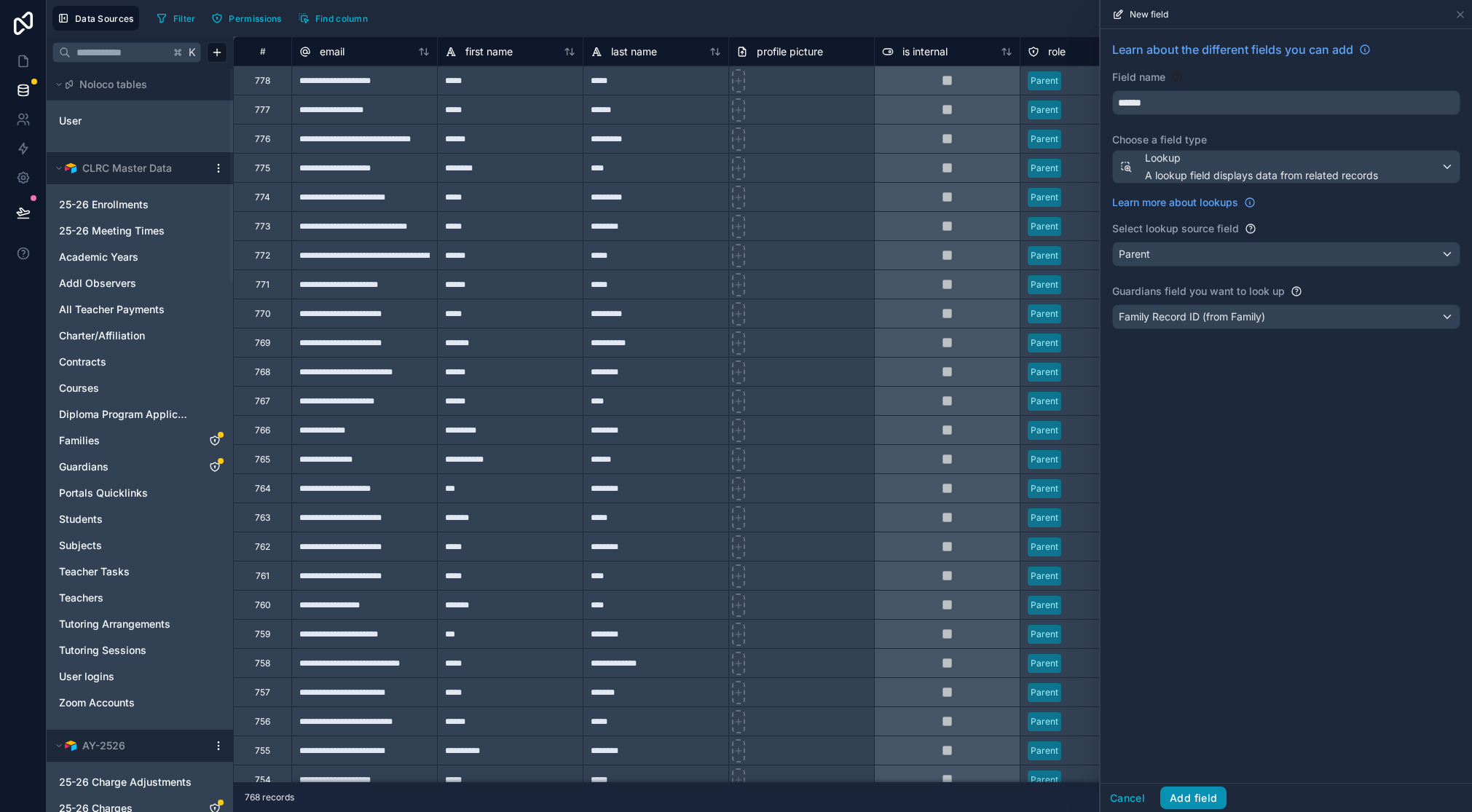
click at [1190, 793] on button "Add field" at bounding box center [1193, 798] width 66 height 23
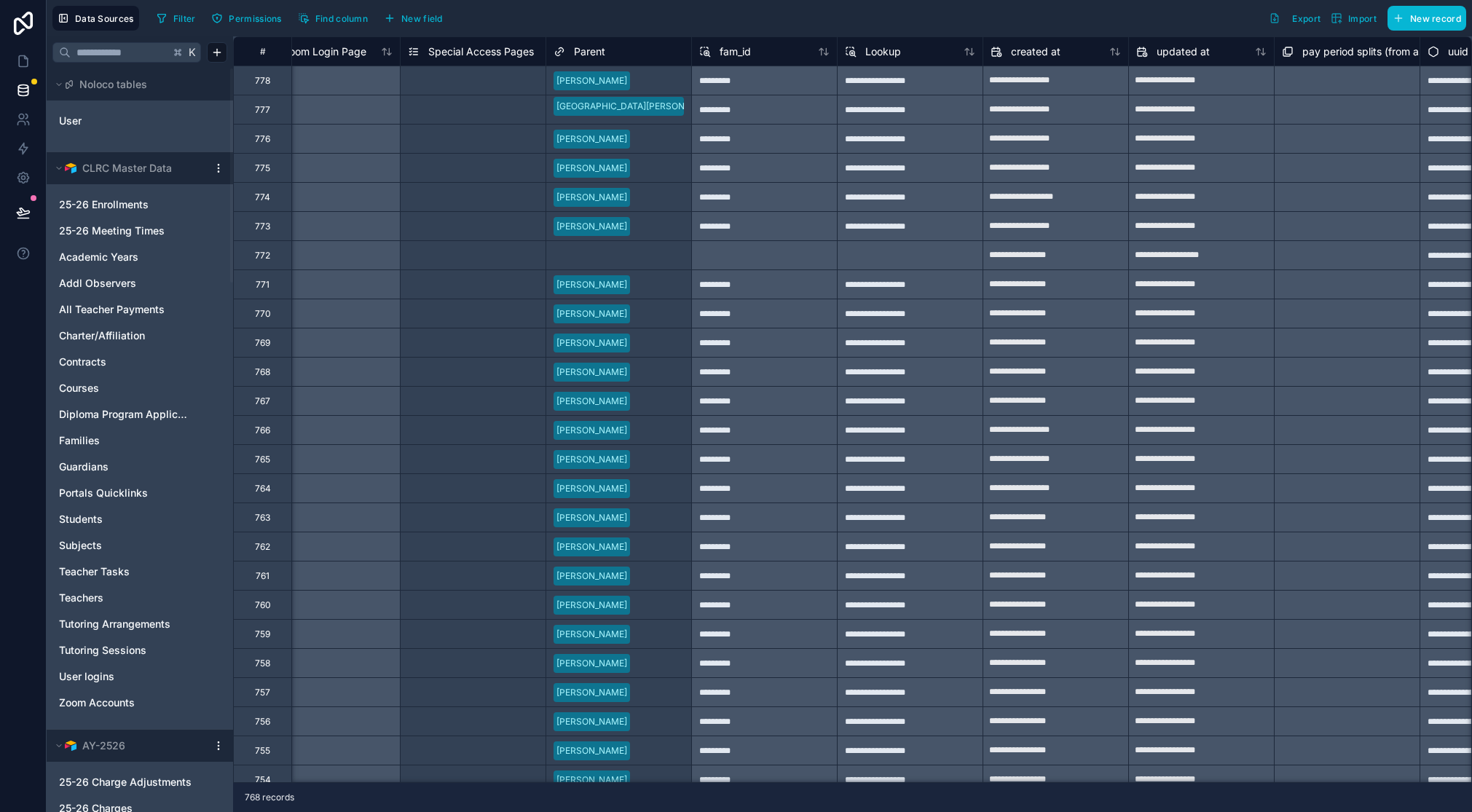
scroll to position [0, 2219]
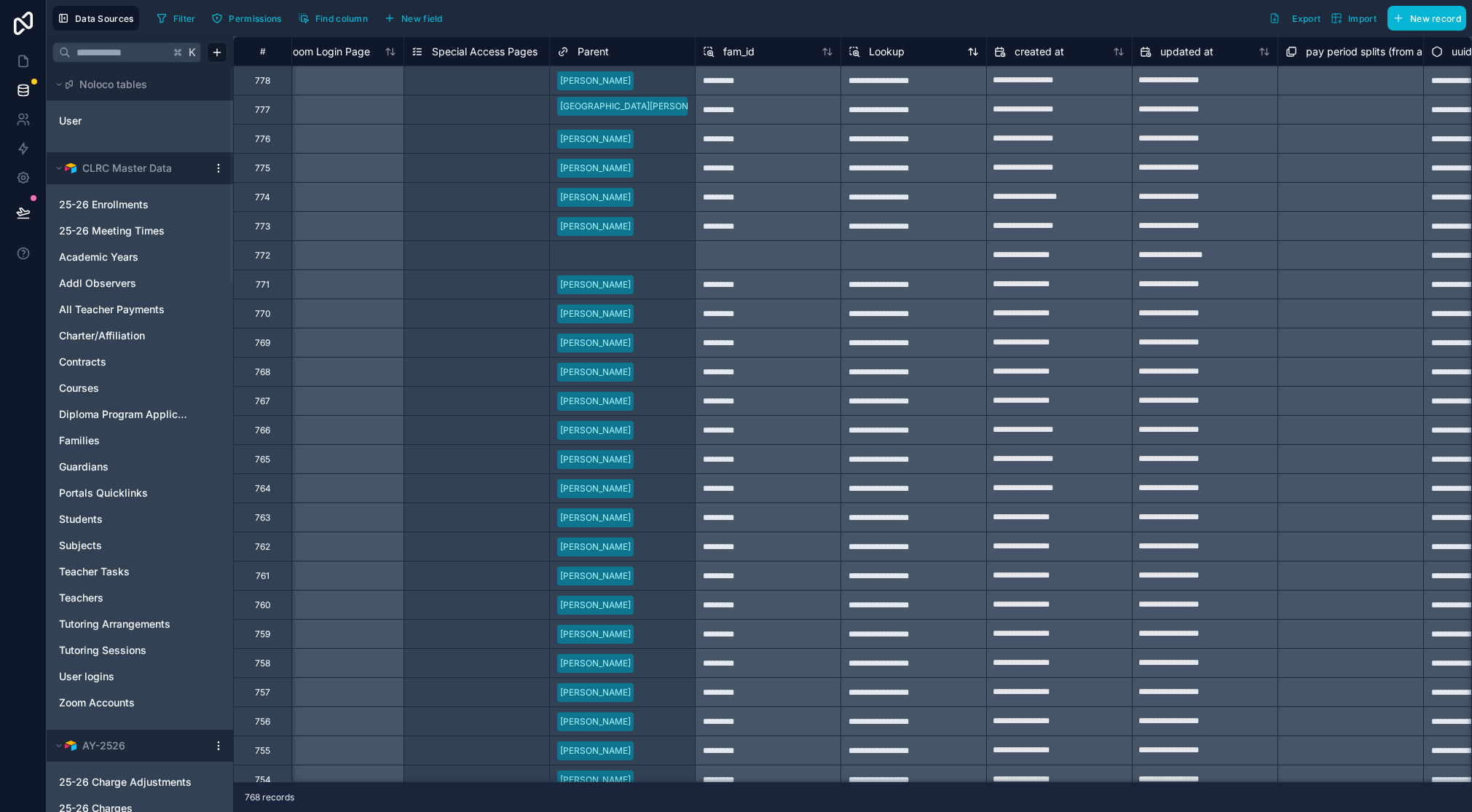
click at [906, 56] on div "Lookup" at bounding box center [913, 51] width 130 height 18
click at [890, 53] on span "Lookup" at bounding box center [886, 52] width 35 height 15
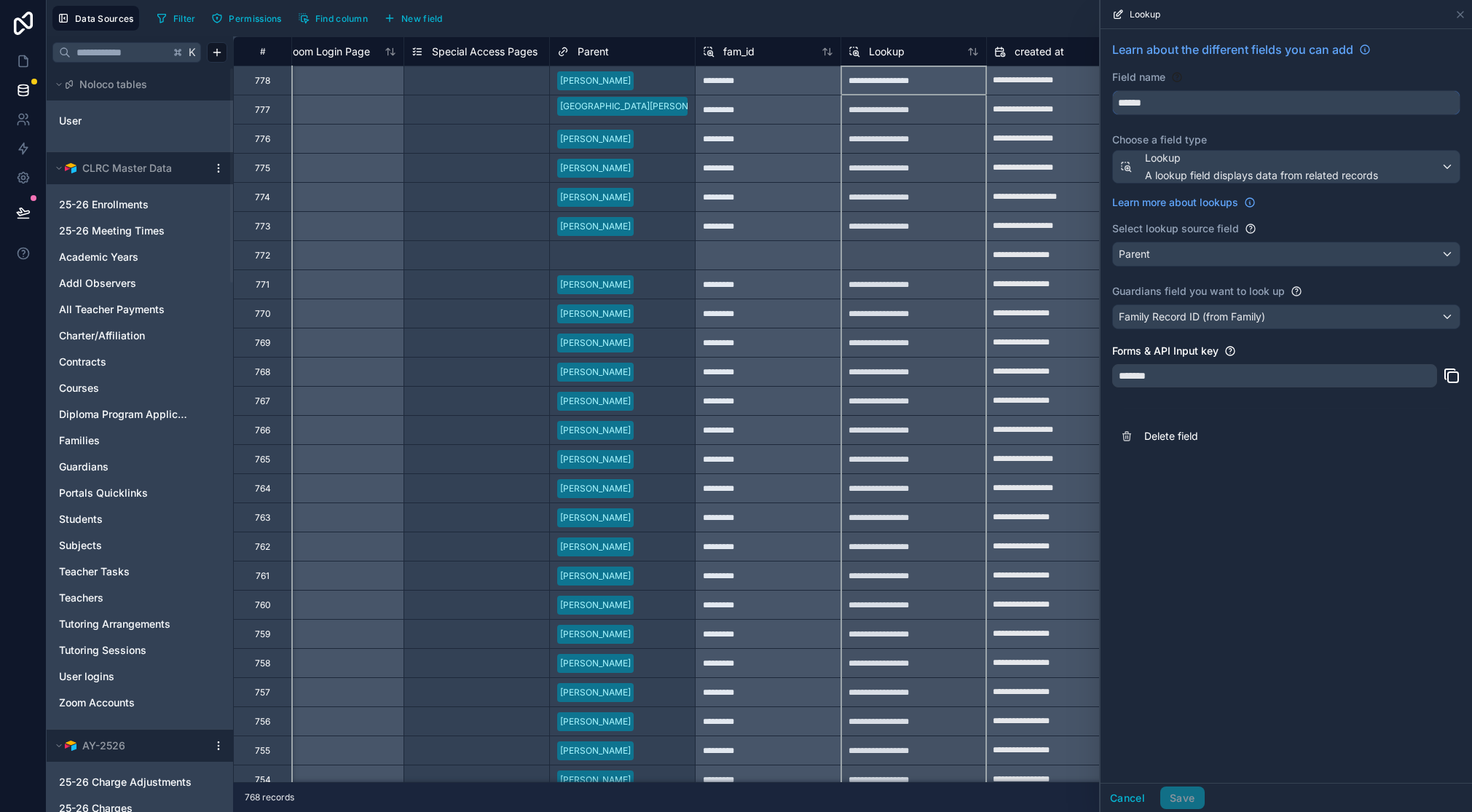
click at [1190, 111] on input "******" at bounding box center [1286, 102] width 347 height 23
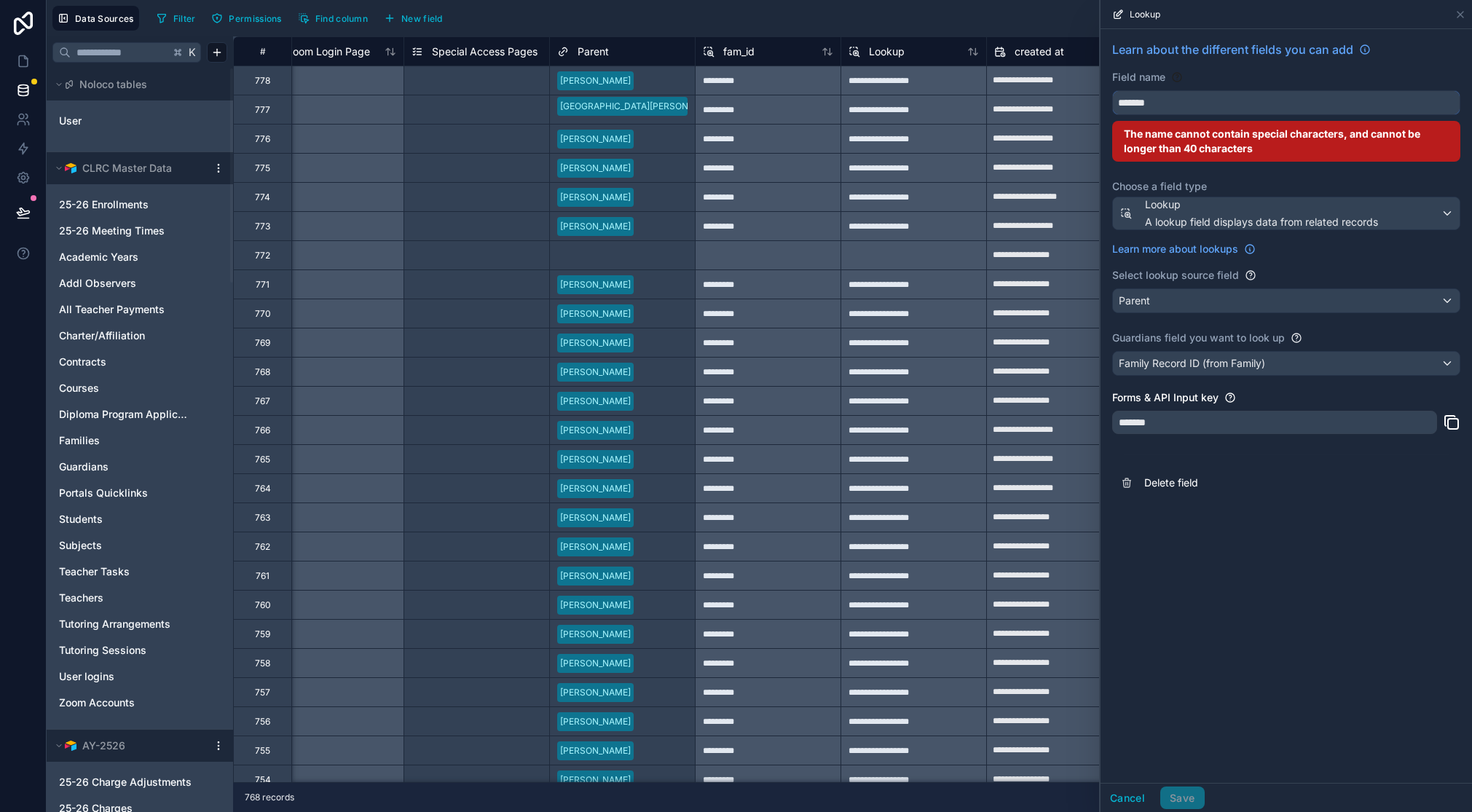
click at [1112, 90] on button "******" at bounding box center [1285, 102] width 348 height 25
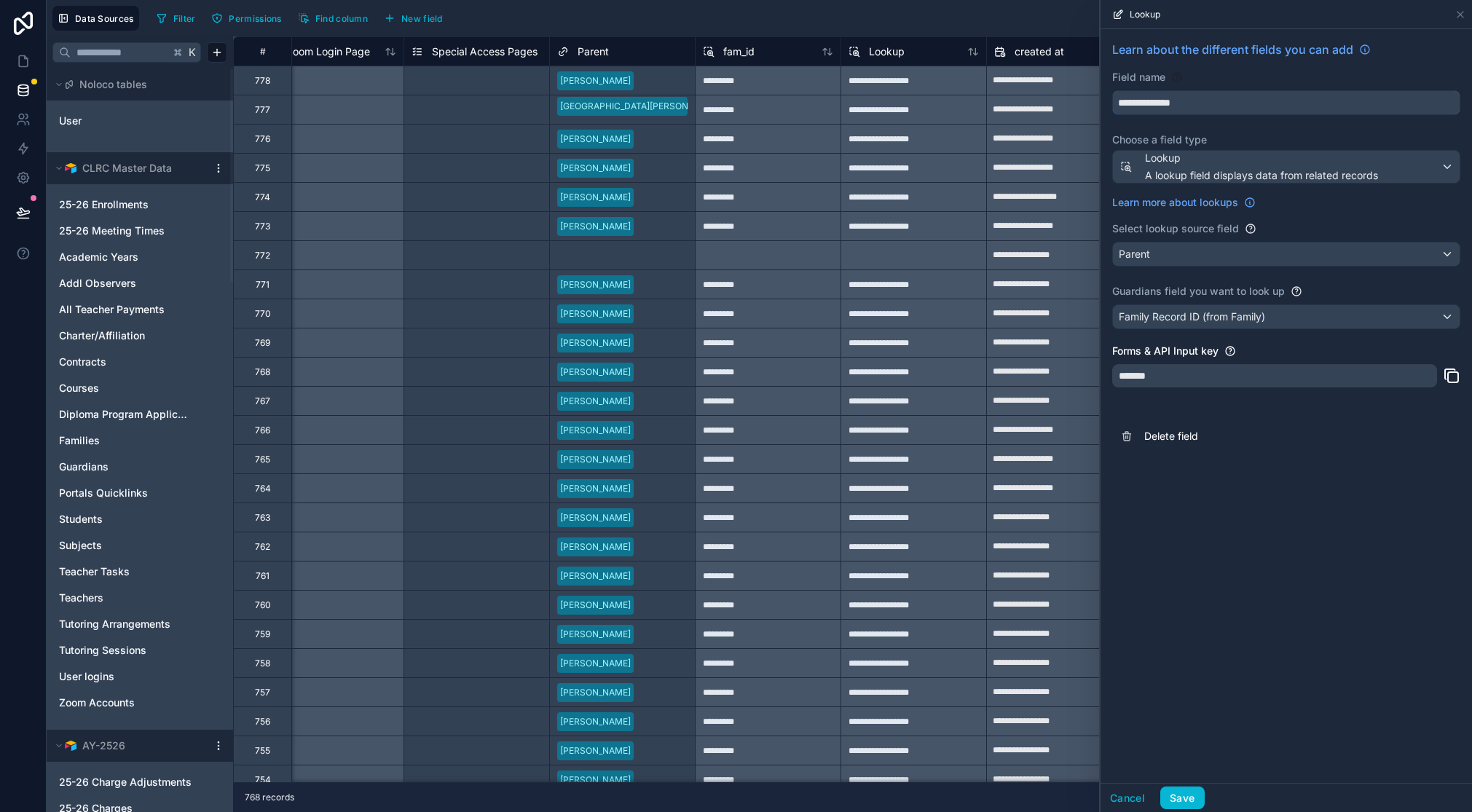
click at [1112, 90] on button "**********" at bounding box center [1285, 102] width 348 height 25
type input "**********"
click at [1223, 594] on div "**********" at bounding box center [1286, 406] width 371 height 754
click at [1183, 800] on button "Save" at bounding box center [1181, 798] width 44 height 23
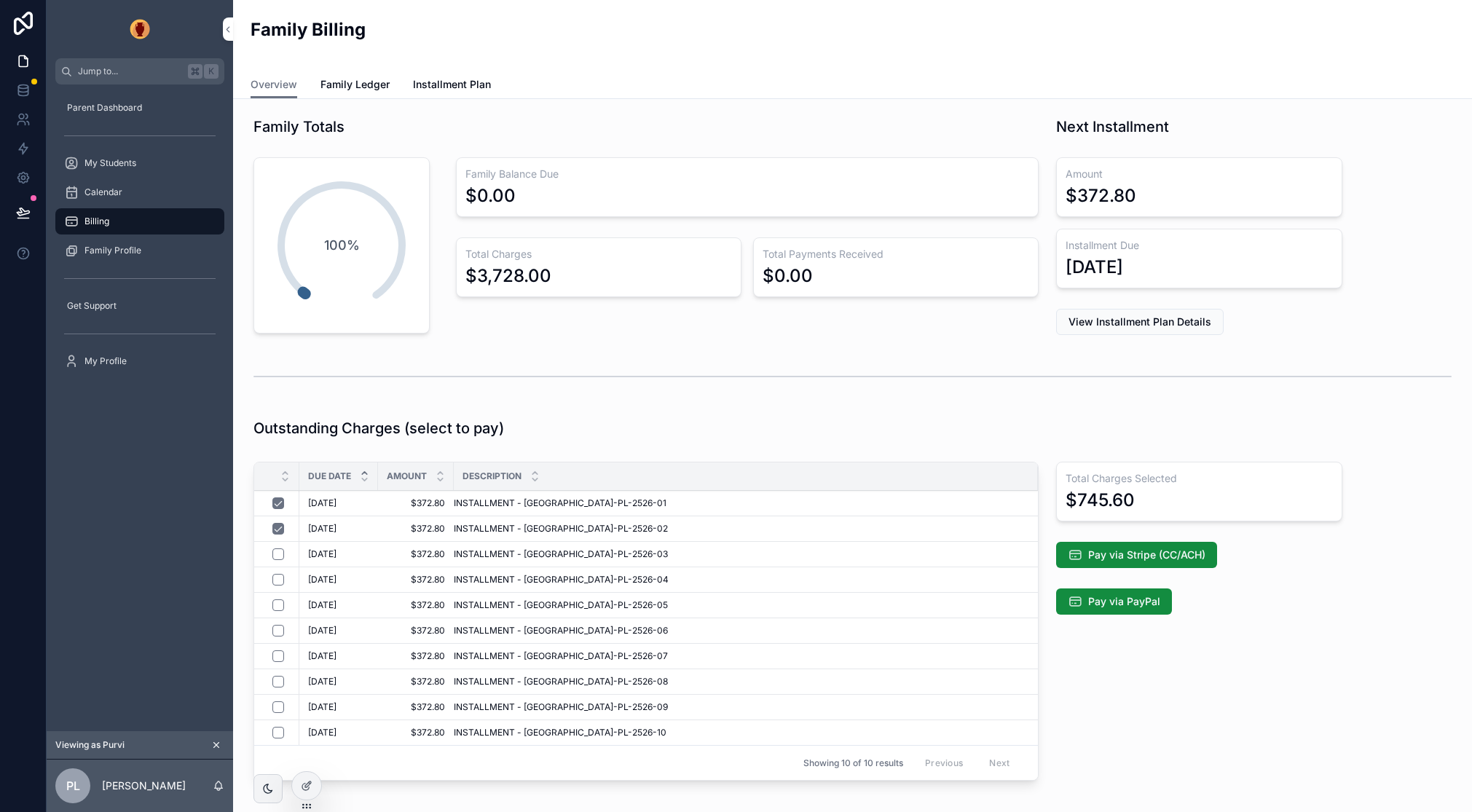
click at [1136, 550] on span "Pay via Stripe (CC/ACH)" at bounding box center [1147, 555] width 117 height 15
click at [1174, 551] on span "Pay via Stripe (CC/ACH)" at bounding box center [1147, 555] width 117 height 15
click at [1194, 553] on span "Pay via Stripe (CC/ACH)" at bounding box center [1147, 555] width 117 height 15
click at [1186, 559] on span "Pay via Stripe (CC/ACH)" at bounding box center [1147, 555] width 117 height 15
click at [1173, 548] on span "Pay via Stripe (CC/ACH)" at bounding box center [1147, 555] width 117 height 15
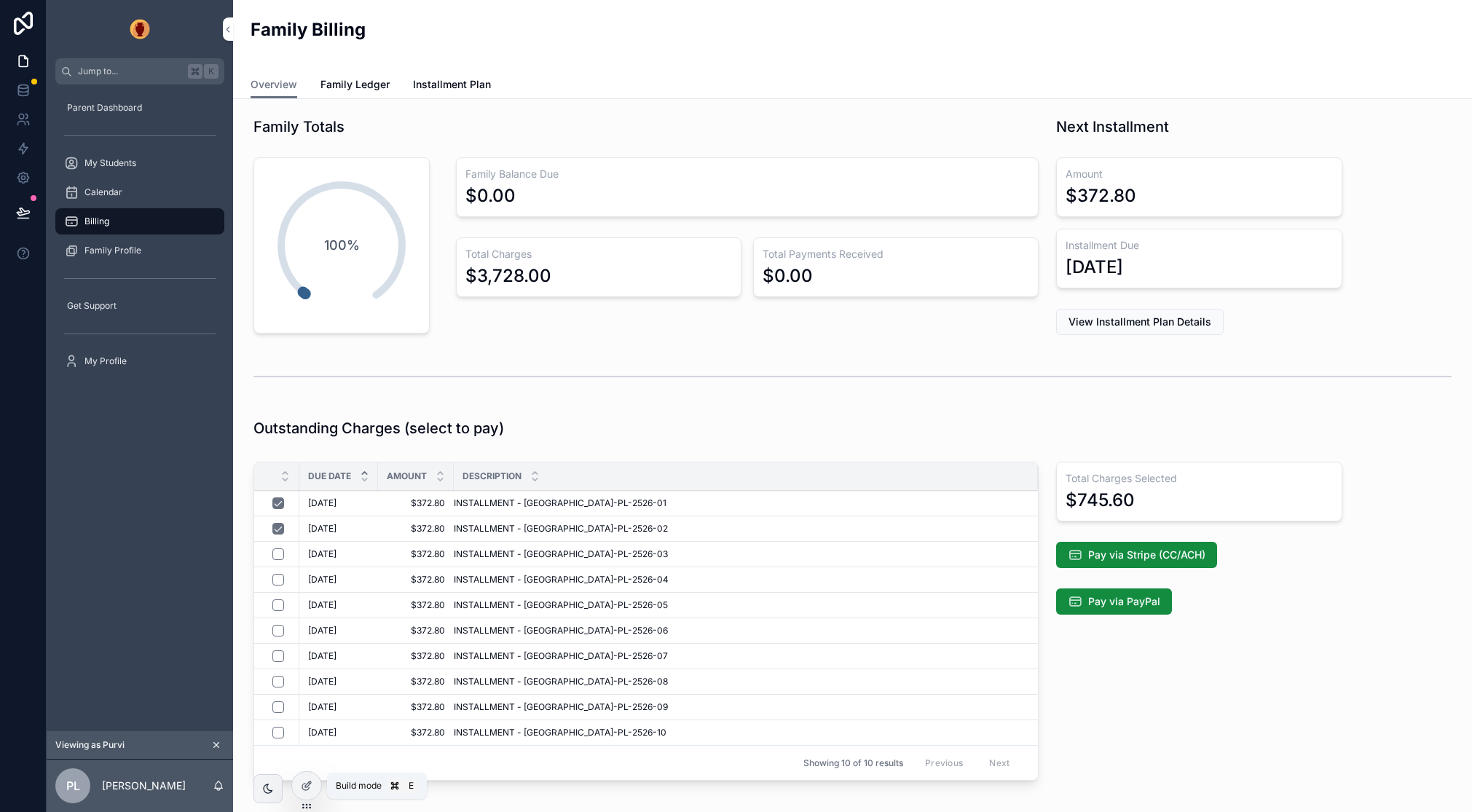
click at [313, 784] on div at bounding box center [306, 786] width 29 height 28
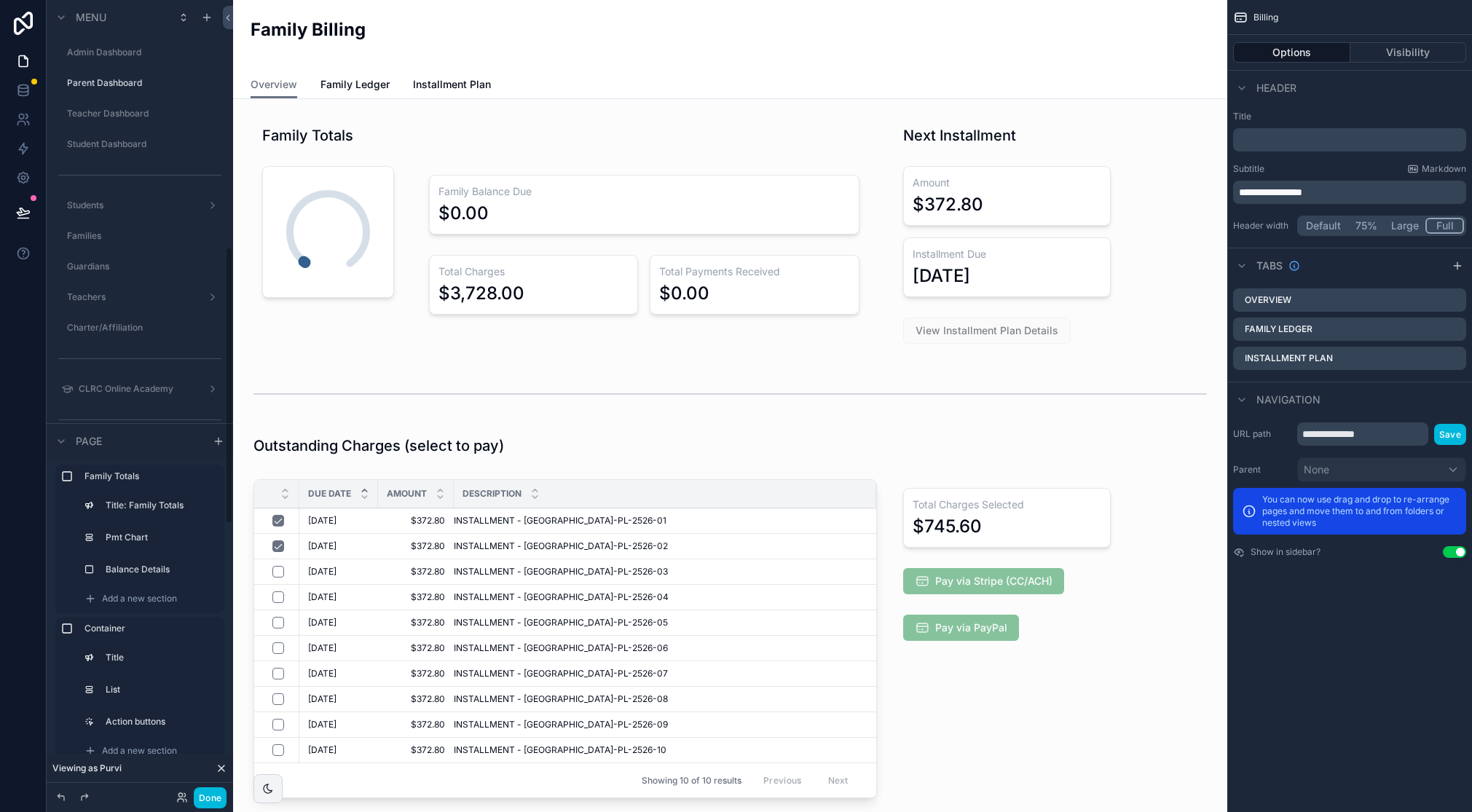
scroll to position [710, 0]
click at [1002, 586] on div "scrollable content" at bounding box center [1006, 641] width 242 height 337
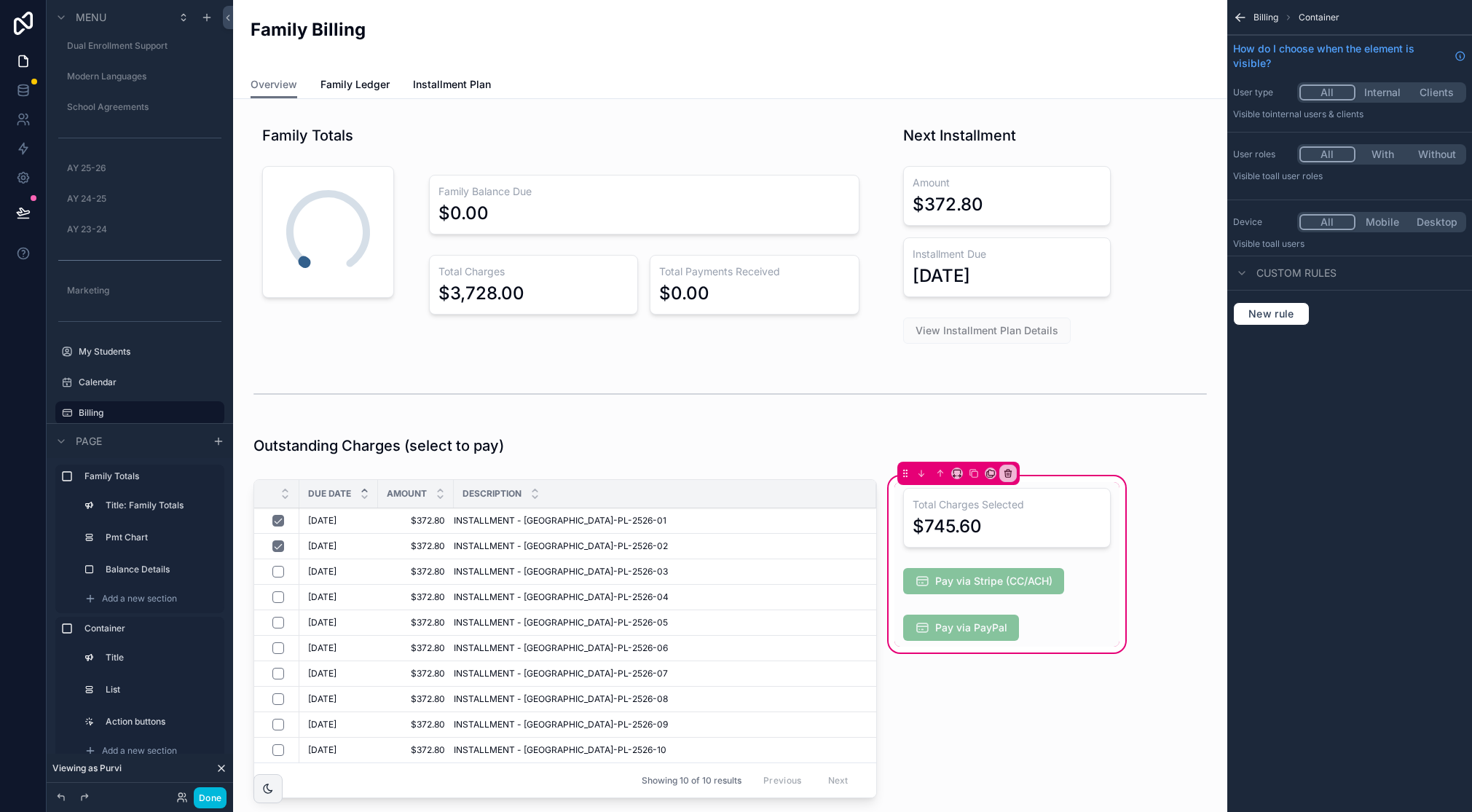
click at [1042, 577] on div "scrollable content" at bounding box center [1007, 581] width 226 height 38
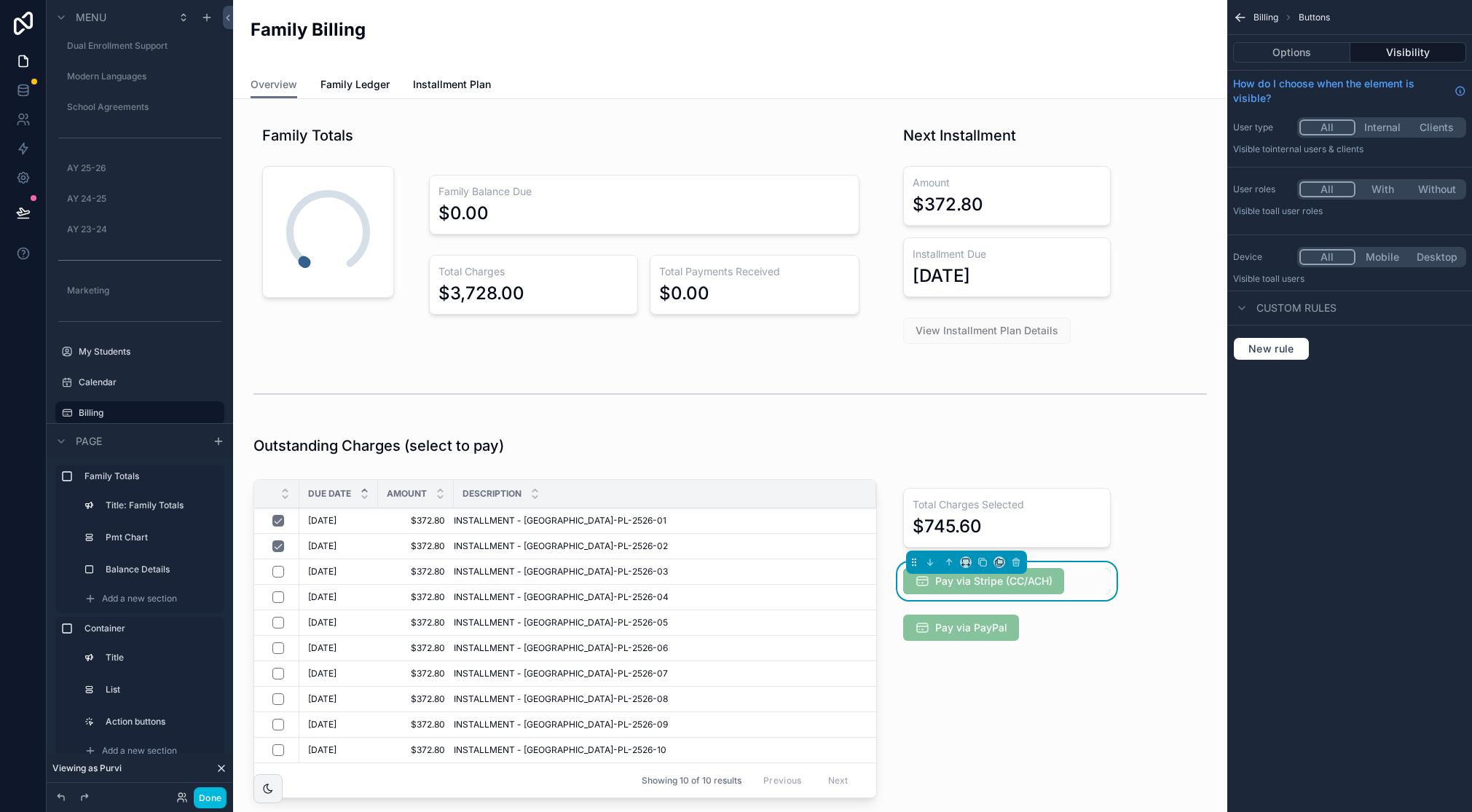
click at [1296, 56] on button "Options" at bounding box center [1292, 53] width 117 height 20
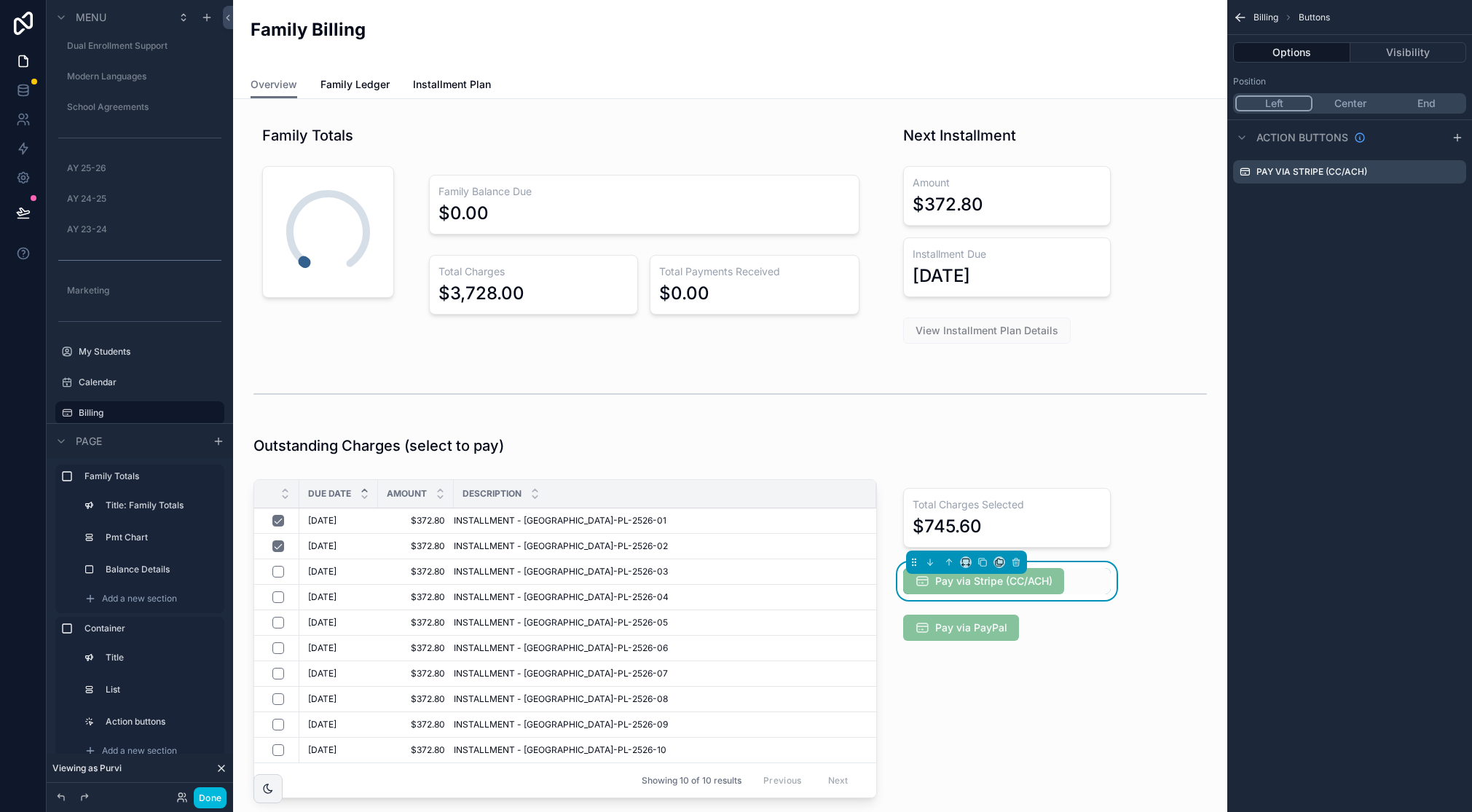
click at [0, 0] on icon "scrollable content" at bounding box center [0, 0] width 0 height 0
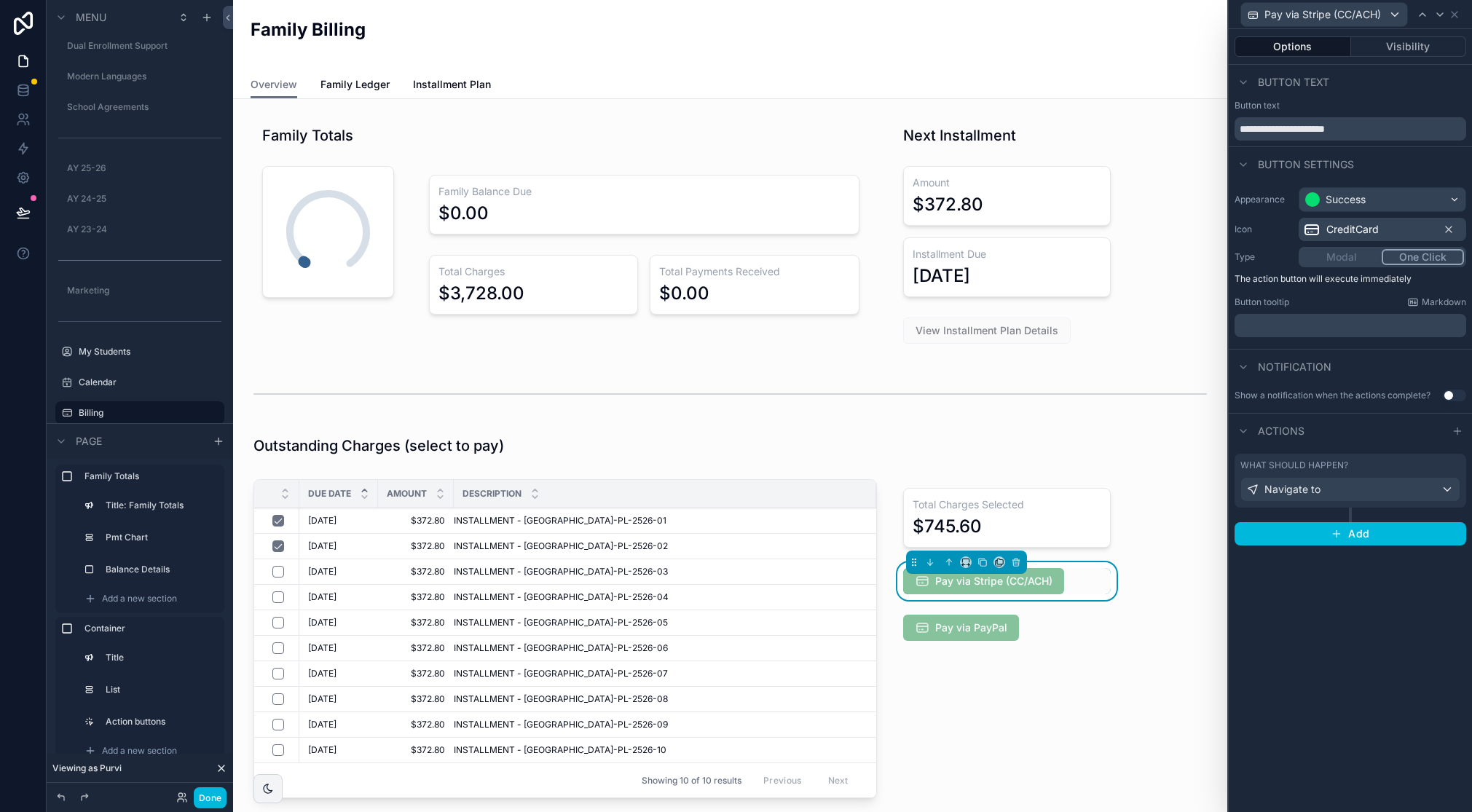
click at [1439, 461] on div "What should happen?" at bounding box center [1350, 465] width 220 height 12
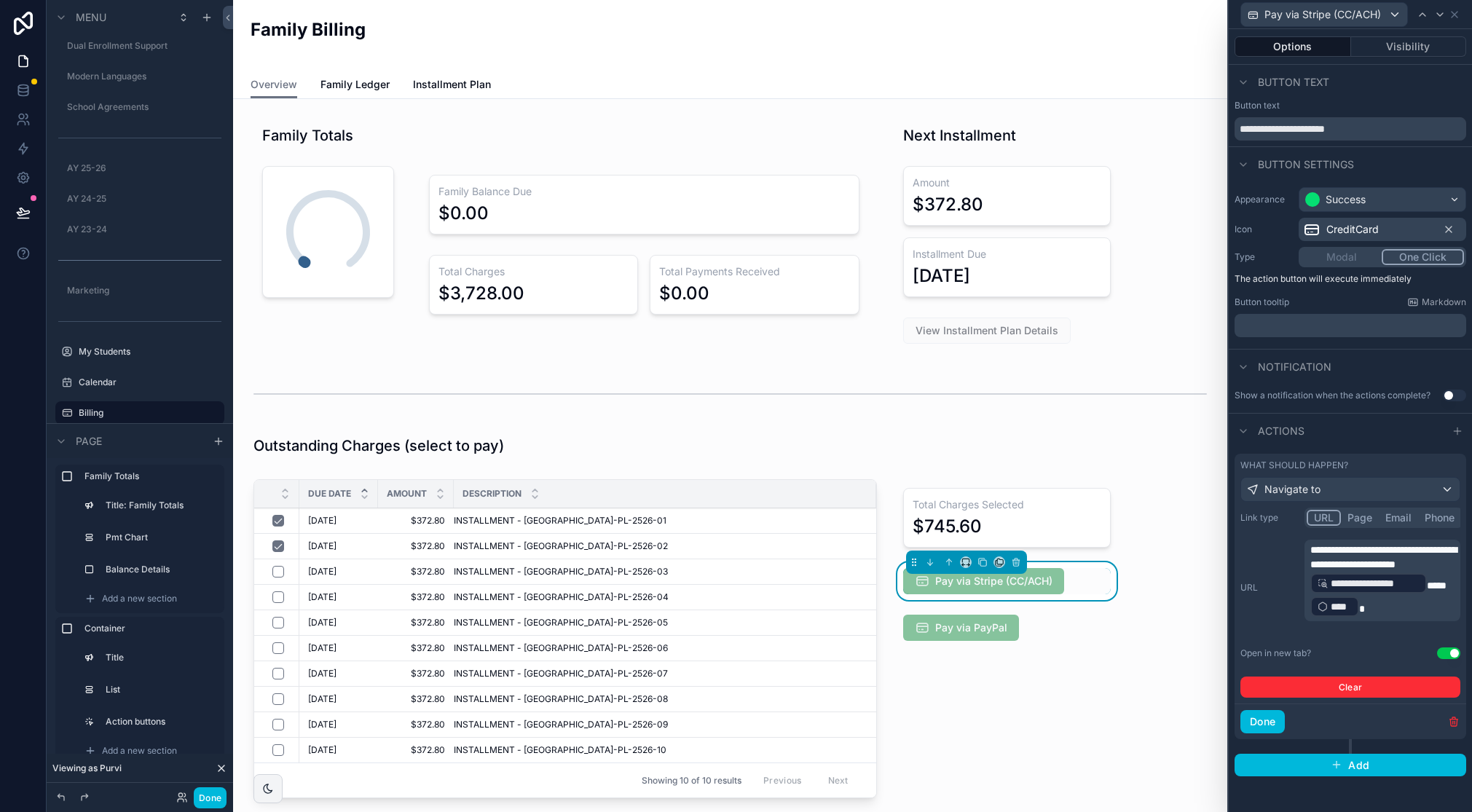
click at [1434, 590] on span "*****" at bounding box center [1436, 586] width 19 height 10
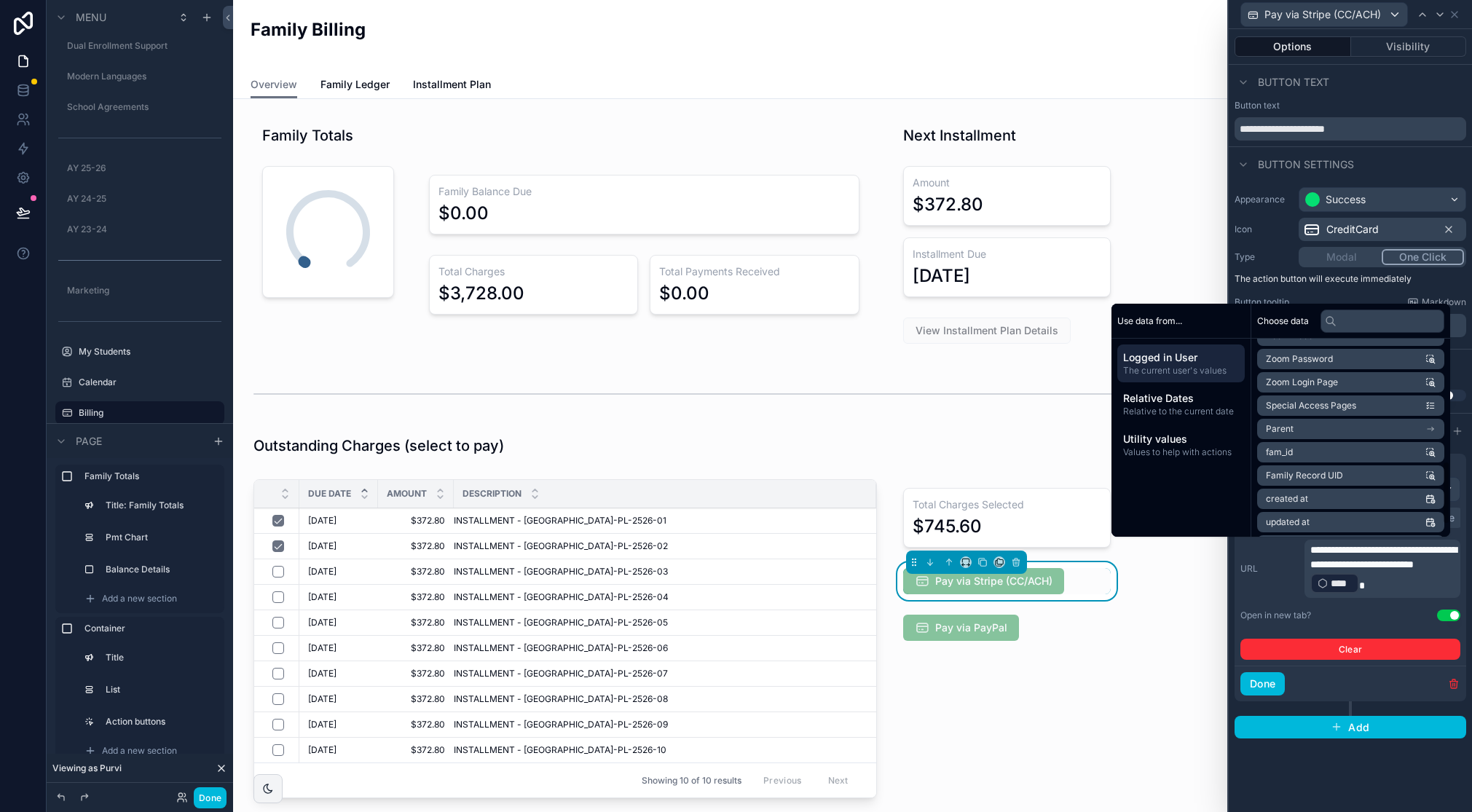
scroll to position [379, 0]
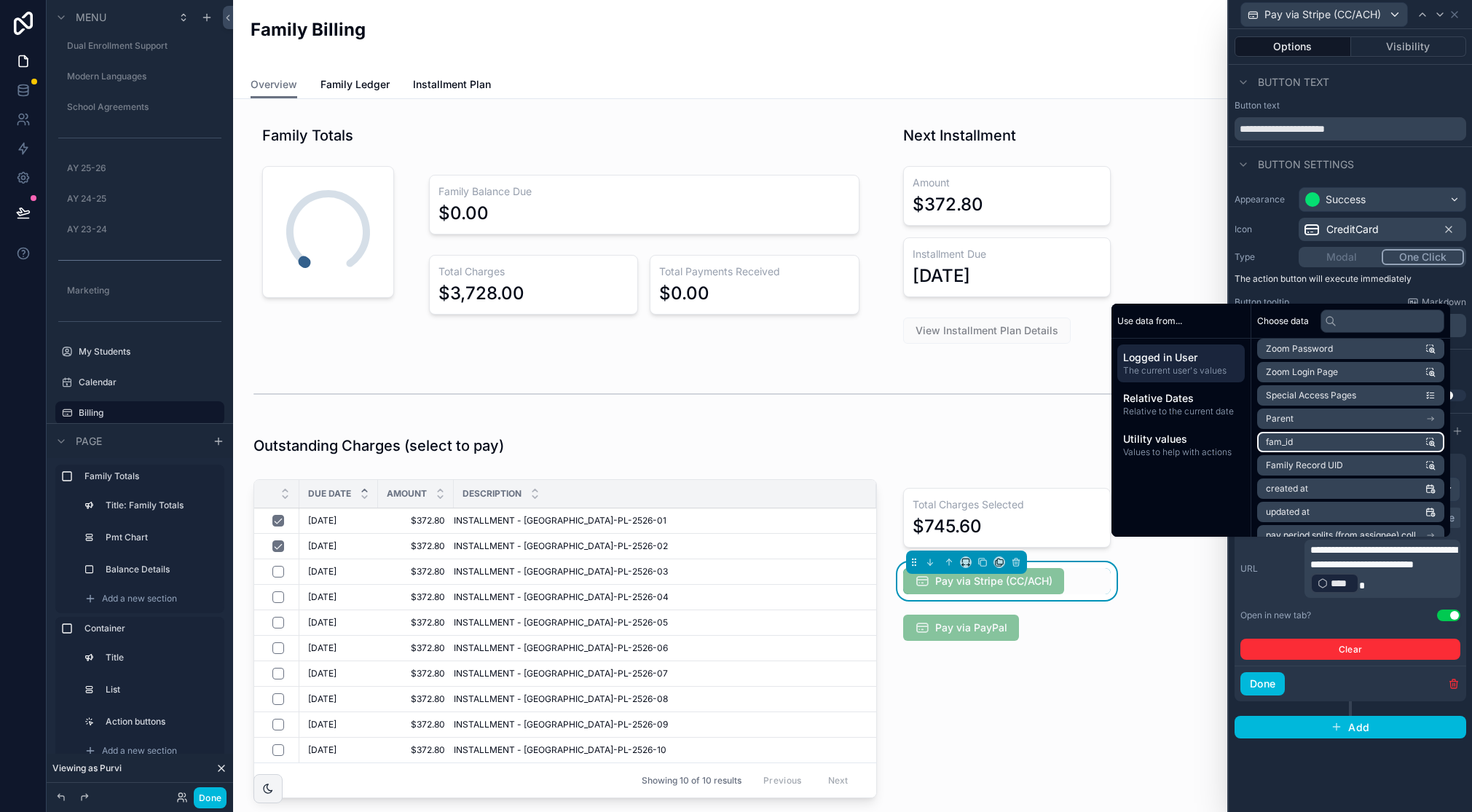
click at [1404, 443] on li "fam_id" at bounding box center [1351, 442] width 187 height 20
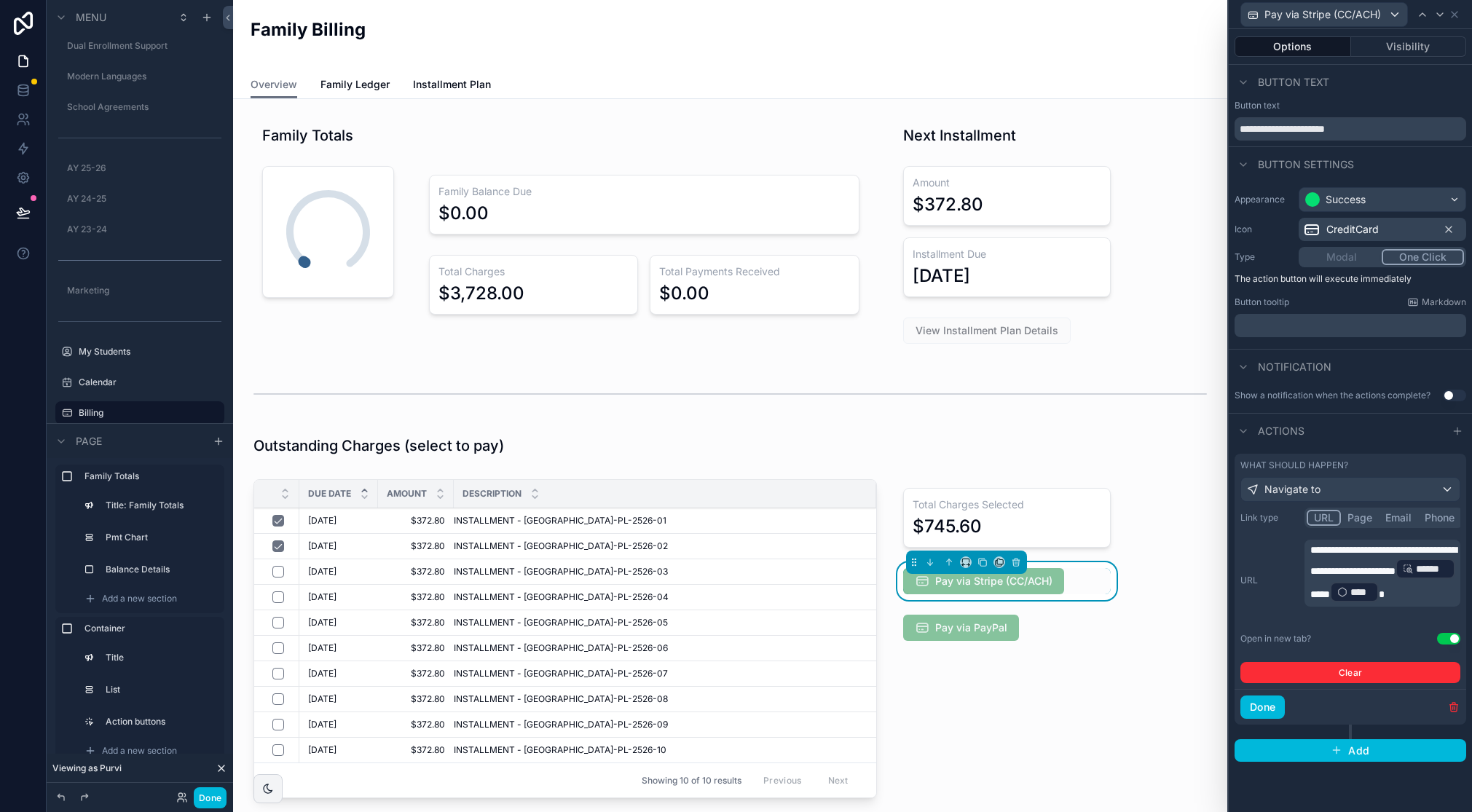
click at [1273, 709] on button "Done" at bounding box center [1263, 707] width 45 height 23
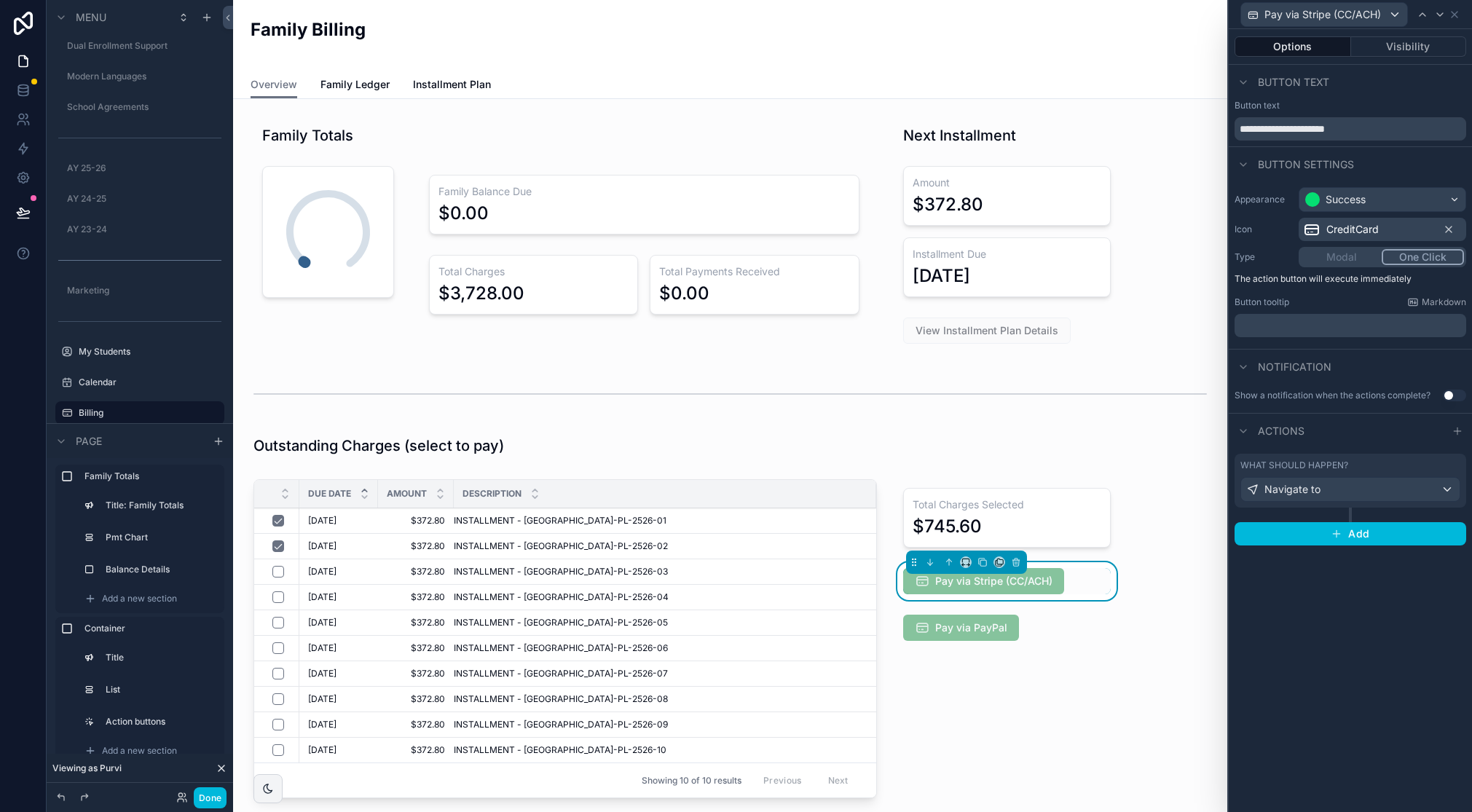
drag, startPoint x: 1012, startPoint y: 590, endPoint x: 960, endPoint y: 612, distance: 56.5
click at [1012, 590] on span "Pay via Stripe (CC/ACH)" at bounding box center [983, 581] width 161 height 26
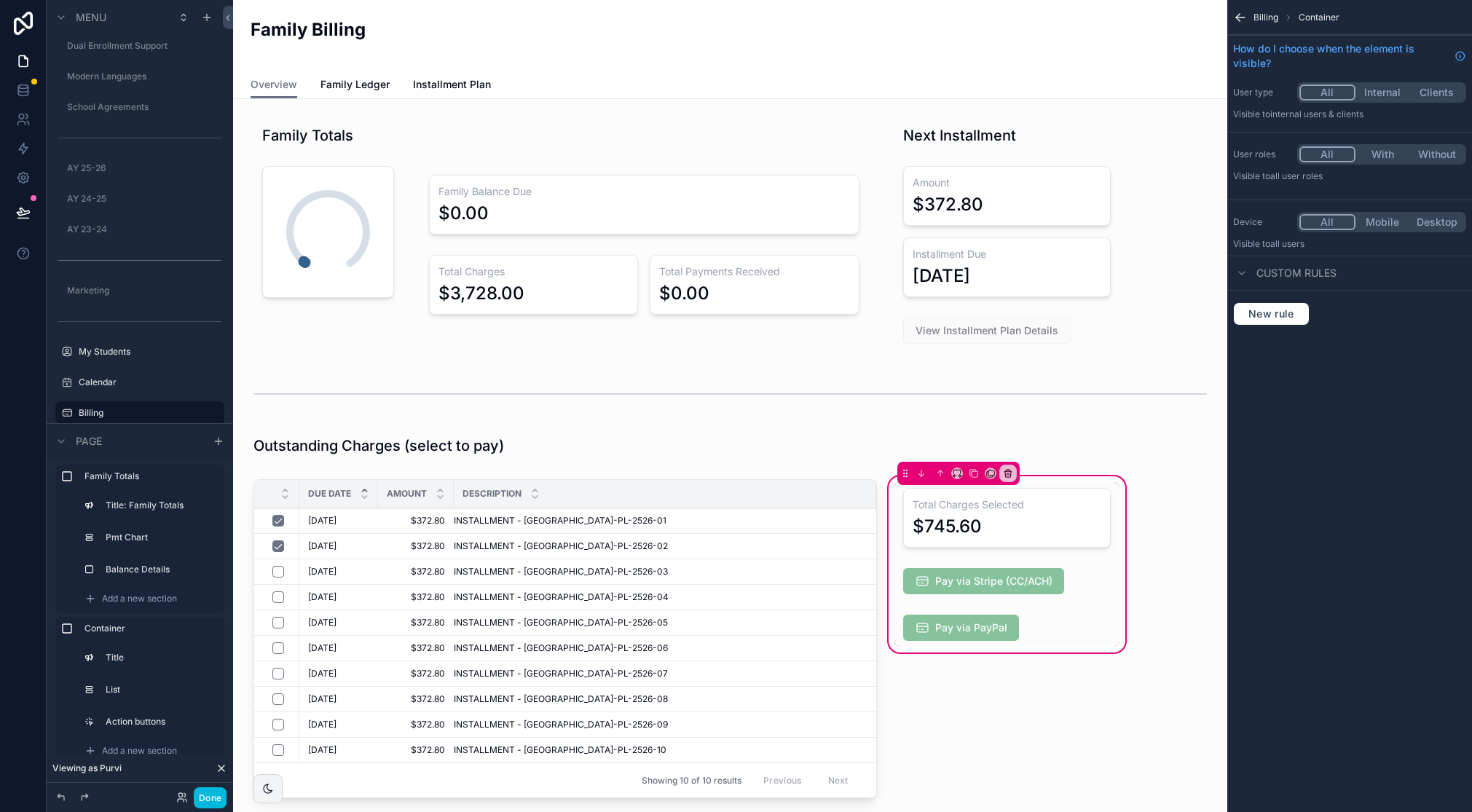
click at [213, 793] on button "Done" at bounding box center [210, 797] width 32 height 21
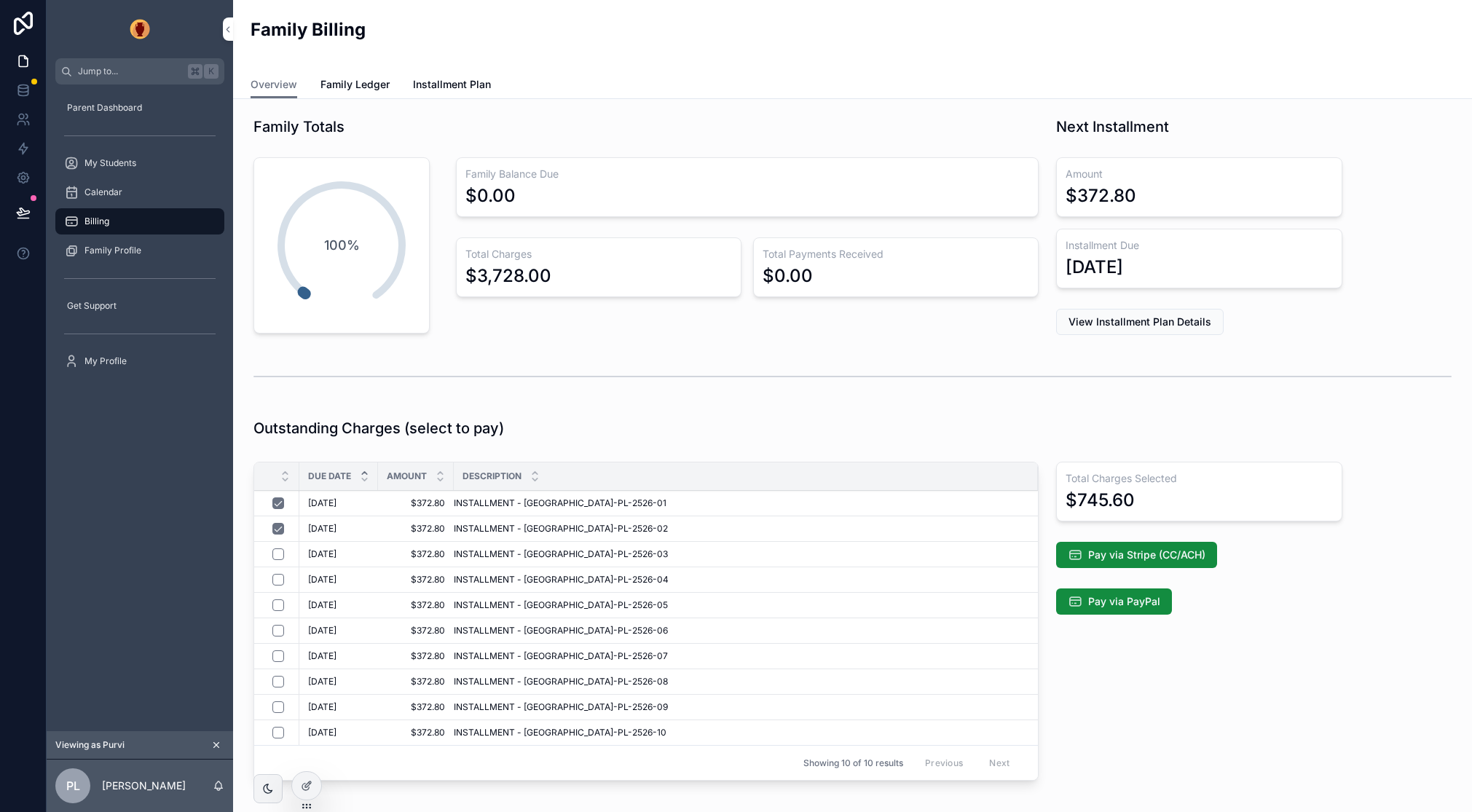
click at [1116, 548] on span "Pay via Stripe (CC/ACH)" at bounding box center [1147, 555] width 117 height 15
click at [310, 787] on icon at bounding box center [306, 786] width 12 height 12
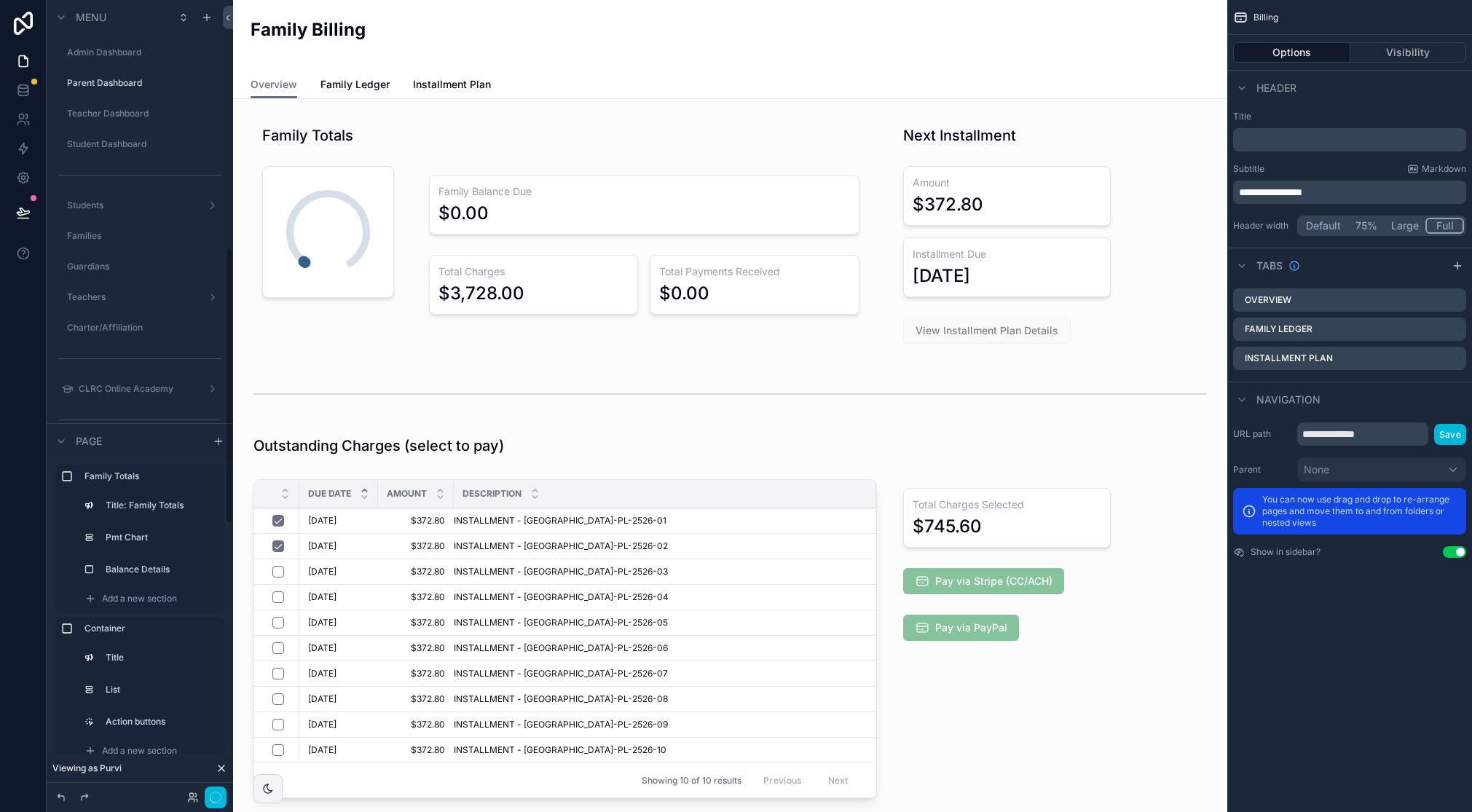
scroll to position [710, 0]
click at [983, 587] on div "scrollable content" at bounding box center [1006, 641] width 242 height 337
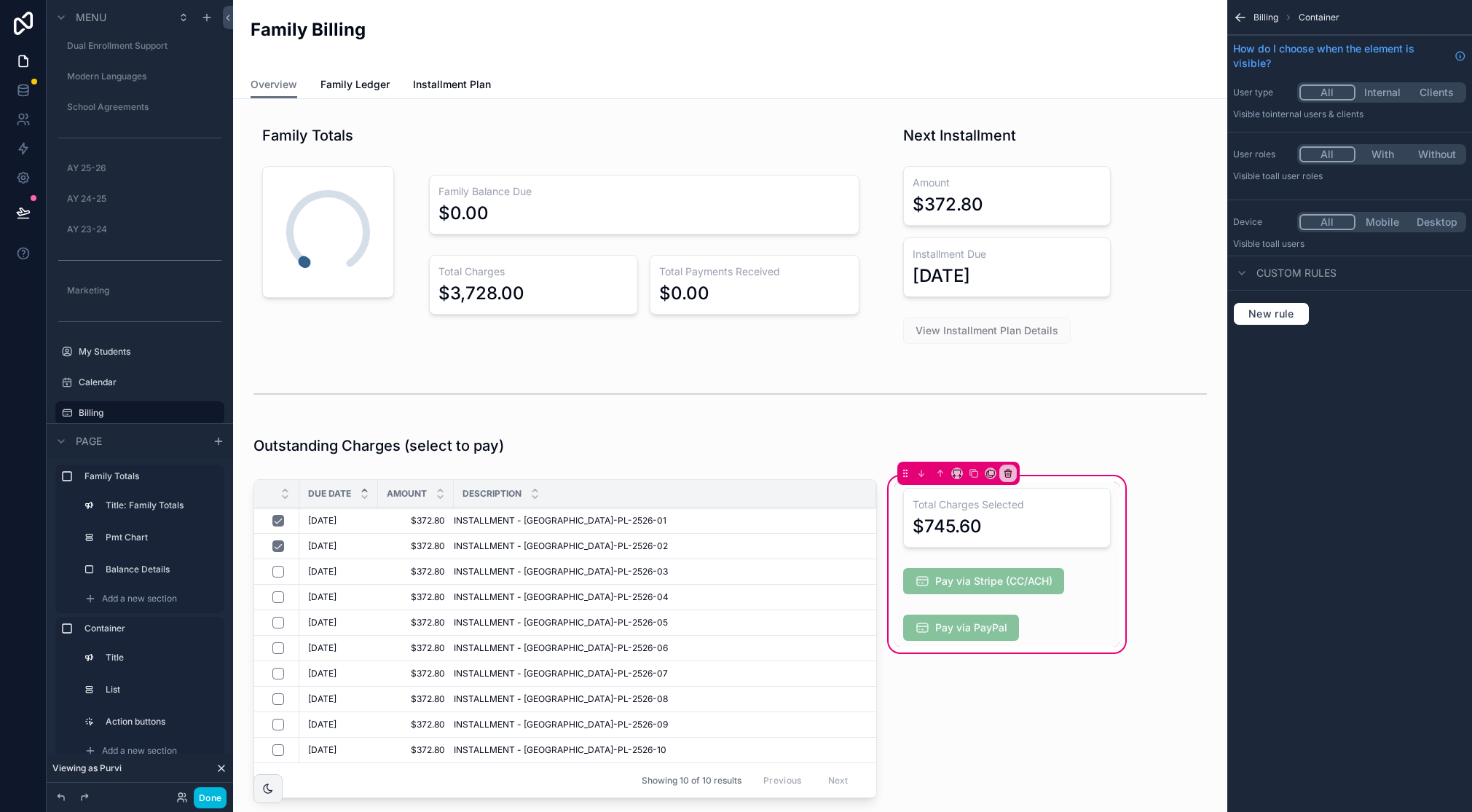
click at [1036, 587] on div "scrollable content" at bounding box center [1007, 581] width 226 height 38
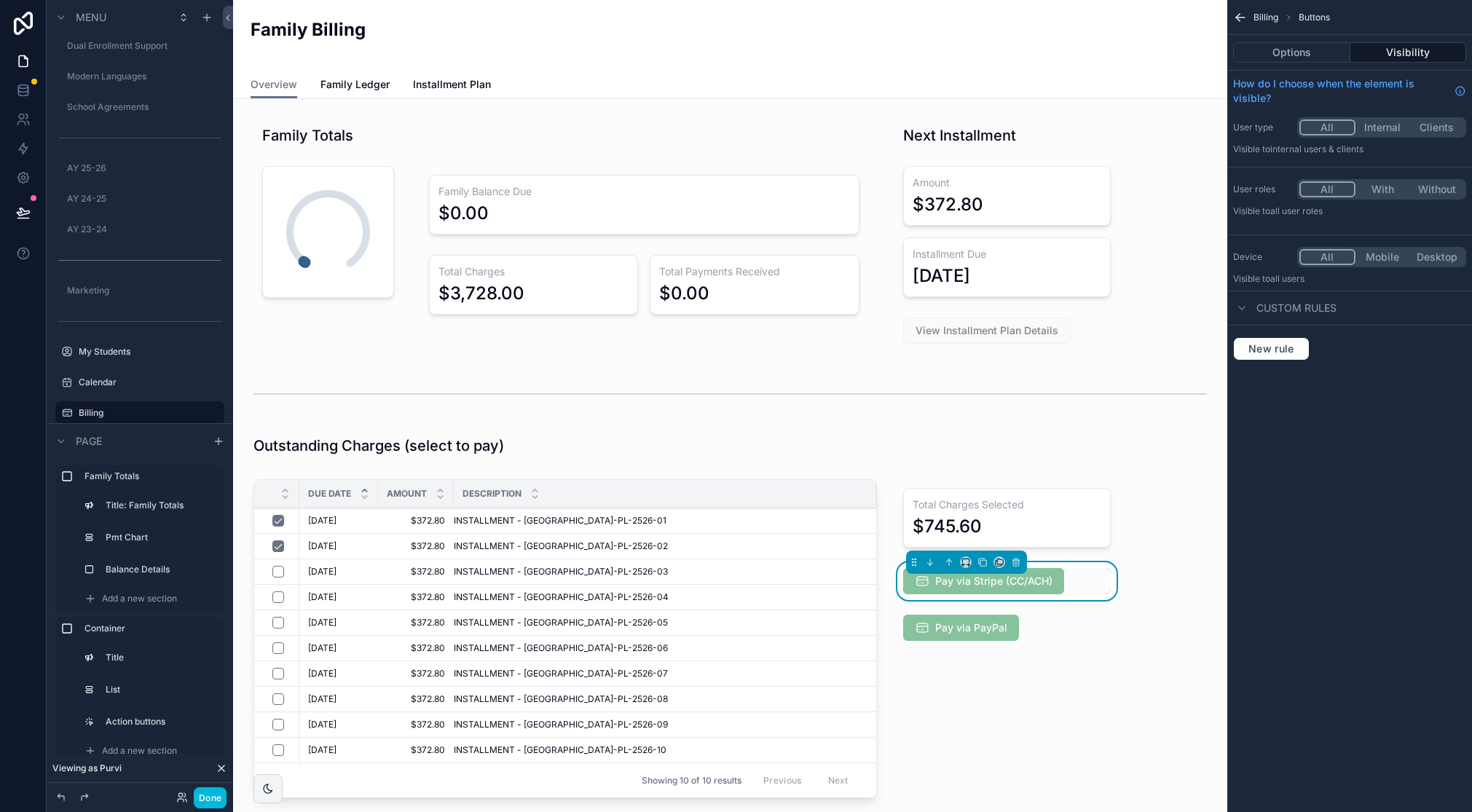
click at [1306, 57] on button "Options" at bounding box center [1292, 53] width 117 height 20
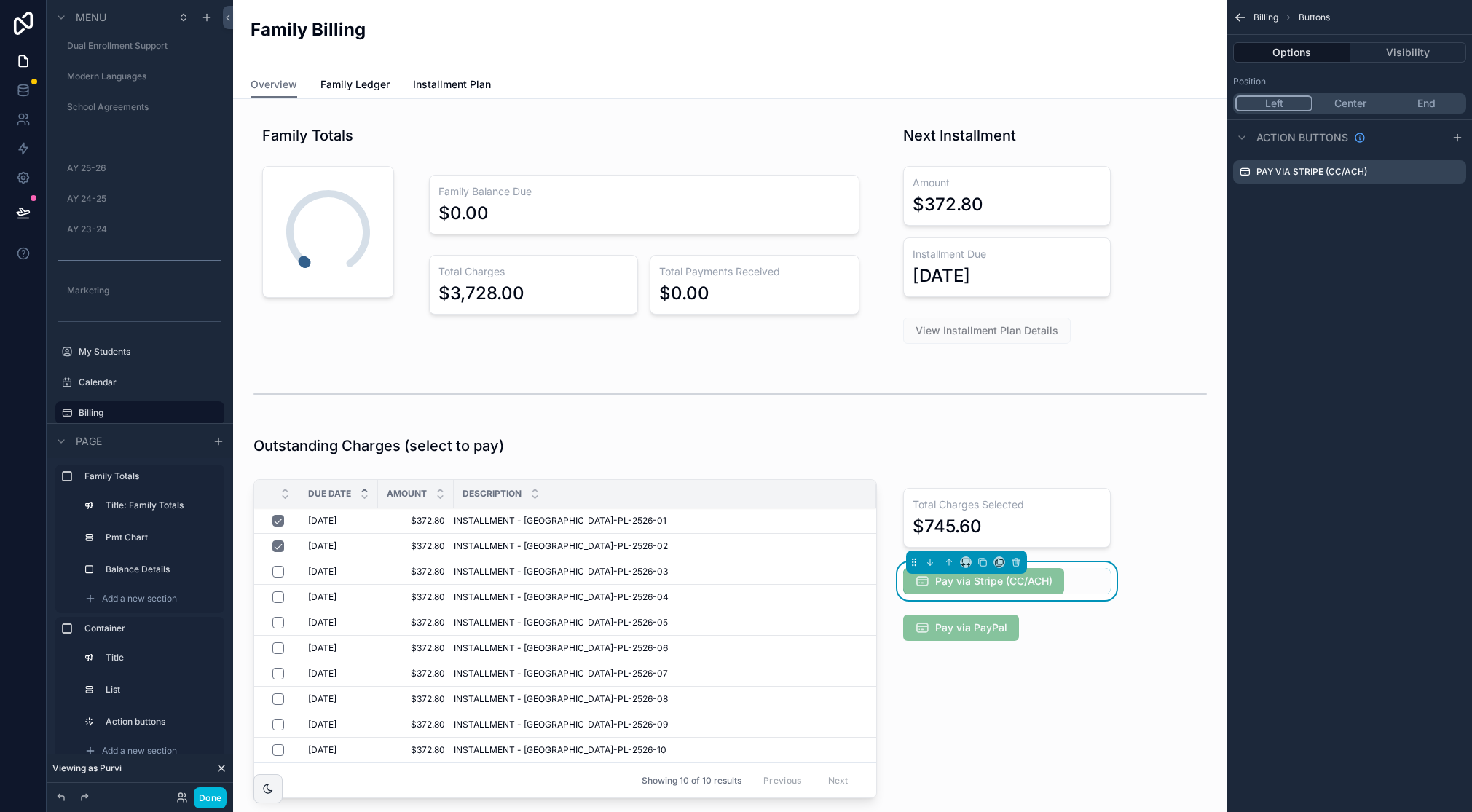
click at [0, 0] on icon "scrollable content" at bounding box center [0, 0] width 0 height 0
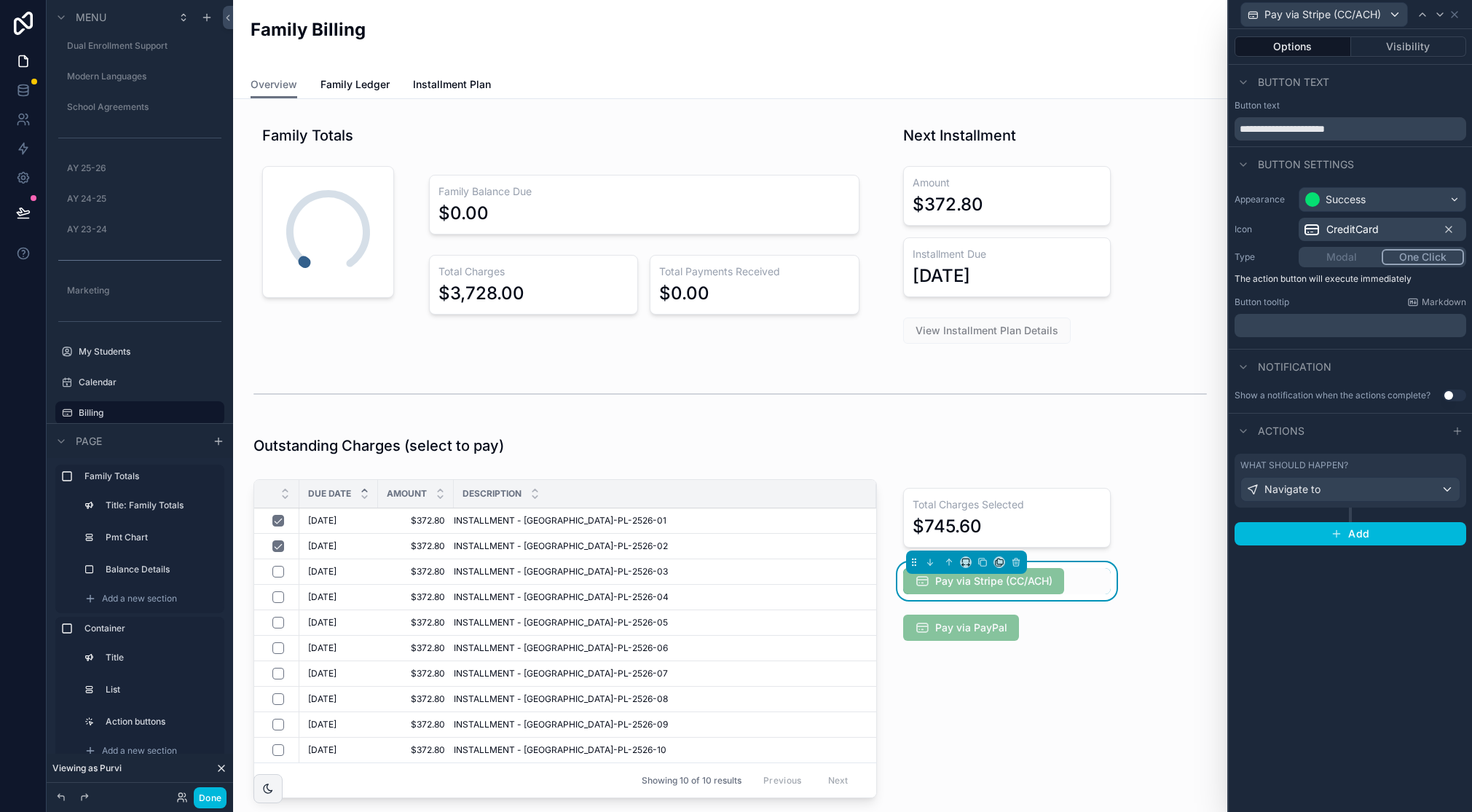
click at [1406, 441] on div "Actions" at bounding box center [1350, 431] width 243 height 35
click at [1370, 626] on div "**********" at bounding box center [1350, 420] width 243 height 783
click at [1411, 511] on div "What should happen? Navigate to" at bounding box center [1350, 488] width 232 height 69
click at [1414, 470] on div "What should happen?" at bounding box center [1350, 465] width 220 height 12
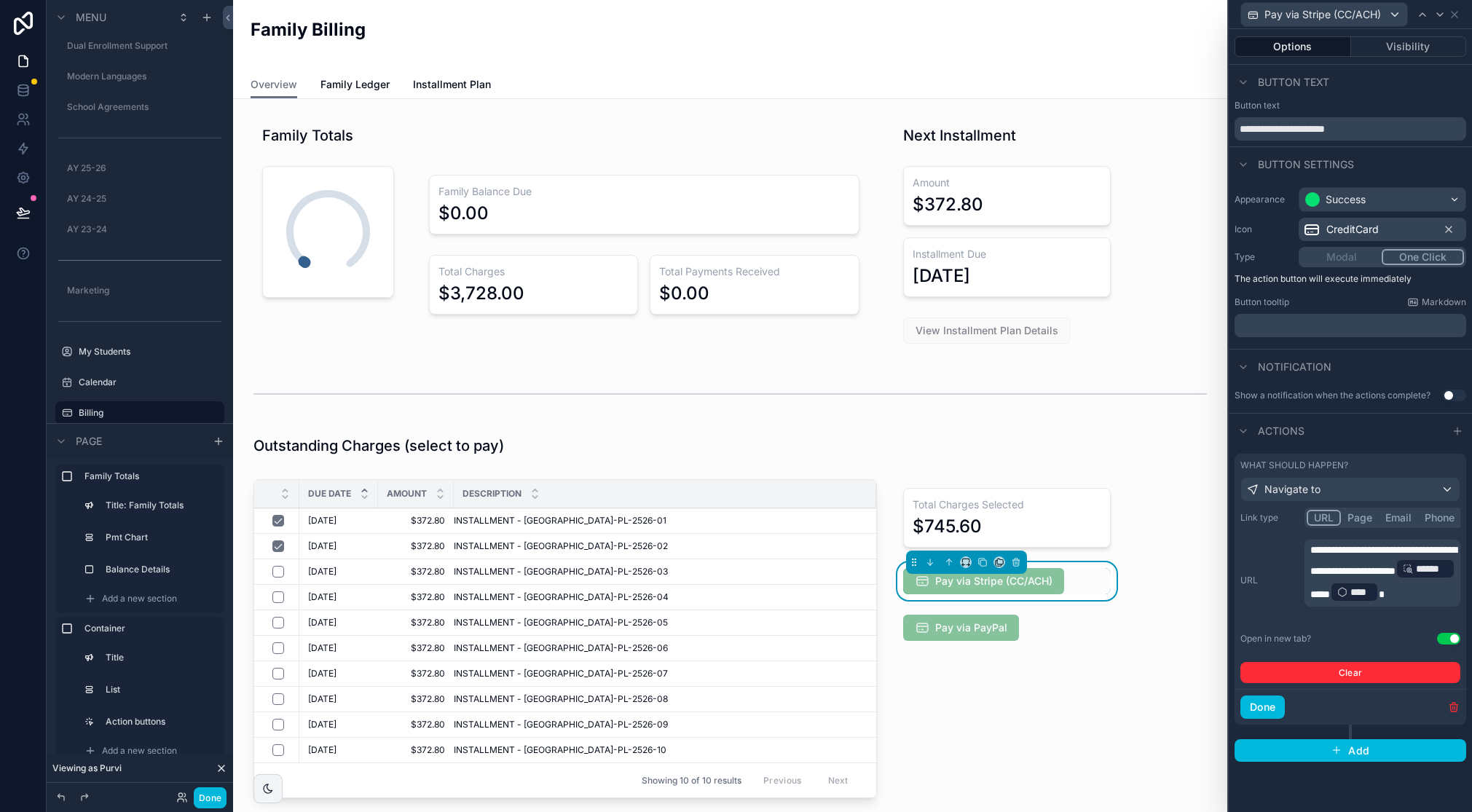
click at [1395, 604] on p "**********" at bounding box center [1384, 574] width 148 height 61
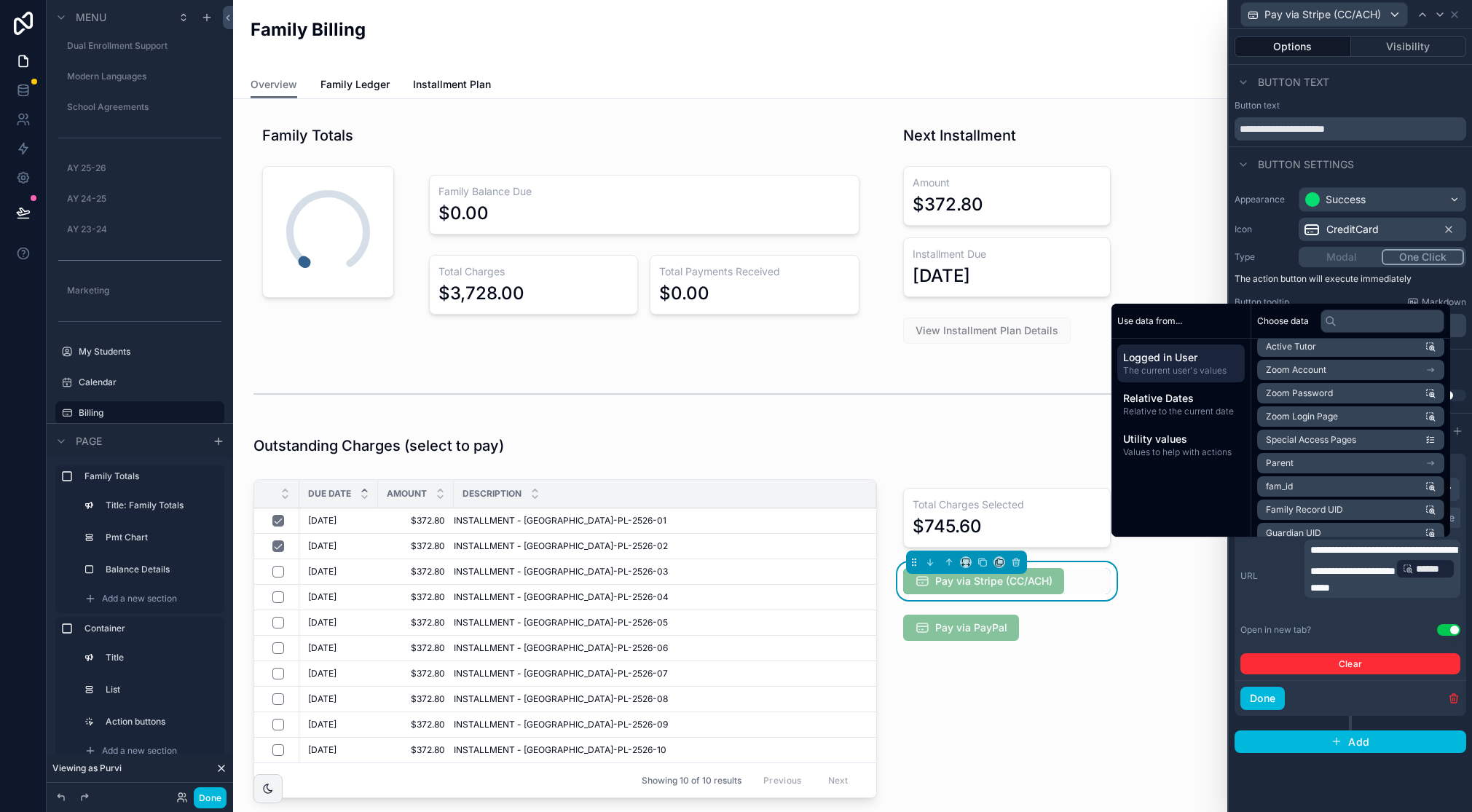
scroll to position [440, 0]
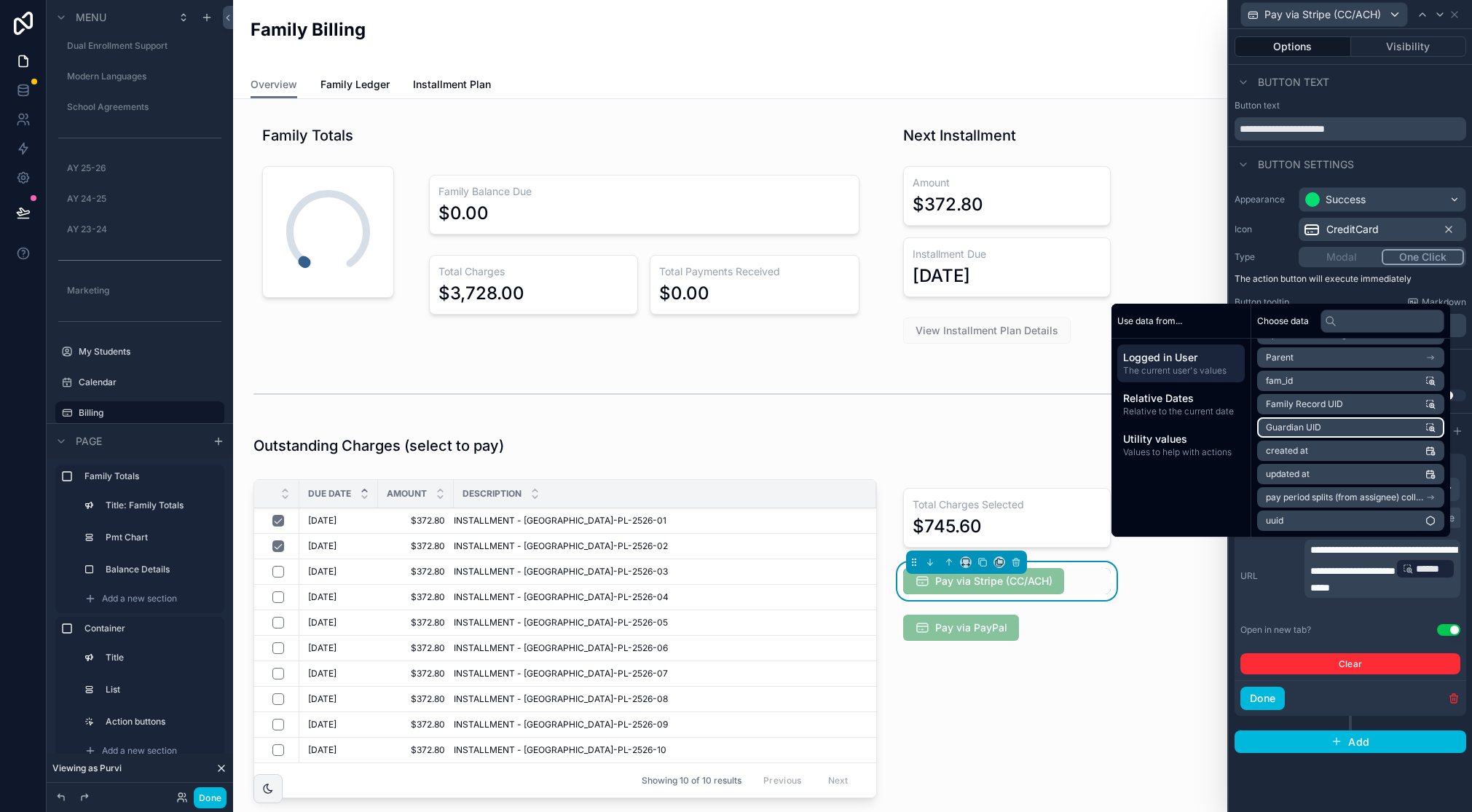
click at [1352, 432] on li "Guardian UID" at bounding box center [1351, 428] width 187 height 20
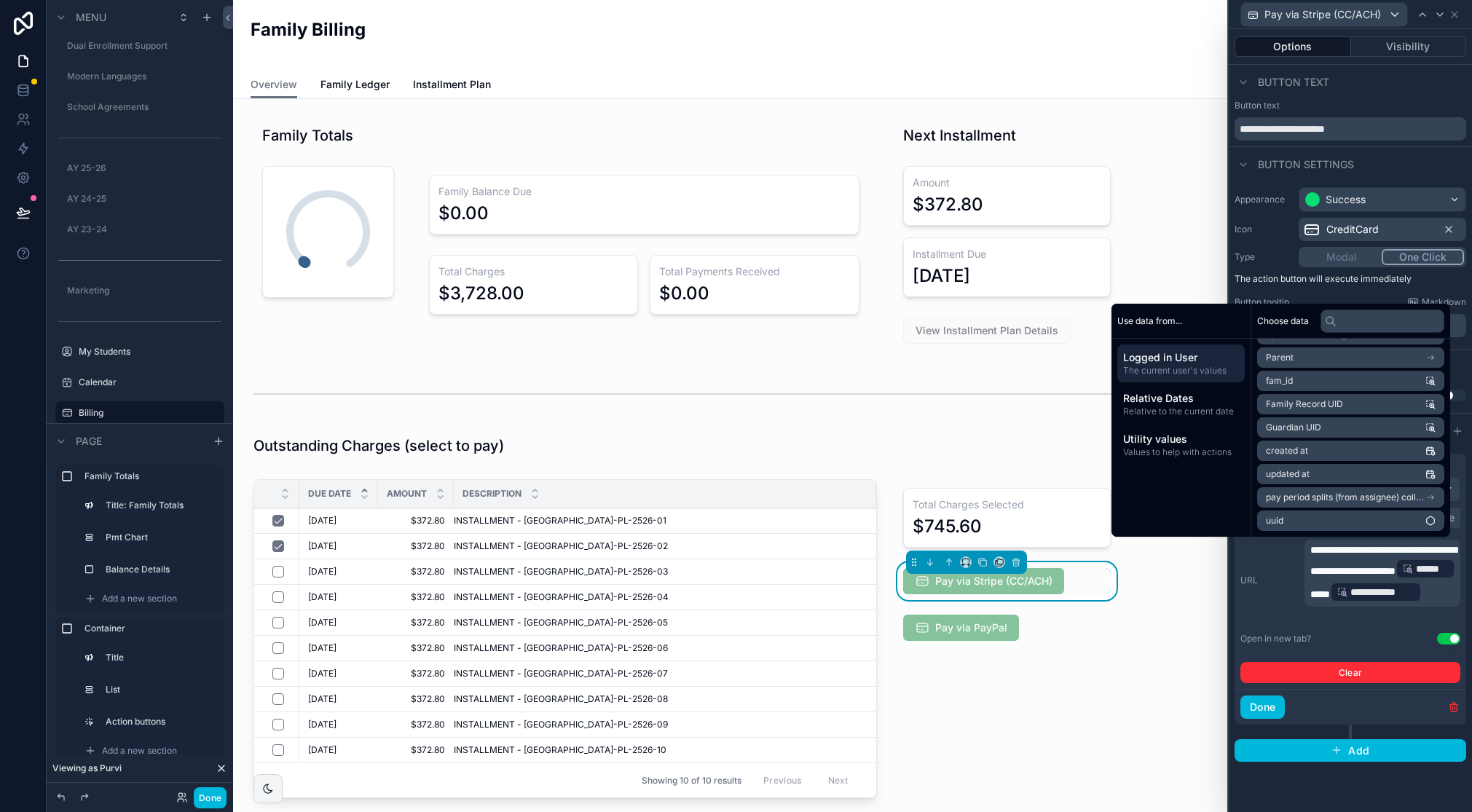
click at [1283, 706] on button "Done" at bounding box center [1263, 707] width 45 height 23
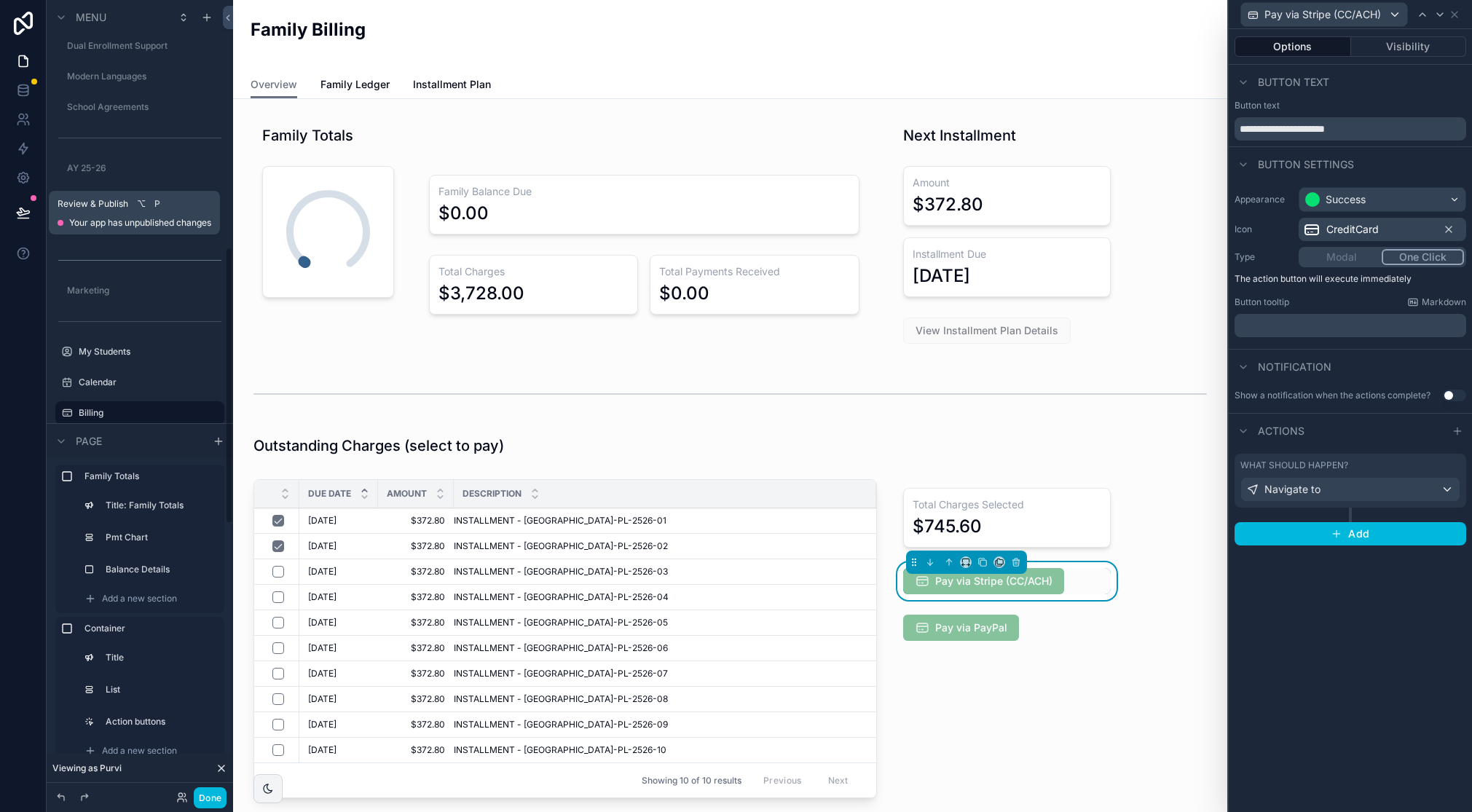
drag, startPoint x: 21, startPoint y: 215, endPoint x: 119, endPoint y: 271, distance: 112.9
click at [21, 215] on icon at bounding box center [22, 212] width 12 height 7
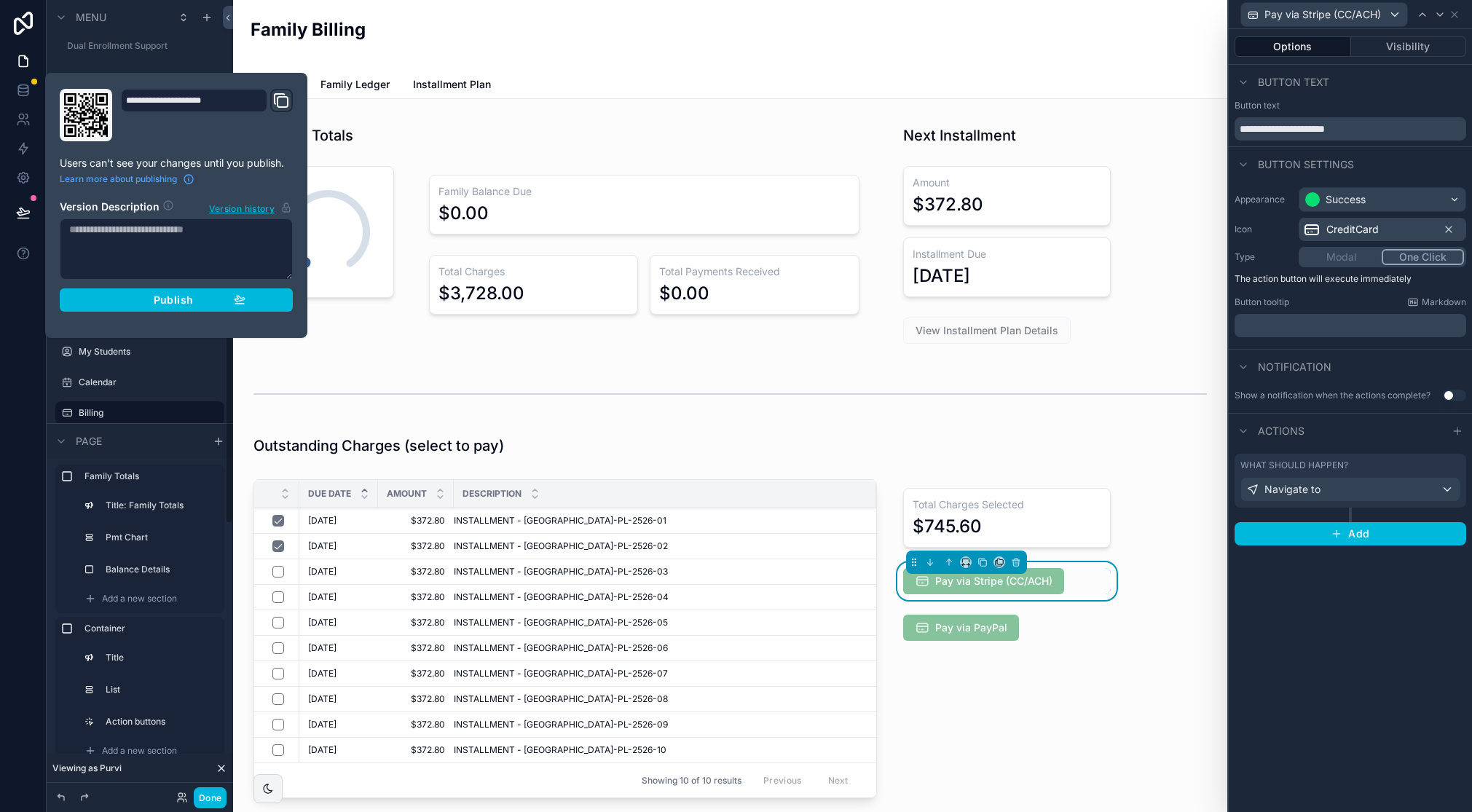
click at [160, 293] on span "Publish" at bounding box center [174, 300] width 39 height 13
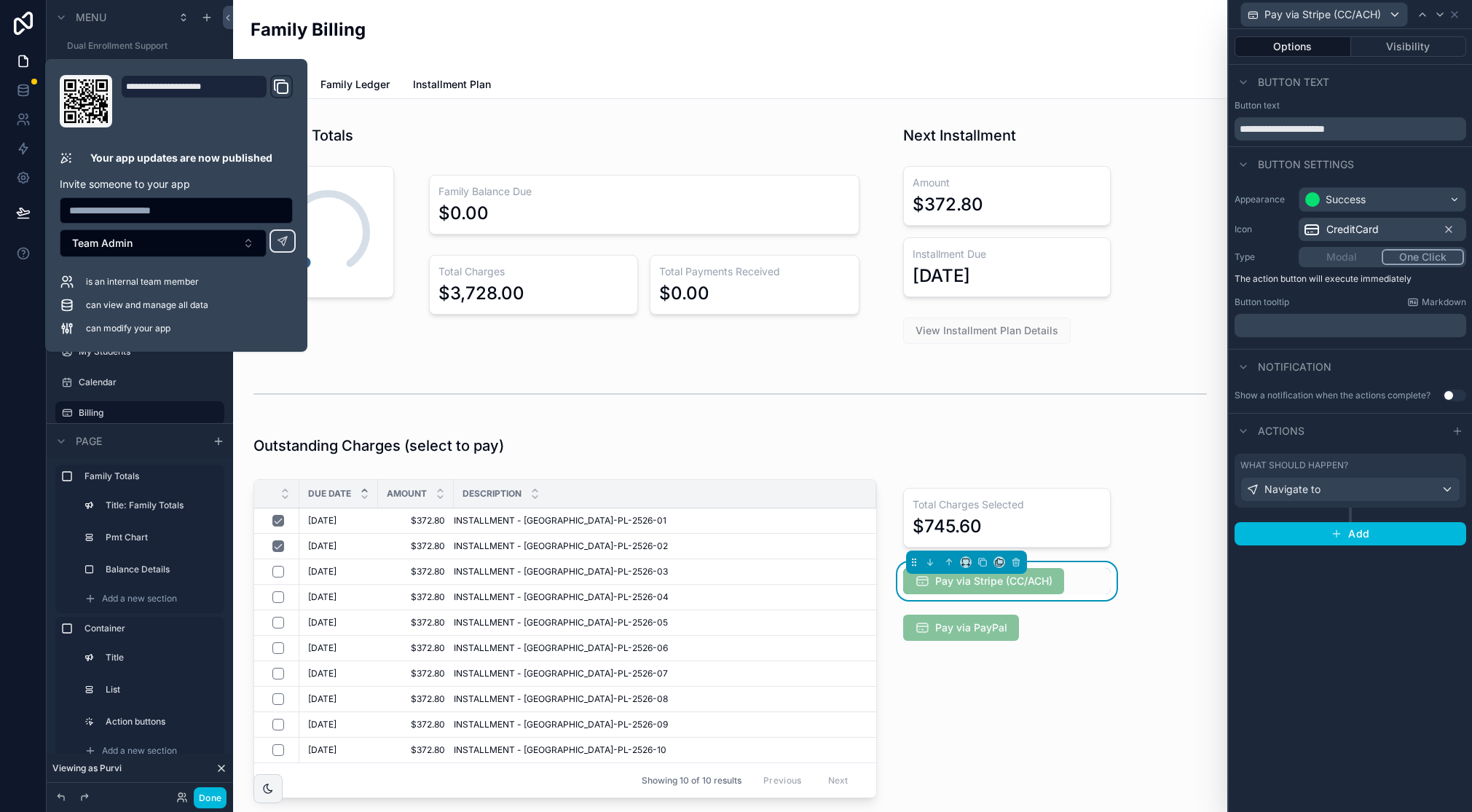
click at [1393, 646] on div "**********" at bounding box center [1350, 420] width 243 height 783
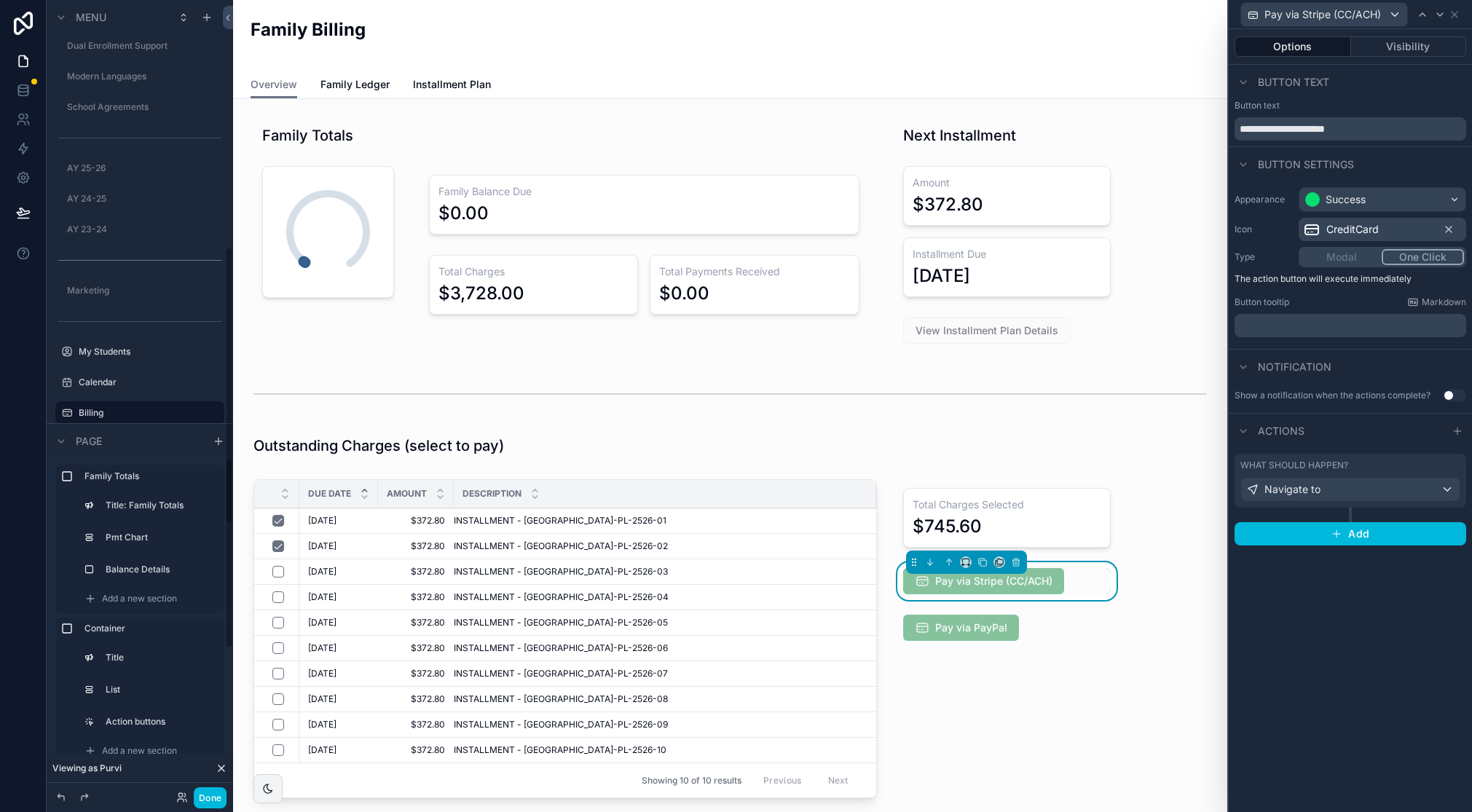
click at [203, 797] on button "Done" at bounding box center [210, 797] width 32 height 21
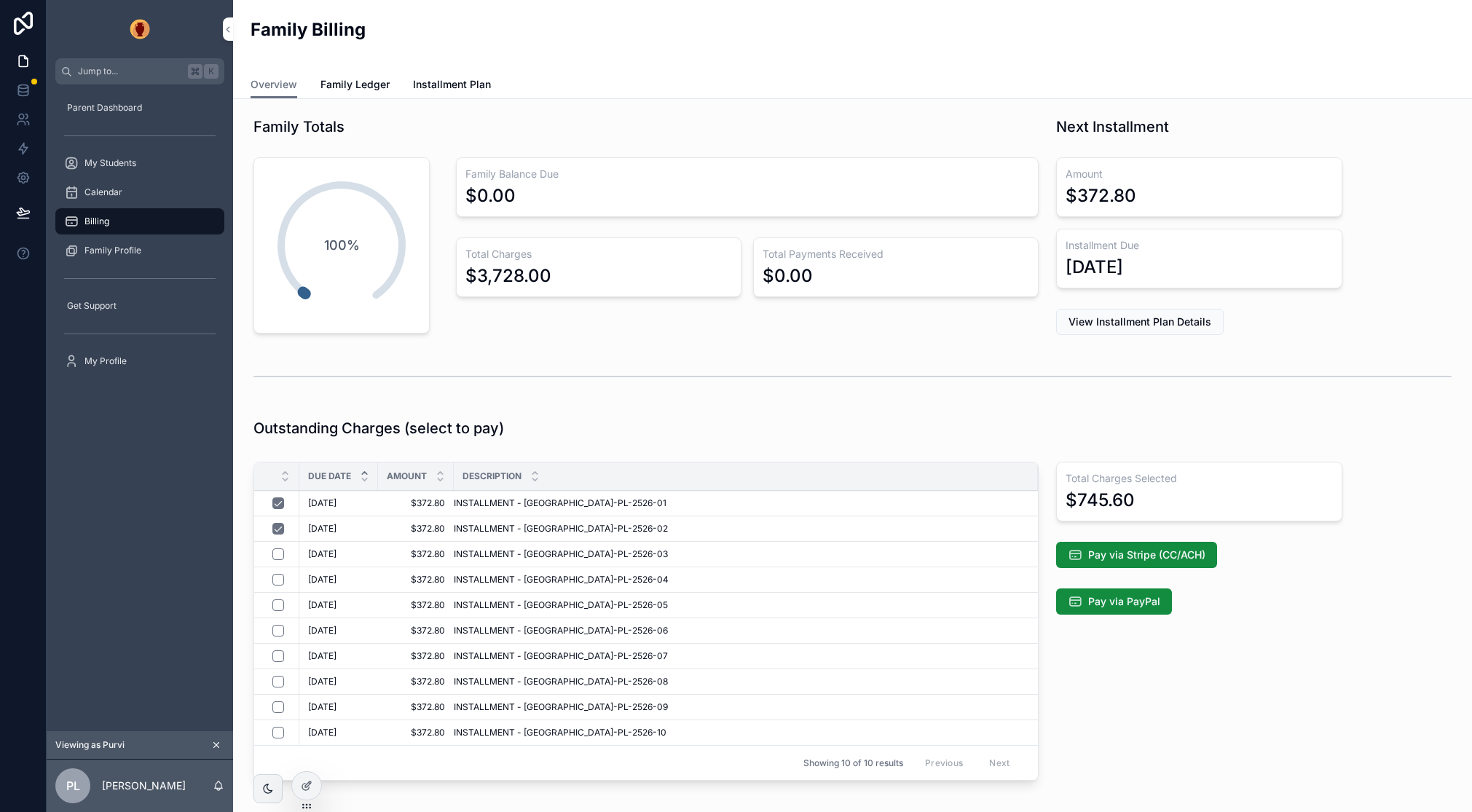
click at [1149, 556] on span "Pay via Stripe (CC/ACH)" at bounding box center [1147, 555] width 117 height 15
click at [308, 788] on icon at bounding box center [305, 786] width 6 height 6
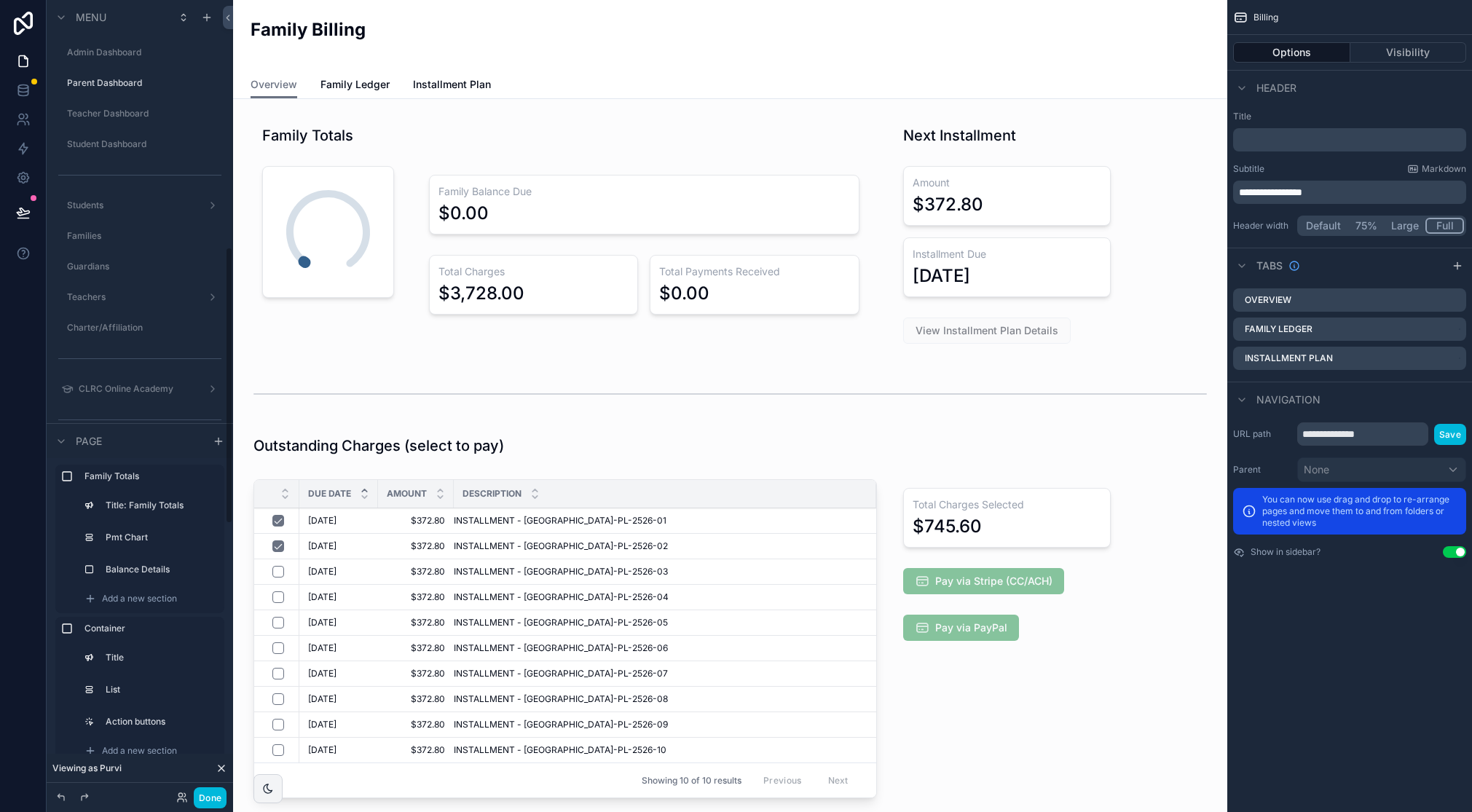
scroll to position [710, 0]
click at [1007, 579] on div "scrollable content" at bounding box center [1006, 641] width 242 height 337
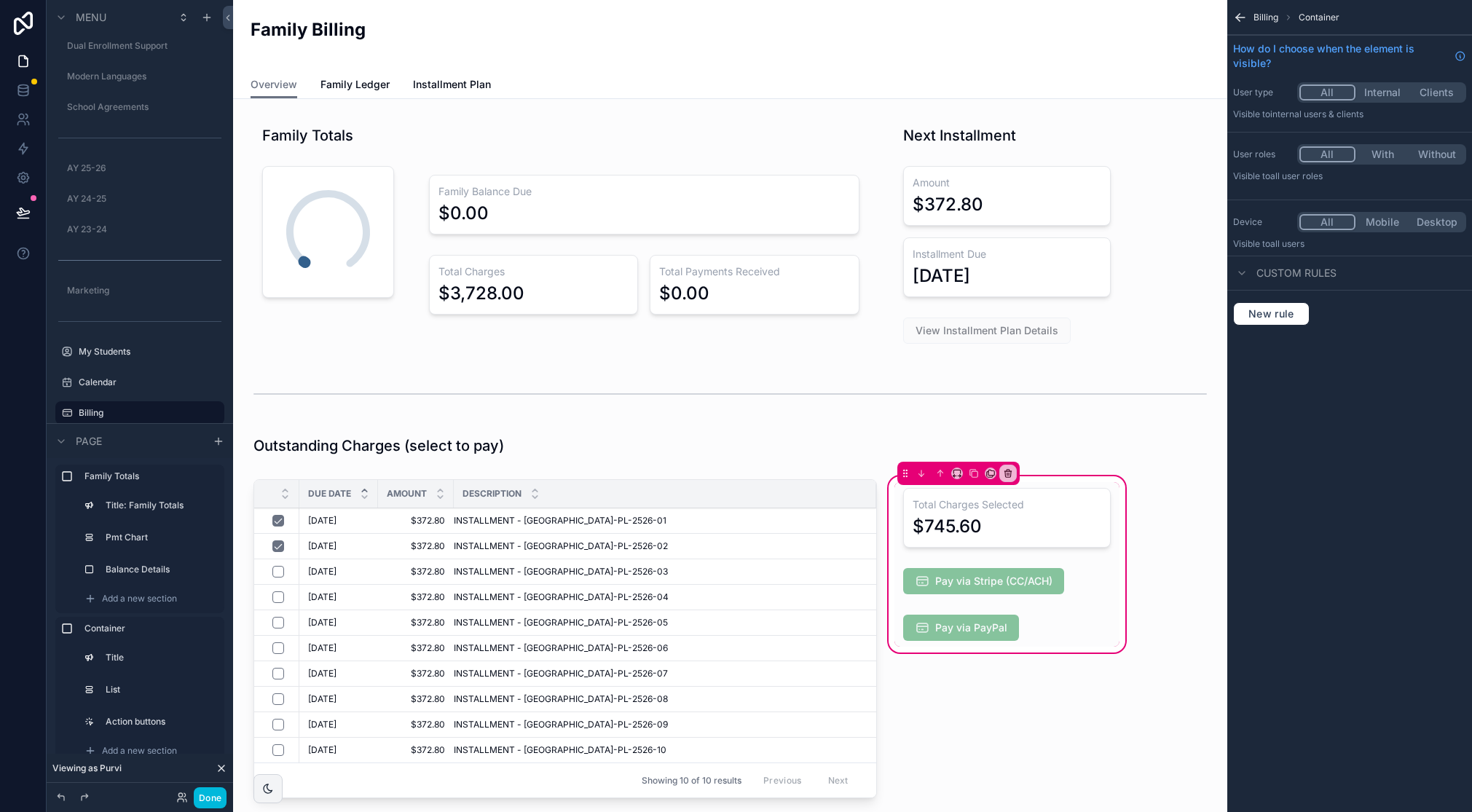
click at [1045, 580] on div "scrollable content" at bounding box center [1007, 581] width 226 height 38
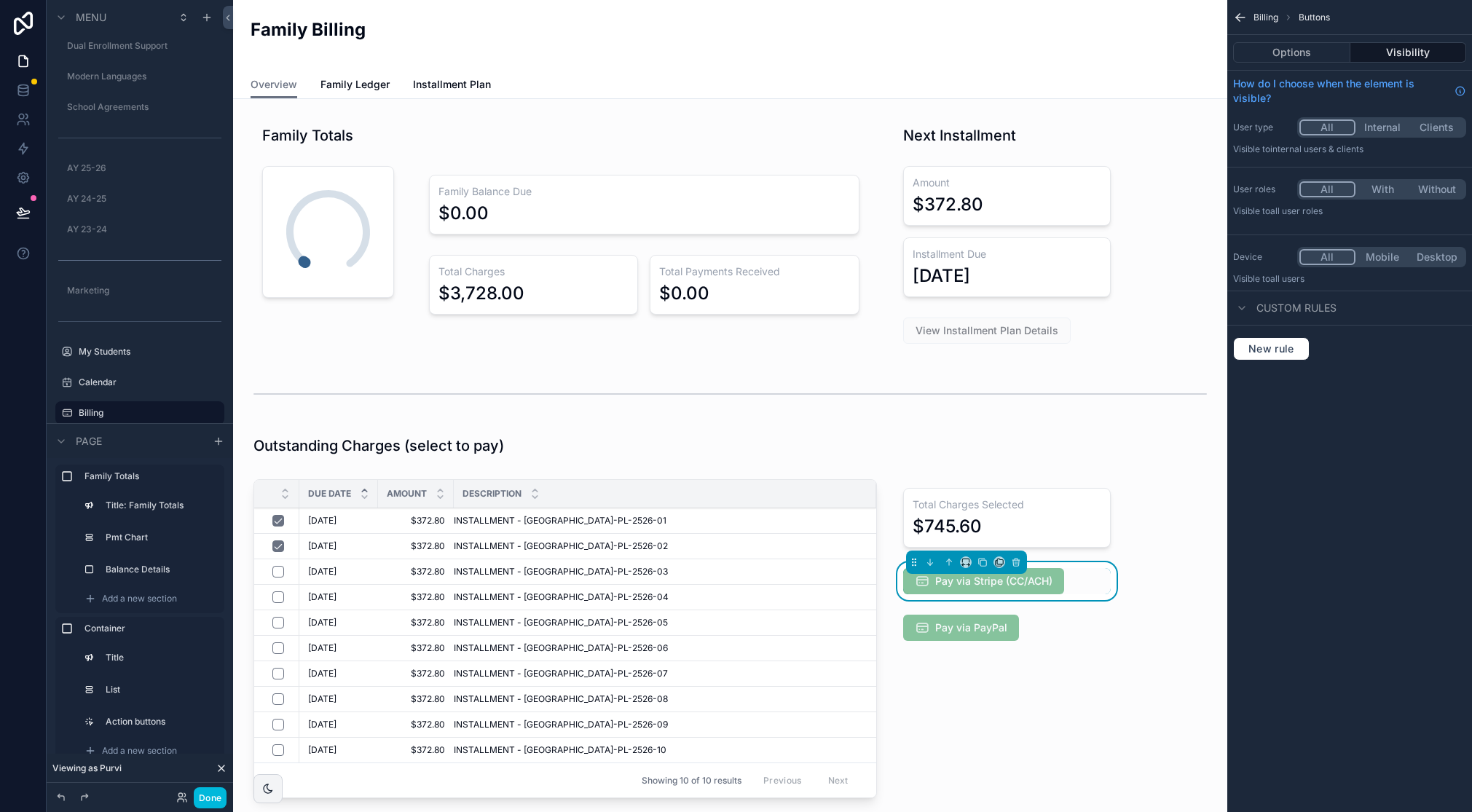
click at [1296, 58] on button "Options" at bounding box center [1292, 53] width 117 height 20
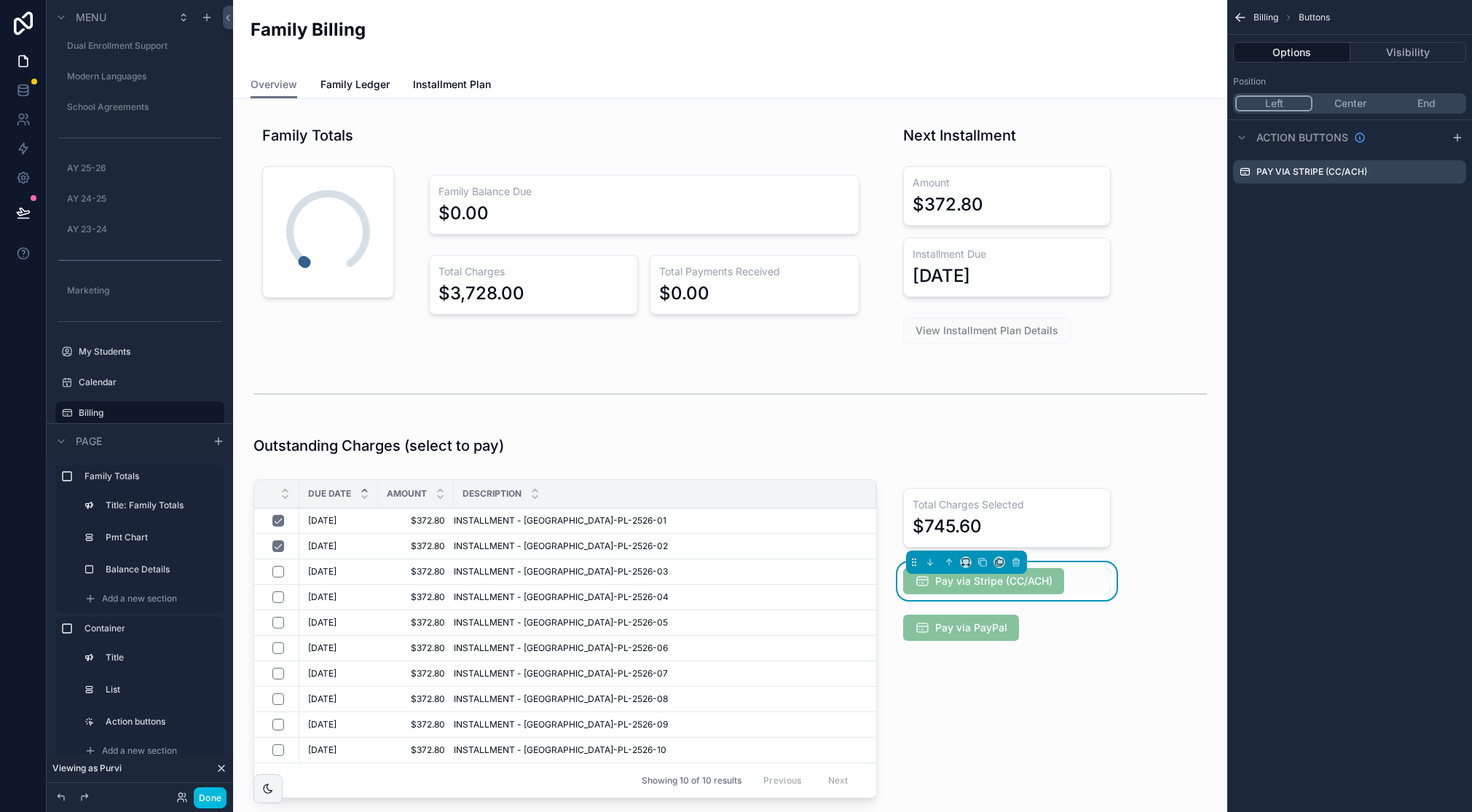
click at [0, 0] on icon "scrollable content" at bounding box center [0, 0] width 0 height 0
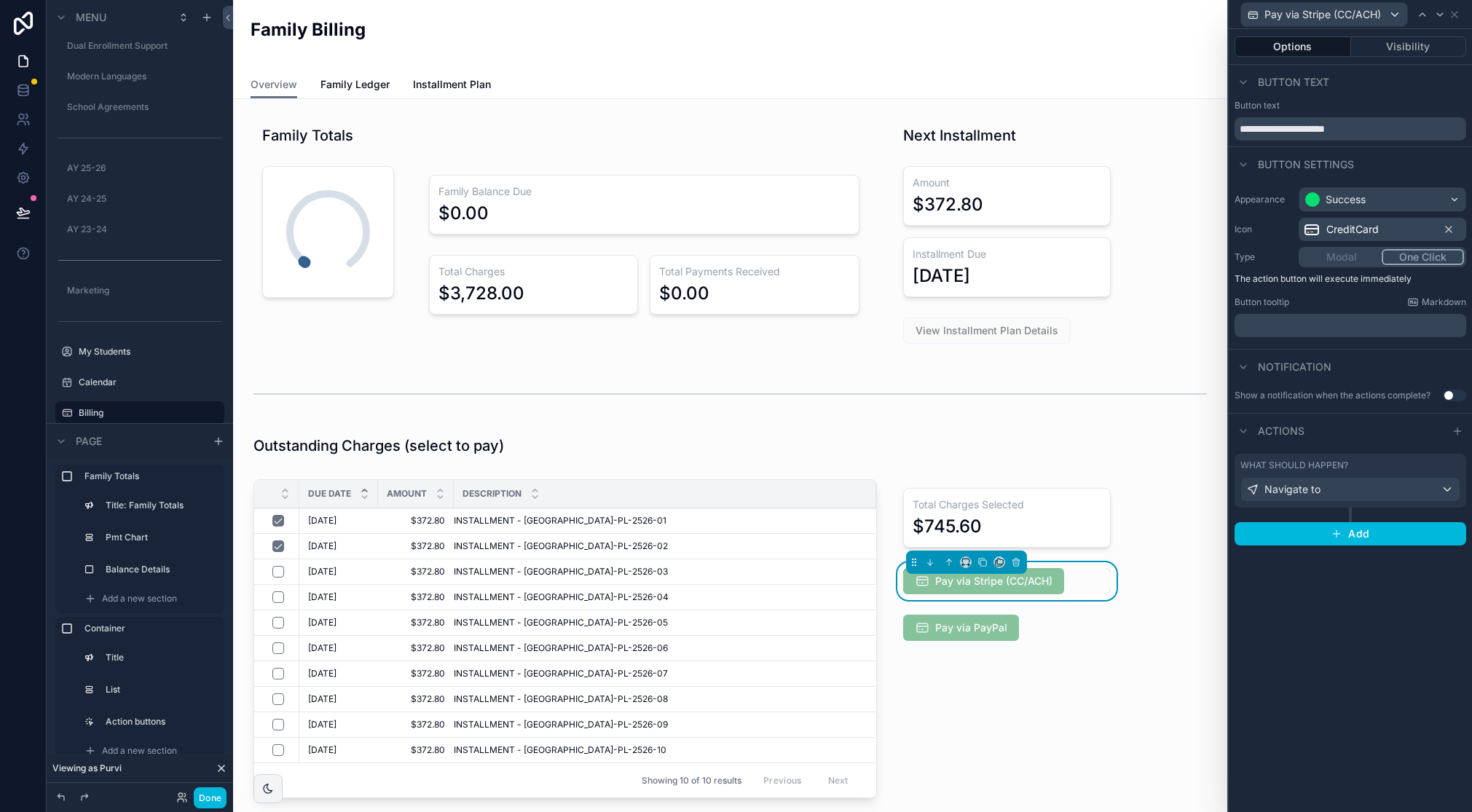
click at [1420, 469] on div "What should happen?" at bounding box center [1350, 465] width 220 height 12
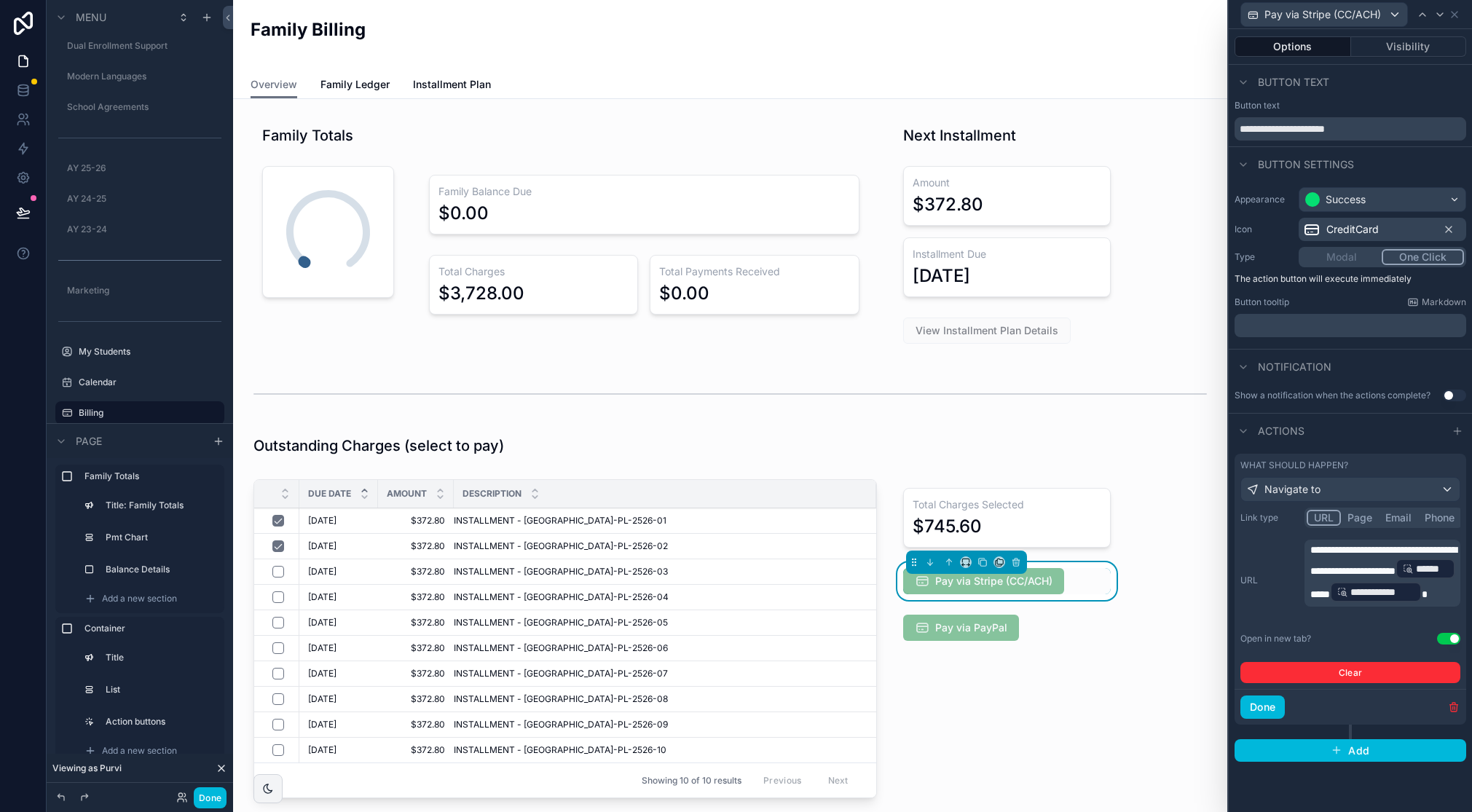
click at [1440, 604] on p "**********" at bounding box center [1384, 574] width 148 height 61
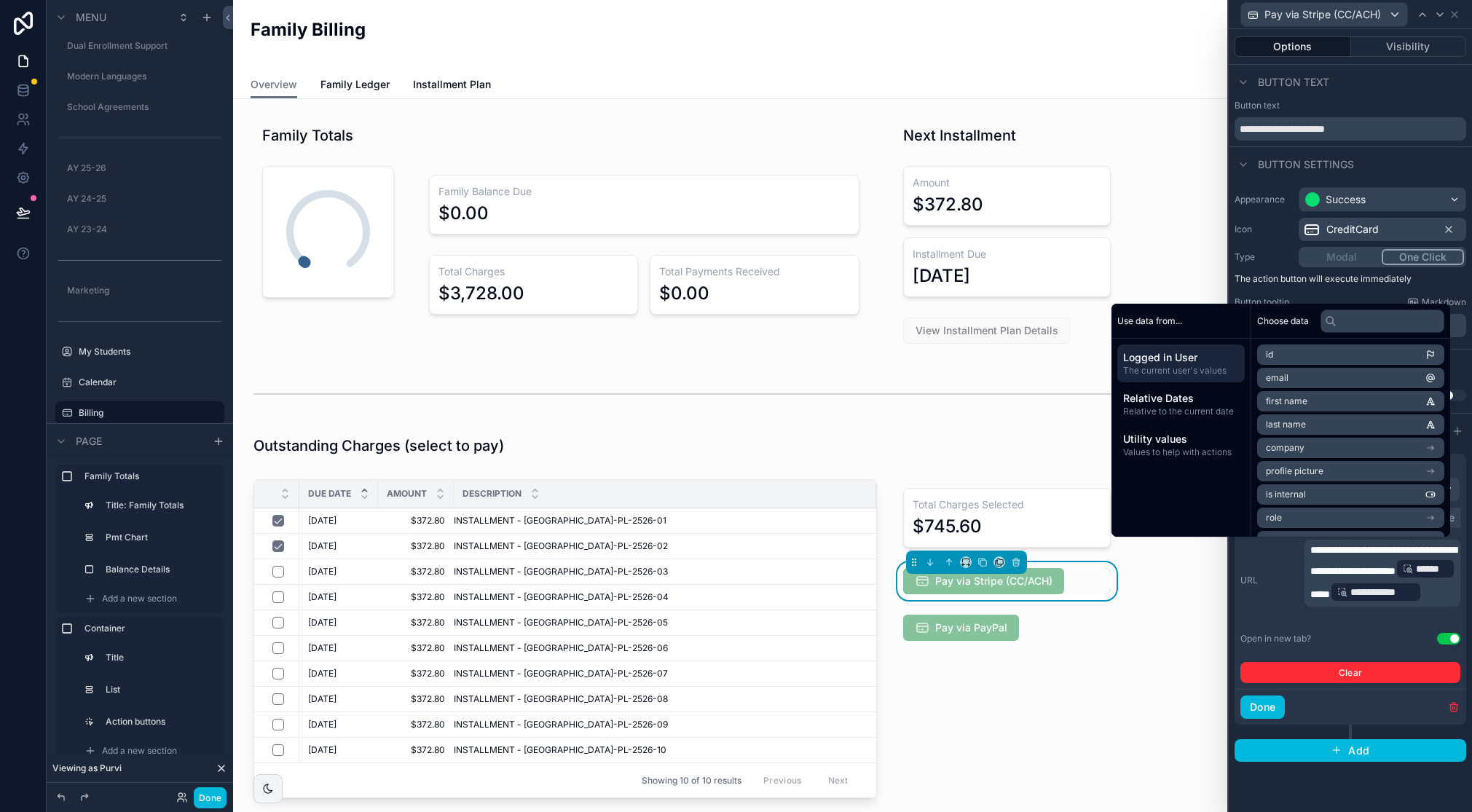
click at [1426, 556] on p "**********" at bounding box center [1384, 574] width 148 height 61
click at [1441, 566] on span "**********" at bounding box center [1384, 561] width 147 height 32
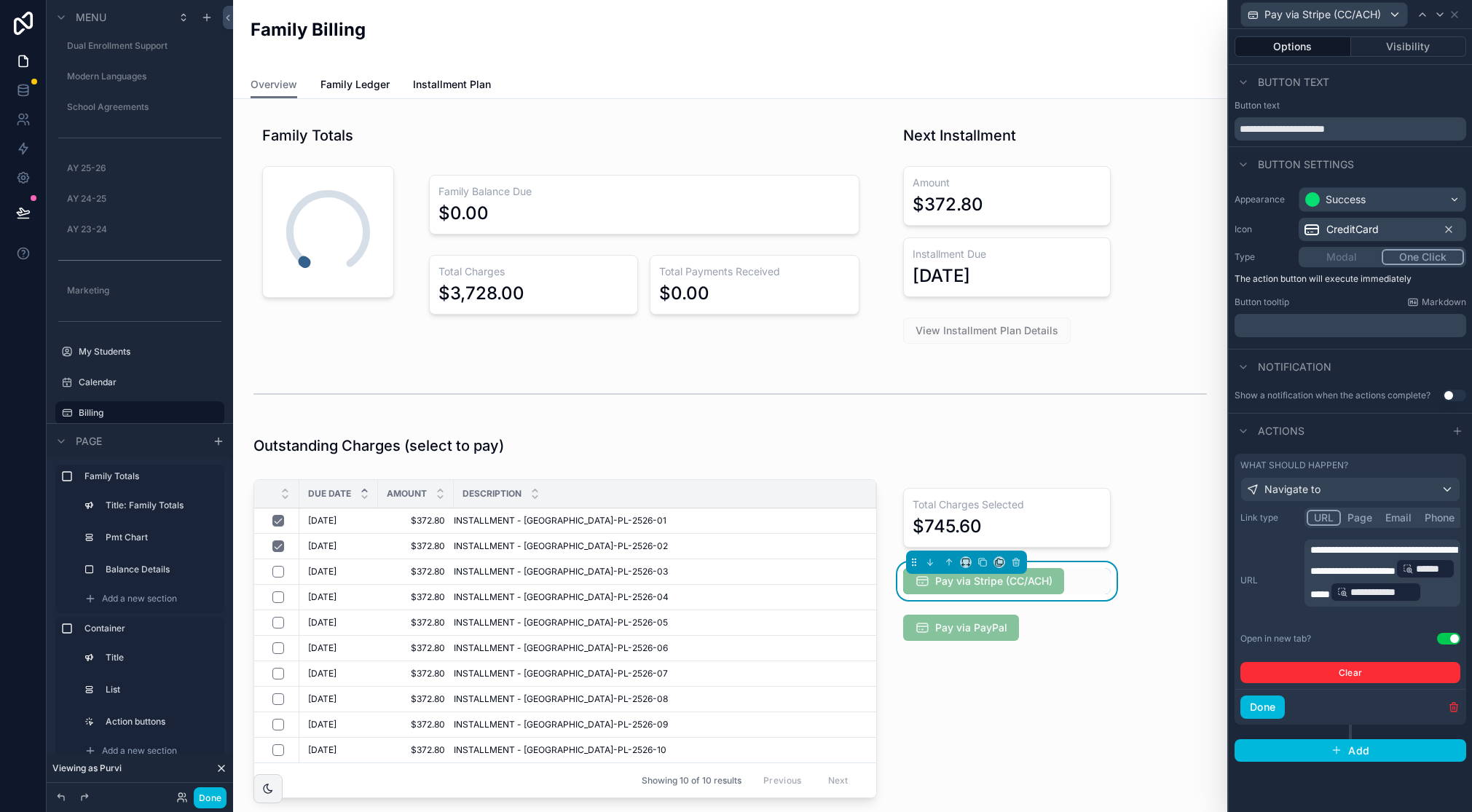
click at [1337, 576] on span "**********" at bounding box center [1384, 561] width 147 height 32
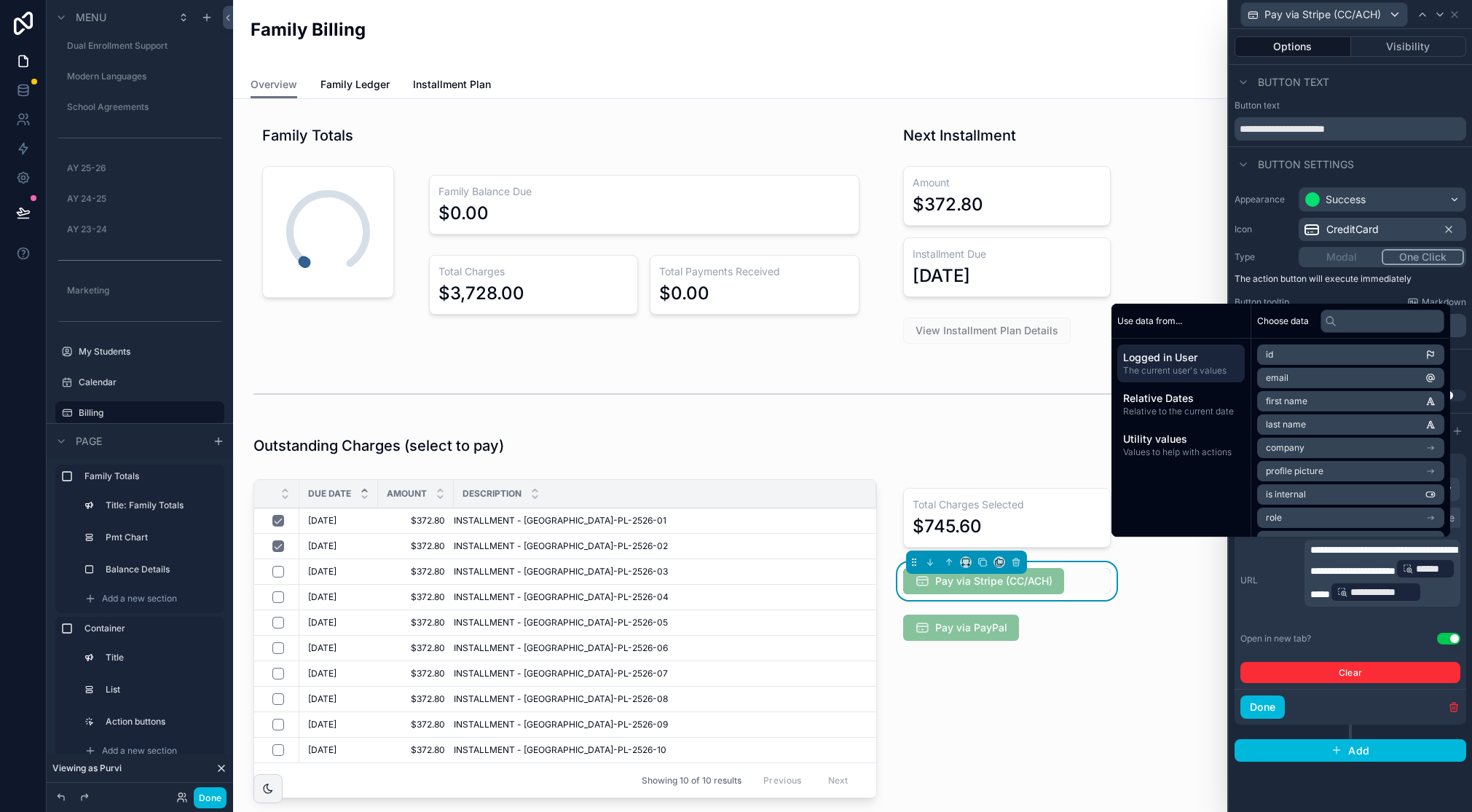
click at [1432, 582] on p "**********" at bounding box center [1384, 574] width 148 height 61
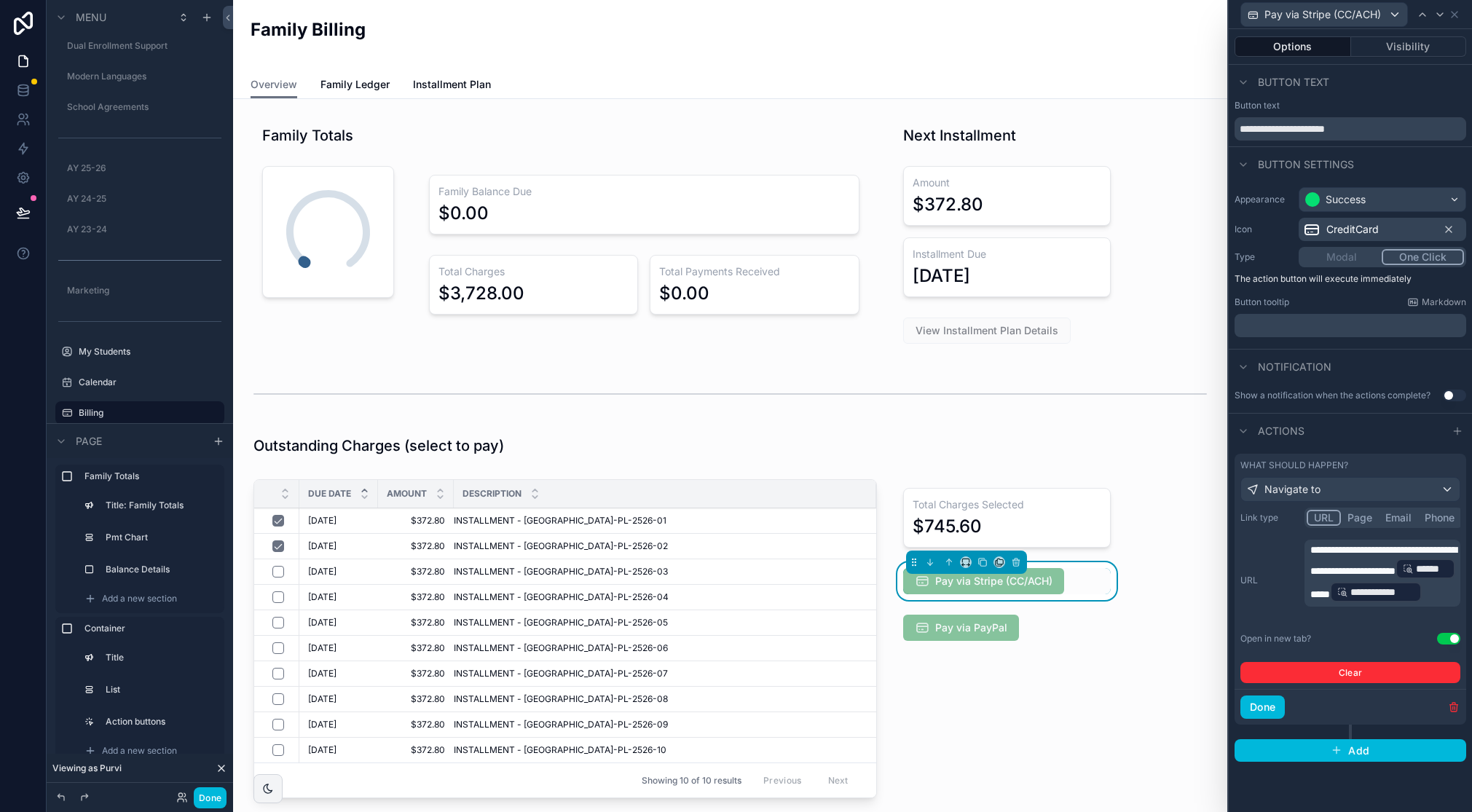
click at [1274, 702] on button "Done" at bounding box center [1263, 707] width 45 height 23
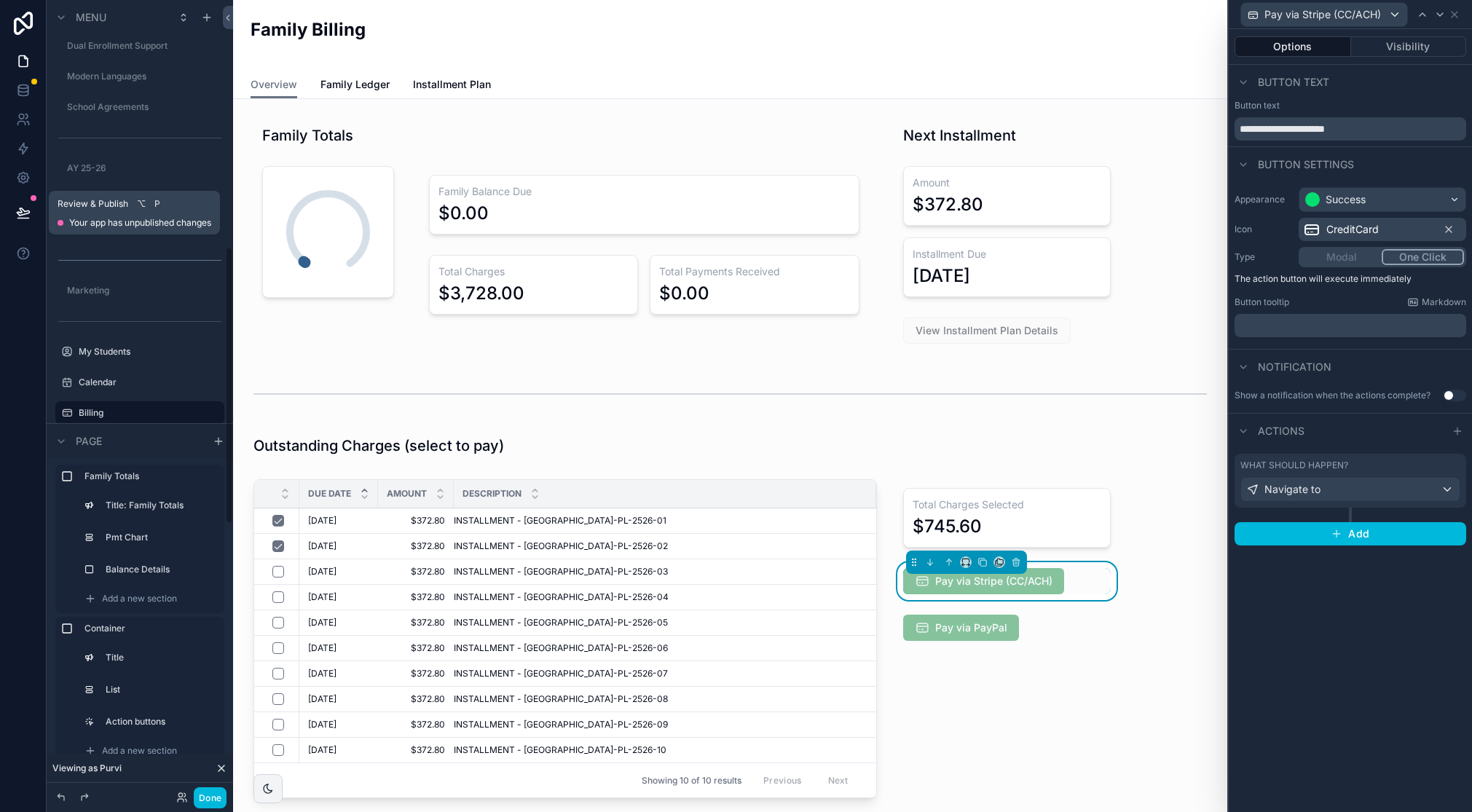
click at [23, 207] on icon at bounding box center [23, 213] width 15 height 15
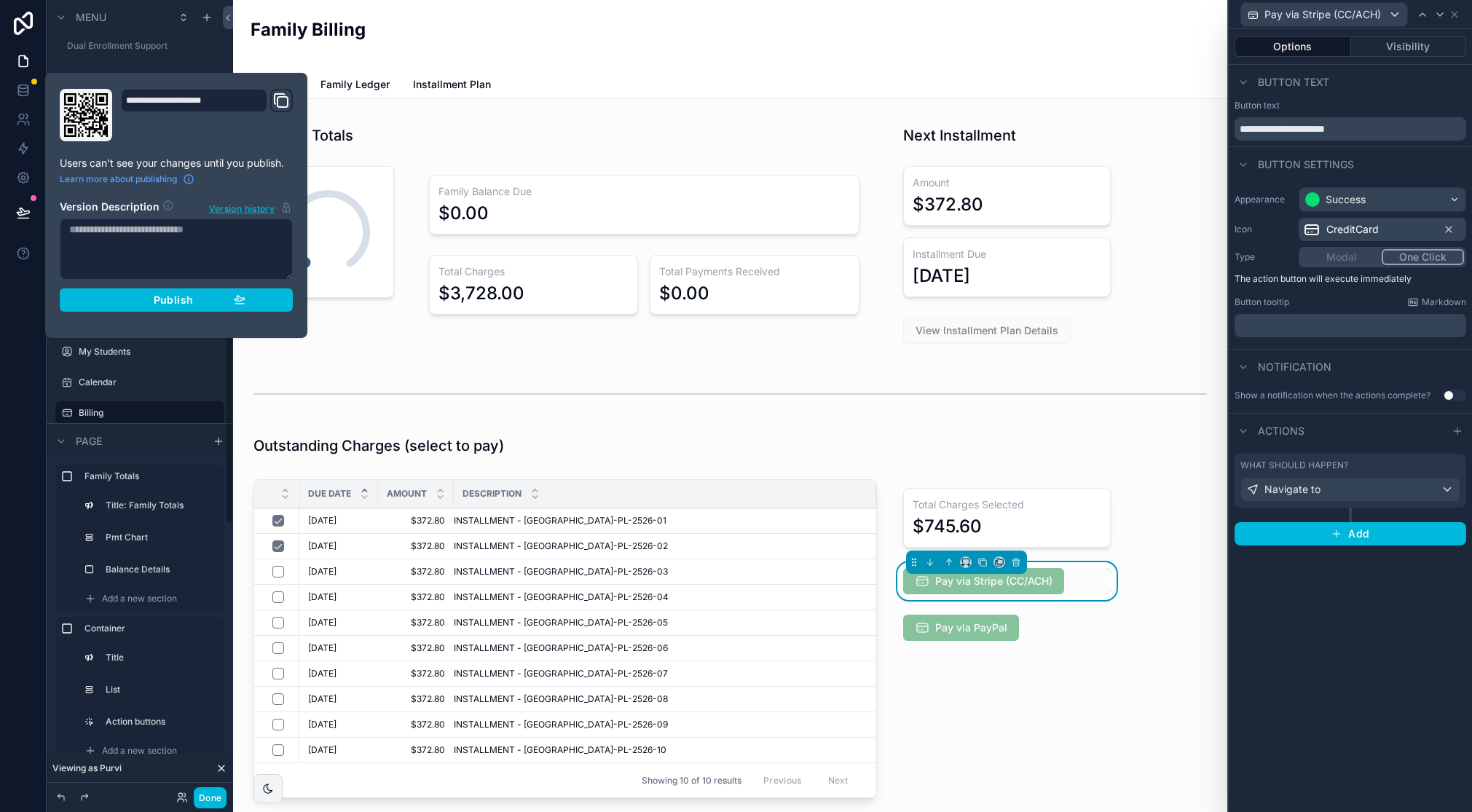
click at [180, 296] on span "Publish" at bounding box center [174, 300] width 39 height 13
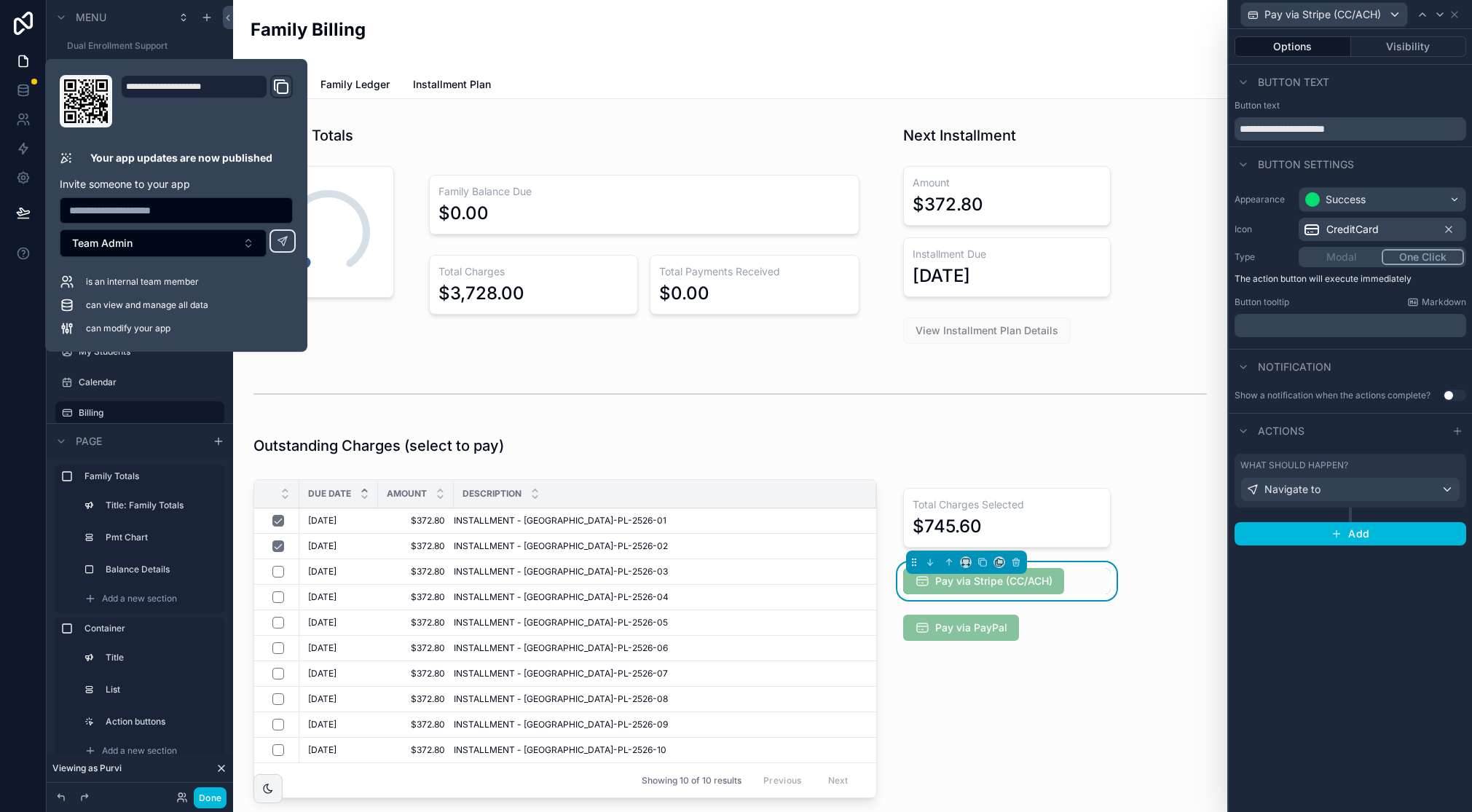
click at [210, 797] on button "Done" at bounding box center [210, 797] width 32 height 21
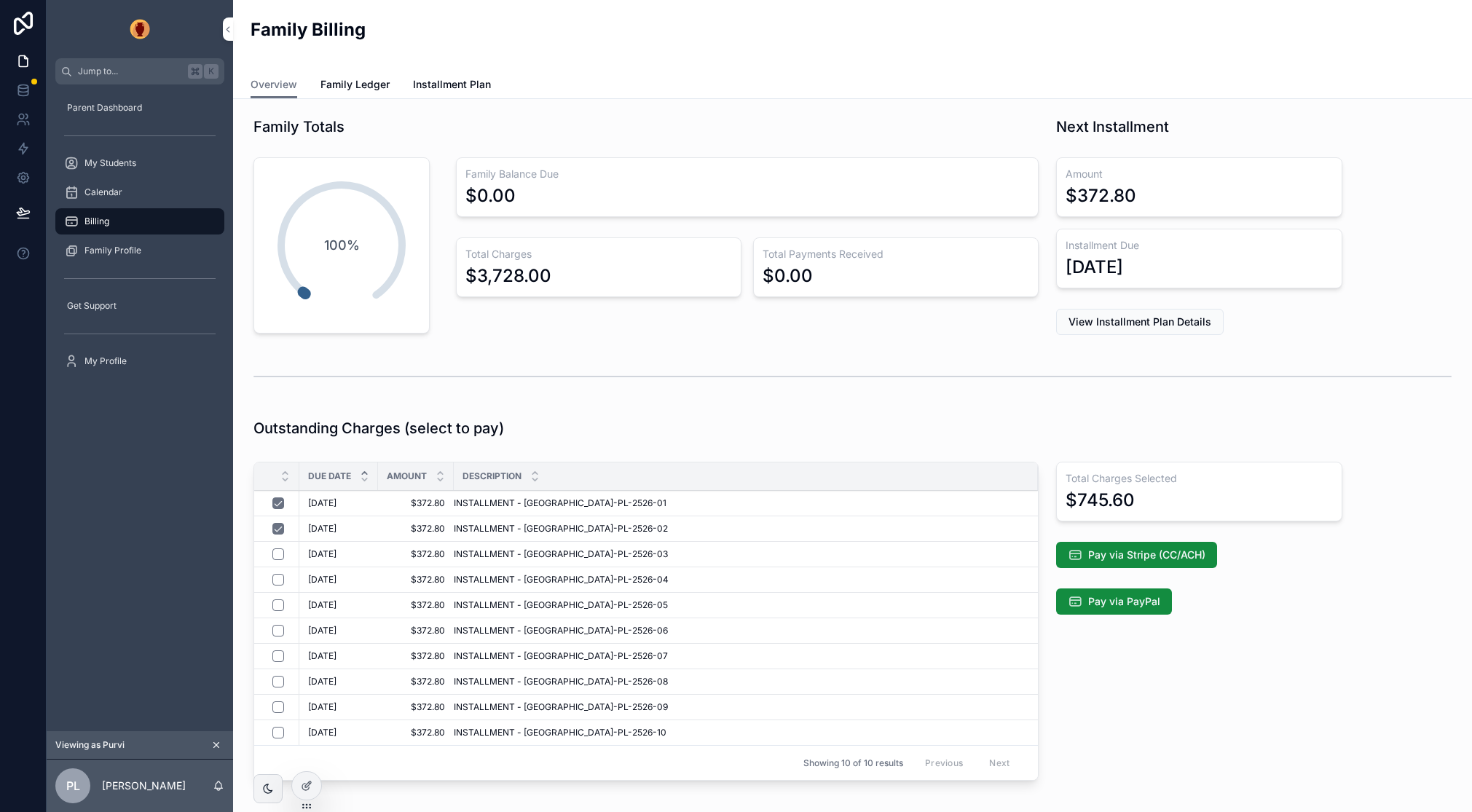
click at [1167, 553] on span "Pay via Stripe (CC/ACH)" at bounding box center [1147, 555] width 117 height 15
click at [1108, 554] on span "Pay via Stripe (CC/ACH)" at bounding box center [1147, 553] width 117 height 15
click at [305, 785] on icon at bounding box center [308, 784] width 6 height 6
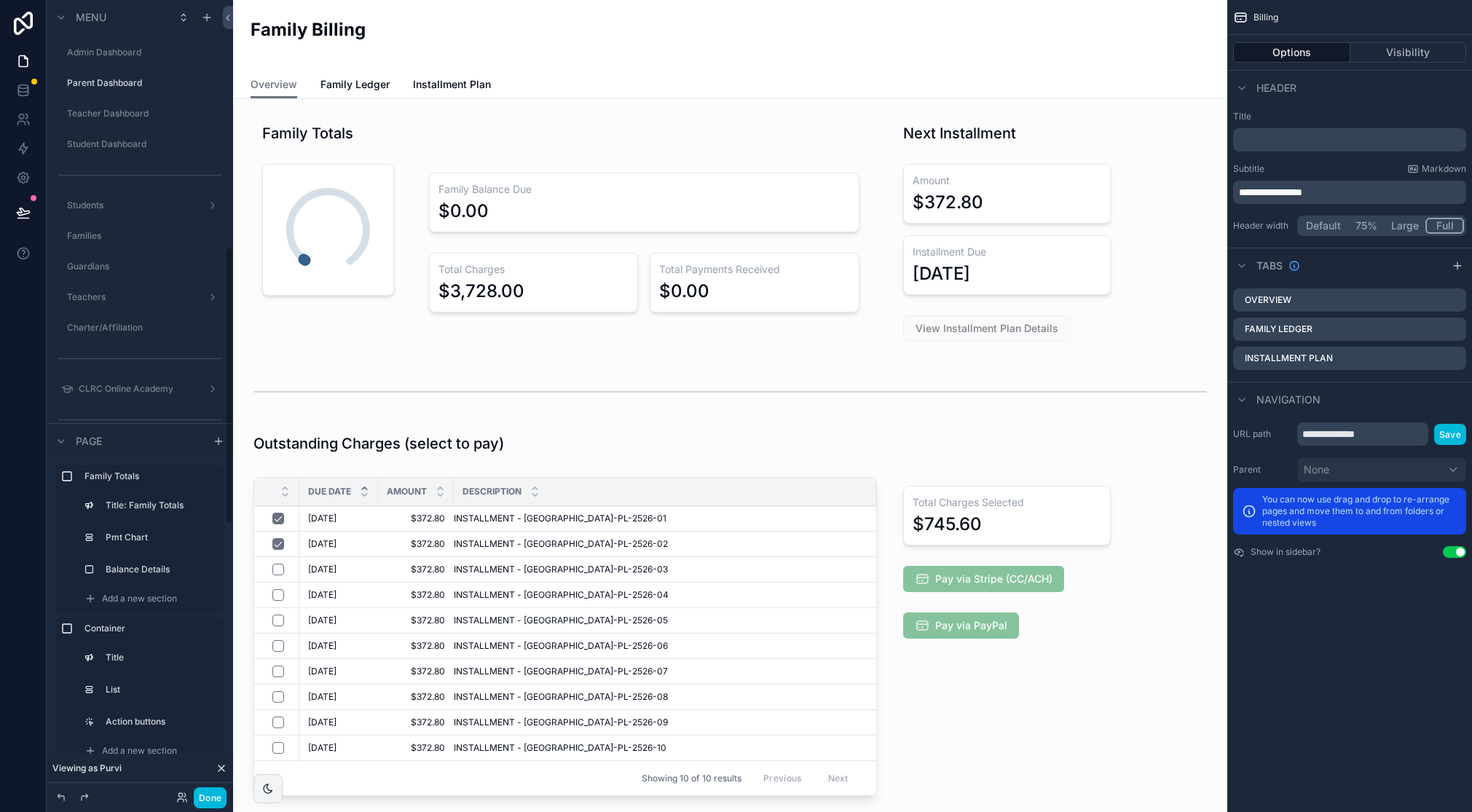
scroll to position [710, 0]
click at [1054, 570] on div "scrollable content" at bounding box center [1006, 639] width 242 height 337
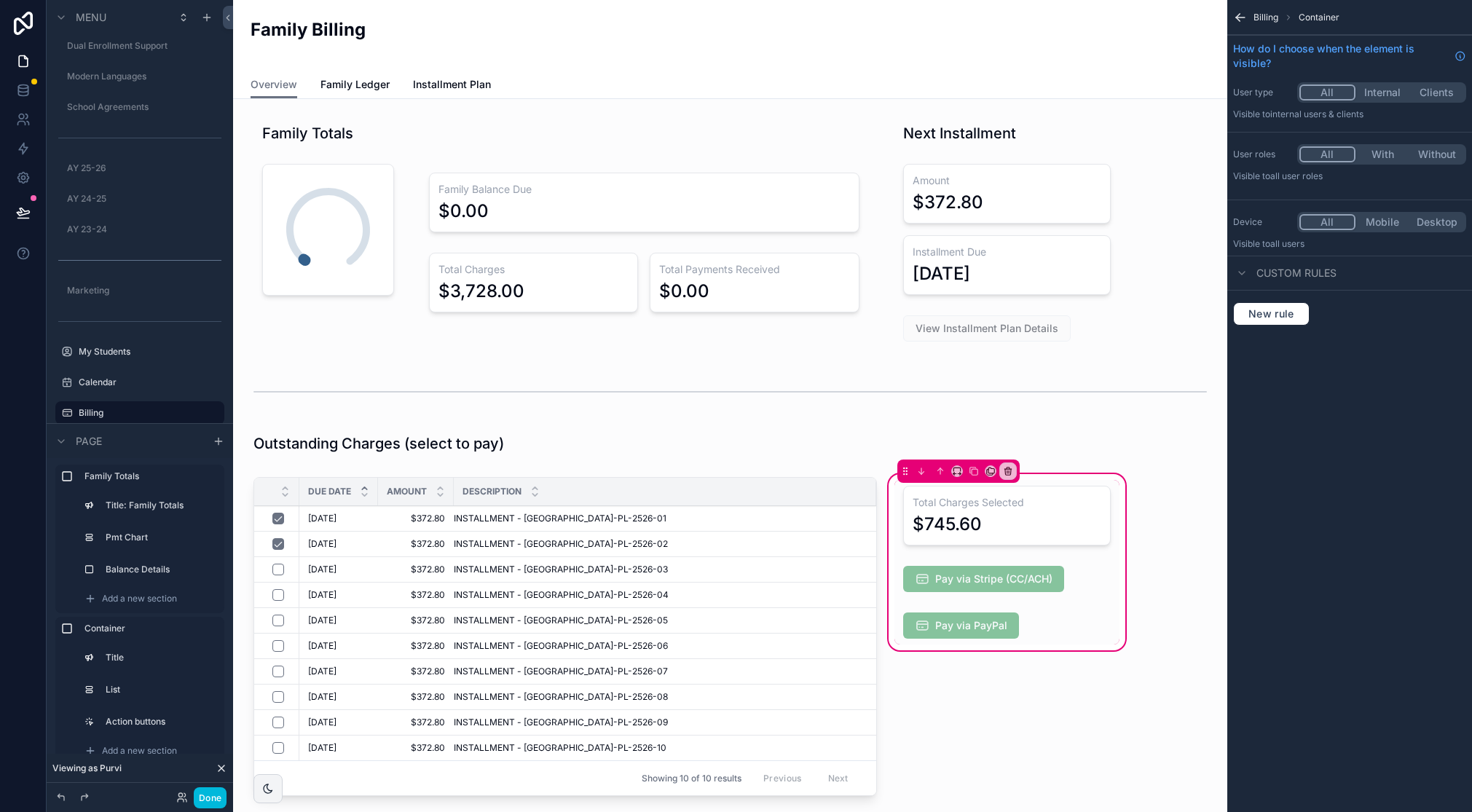
click at [1028, 582] on div "scrollable content" at bounding box center [1007, 579] width 226 height 38
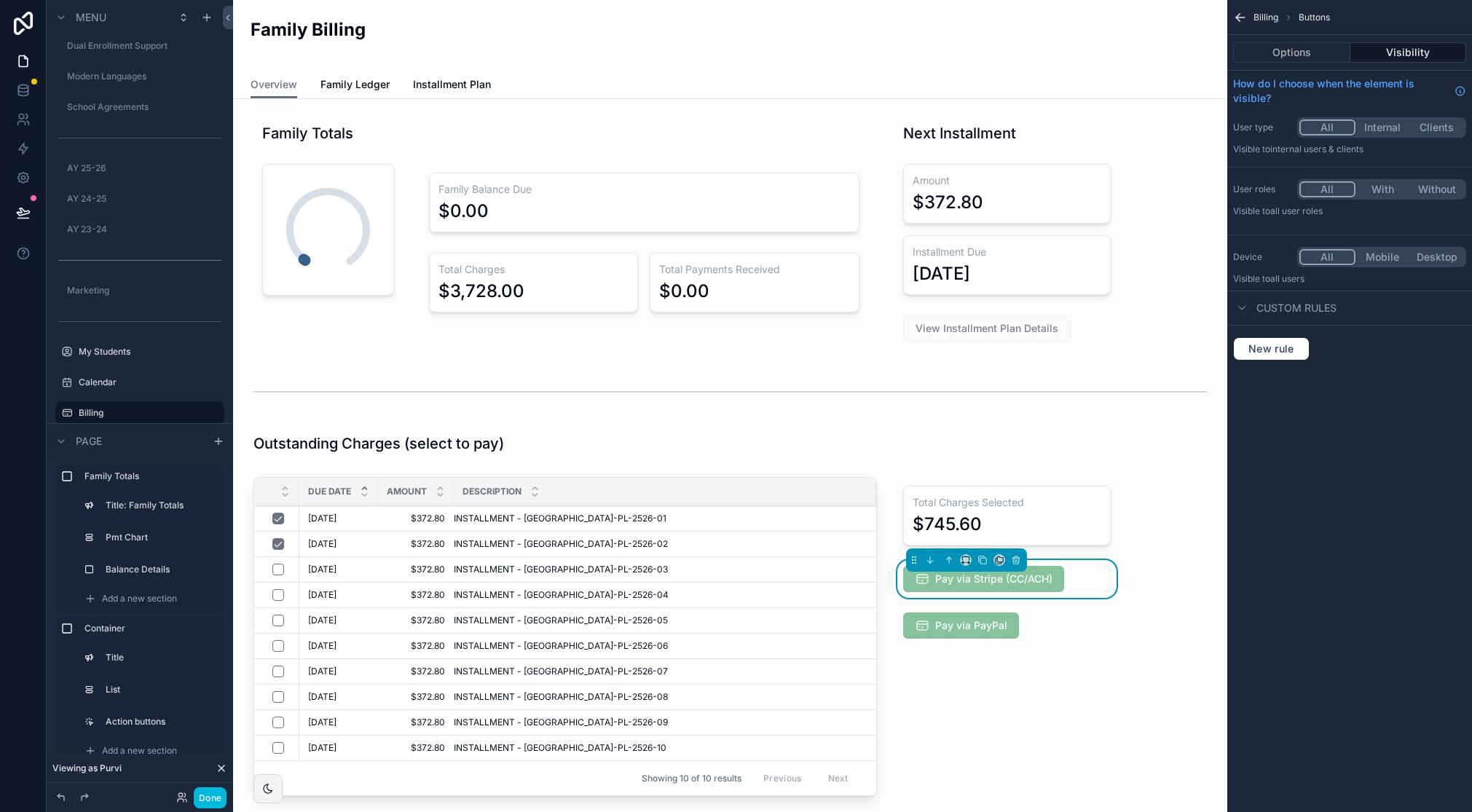
drag, startPoint x: 1303, startPoint y: 49, endPoint x: 1335, endPoint y: 66, distance: 36.2
click at [1303, 49] on button "Options" at bounding box center [1292, 53] width 117 height 20
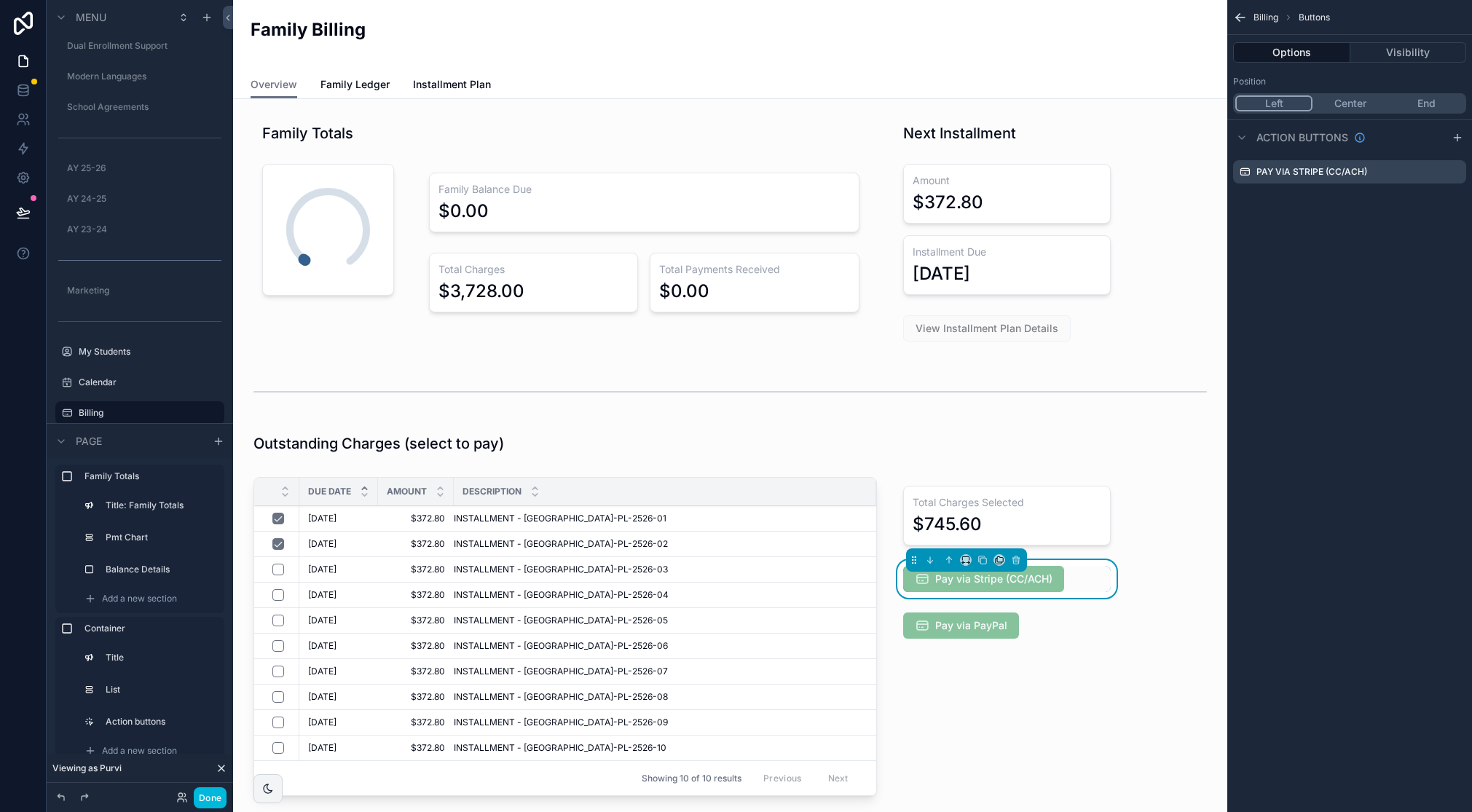
click at [0, 0] on icon "scrollable content" at bounding box center [0, 0] width 0 height 0
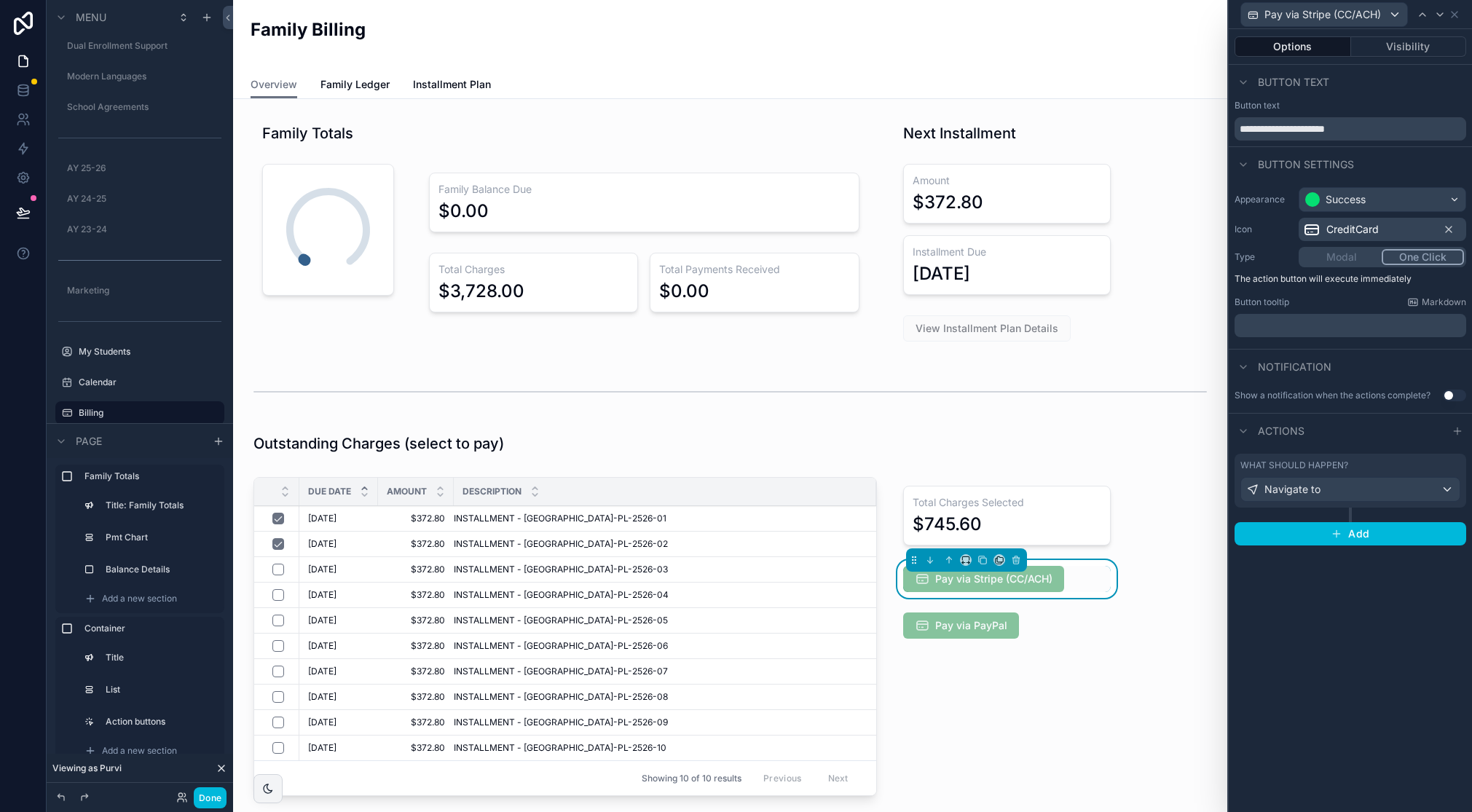
click at [1402, 466] on div "What should happen?" at bounding box center [1350, 465] width 220 height 12
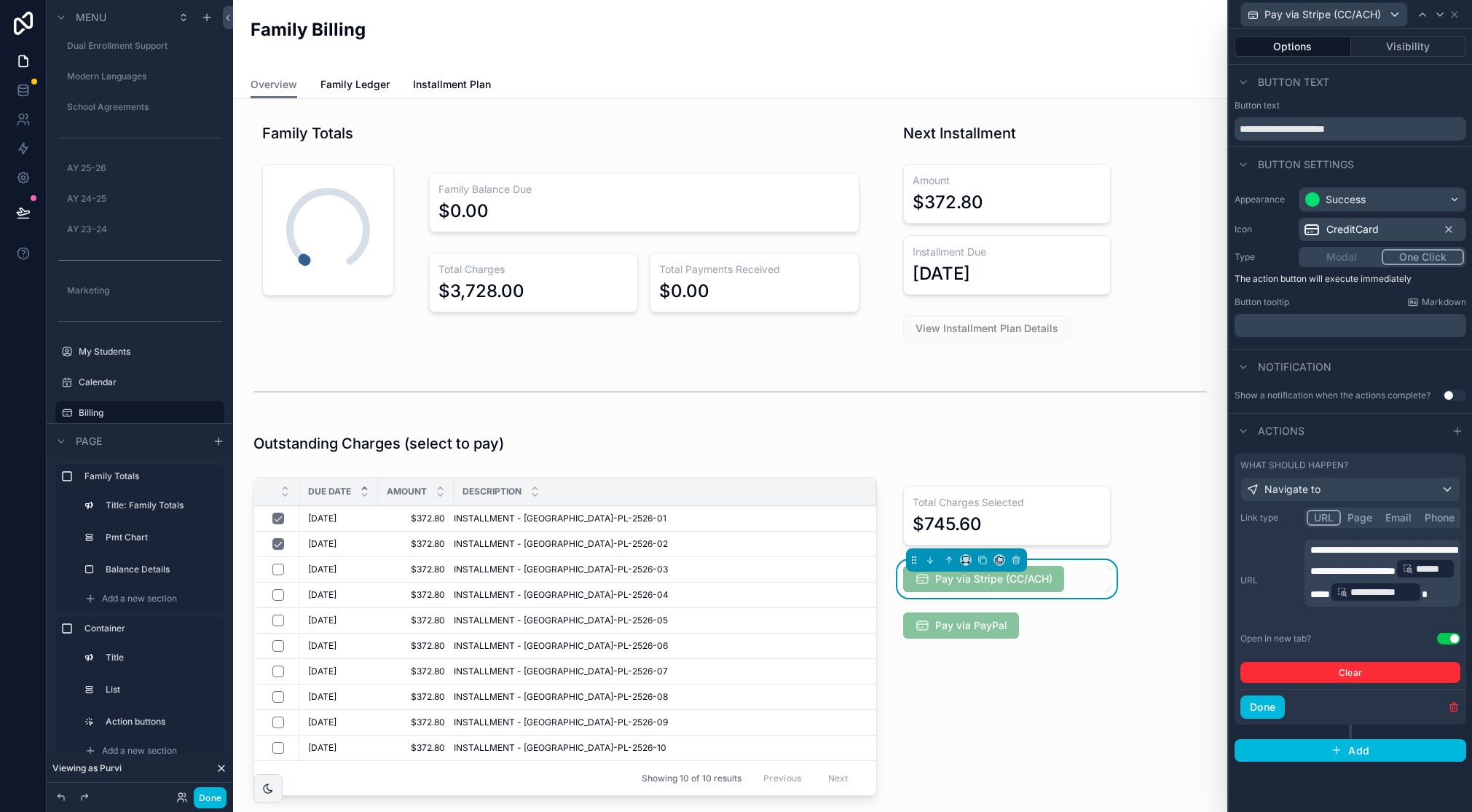
click at [1437, 584] on p "**********" at bounding box center [1384, 574] width 148 height 61
click at [1435, 583] on p "**********" at bounding box center [1384, 574] width 148 height 61
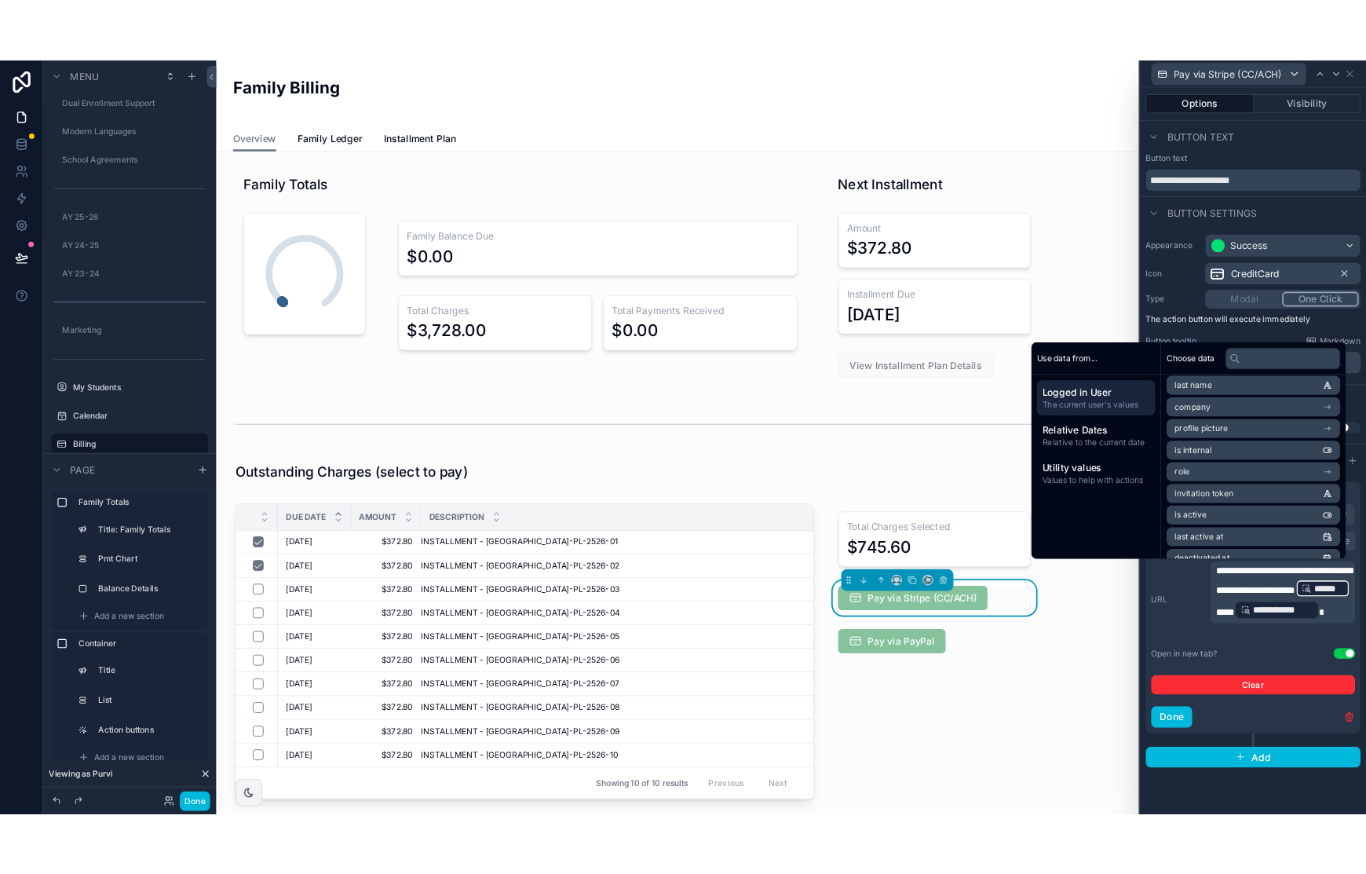
scroll to position [19, 0]
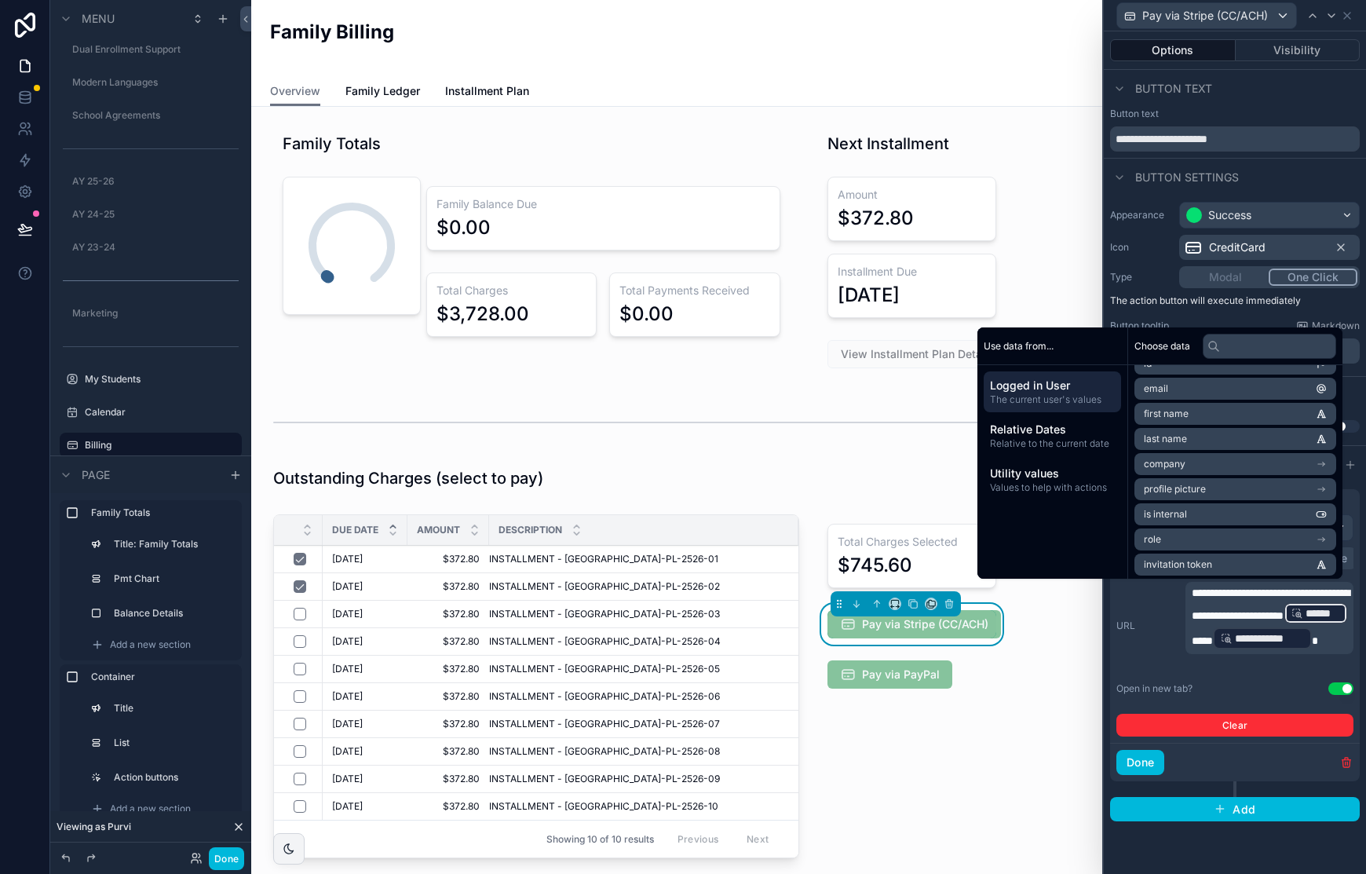
click at [238, 857] on button "Done" at bounding box center [226, 858] width 35 height 23
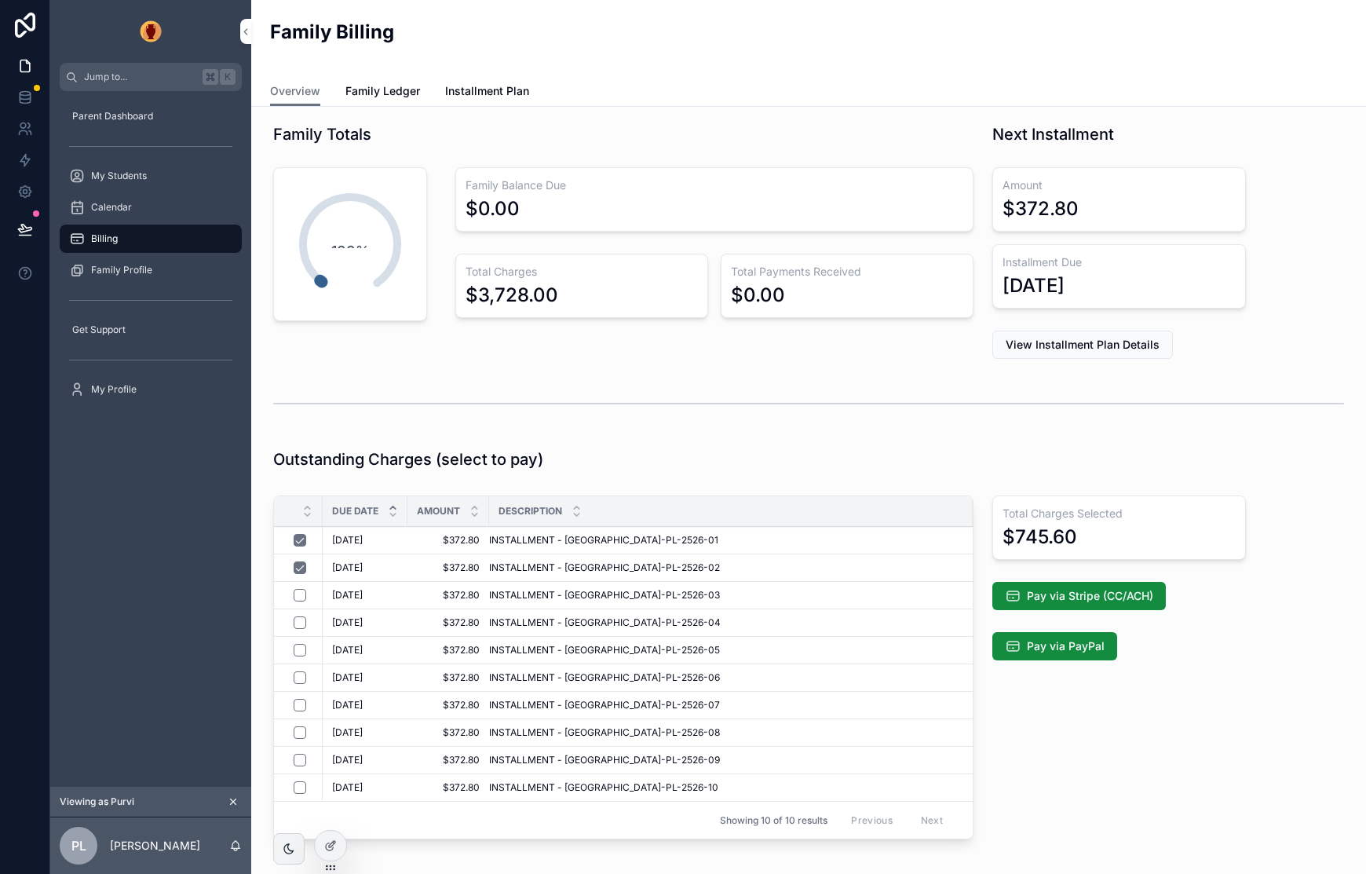
click at [1052, 601] on span "Pay via Stripe (CC/ACH)" at bounding box center [1090, 596] width 126 height 16
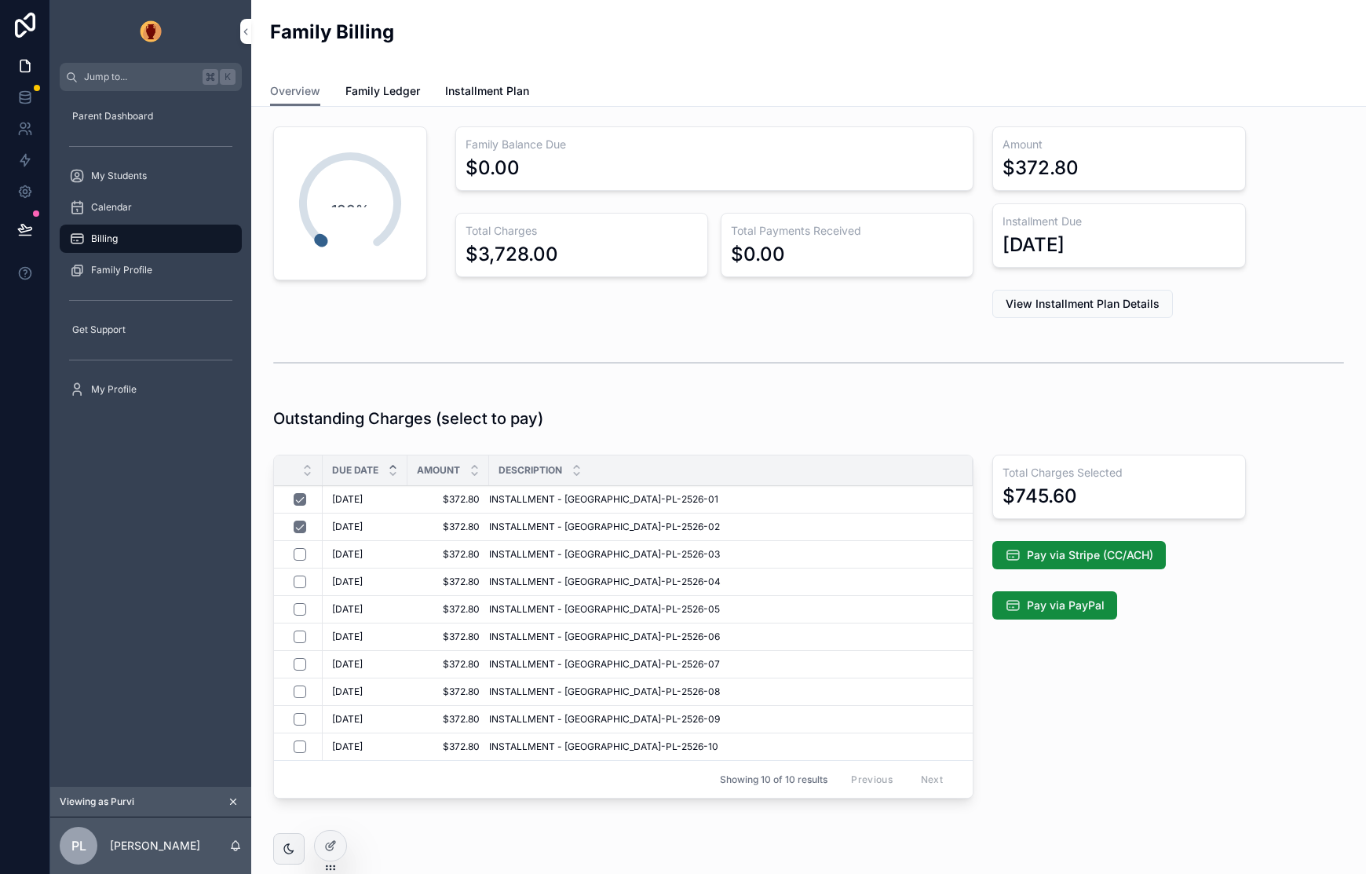
scroll to position [49, 0]
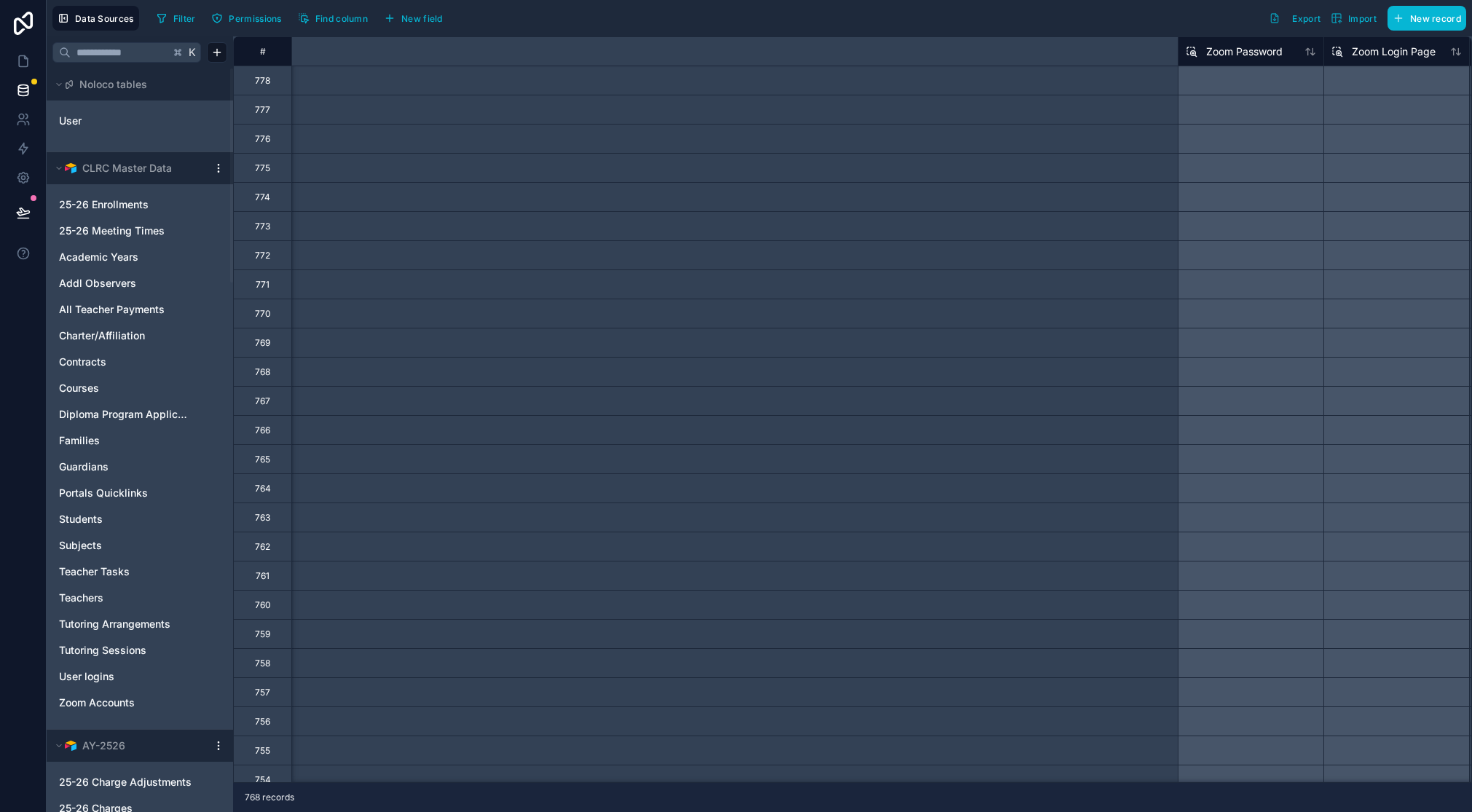
scroll to position [0, 2317]
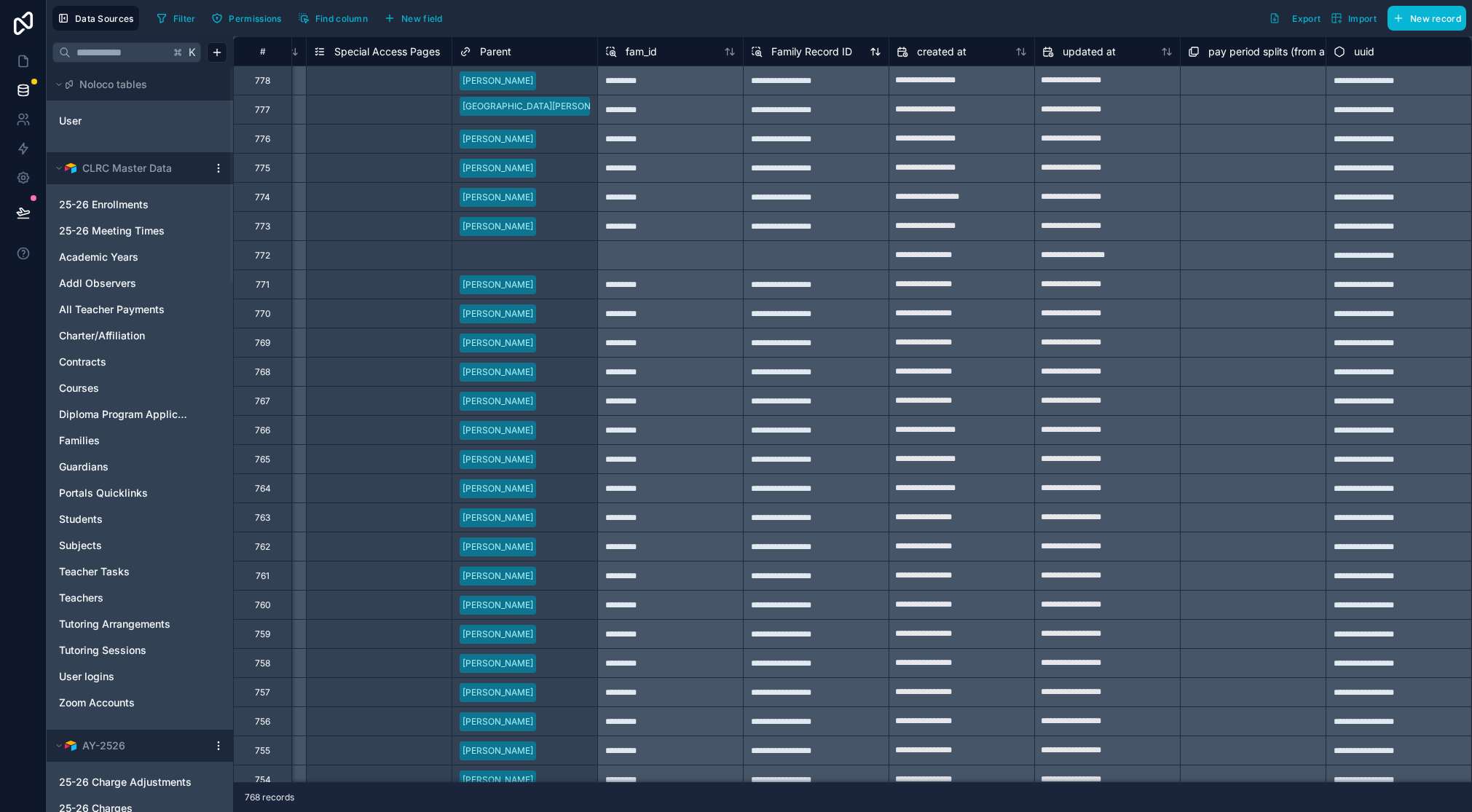
click at [840, 50] on span "Family Record ID" at bounding box center [811, 52] width 81 height 15
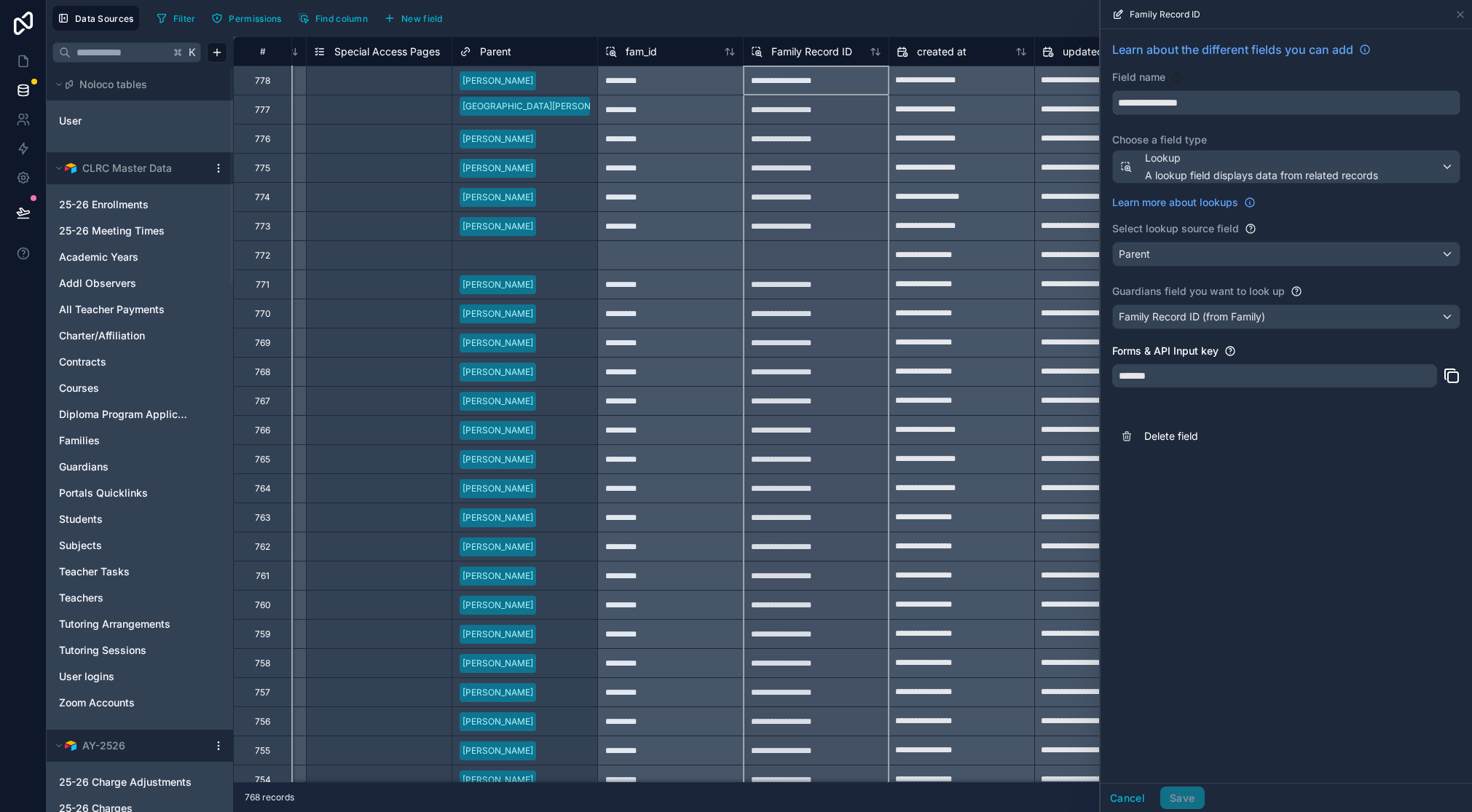
click at [1196, 104] on input "**********" at bounding box center [1286, 102] width 347 height 23
type input "**********"
click at [1186, 796] on button "Save" at bounding box center [1181, 798] width 44 height 23
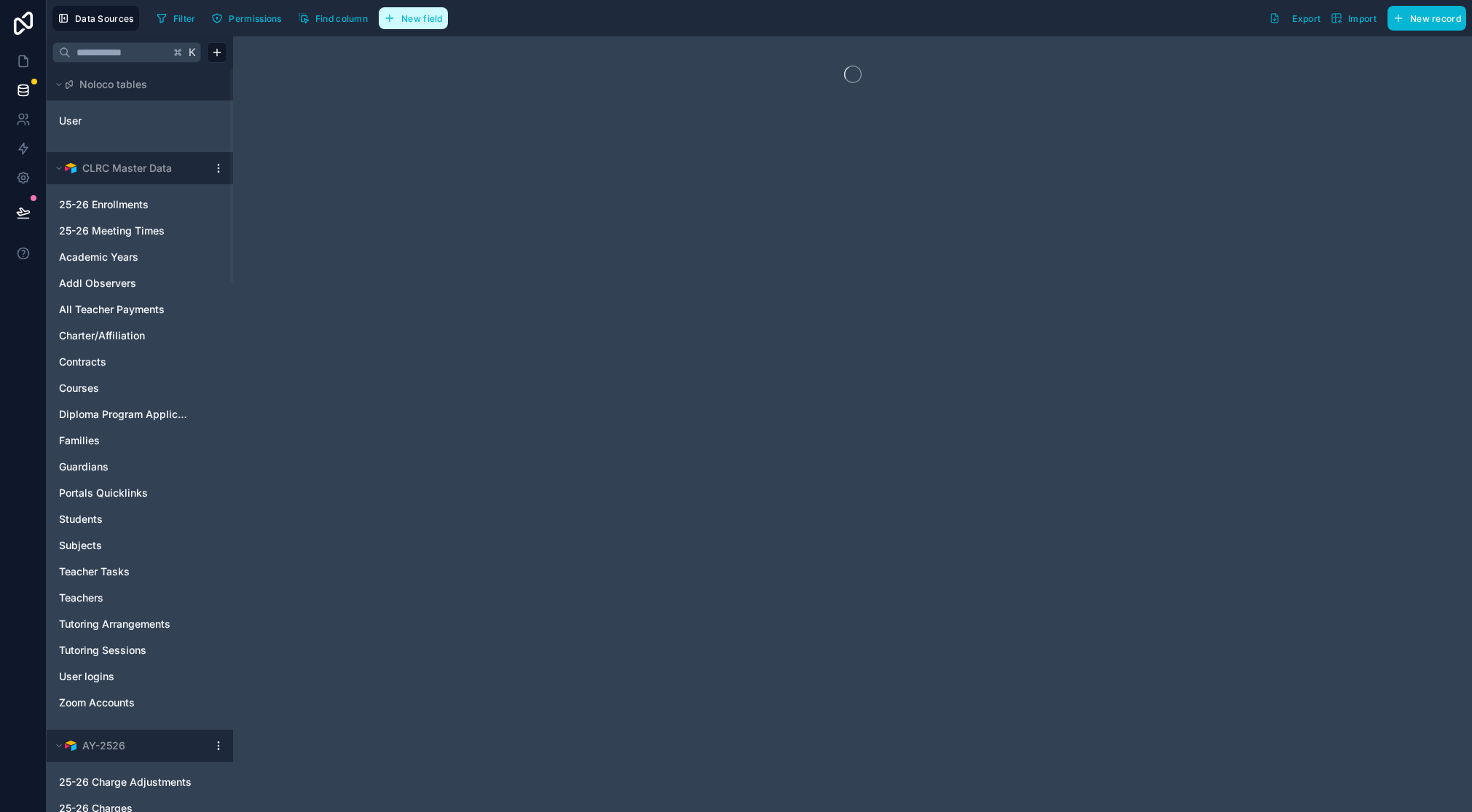
click at [420, 19] on span "New field" at bounding box center [421, 19] width 42 height 11
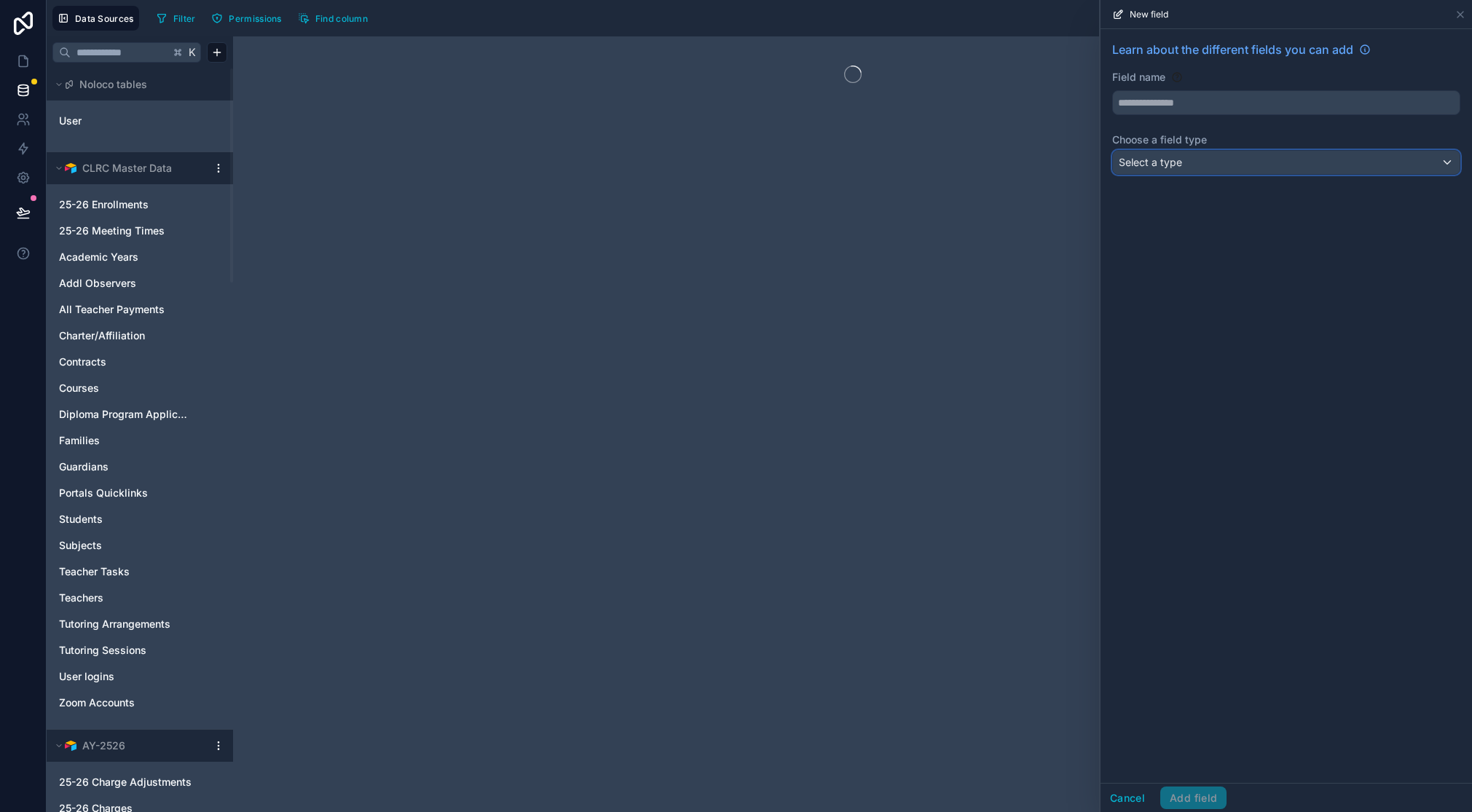
click at [1193, 169] on div "Select a type" at bounding box center [1286, 161] width 347 height 23
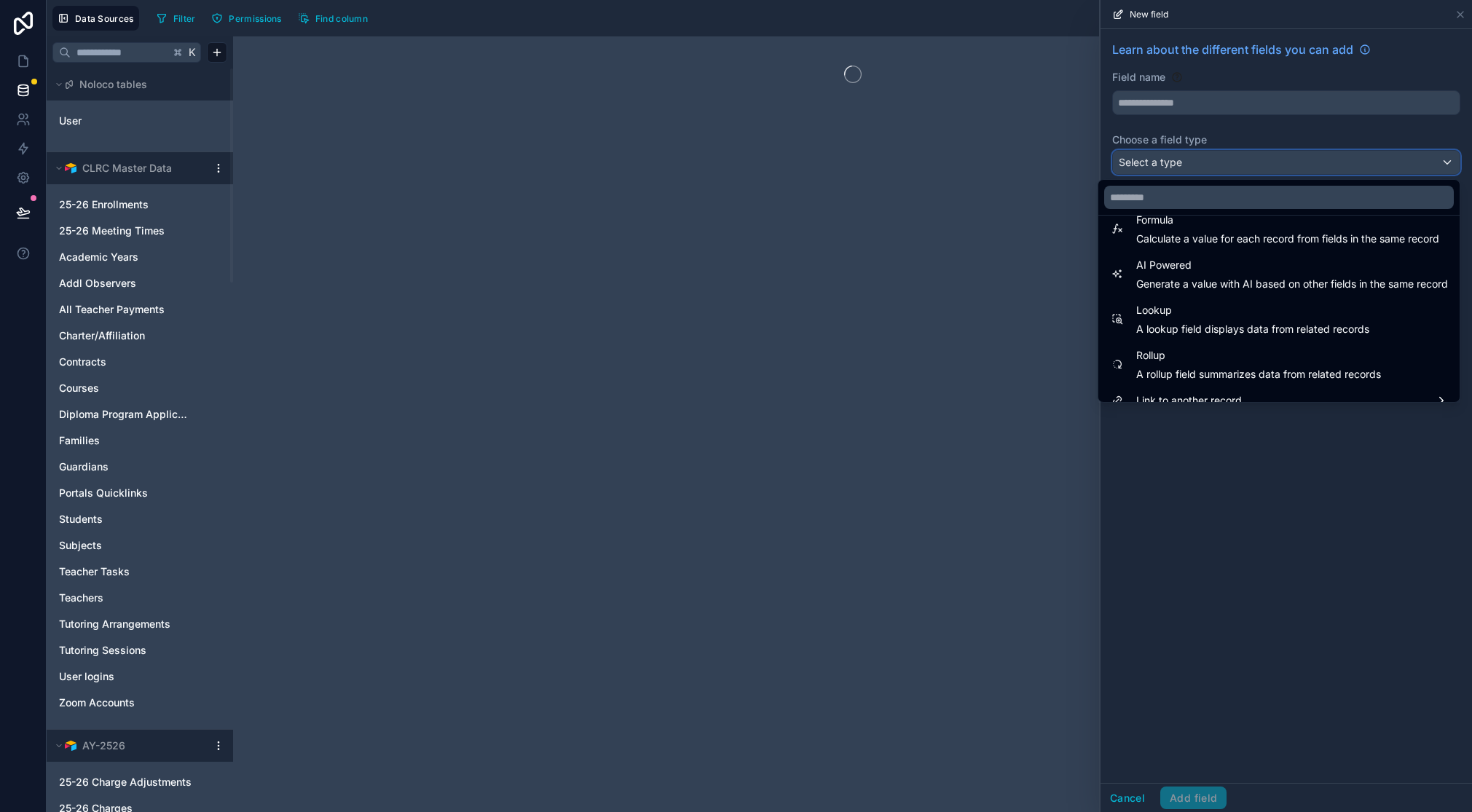
scroll to position [422, 0]
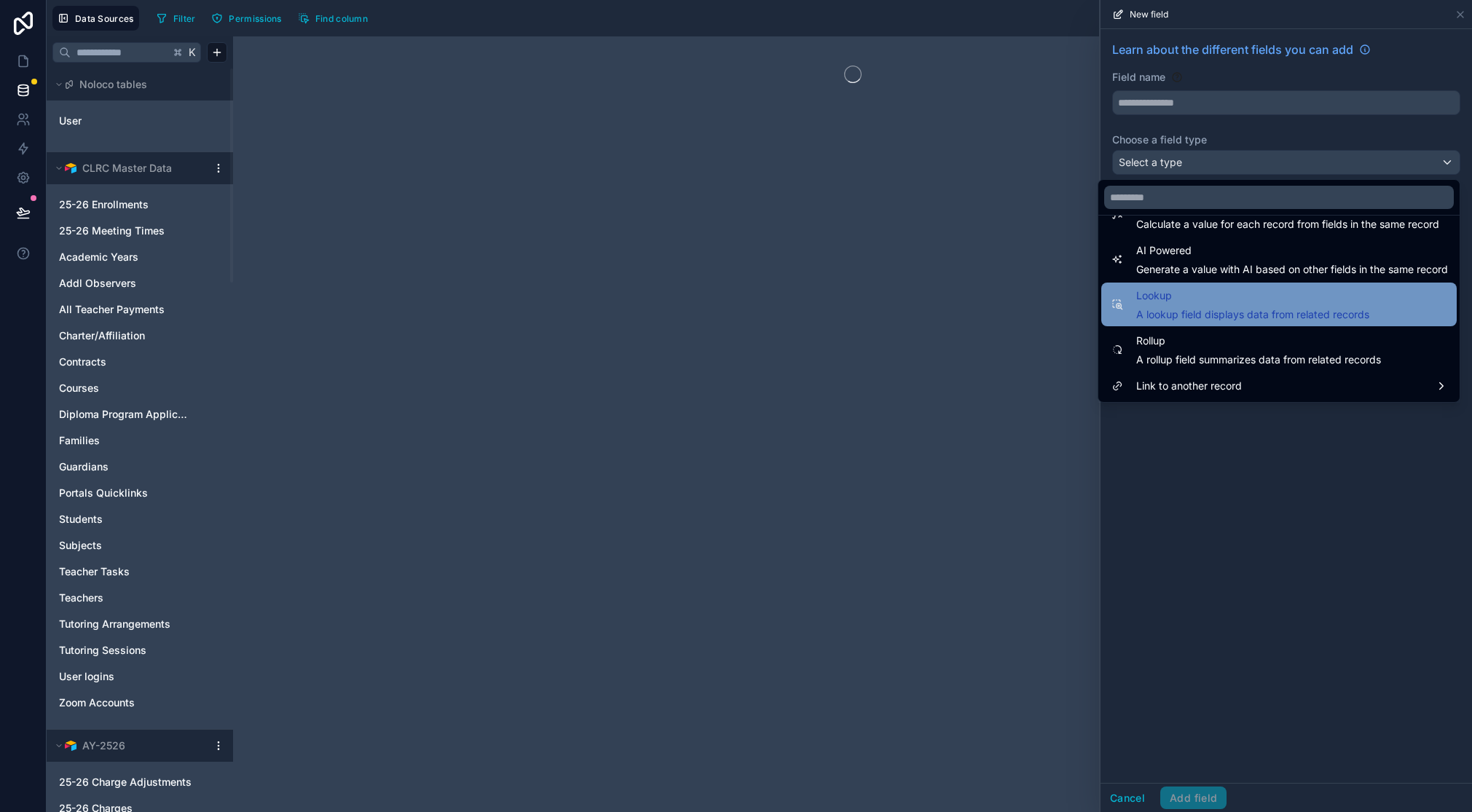
click at [1173, 294] on span "Lookup" at bounding box center [1252, 295] width 233 height 18
type input "******"
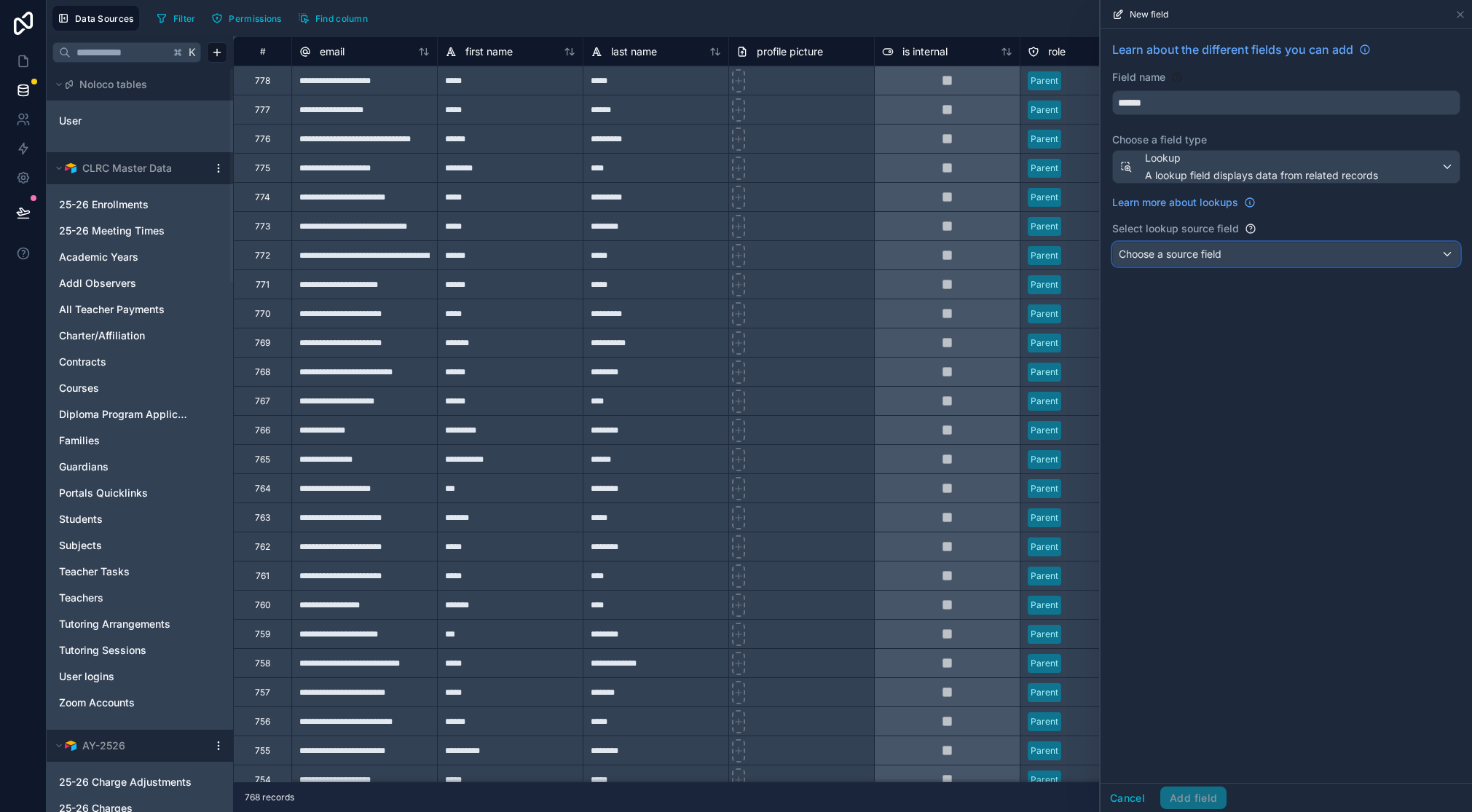
click at [1204, 253] on span "Choose a source field" at bounding box center [1169, 253] width 103 height 12
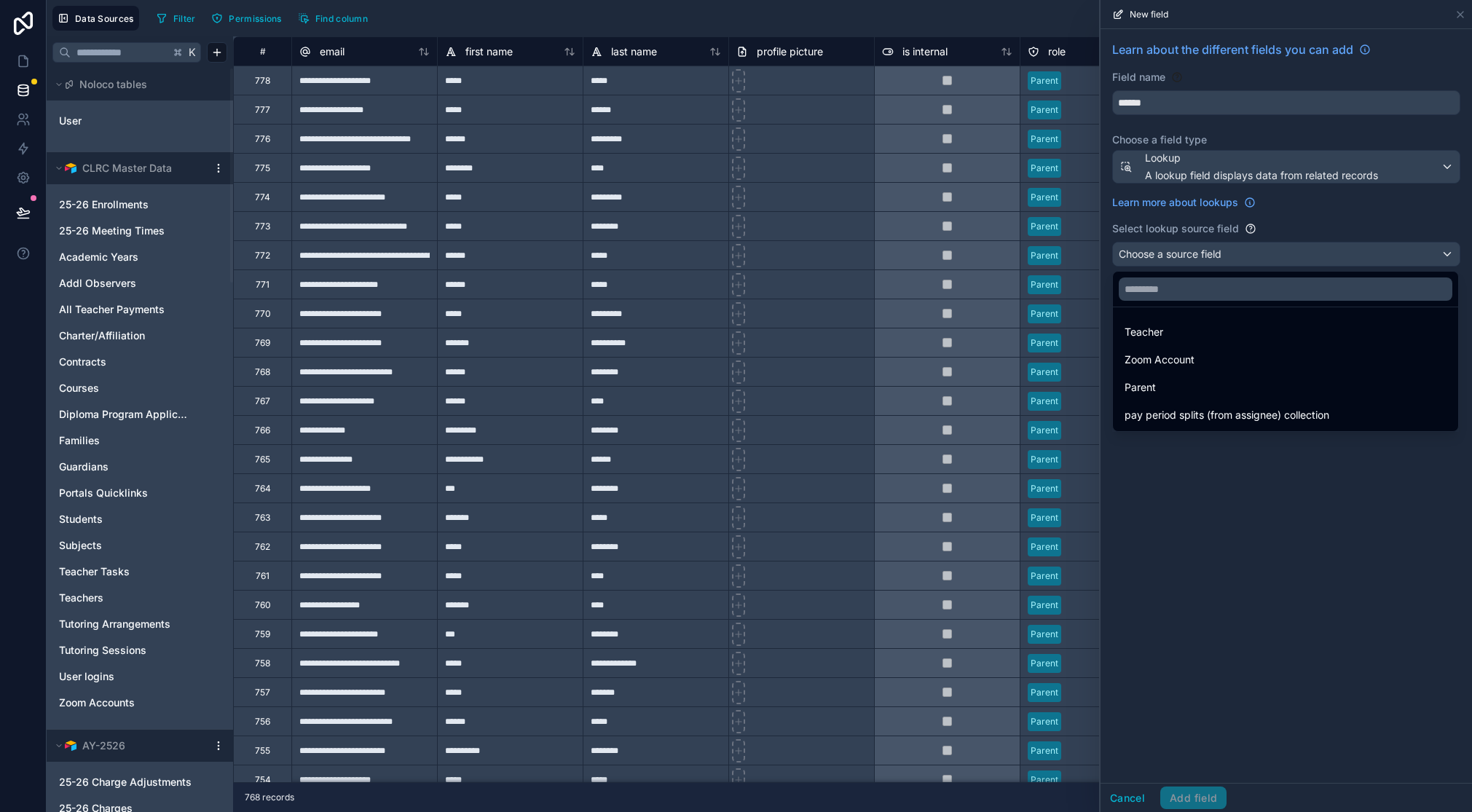
click at [1244, 488] on div at bounding box center [1286, 406] width 371 height 812
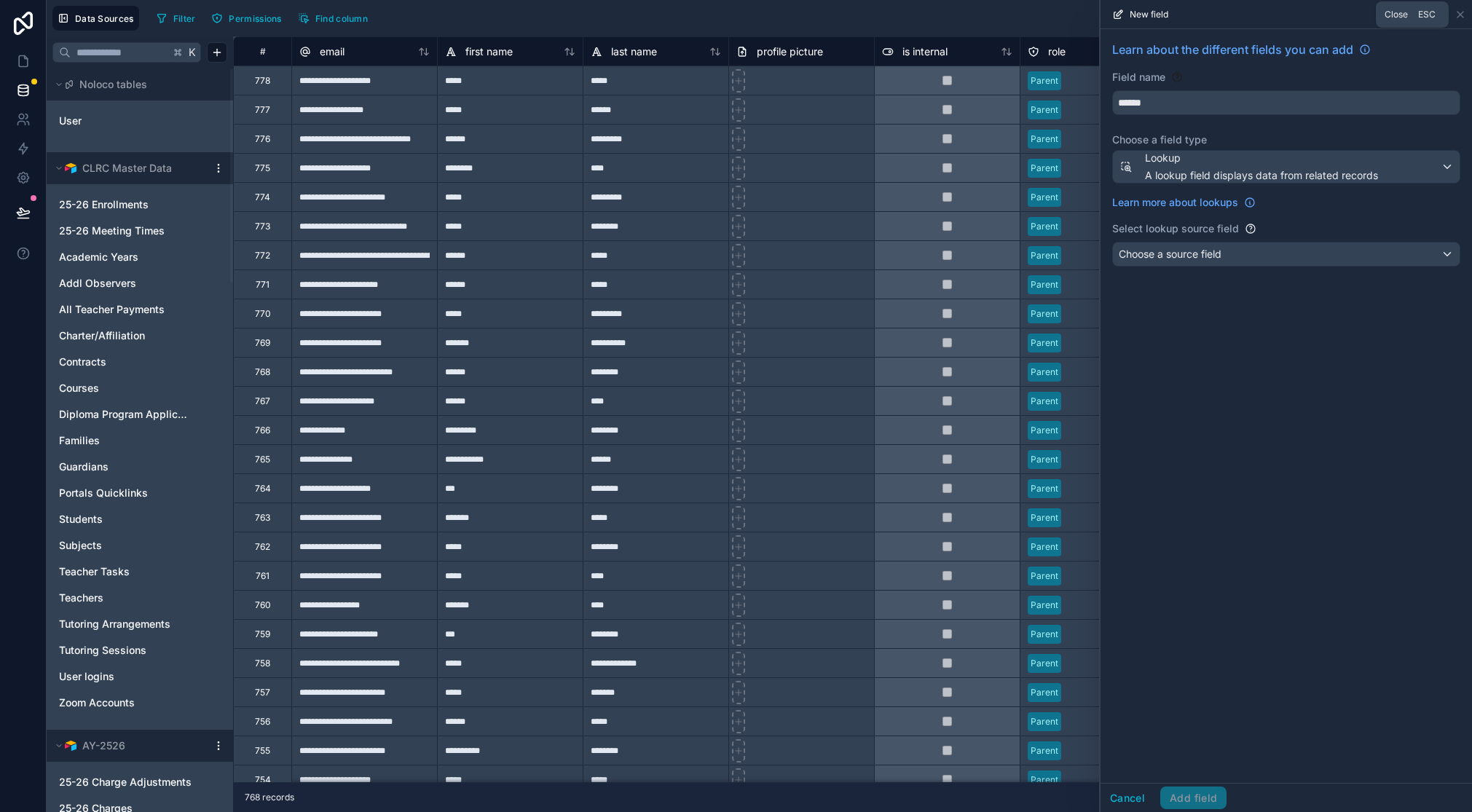
drag, startPoint x: 1466, startPoint y: 14, endPoint x: 1362, endPoint y: 5, distance: 104.4
click at [1465, 14] on icon at bounding box center [1460, 14] width 12 height 12
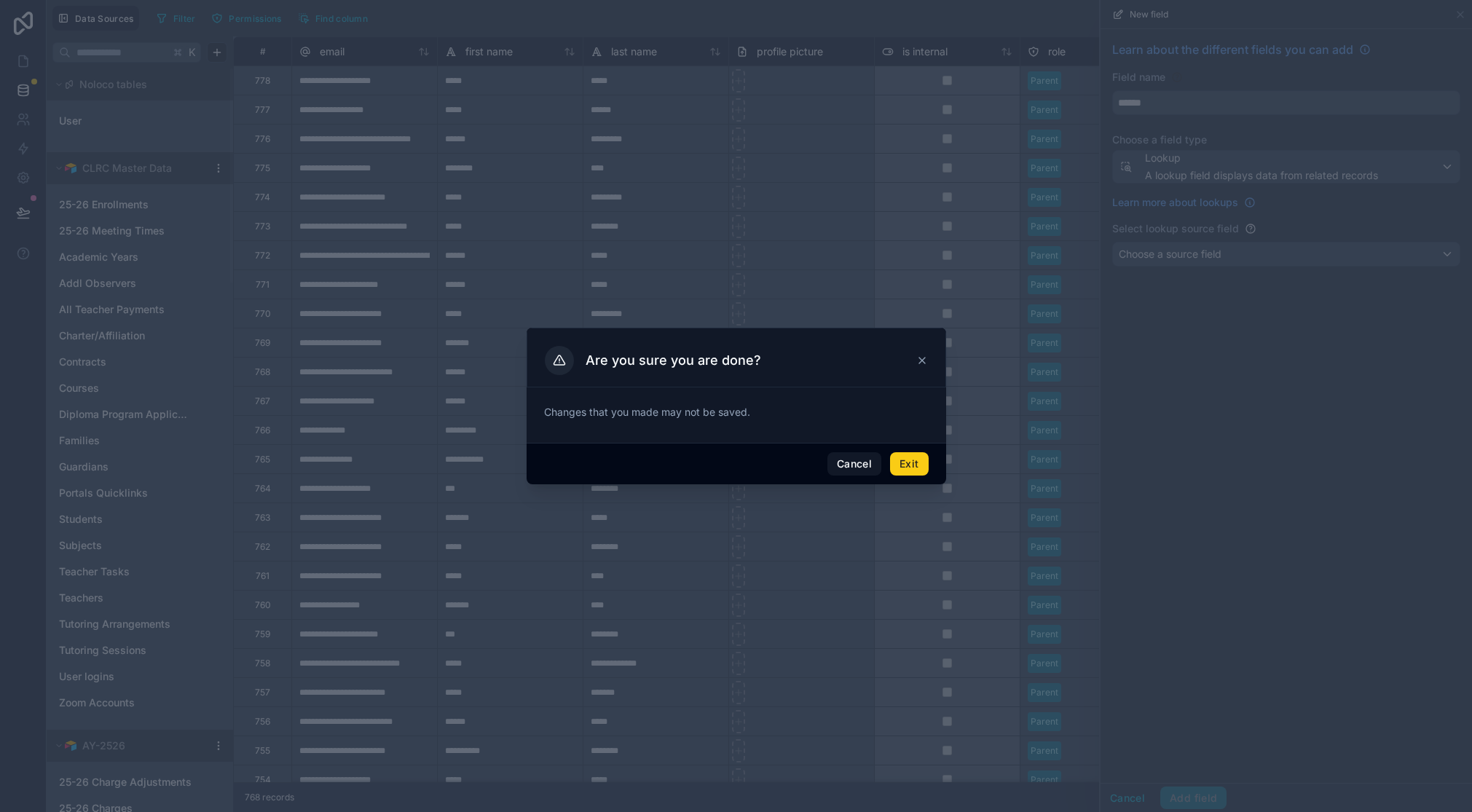
click at [908, 461] on button "Exit" at bounding box center [909, 463] width 38 height 23
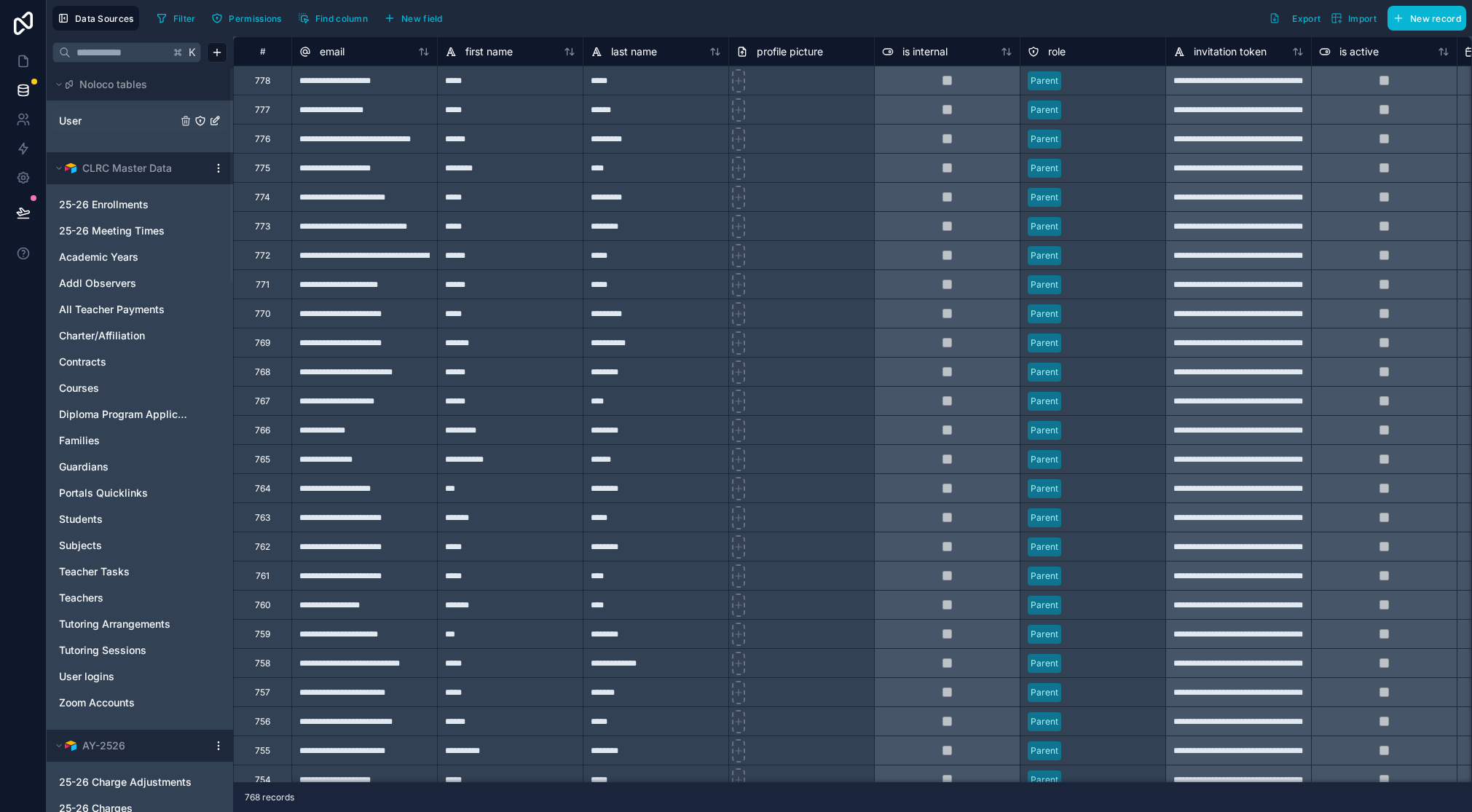
click at [90, 125] on link "User" at bounding box center [118, 121] width 118 height 15
drag, startPoint x: 130, startPoint y: 123, endPoint x: 1021, endPoint y: 212, distance: 895.4
click at [130, 123] on link "User" at bounding box center [118, 121] width 118 height 15
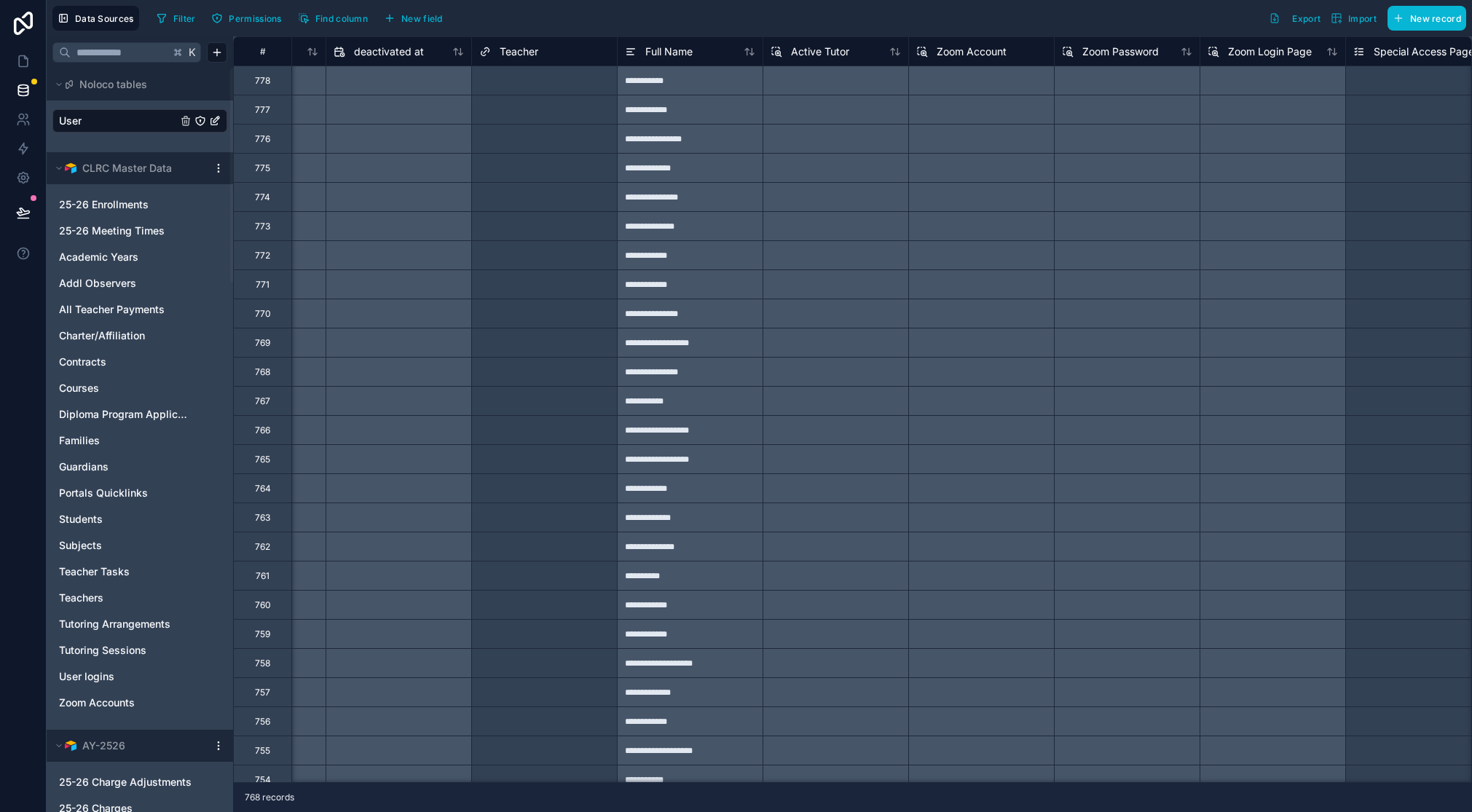
scroll to position [0, 2317]
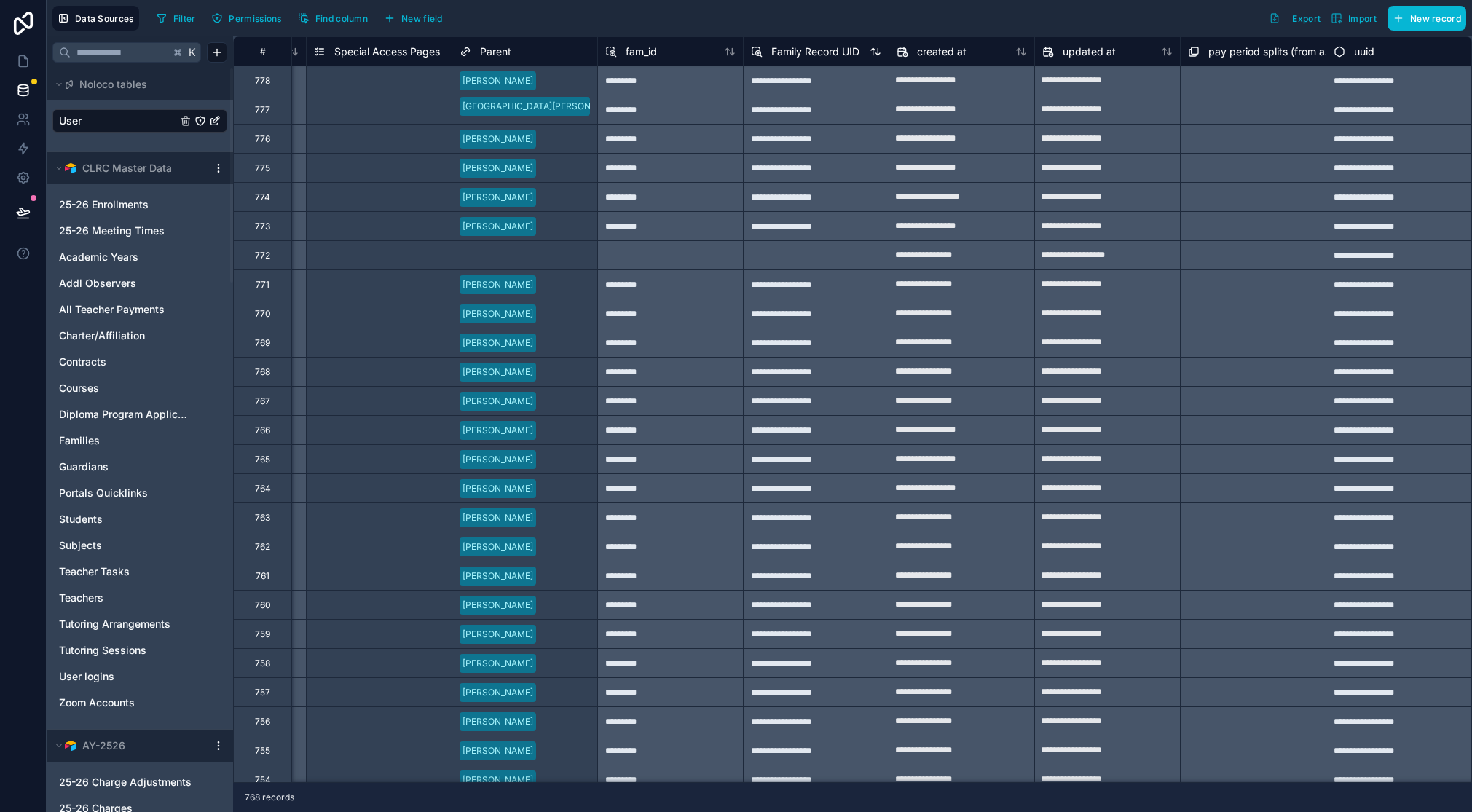
click at [758, 50] on icon at bounding box center [758, 52] width 5 height 5
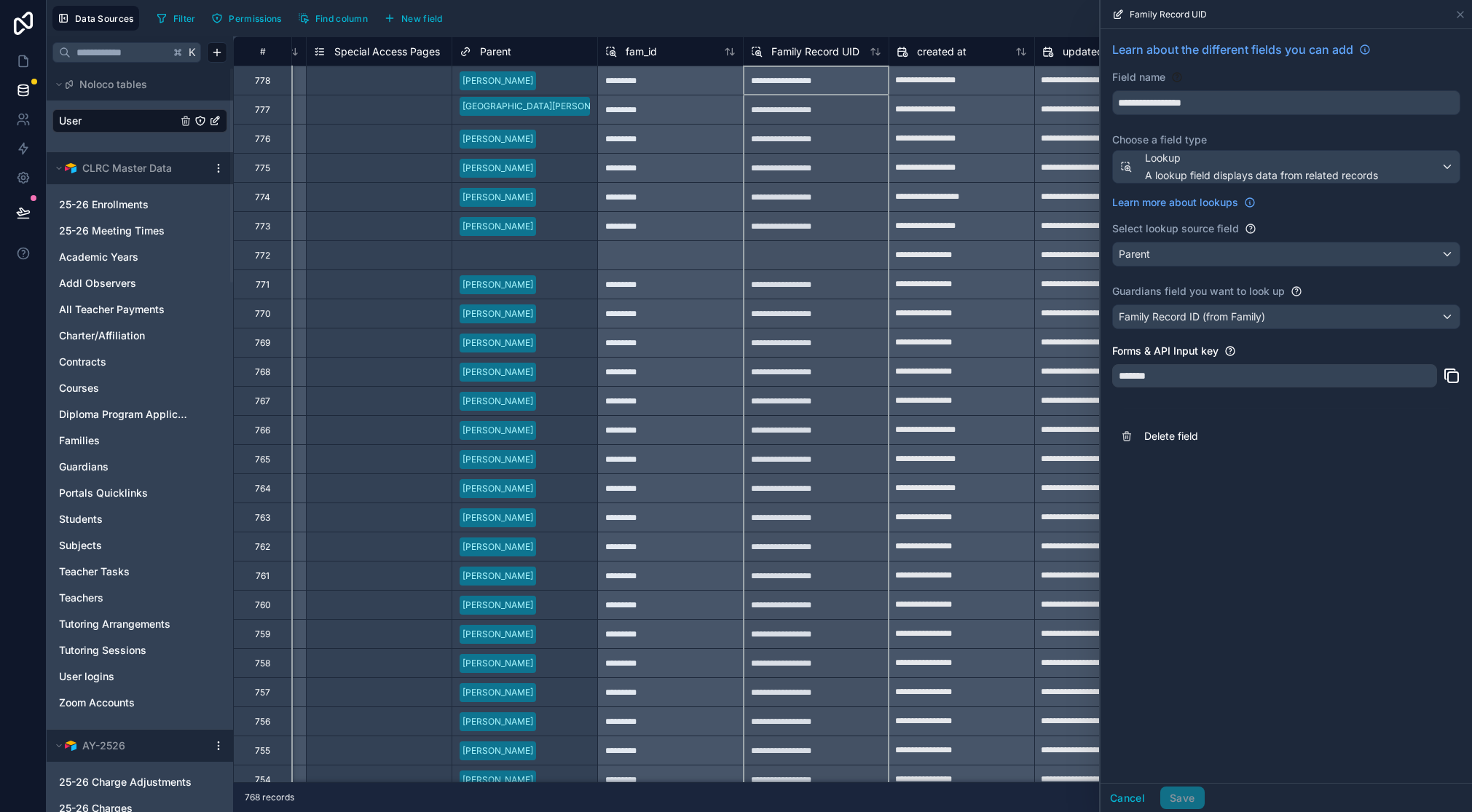
click at [705, 22] on div "Filter Permissions Find column New field Export Import New record" at bounding box center [807, 18] width 1315 height 25
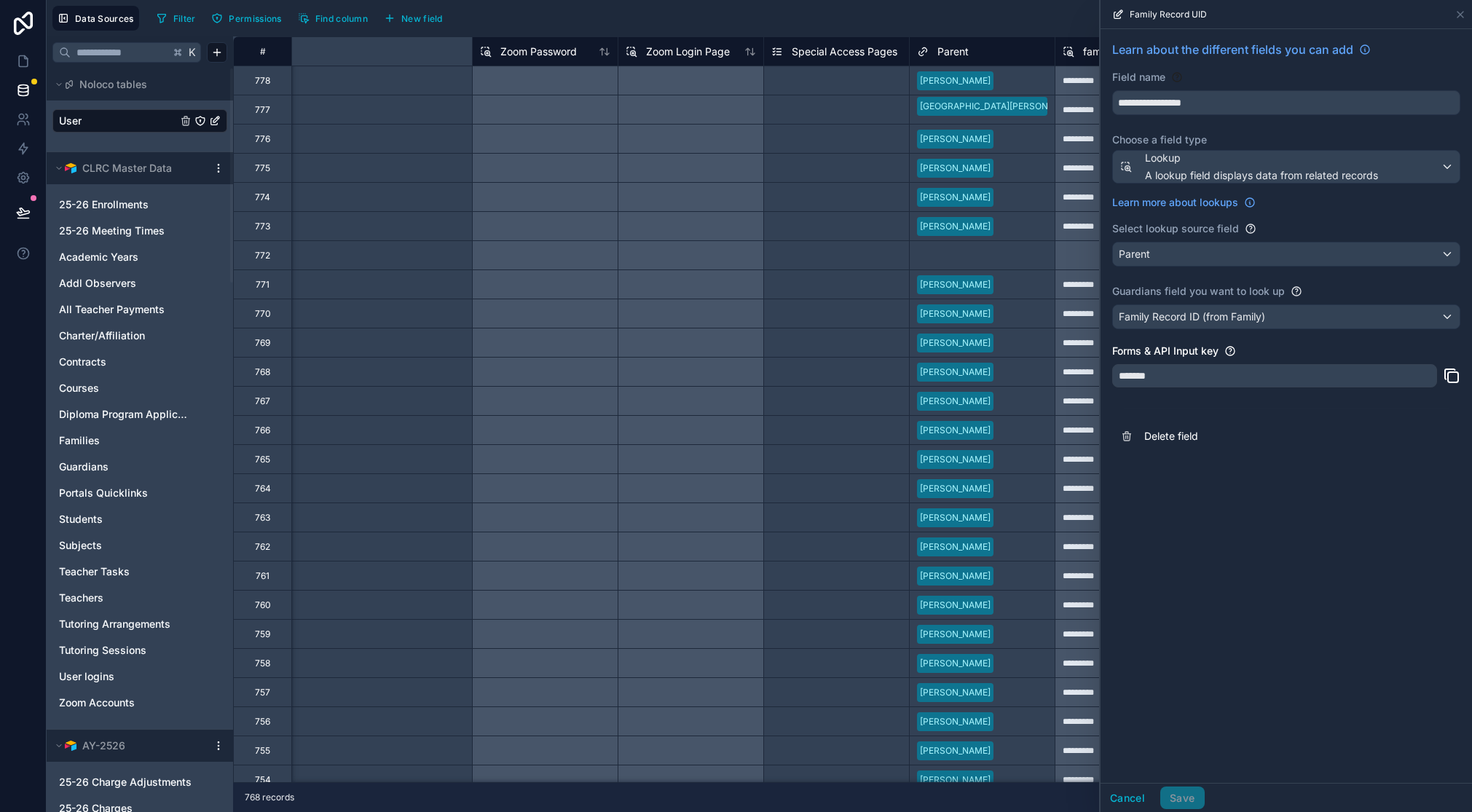
scroll to position [0, 2317]
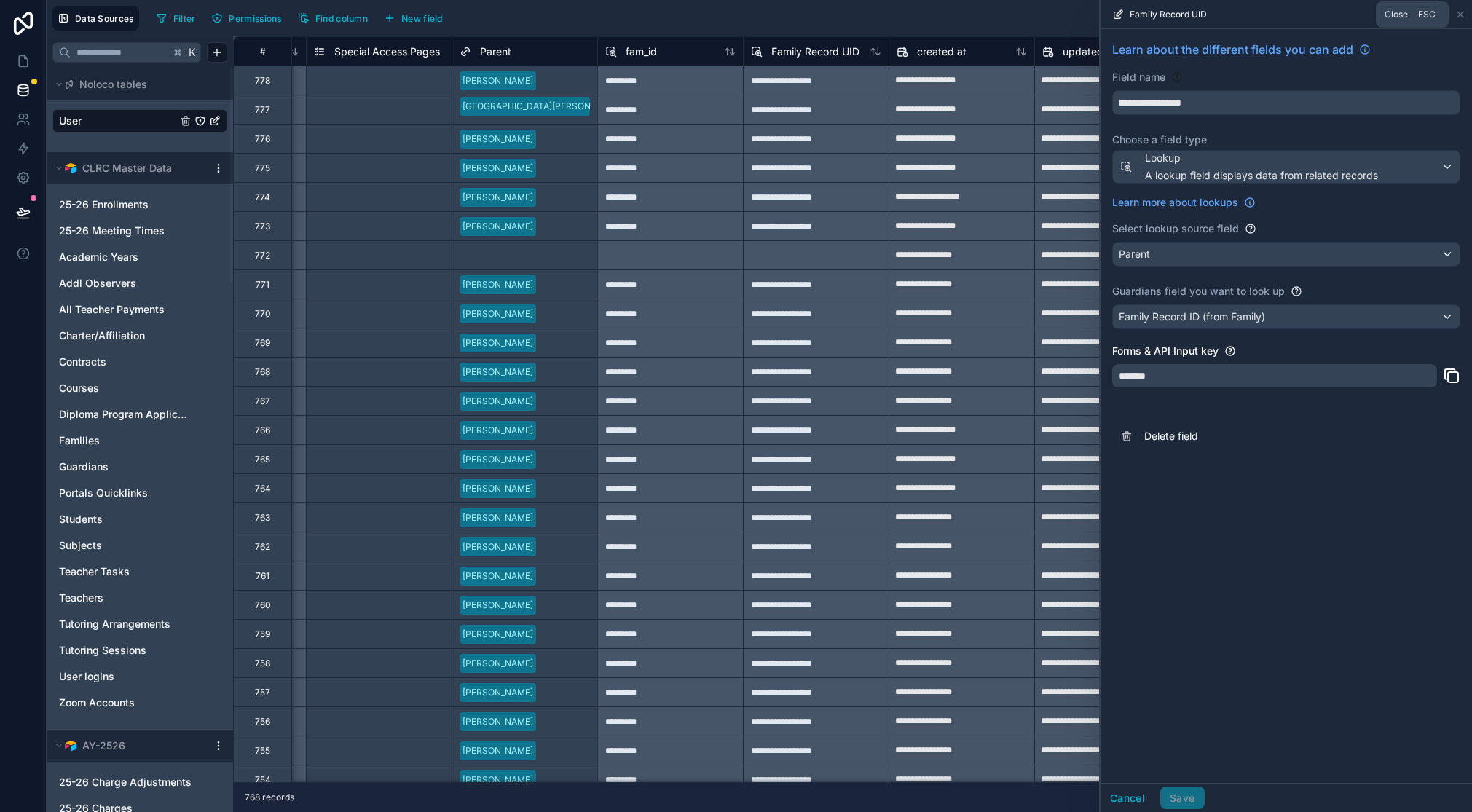
drag, startPoint x: 1464, startPoint y: 16, endPoint x: 1445, endPoint y: 20, distance: 19.4
click at [1464, 16] on icon at bounding box center [1460, 14] width 12 height 12
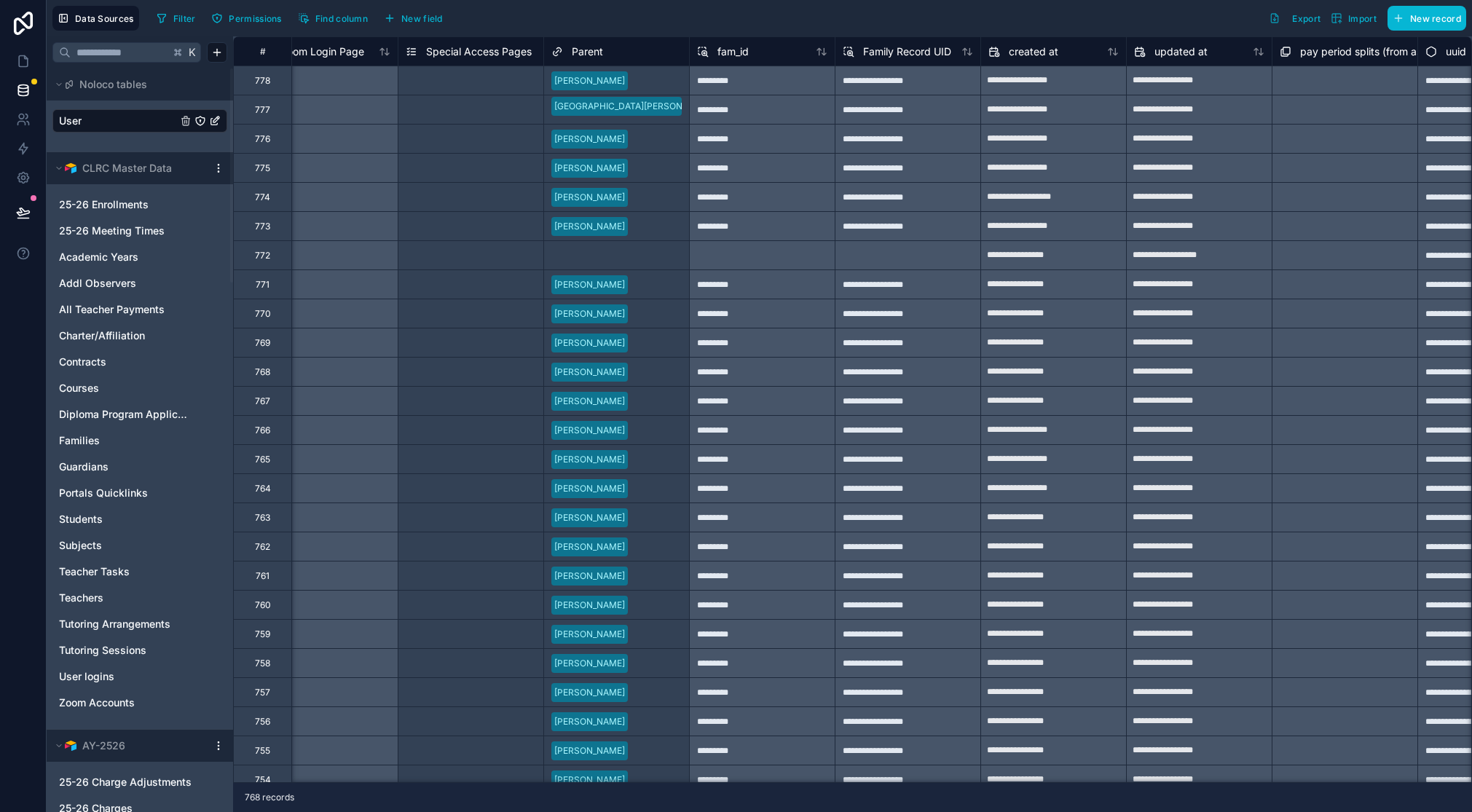
scroll to position [0, 2317]
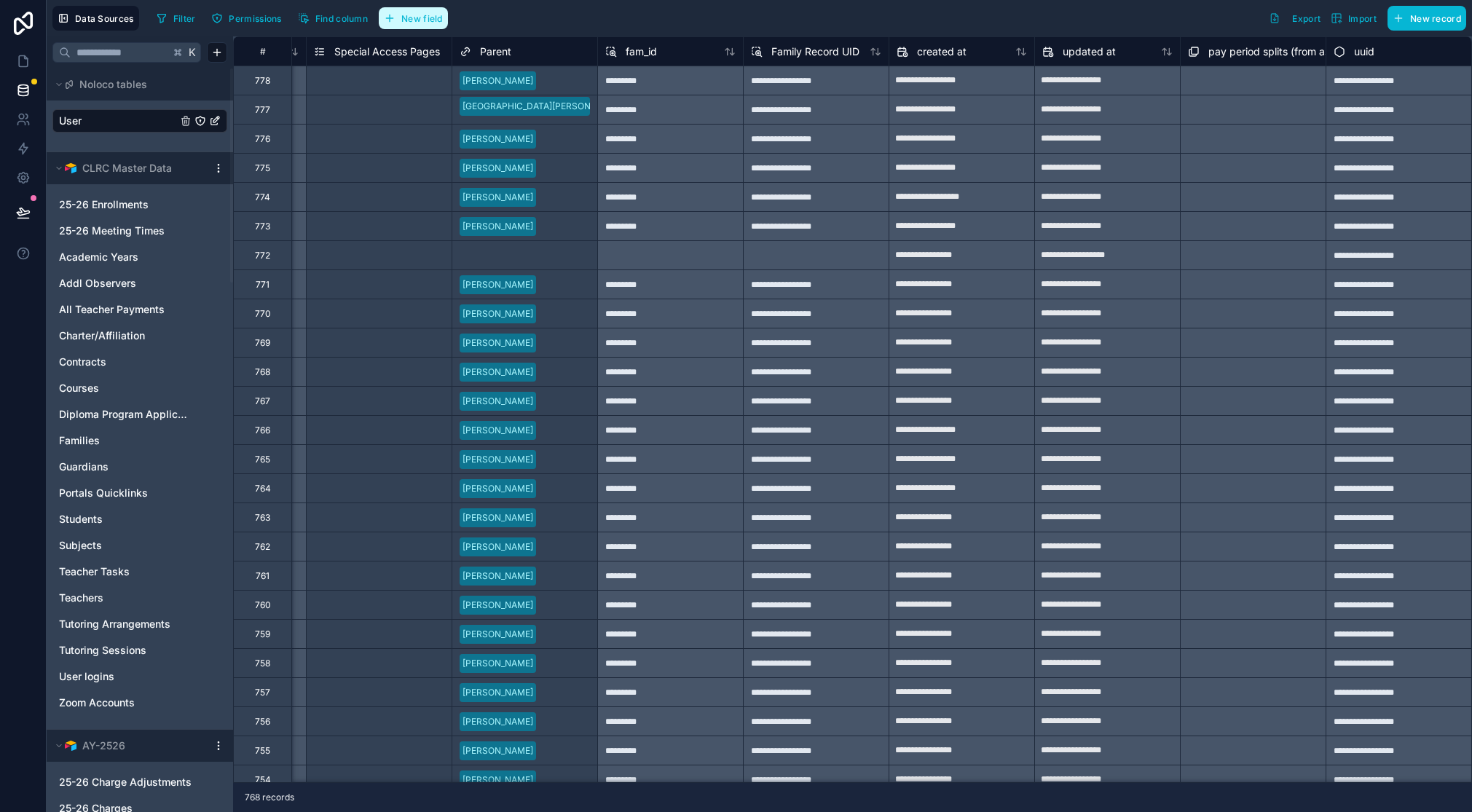
click at [423, 25] on button "New field" at bounding box center [413, 19] width 70 height 22
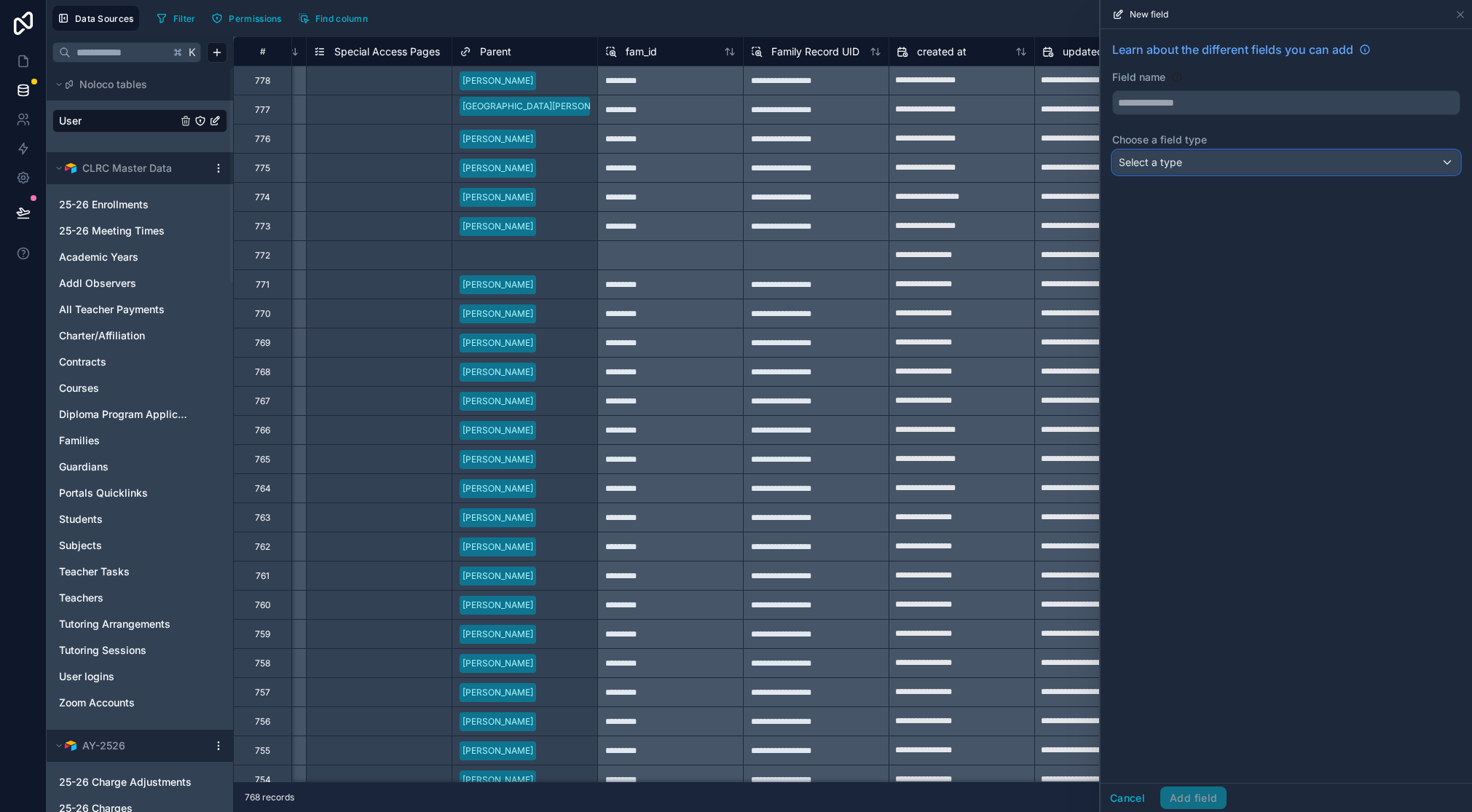
click at [1233, 165] on div "Select a type" at bounding box center [1286, 161] width 347 height 23
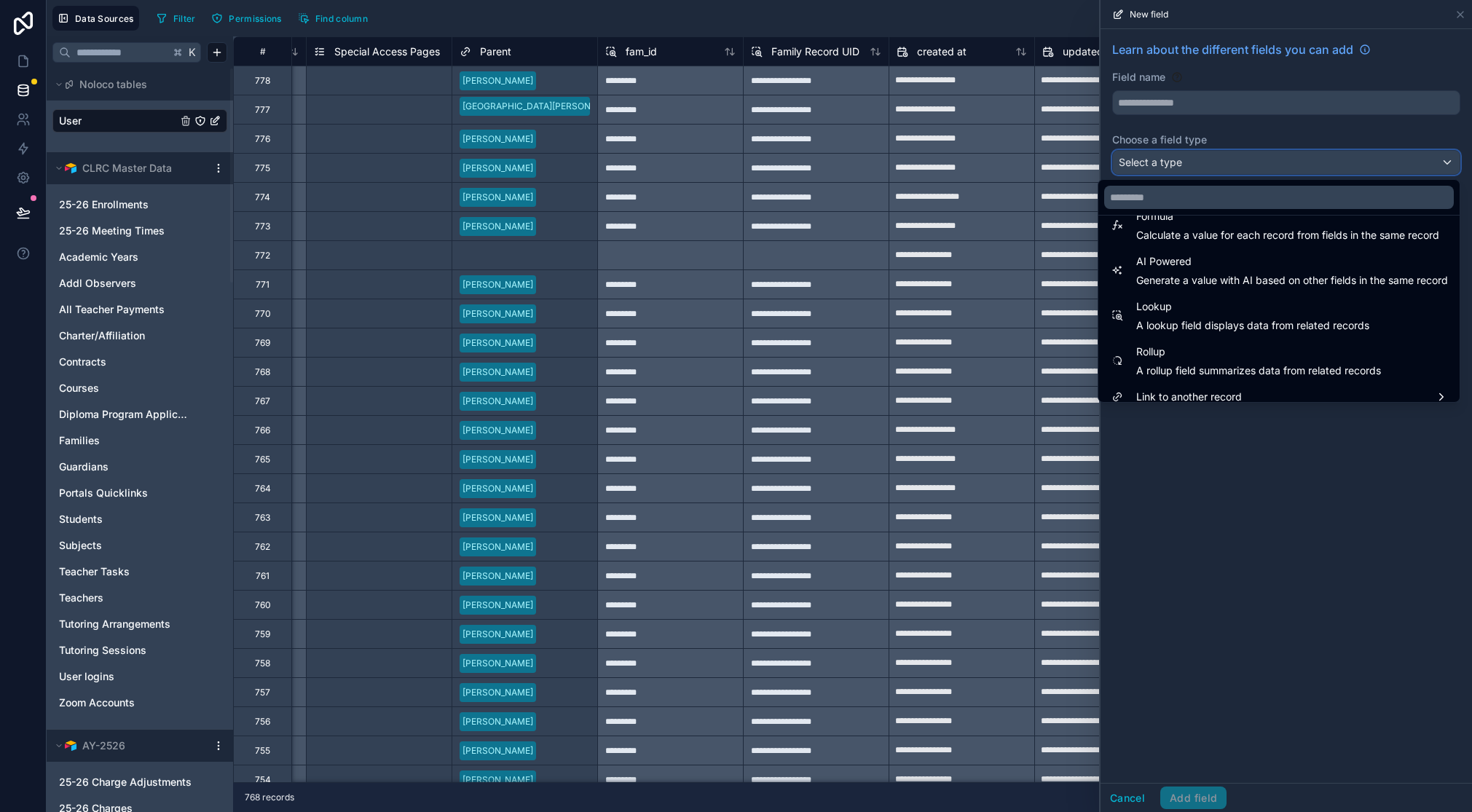
scroll to position [422, 0]
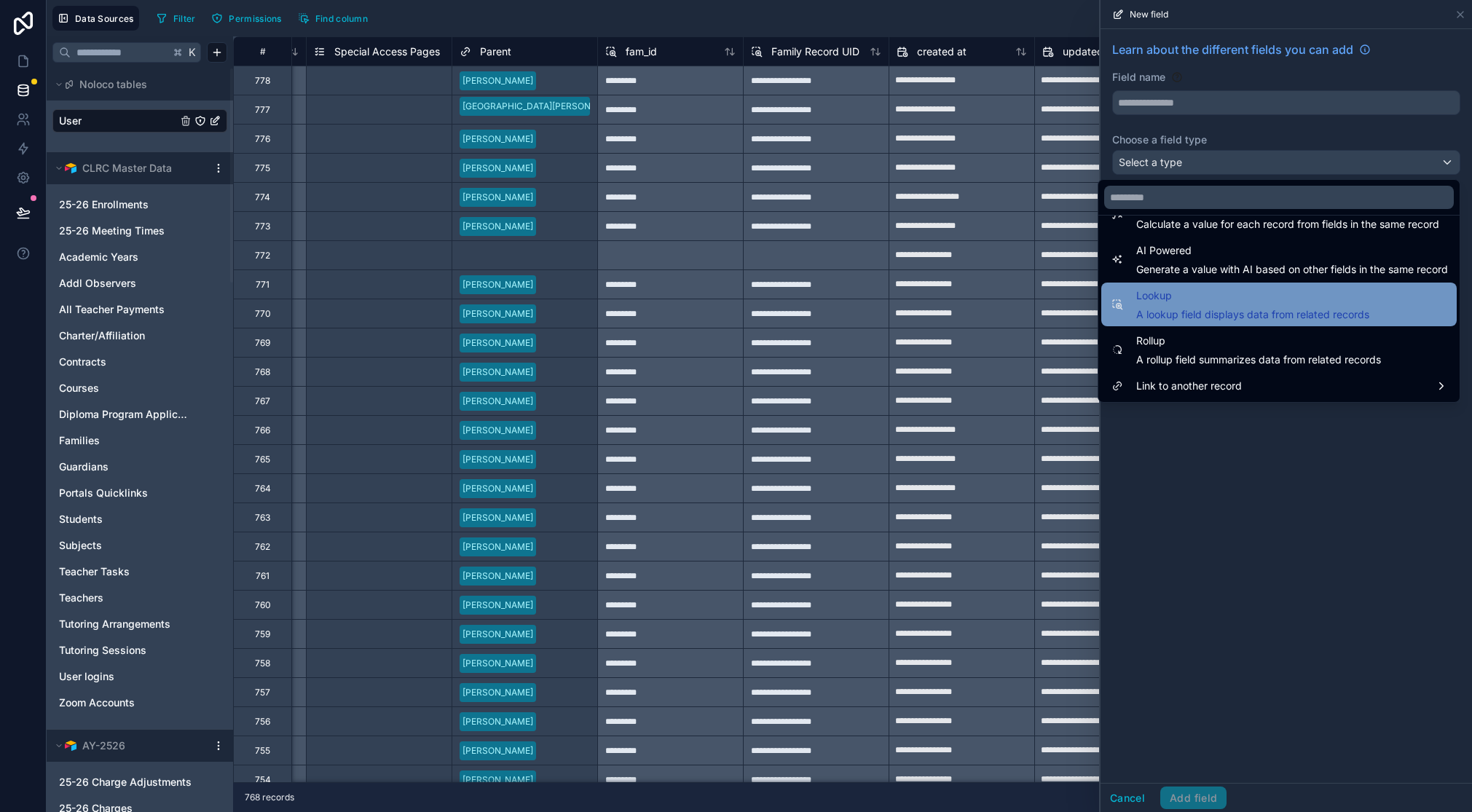
click at [1155, 298] on span "Lookup" at bounding box center [1252, 295] width 233 height 18
type input "******"
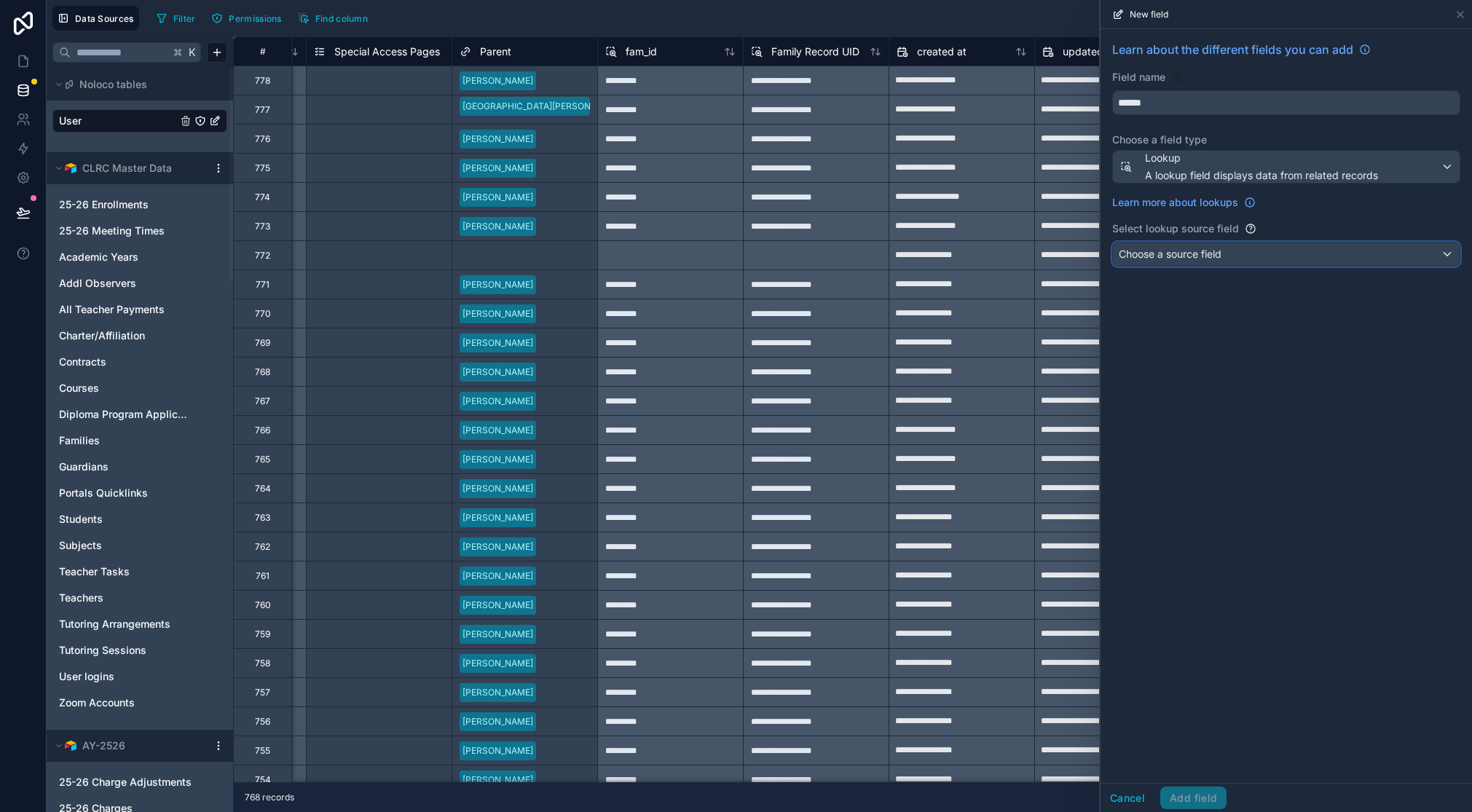
click at [1188, 259] on span "Choose a source field" at bounding box center [1169, 253] width 103 height 12
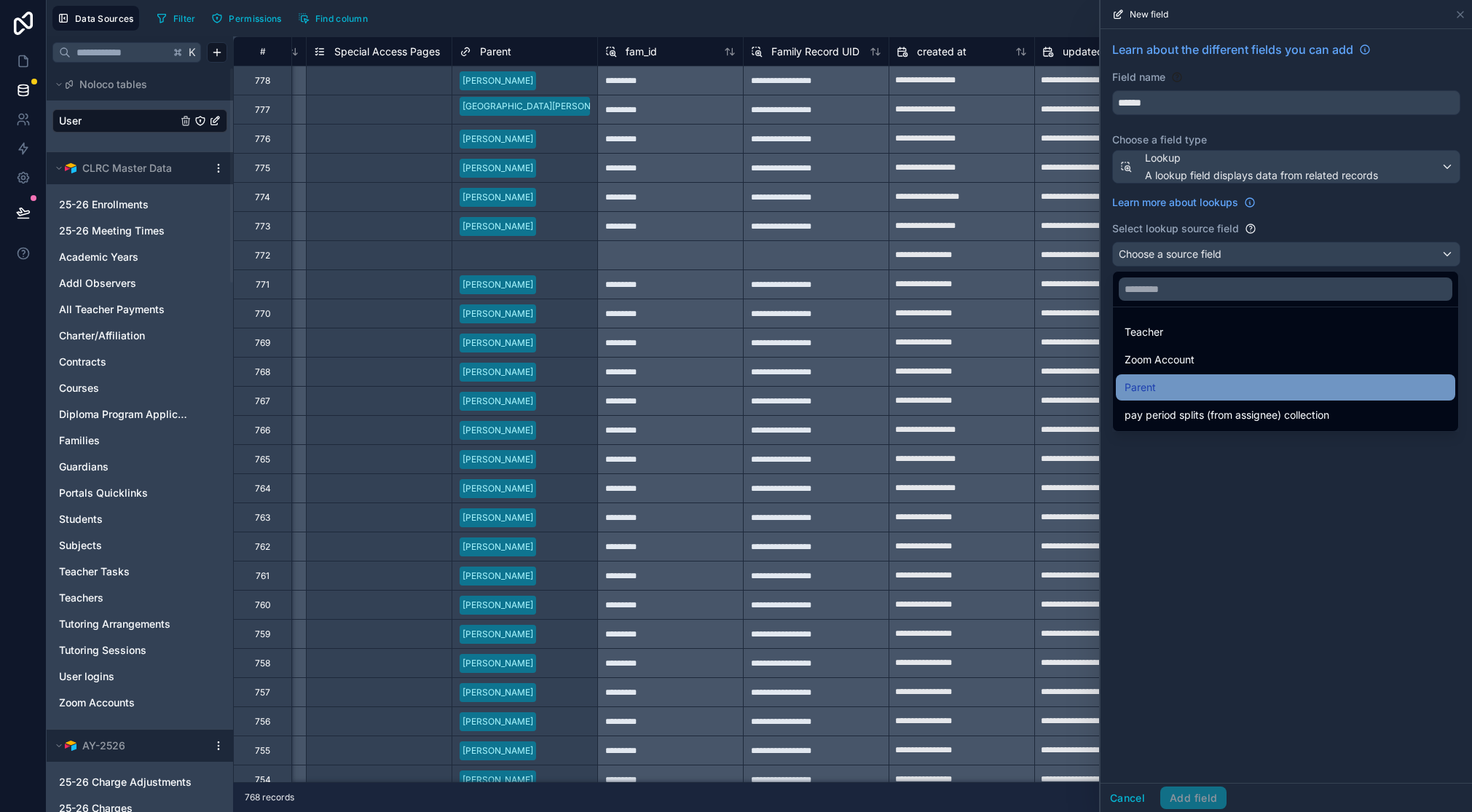
click at [1186, 385] on div "Parent" at bounding box center [1285, 387] width 322 height 18
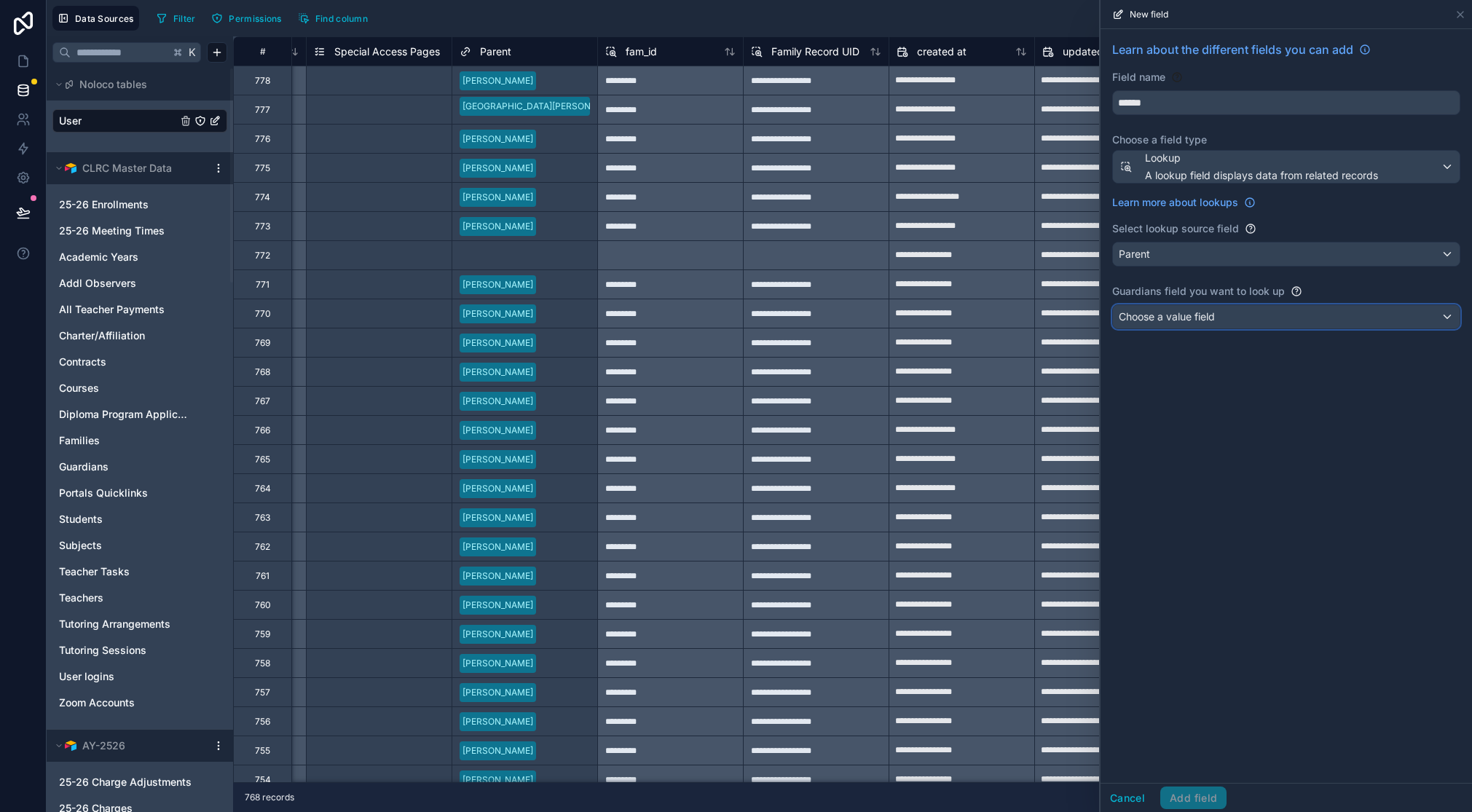
click at [1269, 323] on div "Choose a value field" at bounding box center [1286, 316] width 347 height 23
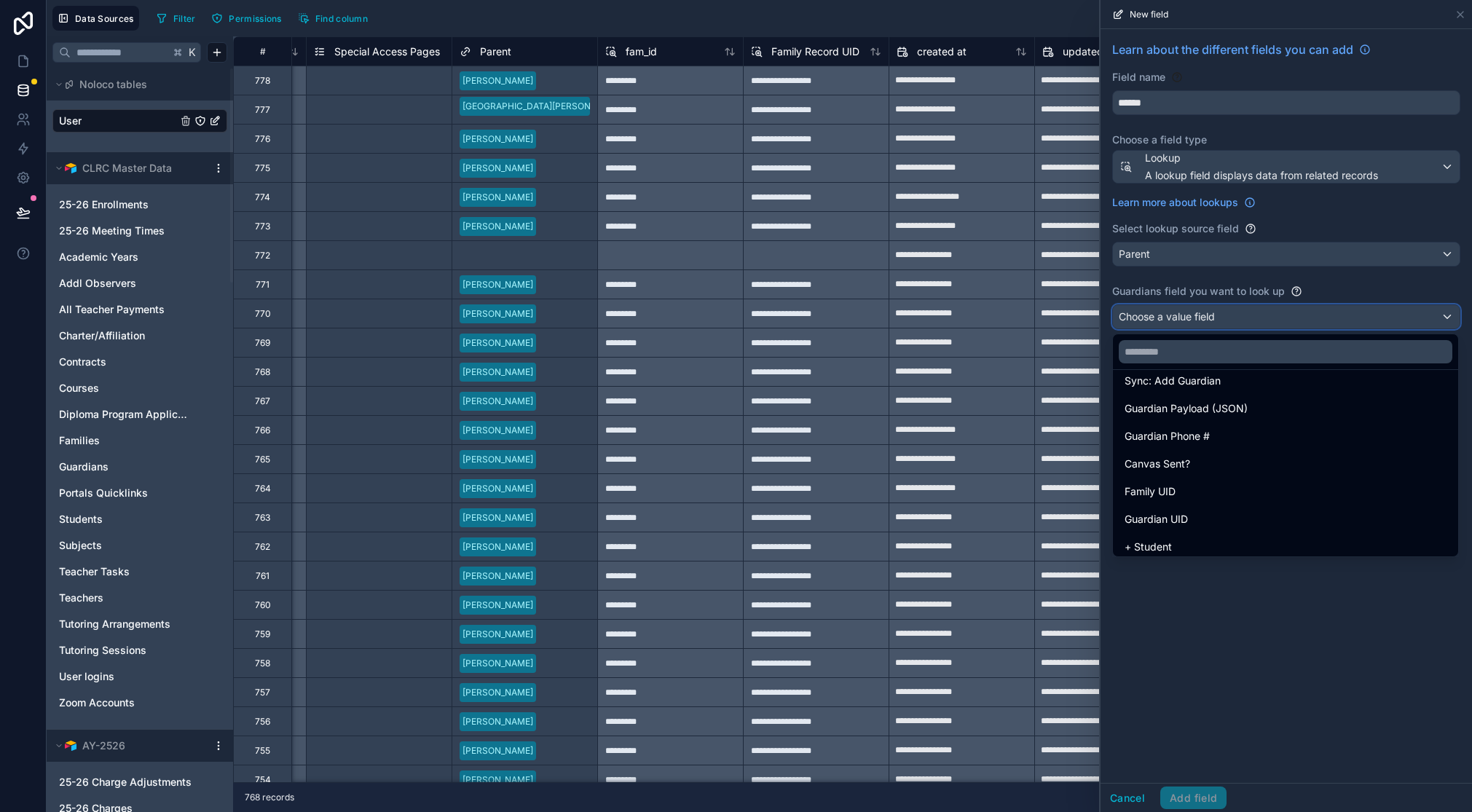
scroll to position [926, 0]
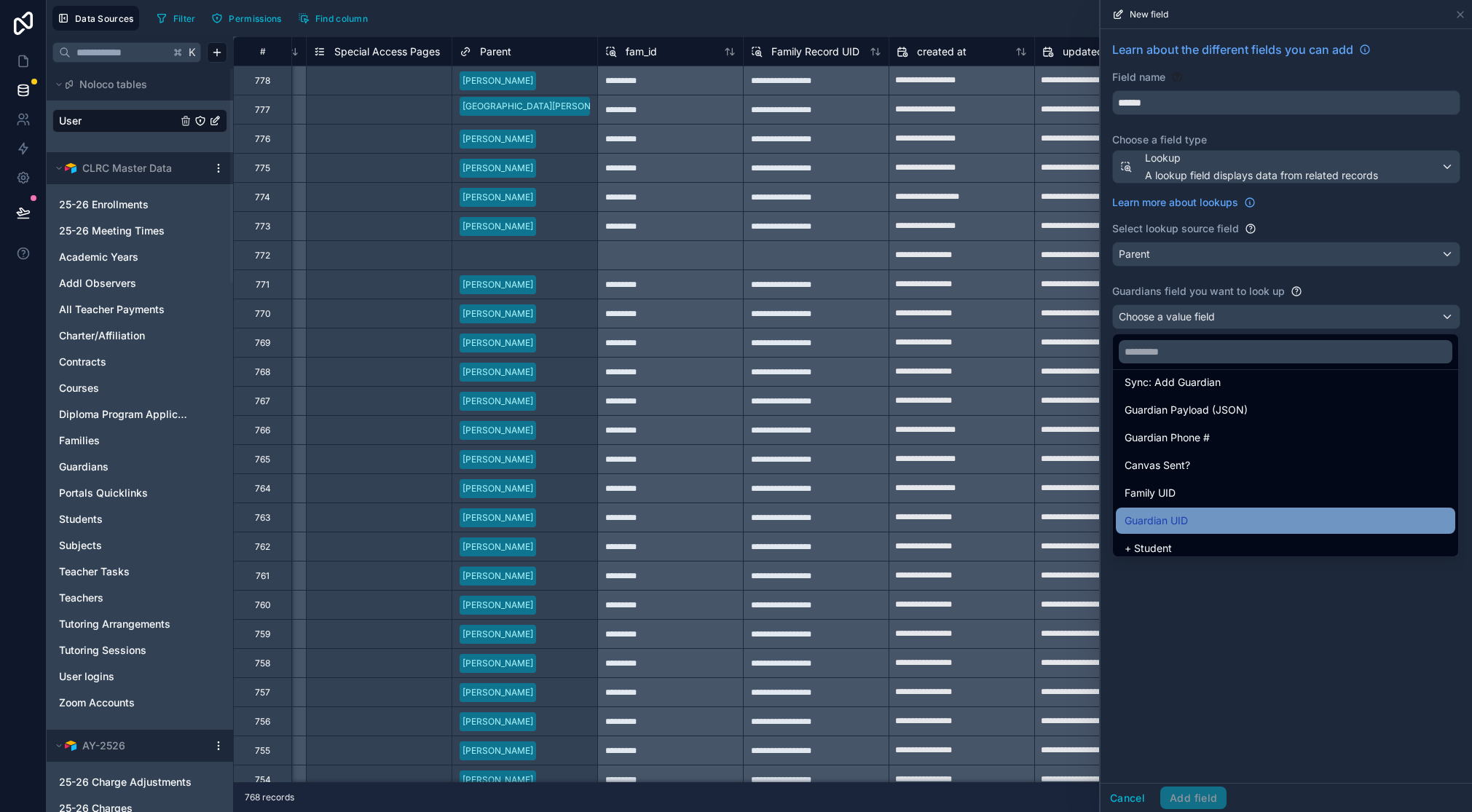
click at [1236, 523] on div "Guardian UID" at bounding box center [1285, 521] width 322 height 18
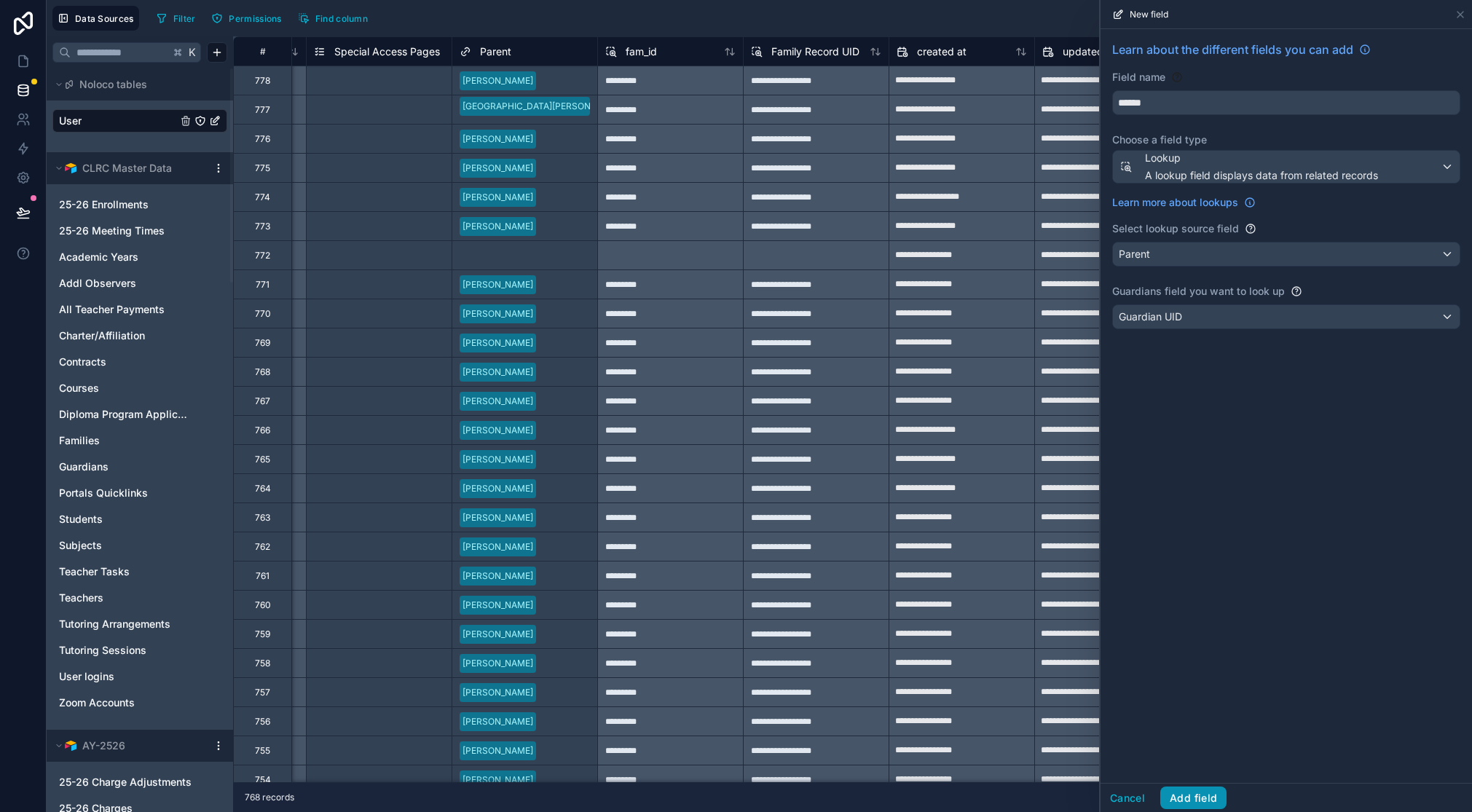
click at [1186, 799] on button "Add field" at bounding box center [1193, 798] width 66 height 23
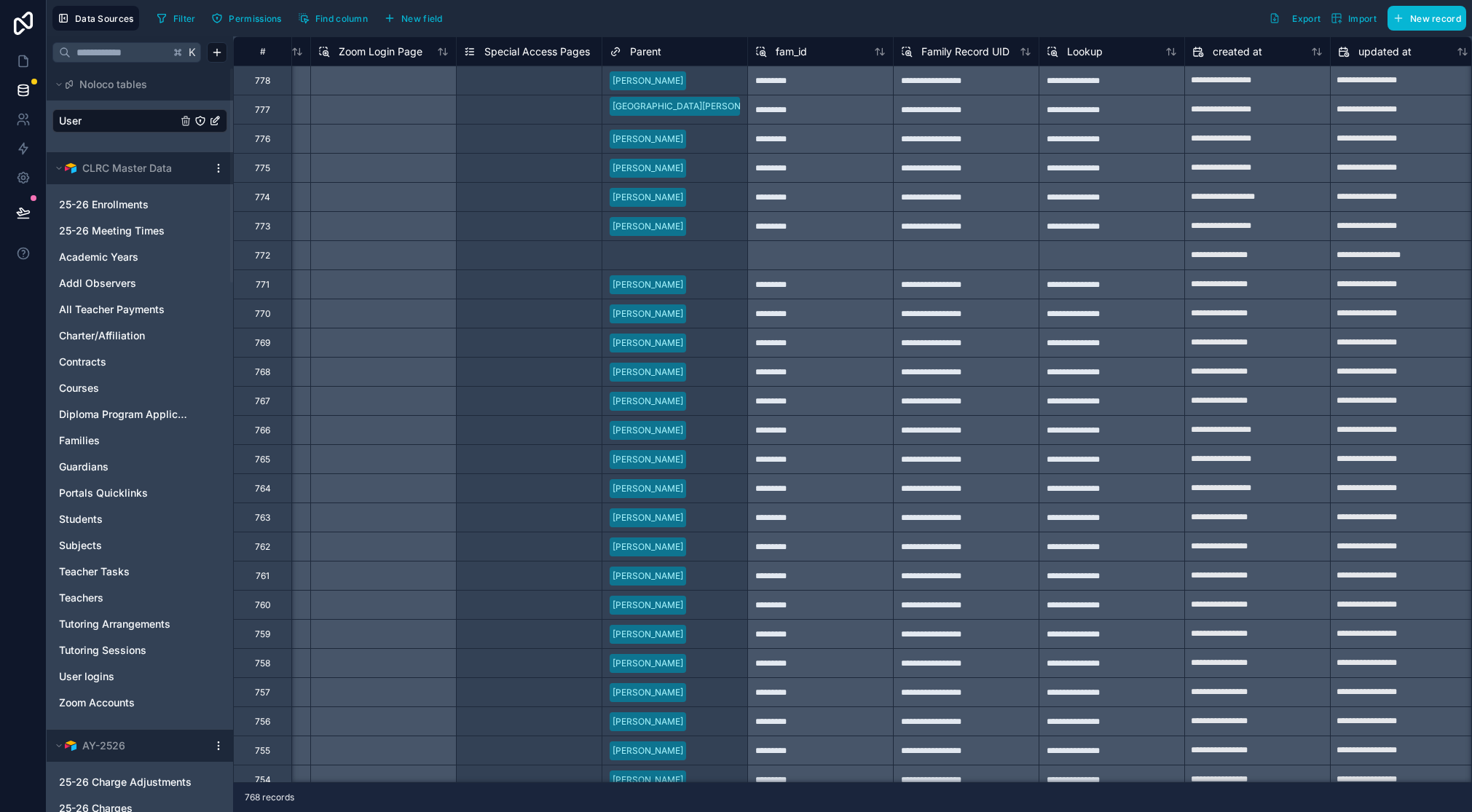
scroll to position [0, 2277]
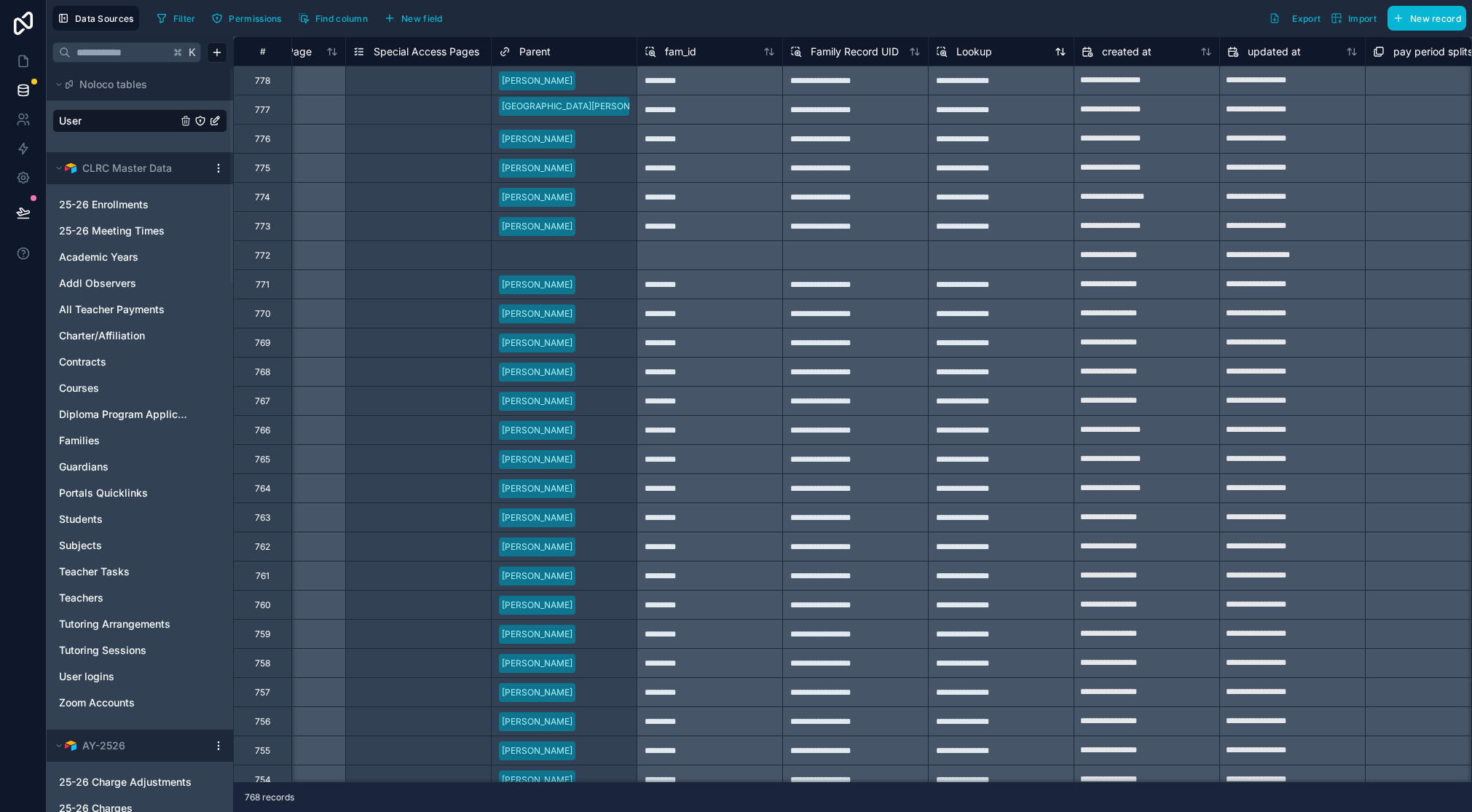
click at [978, 51] on span "Lookup" at bounding box center [974, 52] width 35 height 15
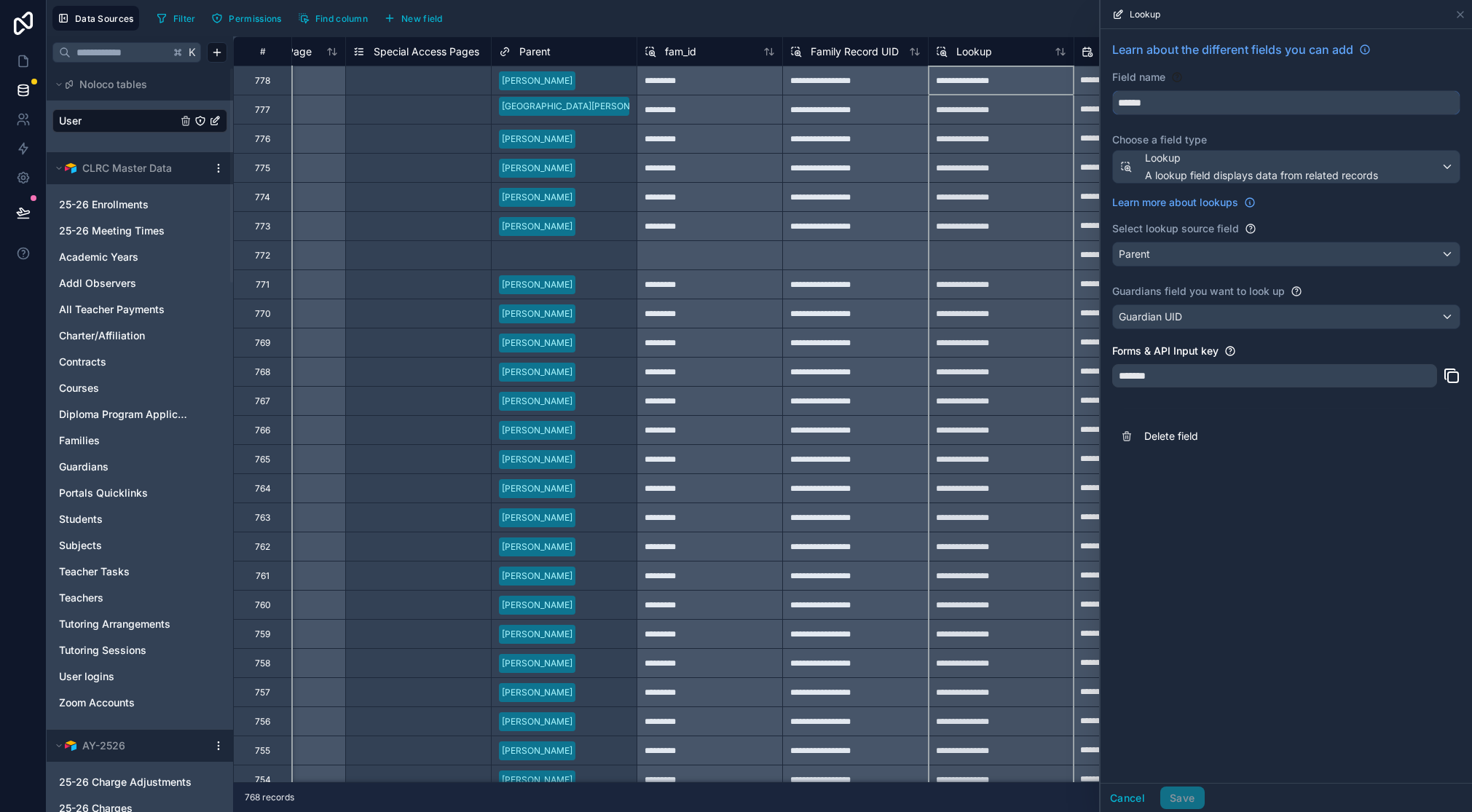
click at [1140, 103] on input "******" at bounding box center [1286, 102] width 347 height 23
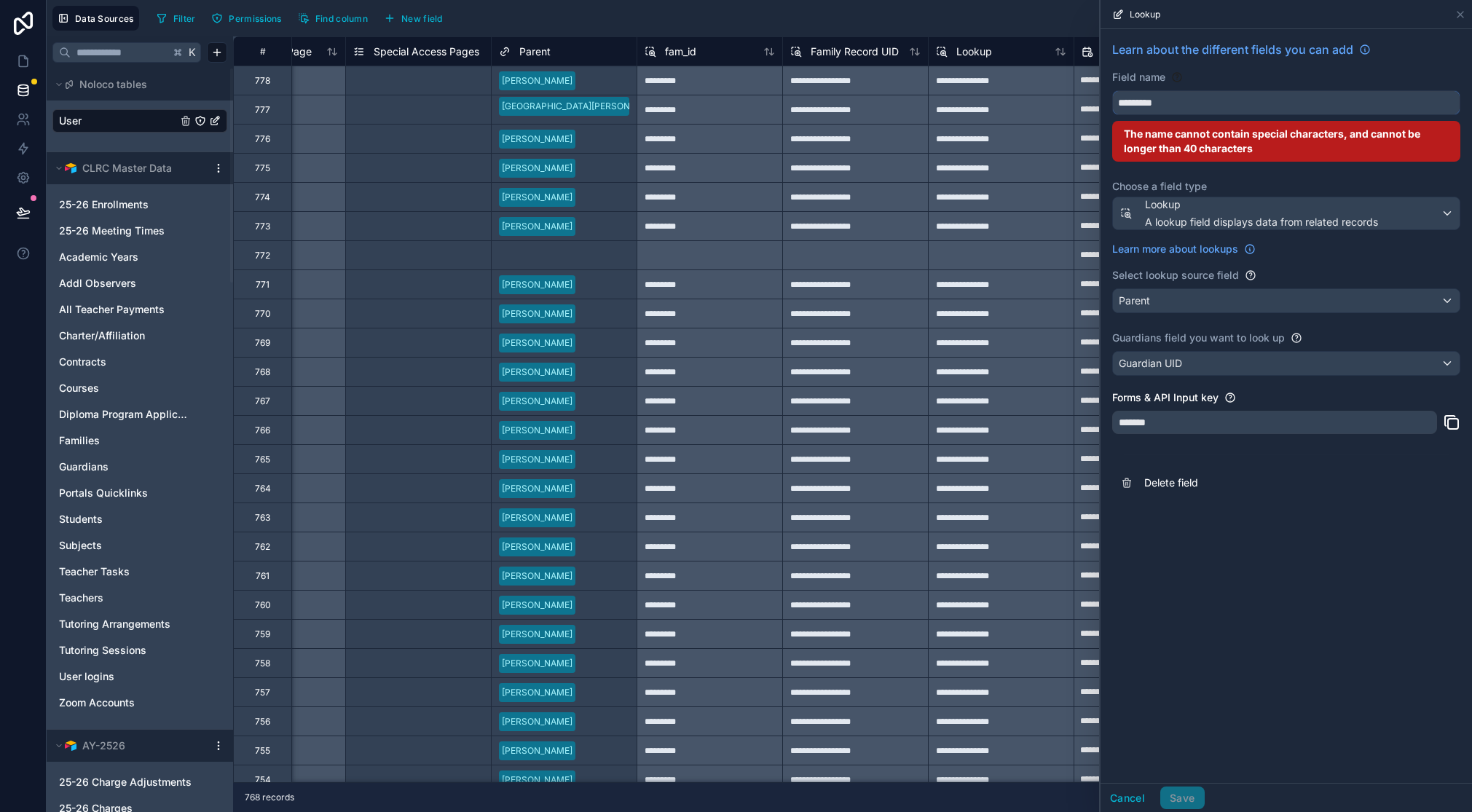
click at [1112, 90] on button "********" at bounding box center [1285, 102] width 348 height 25
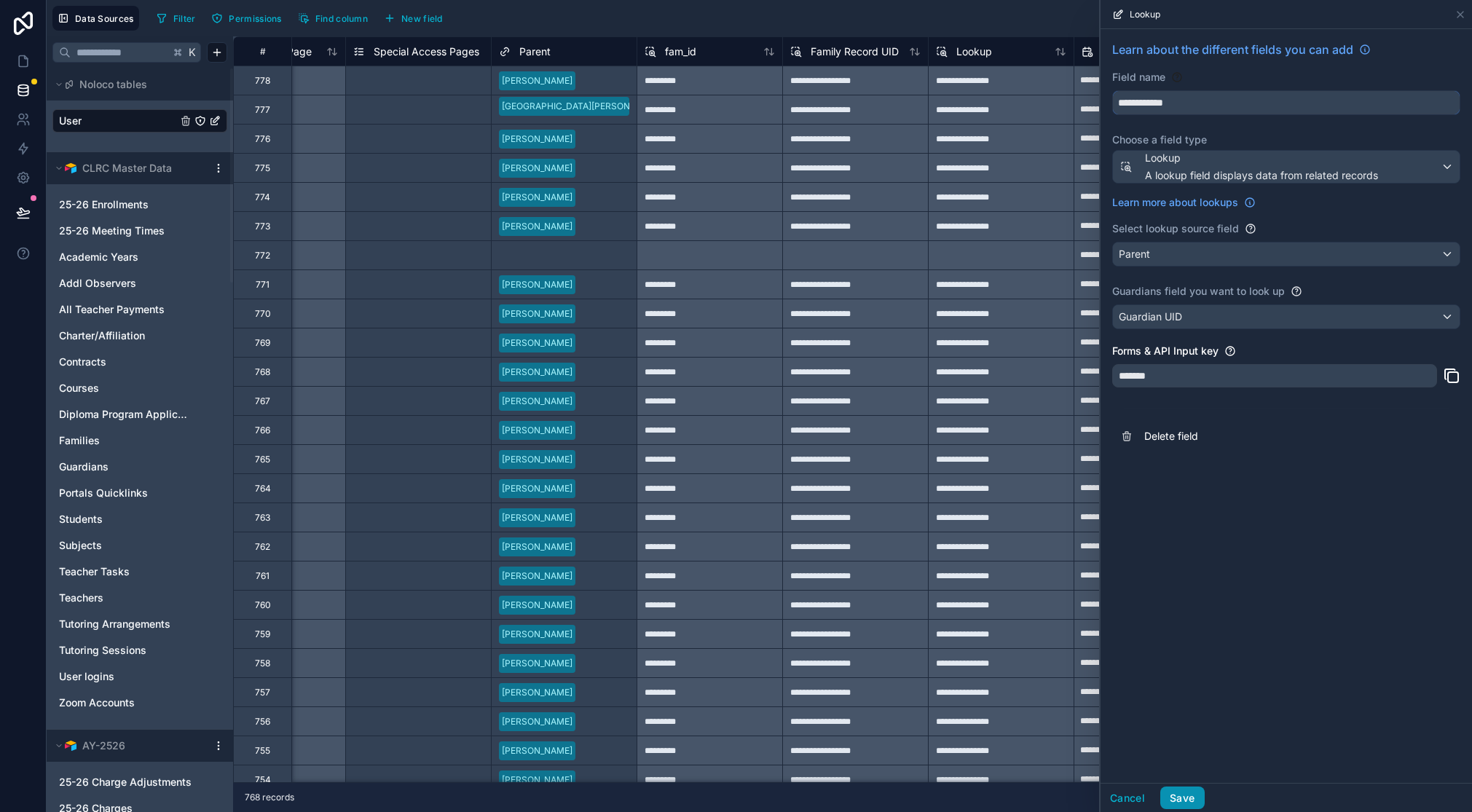
type input "**********"
click at [1180, 797] on button "Save" at bounding box center [1181, 798] width 44 height 23
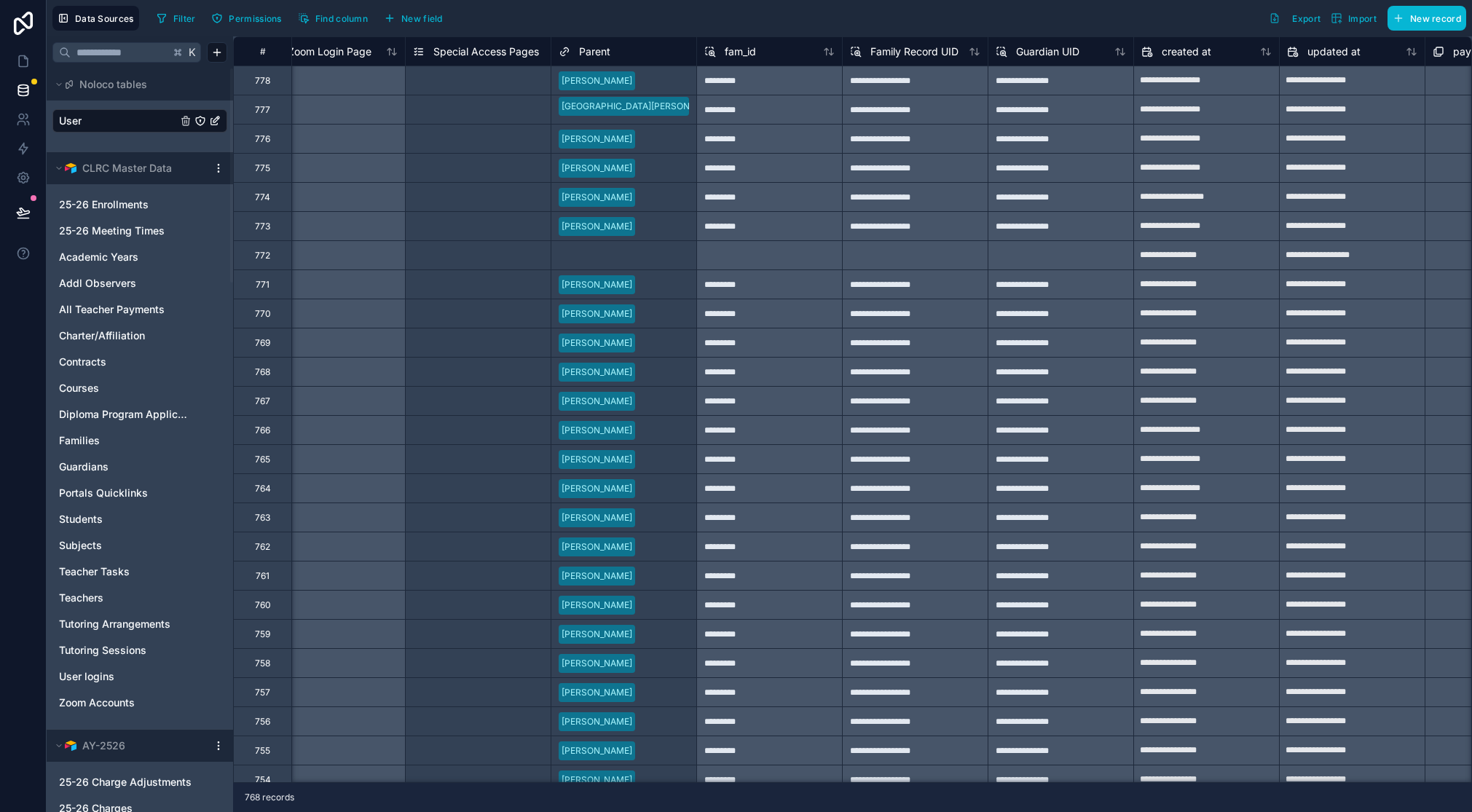
scroll to position [0, 2221]
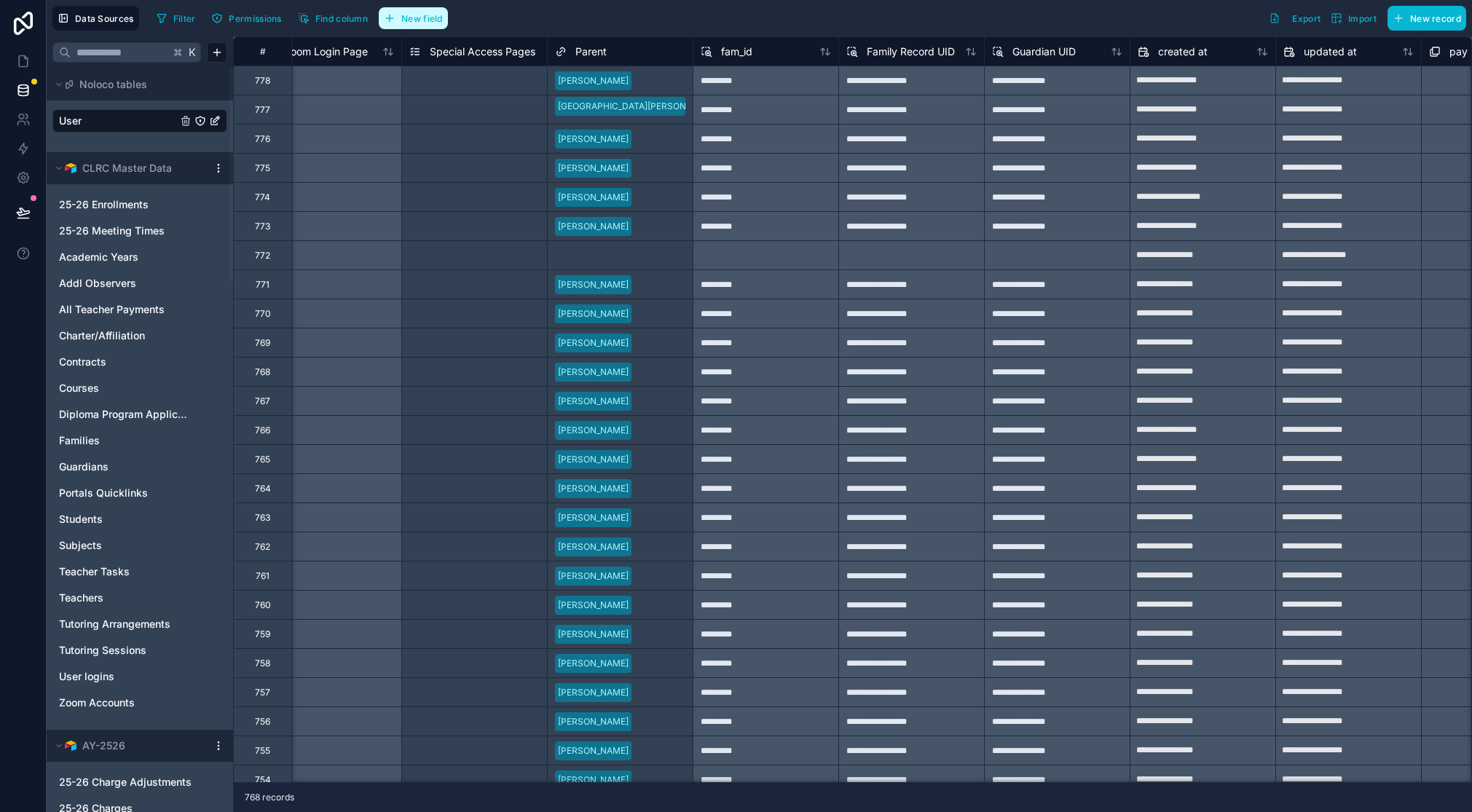
click at [418, 22] on span "New field" at bounding box center [421, 19] width 42 height 11
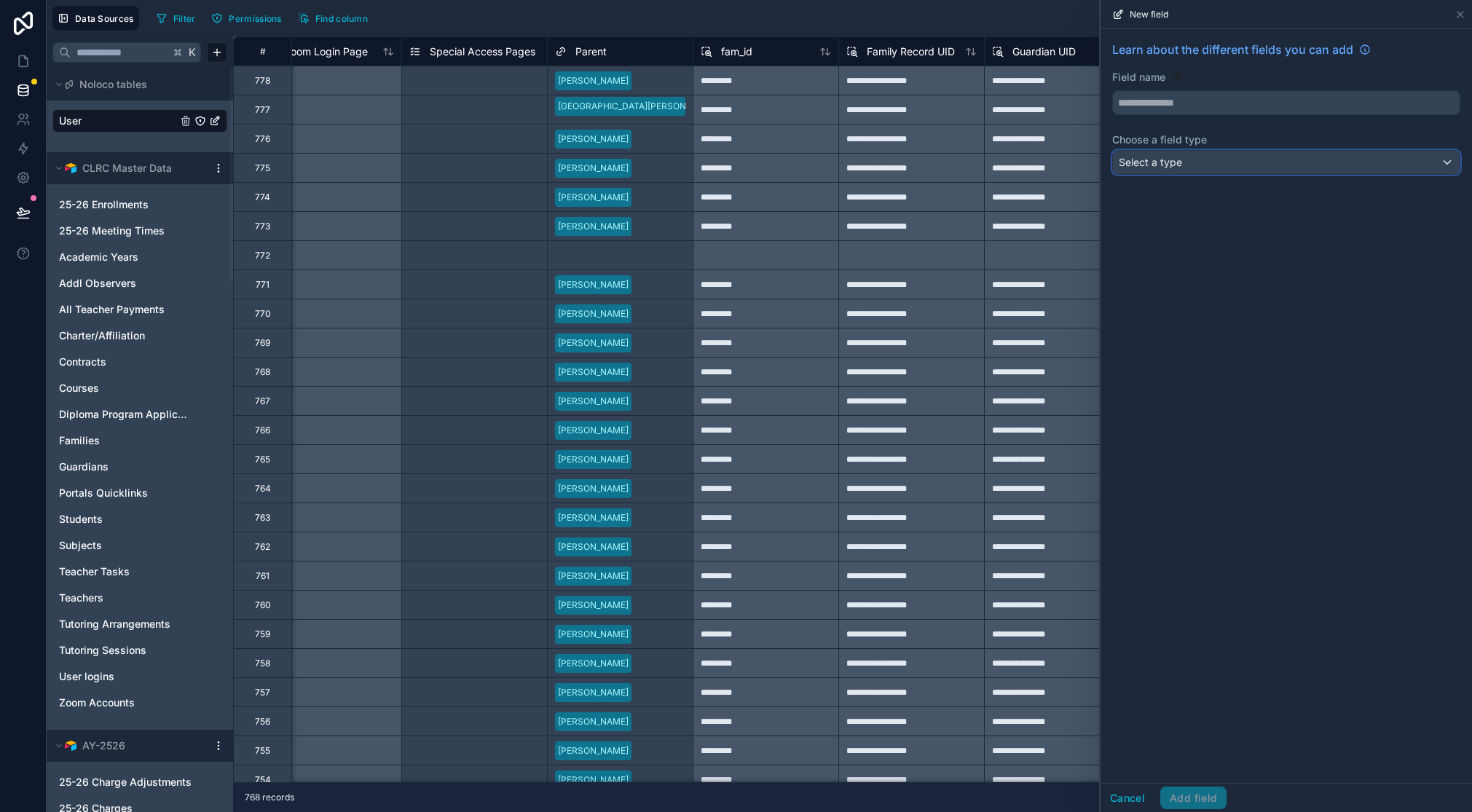
click at [1185, 164] on div "Select a type" at bounding box center [1286, 161] width 347 height 23
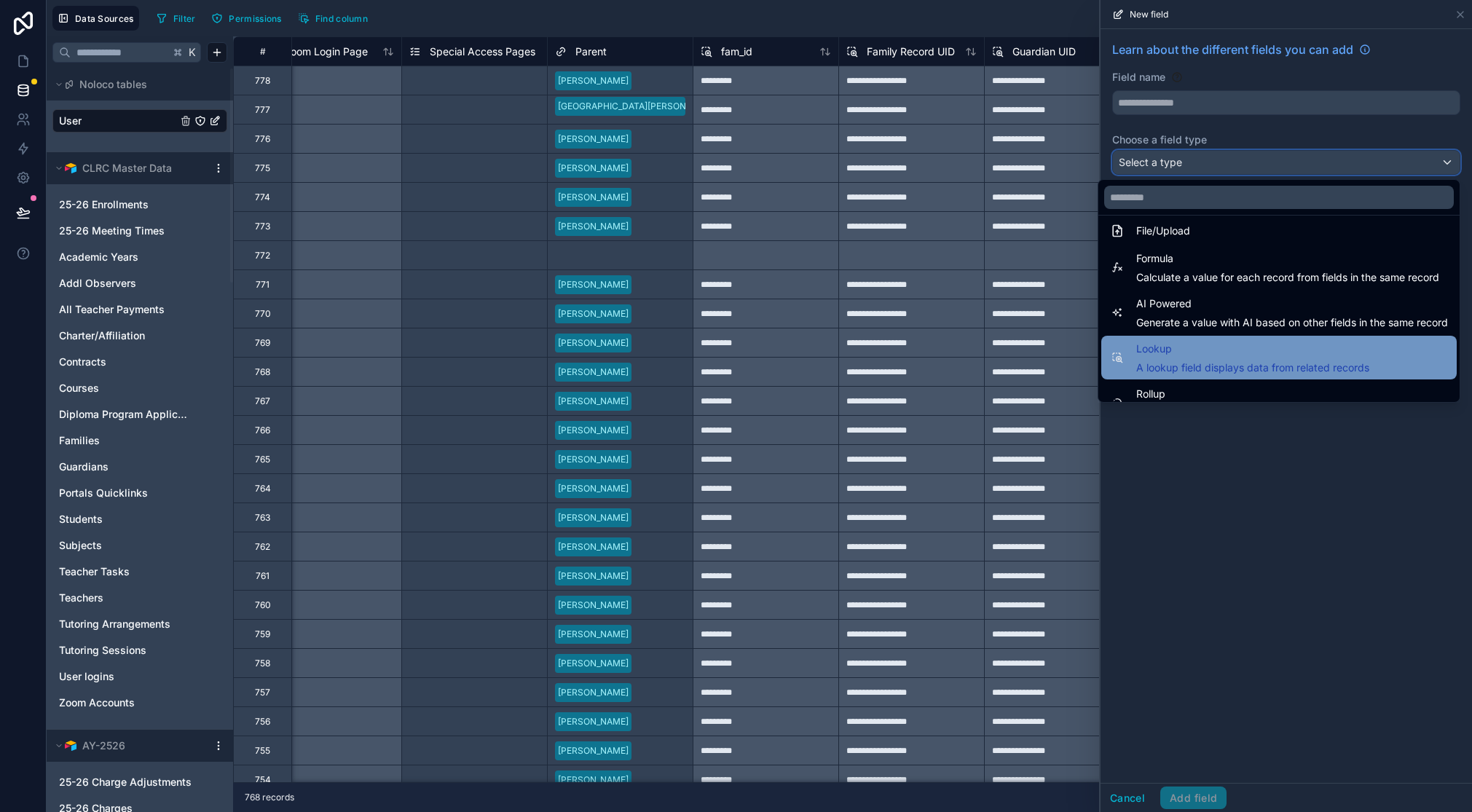
scroll to position [422, 0]
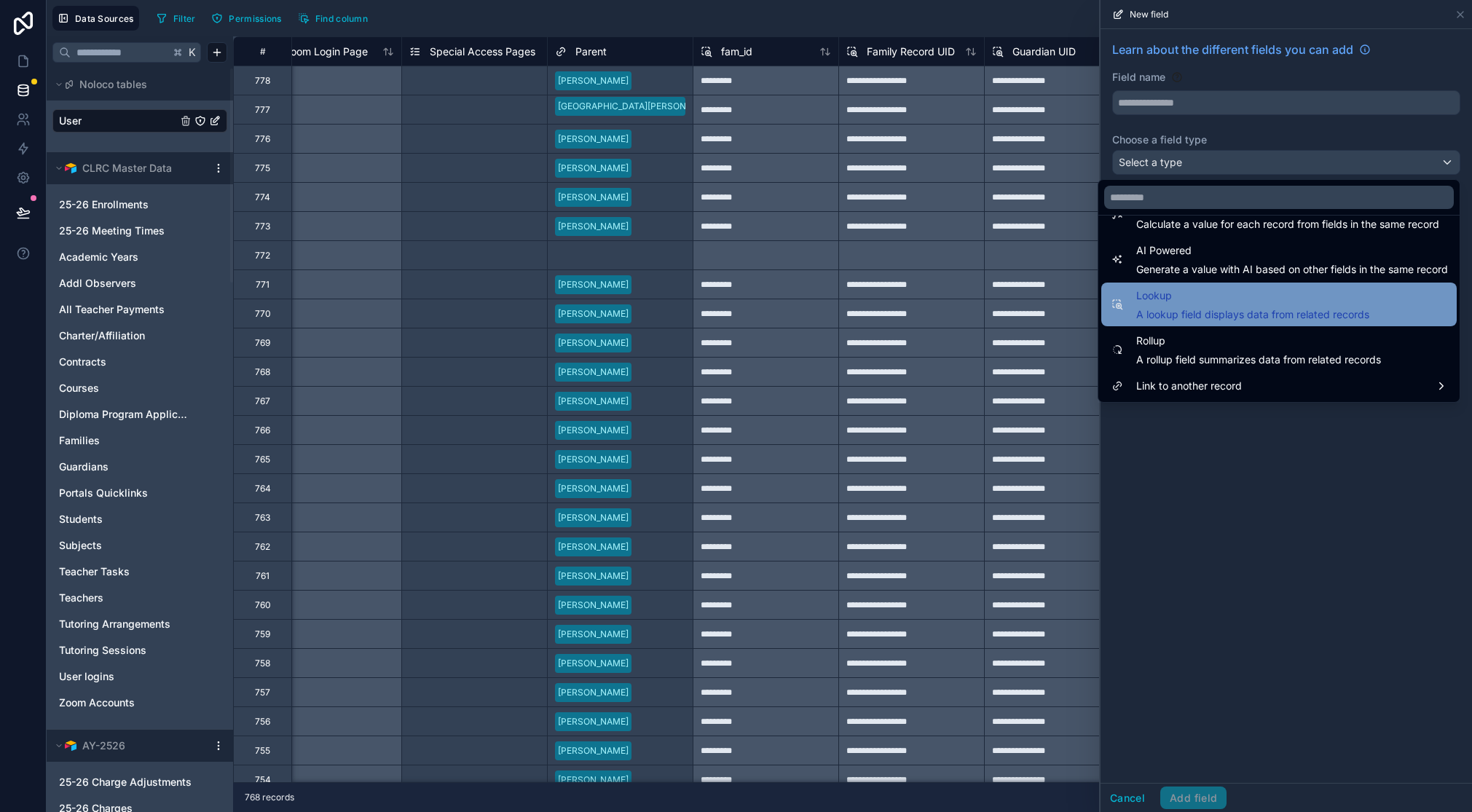
click at [1199, 306] on div "Lookup A lookup field displays data from related records" at bounding box center [1252, 304] width 233 height 35
type input "******"
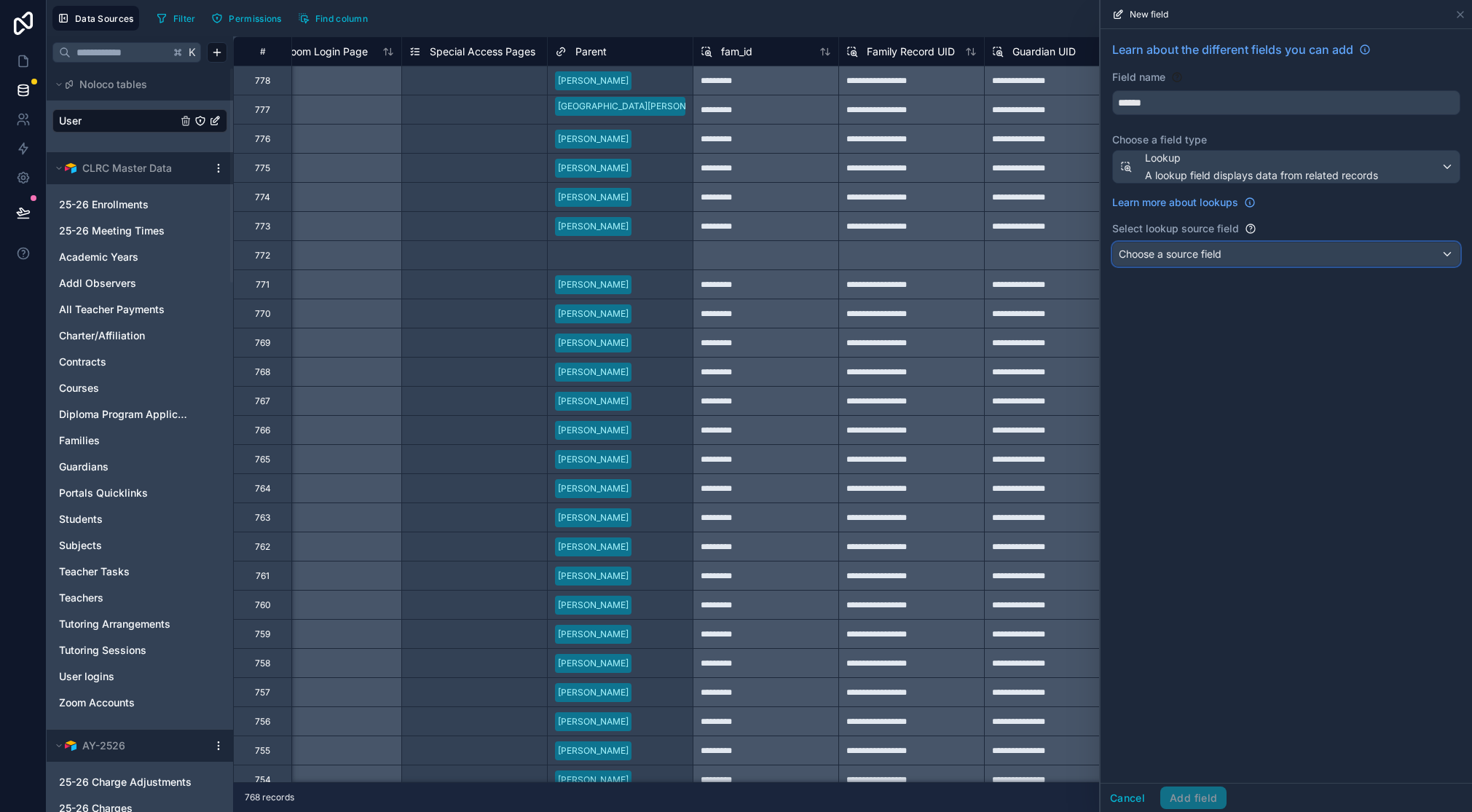
click at [1166, 254] on span "Choose a source field" at bounding box center [1169, 253] width 103 height 12
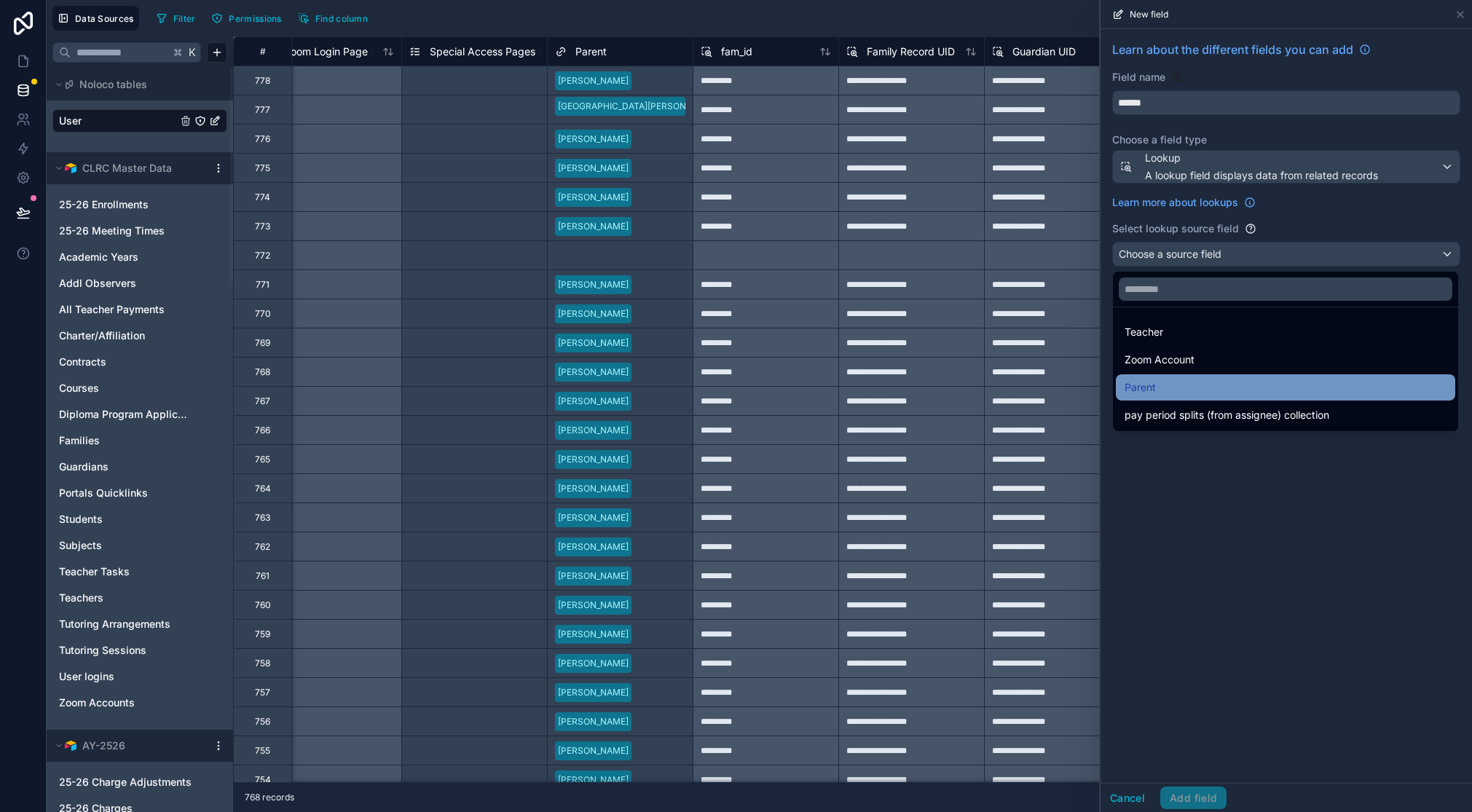
click at [1203, 395] on div "Parent" at bounding box center [1285, 387] width 322 height 18
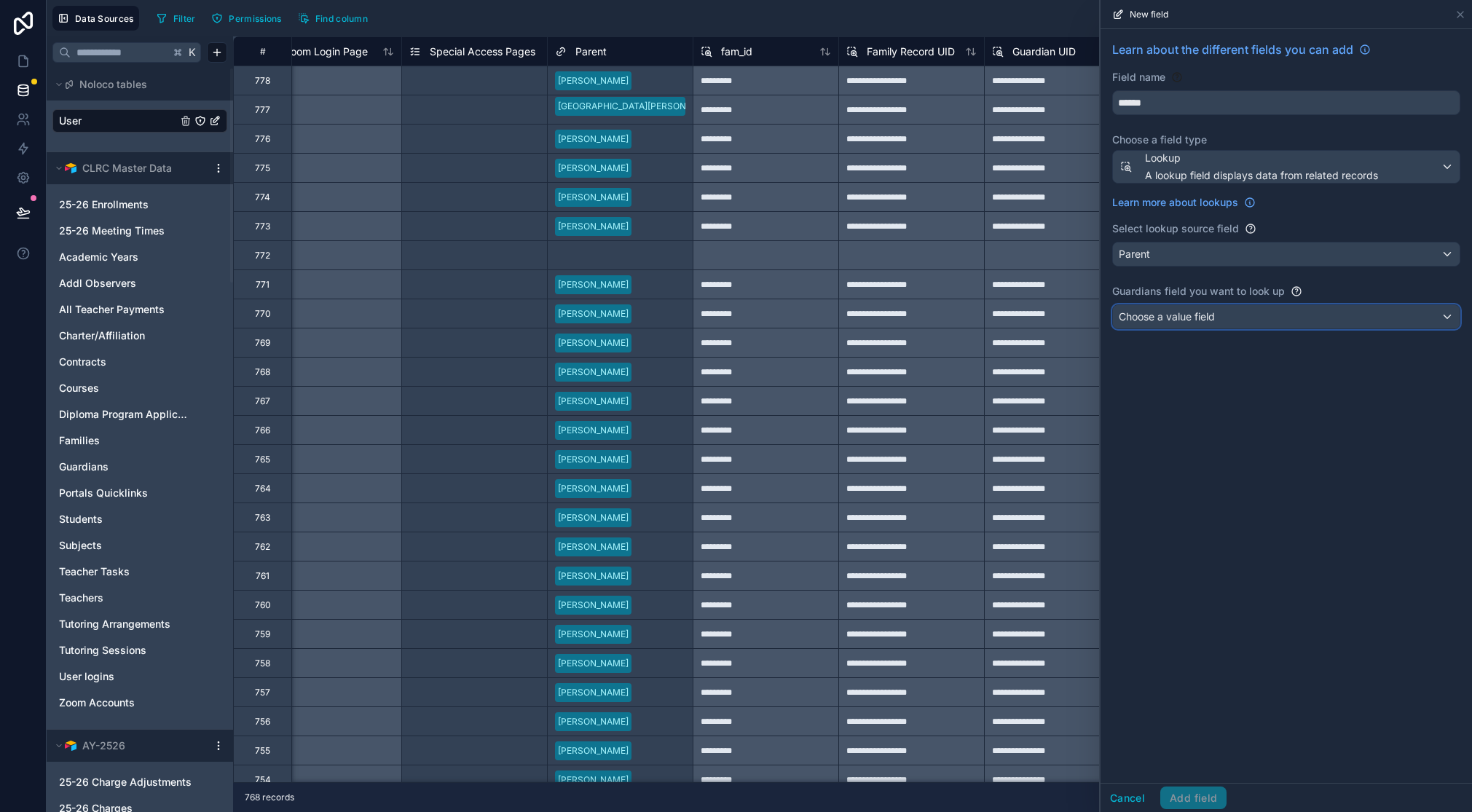
click at [1451, 320] on div "Choose a value field" at bounding box center [1286, 316] width 347 height 23
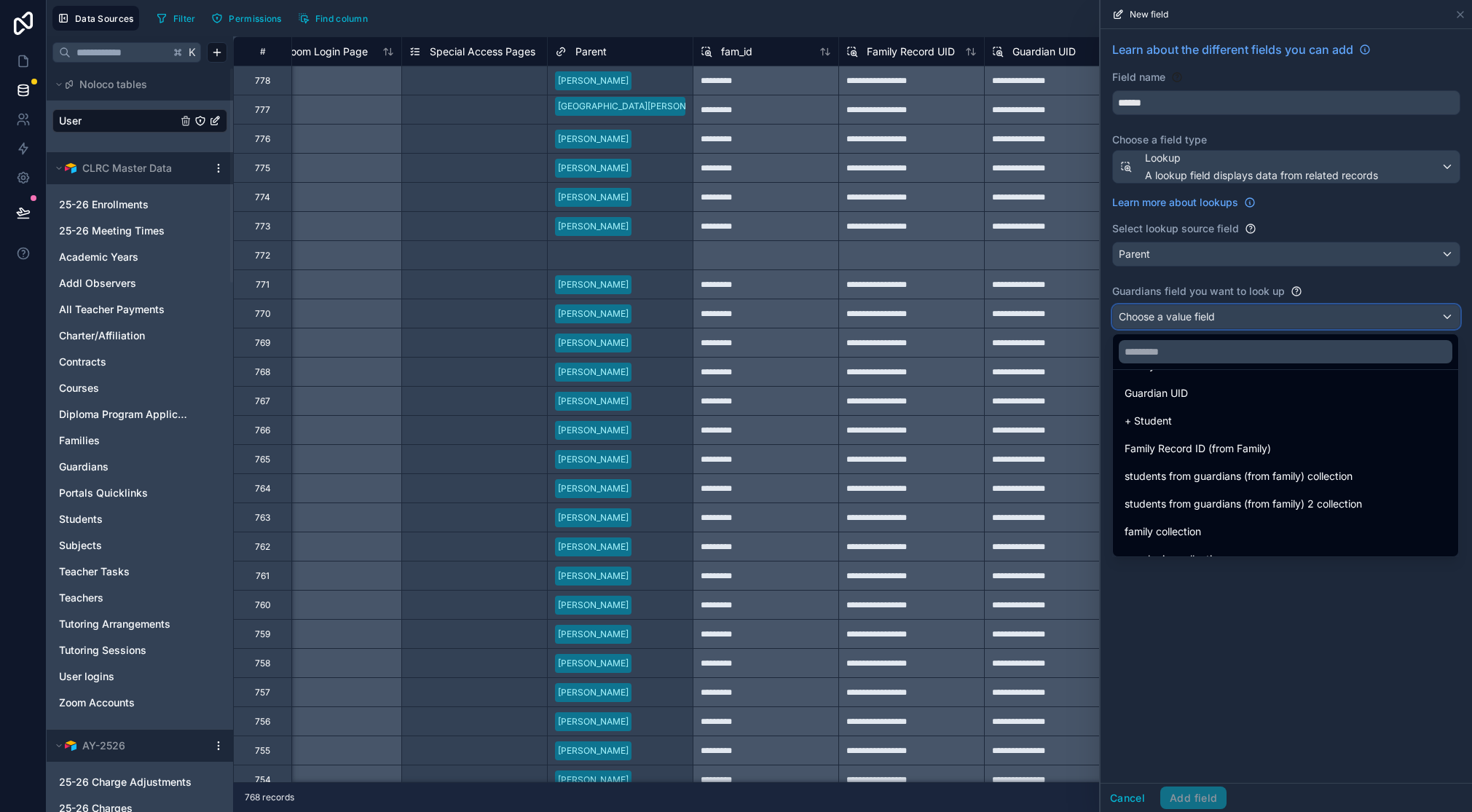
scroll to position [1072, 0]
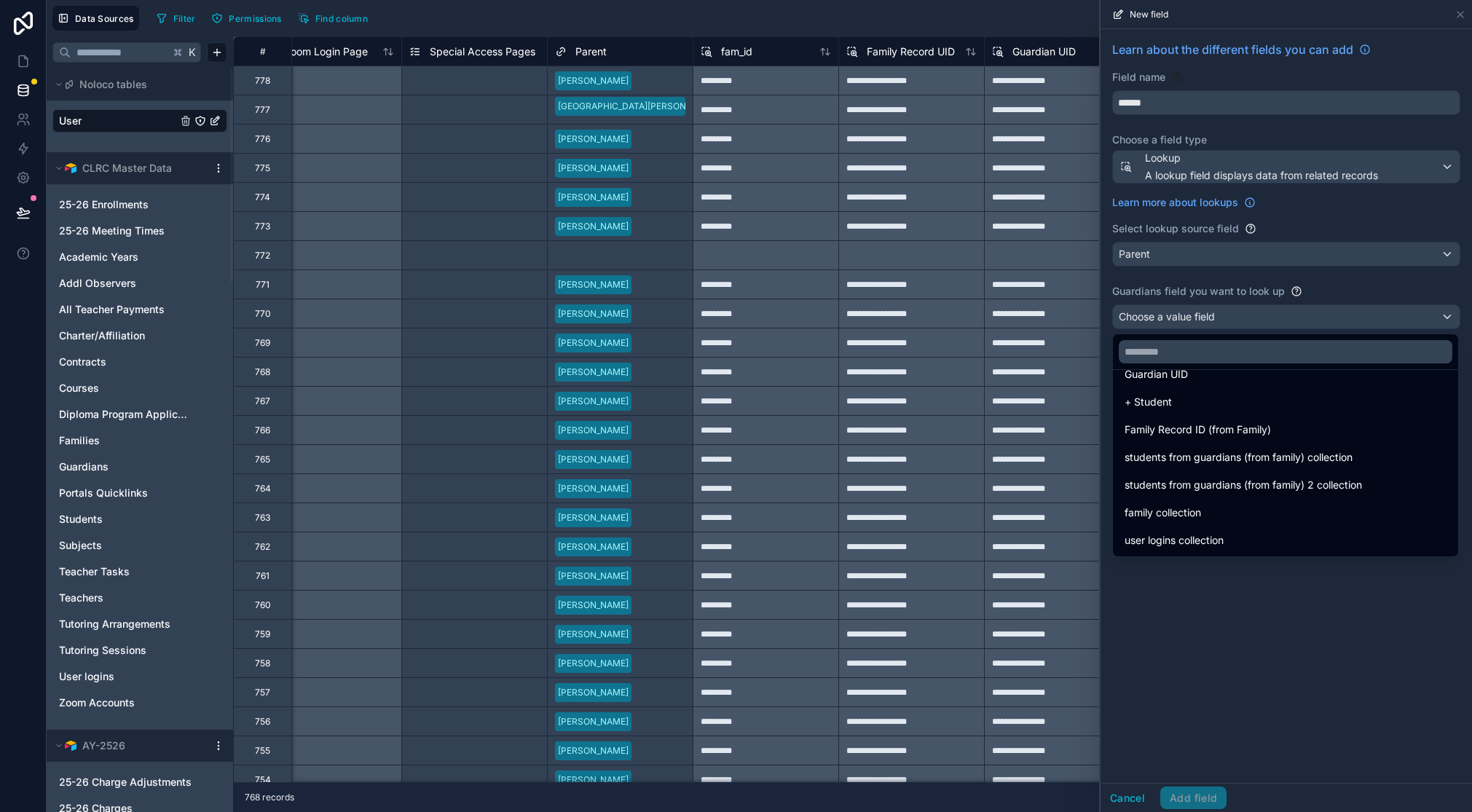
click at [1320, 574] on div at bounding box center [1286, 406] width 371 height 812
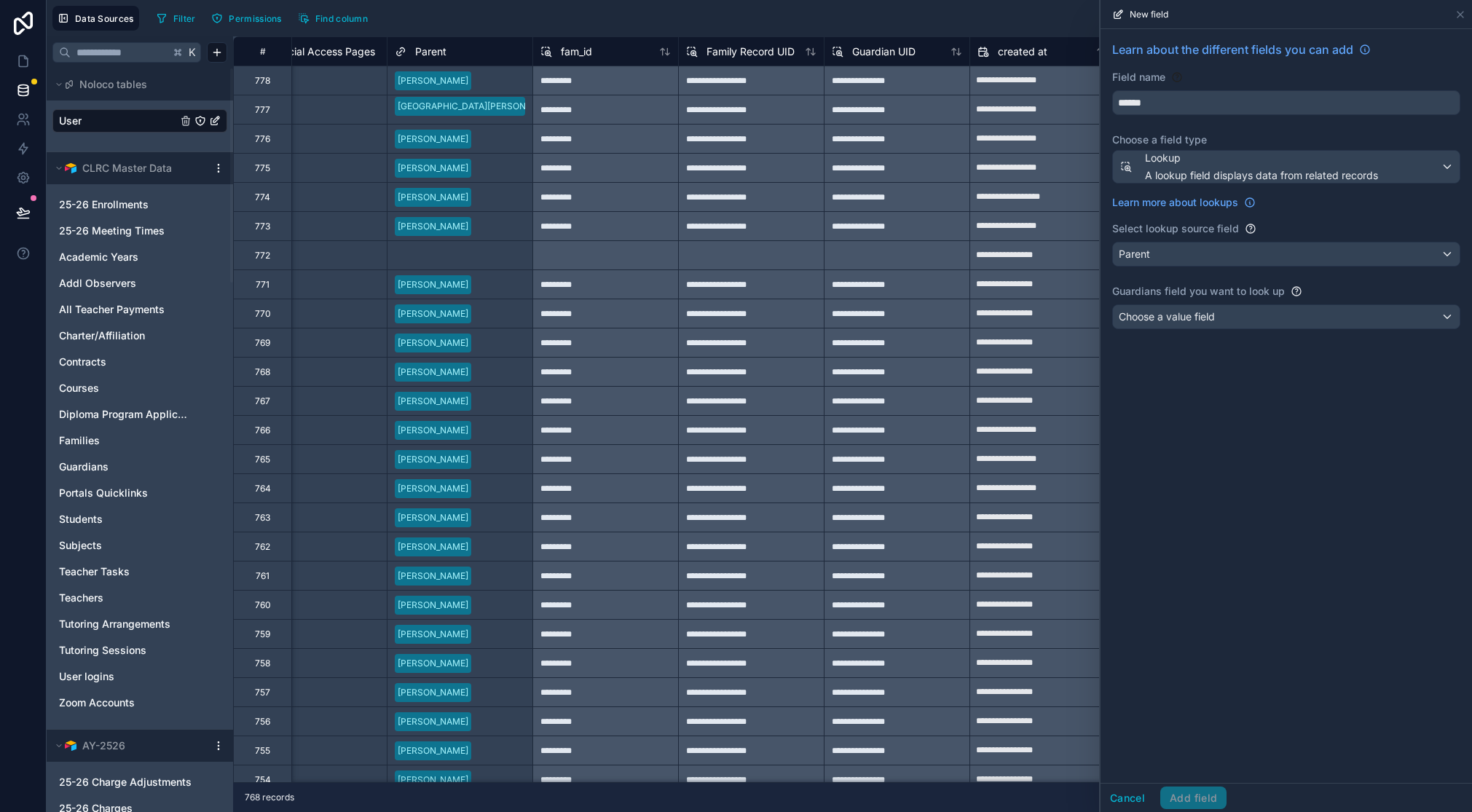
scroll to position [0, 2314]
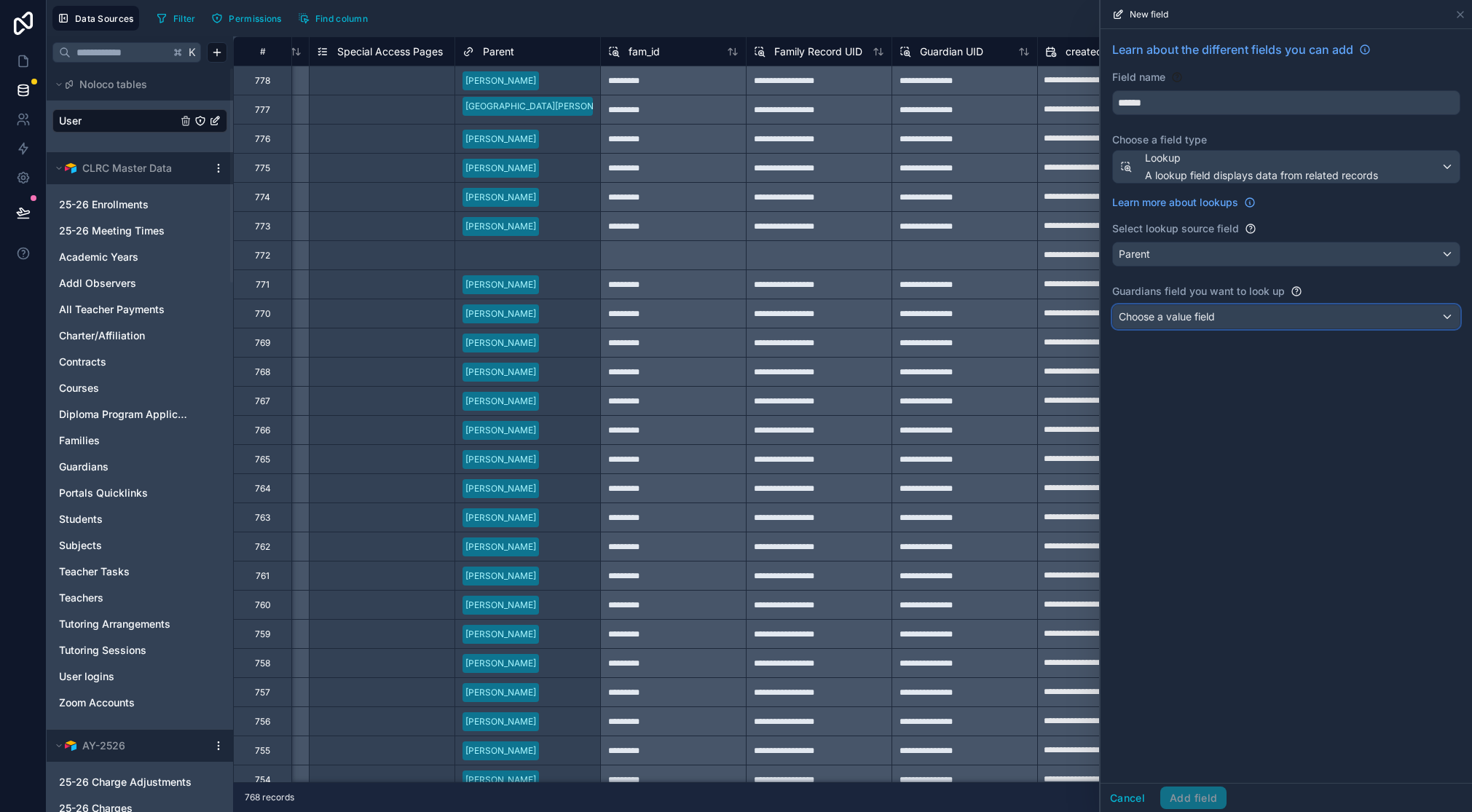
click at [1172, 323] on span "Choose a value field" at bounding box center [1167, 317] width 97 height 15
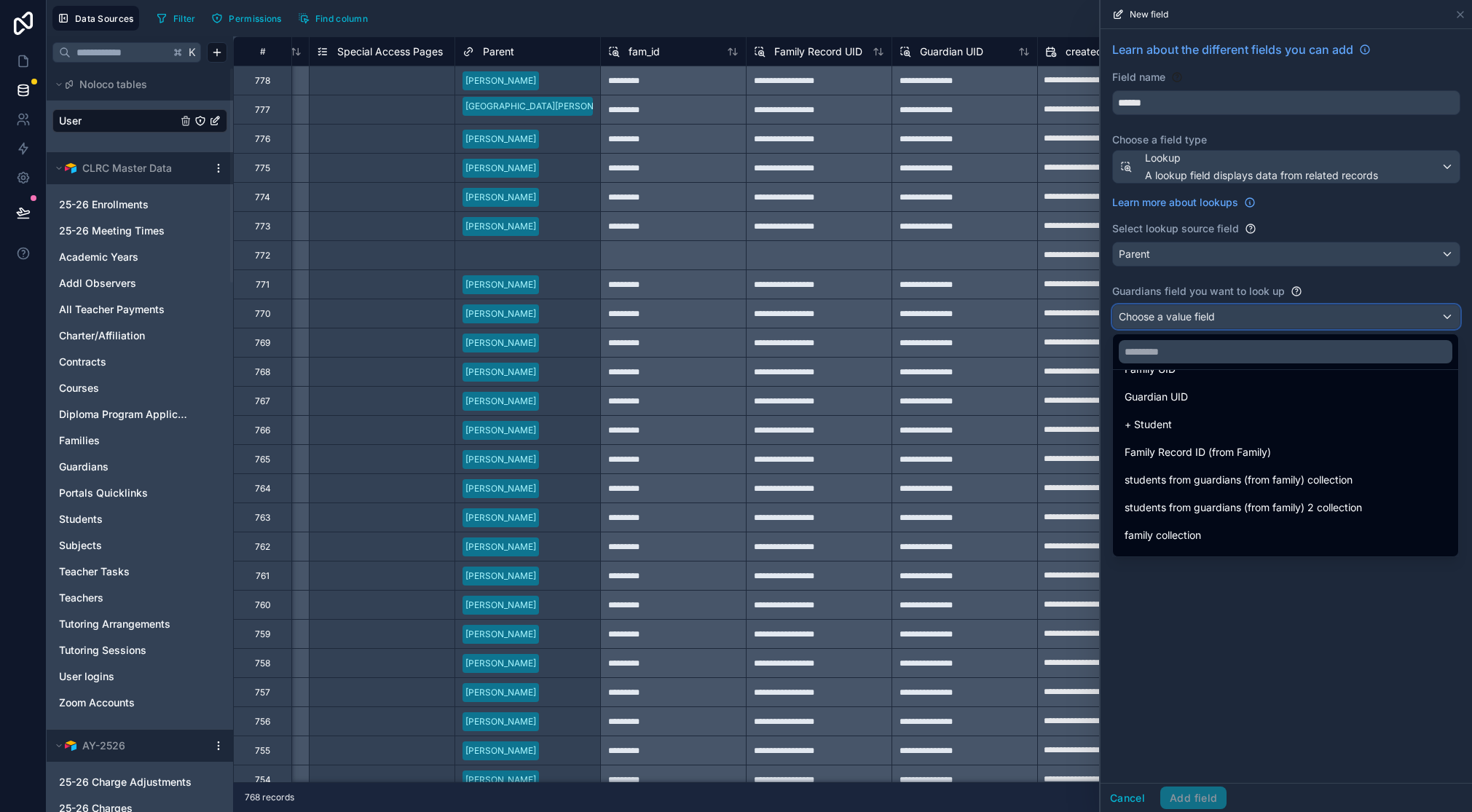
scroll to position [1072, 0]
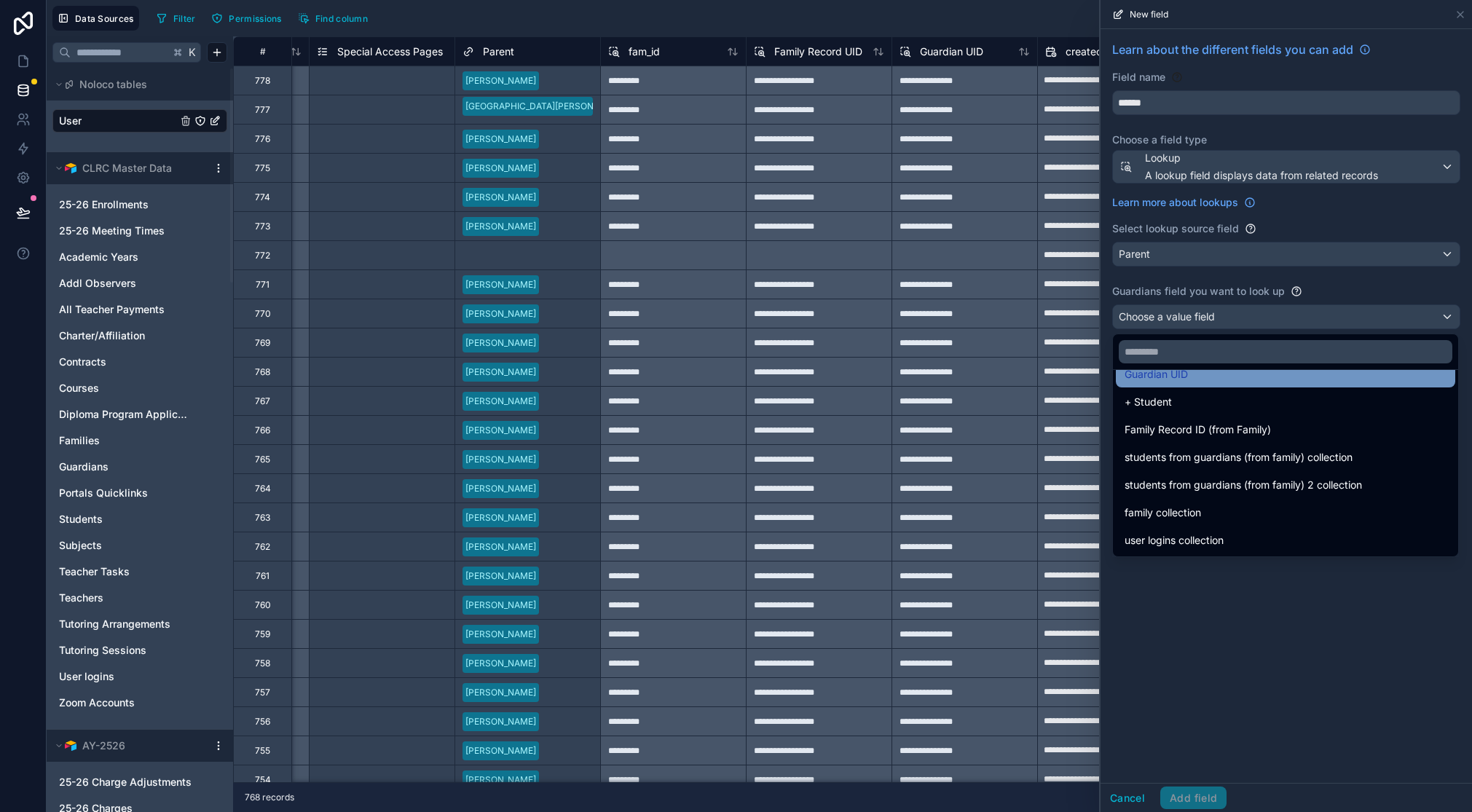
click at [1212, 379] on div "Guardian UID" at bounding box center [1285, 374] width 322 height 18
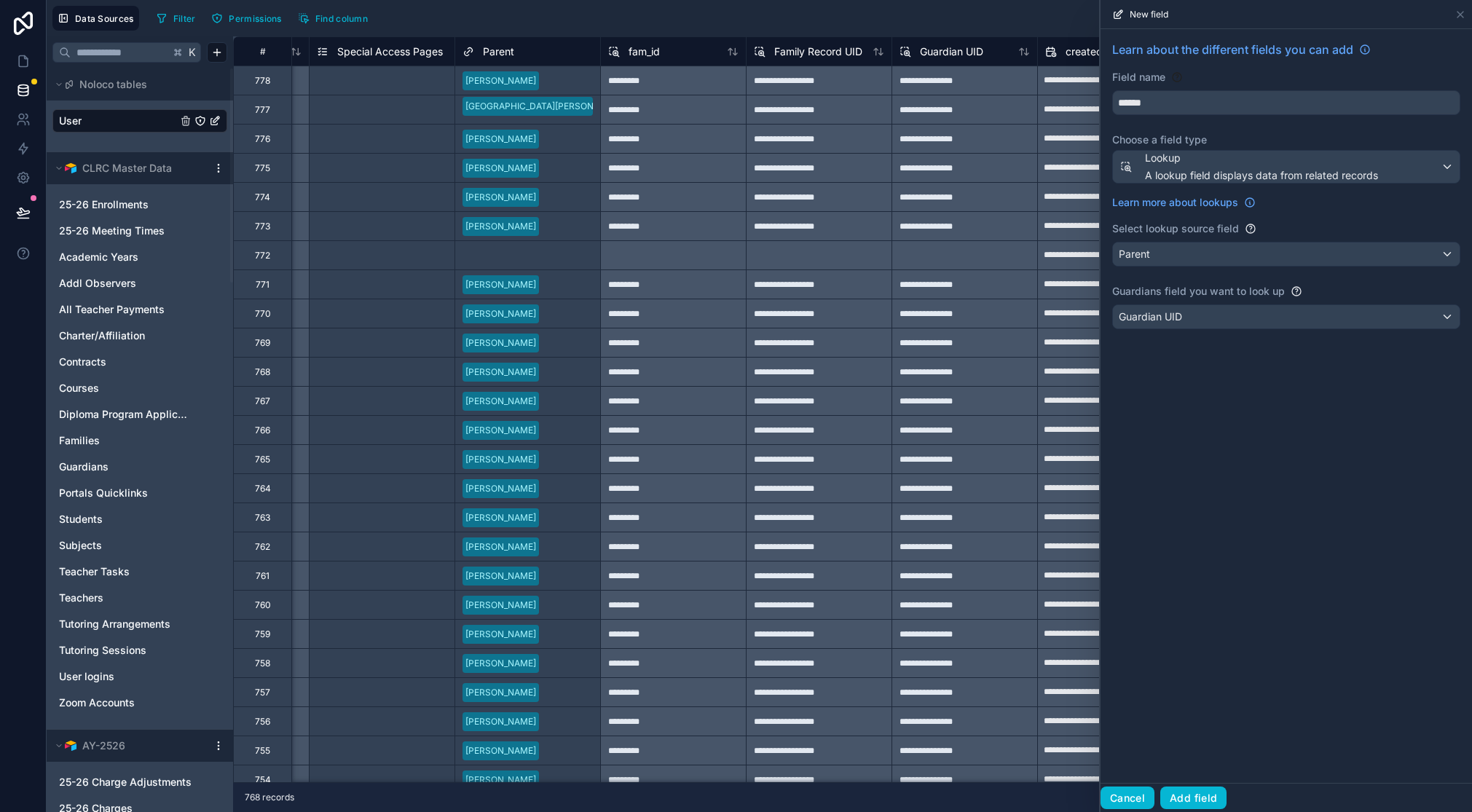
click at [1127, 799] on button "Cancel" at bounding box center [1128, 798] width 54 height 23
